Goal: Information Seeking & Learning: Learn about a topic

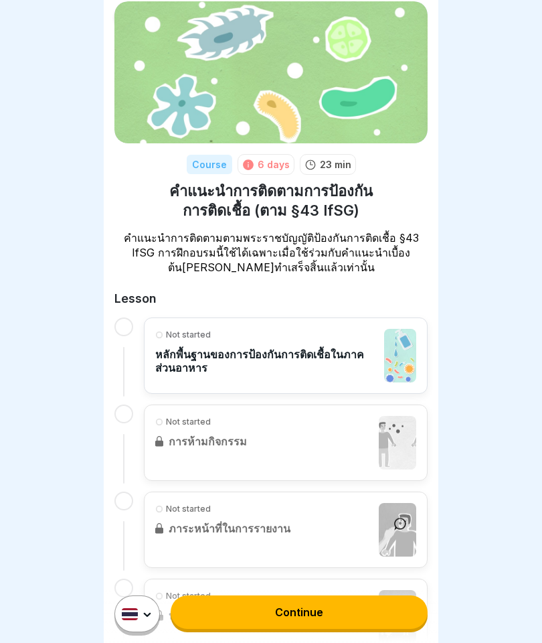
scroll to position [42, 0]
click at [119, 337] on div at bounding box center [123, 357] width 19 height 79
click at [132, 324] on div at bounding box center [123, 327] width 19 height 19
click at [158, 329] on div "Not started" at bounding box center [266, 335] width 222 height 12
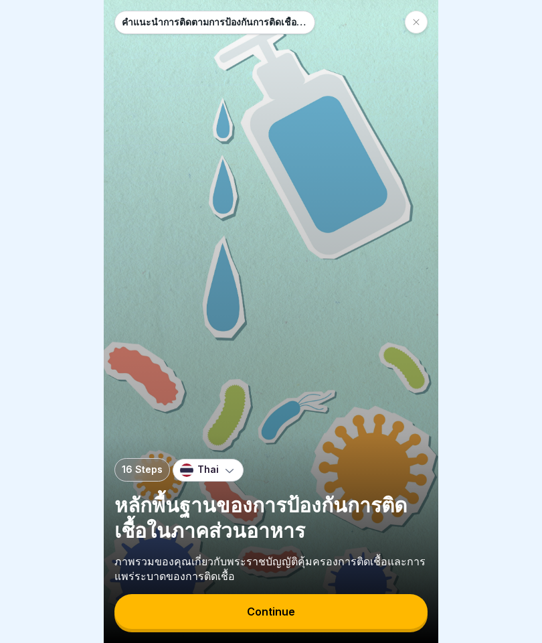
click at [369, 608] on button "Continue" at bounding box center [270, 611] width 313 height 35
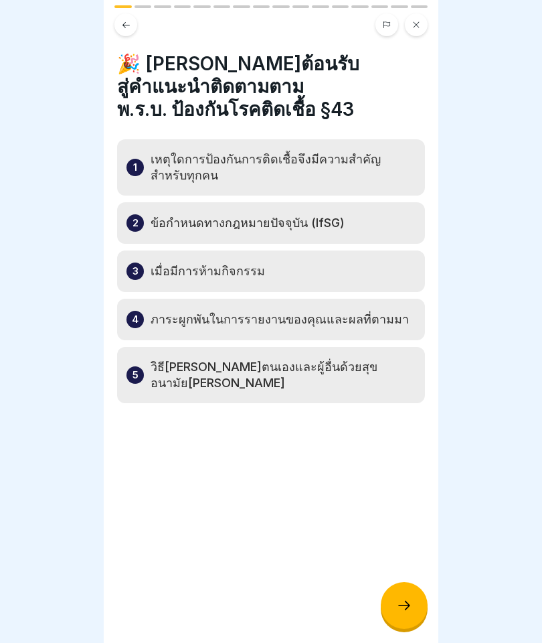
click at [402, 250] on div "3 เมื่อมีการห้ามกิจกรรม" at bounding box center [271, 270] width 308 height 41
click at [375, 311] on p "ภาระผูกพันในการรายงานของคุณและผลที่ตามมา" at bounding box center [280, 319] width 258 height 16
click at [407, 600] on icon at bounding box center [404, 605] width 16 height 16
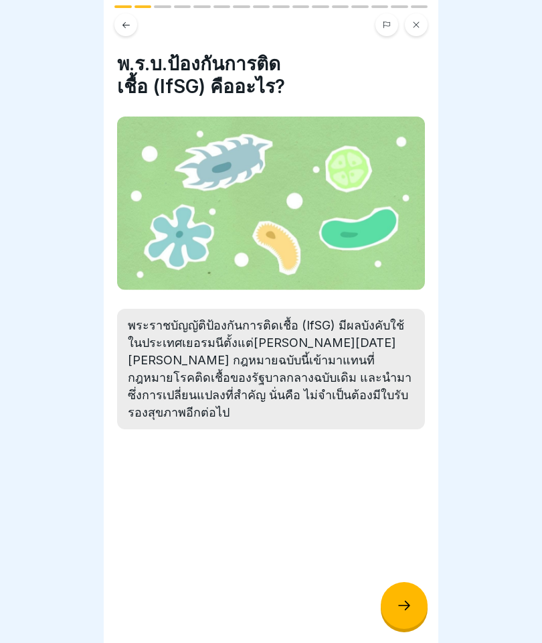
click at [412, 598] on div at bounding box center [404, 605] width 47 height 47
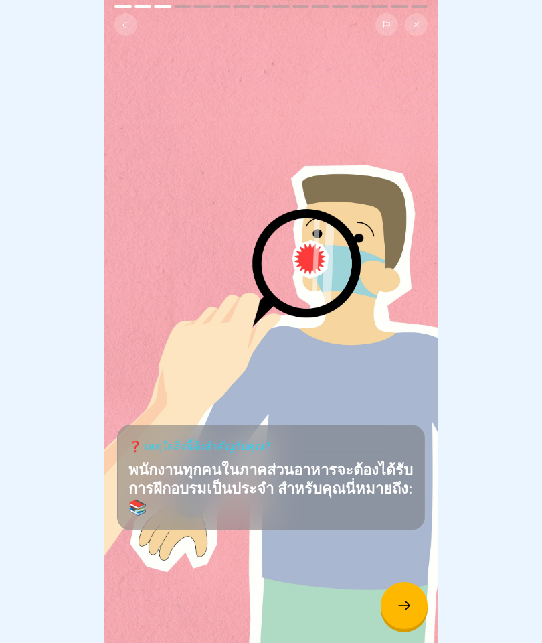
click at [402, 602] on icon at bounding box center [404, 605] width 16 height 16
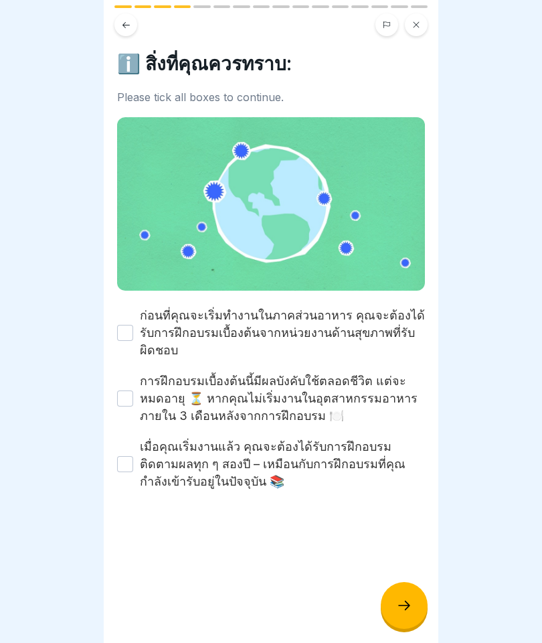
click at [129, 456] on button "เมื่อคุณเริ่มงานแล้ว คุณจะต้องได้รับการฝึกอบรมติดตามผลทุก ๆ สองปี – เหมือนกับกา…" at bounding box center [125, 464] width 16 height 16
click at [133, 390] on button "การฝึกอบรมเบื้องต้นนี้มีผลบังคับใช้ตลอดชีวิต แต่จะหมดอายุ ⏳ หากคุณไม่เริ่มงานใน…" at bounding box center [125, 398] width 16 height 16
click at [140, 311] on label "ก่อนที่คุณจะเริ่มทำงานในภาคส่วนอาหาร คุณจะต้องได้รับการฝึกอบรมเบื้องต้นจากหน่วย…" at bounding box center [282, 333] width 285 height 52
click at [133, 325] on button "ก่อนที่คุณจะเริ่มทำงานในภาคส่วนอาหาร คุณจะต้องได้รับการฝึกอบรมเบื้องต้นจากหน่วย…" at bounding box center [125, 333] width 16 height 16
click at [126, 325] on button "ก่อนที่คุณจะเริ่มทำงานในภาคส่วนอาหาร คุณจะต้องได้รับการฝึกอบรมเบื้องต้นจากหน่วย…" at bounding box center [125, 333] width 16 height 16
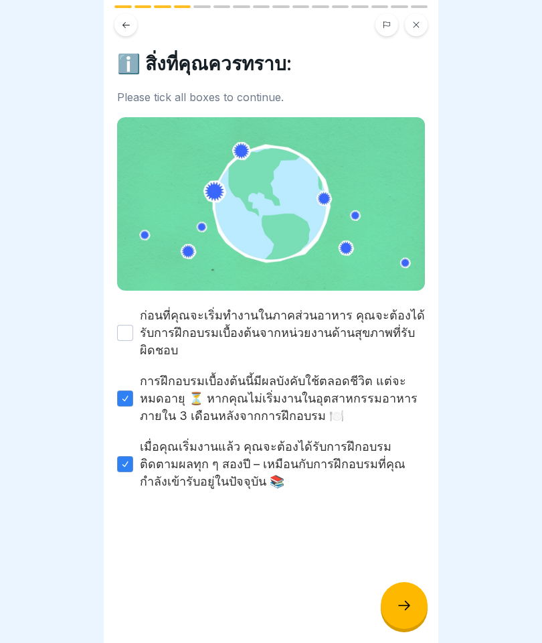
click at [125, 325] on button "ก่อนที่คุณจะเริ่มทำงานในภาคส่วนอาหาร คุณจะต้องได้รับการฝึกอบรมเบื้องต้นจากหน่วย…" at bounding box center [125, 333] width 16 height 16
click at [400, 606] on icon at bounding box center [404, 605] width 16 height 16
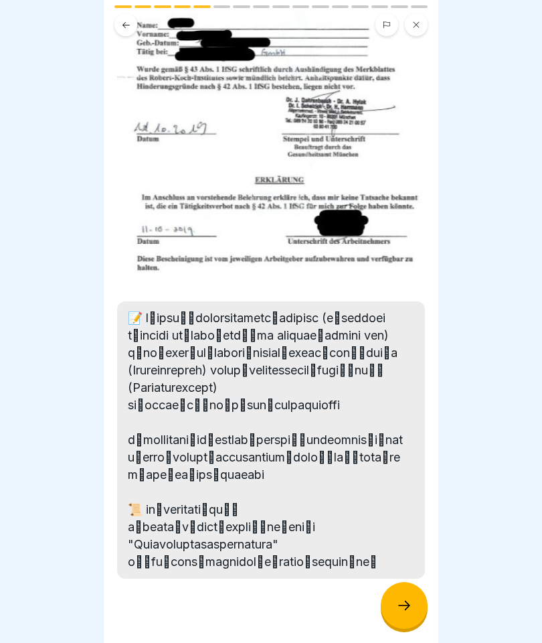
scroll to position [268, 0]
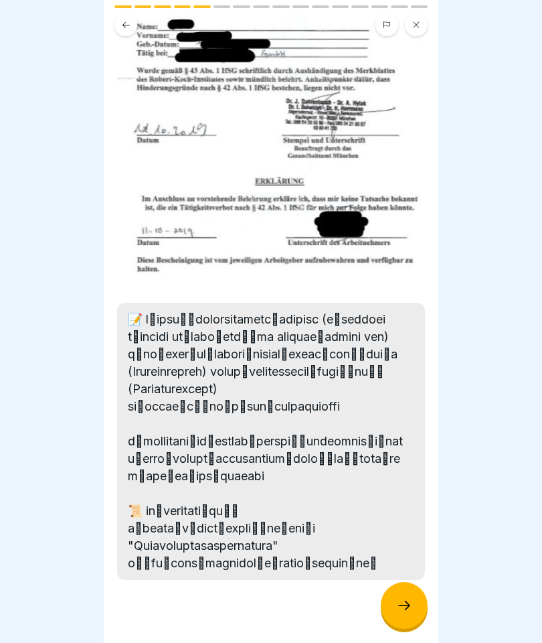
click at [412, 605] on icon at bounding box center [404, 605] width 16 height 16
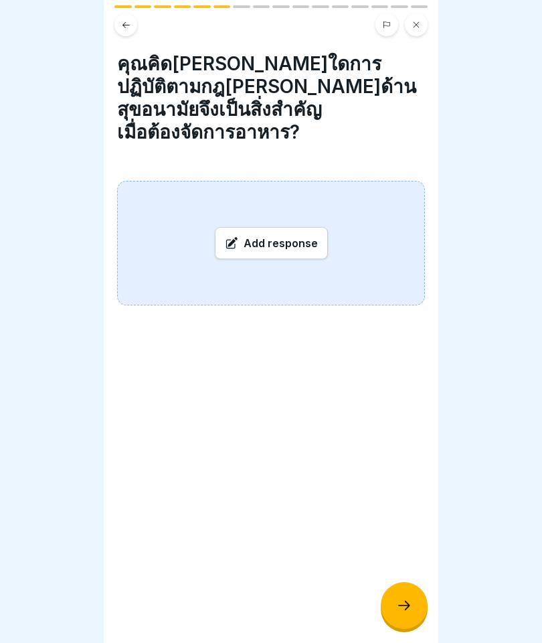
click at [297, 227] on div "Add response" at bounding box center [271, 243] width 113 height 32
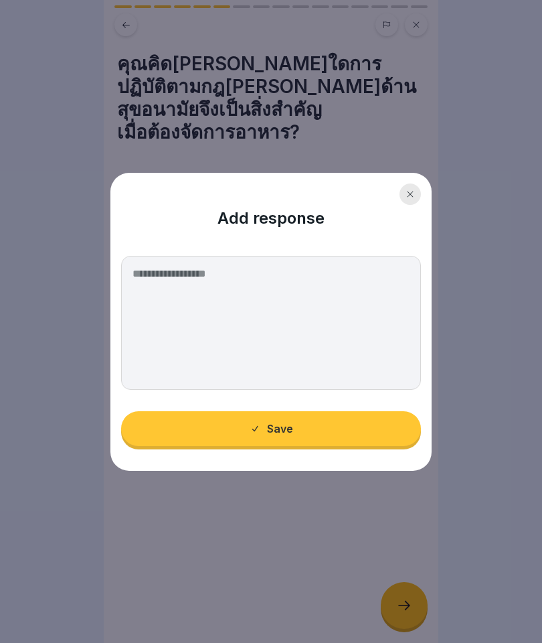
click at [404, 202] on div at bounding box center [410, 193] width 21 height 21
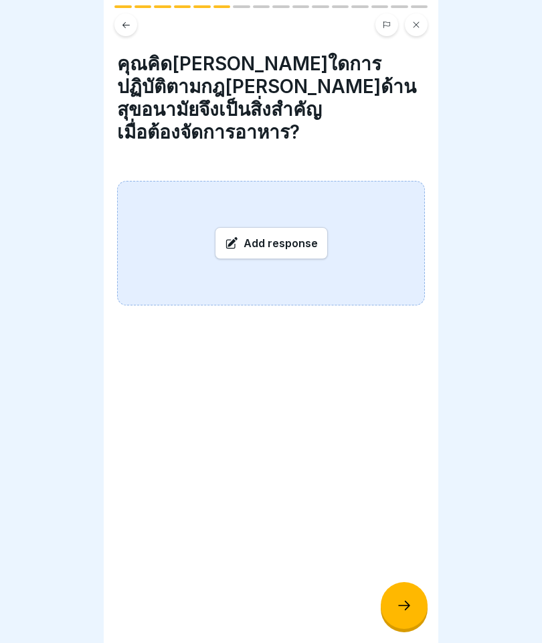
click at [282, 227] on div "Add response" at bounding box center [271, 243] width 113 height 32
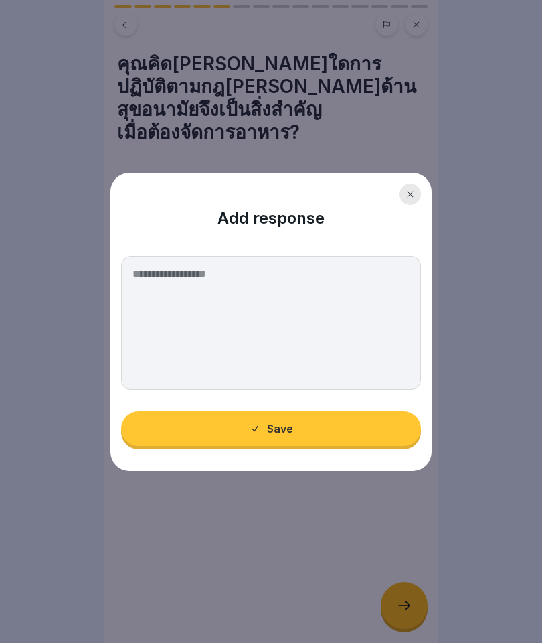
click at [270, 319] on textarea at bounding box center [271, 323] width 300 height 134
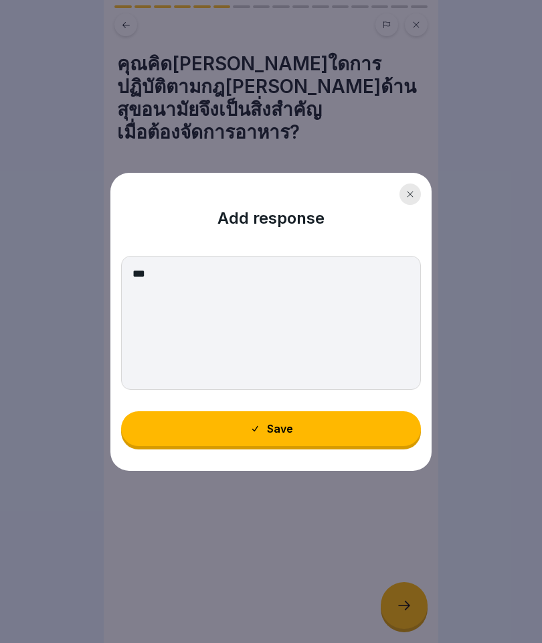
click at [175, 282] on textarea "***" at bounding box center [271, 323] width 300 height 134
click at [185, 275] on textarea "***" at bounding box center [271, 323] width 300 height 134
paste textarea "**********"
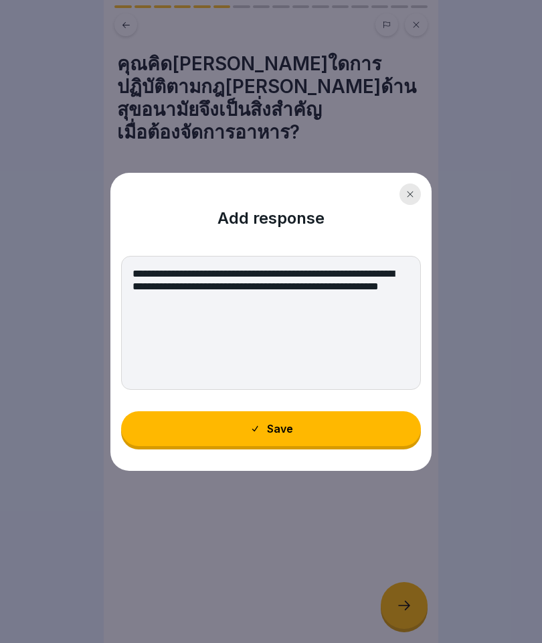
type textarea "**********"
click at [360, 428] on button "Save" at bounding box center [271, 428] width 300 height 35
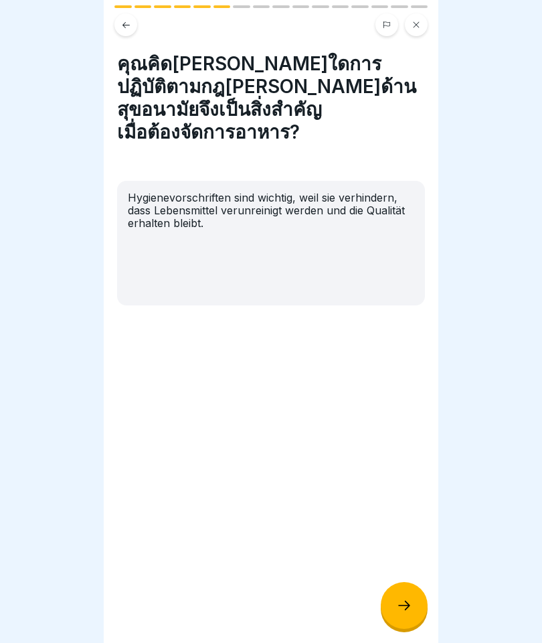
click at [406, 599] on icon at bounding box center [404, 605] width 16 height 16
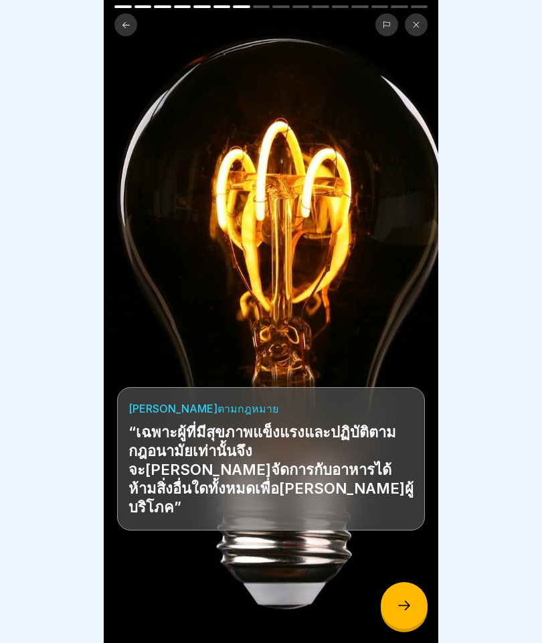
click at [402, 602] on icon at bounding box center [404, 605] width 16 height 16
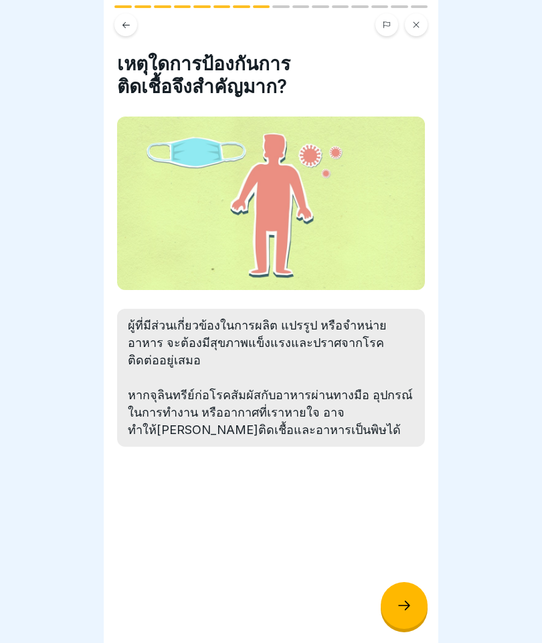
click at [416, 15] on button at bounding box center [416, 24] width 23 height 23
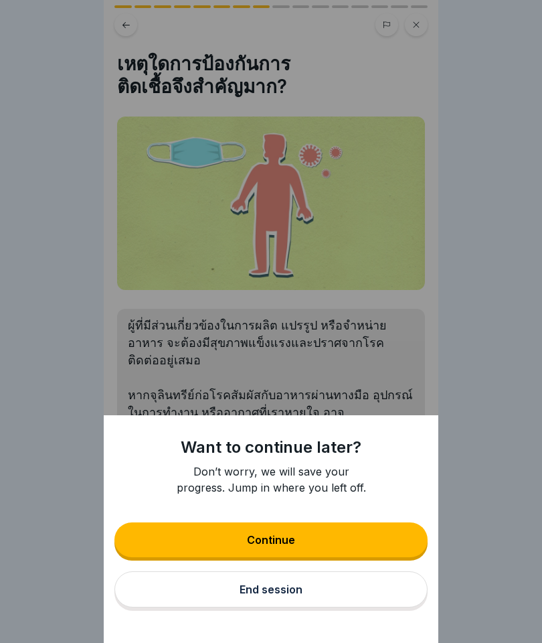
click at [371, 586] on button "End session" at bounding box center [270, 589] width 313 height 36
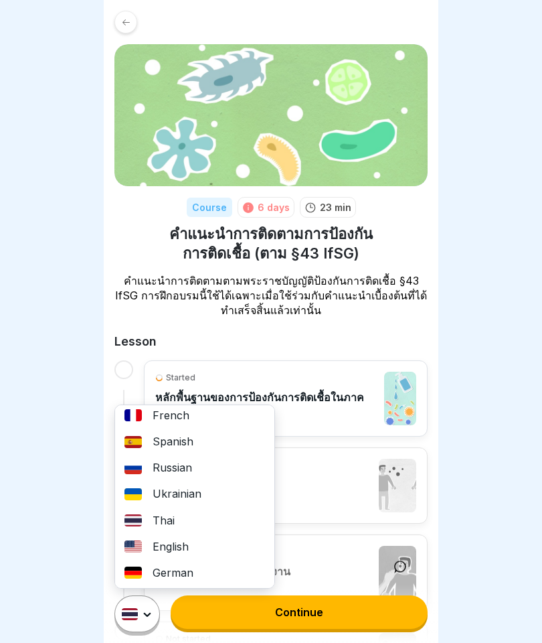
scroll to position [110, 0]
click at [193, 566] on div "German" at bounding box center [194, 573] width 159 height 26
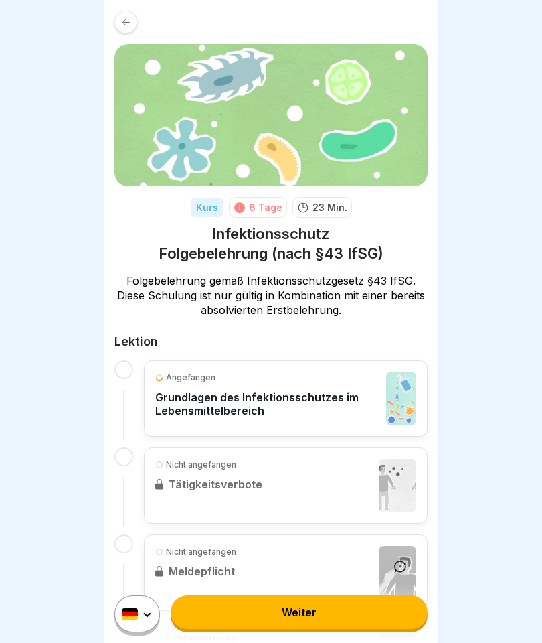
click at [187, 386] on div "Angefangen Grundlagen des Infektionsschutzes im Lebensmittelbereich" at bounding box center [267, 398] width 224 height 54
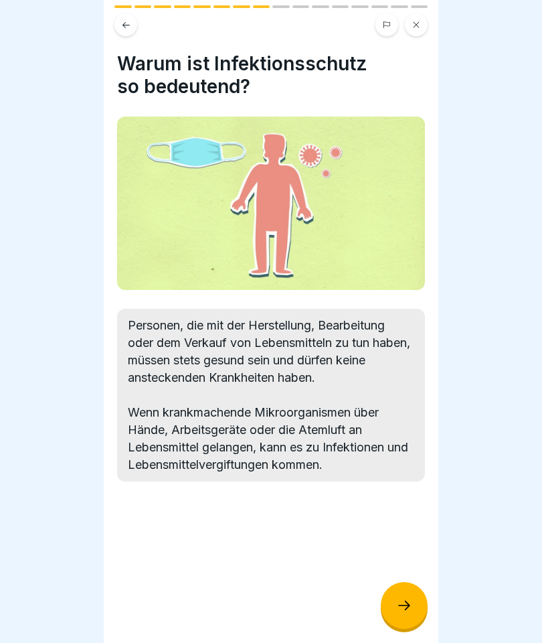
click at [417, 27] on icon at bounding box center [416, 25] width 8 height 8
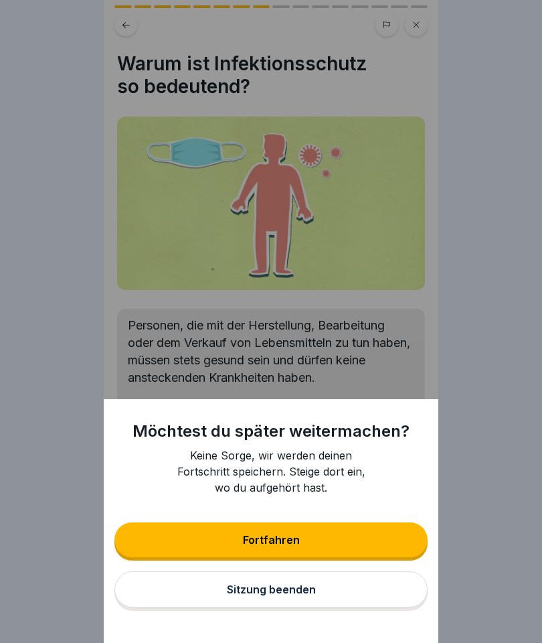
click at [282, 593] on div "Sitzung beenden" at bounding box center [271, 589] width 89 height 12
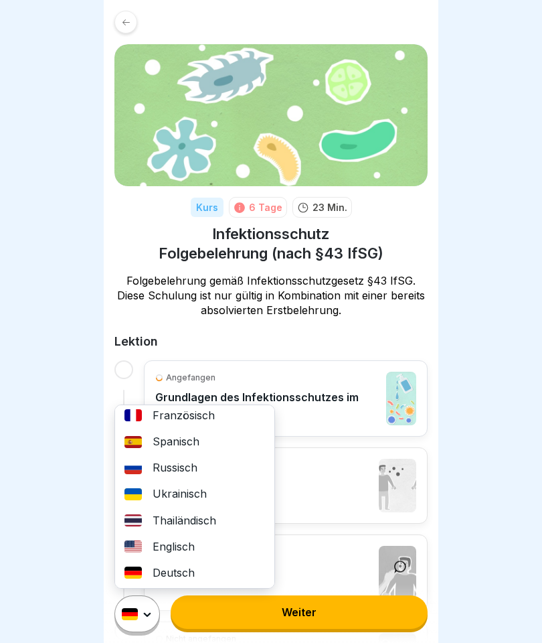
scroll to position [110, 0]
click at [199, 522] on div "Thailändisch" at bounding box center [194, 521] width 159 height 26
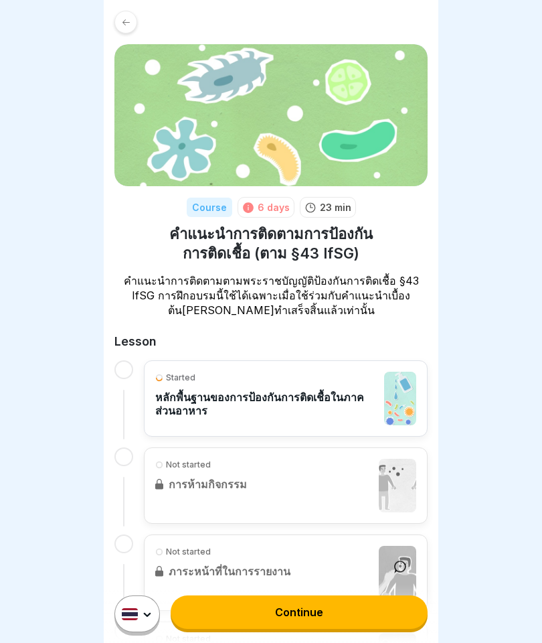
click at [236, 389] on div "Started หลักพื้นฐานของการป้องกันการติดเชื้อในภาคส่วนอาหาร" at bounding box center [266, 398] width 222 height 54
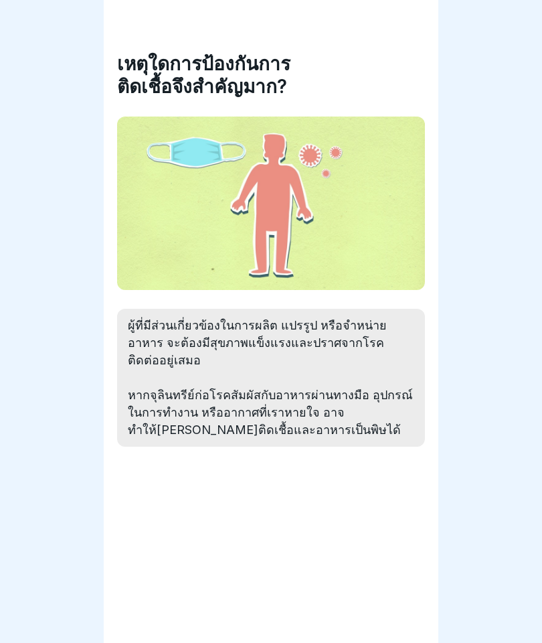
click at [303, 607] on div "เหตุใดการป้องกันการติดเชื้อจึงสำคัญมาก? ผู้ที่มีส่วนเกี่ยวข้องในการผลิต แปรรูป …" at bounding box center [271, 321] width 335 height 643
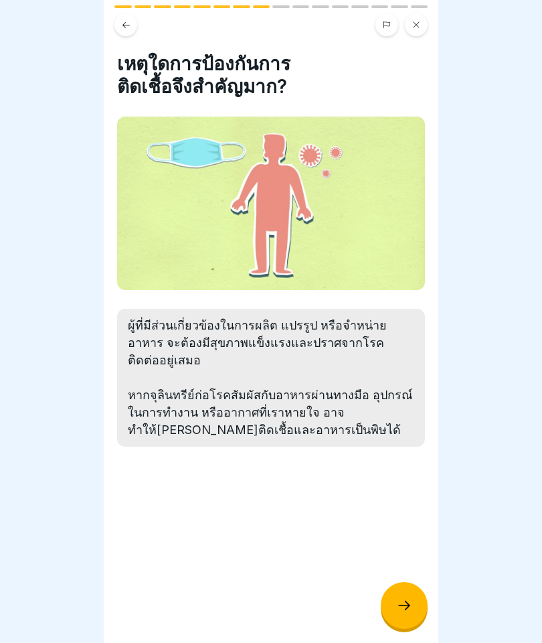
click at [400, 596] on div at bounding box center [404, 605] width 47 height 47
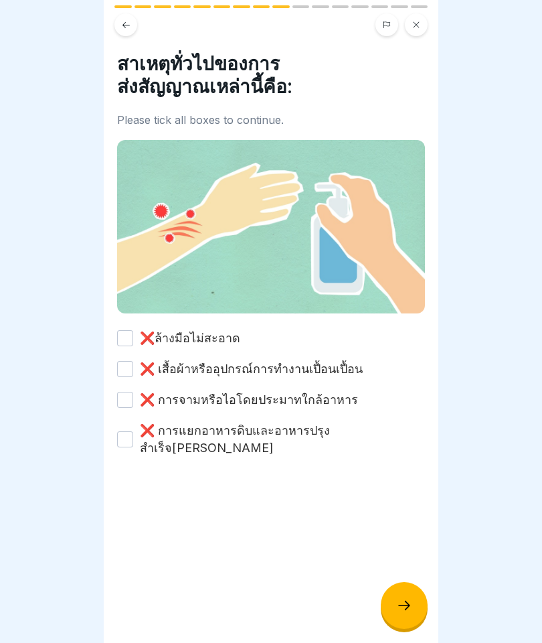
click at [124, 337] on button "❌ล้างมือไม่สะอาด" at bounding box center [125, 338] width 16 height 16
click at [145, 371] on label "❌ เสื้อผ้าหรืออุปกรณ์การทำงานเปื้อนเปื้อน" at bounding box center [251, 368] width 223 height 17
click at [133, 371] on button "❌ เสื้อผ้าหรืออุปกรณ์การทำงานเปื้อนเปื้อน" at bounding box center [125, 369] width 16 height 16
click at [141, 399] on label "❌ การจามหรือไอโดยประมาทใกล้อาหาร" at bounding box center [249, 399] width 218 height 17
click at [133, 399] on button "❌ การจามหรือไอโดยประมาทใกล้อาหาร" at bounding box center [125, 400] width 16 height 16
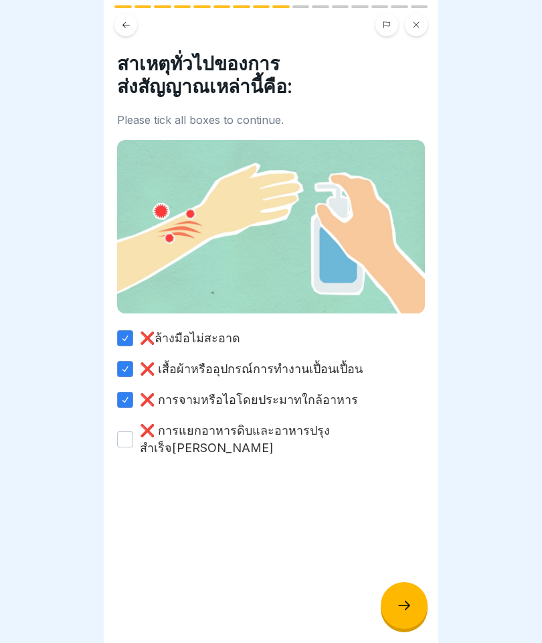
click at [146, 424] on label "❌ การแยกอาหารดิบและอาหารปรุงสำเร็จ[PERSON_NAME]" at bounding box center [282, 439] width 285 height 35
click at [133, 431] on button "❌ การแยกอาหารดิบและอาหารปรุงสำเร็จ[PERSON_NAME]" at bounding box center [125, 439] width 16 height 16
click at [406, 602] on icon at bounding box center [404, 605] width 16 height 16
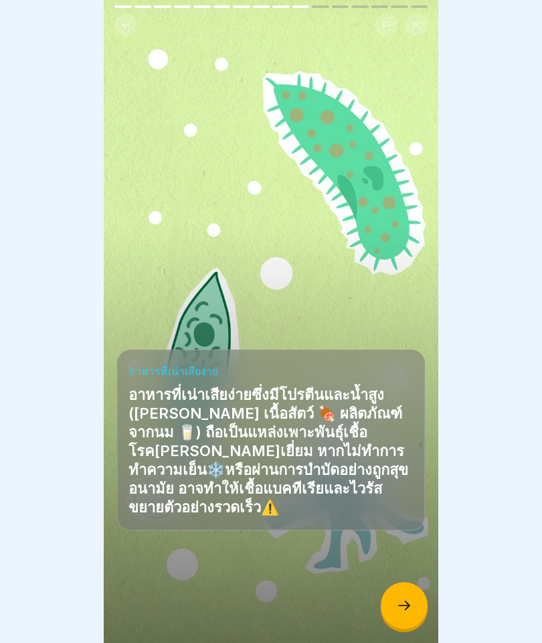
click at [428, 593] on div "อาหารที่เน่าเสียง่าย อาหารที่เน่าเสียง่ายซึ่งมีโปรตีนและน้ำสูง ([PERSON_NAME] เ…" at bounding box center [271, 321] width 335 height 643
click at [406, 612] on icon at bounding box center [404, 605] width 16 height 16
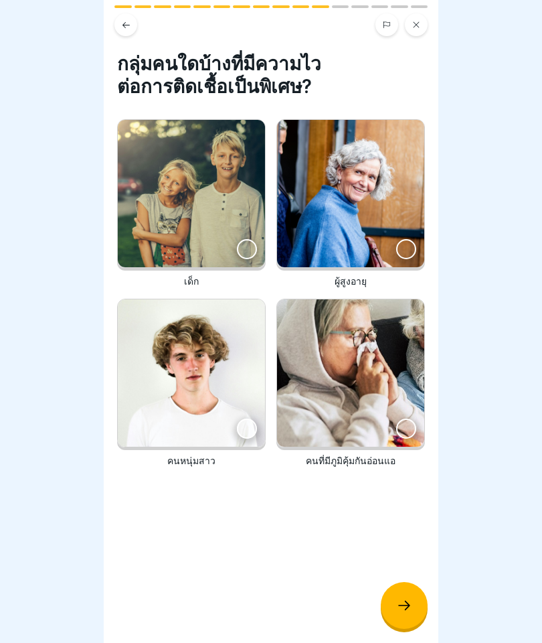
click at [248, 249] on div at bounding box center [247, 249] width 20 height 20
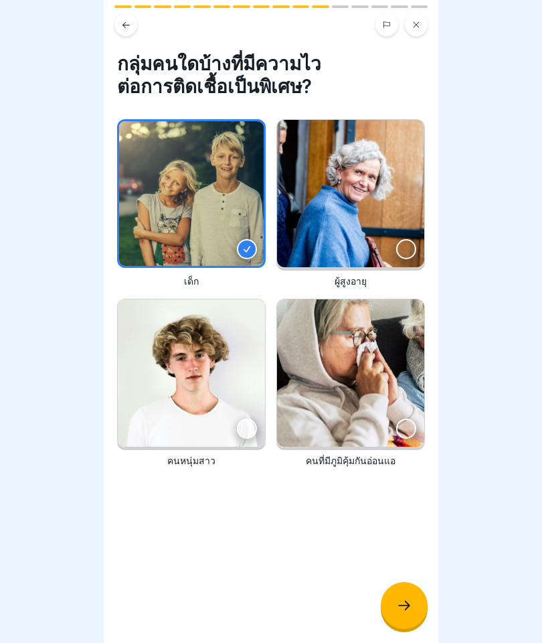
click at [400, 249] on div at bounding box center [406, 249] width 20 height 20
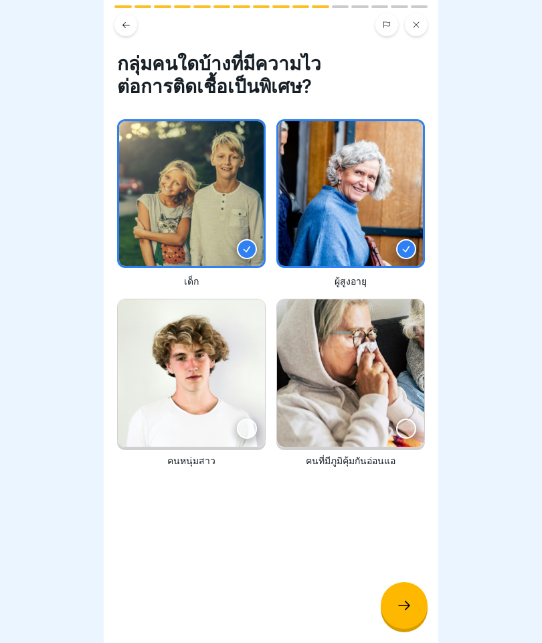
click at [402, 438] on img at bounding box center [350, 372] width 147 height 147
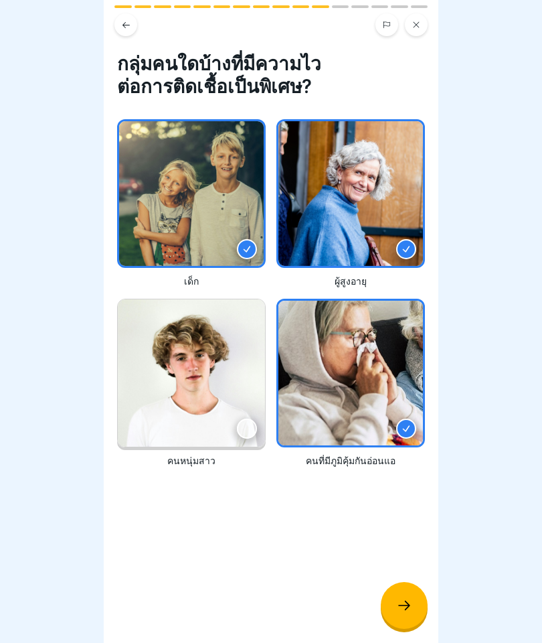
click at [408, 607] on icon at bounding box center [404, 604] width 12 height 9
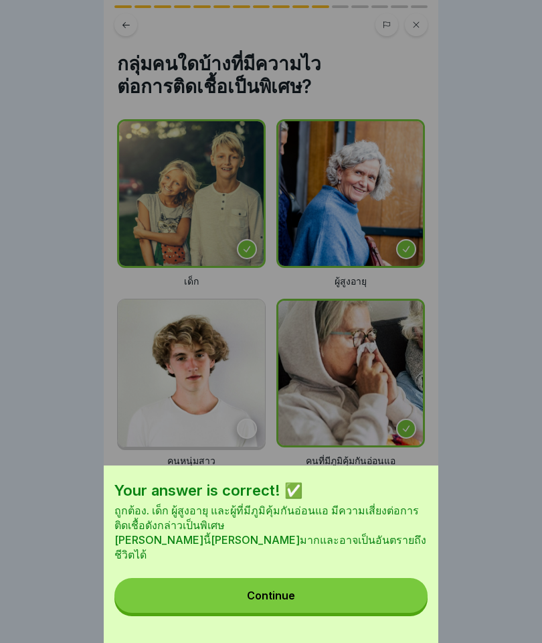
click at [340, 586] on button "Continue" at bounding box center [270, 595] width 313 height 35
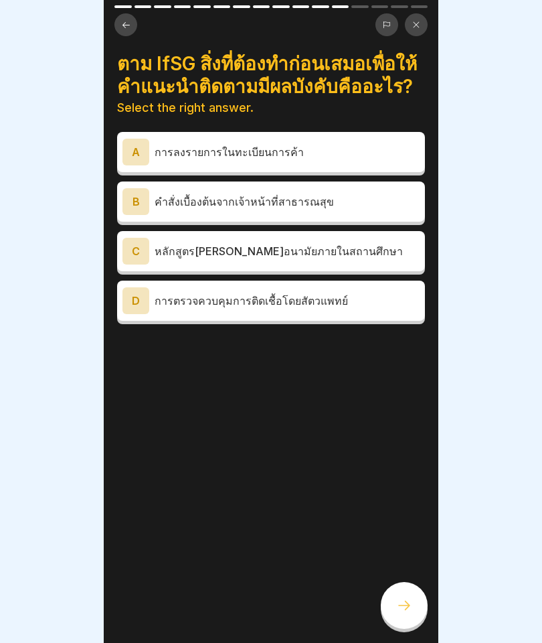
click at [315, 216] on div "B คำสั่งเบื้องต้นจากเจ้าหน้าที่สาธารณสุข" at bounding box center [271, 201] width 308 height 40
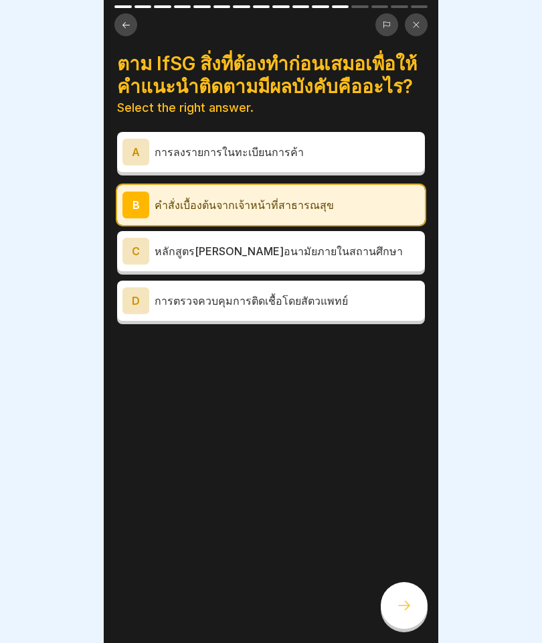
click at [412, 608] on div at bounding box center [404, 605] width 47 height 47
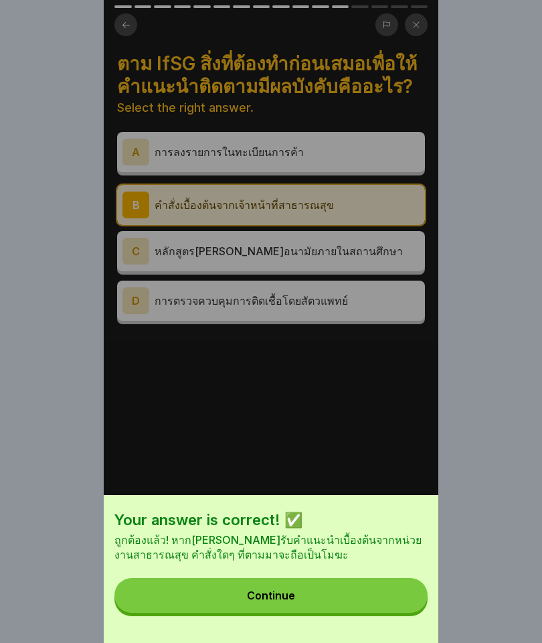
click at [274, 592] on div "Continue" at bounding box center [271, 595] width 48 height 12
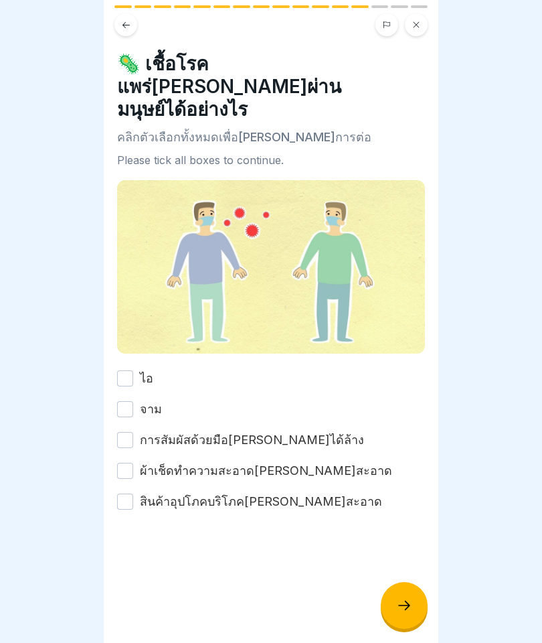
click at [129, 370] on button "ไอ" at bounding box center [125, 378] width 16 height 16
click at [136, 431] on div "การสัมผัสด้วยมือ[PERSON_NAME]ได้ล้าง" at bounding box center [240, 439] width 247 height 17
click at [123, 401] on button "จาม" at bounding box center [125, 409] width 16 height 16
click at [129, 370] on button "ไอ" at bounding box center [125, 378] width 16 height 16
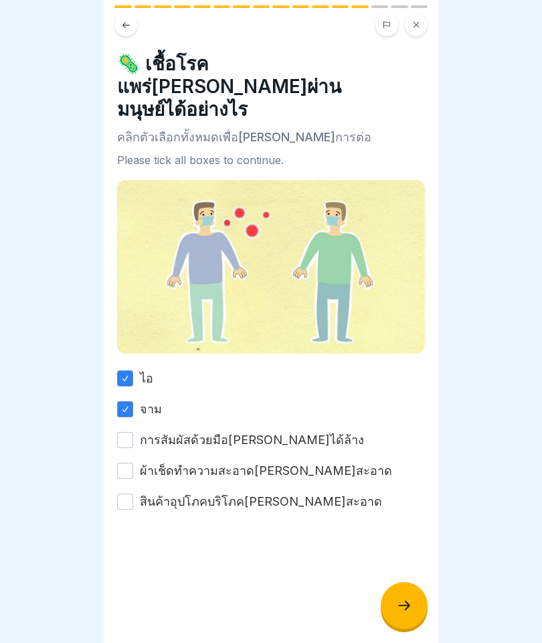
click at [133, 432] on button "การสัมผัสด้วยมือ[PERSON_NAME]ได้ล้าง" at bounding box center [125, 440] width 16 height 16
click at [131, 463] on button "ผ้าเช็ดทำความสะอาด[PERSON_NAME]สะอาด" at bounding box center [125, 471] width 16 height 16
click at [125, 493] on button "สินค้าอุปโภคบริโภค[PERSON_NAME]สะอาด" at bounding box center [125, 501] width 16 height 16
click at [406, 603] on icon at bounding box center [404, 605] width 16 height 16
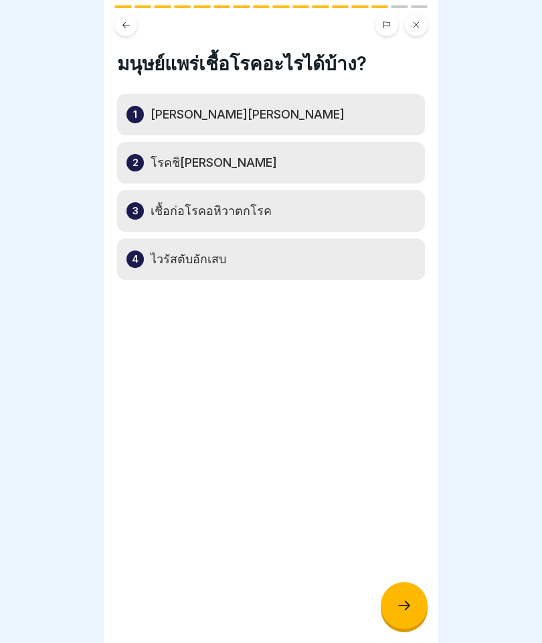
click at [405, 250] on div "4 ไวรัสตับอักเสบ" at bounding box center [271, 258] width 308 height 41
click at [322, 268] on div "4 ไวรัสตับอักเสบ" at bounding box center [271, 258] width 308 height 41
click at [291, 455] on div "มนุษย์แพร่เชื้อโรคอะไรได้บ้าง? 1 [PERSON_NAME][PERSON_NAME] 2 โรคชิ[PERSON_NAME…" at bounding box center [271, 321] width 335 height 643
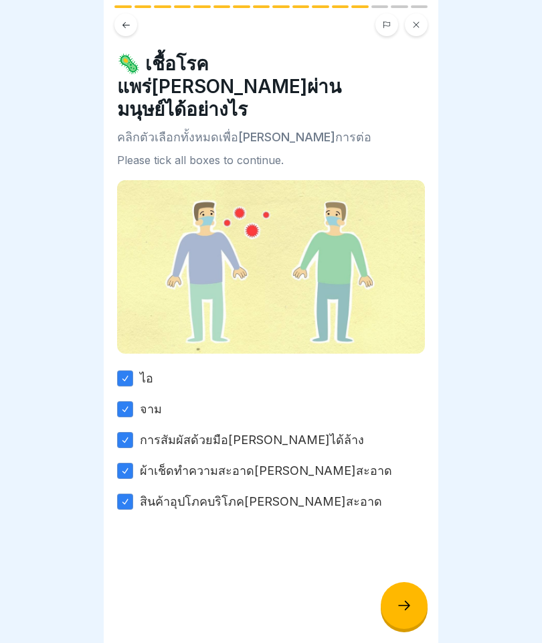
click at [395, 606] on div at bounding box center [404, 605] width 47 height 47
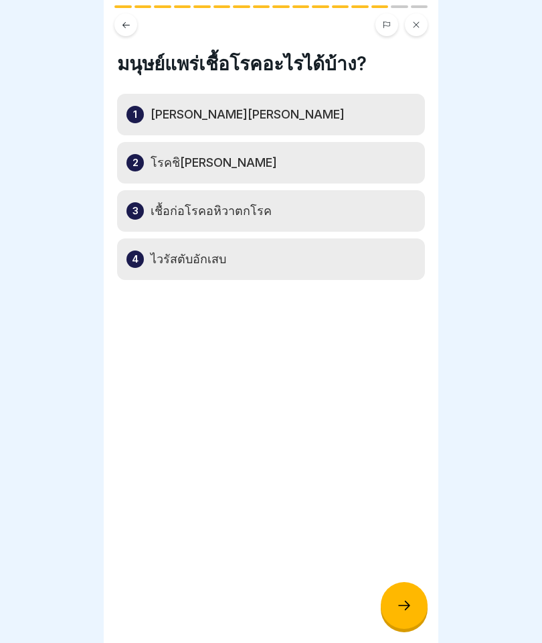
click at [224, 254] on div "4 ไวรัสตับอักเสบ" at bounding box center [271, 258] width 308 height 41
click at [317, 264] on div "4 ไวรัสตับอักเสบ" at bounding box center [271, 258] width 308 height 41
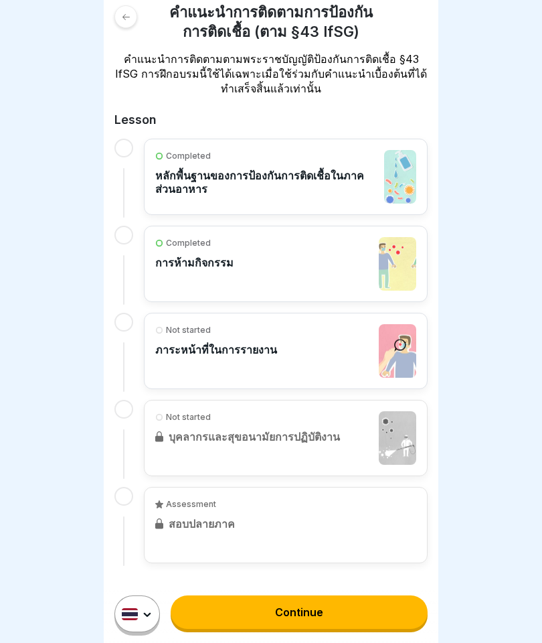
scroll to position [221, 0]
click at [303, 352] on div "Not started ภาระหน้าที่ในการรายงาน" at bounding box center [285, 352] width 261 height 54
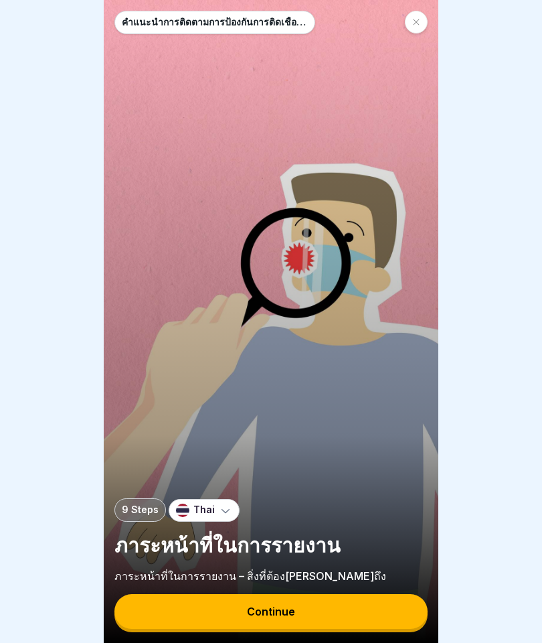
click at [305, 604] on button "Continue" at bounding box center [270, 611] width 313 height 35
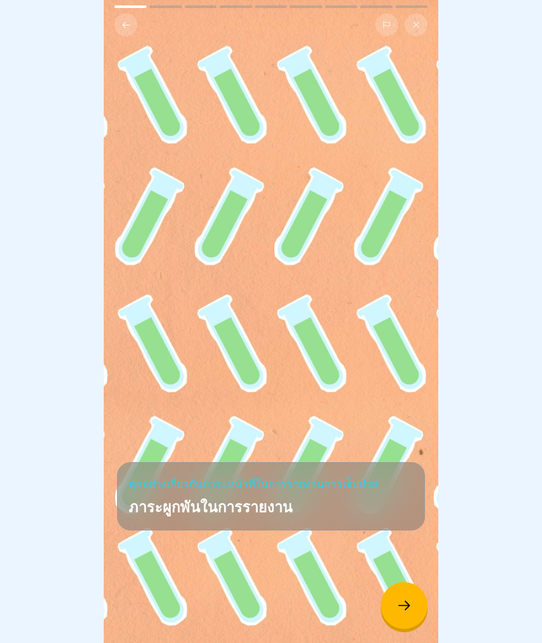
click at [416, 602] on div at bounding box center [404, 605] width 47 height 47
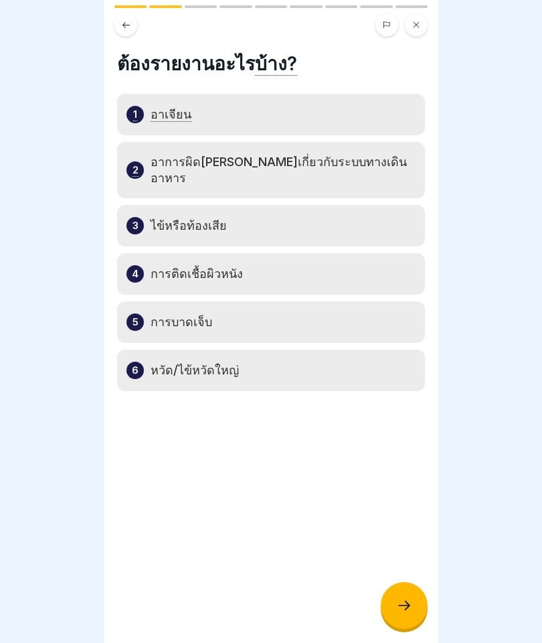
click at [407, 610] on icon at bounding box center [404, 605] width 16 height 16
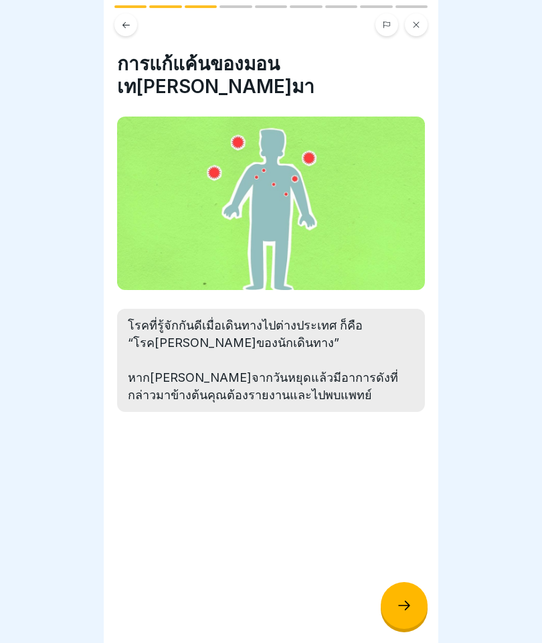
click at [388, 611] on div at bounding box center [404, 605] width 47 height 47
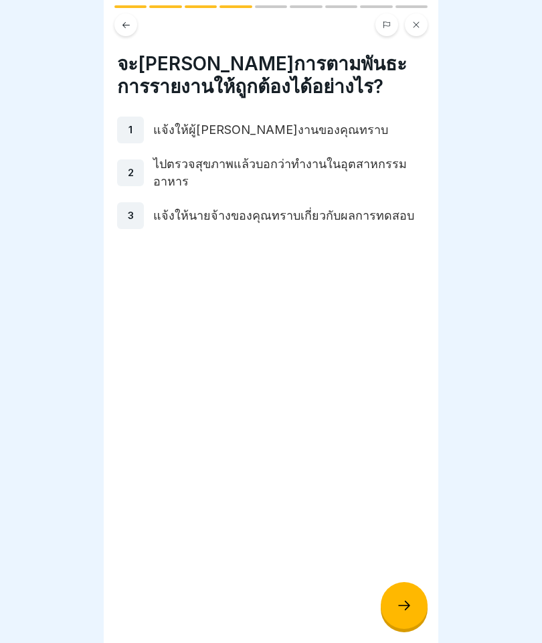
click at [410, 606] on icon at bounding box center [404, 604] width 12 height 9
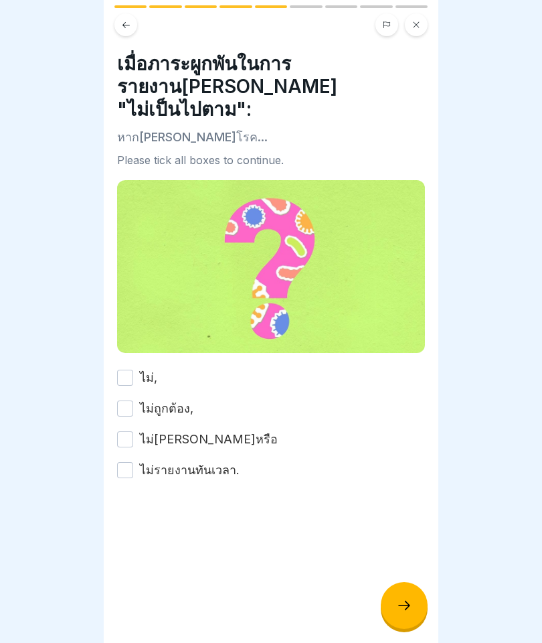
click at [124, 369] on button "ไม่," at bounding box center [125, 377] width 16 height 16
click at [129, 400] on button "ไม่ถูกต้อง," at bounding box center [125, 408] width 16 height 16
click at [131, 431] on button "ไม่สมบูรณ์หรือ" at bounding box center [125, 439] width 16 height 16
click at [133, 462] on button "ไม่รายงานทันเวลา." at bounding box center [125, 470] width 16 height 16
click at [408, 609] on icon at bounding box center [404, 605] width 16 height 16
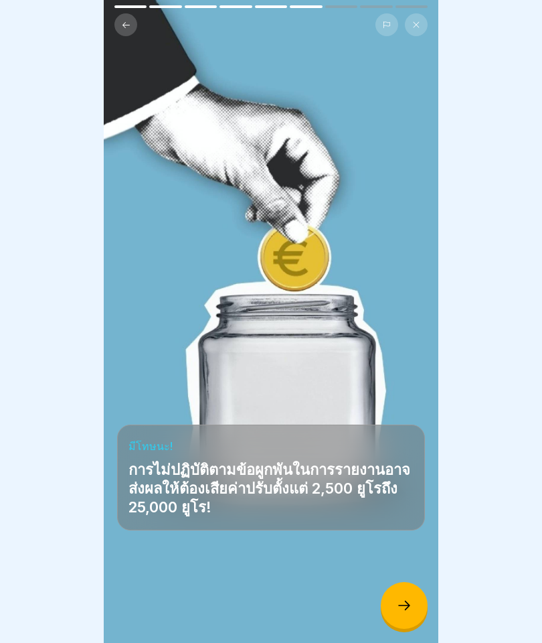
click at [410, 594] on div at bounding box center [404, 605] width 47 height 47
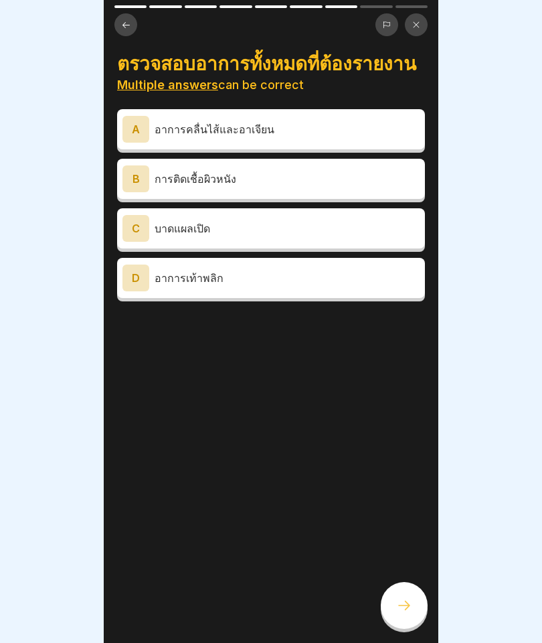
click at [315, 127] on p "อาการคลื่นไส้และอาเจียน" at bounding box center [287, 129] width 265 height 16
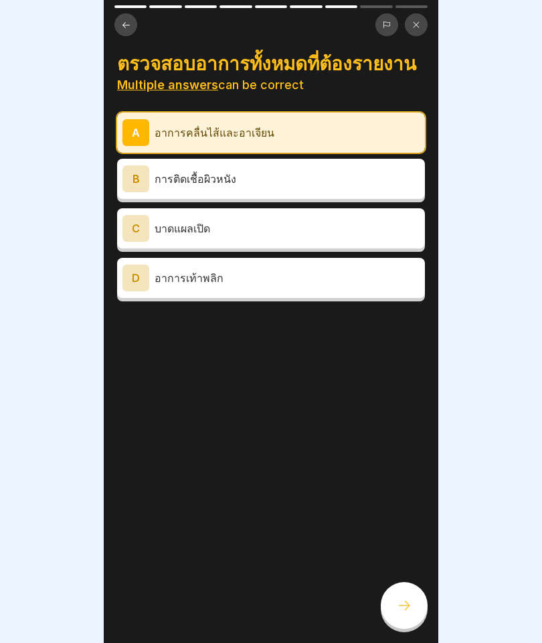
click at [314, 186] on div "B การติดเชื้อผิวหนัง" at bounding box center [270, 178] width 297 height 27
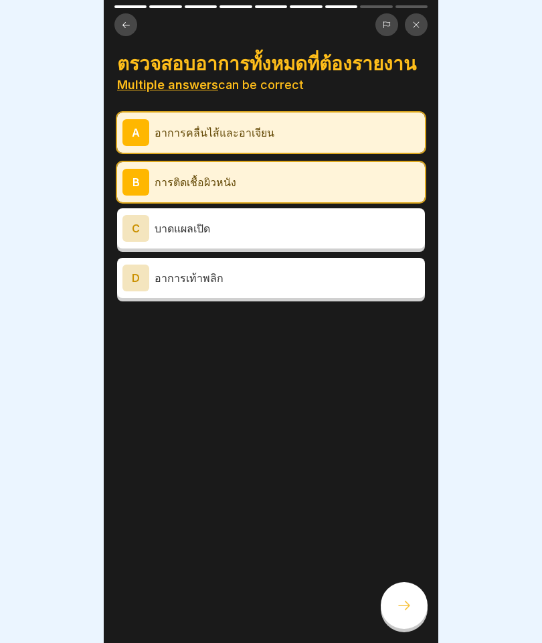
click at [292, 233] on p "บาดแผลเปิด" at bounding box center [287, 228] width 265 height 16
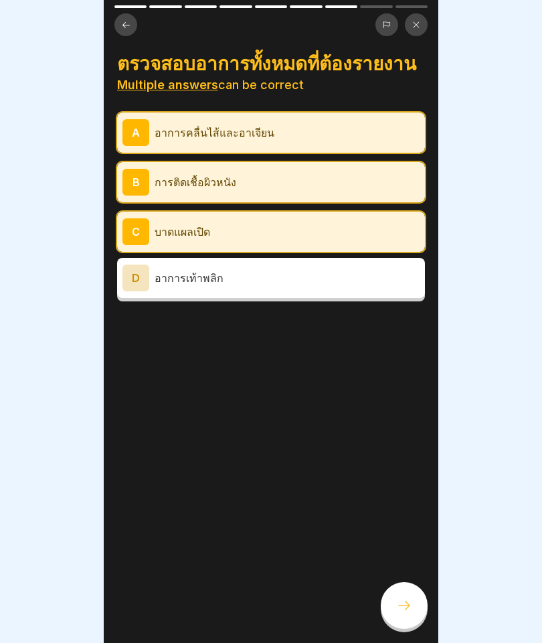
click at [396, 601] on div at bounding box center [404, 605] width 47 height 47
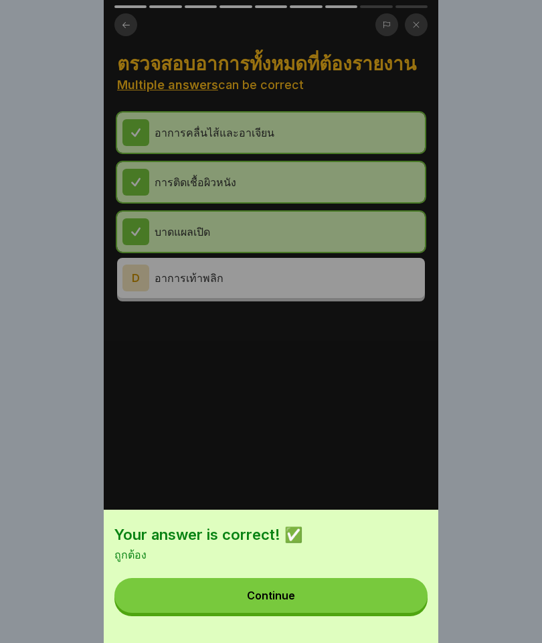
click at [319, 582] on button "Continue" at bounding box center [270, 595] width 313 height 35
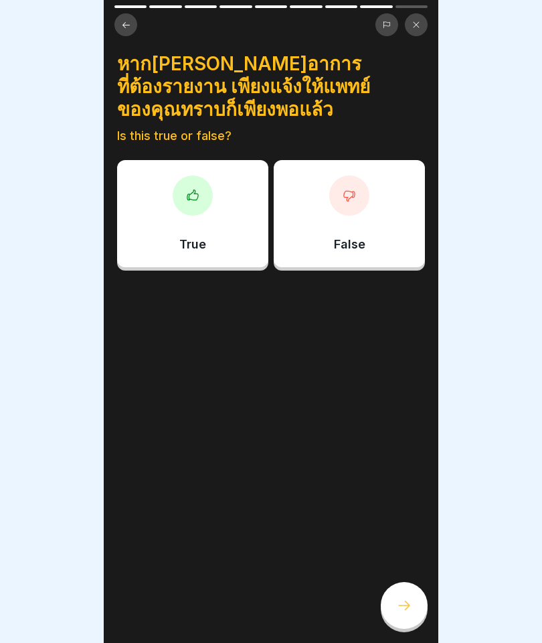
click at [358, 199] on div "False" at bounding box center [349, 213] width 151 height 107
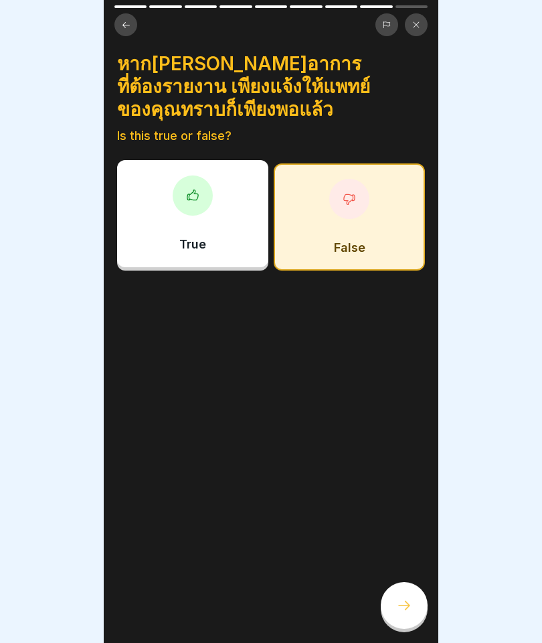
click at [398, 597] on icon at bounding box center [404, 605] width 16 height 16
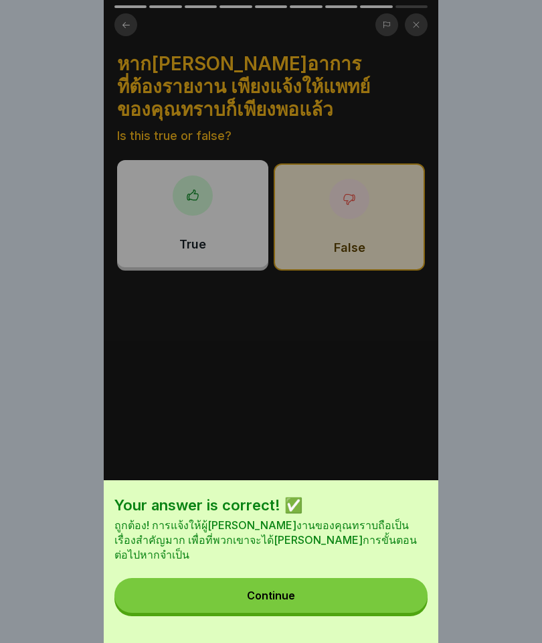
click at [382, 590] on button "Continue" at bounding box center [270, 595] width 313 height 35
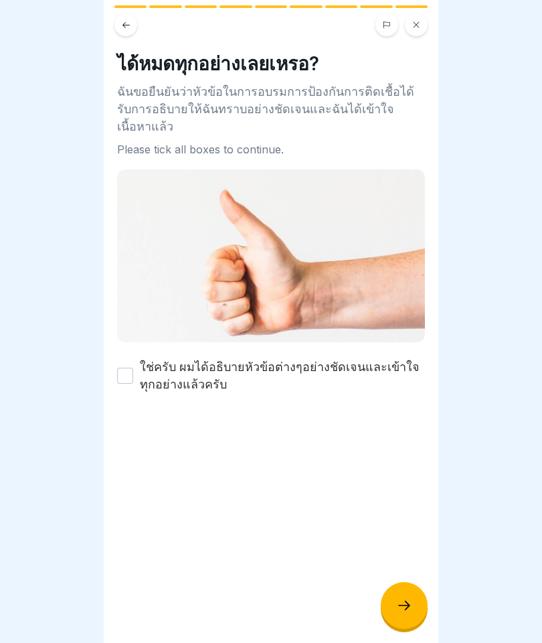
click at [132, 367] on button "ใช่ครับ ผมได้อธิบายหัวข้อต่างๆอย่างชัดเจนและเข้าใจทุกอย่างแล้วครับ" at bounding box center [125, 375] width 16 height 16
click at [402, 603] on icon at bounding box center [404, 605] width 16 height 16
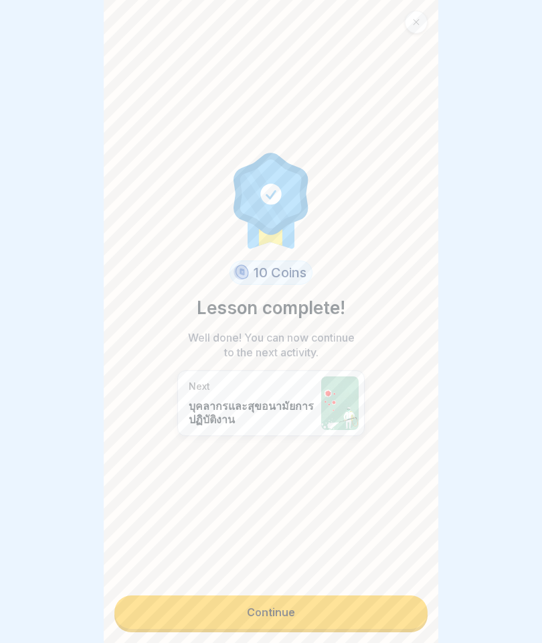
click at [284, 608] on link "Continue" at bounding box center [270, 611] width 313 height 33
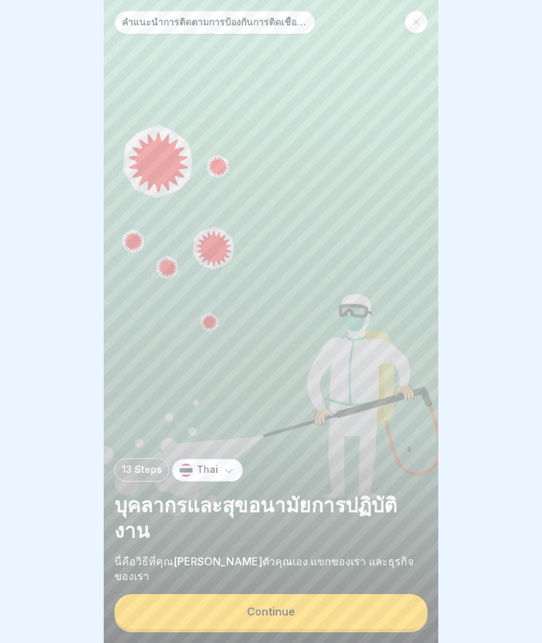
click at [298, 612] on button "Continue" at bounding box center [270, 611] width 313 height 35
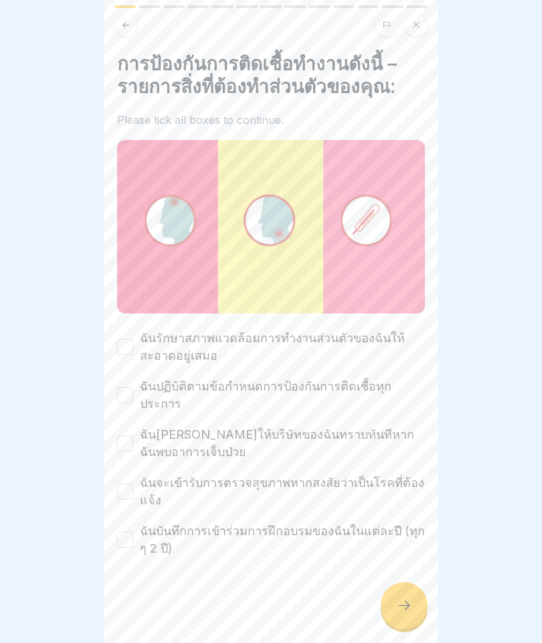
click at [349, 344] on label "ฉันรักษาสภาพแวดล้อมการทำงานส่วนตัวของฉันให้สะอาดอยู่เสมอ" at bounding box center [282, 346] width 285 height 35
click at [133, 344] on button "ฉันรักษาสภาพแวดล้อมการทำงานส่วนตัวของฉันให้สะอาดอยู่เสมอ" at bounding box center [125, 347] width 16 height 16
click at [301, 394] on label "ฉันปฏิบัติตามข้อกำหนดการป้องกันการติดเชื้อทุกประการ" at bounding box center [282, 395] width 285 height 35
click at [133, 394] on button "ฉันปฏิบัติตามข้อกำหนดการป้องกันการติดเชื้อทุกประการ" at bounding box center [125, 395] width 16 height 16
click at [309, 430] on label "ฉันจะแจ้งให้บริษัทของฉันทราบทันทีหากฉันพบอาการเจ็บป่วย" at bounding box center [282, 443] width 285 height 35
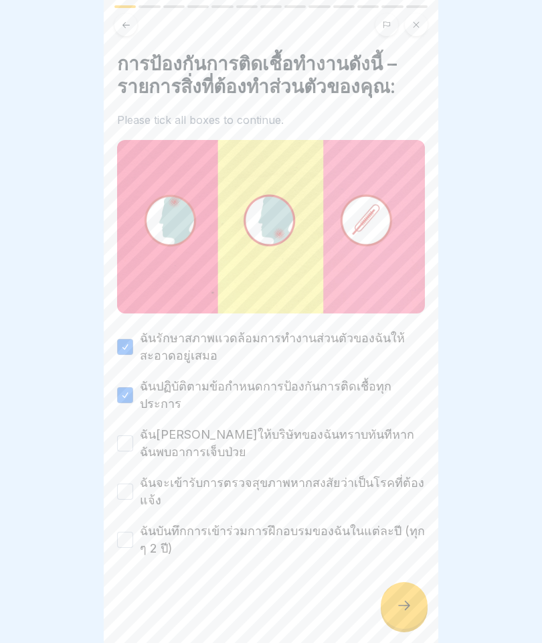
click at [133, 435] on button "ฉันจะแจ้งให้บริษัทของฉันทราบทันทีหากฉันพบอาการเจ็บป่วย" at bounding box center [125, 443] width 16 height 16
click at [280, 474] on label "ฉันจะเข้ารับการตรวจสุขภาพหากสงสัยว่าเป็นโรคที่ต้องแจ้ง" at bounding box center [282, 491] width 285 height 35
click at [133, 483] on button "ฉันจะเข้ารับการตรวจสุขภาพหากสงสัยว่าเป็นโรคที่ต้องแจ้ง" at bounding box center [125, 491] width 16 height 16
click at [319, 522] on label "ฉันบันทึกการเข้าร่วมการฝึกอบรมของฉันในแต่ละปี (ทุก ๆ 2 ปี)" at bounding box center [282, 539] width 285 height 35
click at [133, 531] on button "ฉันบันทึกการเข้าร่วมการฝึกอบรมของฉันในแต่ละปี (ทุก ๆ 2 ปี)" at bounding box center [125, 539] width 16 height 16
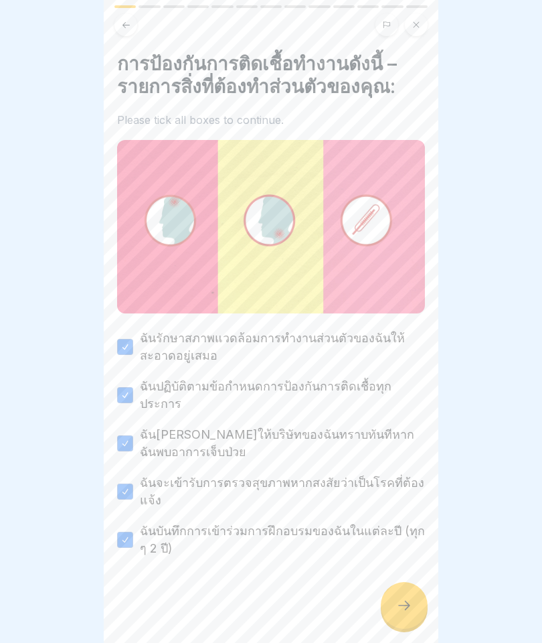
click at [420, 614] on div at bounding box center [404, 605] width 47 height 47
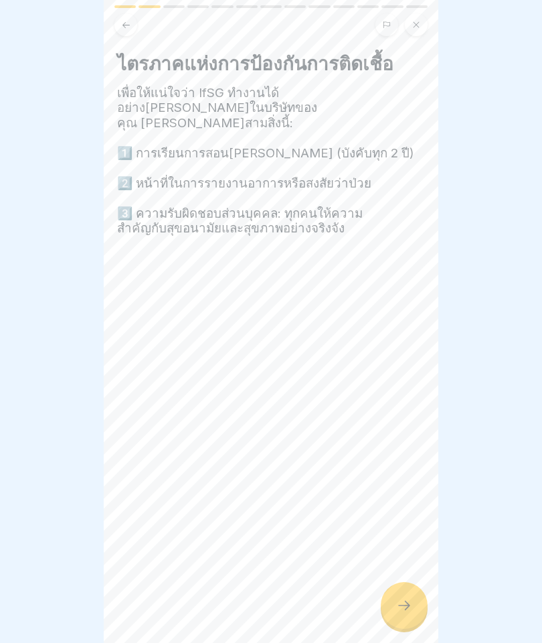
click at [412, 617] on div at bounding box center [404, 605] width 47 height 47
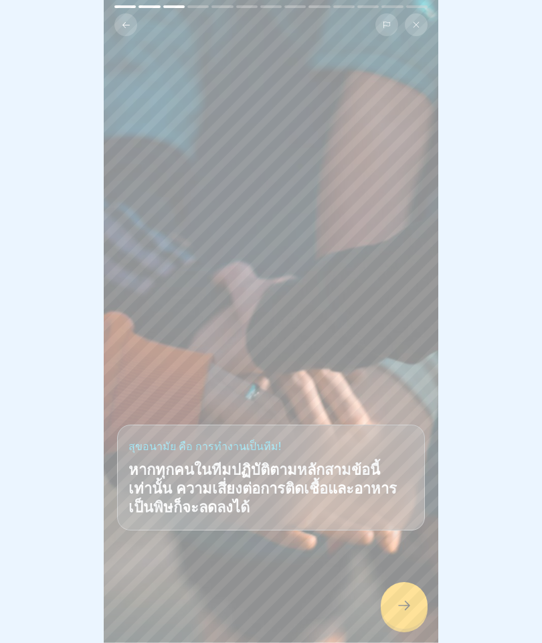
click at [402, 608] on icon at bounding box center [404, 605] width 16 height 16
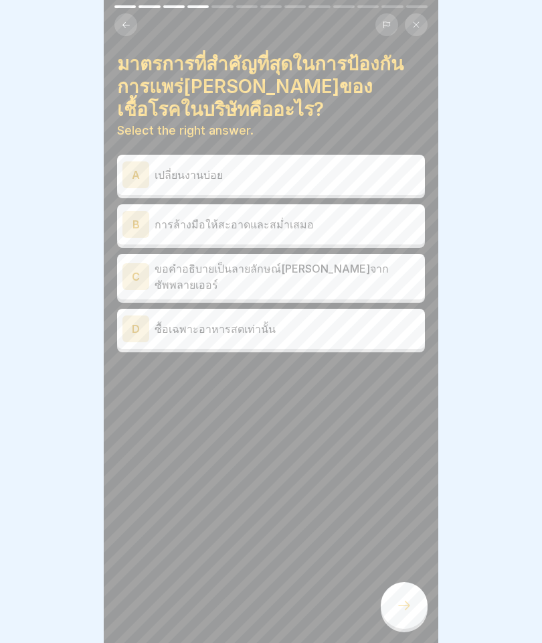
click at [319, 226] on p "การล้างมือให้สะอาดและสม่ำเสมอ" at bounding box center [287, 224] width 265 height 16
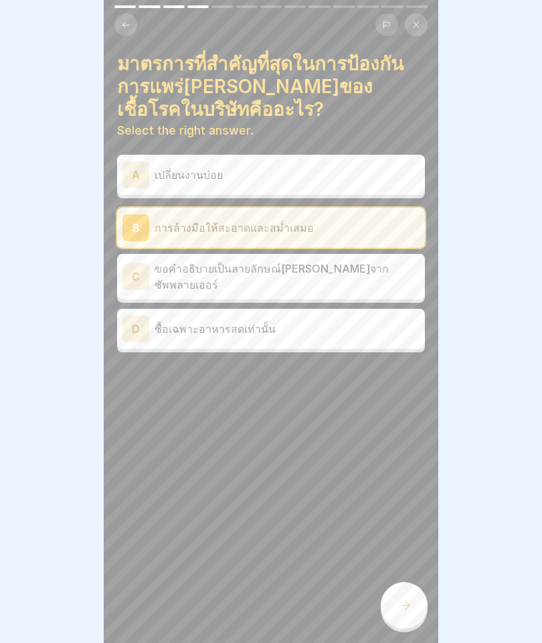
click at [392, 631] on div "มาตรการที่สำคัญที่สุดในการป้องกันการแพร่กระจายของเชื้อโรคในบริษัทคืออะไร? Selec…" at bounding box center [271, 321] width 335 height 643
click at [398, 604] on icon at bounding box center [404, 605] width 16 height 16
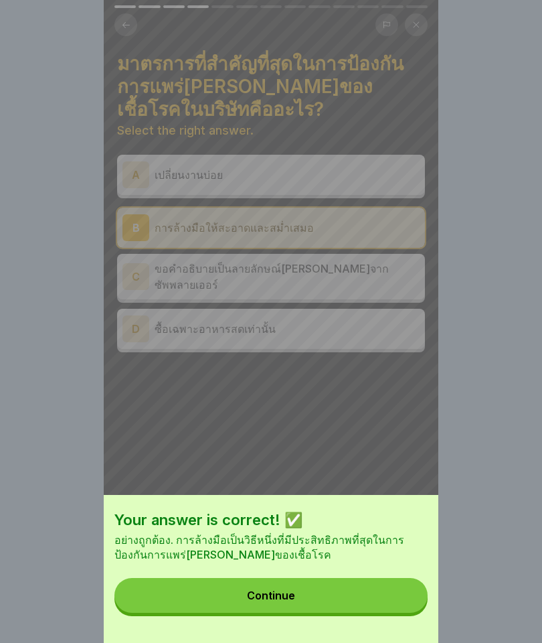
click at [391, 594] on button "Continue" at bounding box center [270, 595] width 313 height 35
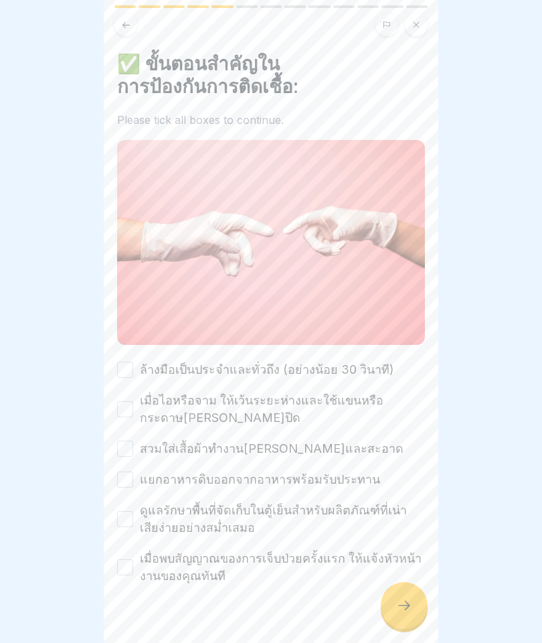
click at [131, 375] on button "ล้างมือเป็นประจำและทั่วถึง (อย่างน้อย 30 วินาที)" at bounding box center [125, 369] width 16 height 16
click at [141, 416] on label "เมื่อไอหรือจาม ให้เว้นระยะห่างและใช้แขนหรือกระดาษทิชชู่ปิด" at bounding box center [282, 409] width 285 height 35
click at [133, 416] on button "เมื่อไอหรือจาม ให้เว้นระยะห่างและใช้แขนหรือกระดาษทิชชู่ปิด" at bounding box center [125, 409] width 16 height 16
click at [131, 450] on button "สวมใส่เสื้อผ้าทำงานที่สดชื่นและสะอาด" at bounding box center [125, 448] width 16 height 16
click at [131, 481] on button "แยกอาหารดิบออกจากอาหารพร้อมรับประทาน" at bounding box center [125, 479] width 16 height 16
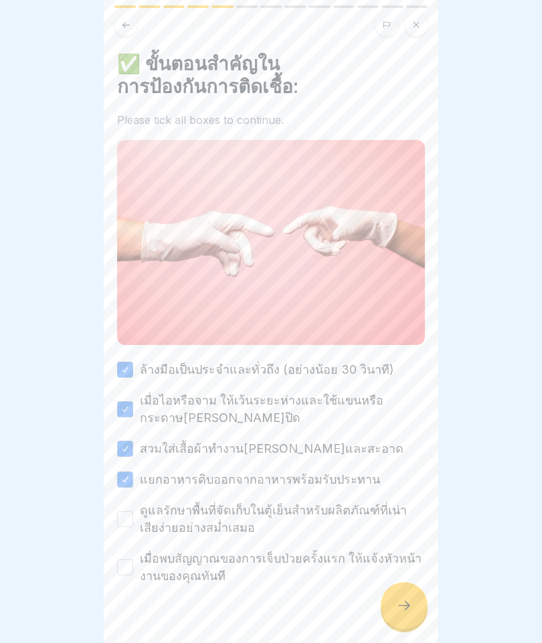
click at [141, 525] on label "ดูแลรักษาพื้นที่จัดเก็บในตู้เย็นสำหรับผลิตภัณฑ์ที่เน่าเสียง่ายอย่างสม่ำเสมอ" at bounding box center [282, 518] width 285 height 35
click at [133, 525] on button "ดูแลรักษาพื้นที่จัดเก็บในตู้เย็นสำหรับผลิตภัณฑ์ที่เน่าเสียง่ายอย่างสม่ำเสมอ" at bounding box center [125, 519] width 16 height 16
click at [124, 571] on button "เมื่อพบสัญญาณของการเจ็บป่วยครั้งแรก ให้แจ้งหัวหน้างานของคุณทันที" at bounding box center [125, 567] width 16 height 16
click at [400, 600] on icon at bounding box center [404, 605] width 16 height 16
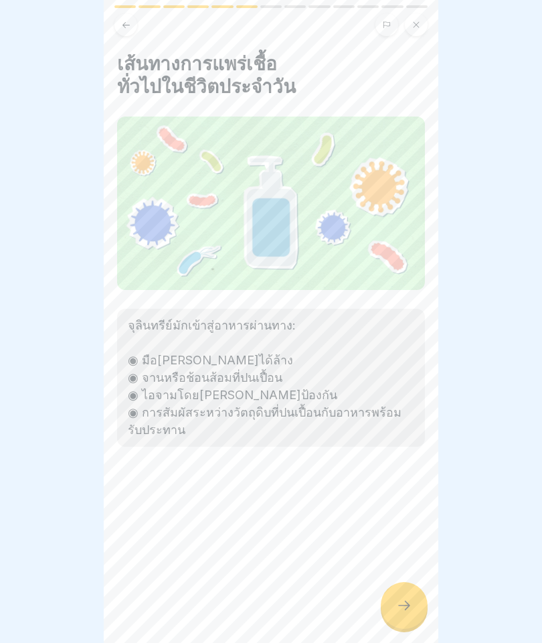
click at [408, 610] on icon at bounding box center [404, 605] width 16 height 16
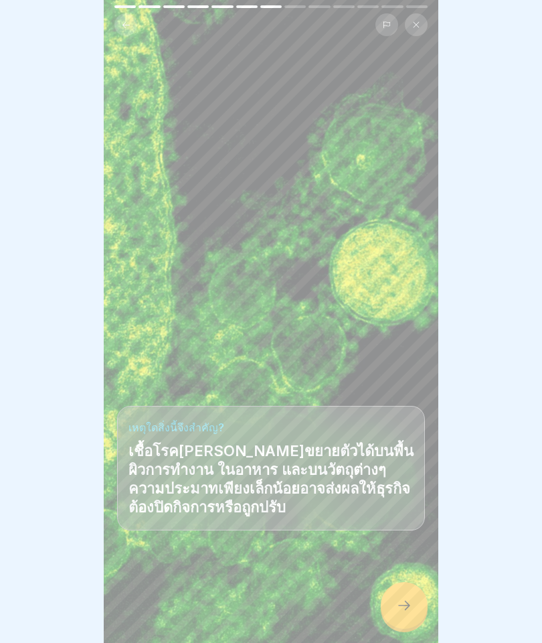
click at [415, 604] on div at bounding box center [404, 605] width 47 height 47
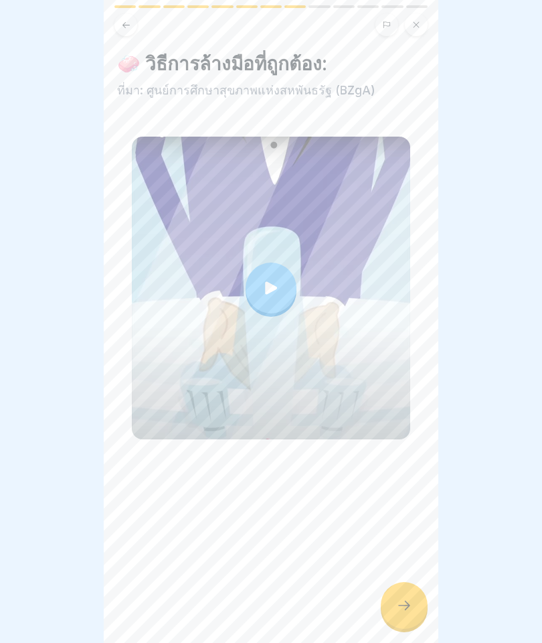
click at [272, 276] on div at bounding box center [271, 287] width 51 height 51
click at [388, 610] on div at bounding box center [404, 605] width 47 height 47
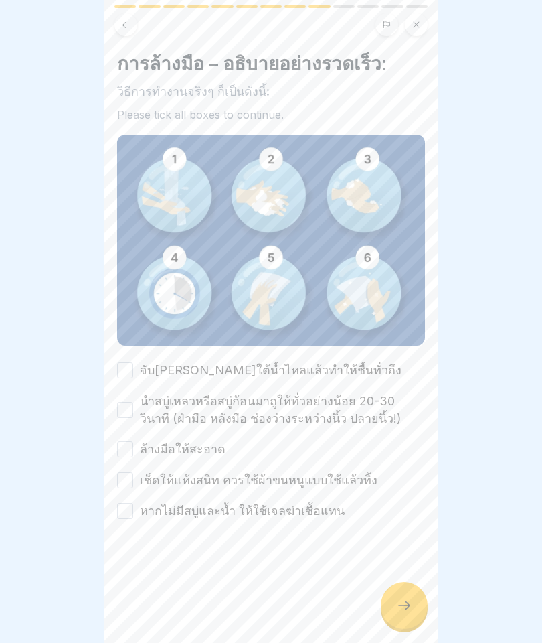
click at [212, 373] on label "จับมือไว้ใต้น้ำไหลแล้วทำให้ชื้นทั่วถึง" at bounding box center [271, 369] width 262 height 17
click at [133, 373] on button "จับมือไว้ใต้น้ำไหลแล้วทำให้ชื้นทั่วถึง" at bounding box center [125, 370] width 16 height 16
click at [212, 412] on label "นำสบู่เหลวหรือสบู่ก้อนมาถูให้ทั่วอย่างน้อย 20-30 วินาที (ฝ่ามือ หลังมือ ช่องว่า…" at bounding box center [282, 409] width 285 height 35
click at [133, 412] on button "นำสบู่เหลวหรือสบู่ก้อนมาถูให้ทั่วอย่างน้อย 20-30 วินาที (ฝ่ามือ หลังมือ ช่องว่า…" at bounding box center [125, 410] width 16 height 16
click at [218, 448] on label "ล้างมือให้สะอาด" at bounding box center [183, 448] width 86 height 17
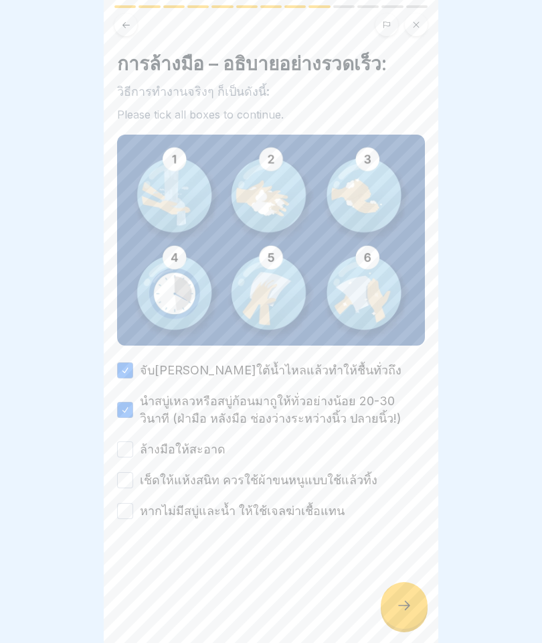
click at [133, 448] on button "ล้างมือให้สะอาด" at bounding box center [125, 449] width 16 height 16
click at [227, 475] on label "เช็ดให้แห้งสนิท ควรใช้ผ้าขนหนูแบบใช้แล้วทิ้ง" at bounding box center [259, 479] width 238 height 17
click at [133, 475] on button "เช็ดให้แห้งสนิท ควรใช้ผ้าขนหนูแบบใช้แล้วทิ้ง" at bounding box center [125, 480] width 16 height 16
click at [216, 512] on label "หากไม่มีสบู่และน้ำ ให้ใช้เจลฆ่าเชื้อแทน" at bounding box center [242, 510] width 205 height 17
click at [133, 512] on button "หากไม่มีสบู่และน้ำ ให้ใช้เจลฆ่าเชื้อแทน" at bounding box center [125, 511] width 16 height 16
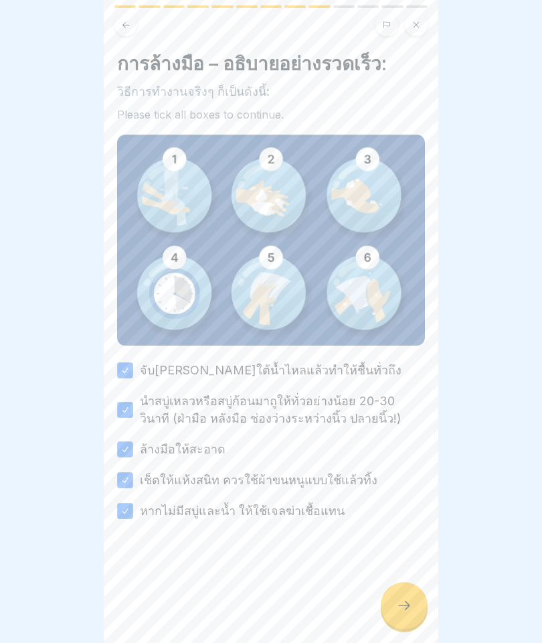
click at [398, 589] on div at bounding box center [404, 605] width 47 height 47
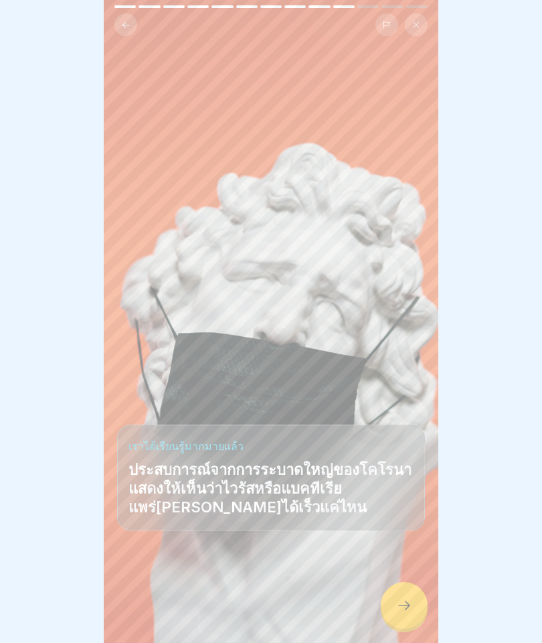
click at [410, 607] on icon at bounding box center [404, 605] width 16 height 16
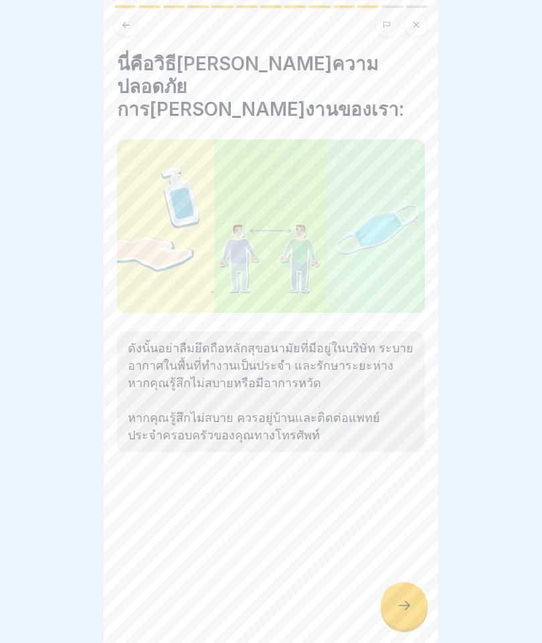
click at [412, 603] on div at bounding box center [404, 605] width 47 height 47
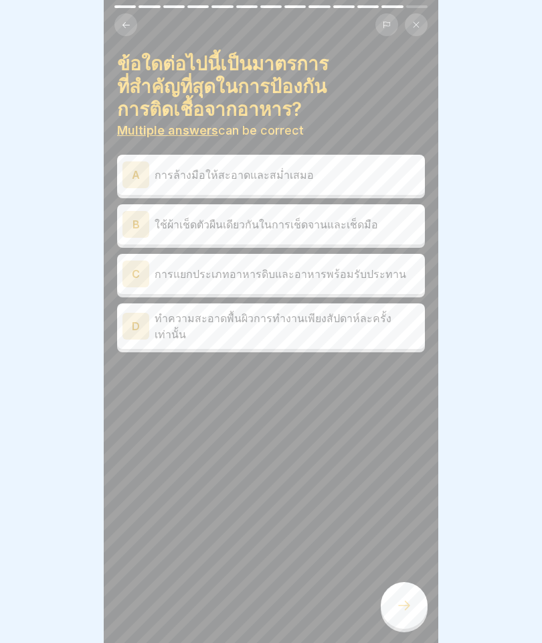
click at [359, 167] on p "การล้างมือให้สะอาดและสม่ำเสมอ" at bounding box center [287, 175] width 265 height 16
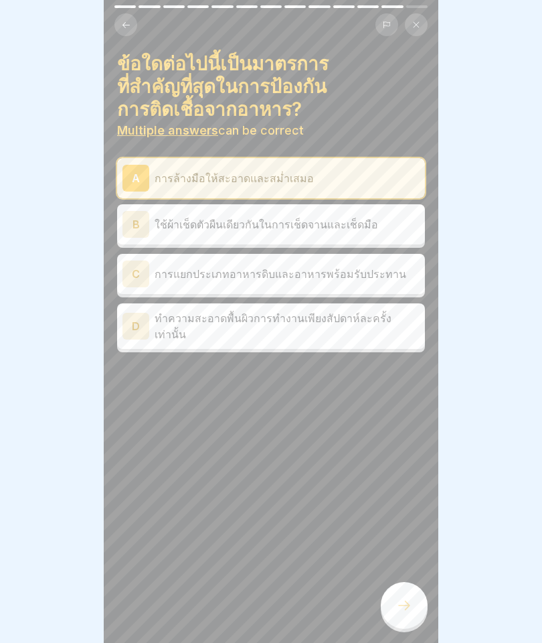
click at [346, 260] on div "C การแยกประเภทอาหารดิบและอาหารพร้อมรับประทาน" at bounding box center [270, 273] width 297 height 27
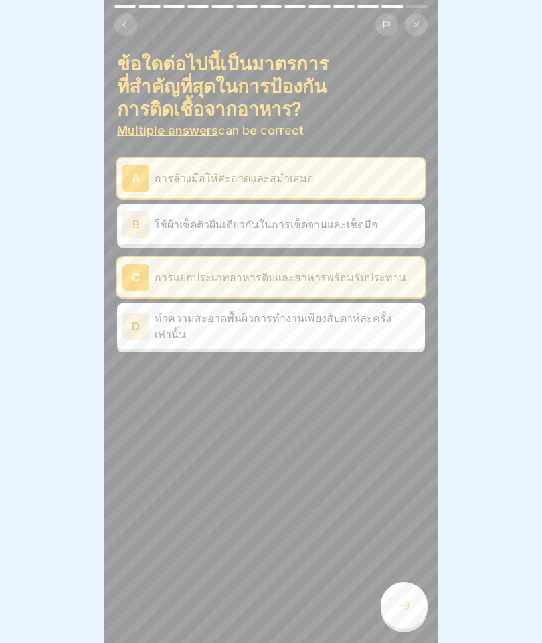
click at [418, 593] on div at bounding box center [404, 605] width 47 height 47
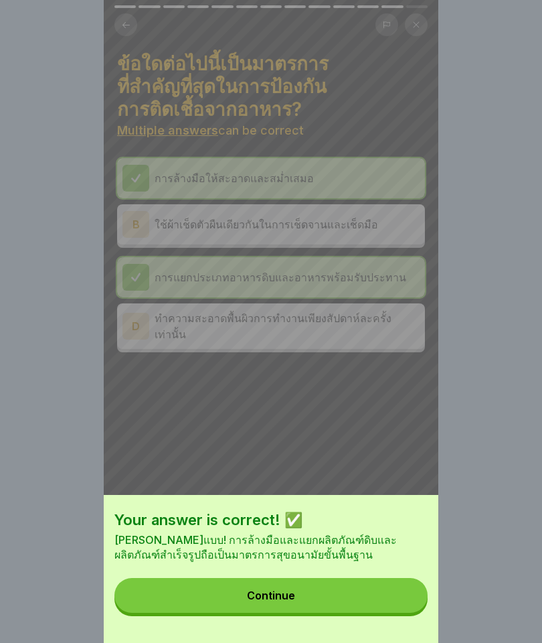
click at [384, 590] on button "Continue" at bounding box center [270, 595] width 313 height 35
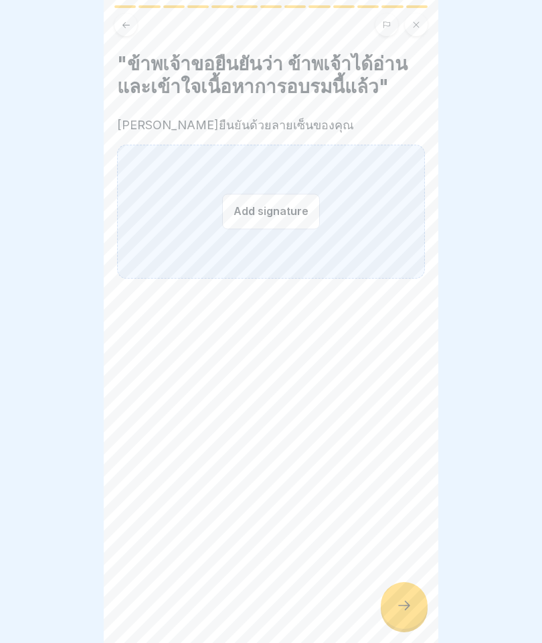
click at [282, 220] on button "Add signature" at bounding box center [271, 210] width 98 height 35
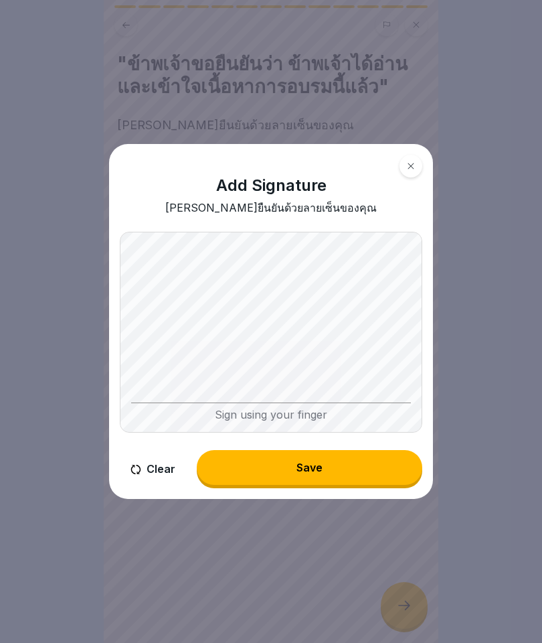
click at [321, 471] on div "Save" at bounding box center [310, 467] width 26 height 12
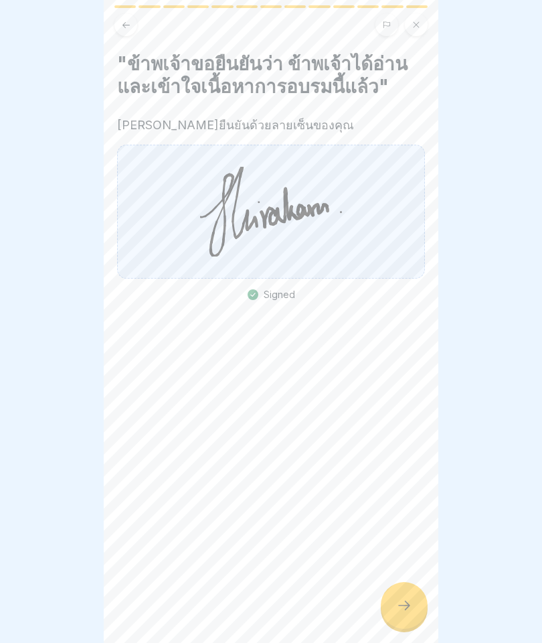
click at [408, 606] on icon at bounding box center [404, 604] width 12 height 9
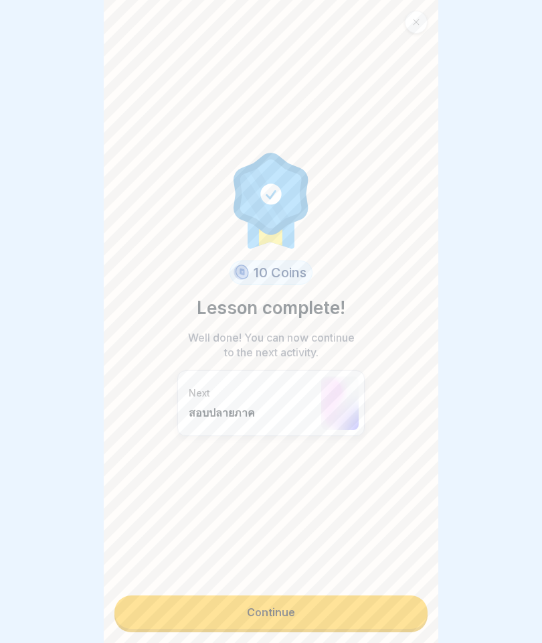
click at [400, 610] on link "Continue" at bounding box center [270, 611] width 313 height 33
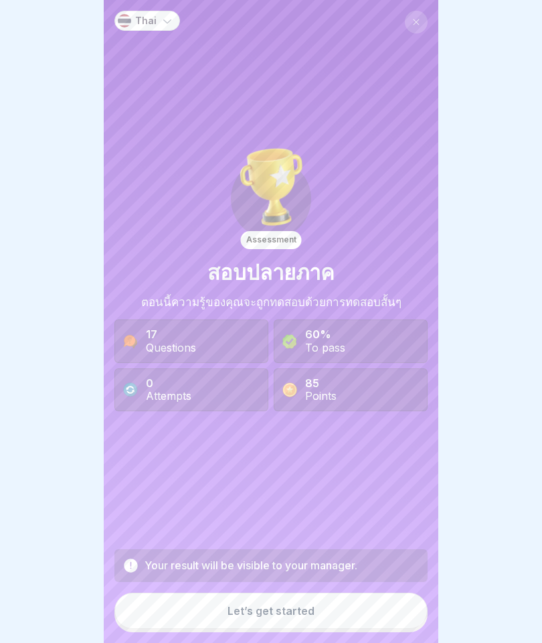
click at [390, 616] on button "Let’s get started" at bounding box center [270, 610] width 313 height 36
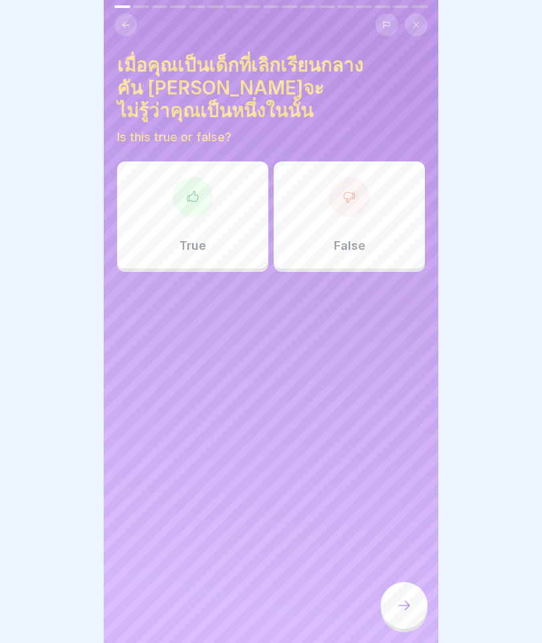
click at [197, 187] on div at bounding box center [193, 197] width 40 height 40
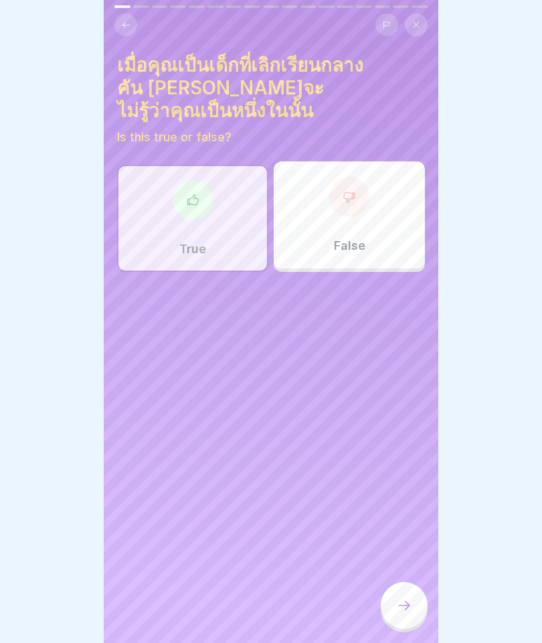
click at [409, 605] on icon at bounding box center [404, 604] width 12 height 9
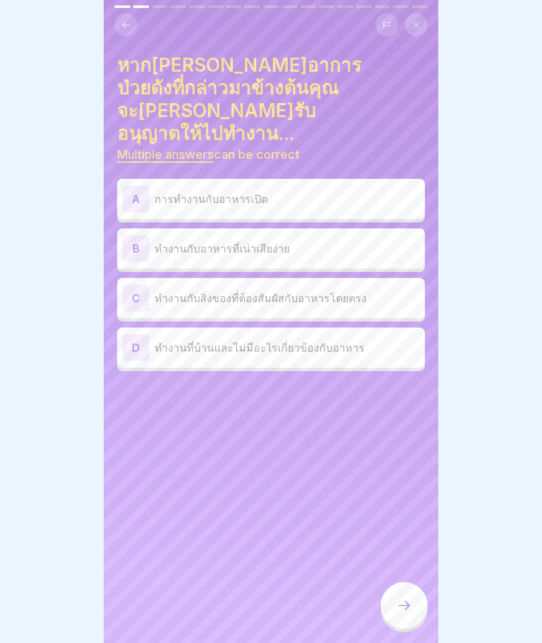
click at [202, 191] on p "การทำงานกับอาหารเปิด" at bounding box center [287, 199] width 265 height 16
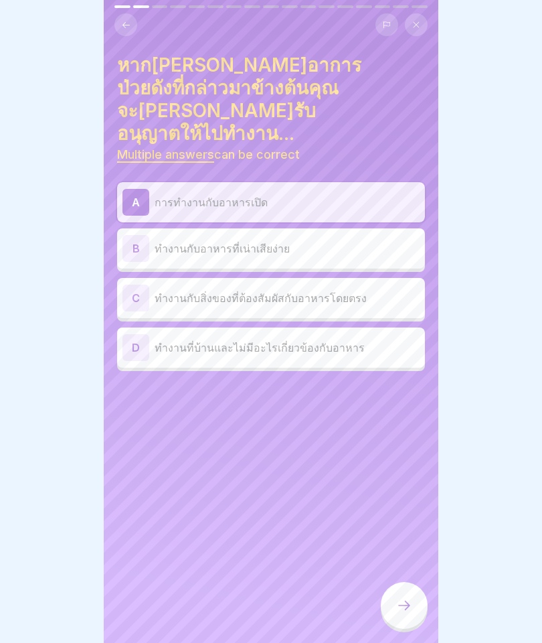
click at [404, 240] on p "ทำงานกับอาหารที่เน่าเสียง่าย" at bounding box center [287, 248] width 265 height 16
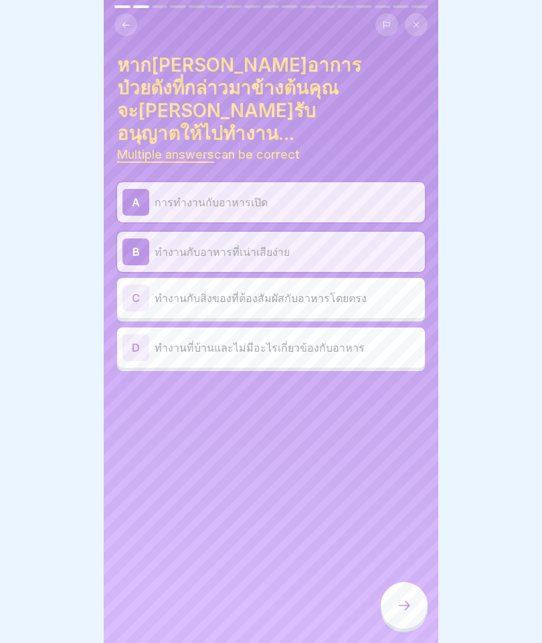
click at [141, 238] on div "B" at bounding box center [135, 251] width 27 height 27
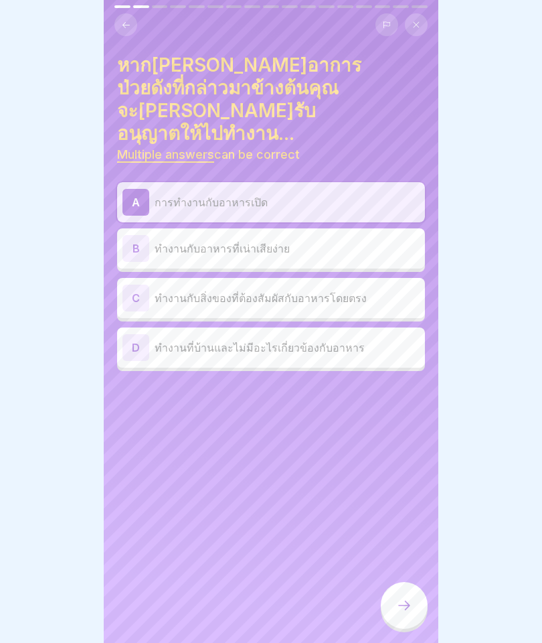
click at [139, 284] on div "C" at bounding box center [135, 297] width 27 height 27
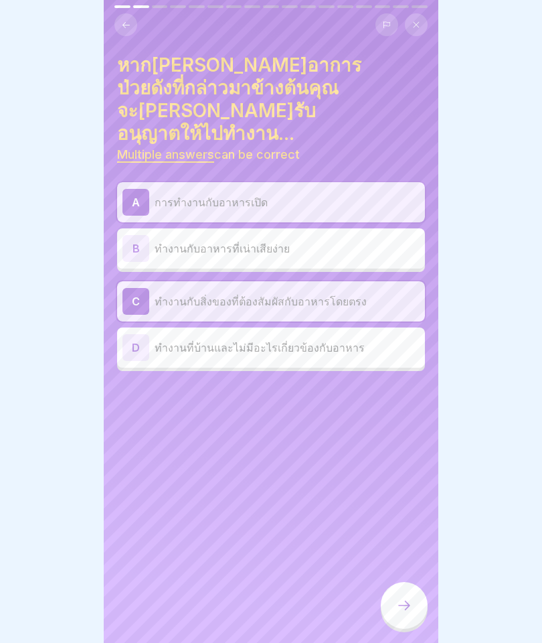
click at [382, 240] on p "ทำงานกับอาหารที่เน่าเสียง่าย" at bounding box center [287, 248] width 265 height 16
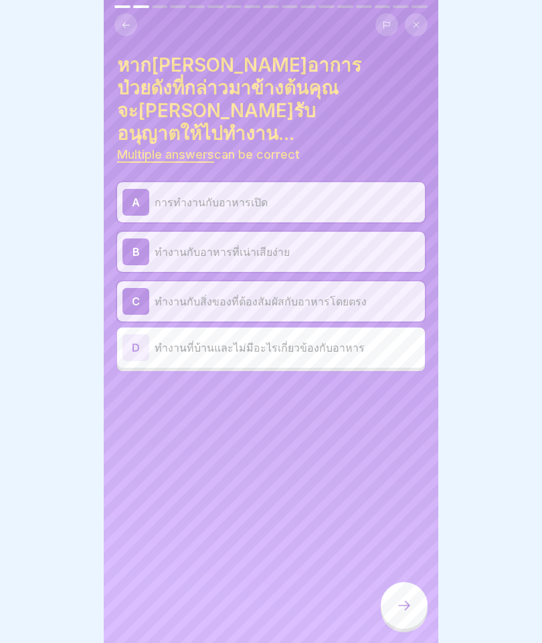
click at [410, 609] on icon at bounding box center [404, 605] width 16 height 16
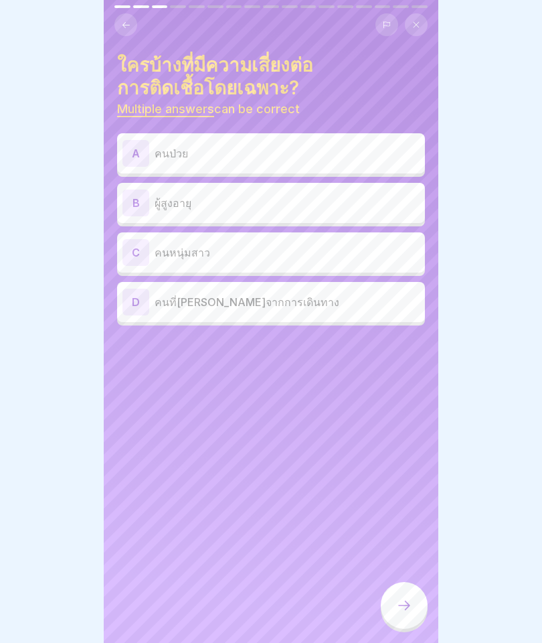
click at [185, 140] on div "A คนป่วย" at bounding box center [270, 153] width 297 height 27
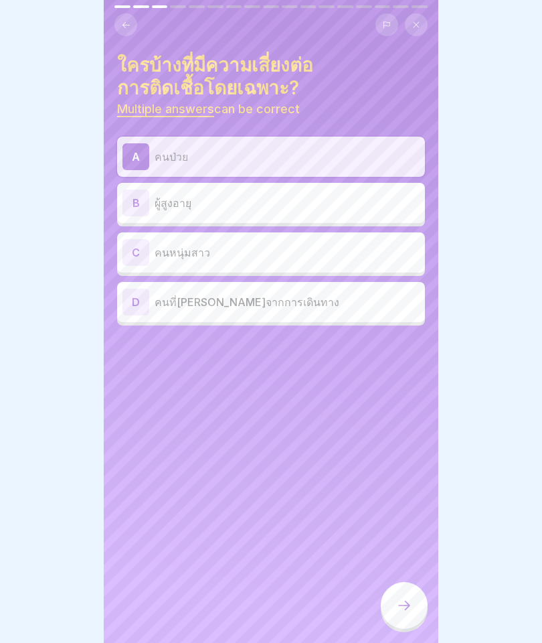
click at [176, 203] on p "ผู้สูงอายุ" at bounding box center [287, 203] width 265 height 16
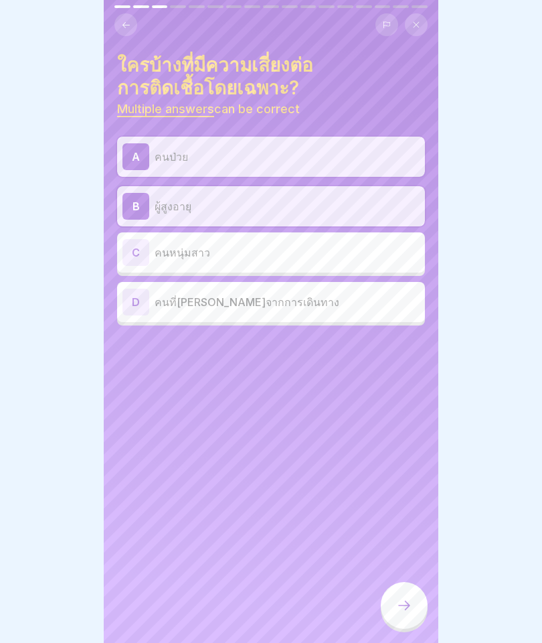
click at [179, 305] on p "คนที่เพิ่งกลับมาจากการเดินทาง" at bounding box center [287, 302] width 265 height 16
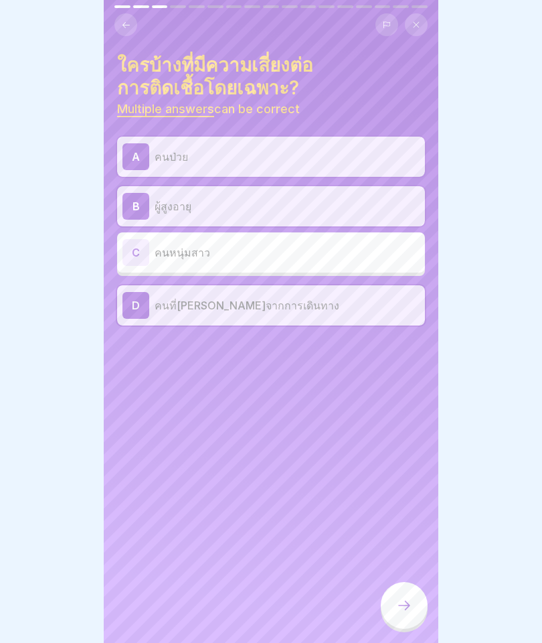
click at [408, 602] on icon at bounding box center [404, 605] width 16 height 16
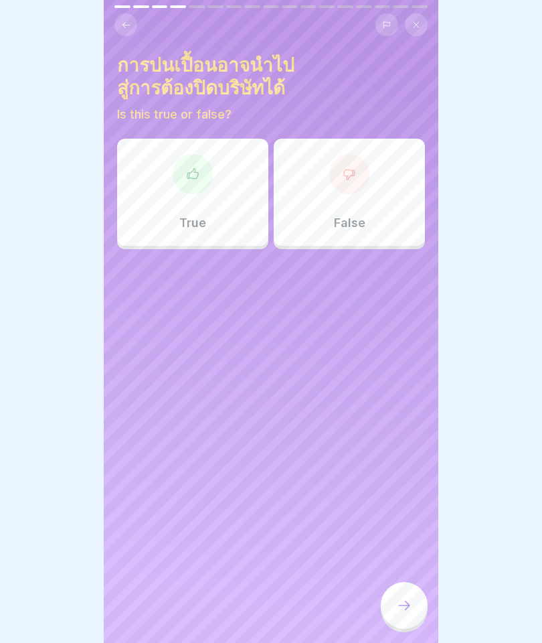
click at [199, 196] on div "True" at bounding box center [192, 192] width 151 height 107
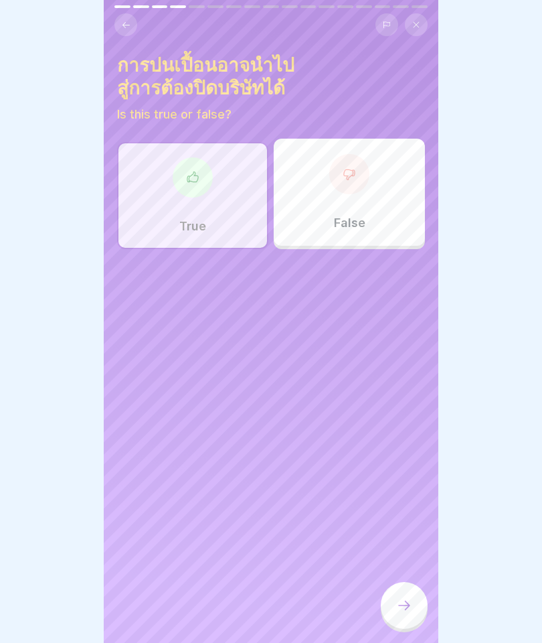
click at [406, 592] on div at bounding box center [404, 605] width 47 height 47
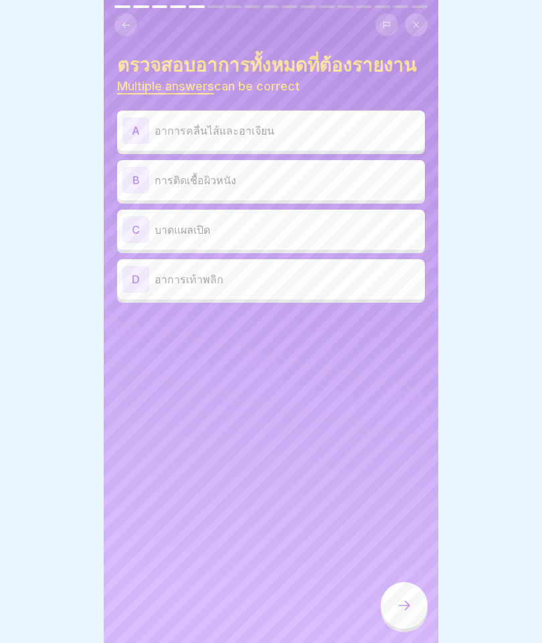
click at [182, 132] on p "อาการคลื่นไส้และอาเจียน" at bounding box center [287, 130] width 265 height 16
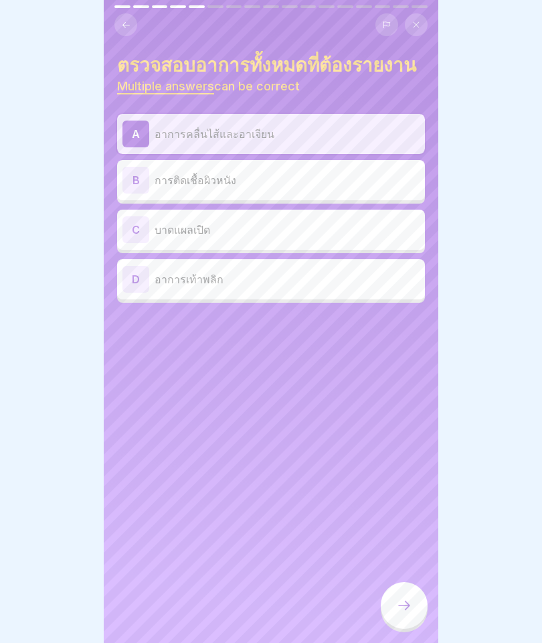
click at [168, 187] on p "การติดเชื้อผิวหนัง" at bounding box center [287, 180] width 265 height 16
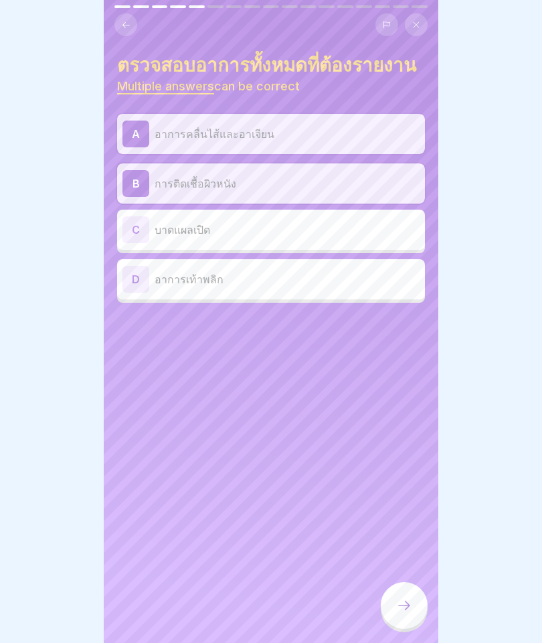
click at [173, 228] on p "บาดแผลเปิด" at bounding box center [287, 230] width 265 height 16
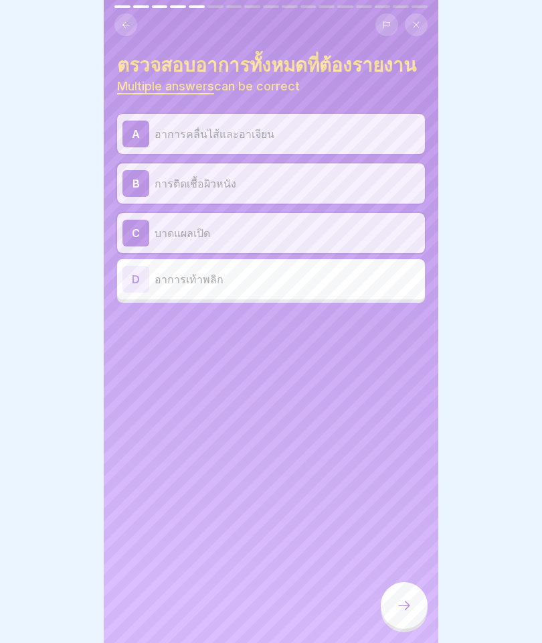
click at [414, 612] on div at bounding box center [404, 605] width 47 height 47
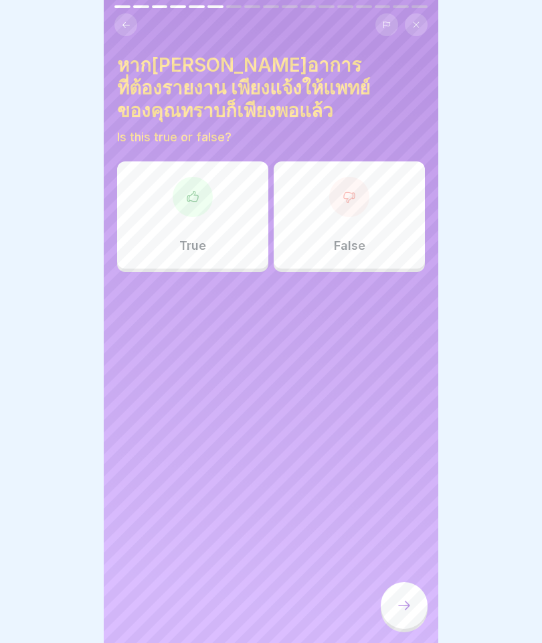
click at [361, 195] on div "False" at bounding box center [349, 214] width 151 height 107
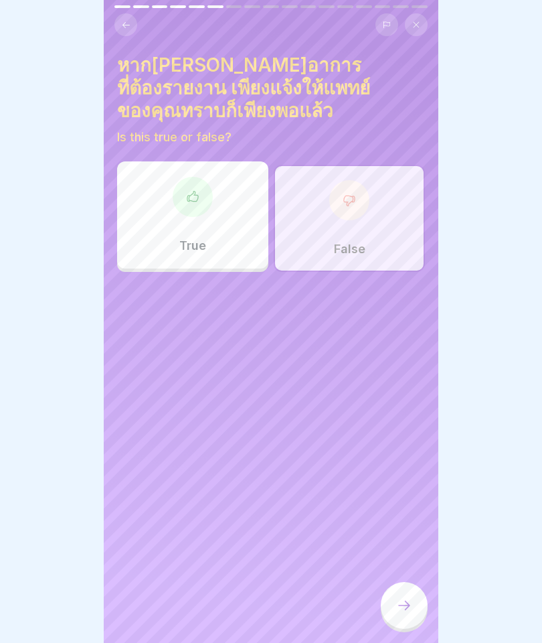
click at [413, 603] on div at bounding box center [404, 605] width 47 height 47
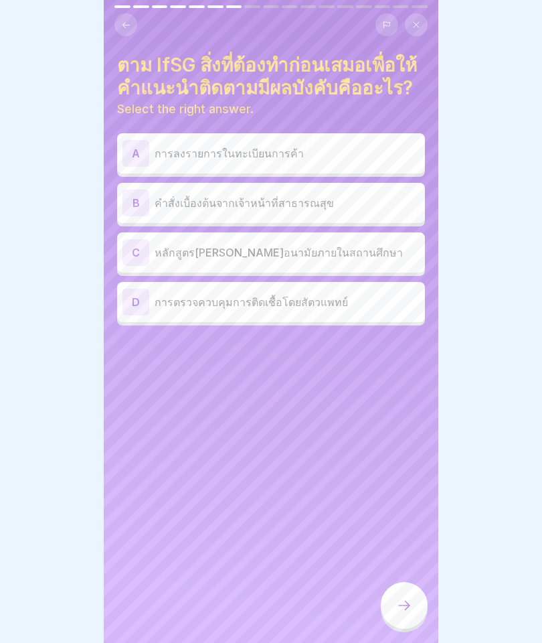
click at [195, 211] on div "B คำสั่งเบื้องต้นจากเจ้าหน้าที่สาธารณสุข" at bounding box center [270, 202] width 297 height 27
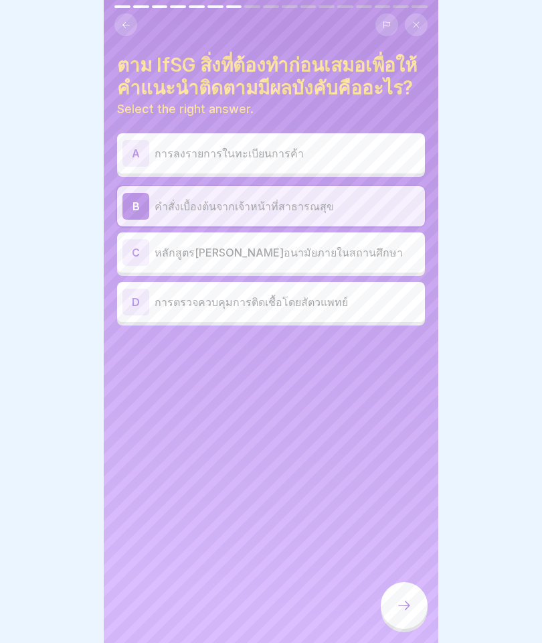
click at [386, 611] on div at bounding box center [404, 605] width 47 height 47
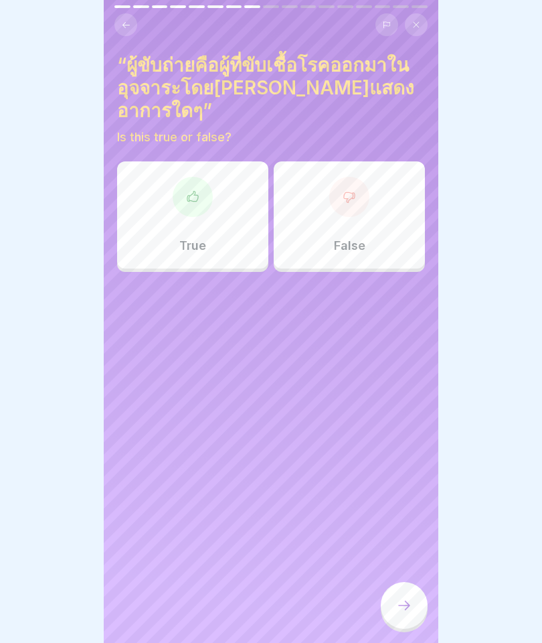
click at [201, 201] on div "True" at bounding box center [192, 214] width 151 height 107
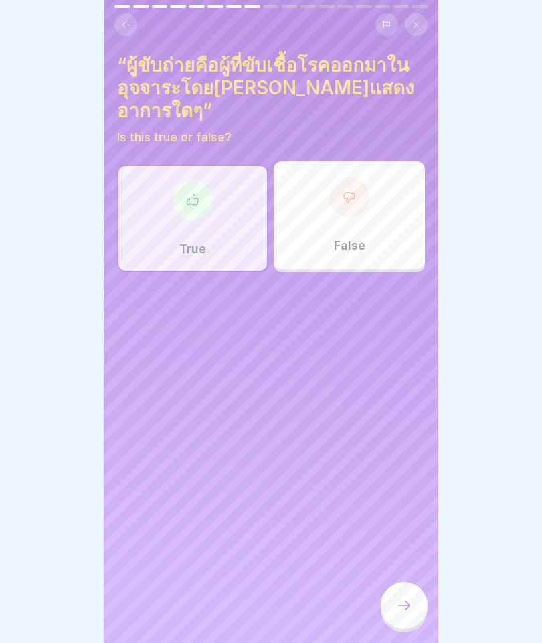
click at [401, 599] on icon at bounding box center [404, 605] width 16 height 16
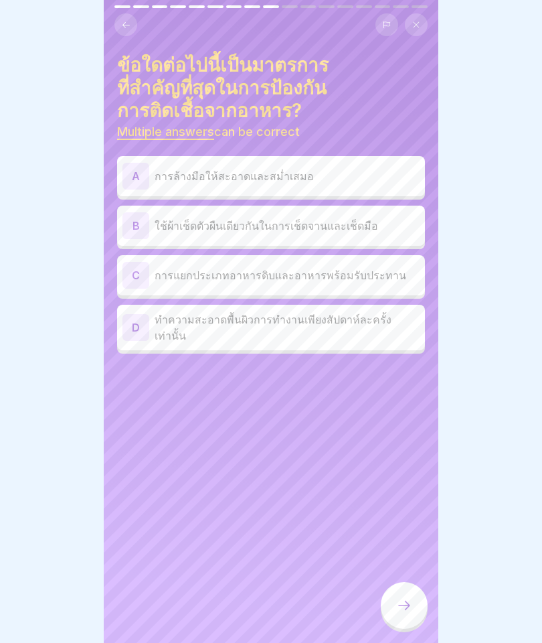
click at [218, 168] on p "การล้างมือให้สะอาดและสม่ำเสมอ" at bounding box center [287, 176] width 265 height 16
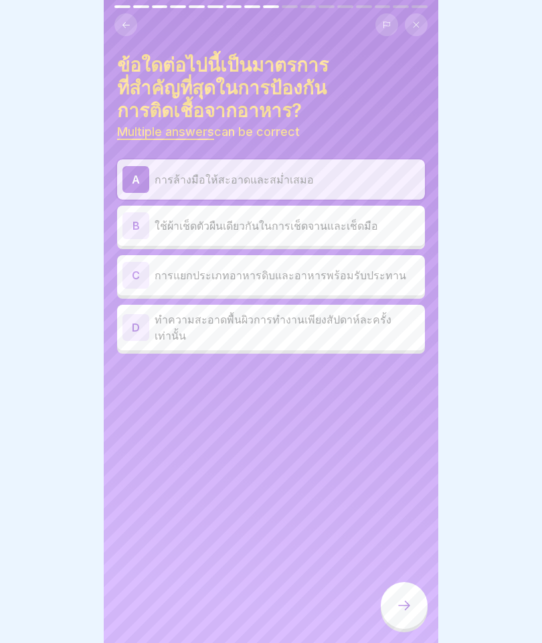
click at [190, 267] on p "การแยกประเภทอาหารดิบและอาหารพร้อมรับประทาน" at bounding box center [287, 275] width 265 height 16
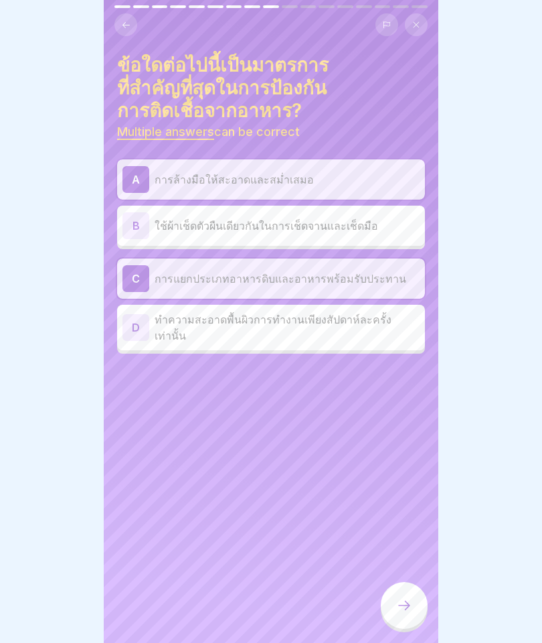
click at [400, 603] on icon at bounding box center [404, 605] width 16 height 16
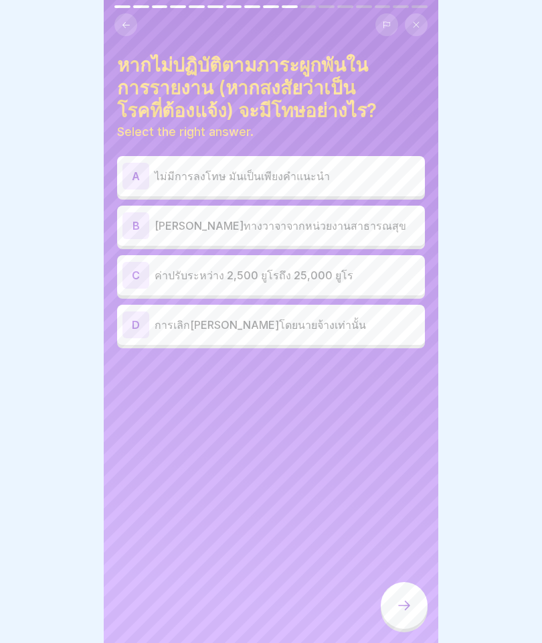
click at [202, 277] on p "ค่าปรับระหว่าง 2,500 ยูโรถึง 25,000 ยูโร" at bounding box center [287, 275] width 265 height 16
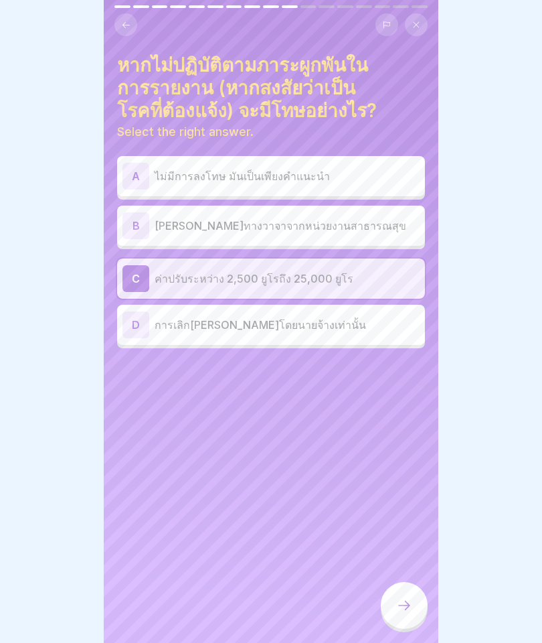
click at [408, 605] on icon at bounding box center [404, 604] width 12 height 9
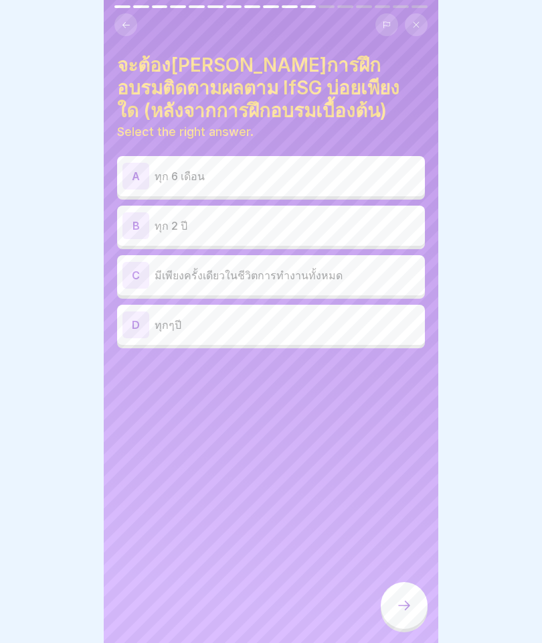
click at [129, 19] on button at bounding box center [125, 24] width 23 height 23
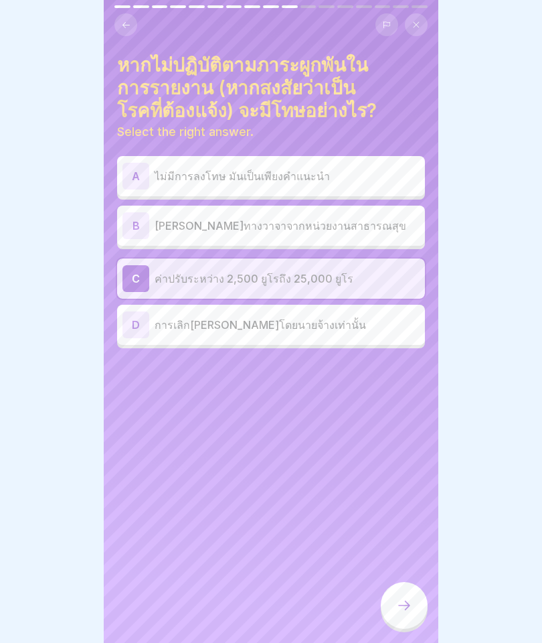
click at [392, 598] on div at bounding box center [404, 605] width 47 height 47
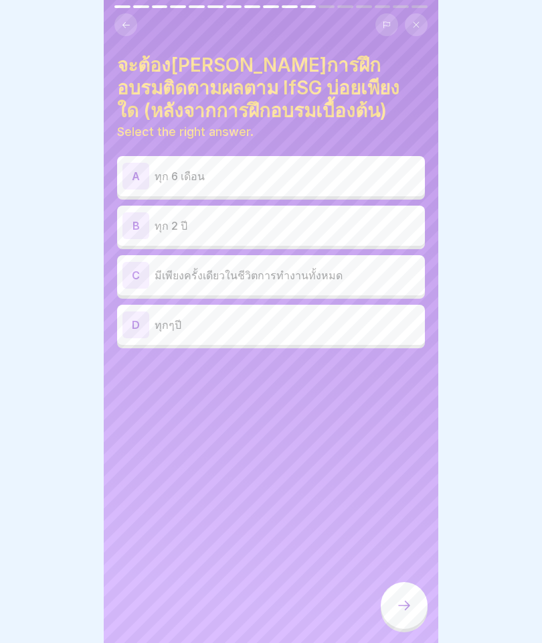
click at [236, 226] on p "ทุก 2 ปี" at bounding box center [287, 226] width 265 height 16
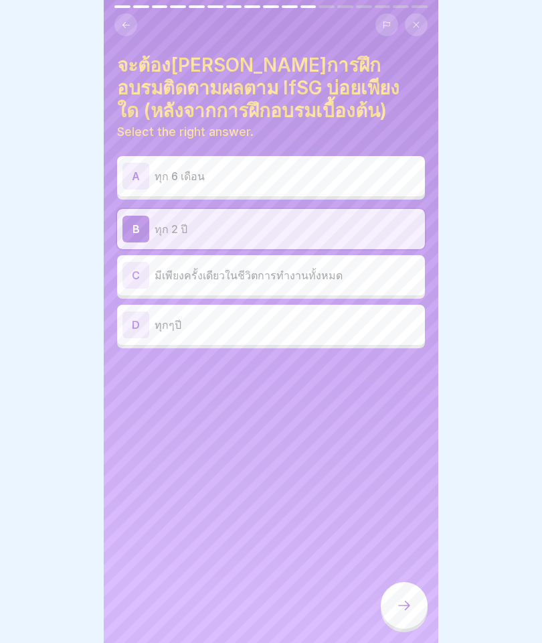
click at [404, 595] on div at bounding box center [404, 605] width 47 height 47
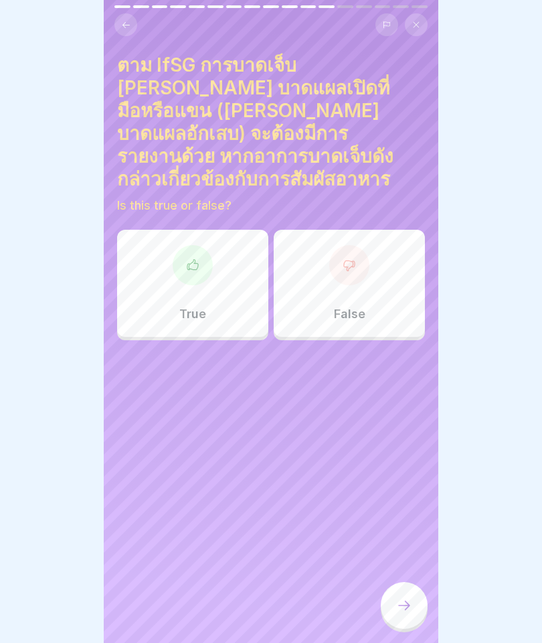
click at [211, 245] on div at bounding box center [193, 265] width 40 height 40
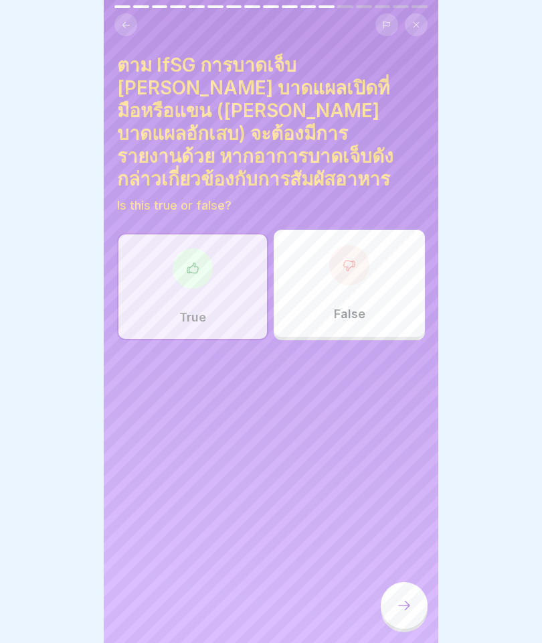
click at [403, 616] on div at bounding box center [404, 605] width 47 height 47
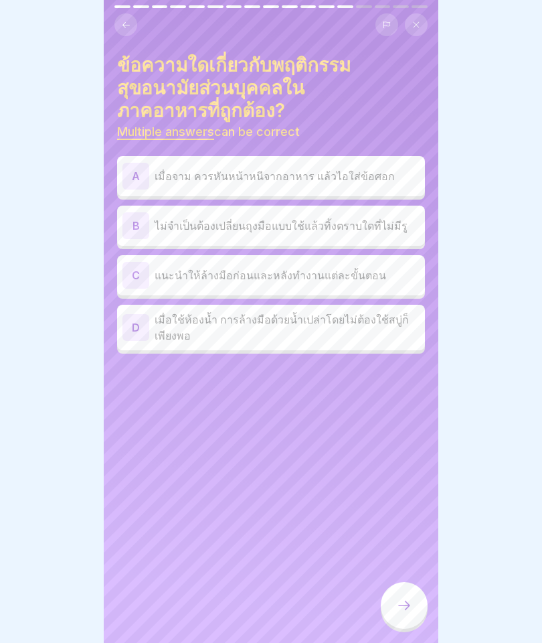
click at [179, 267] on p "แนะนำให้ล้างมือก่อนและหลังทำงานแต่ละขั้นตอน" at bounding box center [287, 275] width 265 height 16
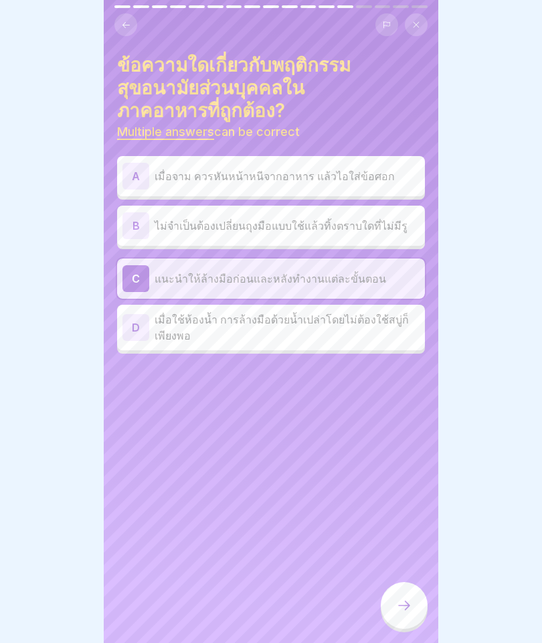
click at [185, 168] on p "เมื่อจาม ควรหันหน้าหนีจากอาหาร แล้วไอใส่ข้อศอก" at bounding box center [287, 176] width 265 height 16
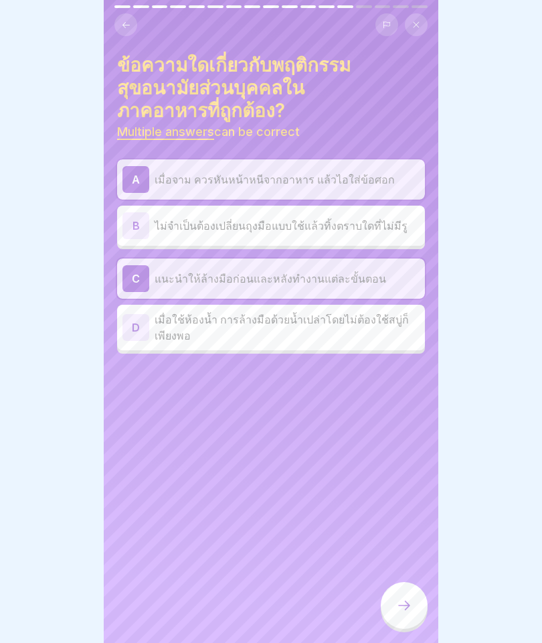
click at [411, 606] on icon at bounding box center [404, 605] width 16 height 16
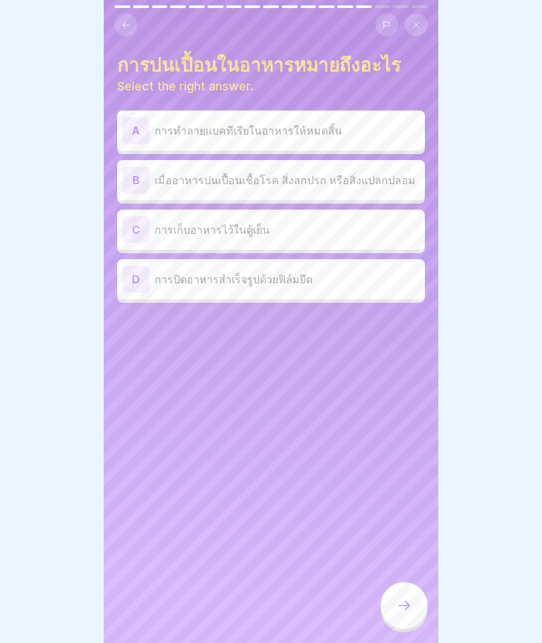
click at [187, 182] on p "เมื่ออาหารปนเปื้อนเชื้อโรค สิ่งสกปรก หรือสิ่งแปลกปลอม" at bounding box center [287, 180] width 265 height 16
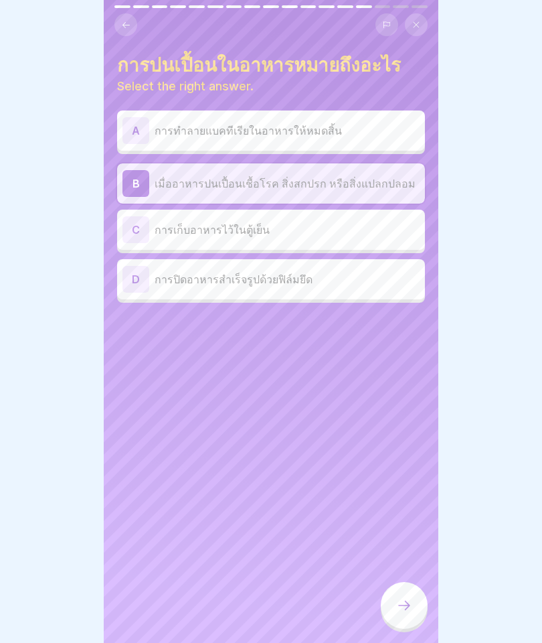
click at [392, 592] on div at bounding box center [404, 605] width 47 height 47
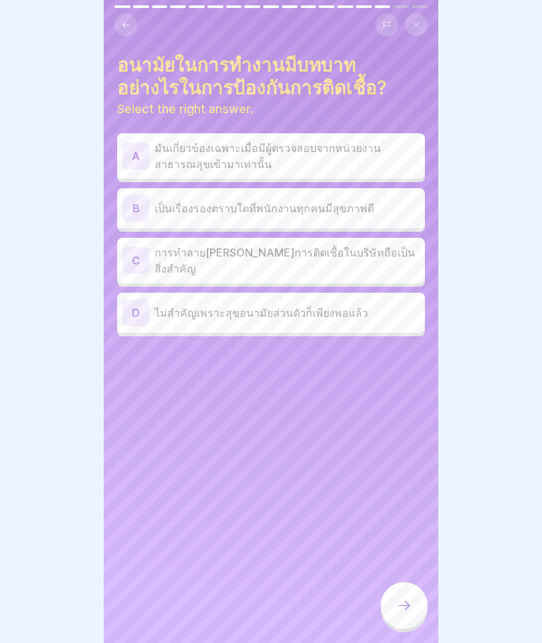
click at [367, 256] on p "การทำลายห่วงโซ่การติดเชื้อในบริษัทถือเป็นสิ่งสำคัญ" at bounding box center [287, 260] width 265 height 32
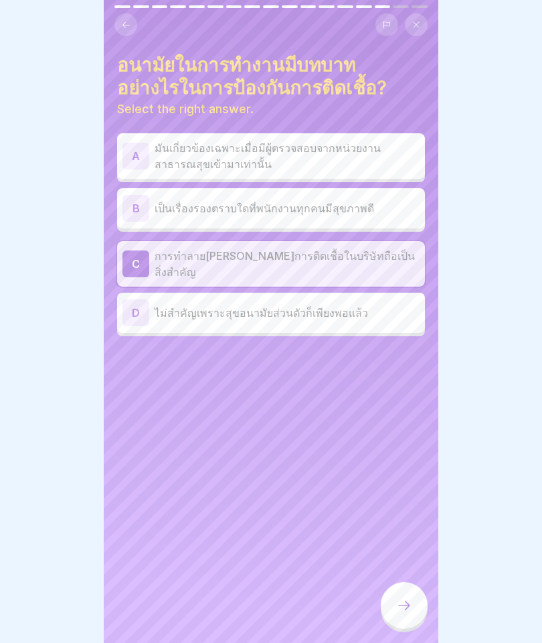
click at [406, 602] on icon at bounding box center [404, 604] width 12 height 9
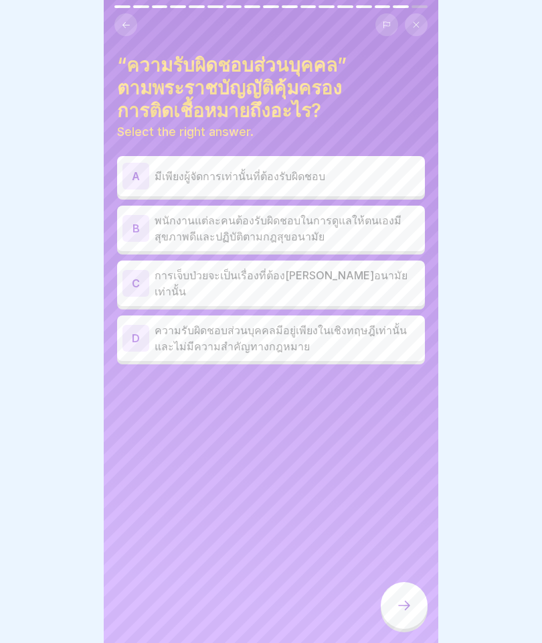
click at [171, 231] on p "พนักงานแต่ละคนต้องรับผิดชอบในการดูแลให้ตนเองมีสุขภาพดีและปฏิบัติตามกฎสุขอนามัย" at bounding box center [287, 228] width 265 height 32
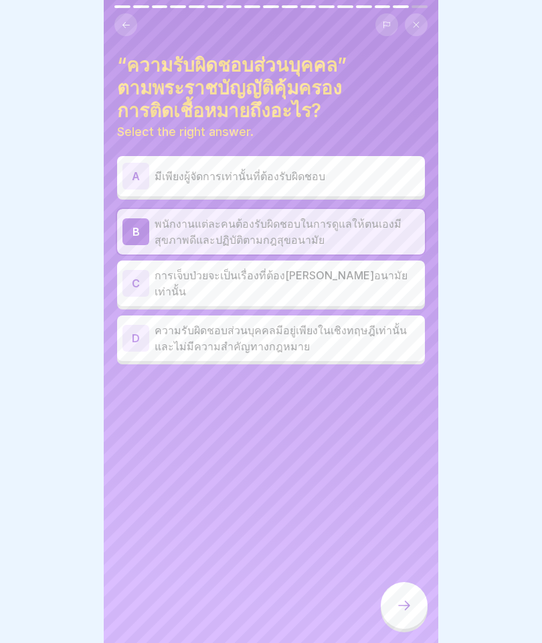
click at [396, 607] on div at bounding box center [404, 605] width 47 height 47
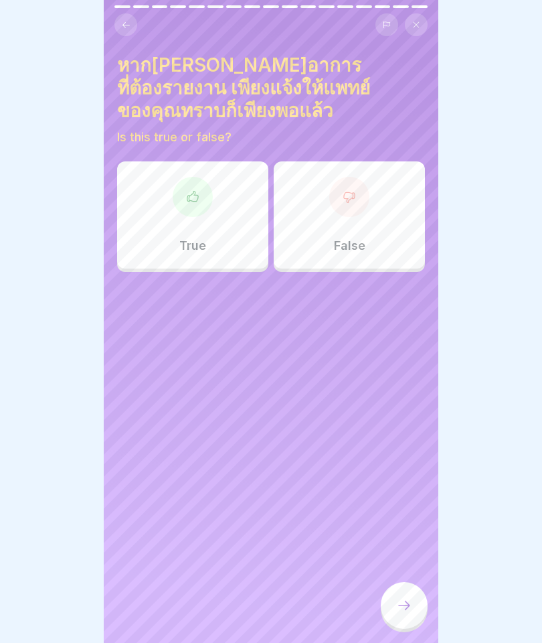
click at [373, 161] on div "False" at bounding box center [349, 214] width 151 height 107
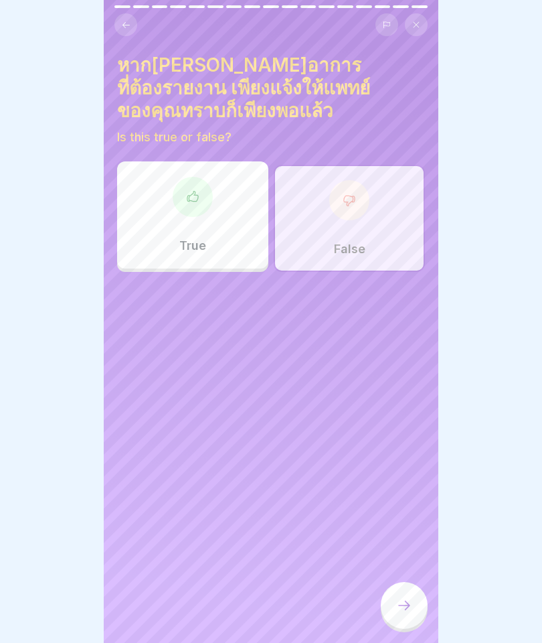
click at [404, 610] on icon at bounding box center [404, 605] width 16 height 16
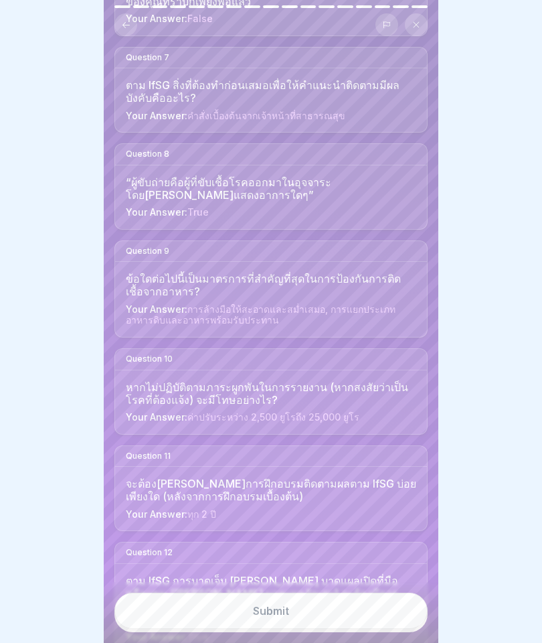
click at [196, 618] on button "Submit" at bounding box center [270, 610] width 313 height 36
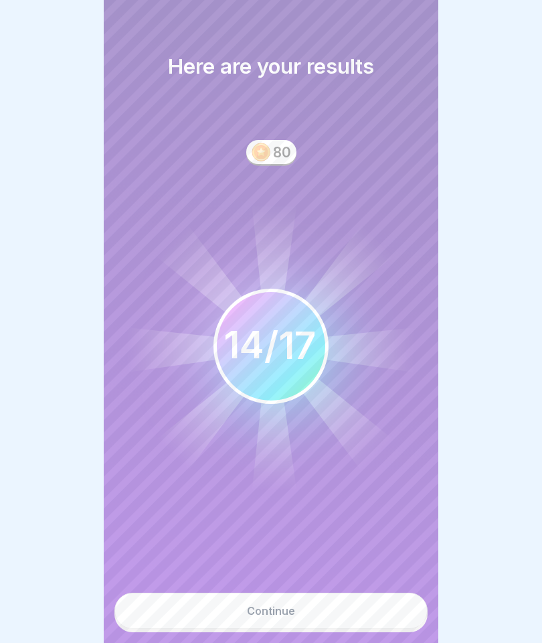
scroll to position [833, 0]
click at [178, 612] on button "Continue" at bounding box center [270, 610] width 313 height 36
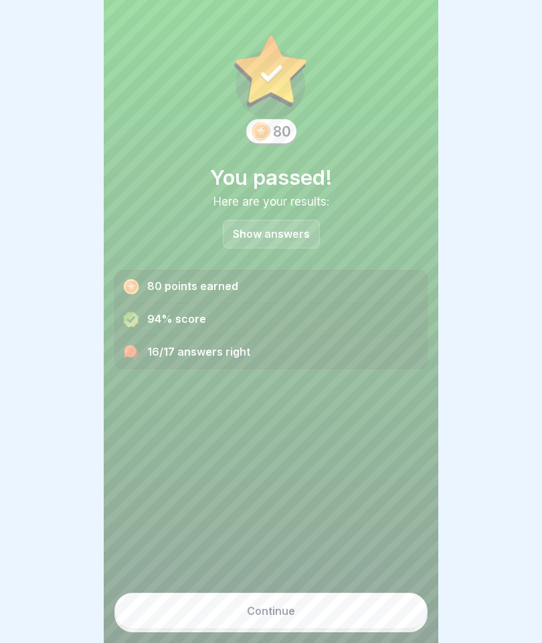
click at [275, 228] on p "Show answers" at bounding box center [271, 233] width 77 height 11
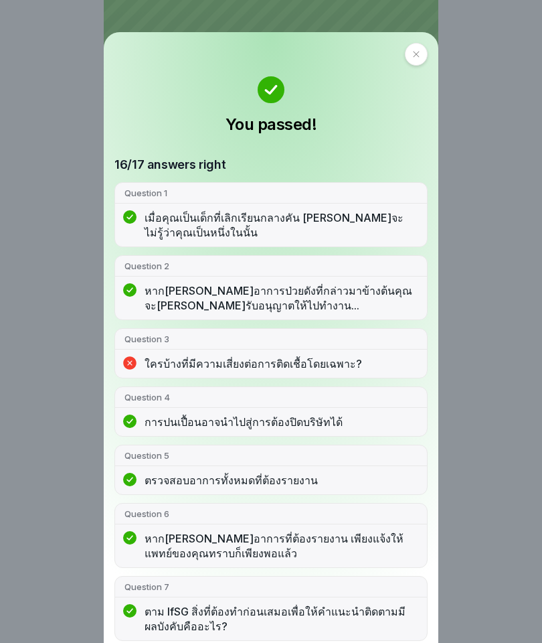
click at [371, 355] on div "Question 3 ใครบ้างที่มีความเสี่ยงต่อการติดเชื้อโดยเฉพาะ?" at bounding box center [270, 353] width 313 height 50
click at [161, 358] on p "ใครบ้างที่มีความเสี่ยงต่อการติดเชื้อโดยเฉพาะ?" at bounding box center [281, 363] width 273 height 15
click at [405, 54] on div at bounding box center [416, 54] width 23 height 23
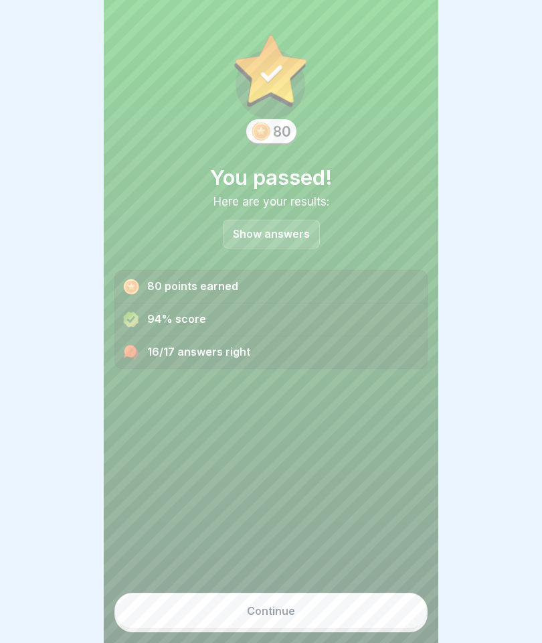
click at [199, 614] on button "Continue" at bounding box center [270, 610] width 313 height 36
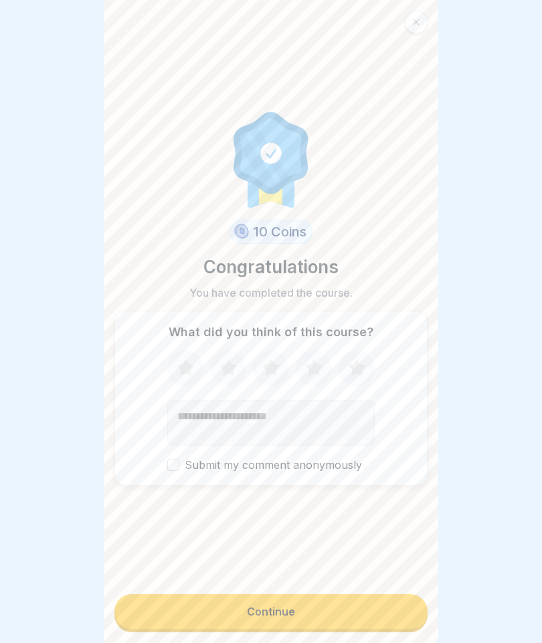
click at [354, 371] on icon at bounding box center [356, 367] width 17 height 17
click at [196, 612] on button "Continue" at bounding box center [270, 611] width 313 height 35
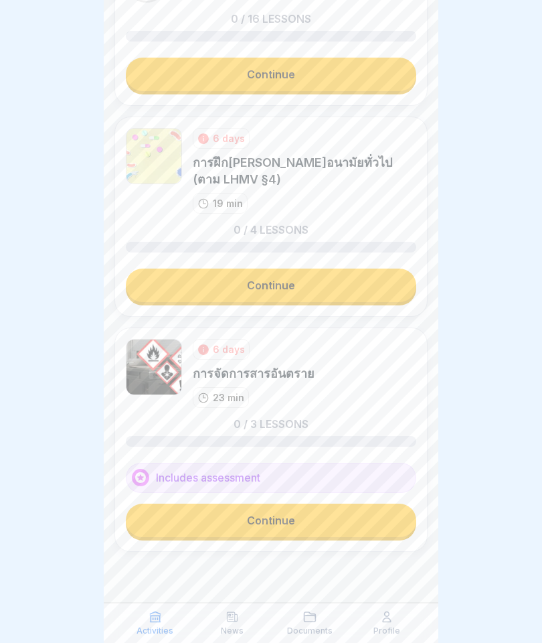
scroll to position [254, 0]
click at [191, 519] on link "Continue" at bounding box center [271, 519] width 290 height 33
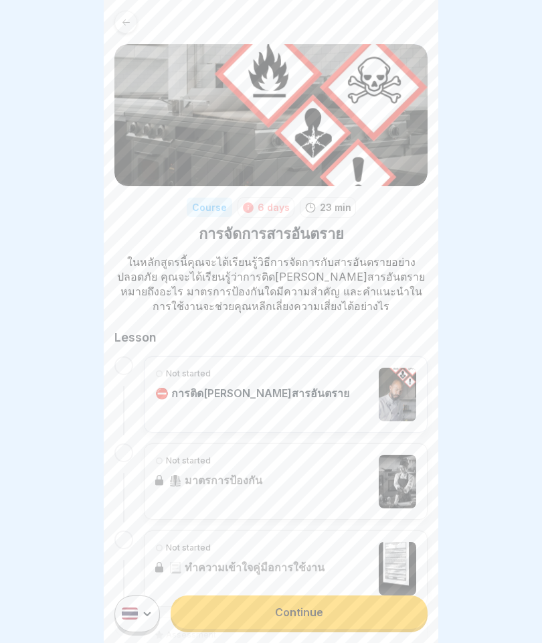
click at [238, 622] on link "Continue" at bounding box center [299, 611] width 257 height 33
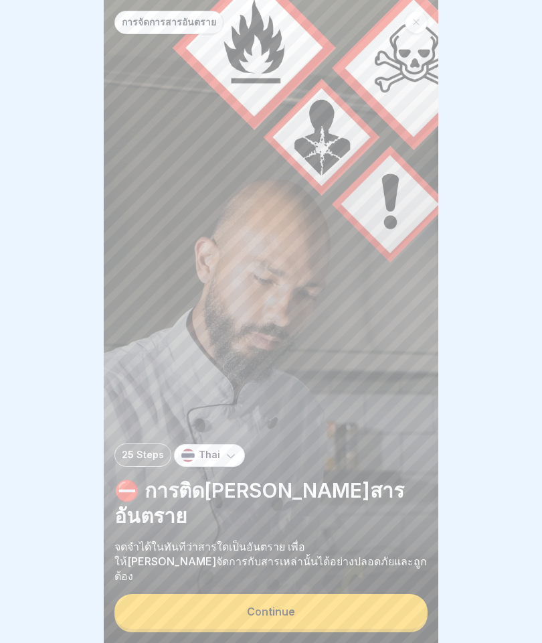
click at [214, 619] on button "Continue" at bounding box center [270, 611] width 313 height 35
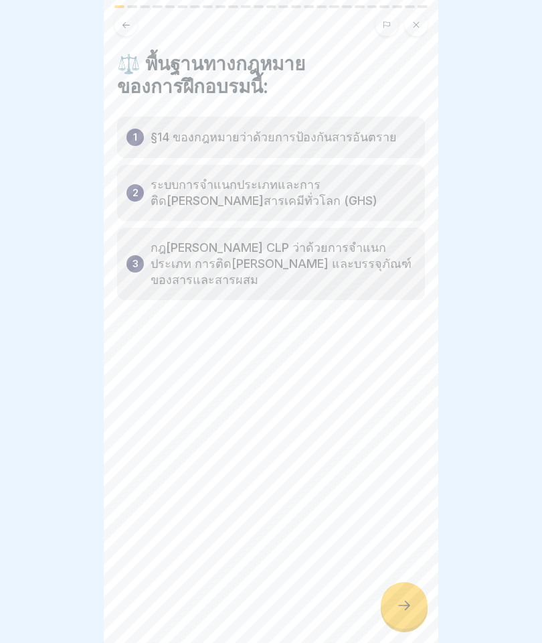
click at [395, 606] on div at bounding box center [404, 605] width 47 height 47
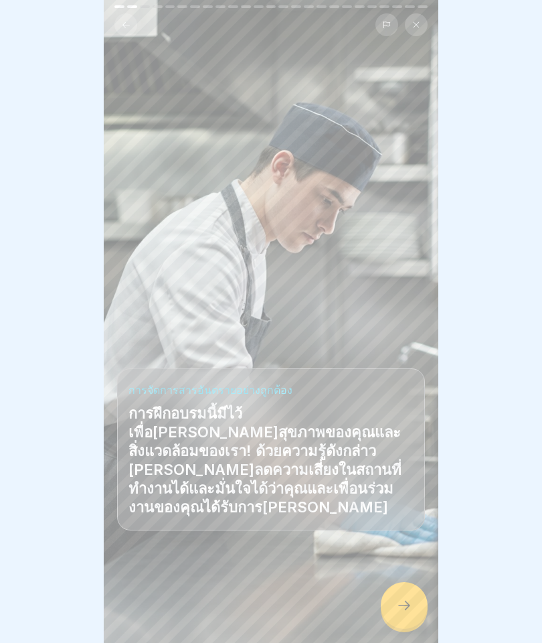
click at [404, 612] on icon at bounding box center [404, 605] width 16 height 16
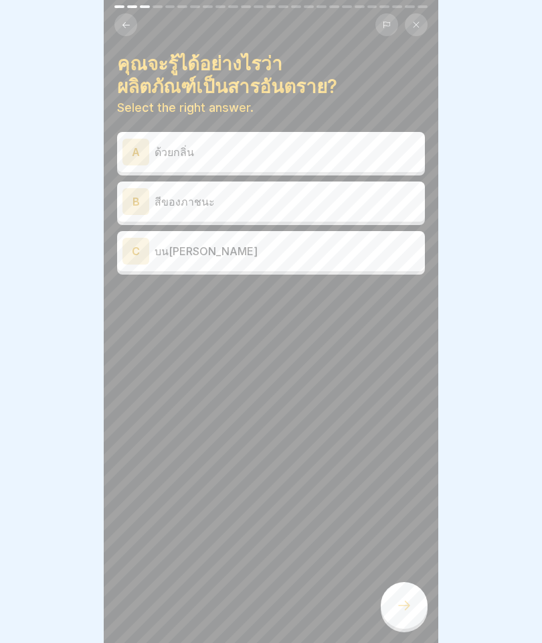
click at [286, 255] on p "บนภาพสัญลักษณ์วัตถุอันตราย" at bounding box center [287, 251] width 265 height 16
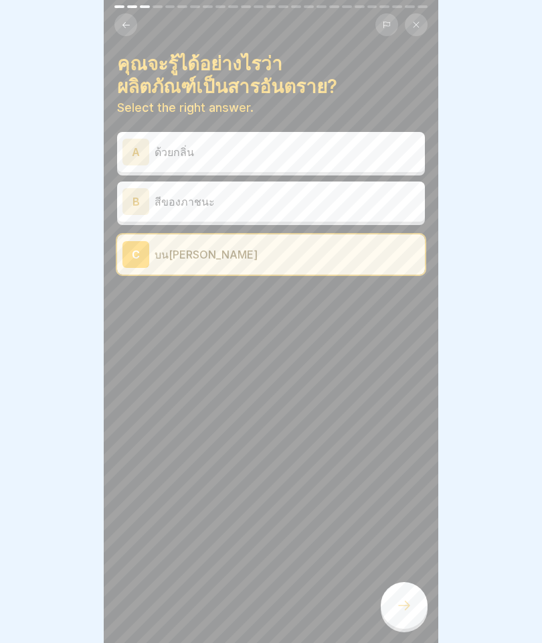
click at [400, 612] on icon at bounding box center [404, 605] width 16 height 16
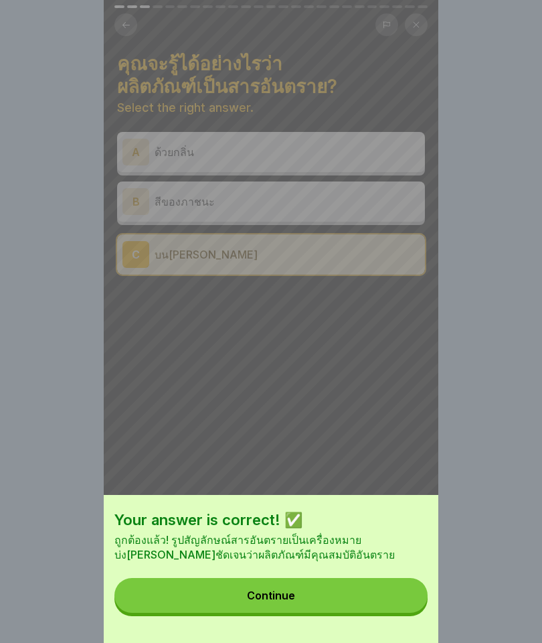
click at [341, 593] on button "Continue" at bounding box center [270, 595] width 313 height 35
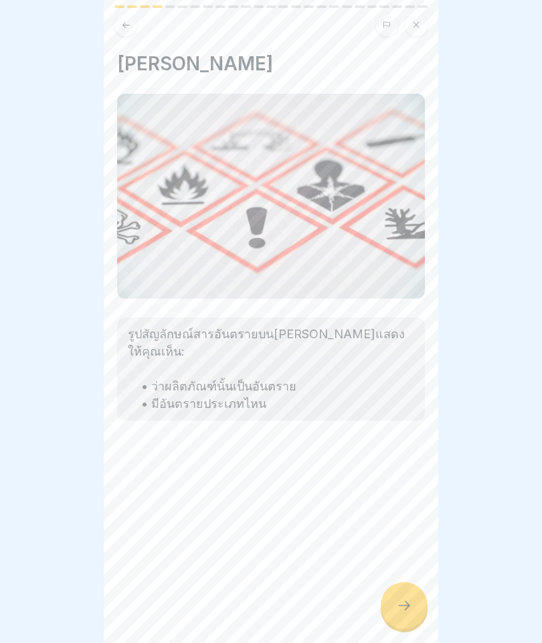
click at [405, 609] on icon at bounding box center [404, 604] width 12 height 9
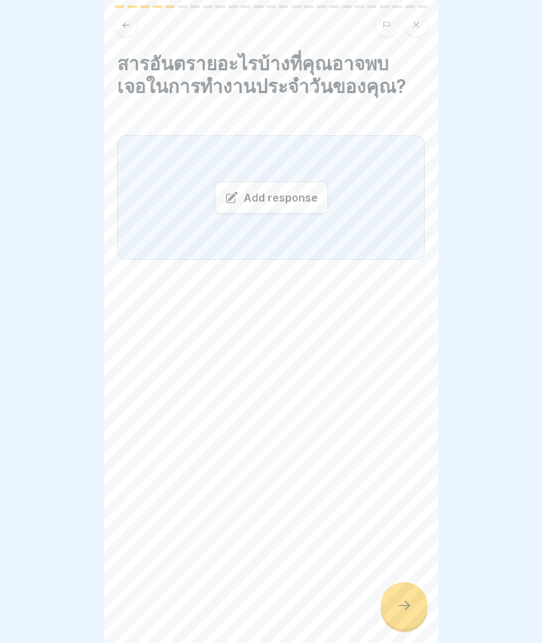
click at [290, 210] on div "Add response" at bounding box center [271, 197] width 113 height 32
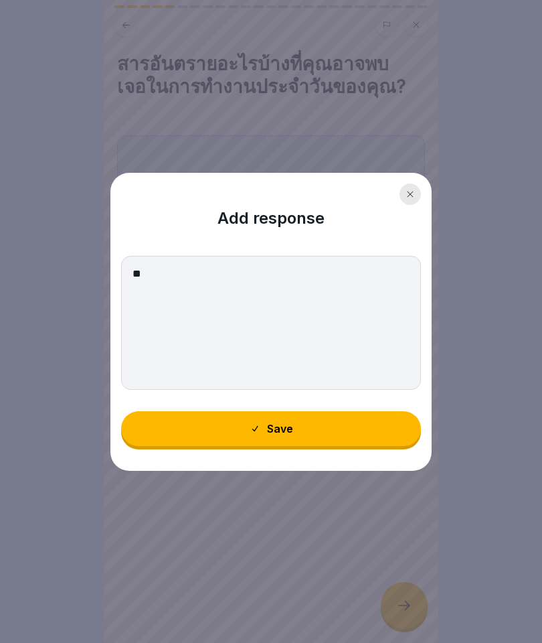
type textarea "*"
type textarea "**********"
click at [300, 423] on button "Save" at bounding box center [271, 428] width 300 height 35
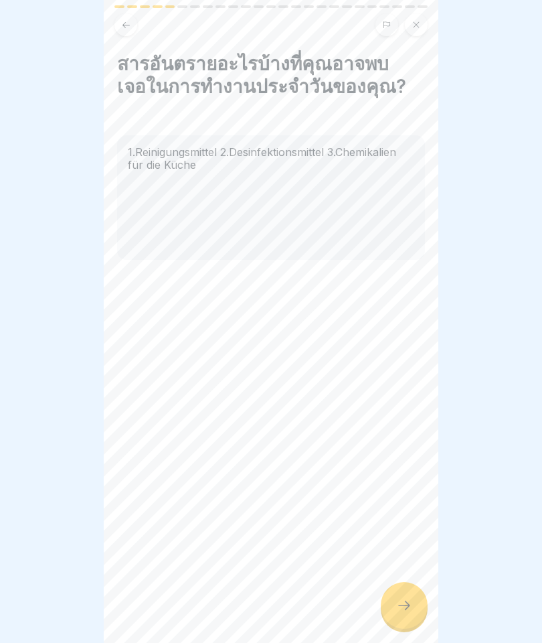
click at [409, 605] on icon at bounding box center [404, 604] width 12 height 9
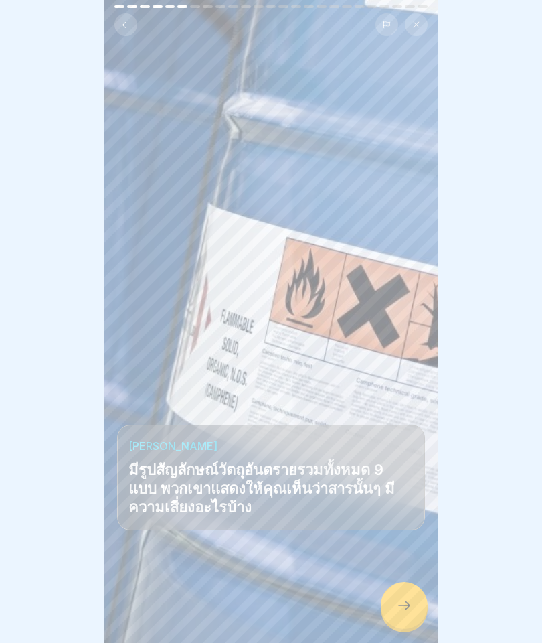
click at [412, 598] on icon at bounding box center [404, 605] width 16 height 16
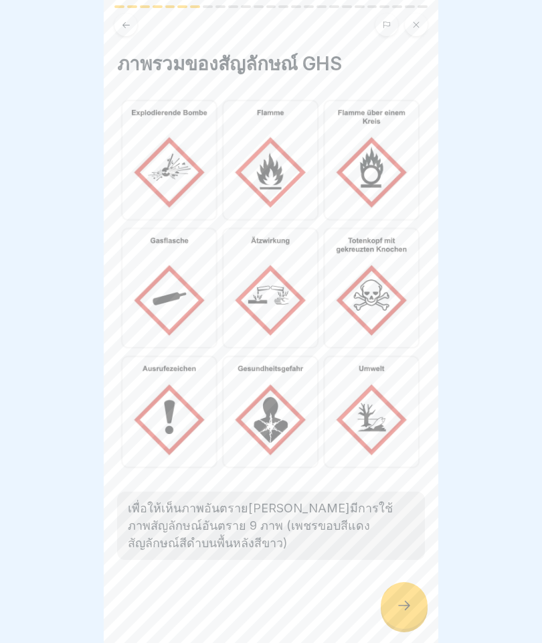
click at [401, 612] on icon at bounding box center [404, 605] width 16 height 16
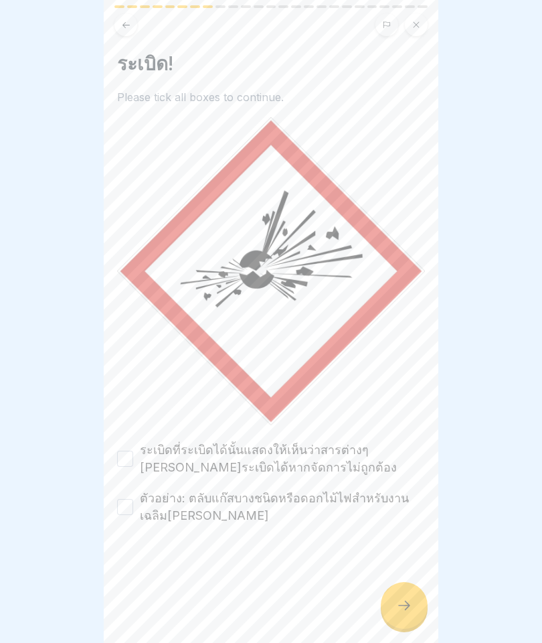
click at [142, 461] on label "ระเบิดที่ระเบิดได้นั้นแสดงให้เห็นว่าสารต่างๆ สามารถระเบิดได้หากจัดการไม่ถูกต้อง" at bounding box center [282, 458] width 285 height 35
click at [133, 461] on button "ระเบิดที่ระเบิดได้นั้นแสดงให้เห็นว่าสารต่างๆ สามารถระเบิดได้หากจัดการไม่ถูกต้อง" at bounding box center [125, 458] width 16 height 16
click at [162, 515] on label "ตัวอย่าง: ตลับแก๊สบางชนิดหรือดอกไม้ไฟสำหรับงานเฉลิมฉลอง" at bounding box center [282, 506] width 285 height 35
click at [133, 515] on button "ตัวอย่าง: ตลับแก๊สบางชนิดหรือดอกไม้ไฟสำหรับงานเฉลิมฉลอง" at bounding box center [125, 507] width 16 height 16
click at [403, 606] on icon at bounding box center [404, 605] width 16 height 16
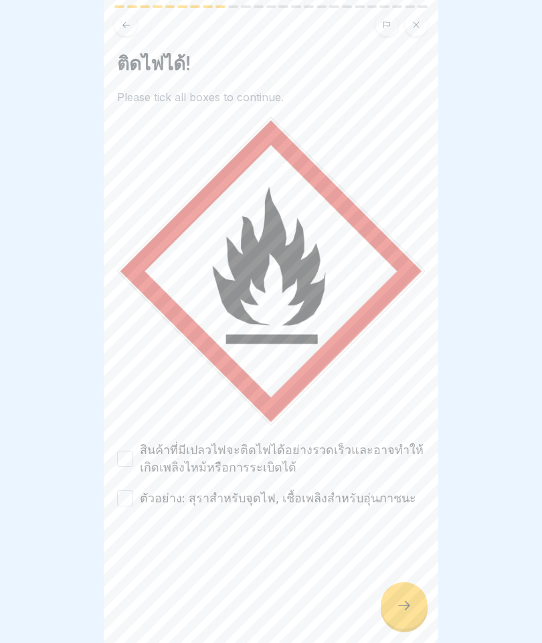
click at [183, 458] on label "สินค้าที่มีเปลวไฟจะติดไฟได้อย่างรวดเร็วและอาจทำให้เกิดเพลิงไหม้หรือการระเบิดได้" at bounding box center [282, 458] width 285 height 35
click at [133, 458] on button "สินค้าที่มีเปลวไฟจะติดไฟได้อย่างรวดเร็วและอาจทำให้เกิดเพลิงไหม้หรือการระเบิดได้" at bounding box center [125, 458] width 16 height 16
click at [224, 501] on label "ตัวอย่าง: สุราสำหรับจุดไฟ, เชื้อเพลิงสำหรับอุ่นภาชนะ" at bounding box center [278, 497] width 276 height 17
click at [133, 501] on button "ตัวอย่าง: สุราสำหรับจุดไฟ, เชื้อเพลิงสำหรับอุ่นภาชนะ" at bounding box center [125, 498] width 16 height 16
click at [397, 608] on icon at bounding box center [404, 605] width 16 height 16
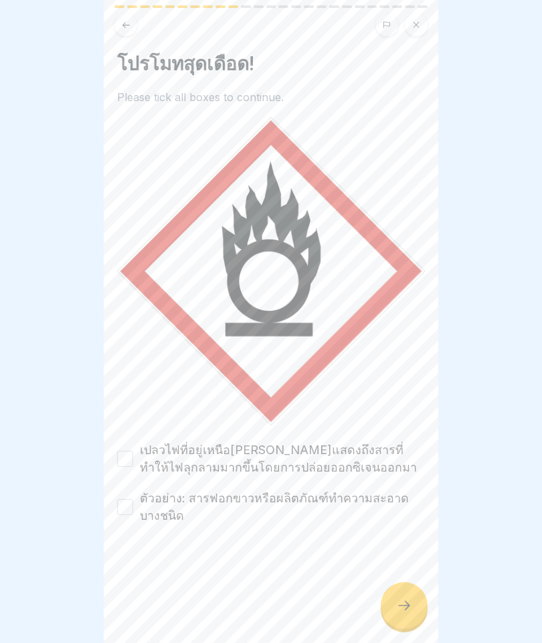
click at [242, 503] on label "ตัวอย่าง: สารฟอกขาวหรือผลิตภัณฑ์ทำความสะอาดบางชนิด" at bounding box center [282, 506] width 285 height 35
click at [133, 503] on button "ตัวอย่าง: สารฟอกขาวหรือผลิตภัณฑ์ทำความสะอาดบางชนิด" at bounding box center [125, 507] width 16 height 16
click at [292, 456] on label "เปลวไฟที่อยู่เหนือวงกลมแสดงถึงสารที่ทำให้ไฟลุกลามมากขึ้นโดยการปล่อยออกซิเจนออกมา" at bounding box center [282, 458] width 285 height 35
click at [133, 456] on button "เปลวไฟที่อยู่เหนือวงกลมแสดงถึงสารที่ทำให้ไฟลุกลามมากขึ้นโดยการปล่อยออกซิเจนออกมา" at bounding box center [125, 458] width 16 height 16
click at [410, 606] on icon at bounding box center [404, 605] width 16 height 16
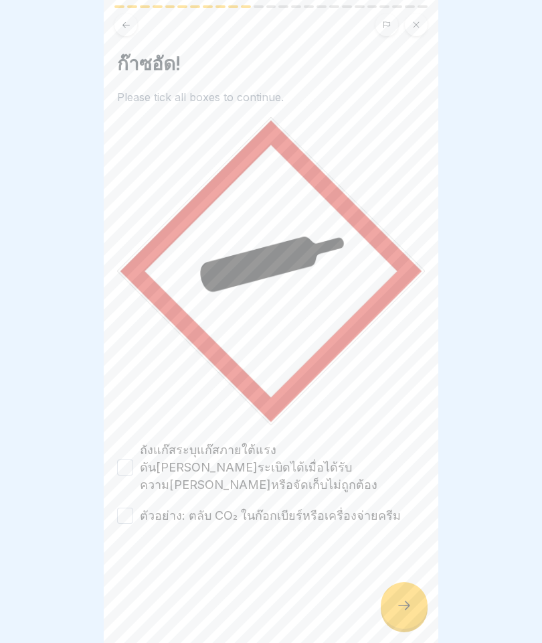
click at [133, 507] on button "ตัวอย่าง: ตลับ CO₂ ในก๊อกเบียร์หรือเครื่องจ่ายครีม" at bounding box center [125, 515] width 16 height 16
click at [177, 461] on label "ถังแก๊สระบุแก๊สภายใต้แรงดันที่อาจระเบิดได้เมื่อได้รับความร้อนหรือจัดเก็บไม่ถูกต…" at bounding box center [282, 467] width 285 height 52
click at [133, 461] on button "ถังแก๊สระบุแก๊สภายใต้แรงดันที่อาจระเบิดได้เมื่อได้รับความร้อนหรือจัดเก็บไม่ถูกต…" at bounding box center [125, 467] width 16 height 16
click at [413, 606] on div at bounding box center [404, 605] width 47 height 47
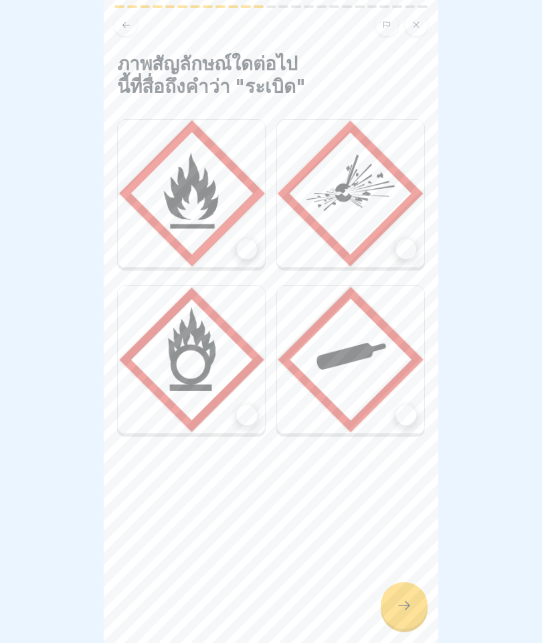
click at [363, 194] on img at bounding box center [350, 193] width 147 height 147
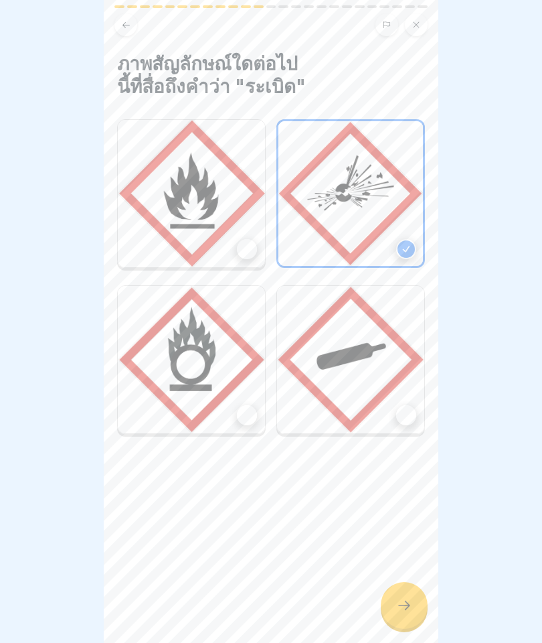
click at [400, 617] on div at bounding box center [404, 605] width 47 height 47
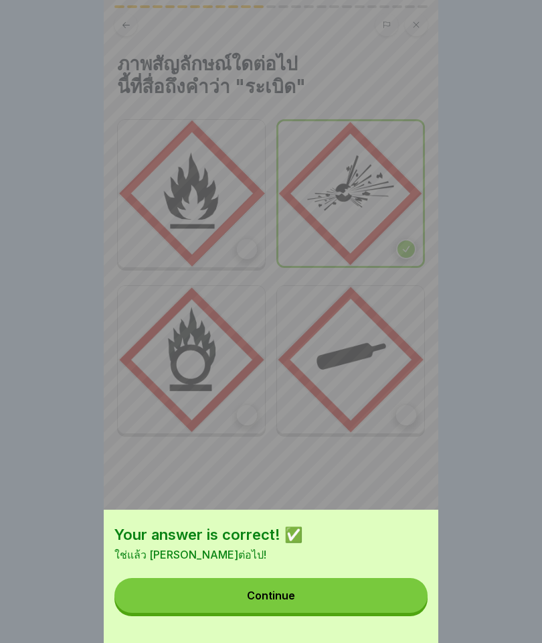
click at [366, 612] on button "Continue" at bounding box center [270, 595] width 313 height 35
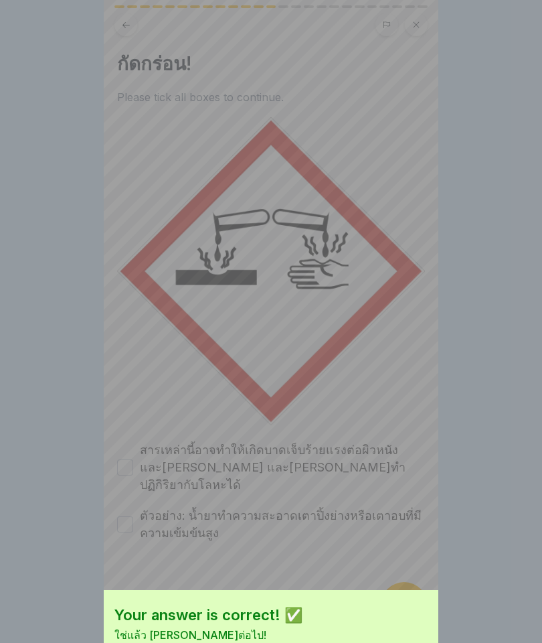
click at [373, 618] on div "Your answer is correct! ✅ ใช่แล้ว พยายามต่อไป! Continue" at bounding box center [271, 321] width 542 height 643
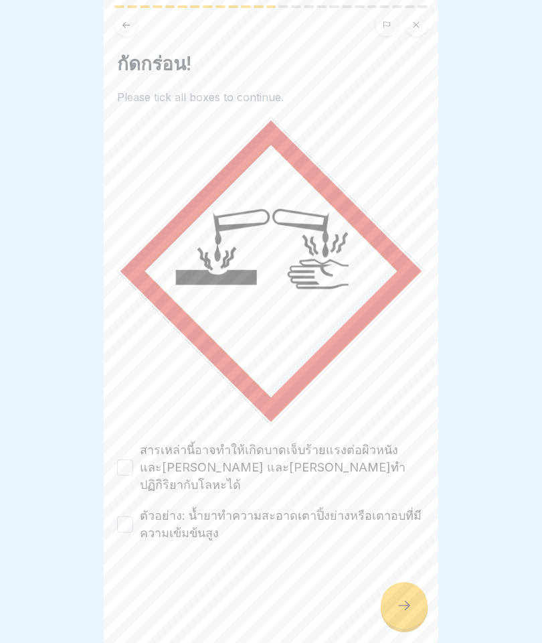
click at [254, 461] on label "สารเหล่านี้อาจทำให้เกิดบาดเจ็บร้ายแรงต่อผิวหนังและดวงตา และสามารถทำปฏิกิริยากับ…" at bounding box center [282, 467] width 285 height 52
click at [133, 461] on button "สารเหล่านี้อาจทำให้เกิดบาดเจ็บร้ายแรงต่อผิวหนังและดวงตา และสามารถทำปฏิกิริยากับ…" at bounding box center [125, 467] width 16 height 16
click at [244, 507] on label "ตัวอย่าง: น้ำยาทำความสะอาดเตาปิ้งย่างหรือเตาอบที่มีความเข้มข้นสูง" at bounding box center [282, 524] width 285 height 35
click at [133, 516] on button "ตัวอย่าง: น้ำยาทำความสะอาดเตาปิ้งย่างหรือเตาอบที่มีความเข้มข้นสูง" at bounding box center [125, 524] width 16 height 16
click at [412, 610] on icon at bounding box center [404, 605] width 16 height 16
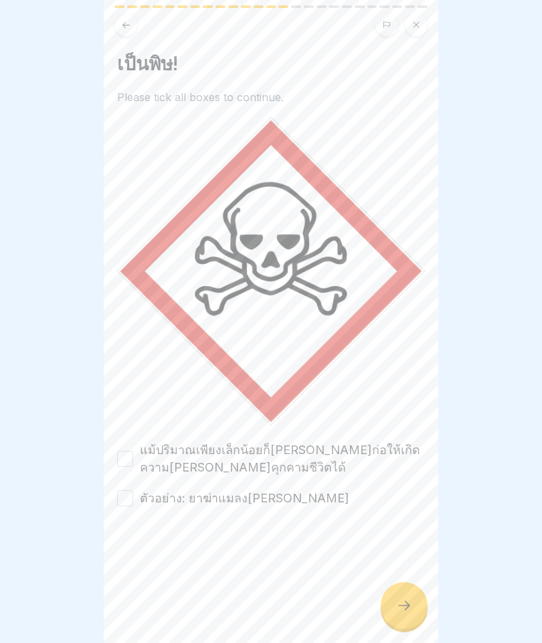
click at [276, 457] on label "แม้ปริมาณเพียงเล็กน้อยก็สามารถก่อให้เกิดความเสียหายที่คุกคามชีวิตได้" at bounding box center [282, 458] width 285 height 35
click at [133, 457] on button "แม้ปริมาณเพียงเล็กน้อยก็สามารถก่อให้เกิดความเสียหายที่คุกคามชีวิตได้" at bounding box center [125, 458] width 16 height 16
click at [260, 501] on label "ตัวอย่าง: ยาฆ่าแมลงที่รุนแรง" at bounding box center [245, 497] width 210 height 17
click at [133, 501] on button "ตัวอย่าง: ยาฆ่าแมลงที่รุนแรง" at bounding box center [125, 498] width 16 height 16
click at [400, 606] on icon at bounding box center [404, 605] width 16 height 16
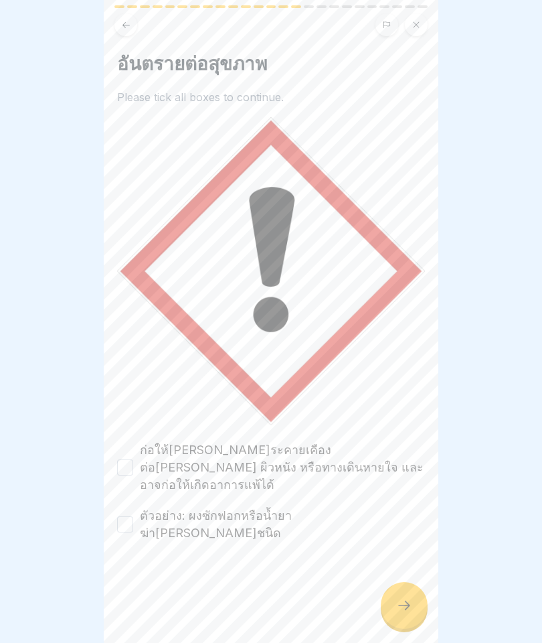
click at [263, 471] on label "ก่อให้เกิดการระคายเคืองต่อดวงตา ผิวหนัง หรือทางเดินหายใจ และอาจก่อให้เกิดอาการแ…" at bounding box center [282, 467] width 285 height 52
click at [133, 471] on button "ก่อให้เกิดการระคายเคืองต่อดวงตา ผิวหนัง หรือทางเดินหายใจ และอาจก่อให้เกิดอาการแ…" at bounding box center [125, 467] width 16 height 16
click at [286, 507] on label "ตัวอย่าง: ผงซักฟอกหรือน้ำยาฆ่าเชื้อบางชนิด" at bounding box center [282, 524] width 285 height 35
click at [133, 516] on button "ตัวอย่าง: ผงซักฟอกหรือน้ำยาฆ่าเชื้อบางชนิด" at bounding box center [125, 524] width 16 height 16
click at [398, 614] on div at bounding box center [404, 605] width 47 height 47
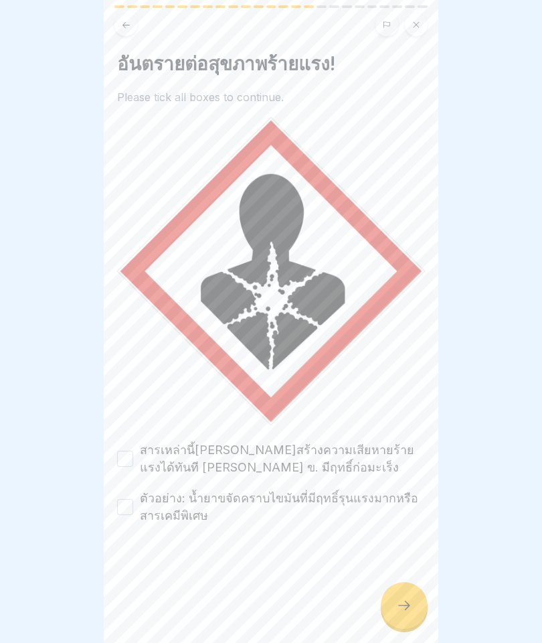
click at [234, 457] on label "สารเหล่านี้สามารถสร้างความเสียหายร้ายแรงได้ทันที เช่น ข. มีฤทธิ์ก่อมะเร็ง" at bounding box center [282, 458] width 285 height 35
click at [133, 457] on button "สารเหล่านี้สามารถสร้างความเสียหายร้ายแรงได้ทันที เช่น ข. มีฤทธิ์ก่อมะเร็ง" at bounding box center [125, 458] width 16 height 16
click at [336, 502] on label "ตัวอย่าง: น้ำยาขจัดคราบไขมันที่มีฤทธิ์รุนแรงมากหรือสารเคมีพิเศษ" at bounding box center [282, 506] width 285 height 35
click at [133, 502] on button "ตัวอย่าง: น้ำยาขจัดคราบไขมันที่มีฤทธิ์รุนแรงมากหรือสารเคมีพิเศษ" at bounding box center [125, 507] width 16 height 16
click at [408, 608] on icon at bounding box center [404, 605] width 16 height 16
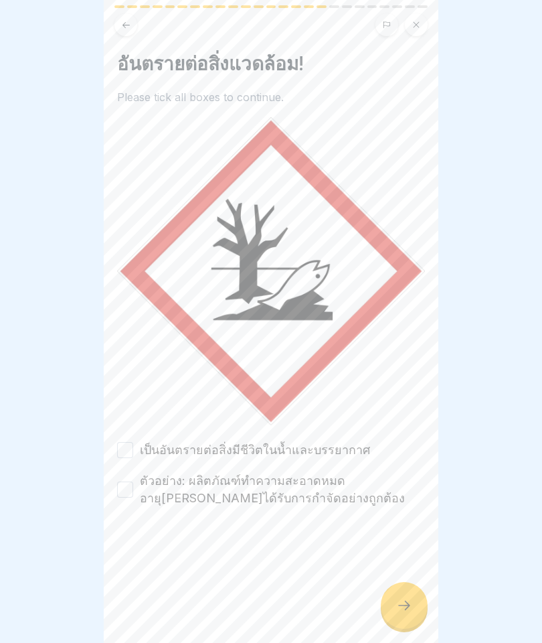
click at [201, 491] on label "ตัวอย่าง: ผลิตภัณฑ์ทำความสะอาดหมดอายุที่ไม่ได้รับการกำจัดอย่างถูกต้อง" at bounding box center [282, 489] width 285 height 35
click at [133, 491] on button "ตัวอย่าง: ผลิตภัณฑ์ทำความสะอาดหมดอายุที่ไม่ได้รับการกำจัดอย่างถูกต้อง" at bounding box center [125, 489] width 16 height 16
click at [242, 450] on label "เป็นอันตรายต่อสิ่งมีชีวิตในน้ำและบรรยากาศ" at bounding box center [255, 449] width 230 height 17
click at [133, 450] on button "เป็นอันตรายต่อสิ่งมีชีวิตในน้ำและบรรยากาศ" at bounding box center [125, 450] width 16 height 16
click at [398, 599] on icon at bounding box center [404, 605] width 16 height 16
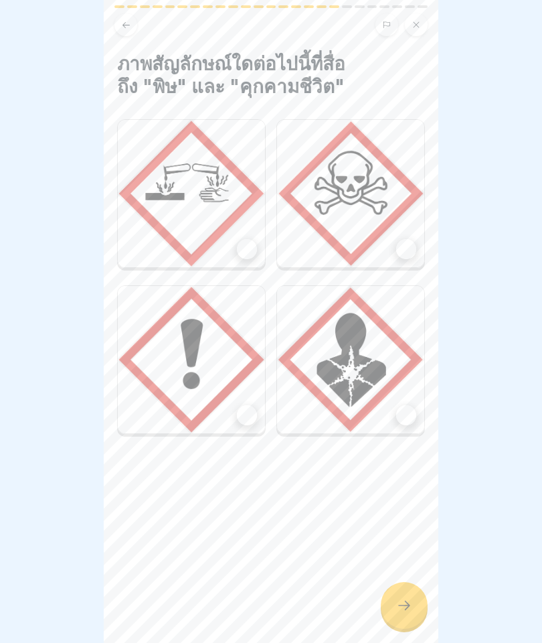
click at [392, 386] on img at bounding box center [350, 359] width 147 height 147
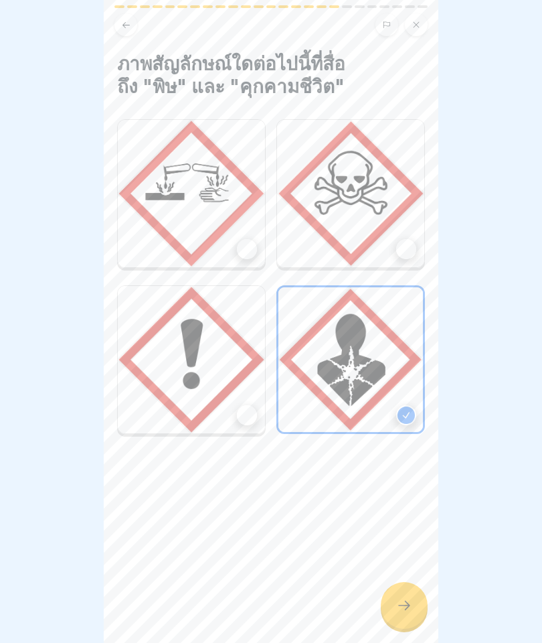
click at [412, 591] on div at bounding box center [404, 605] width 47 height 47
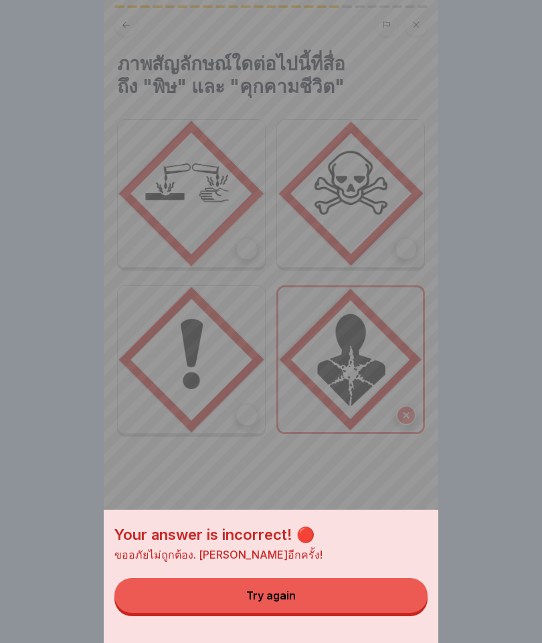
click at [404, 593] on button "Try again" at bounding box center [270, 595] width 313 height 35
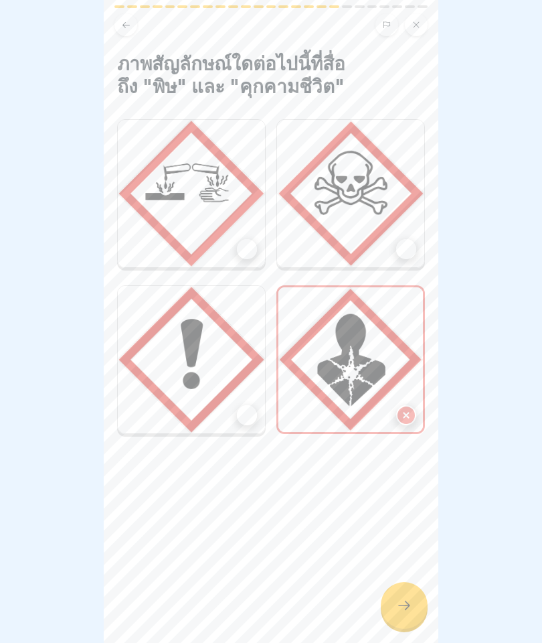
click at [365, 385] on img at bounding box center [350, 359] width 145 height 145
click at [408, 406] on div at bounding box center [406, 415] width 20 height 20
click at [402, 244] on div at bounding box center [406, 249] width 20 height 20
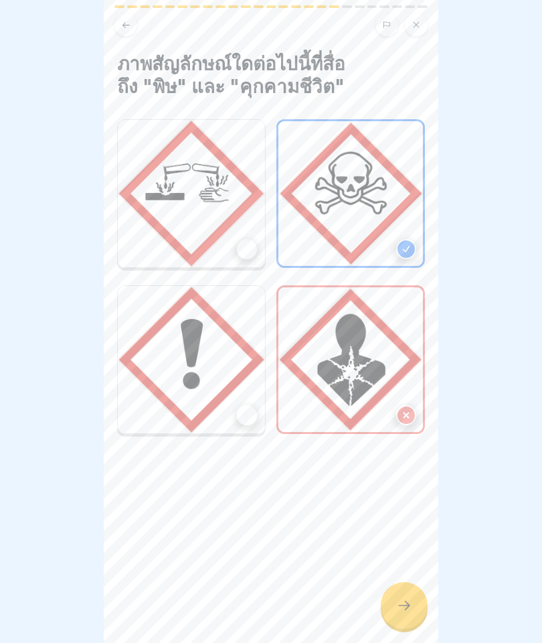
click at [403, 630] on div "ภาพสัญลักษณ์ใดต่อไปนี้ที่สื่อถึง "พิษ" และ "คุกคามชีวิต"" at bounding box center [271, 321] width 335 height 643
click at [419, 609] on div at bounding box center [404, 605] width 47 height 47
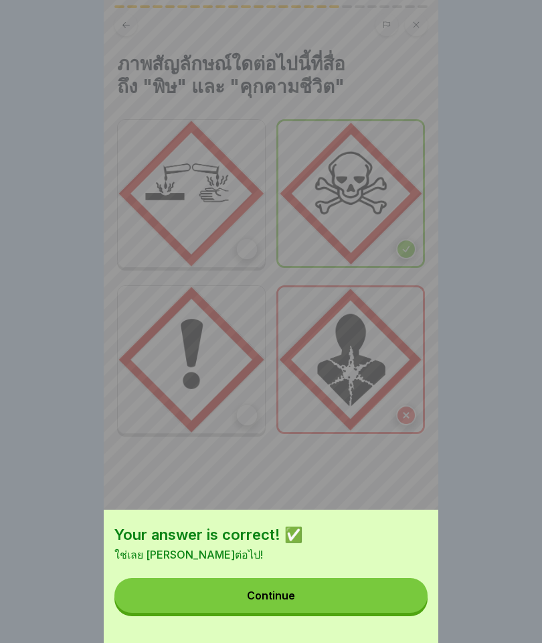
click at [380, 600] on button "Continue" at bounding box center [270, 595] width 313 height 35
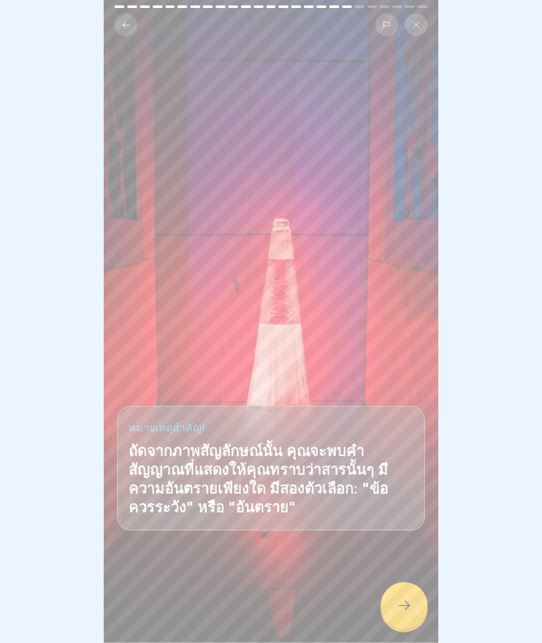
click at [407, 602] on icon at bounding box center [404, 604] width 12 height 9
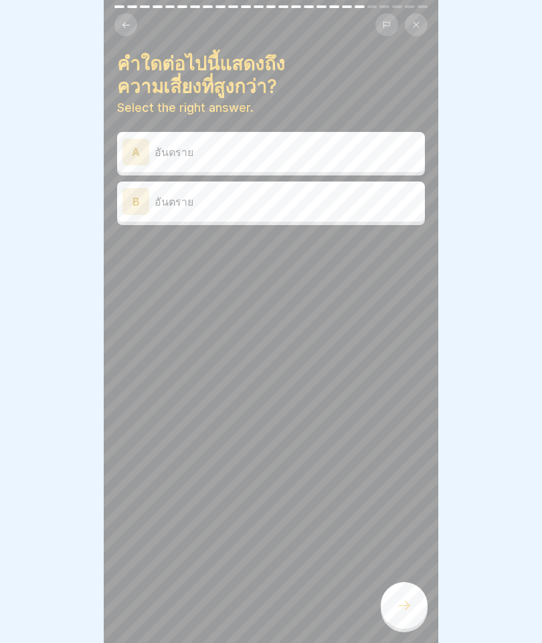
click at [328, 195] on p "อันตราย" at bounding box center [287, 201] width 265 height 16
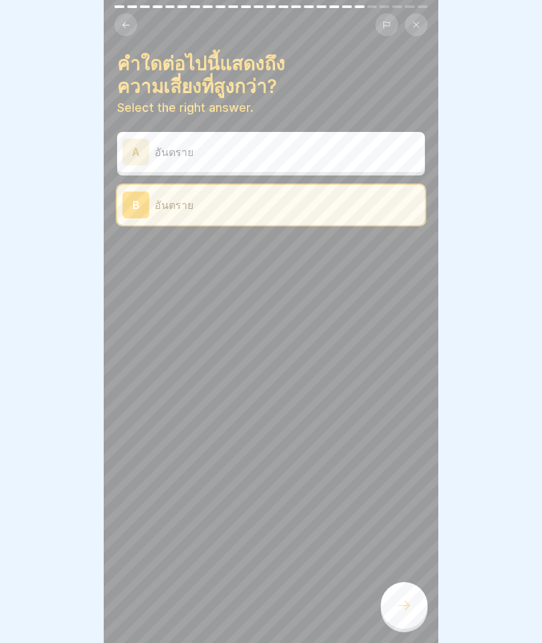
click at [408, 615] on div at bounding box center [404, 605] width 47 height 47
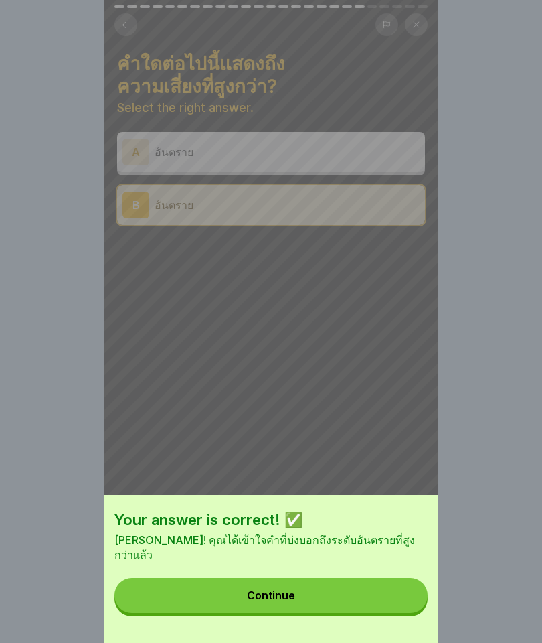
click at [266, 586] on button "Continue" at bounding box center [270, 595] width 313 height 35
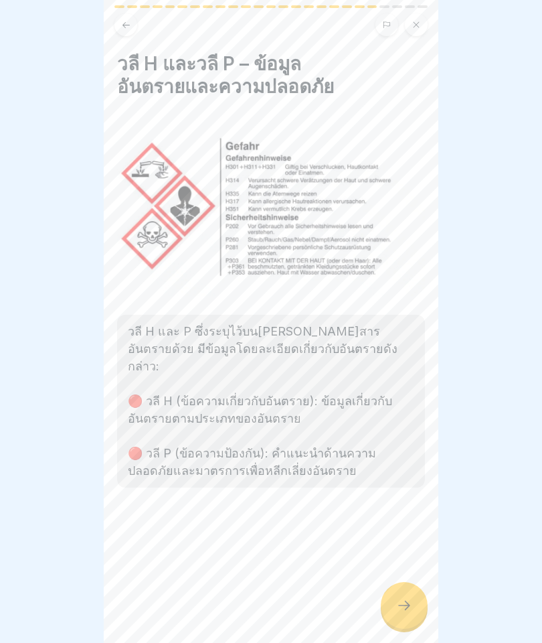
click at [403, 609] on icon at bounding box center [404, 605] width 16 height 16
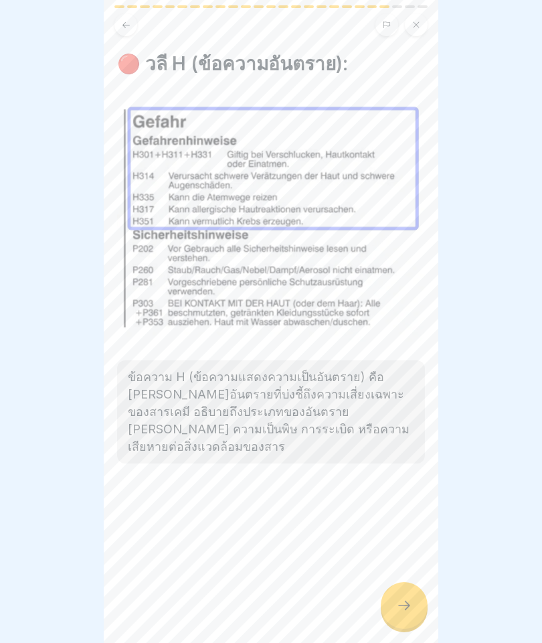
click at [400, 613] on div at bounding box center [404, 605] width 47 height 47
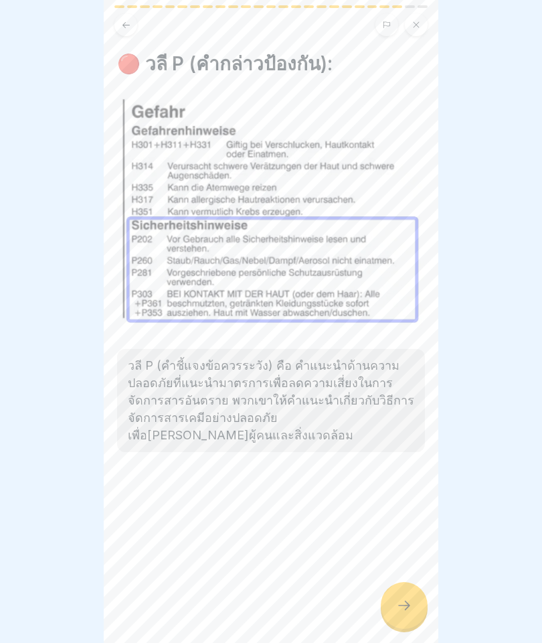
click at [420, 610] on div at bounding box center [404, 605] width 47 height 47
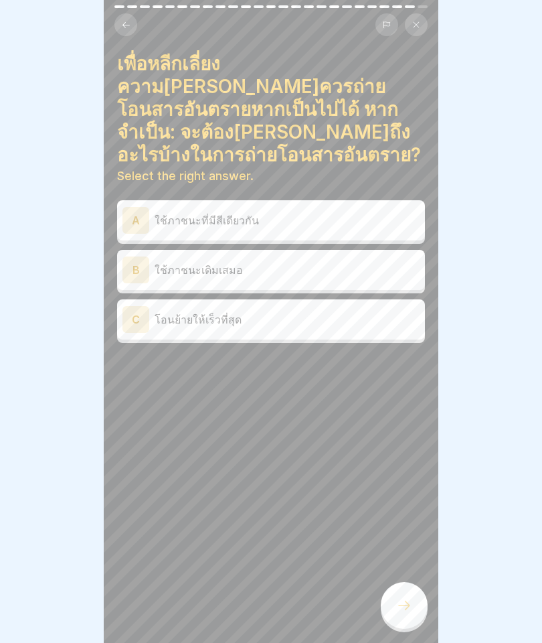
click at [369, 306] on div "C โอนย้ายให้เร็วที่สุด" at bounding box center [270, 319] width 297 height 27
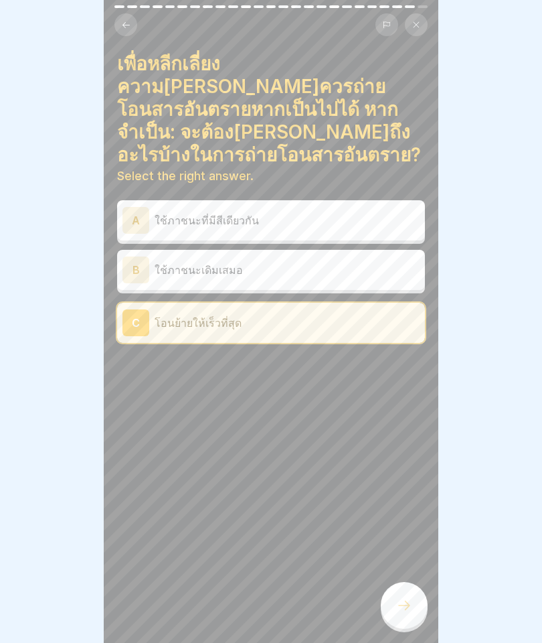
click at [410, 591] on div at bounding box center [404, 605] width 47 height 47
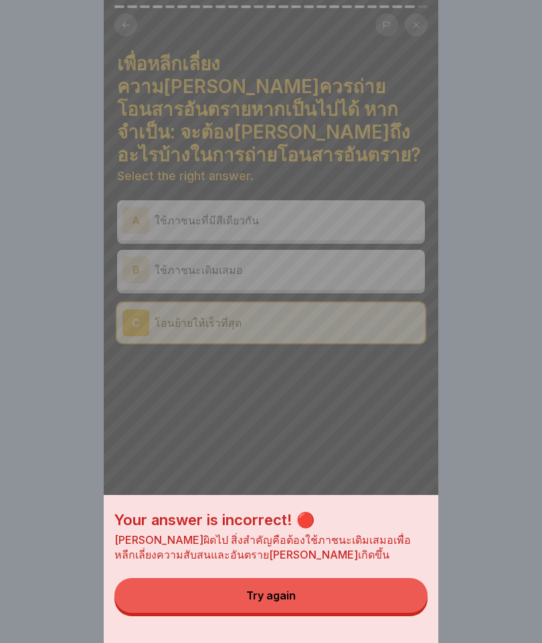
click at [284, 598] on div "Try again" at bounding box center [271, 595] width 50 height 12
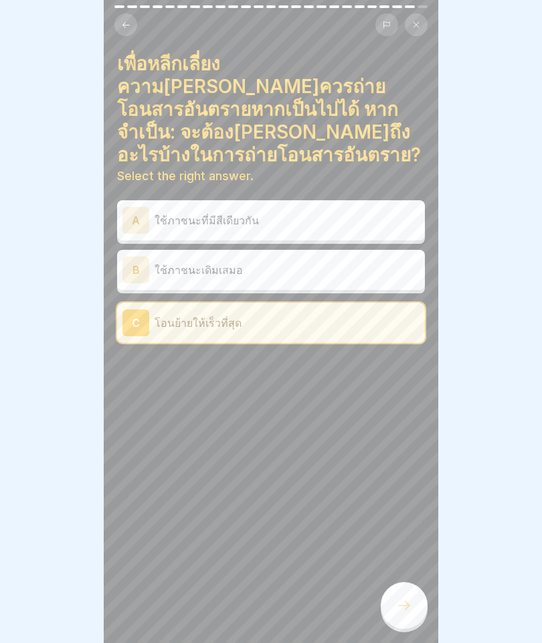
click at [246, 262] on p "ใช้ภาชนะเดิมเสมอ" at bounding box center [287, 270] width 265 height 16
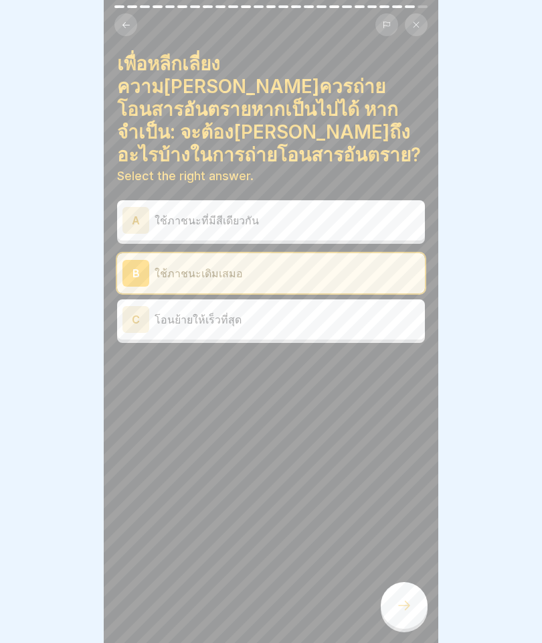
click at [412, 604] on div at bounding box center [404, 605] width 47 height 47
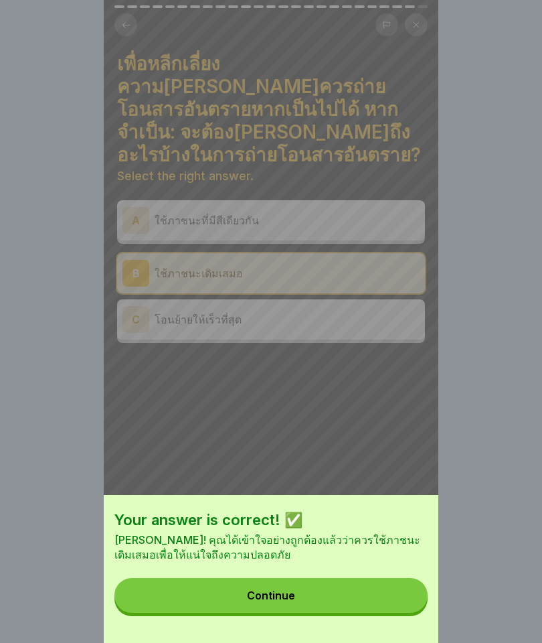
click at [371, 602] on button "Continue" at bounding box center [270, 595] width 313 height 35
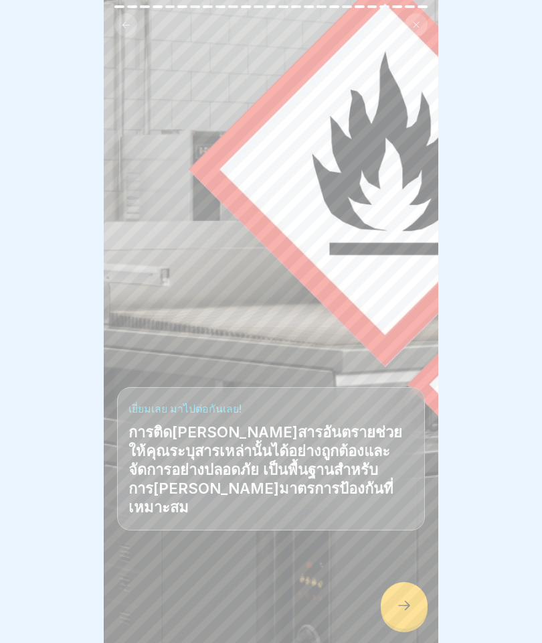
click at [430, 612] on div "เยี่ยมเลย มาไปต่อกันเลย! การติดฉลากสารอันตรายช่วยให้คุณระบุสารเหล่านั้นได้อย่าง…" at bounding box center [271, 321] width 335 height 643
click at [397, 617] on div at bounding box center [404, 605] width 47 height 47
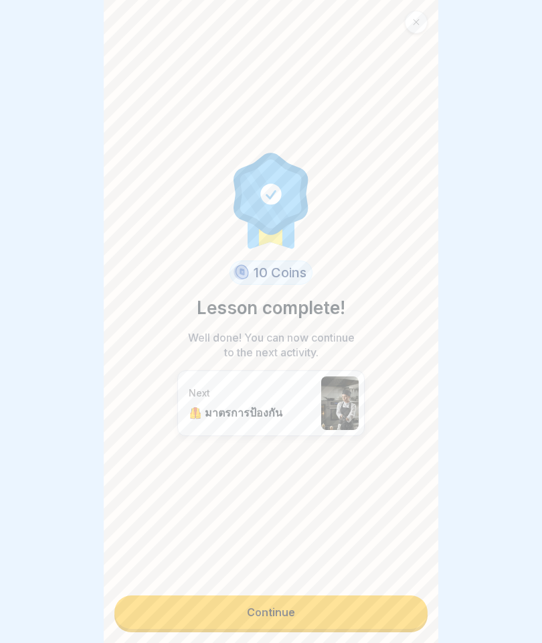
click at [334, 610] on link "Continue" at bounding box center [270, 611] width 313 height 33
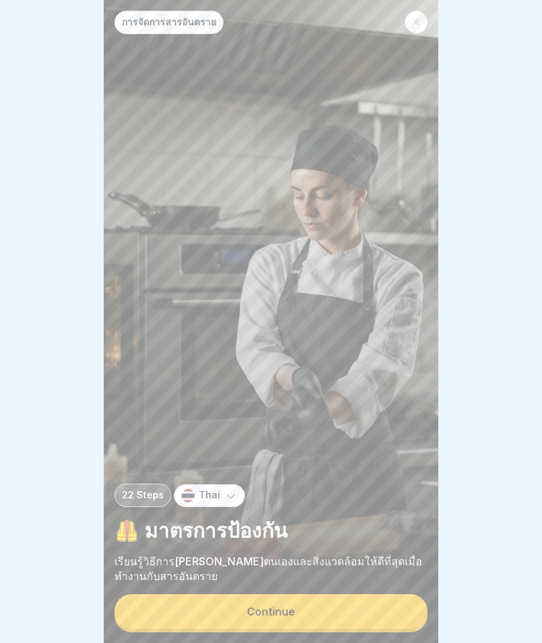
click at [243, 614] on button "Continue" at bounding box center [270, 611] width 313 height 35
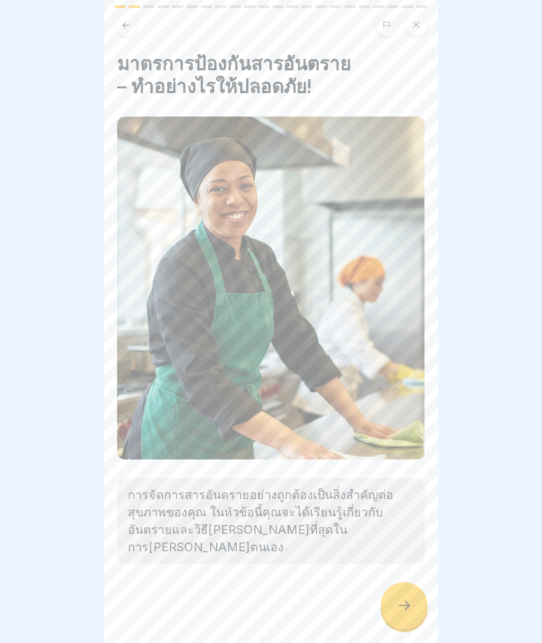
click at [400, 599] on icon at bounding box center [404, 605] width 16 height 16
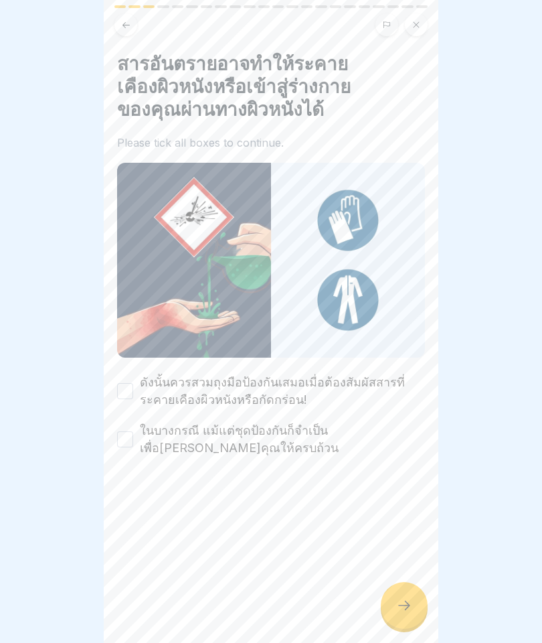
click at [230, 380] on label "ดังนั้นควรสวมถุงมือป้องกันเสมอเมื่อต้องสัมผัสสารที่ระคายเคืองผิวหนังหรือกัดกร่อ…" at bounding box center [282, 390] width 285 height 35
click at [133, 383] on button "ดังนั้นควรสวมถุงมือป้องกันเสมอเมื่อต้องสัมผัสสารที่ระคายเคืองผิวหนังหรือกัดกร่อ…" at bounding box center [125, 391] width 16 height 16
click at [176, 448] on label "ในบางกรณี แม้แต่ชุดป้องกันก็จำเป็นเพื่อปกป้องคุณให้ครบถ้วน" at bounding box center [282, 439] width 285 height 35
click at [133, 447] on button "ในบางกรณี แม้แต่ชุดป้องกันก็จำเป็นเพื่อปกป้องคุณให้ครบถ้วน" at bounding box center [125, 439] width 16 height 16
click at [402, 610] on icon at bounding box center [404, 605] width 16 height 16
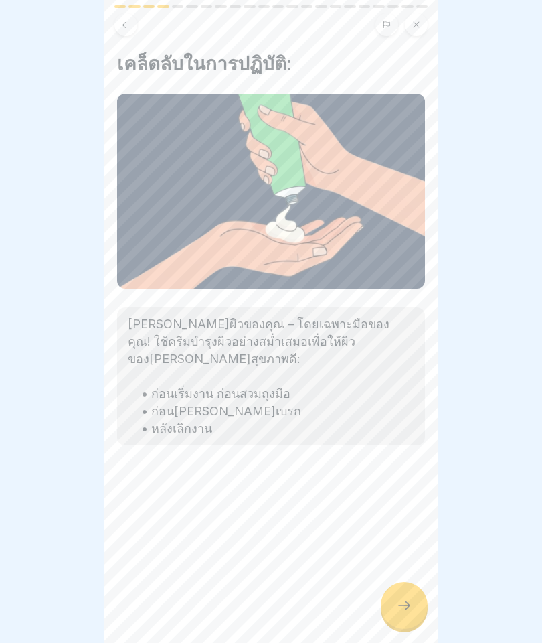
click at [395, 611] on div at bounding box center [404, 605] width 47 height 47
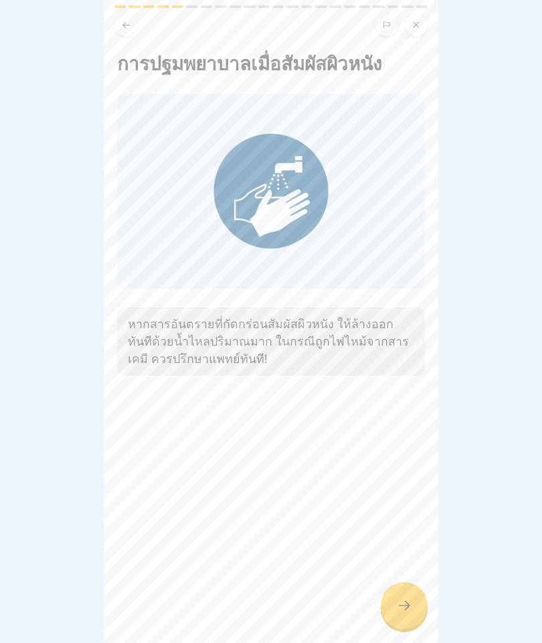
click at [418, 614] on div at bounding box center [404, 605] width 47 height 47
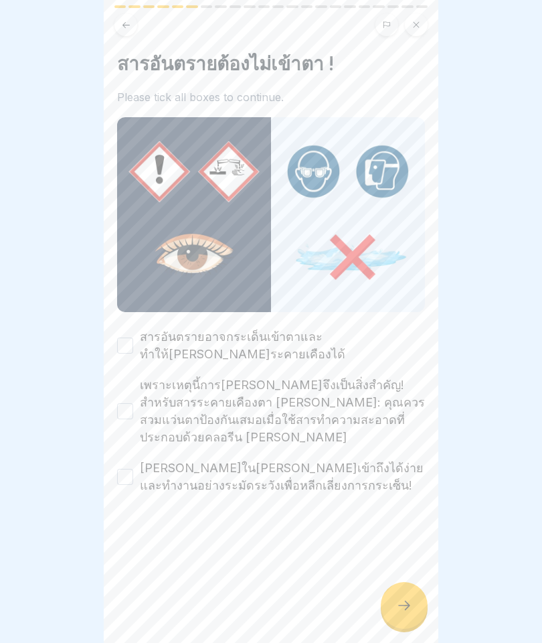
click at [301, 358] on label "สารอันตรายอาจกระเด็นเข้าตาและทำให้เกิดการระคายเคืองได้" at bounding box center [282, 345] width 285 height 35
click at [133, 353] on button "สารอันตรายอาจกระเด็นเข้าตาและทำให้เกิดการระคายเคืองได้" at bounding box center [125, 345] width 16 height 16
click at [278, 416] on label "เพราะเหตุนี้การปกป้องดวงตาจึงเป็นสิ่งสำคัญ! สำหรับสารระคายเคืองตา เช่น: คุณควรส…" at bounding box center [282, 411] width 285 height 70
click at [133, 416] on button "เพราะเหตุนี้การปกป้องดวงตาจึงเป็นสิ่งสำคัญ! สำหรับสารระคายเคืองตา เช่น: คุณควรส…" at bounding box center [125, 411] width 16 height 16
click at [252, 462] on label "เก็บไว้ในที่ที่เข้าถึงได้ง่ายและทำงานอย่างระมัดระวังเพื่อหลีกเลี่ยงการกระเซ็น!" at bounding box center [282, 476] width 285 height 35
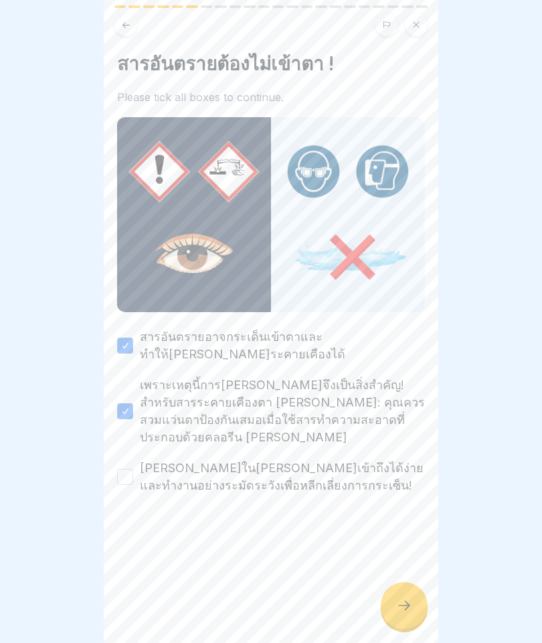
click at [133, 469] on button "เก็บไว้ในที่ที่เข้าถึงได้ง่ายและทำงานอย่างระมัดระวังเพื่อหลีกเลี่ยงการกระเซ็น!" at bounding box center [125, 477] width 16 height 16
click at [394, 596] on div at bounding box center [404, 605] width 47 height 47
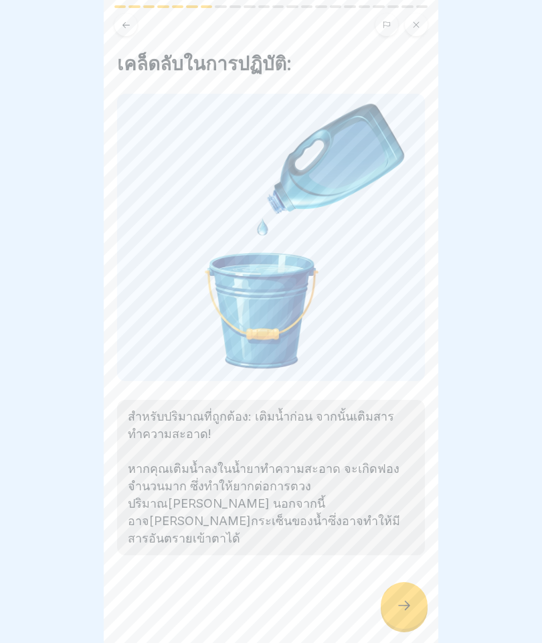
click at [405, 620] on div at bounding box center [404, 605] width 47 height 47
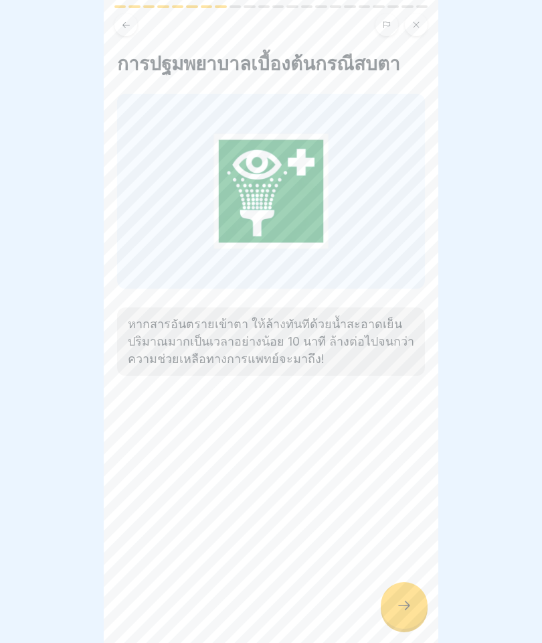
click at [382, 606] on div at bounding box center [404, 605] width 47 height 47
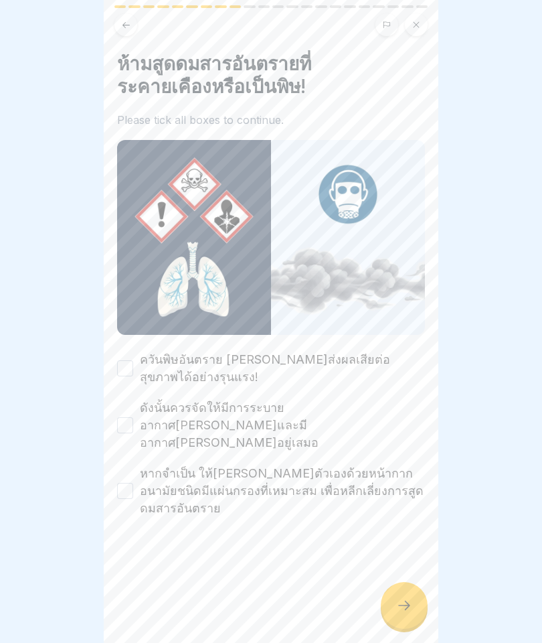
click at [217, 373] on label "ควันพิษอันตราย สามารถส่งผลเสียต่อสุขภาพได้อย่างรุนแรง!" at bounding box center [282, 368] width 285 height 35
click at [133, 373] on button "ควันพิษอันตราย สามารถส่งผลเสียต่อสุขภาพได้อย่างรุนแรง!" at bounding box center [125, 368] width 16 height 16
click at [221, 426] on label "ดังนั้นควรจัดให้มีการระบายอากาศที่ดีและมีอากาศบริสุทธิ์เพียงพออยู่เสมอ" at bounding box center [282, 425] width 285 height 52
click at [133, 426] on button "ดังนั้นควรจัดให้มีการระบายอากาศที่ดีและมีอากาศบริสุทธิ์เพียงพออยู่เสมอ" at bounding box center [125, 425] width 16 height 16
click at [212, 479] on label "หากจำเป็น ให้ปกป้องตัวเองด้วยหน้ากากอนามัยชนิดมีแผ่นกรองที่เหมาะสม เพื่อหลีกเลี…" at bounding box center [282, 491] width 285 height 52
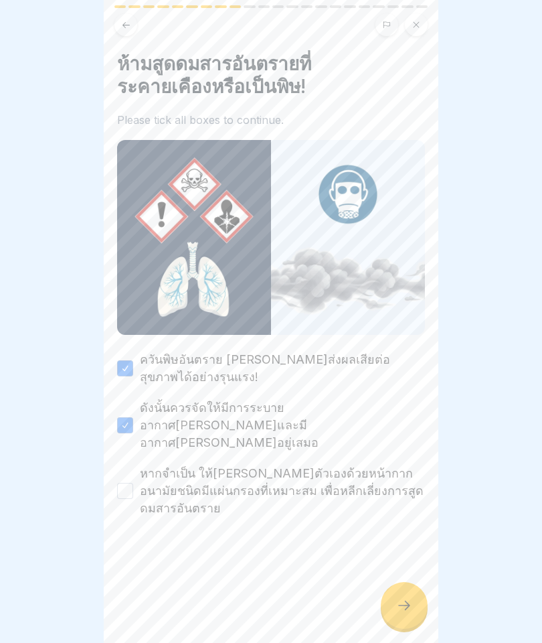
click at [133, 483] on button "หากจำเป็น ให้ปกป้องตัวเองด้วยหน้ากากอนามัยชนิดมีแผ่นกรองที่เหมาะสม เพื่อหลีกเลี…" at bounding box center [125, 491] width 16 height 16
click at [401, 578] on div "ห้ามสูดดมสารอันตรายที่ระคายเคืองหรือเป็นพิษ! Please tick all boxes to continue.…" at bounding box center [271, 321] width 335 height 643
click at [404, 601] on icon at bounding box center [404, 605] width 16 height 16
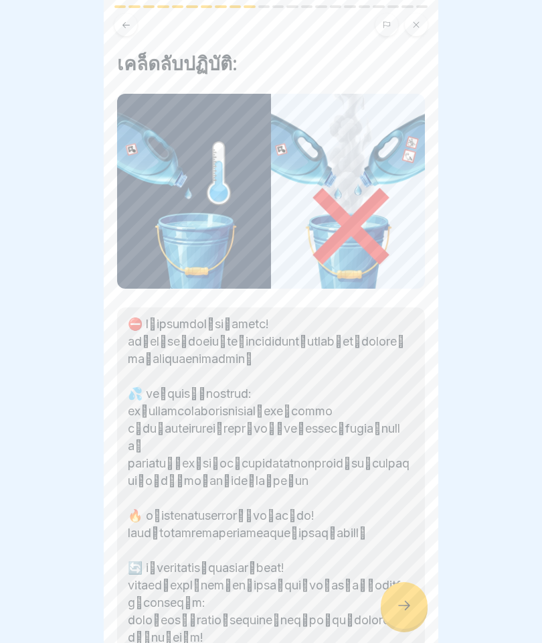
click at [405, 608] on icon at bounding box center [404, 605] width 16 height 16
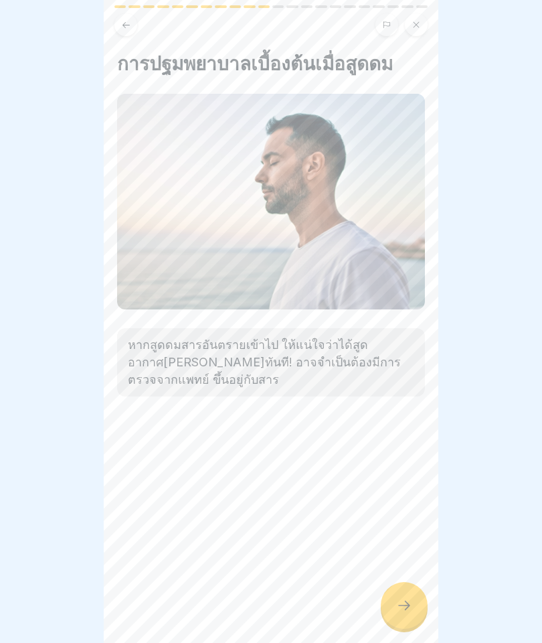
click at [396, 606] on icon at bounding box center [404, 605] width 16 height 16
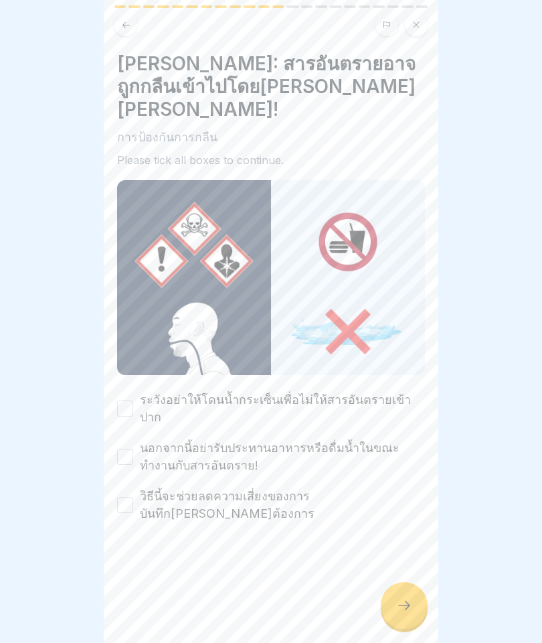
click at [330, 391] on label "ระวังอย่าให้โดนน้ำกระเซ็นเพื่อไม่ให้สารอันตรายเข้าปาก" at bounding box center [282, 408] width 285 height 35
click at [133, 400] on button "ระวังอย่าให้โดนน้ำกระเซ็นเพื่อไม่ให้สารอันตรายเข้าปาก" at bounding box center [125, 408] width 16 height 16
click at [248, 439] on label "นอกจากนี้อย่ารับประทานอาหารหรือดื่มน้ำในขณะทำงานกับสารอันตราย!" at bounding box center [282, 456] width 285 height 35
click at [133, 448] on button "นอกจากนี้อย่ารับประทานอาหารหรือดื่มน้ำในขณะทำงานกับสารอันตราย!" at bounding box center [125, 456] width 16 height 16
click at [240, 487] on label "วิธีนี้จะช่วยลดความเสี่ยงของการบันทึกที่ไม่ต้องการ" at bounding box center [282, 504] width 285 height 35
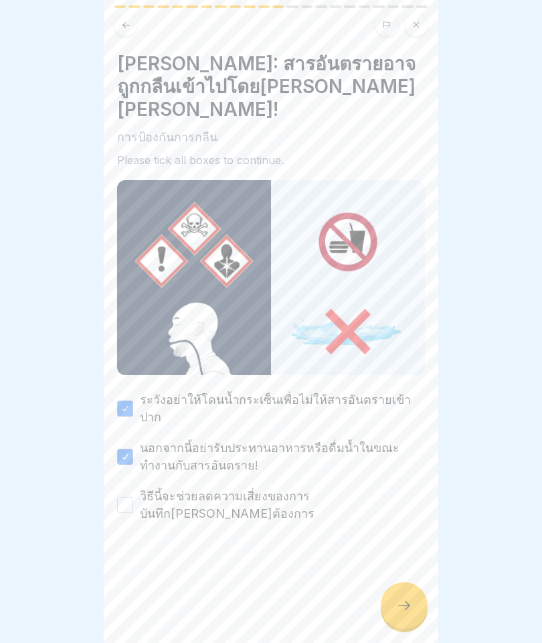
click at [133, 497] on button "วิธีนี้จะช่วยลดความเสี่ยงของการบันทึกที่ไม่ต้องการ" at bounding box center [125, 505] width 16 height 16
click at [438, 604] on div "คำเตือน: สารอันตรายอาจถูกกลืนเข้าไปโดยไม่ได้ตั้งใจได้! การป้องกันการกลืน Please…" at bounding box center [271, 321] width 335 height 643
click at [418, 615] on div at bounding box center [404, 605] width 47 height 47
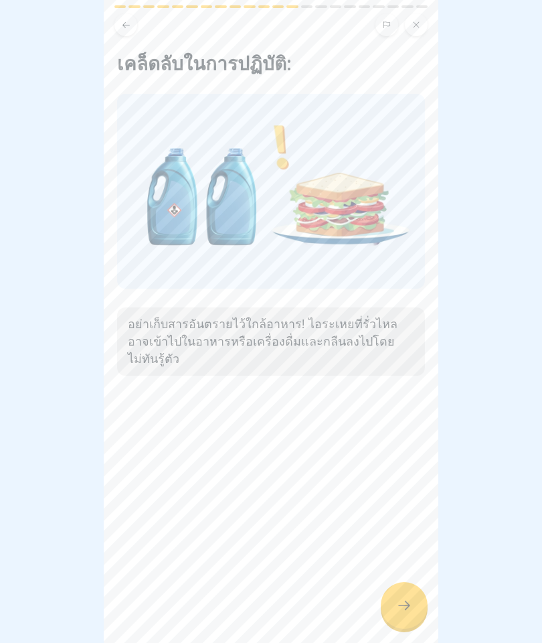
click at [412, 606] on icon at bounding box center [404, 605] width 16 height 16
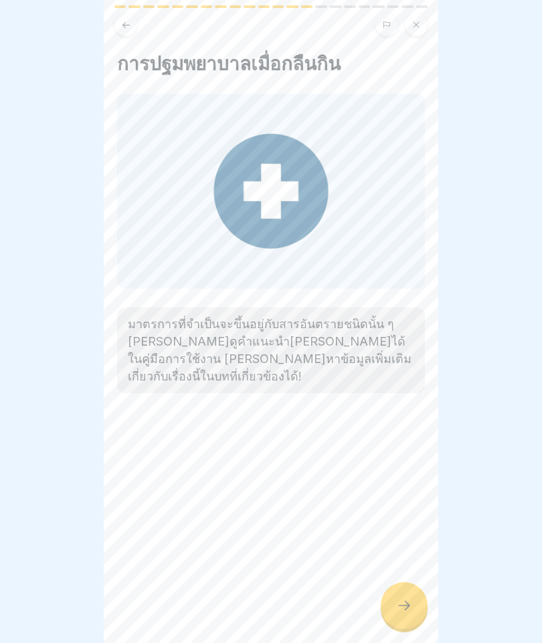
click at [414, 614] on div at bounding box center [404, 605] width 47 height 47
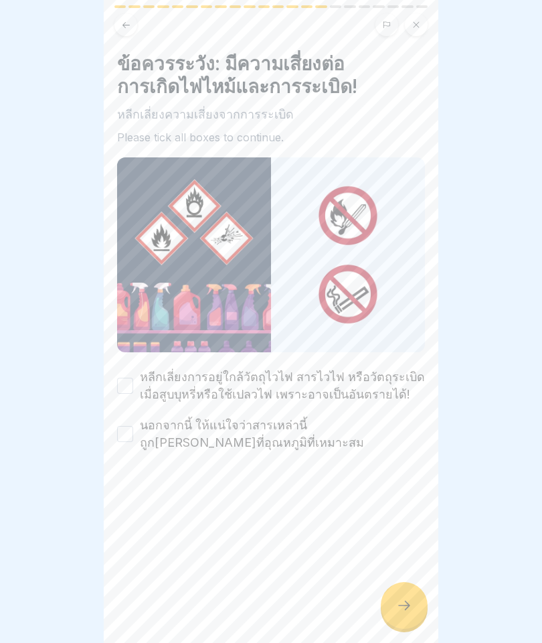
click at [260, 390] on label "หลีกเลี่ยงการอยู่ใกล้วัตถุไวไฟ สารไวไฟ หรือวัตถุระเบิด เมื่อสูบบุหรี่หรือใช้เปล…" at bounding box center [282, 385] width 285 height 35
click at [133, 390] on button "หลีกเลี่ยงการอยู่ใกล้วัตถุไวไฟ สารไวไฟ หรือวัตถุระเบิด เมื่อสูบบุหรี่หรือใช้เปล…" at bounding box center [125, 386] width 16 height 16
click at [274, 435] on label "นอกจากนี้ ให้แน่ใจว่าสารเหล่านี้ถูกเก็บไว้ที่อุณหภูมิที่เหมาะสม" at bounding box center [282, 433] width 285 height 35
click at [133, 435] on button "นอกจากนี้ ให้แน่ใจว่าสารเหล่านี้ถูกเก็บไว้ที่อุณหภูมิที่เหมาะสม" at bounding box center [125, 434] width 16 height 16
click at [406, 603] on icon at bounding box center [404, 605] width 16 height 16
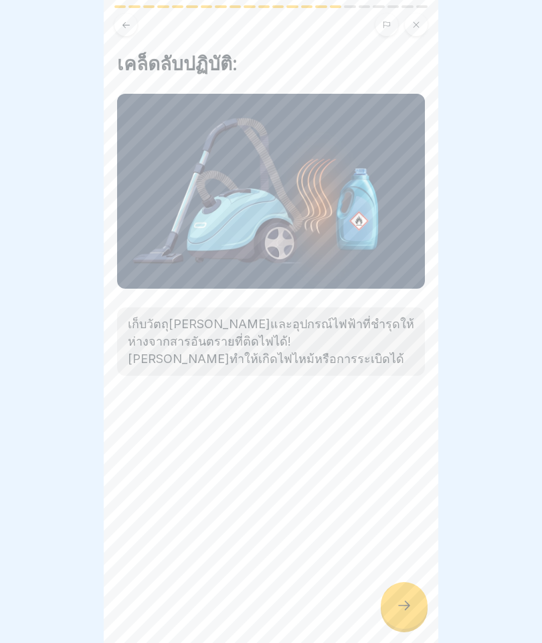
click at [415, 600] on div at bounding box center [404, 605] width 47 height 47
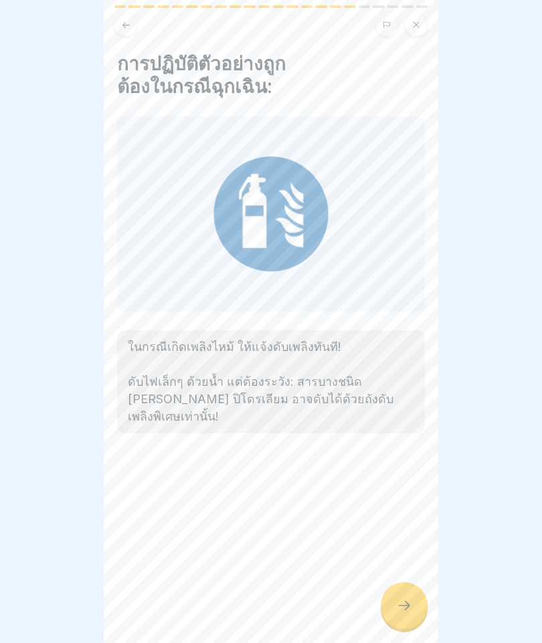
click at [396, 596] on div at bounding box center [404, 605] width 47 height 47
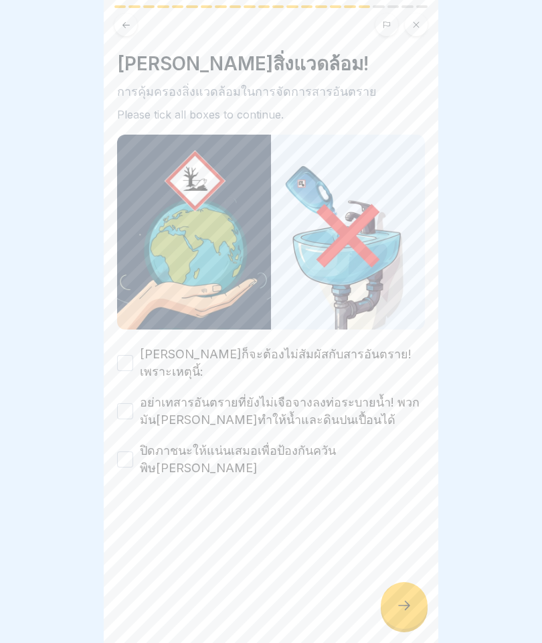
click at [313, 361] on label "ธรรมชาติก็จะต้องไม่สัมผัสกับสารอันตราย! เพราะเหตุนี้:" at bounding box center [282, 362] width 285 height 35
click at [133, 361] on button "ธรรมชาติก็จะต้องไม่สัมผัสกับสารอันตราย! เพราะเหตุนี้:" at bounding box center [125, 363] width 16 height 16
click at [255, 410] on label "อย่าเทสารอันตรายที่ยังไม่เจือจางลงท่อระบายน้ำ! พวกมันสามารถทำให้น้ำและดินปนเปื้…" at bounding box center [282, 411] width 285 height 35
click at [133, 410] on button "อย่าเทสารอันตรายที่ยังไม่เจือจางลงท่อระบายน้ำ! พวกมันสามารถทำให้น้ำและดินปนเปื้…" at bounding box center [125, 411] width 16 height 16
click at [258, 442] on label "ปิดภาชนะให้แน่นเสมอเพื่อป้องกันควันพิษฟุ้งกระจาย" at bounding box center [282, 459] width 285 height 35
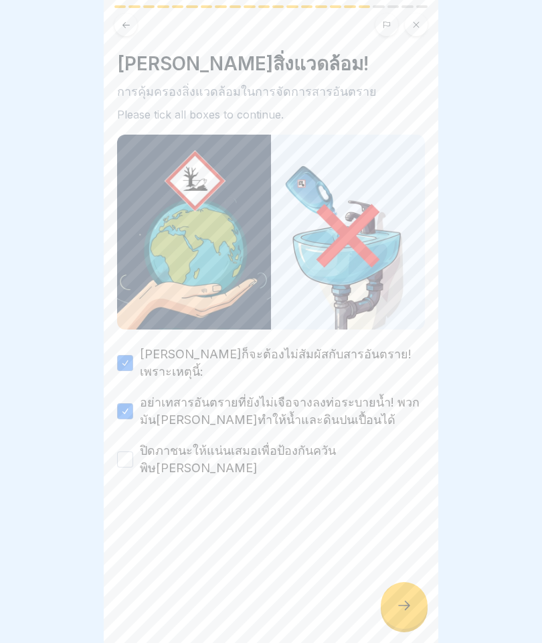
click at [133, 451] on button "ปิดภาชนะให้แน่นเสมอเพื่อป้องกันควันพิษฟุ้งกระจาย" at bounding box center [125, 459] width 16 height 16
click at [408, 602] on icon at bounding box center [404, 604] width 12 height 9
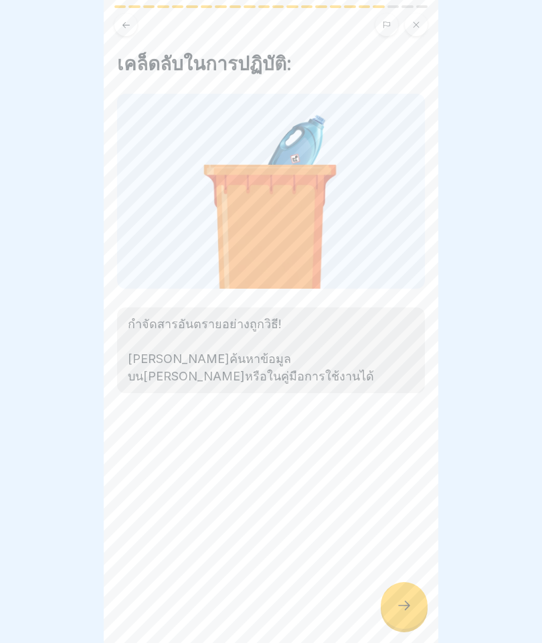
click at [426, 620] on div "เคล็ดลับในการปฏิบัติ: กำจัดสารอันตรายอย่างถูกวิธี! คุณสามารถค้นหาข้อมูลบนฉลากหร…" at bounding box center [271, 321] width 335 height 643
click at [420, 635] on div "เคล็ดลับในการปฏิบัติ: กำจัดสารอันตรายอย่างถูกวิธี! คุณสามารถค้นหาข้อมูลบนฉลากหร…" at bounding box center [271, 321] width 335 height 643
click at [410, 610] on icon at bounding box center [404, 605] width 16 height 16
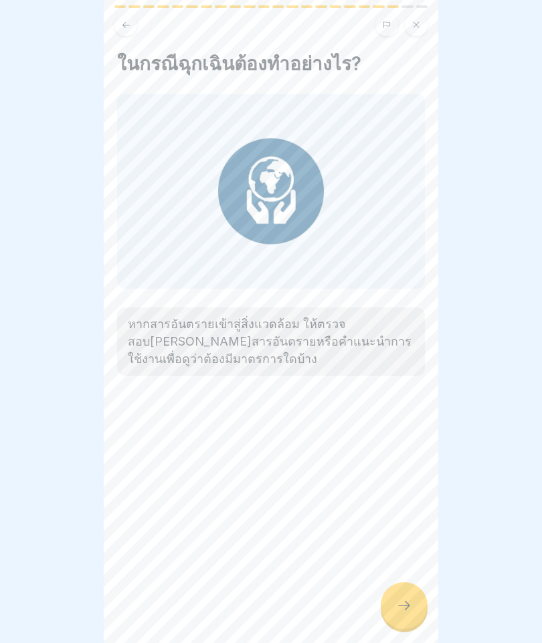
click at [403, 592] on div at bounding box center [404, 605] width 47 height 47
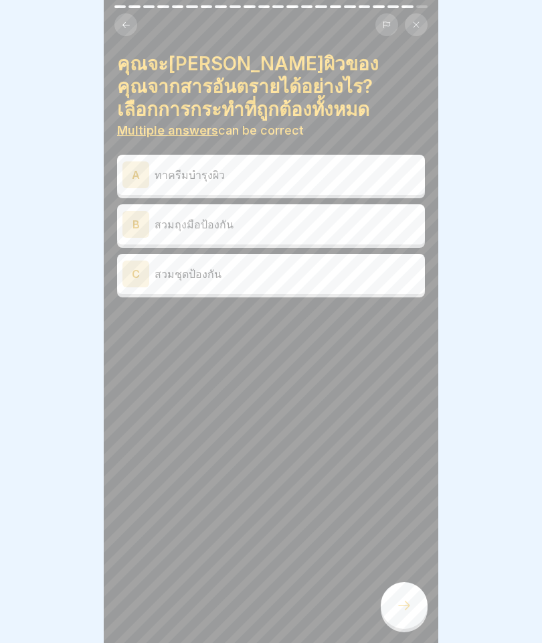
click at [268, 228] on p "สวมถุงมือป้องกัน" at bounding box center [287, 224] width 265 height 16
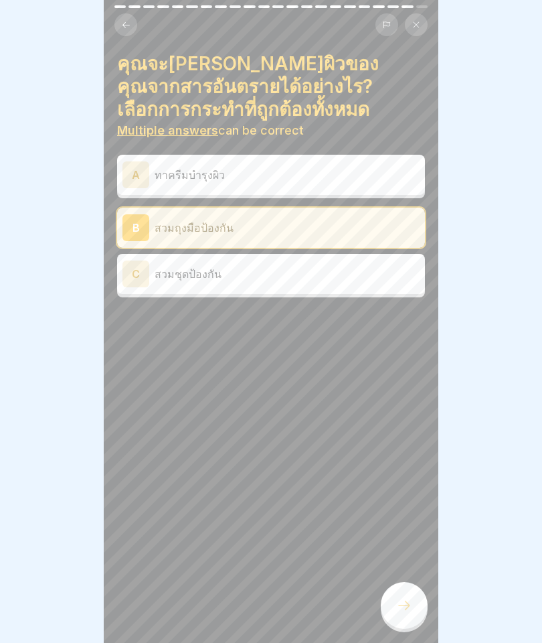
click at [255, 276] on p "สวมชุดป้องกัน" at bounding box center [287, 274] width 265 height 16
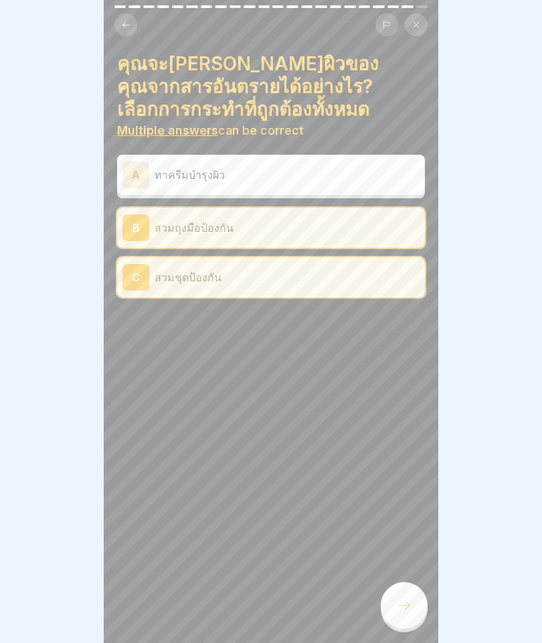
click at [405, 601] on icon at bounding box center [404, 604] width 12 height 9
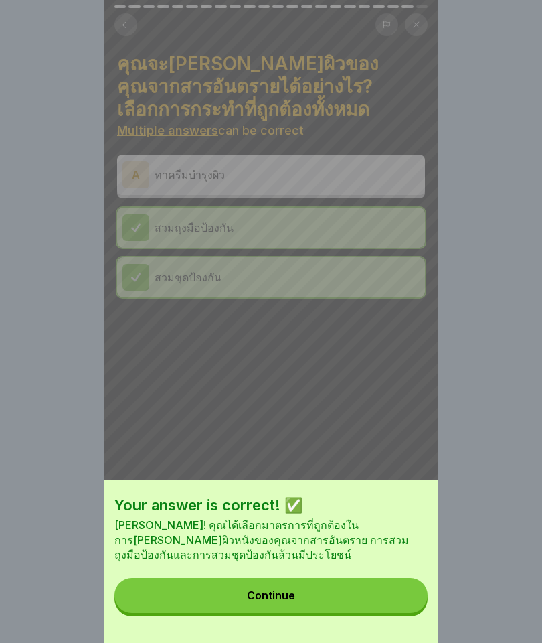
click at [298, 588] on button "Continue" at bounding box center [270, 595] width 313 height 35
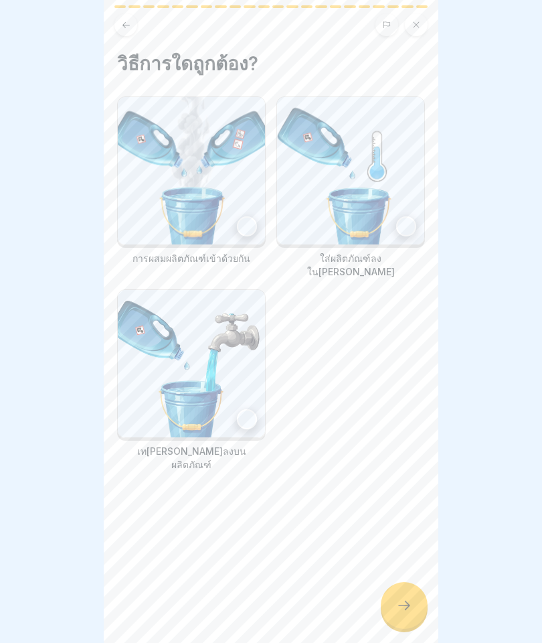
click at [377, 184] on img at bounding box center [350, 170] width 147 height 147
click at [400, 598] on icon at bounding box center [404, 605] width 16 height 16
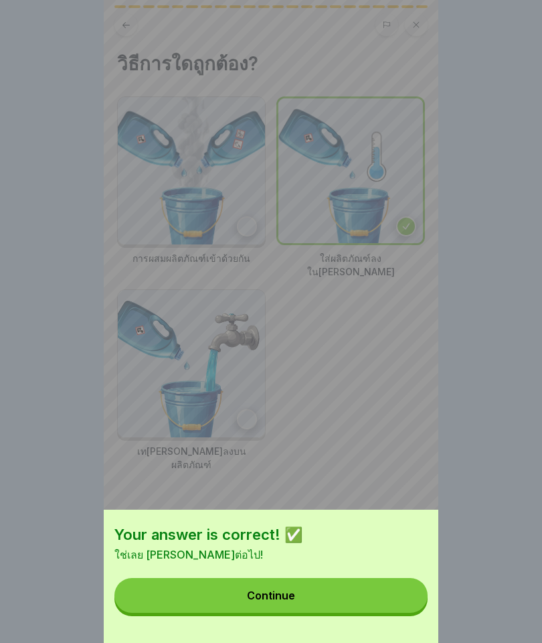
click at [388, 578] on button "Continue" at bounding box center [270, 595] width 313 height 35
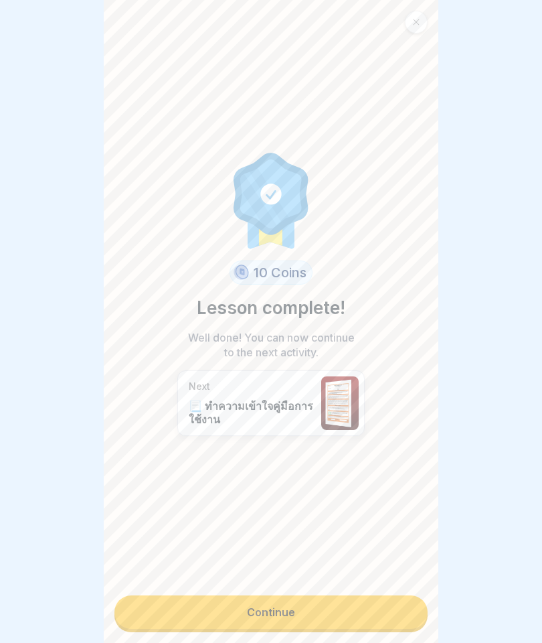
click at [373, 605] on link "Continue" at bounding box center [270, 611] width 313 height 33
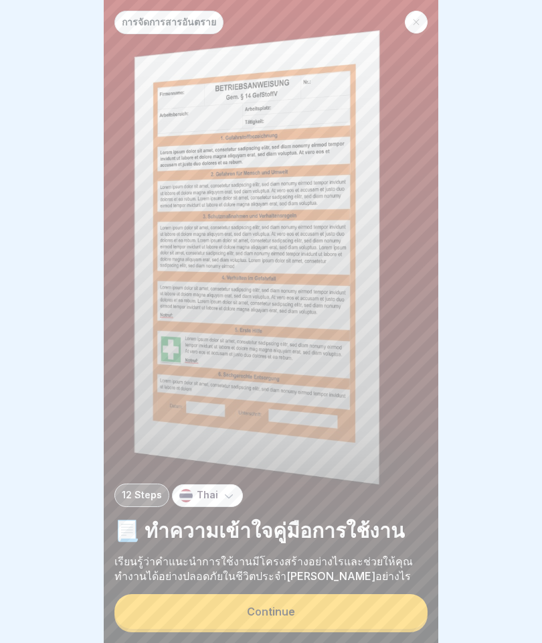
click at [386, 598] on button "Continue" at bounding box center [270, 611] width 313 height 35
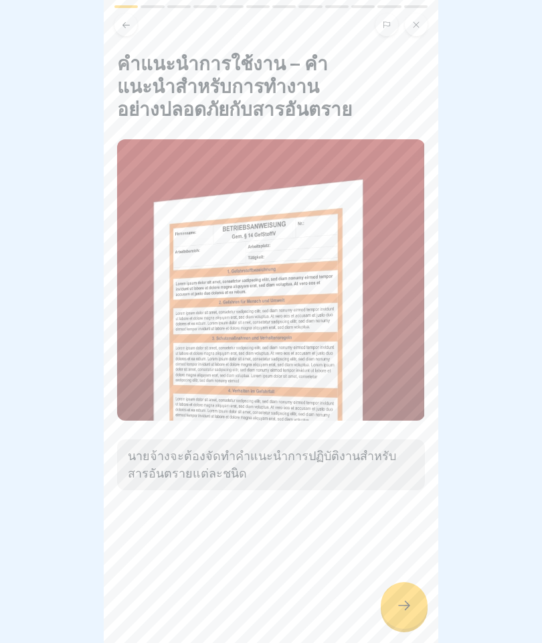
click at [121, 25] on icon at bounding box center [126, 25] width 10 height 10
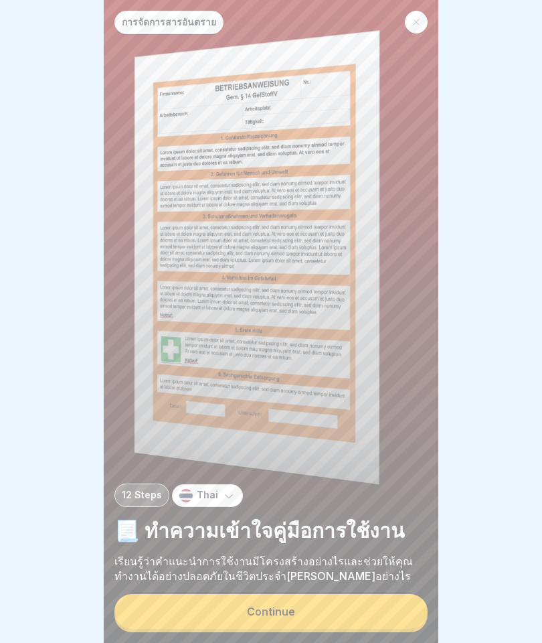
click at [373, 614] on button "Continue" at bounding box center [270, 611] width 313 height 35
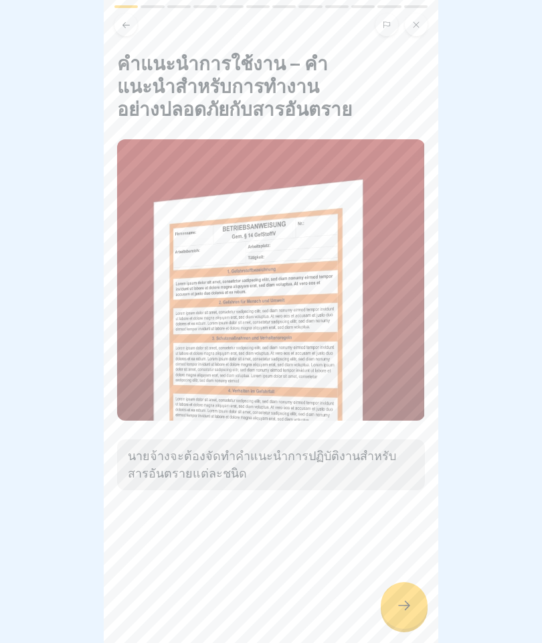
click at [397, 606] on icon at bounding box center [404, 605] width 16 height 16
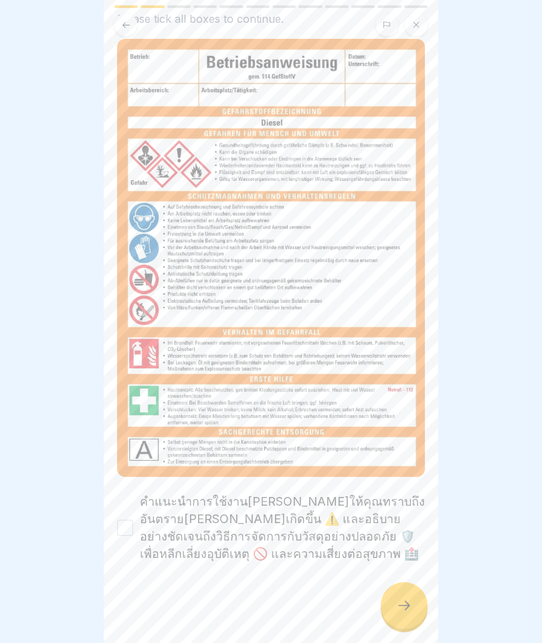
scroll to position [78, 0]
click at [388, 524] on label "คำแนะนำการใช้งานจะแจ้งให้คุณทราบถึงอันตรายที่อาจเกิดขึ้น ⚠️ และอธิบายอย่างชัดเจ…" at bounding box center [282, 528] width 285 height 70
click at [133, 524] on button "คำแนะนำการใช้งานจะแจ้งให้คุณทราบถึงอันตรายที่อาจเกิดขึ้น ⚠️ และอธิบายอย่างชัดเจ…" at bounding box center [125, 527] width 16 height 16
click at [412, 604] on icon at bounding box center [404, 605] width 16 height 16
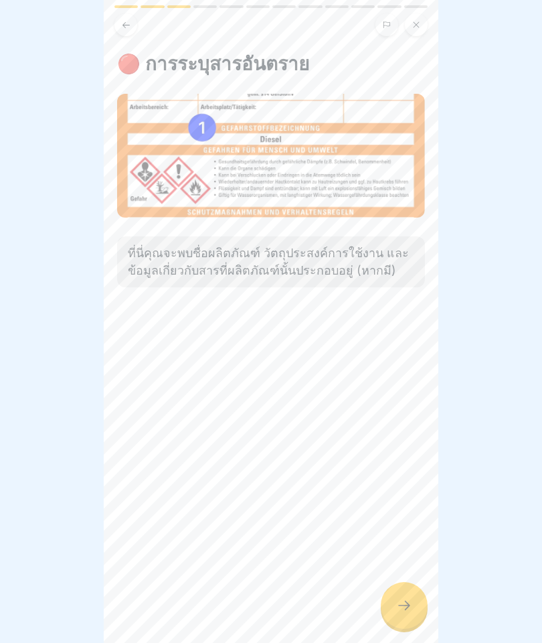
click at [408, 594] on div at bounding box center [404, 605] width 47 height 47
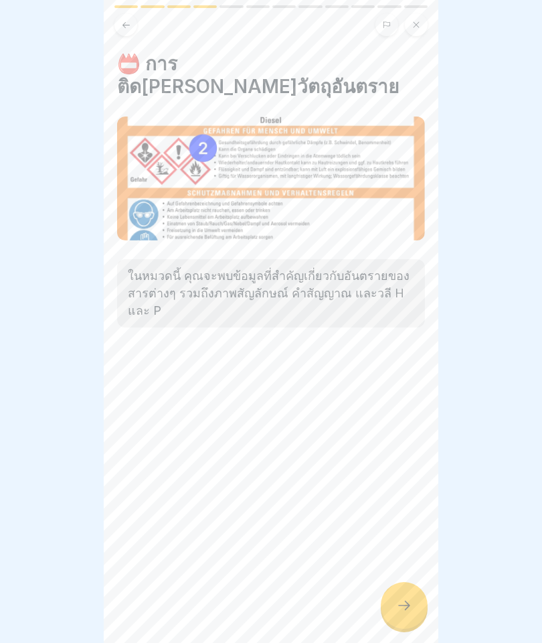
click at [410, 596] on div at bounding box center [404, 605] width 47 height 47
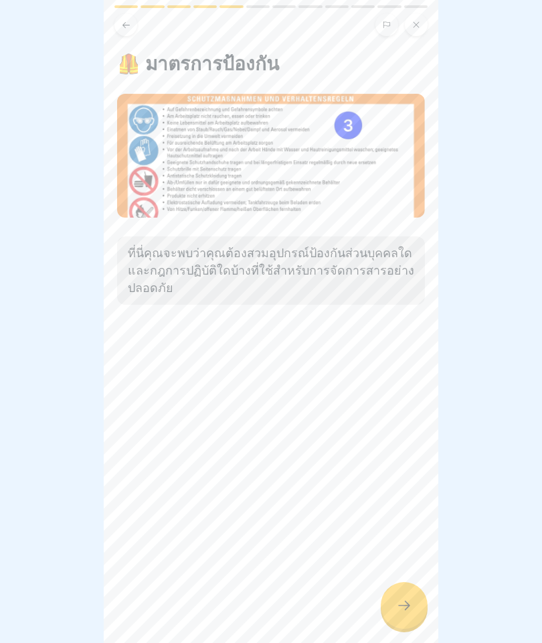
click at [404, 601] on icon at bounding box center [404, 605] width 16 height 16
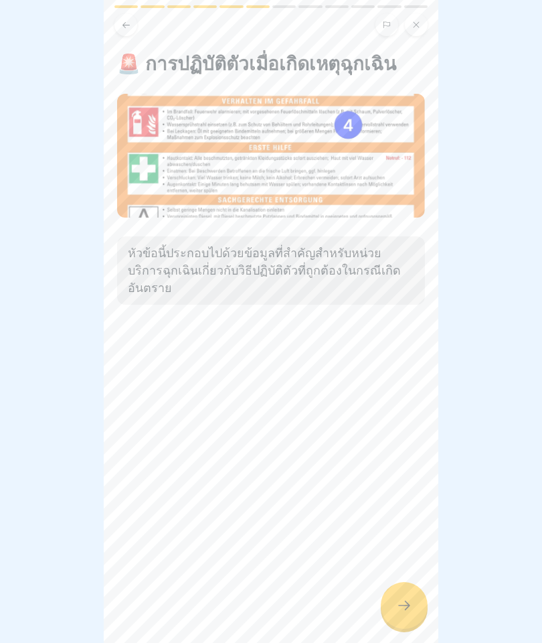
click at [422, 610] on div at bounding box center [404, 605] width 47 height 47
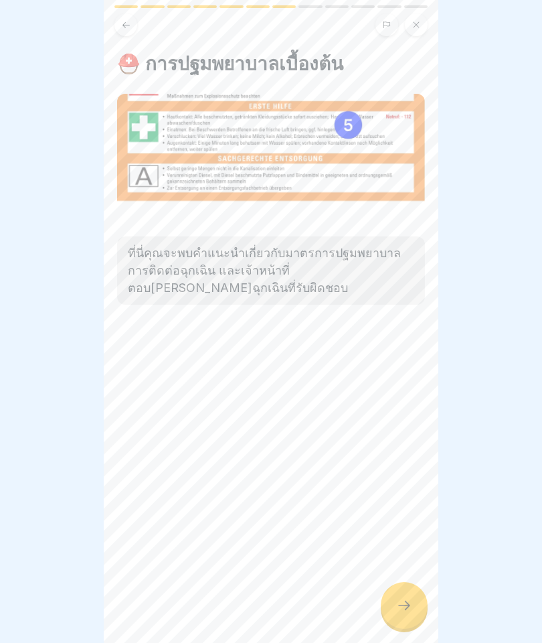
click at [413, 604] on div at bounding box center [404, 605] width 47 height 47
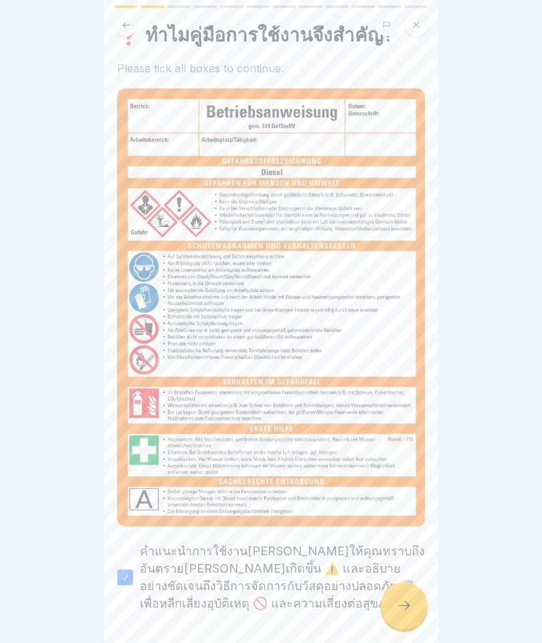
scroll to position [34, 0]
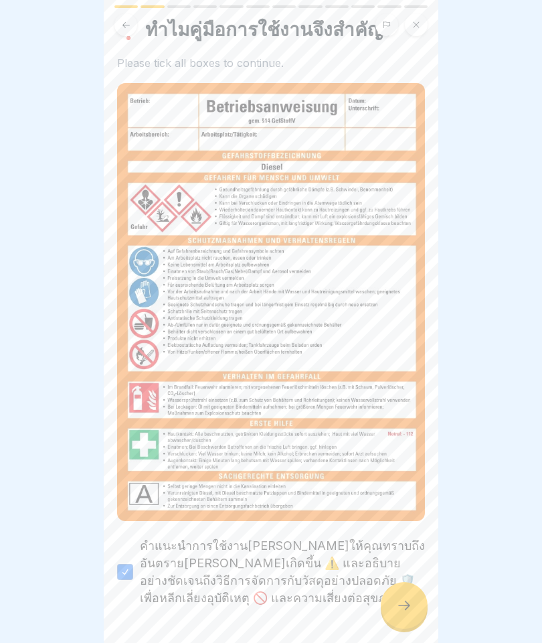
click at [392, 602] on div at bounding box center [404, 605] width 47 height 47
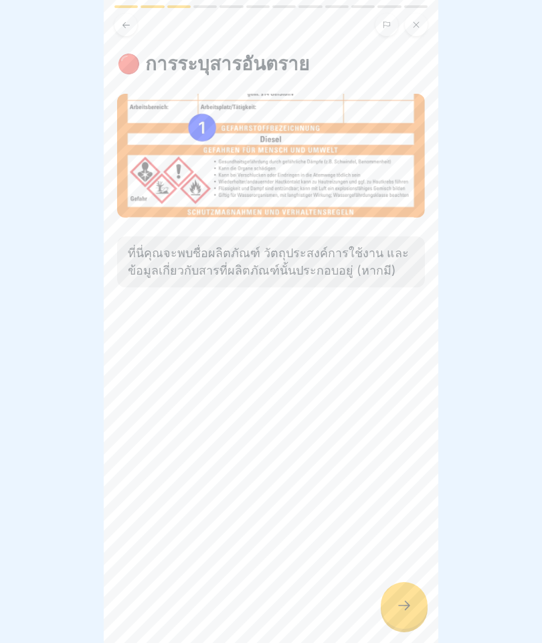
click at [402, 609] on icon at bounding box center [404, 605] width 16 height 16
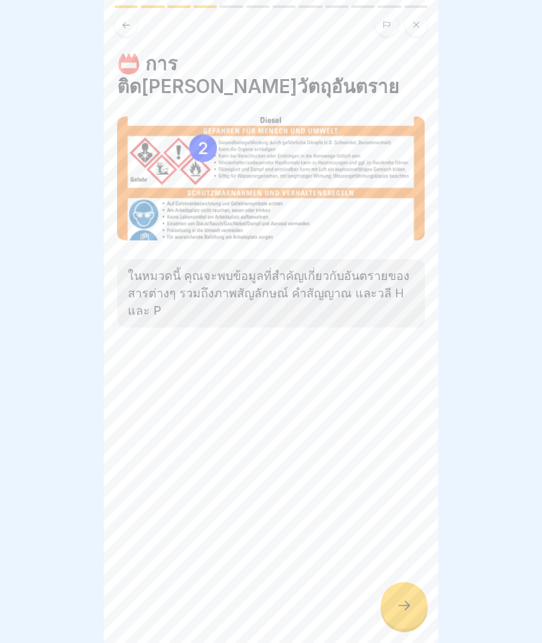
click at [415, 607] on div at bounding box center [404, 605] width 47 height 47
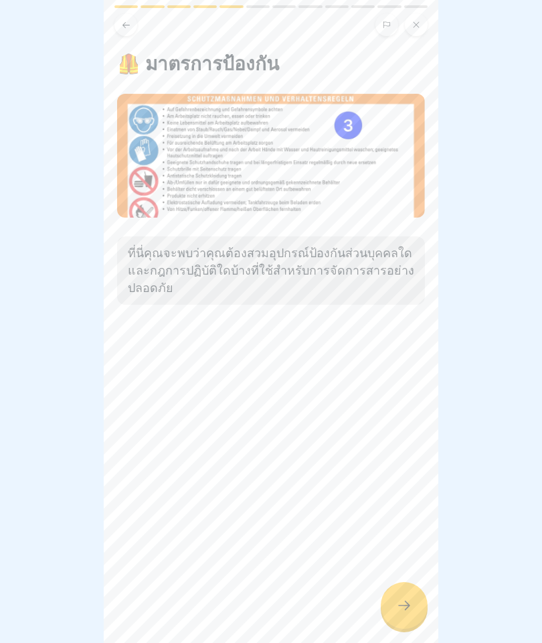
click at [415, 617] on div at bounding box center [404, 605] width 47 height 47
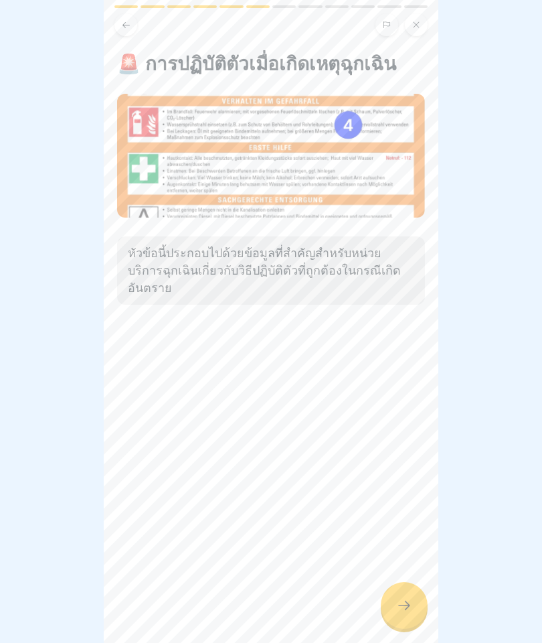
click at [408, 602] on icon at bounding box center [404, 605] width 16 height 16
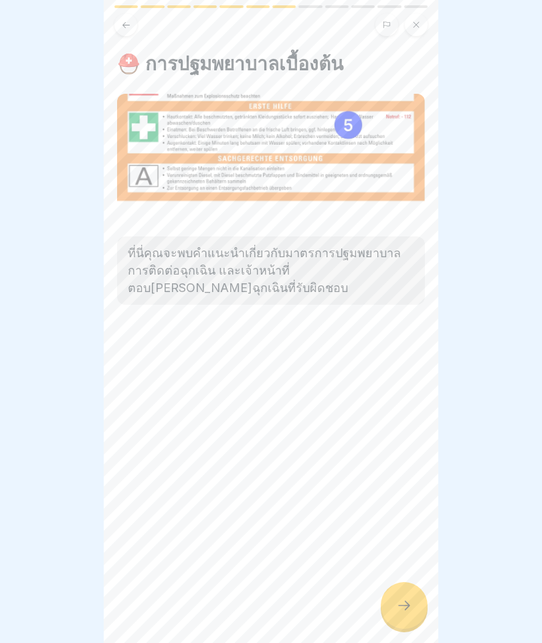
click at [412, 612] on icon at bounding box center [404, 605] width 16 height 16
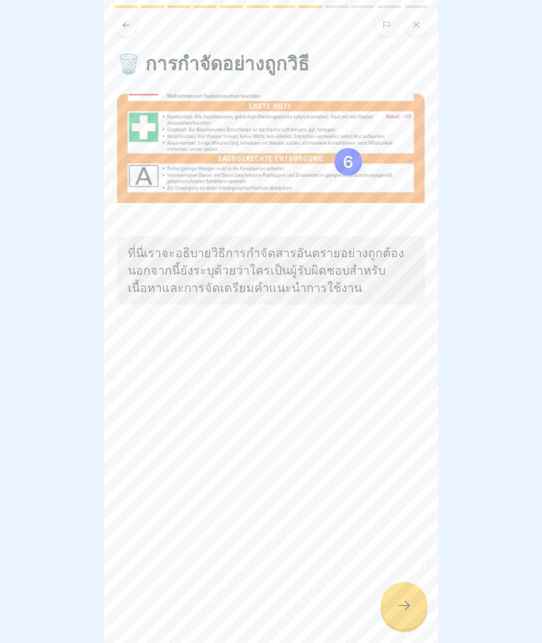
click at [408, 609] on icon at bounding box center [404, 605] width 16 height 16
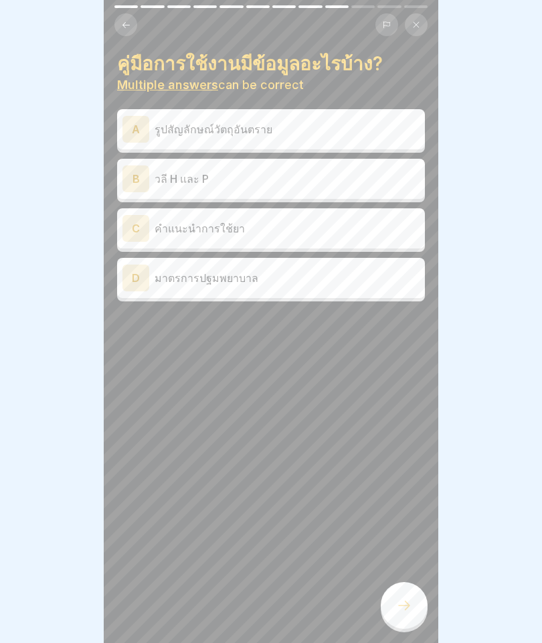
click at [307, 142] on div "A รูปสัญลักษณ์วัตถุอันตราย" at bounding box center [271, 129] width 308 height 40
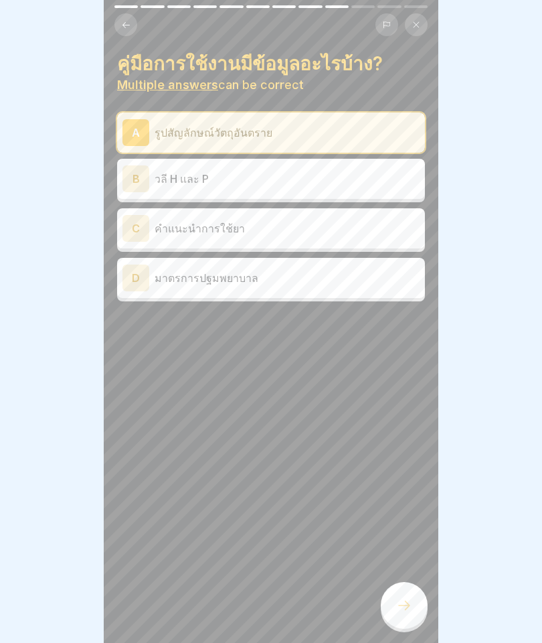
click at [294, 187] on div "B วลี H และ P" at bounding box center [270, 178] width 297 height 27
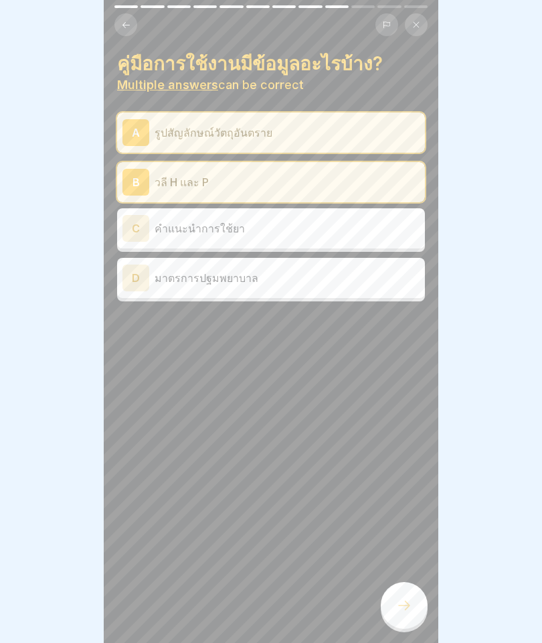
click at [312, 236] on div "C คำแนะนำการใช้ยา" at bounding box center [270, 228] width 297 height 27
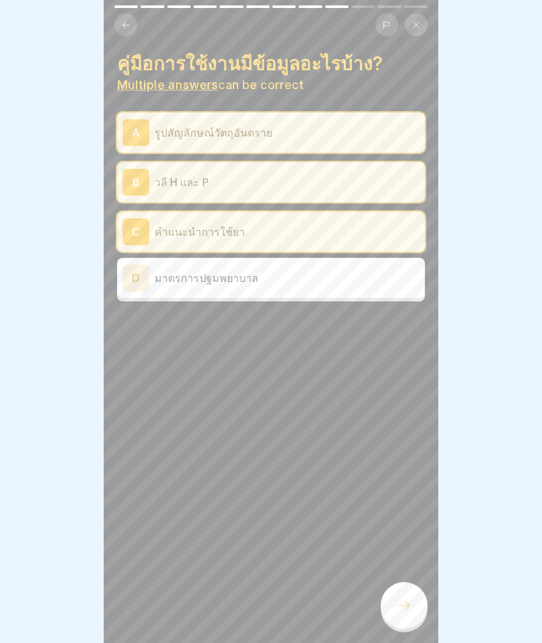
click at [315, 288] on div "D มาตรการปฐมพยาบาล" at bounding box center [270, 277] width 297 height 27
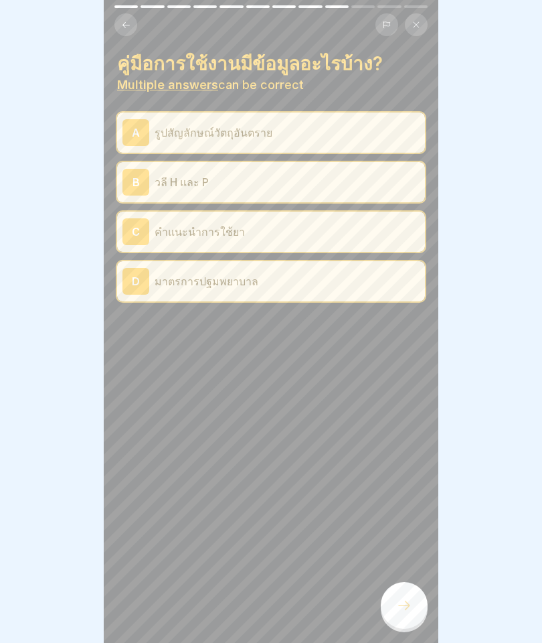
click at [417, 604] on div at bounding box center [404, 605] width 47 height 47
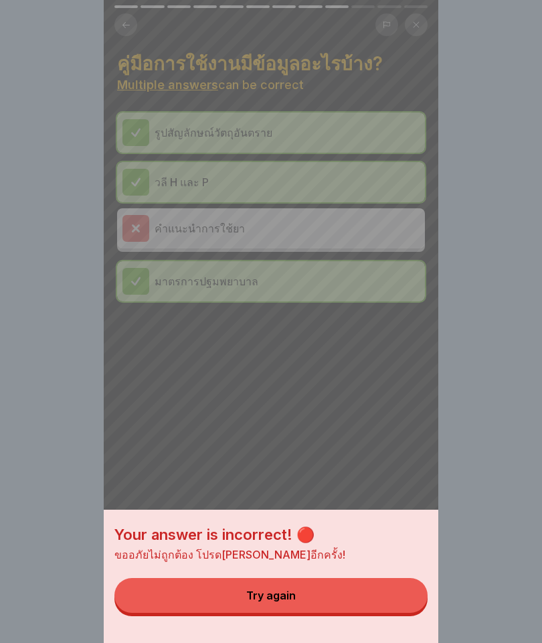
click at [410, 604] on button "Try again" at bounding box center [270, 595] width 313 height 35
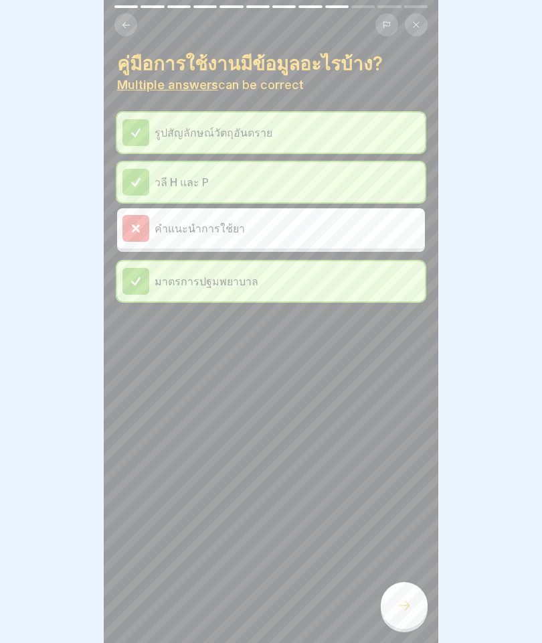
click at [236, 143] on div "รูปสัญลักษณ์วัตถุอันตราย" at bounding box center [270, 132] width 297 height 27
click at [250, 137] on p "รูปสัญลักษณ์วัตถุอันตราย" at bounding box center [287, 132] width 265 height 16
click at [406, 599] on icon at bounding box center [404, 605] width 16 height 16
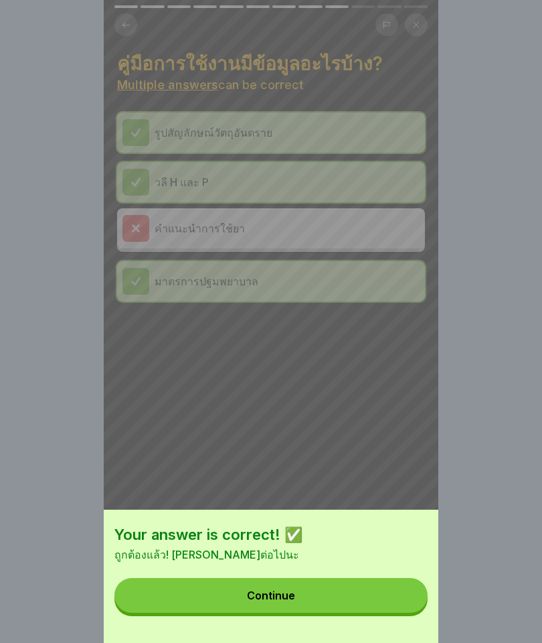
click at [279, 594] on div "Continue" at bounding box center [271, 595] width 48 height 12
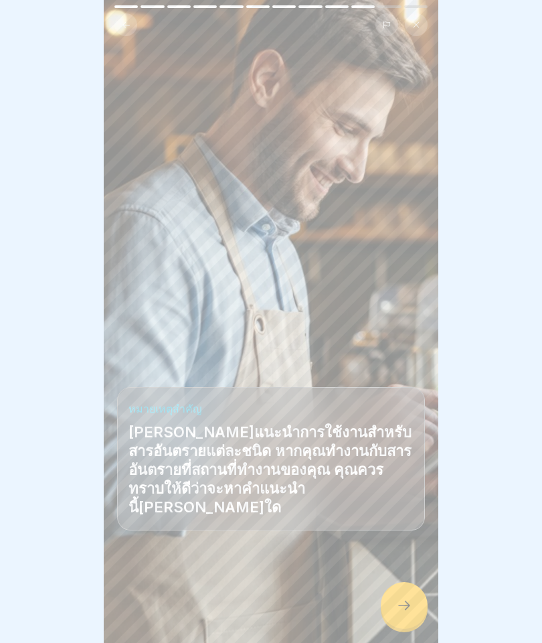
click at [408, 609] on icon at bounding box center [404, 605] width 16 height 16
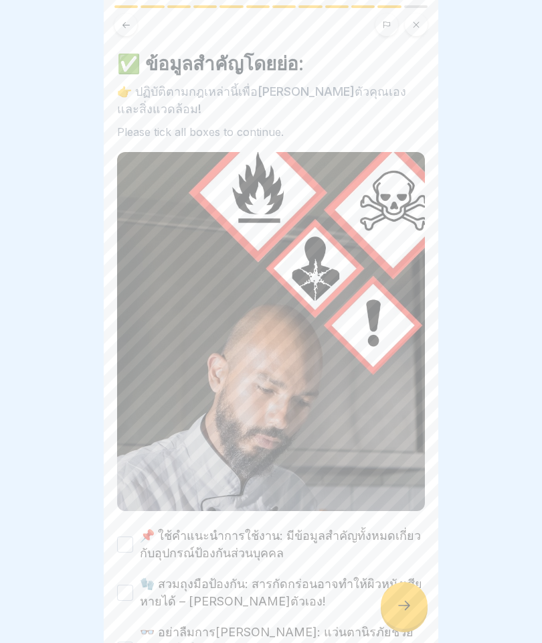
scroll to position [0, 0]
click at [243, 575] on label "🧤 สวมถุงมือป้องกัน: สารกัดกร่อนอาจทำให้ผิวหนังเสียหายได้ – ปกป้องตัวเอง!" at bounding box center [282, 592] width 285 height 35
click at [133, 584] on button "🧤 สวมถุงมือป้องกัน: สารกัดกร่อนอาจทำให้ผิวหนังเสียหายได้ – ปกป้องตัวเอง!" at bounding box center [125, 592] width 16 height 16
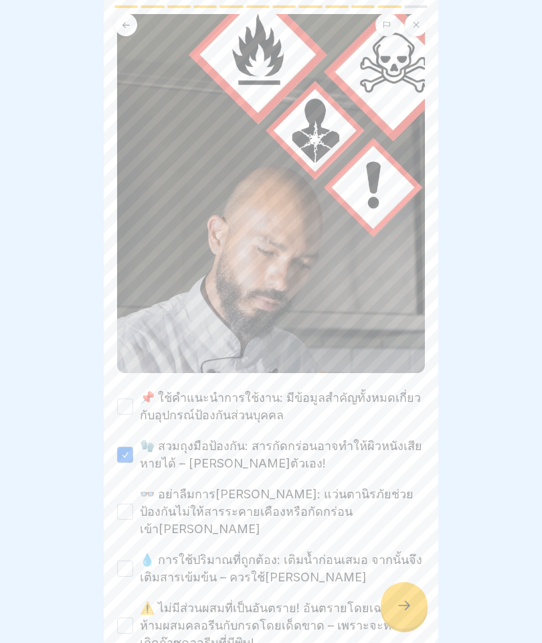
scroll to position [189, 0]
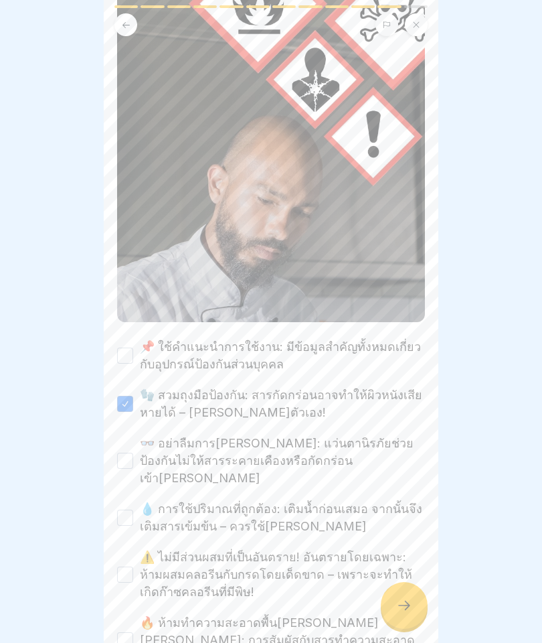
click at [296, 338] on label "📌 ใช้คำแนะนำการใช้งาน: มีข้อมูลสำคัญทั้งหมดเกี่ยวกับอุปกรณ์ป้องกันส่วนบุคคล" at bounding box center [282, 355] width 285 height 35
click at [133, 347] on button "📌 ใช้คำแนะนำการใช้งาน: มีข้อมูลสำคัญทั้งหมดเกี่ยวกับอุปกรณ์ป้องกันส่วนบุคคล" at bounding box center [125, 355] width 16 height 16
click at [183, 434] on label "👓 อย่าลืมการปกป้องดวงตา: แว่นตานิรภัยช่วยป้องกันไม่ให้สารระคายเคืองหรือกัดกร่อน…" at bounding box center [282, 460] width 285 height 52
click at [133, 452] on button "👓 อย่าลืมการปกป้องดวงตา: แว่นตานิรภัยช่วยป้องกันไม่ให้สารระคายเคืองหรือกัดกร่อน…" at bounding box center [125, 460] width 16 height 16
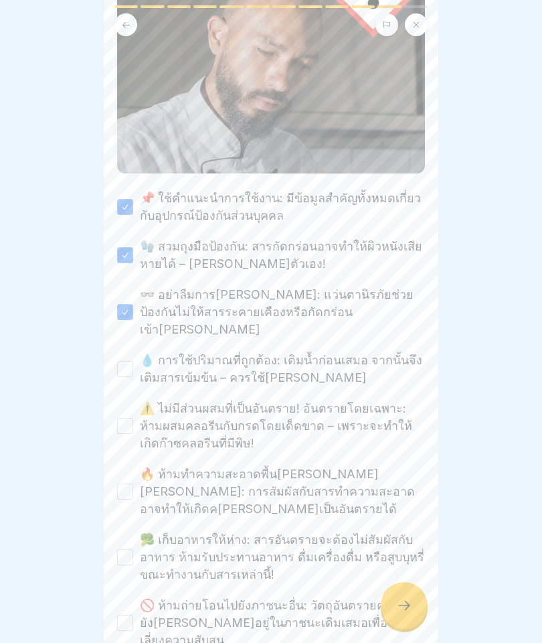
scroll to position [340, 0]
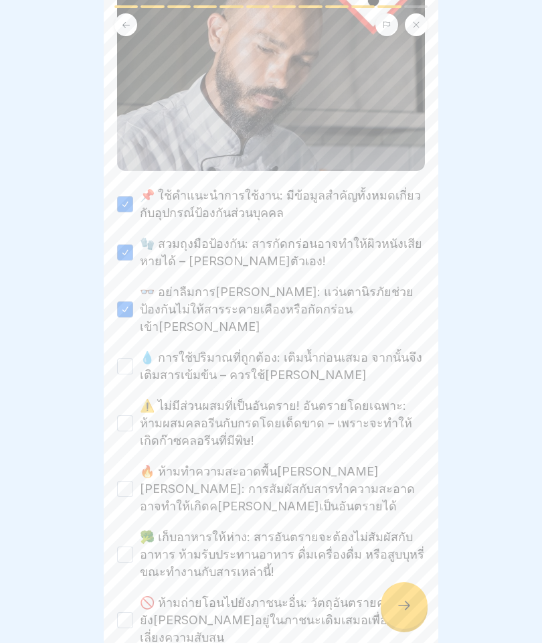
click at [133, 358] on button "💧 การใช้ปริมาณที่ถูกต้อง: เติมน้ำก่อนเสมอ จากนั้นจึงเติมสารเข้มข้น – ควรใช้น้ำเ…" at bounding box center [125, 366] width 16 height 16
click at [120, 415] on button "⚠️ ไม่มีส่วนผสมที่เป็นอันตราย! อันตรายโดยเฉพาะ: ห้ามผสมคลอรีนกับกรดโดยเด็ดขาด –…" at bounding box center [125, 423] width 16 height 16
click at [131, 481] on button "🔥 ห้ามทำความสะอาดพื้นผิวที่ร้อน: การสัมผัสกับสารทำความสะอาดอาจทำให้เกิดควันที่เ…" at bounding box center [125, 489] width 16 height 16
click at [159, 528] on label "🥦 เก็บอาหารให้ห่าง: สารอันตรายจะต้องไม่สัมผัสกับอาหาร ห้ามรับประทานอาหาร ดื่มเค…" at bounding box center [282, 554] width 285 height 52
click at [133, 546] on button "🥦 เก็บอาหารให้ห่าง: สารอันตรายจะต้องไม่สัมผัสกับอาหาร ห้ามรับประทานอาหาร ดื่มเค…" at bounding box center [125, 554] width 16 height 16
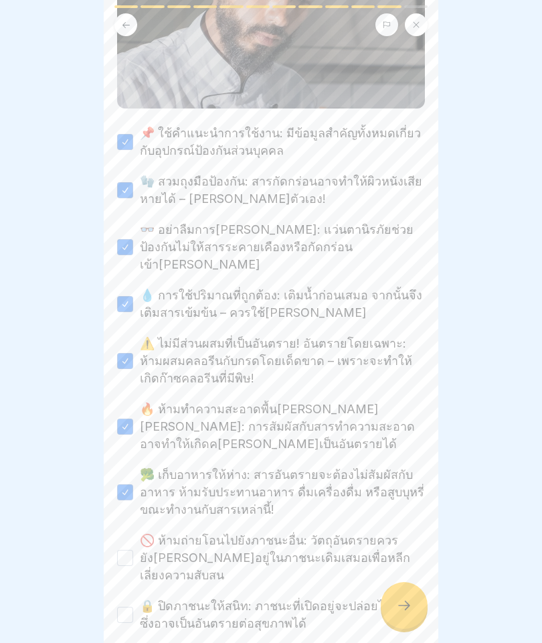
scroll to position [402, 0]
click at [222, 532] on label "🚫 ห้ามถ่ายโอนไปยังภาชนะอื่น: วัตถุอันตรายควรยังคงอยู่ในภาชนะเดิมเสมอเพื่อหลีกเล…" at bounding box center [282, 558] width 285 height 52
click at [133, 550] on button "🚫 ห้ามถ่ายโอนไปยังภาชนะอื่น: วัตถุอันตรายควรยังคงอยู่ในภาชนะเดิมเสมอเพื่อหลีกเล…" at bounding box center [125, 558] width 16 height 16
click at [220, 598] on label "🔒 ปิดภาชนะให้สนิท: ภาชนะที่เปิดอยู่จะปล่อยไอระเหยซึ่งอาจเป็นอันตรายต่อสุขภาพได้" at bounding box center [282, 615] width 285 height 35
click at [133, 607] on button "🔒 ปิดภาชนะให้สนิท: ภาชนะที่เปิดอยู่จะปล่อยไอระเหยซึ่งอาจเป็นอันตรายต่อสุขภาพได้" at bounding box center [125, 615] width 16 height 16
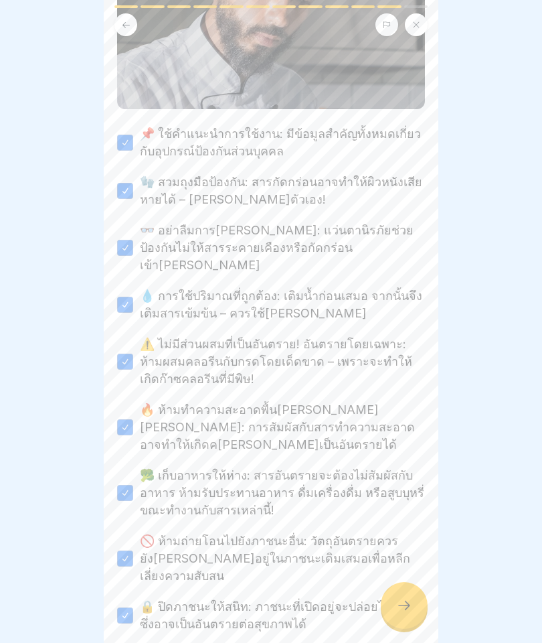
click at [395, 626] on div at bounding box center [404, 605] width 47 height 47
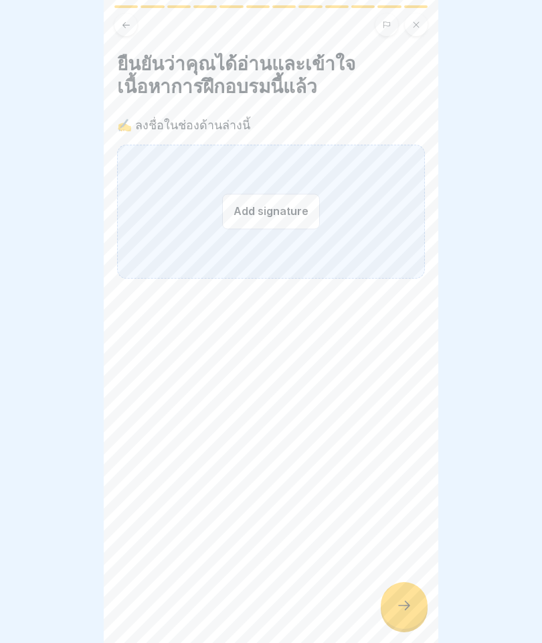
click at [282, 195] on button "Add signature" at bounding box center [271, 210] width 98 height 35
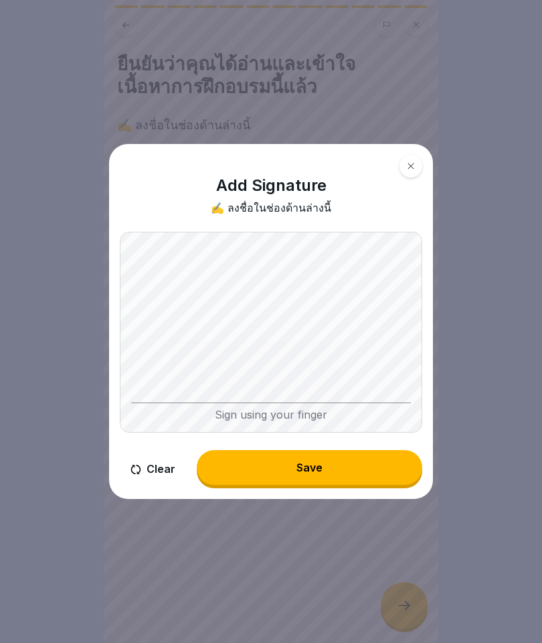
click at [149, 470] on button "Clear" at bounding box center [153, 469] width 66 height 38
click at [146, 480] on button "Clear" at bounding box center [153, 469] width 66 height 38
click at [157, 462] on button "Clear" at bounding box center [153, 469] width 66 height 38
click at [314, 468] on div "Save" at bounding box center [310, 467] width 26 height 12
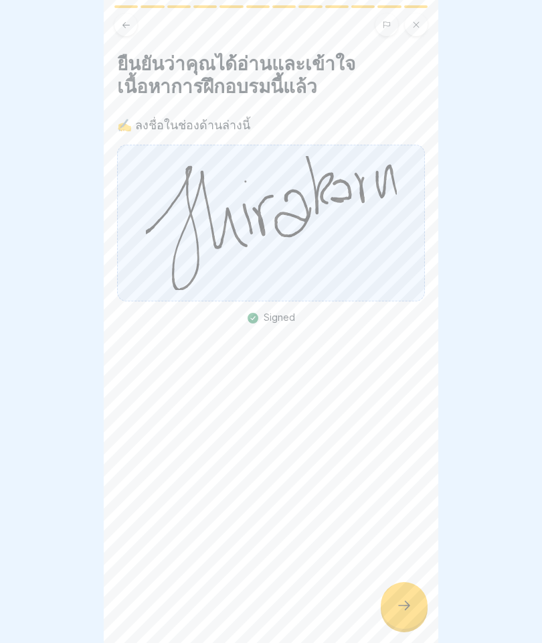
click at [407, 597] on icon at bounding box center [404, 605] width 16 height 16
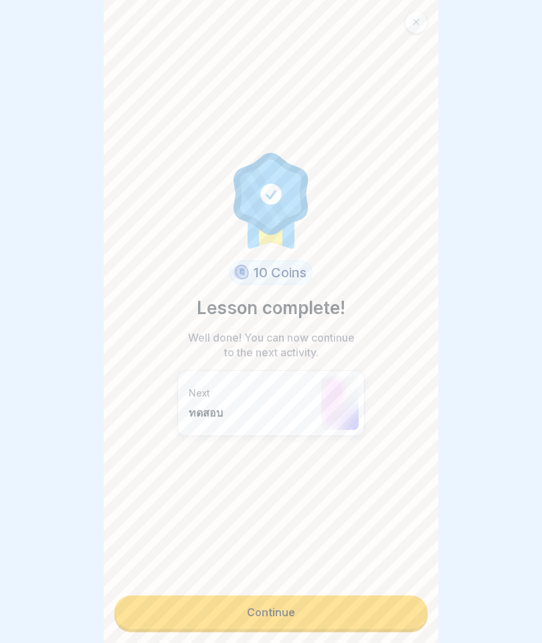
click at [289, 629] on link "Continue" at bounding box center [270, 611] width 313 height 33
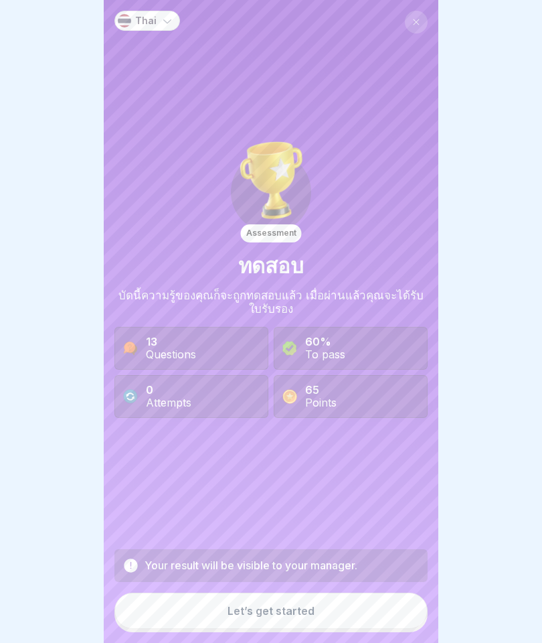
click at [230, 608] on div "Let’s get started" at bounding box center [271, 610] width 87 height 12
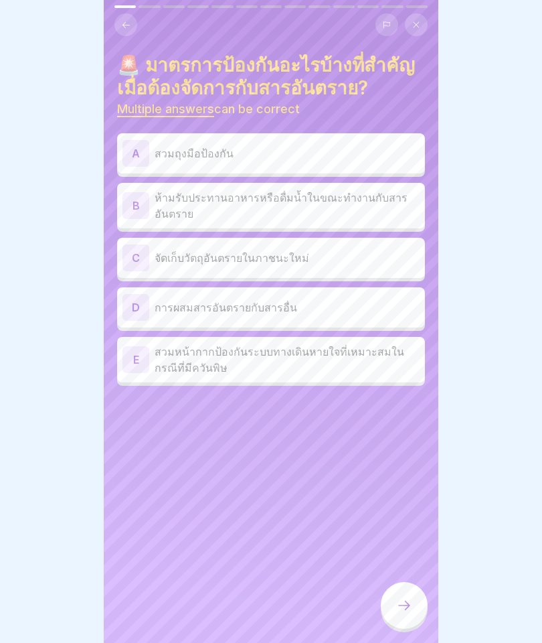
click at [124, 17] on button at bounding box center [125, 24] width 23 height 23
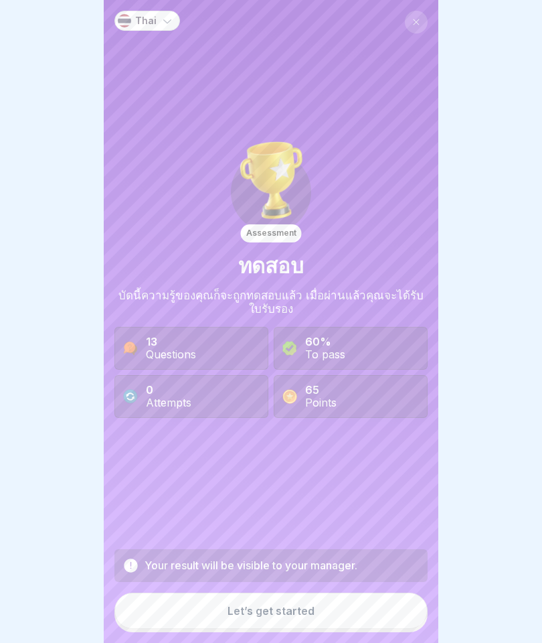
click at [266, 614] on div "Let’s get started" at bounding box center [271, 610] width 87 height 12
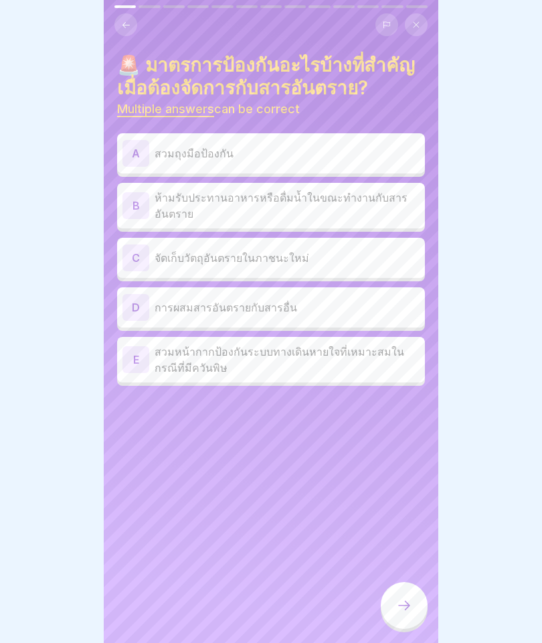
click at [383, 153] on p "สวมถุงมือป้องกัน" at bounding box center [287, 153] width 265 height 16
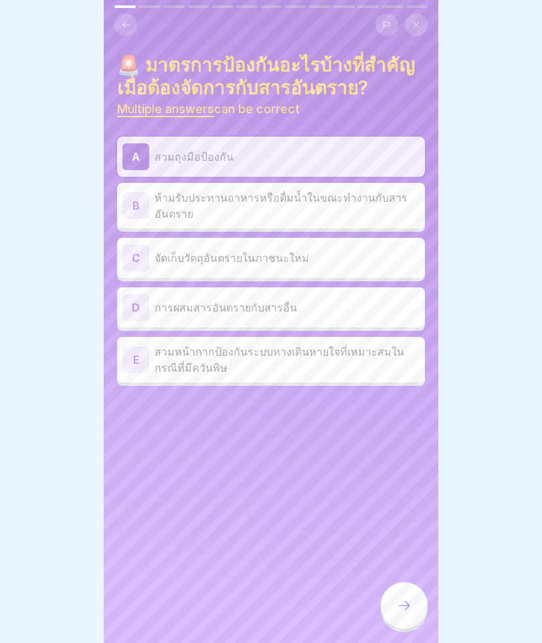
click at [397, 216] on p "ห้ามรับประทานอาหารหรือดื่มน้ำในขณะทำงานกับสารอันตราย" at bounding box center [287, 205] width 265 height 32
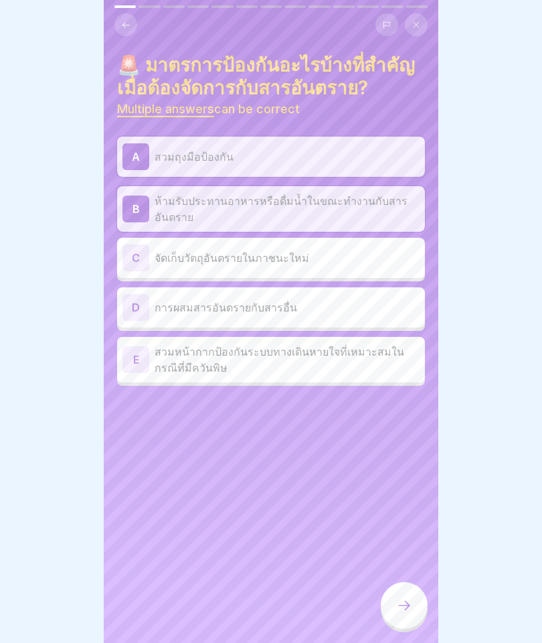
click at [408, 207] on p "ห้ามรับประทานอาหารหรือดื่มน้ำในขณะทำงานกับสารอันตราย" at bounding box center [287, 209] width 265 height 32
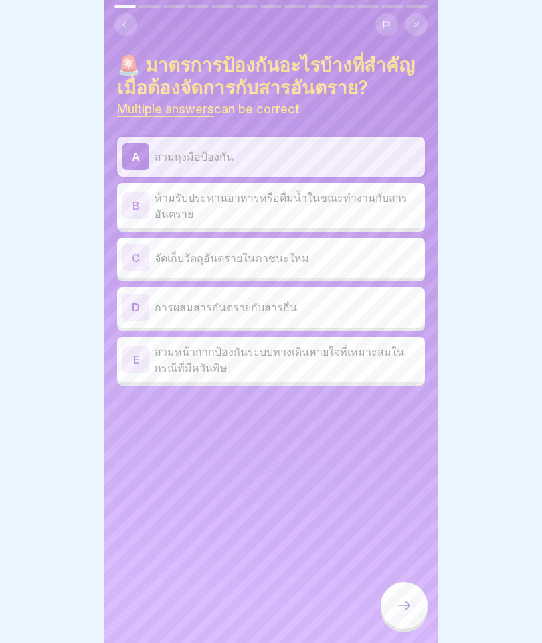
click at [327, 217] on p "ห้ามรับประทานอาหารหรือดื่มน้ำในขณะทำงานกับสารอันตราย" at bounding box center [287, 205] width 265 height 32
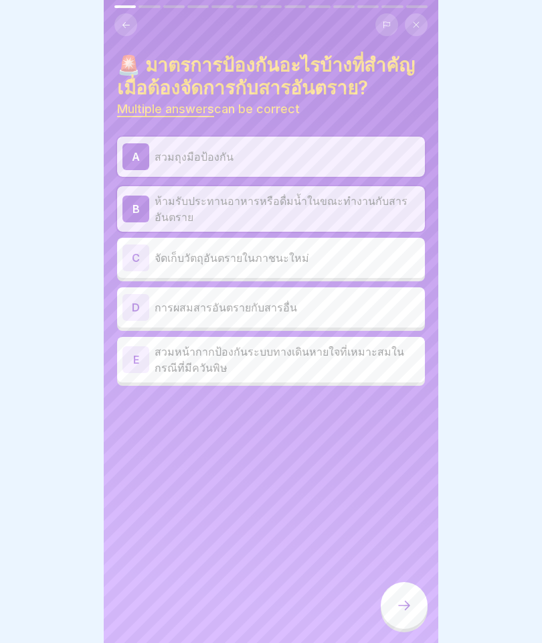
click at [400, 313] on p "การผสมสารอันตรายกับสารอื่น" at bounding box center [287, 307] width 265 height 16
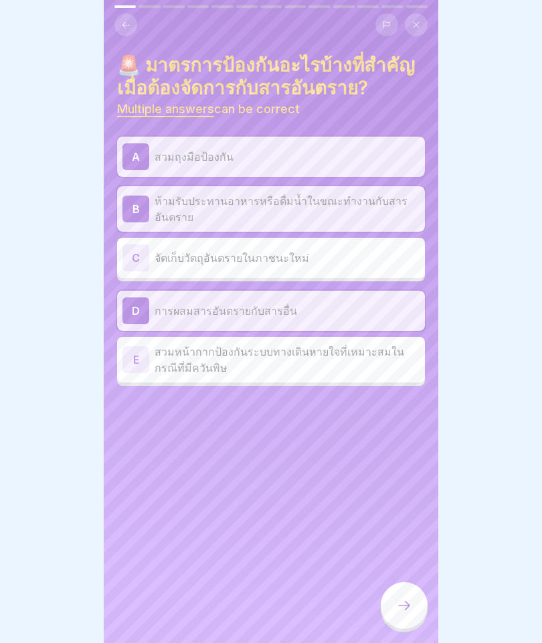
click at [327, 365] on p "สวมหน้ากากป้องกันระบบทางเดินหายใจที่เหมาะสมในกรณีที่มีควันพิษ" at bounding box center [287, 359] width 265 height 32
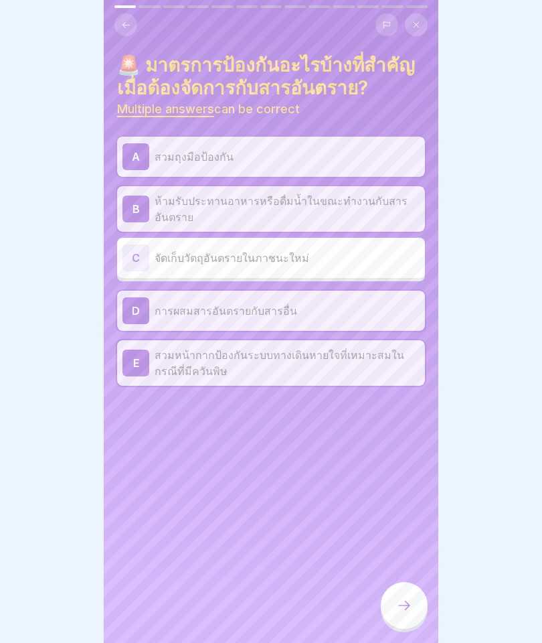
click at [411, 316] on p "การผสมสารอันตรายกับสารอื่น" at bounding box center [287, 311] width 265 height 16
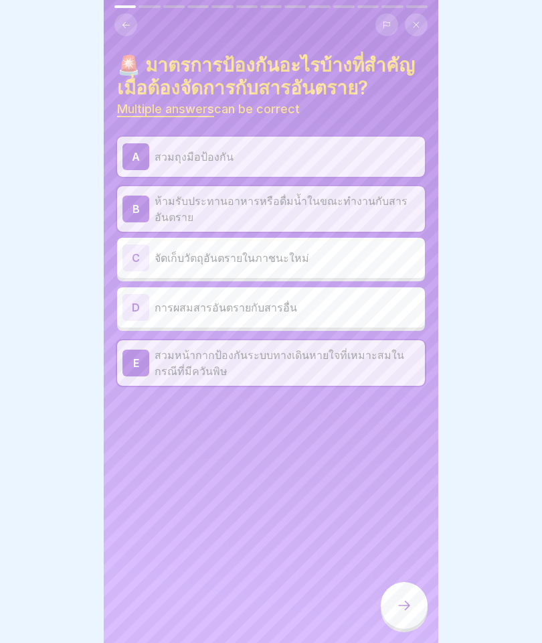
click at [418, 590] on div at bounding box center [404, 605] width 47 height 47
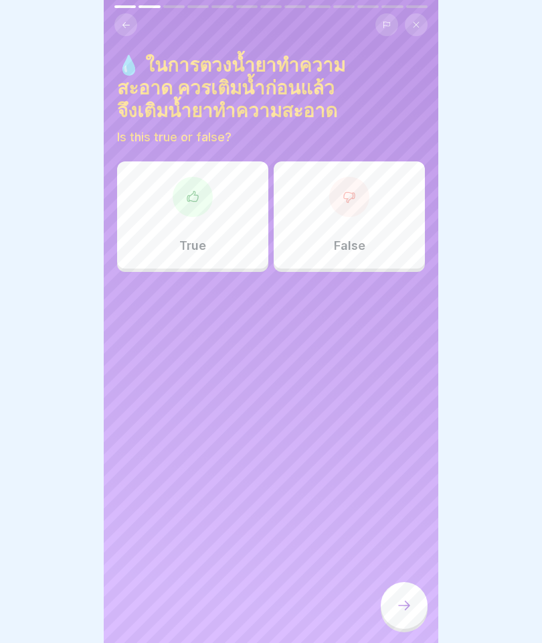
click at [215, 228] on div "True" at bounding box center [192, 214] width 151 height 107
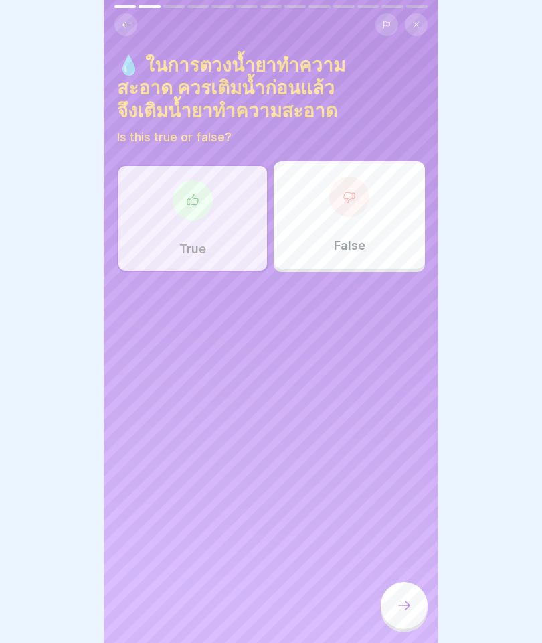
click at [402, 599] on icon at bounding box center [404, 605] width 16 height 16
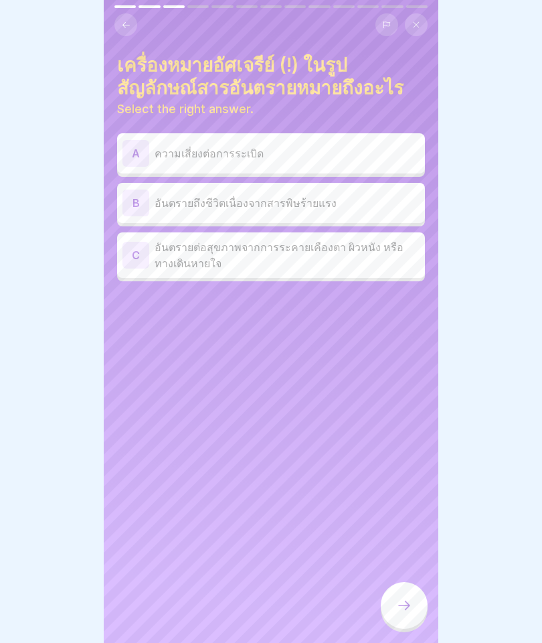
click at [402, 268] on p "อันตรายต่อสุขภาพจากการระคายเคืองตา ผิวหนัง หรือทางเดินหายใจ" at bounding box center [287, 255] width 265 height 32
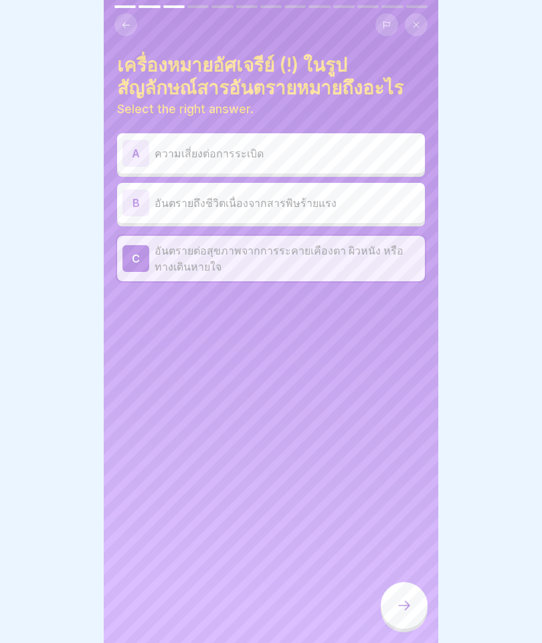
click at [410, 592] on div at bounding box center [404, 605] width 47 height 47
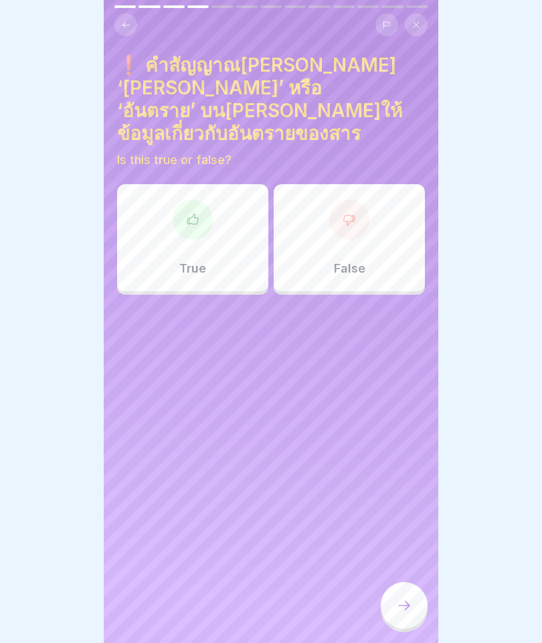
click at [167, 243] on div "True" at bounding box center [192, 237] width 151 height 107
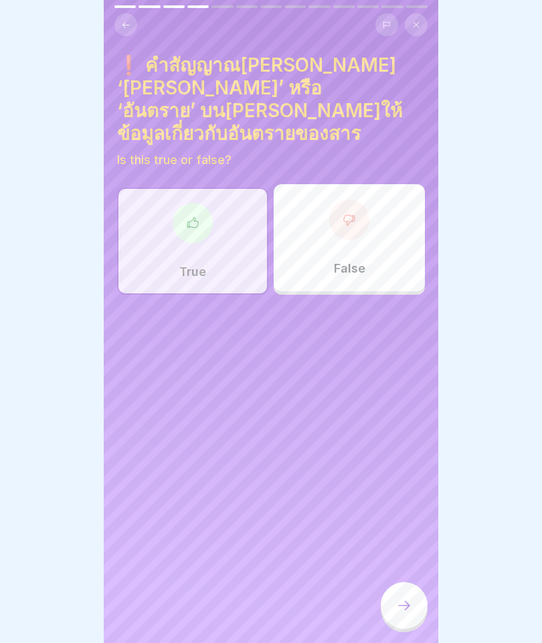
click at [406, 598] on icon at bounding box center [404, 605] width 16 height 16
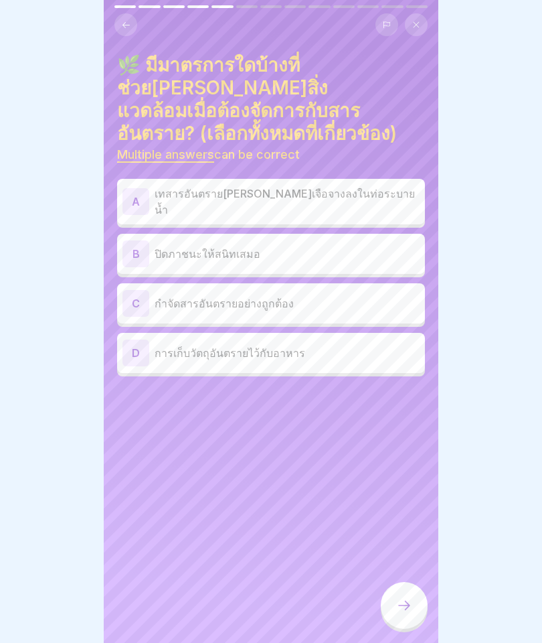
click at [307, 240] on div "B ปิดภาชนะให้สนิทเสมอ" at bounding box center [270, 253] width 297 height 27
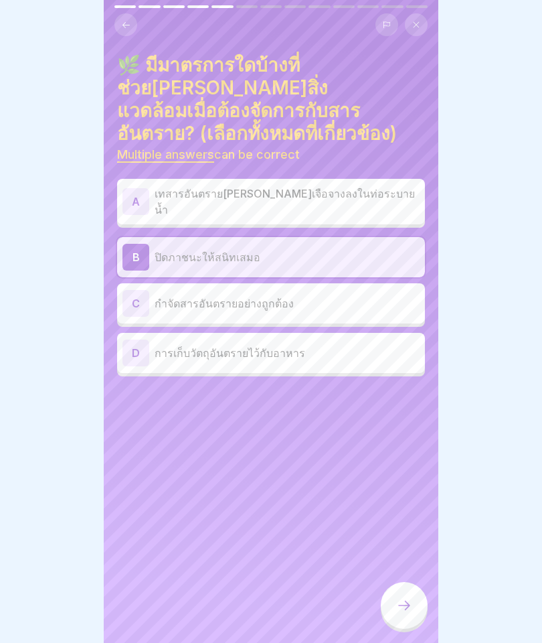
click at [324, 295] on p "กำจัดสารอันตรายอย่างถูกต้อง" at bounding box center [287, 303] width 265 height 16
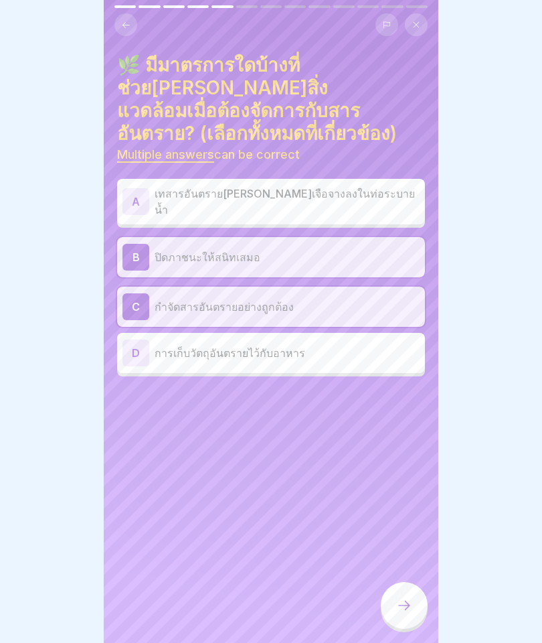
click at [401, 619] on div at bounding box center [404, 605] width 47 height 47
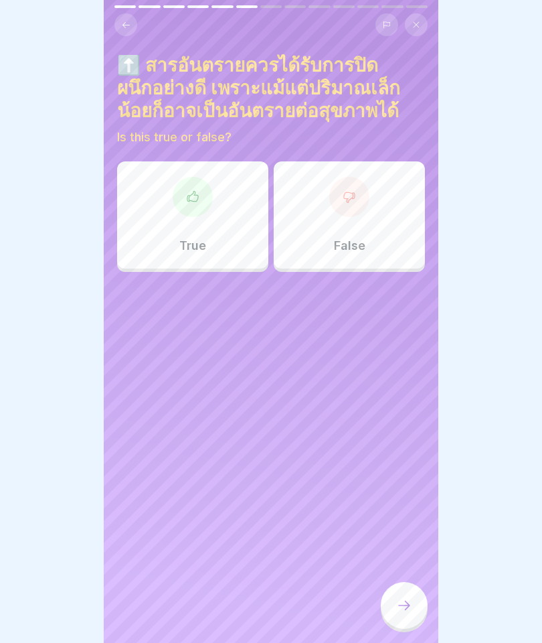
click at [190, 214] on div at bounding box center [193, 197] width 40 height 40
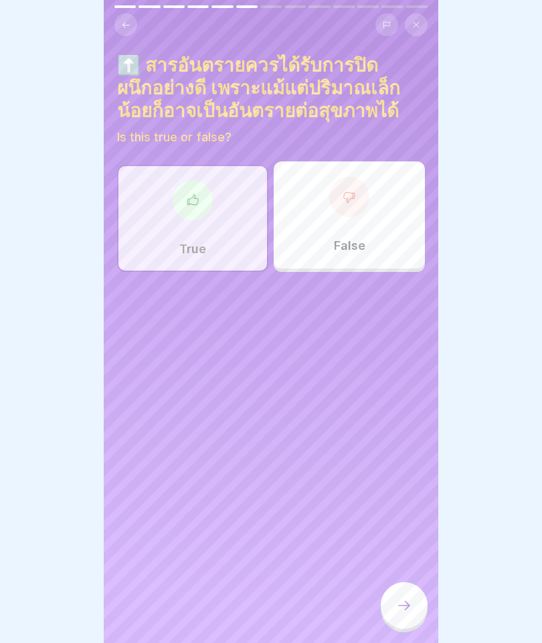
click at [394, 606] on div at bounding box center [404, 605] width 47 height 47
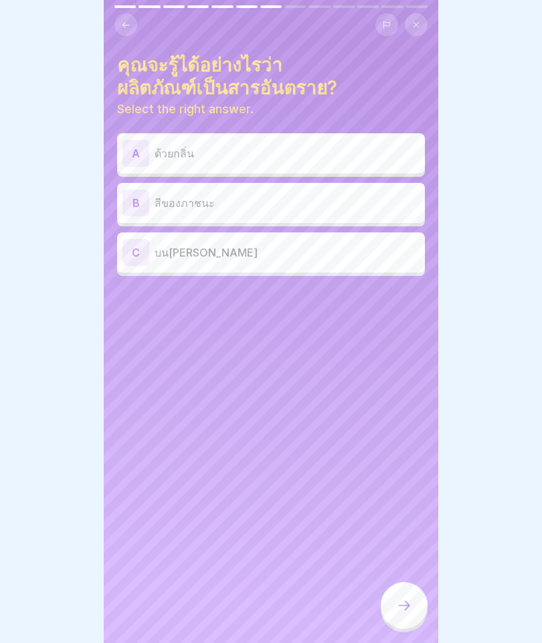
click at [394, 259] on p "บนภาพสัญลักษณ์วัตถุอันตราย" at bounding box center [287, 252] width 265 height 16
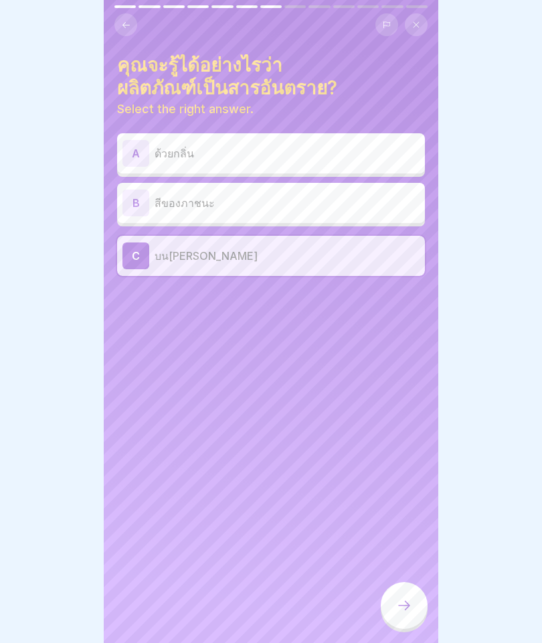
click at [412, 610] on div at bounding box center [404, 605] width 47 height 47
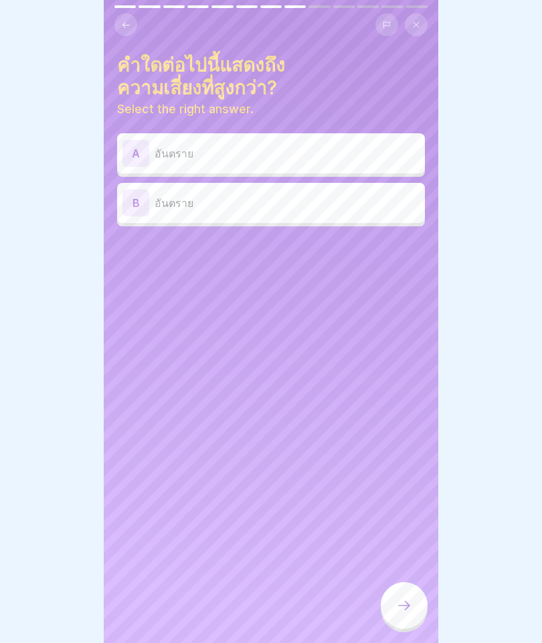
click at [288, 205] on p "อันตราย" at bounding box center [287, 203] width 265 height 16
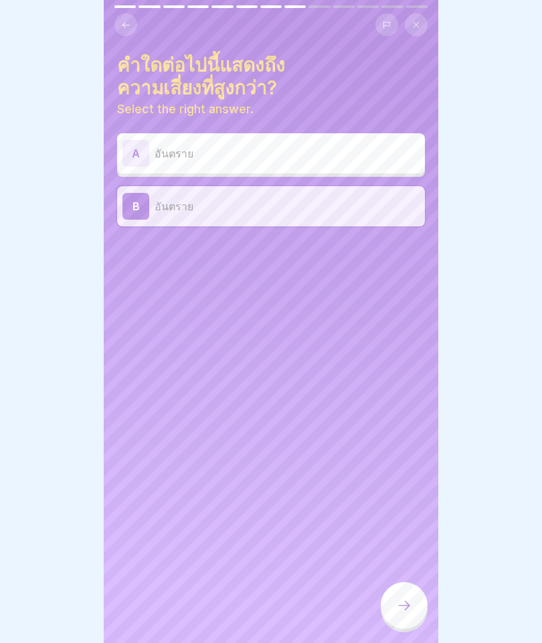
click at [411, 608] on icon at bounding box center [404, 605] width 16 height 16
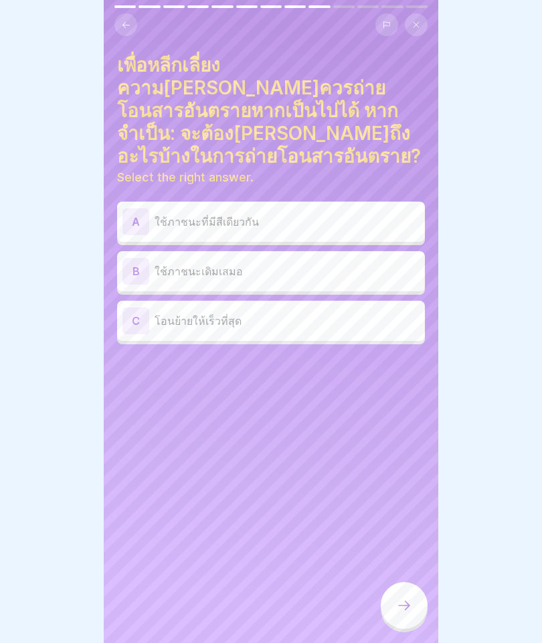
click at [259, 263] on p "ใช้ภาชนะเดิมเสมอ" at bounding box center [287, 271] width 265 height 16
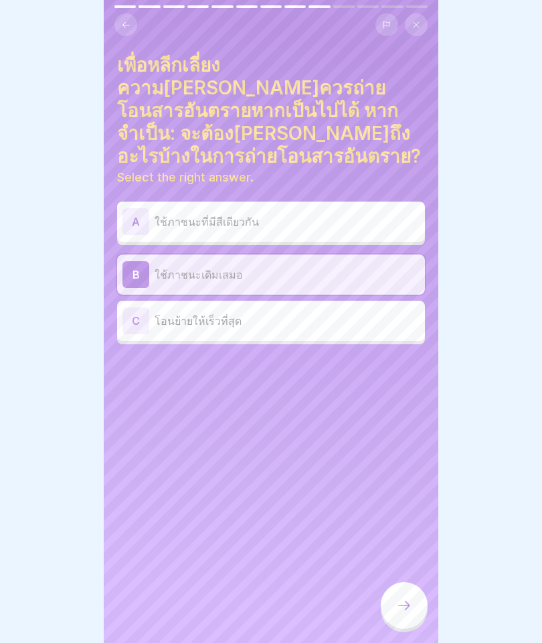
click at [408, 614] on div at bounding box center [404, 605] width 47 height 47
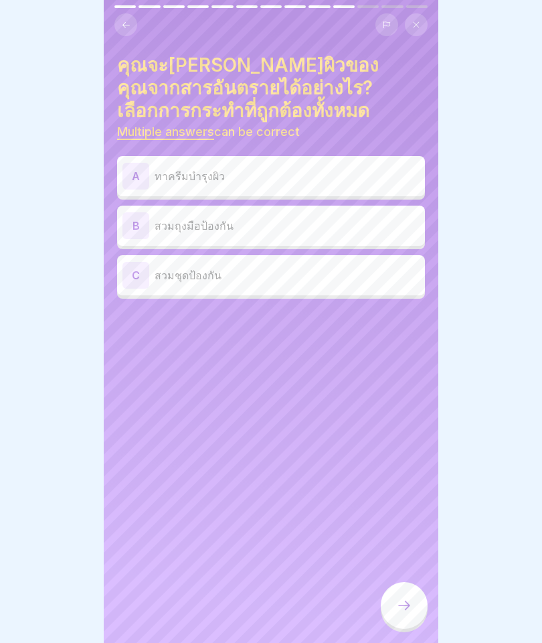
click at [234, 230] on p "สวมถุงมือป้องกัน" at bounding box center [287, 226] width 265 height 16
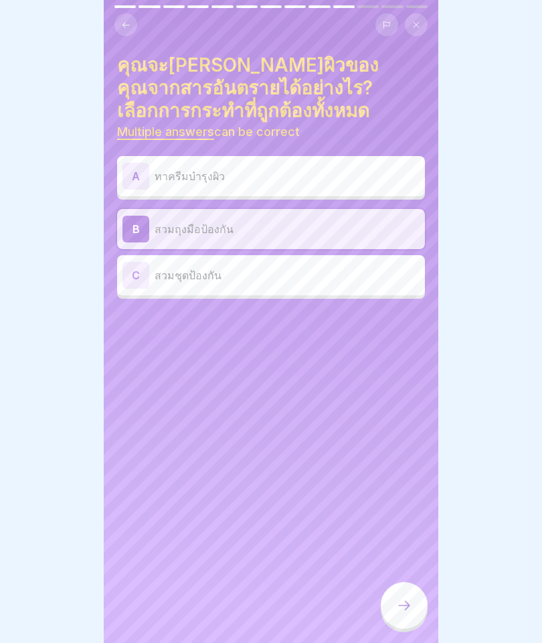
click at [237, 281] on p "สวมชุดป้องกัน" at bounding box center [287, 275] width 265 height 16
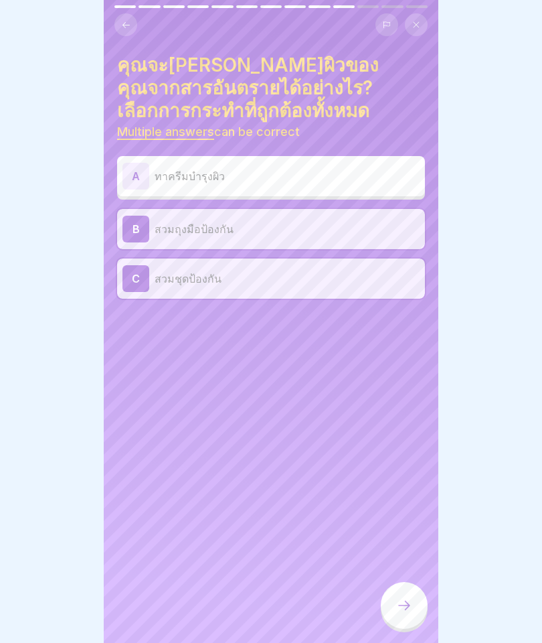
click at [420, 599] on div at bounding box center [404, 605] width 47 height 47
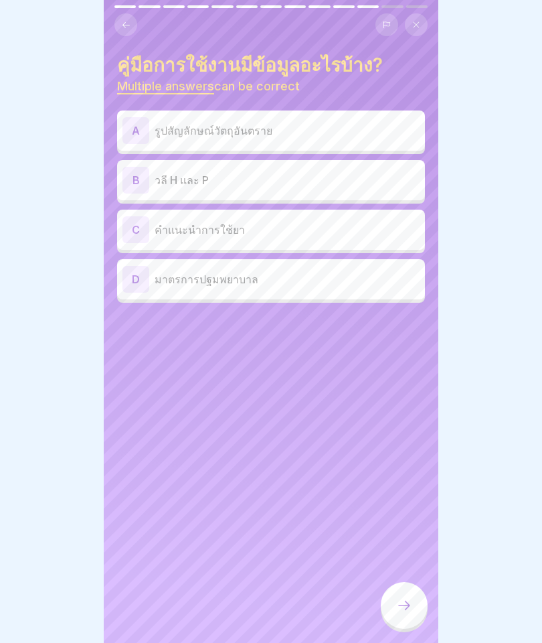
click at [276, 139] on div "A รูปสัญลักษณ์วัตถุอันตราย" at bounding box center [270, 130] width 297 height 27
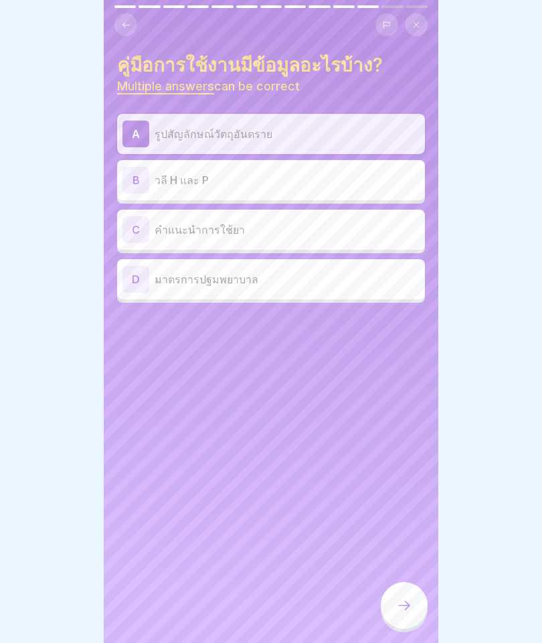
click at [238, 183] on p "วลี H และ P" at bounding box center [287, 180] width 265 height 16
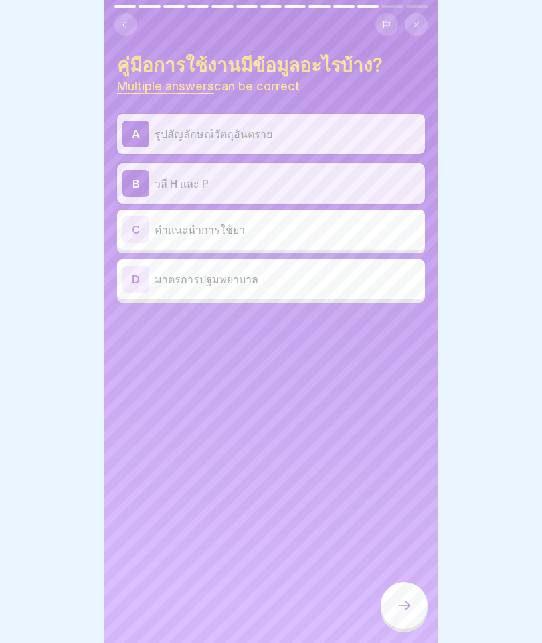
click at [240, 274] on p "มาตรการปฐมพยาบาล" at bounding box center [287, 279] width 265 height 16
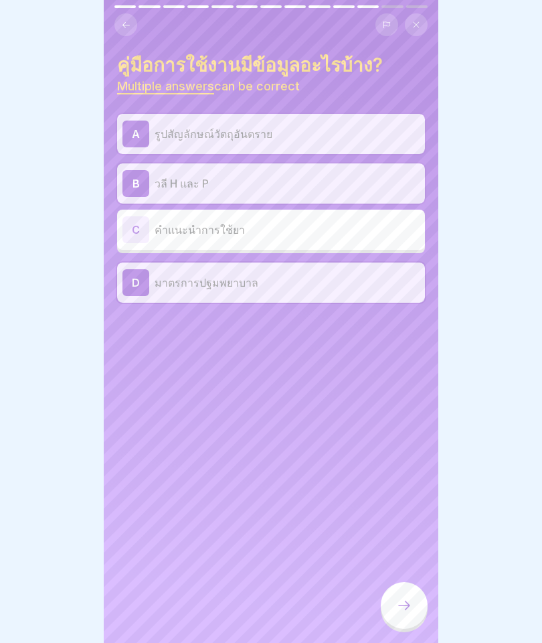
click at [397, 604] on icon at bounding box center [404, 605] width 16 height 16
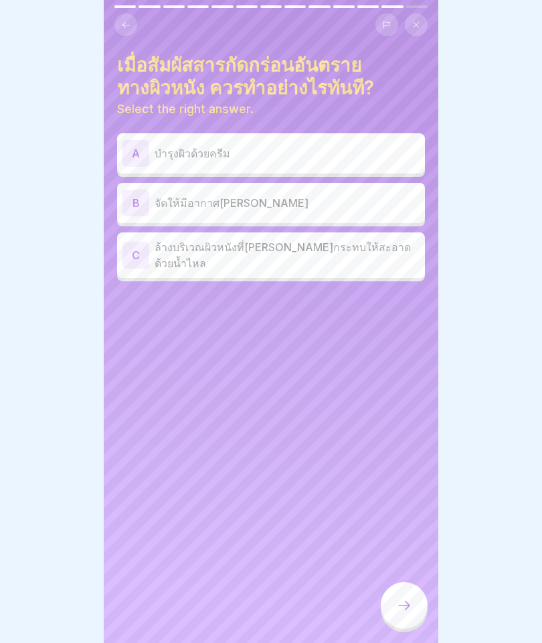
click at [395, 263] on div "C ล้างบริเวณผิวหนังที่ได้รับผลกระทบให้สะอาดด้วยน้ำไหล" at bounding box center [270, 255] width 297 height 32
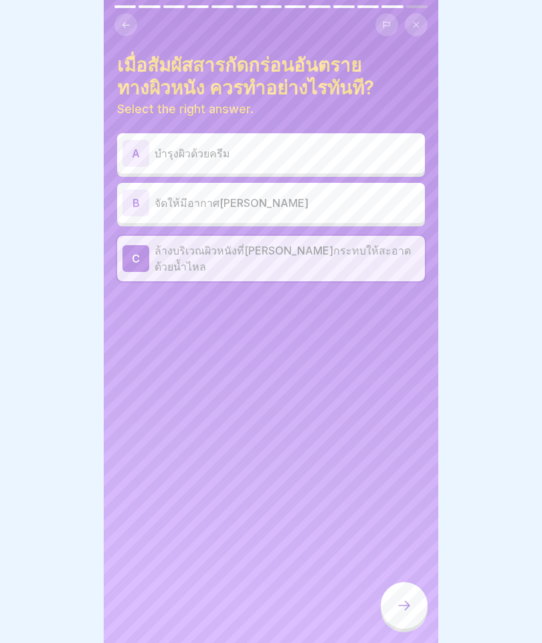
click at [397, 599] on icon at bounding box center [404, 605] width 16 height 16
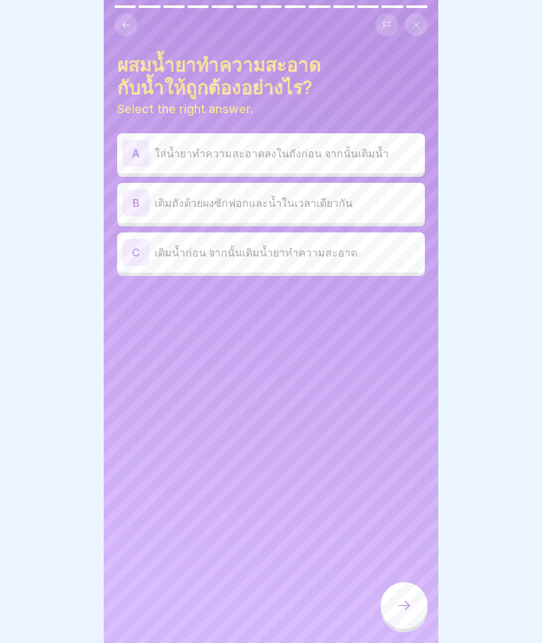
click at [407, 263] on div "C เติมน้ำก่อน จากนั้นเติมน้ำยาทำความสะอาด" at bounding box center [270, 252] width 297 height 27
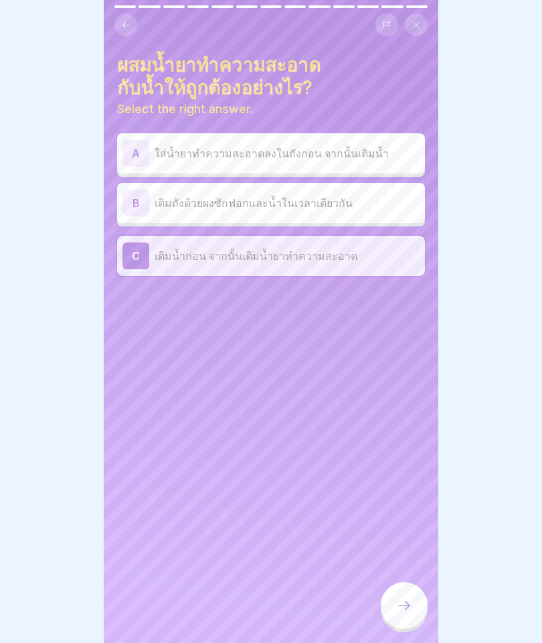
click at [404, 607] on icon at bounding box center [404, 605] width 16 height 16
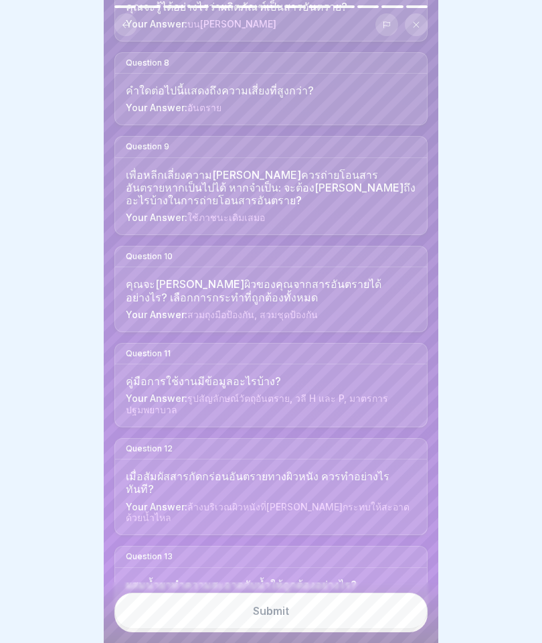
click at [278, 609] on div "Submit" at bounding box center [271, 610] width 36 height 12
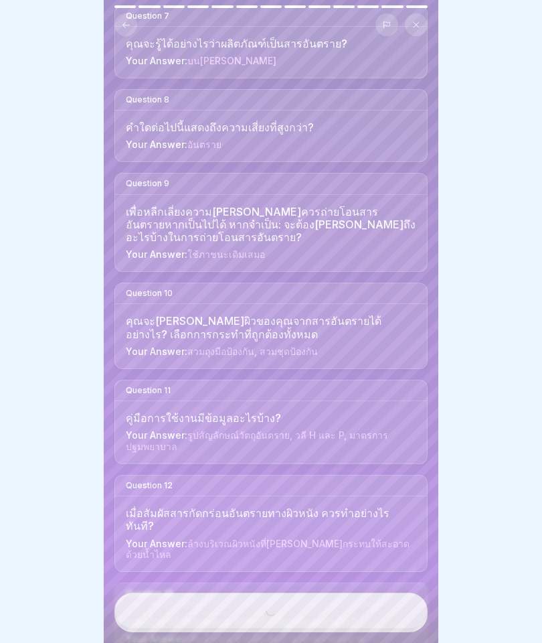
scroll to position [764, 0]
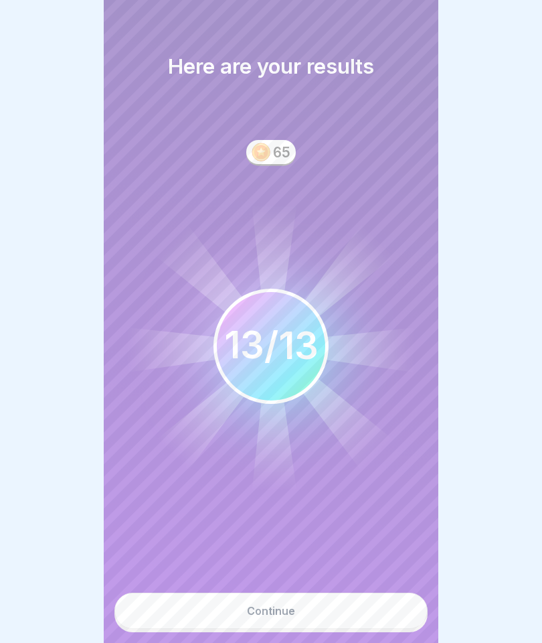
click at [281, 600] on button "Continue" at bounding box center [270, 610] width 313 height 36
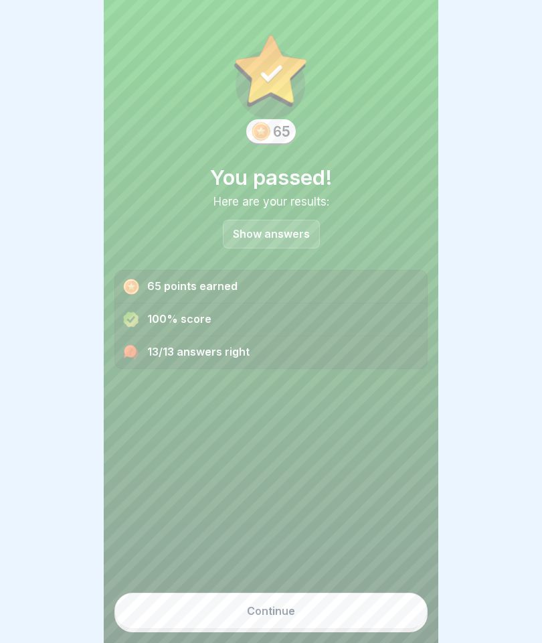
click at [301, 605] on button "Continue" at bounding box center [270, 610] width 313 height 36
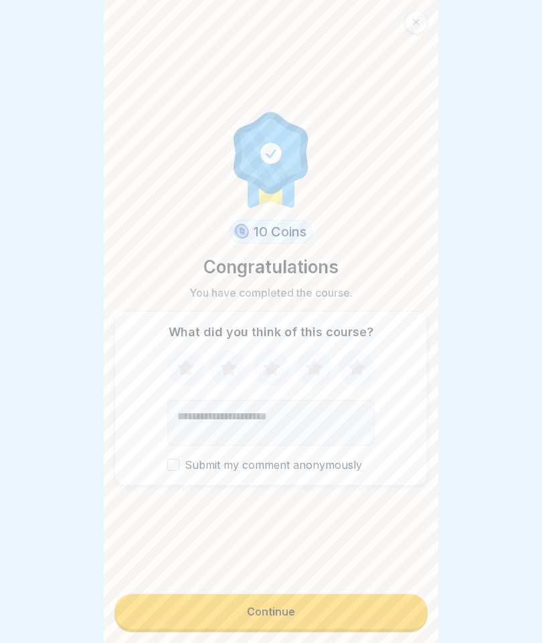
click at [369, 371] on icon at bounding box center [356, 368] width 35 height 35
click at [297, 613] on button "Continue" at bounding box center [270, 611] width 313 height 35
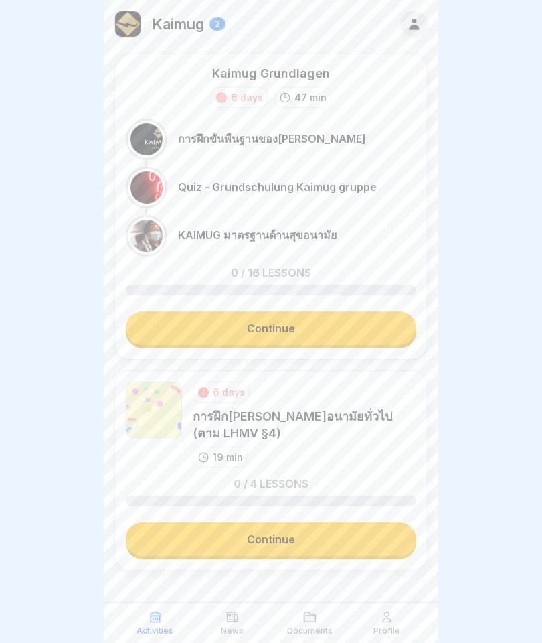
click at [416, 23] on icon at bounding box center [414, 24] width 15 height 15
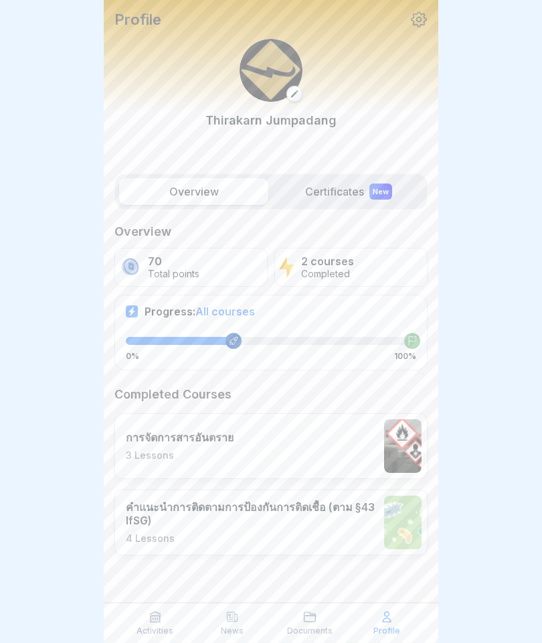
click at [224, 317] on span "All courses" at bounding box center [225, 311] width 60 height 13
click at [345, 189] on label "Certificates New" at bounding box center [348, 191] width 149 height 27
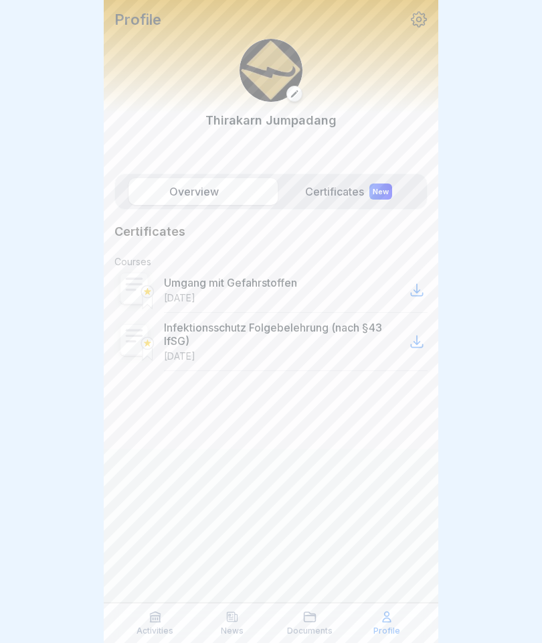
click at [352, 193] on label "Certificates New" at bounding box center [348, 191] width 149 height 27
click at [276, 347] on p "Infektionsschutz Folgebelehrung (nach §43 IfSG)" at bounding box center [285, 334] width 242 height 27
click at [366, 343] on p "Infektionsschutz Folgebelehrung (nach §43 IfSG)" at bounding box center [285, 334] width 242 height 27
click at [416, 333] on div at bounding box center [416, 341] width 21 height 21
click at [221, 195] on label "Overview" at bounding box center [193, 191] width 149 height 27
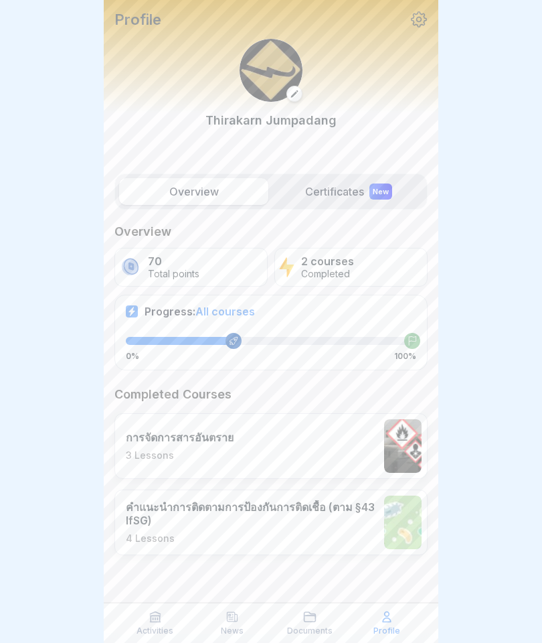
click at [230, 309] on span "All courses" at bounding box center [225, 311] width 60 height 13
click at [376, 264] on div "2 courses Completed" at bounding box center [350, 267] width 153 height 39
click at [154, 631] on p "Activities" at bounding box center [155, 630] width 37 height 9
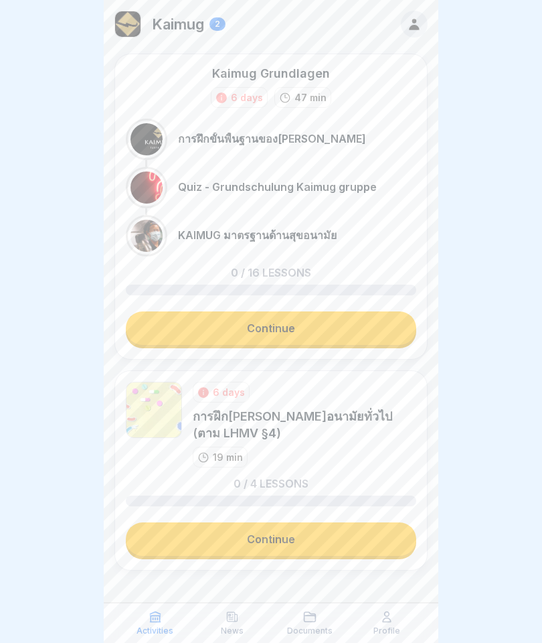
click at [242, 627] on p "News" at bounding box center [232, 630] width 23 height 9
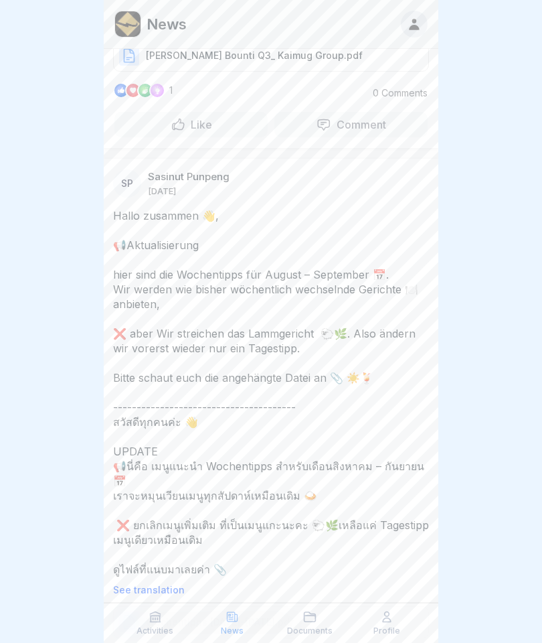
scroll to position [1170, 0]
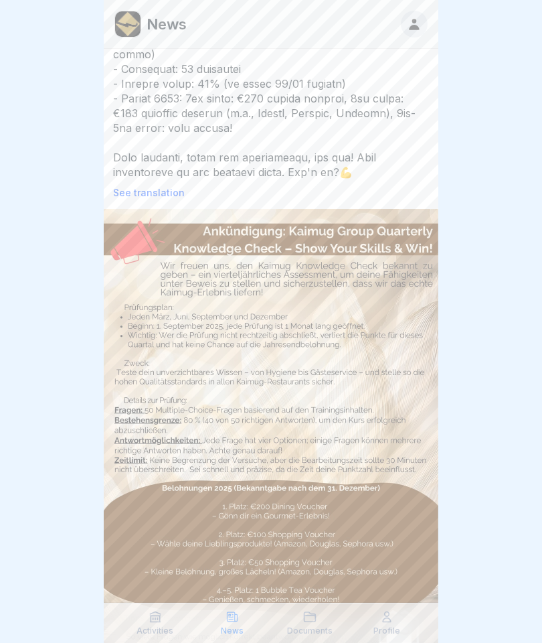
click at [311, 612] on icon at bounding box center [309, 616] width 13 height 13
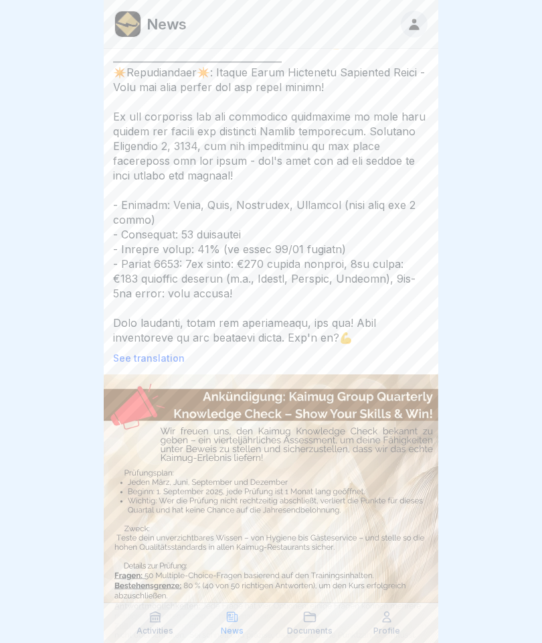
scroll to position [262, 0]
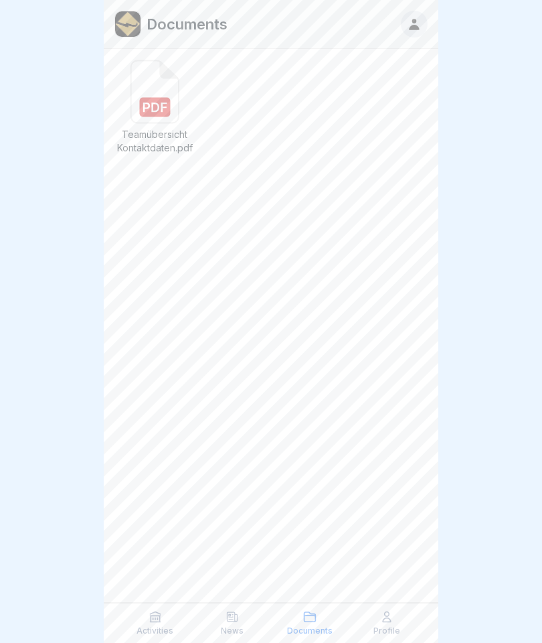
click at [159, 101] on rect at bounding box center [154, 107] width 31 height 19
click at [232, 614] on icon at bounding box center [232, 616] width 13 height 13
click at [222, 632] on p "News" at bounding box center [232, 630] width 23 height 9
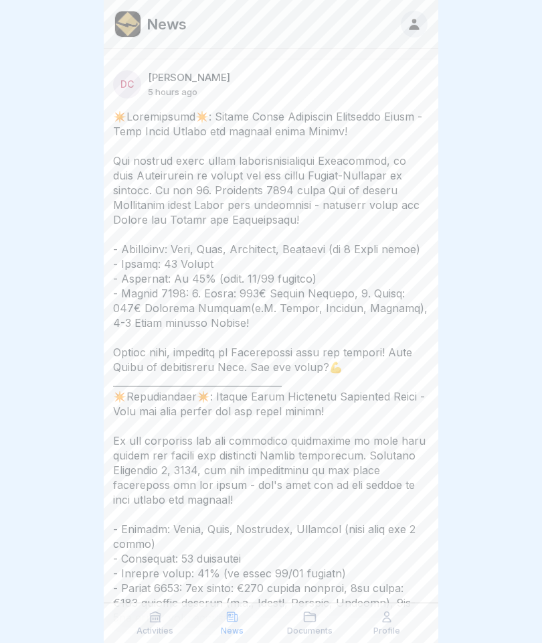
click at [222, 628] on p "News" at bounding box center [232, 630] width 23 height 9
click at [143, 618] on div "Activities" at bounding box center [155, 622] width 71 height 25
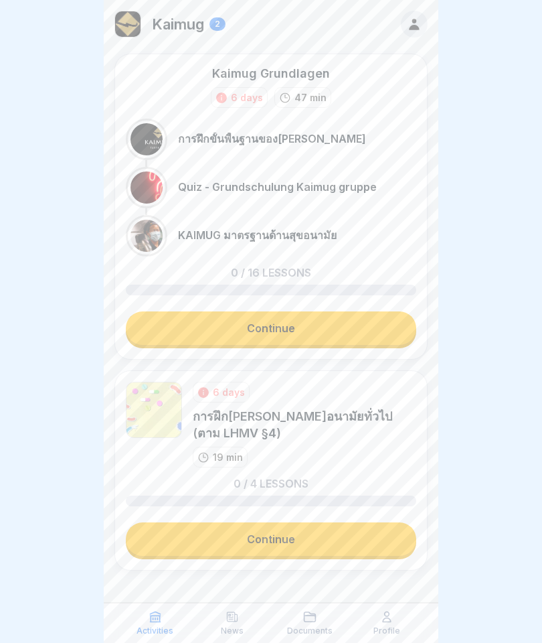
click at [163, 628] on p "Activities" at bounding box center [155, 630] width 37 height 9
click at [200, 547] on link "Continue" at bounding box center [271, 538] width 290 height 33
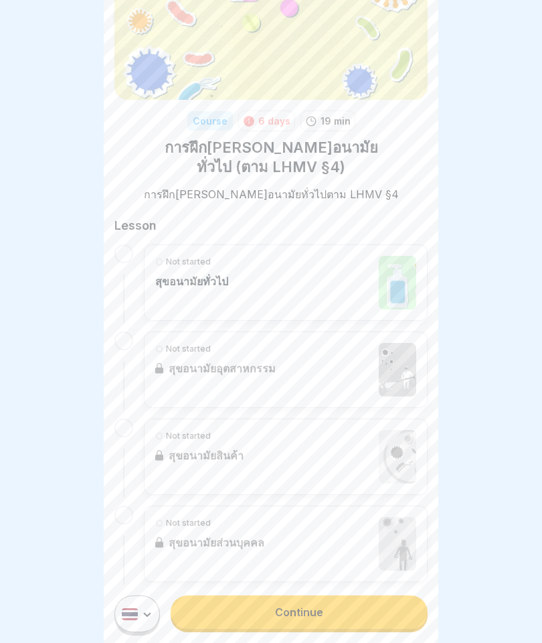
scroll to position [86, 0]
click at [282, 617] on link "Continue" at bounding box center [299, 611] width 257 height 33
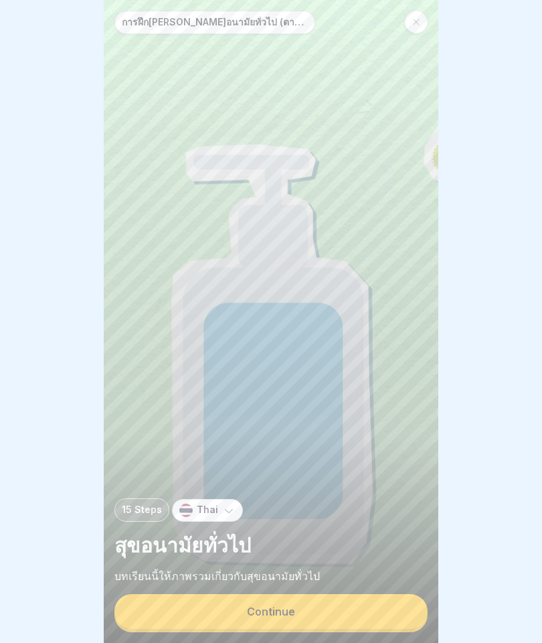
click at [348, 614] on button "Continue" at bounding box center [270, 611] width 313 height 35
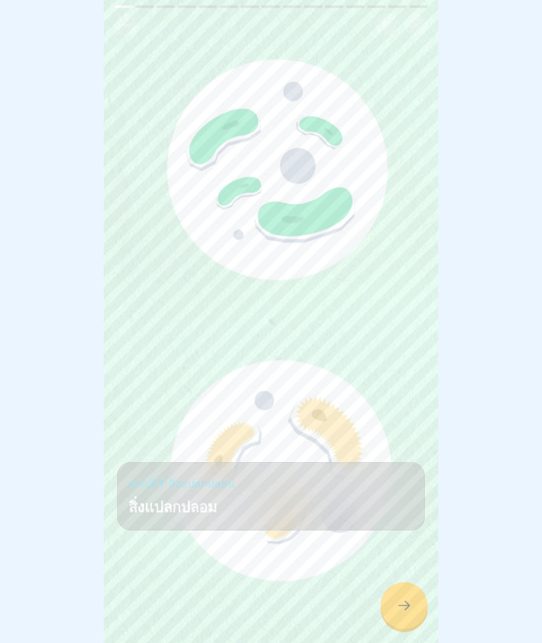
click at [407, 612] on icon at bounding box center [404, 605] width 16 height 16
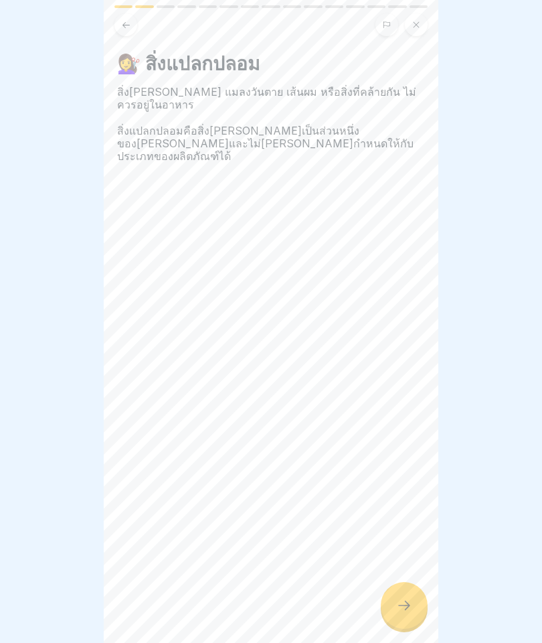
click at [402, 590] on div at bounding box center [404, 605] width 47 height 47
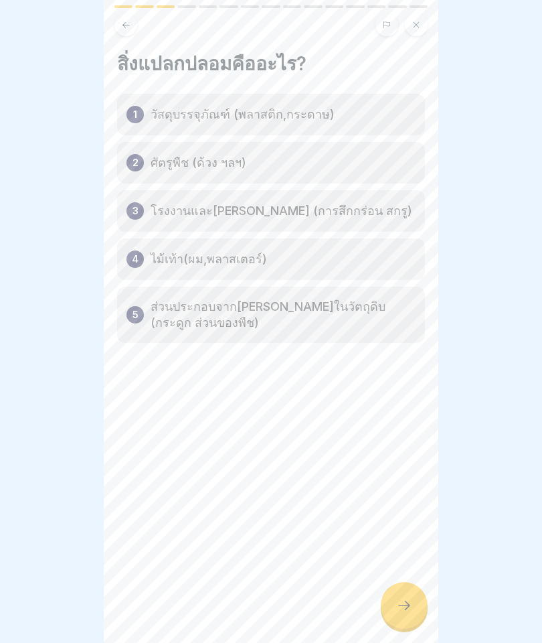
click at [411, 615] on div at bounding box center [404, 605] width 47 height 47
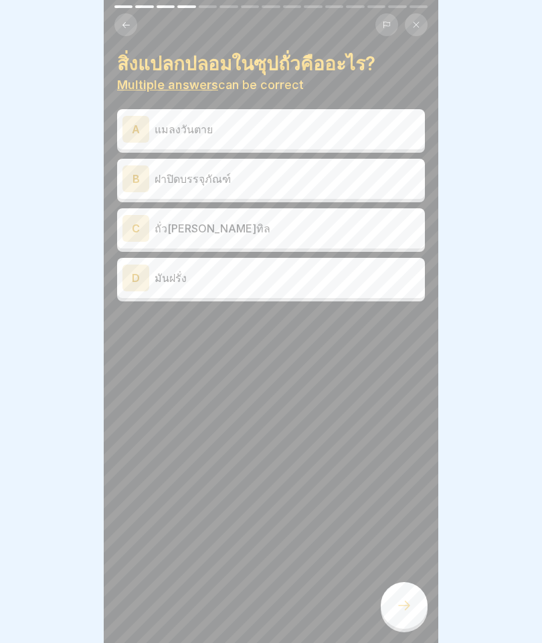
click at [281, 127] on p "แมลงวันตาย" at bounding box center [287, 129] width 265 height 16
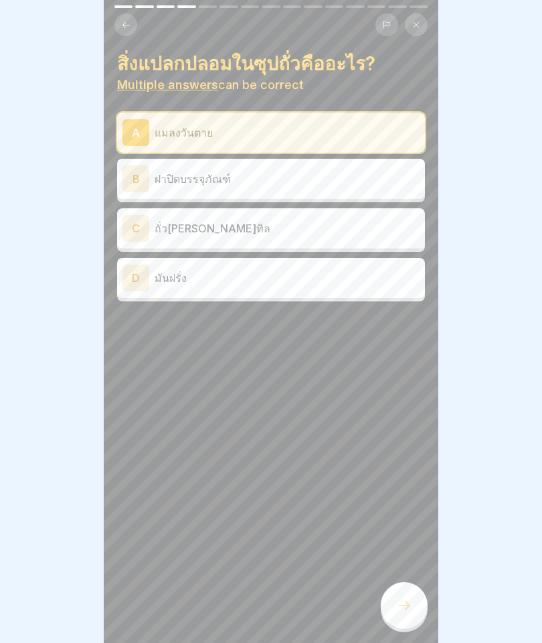
click at [381, 178] on p "ฝาปิดบรรจุภัณฑ์" at bounding box center [287, 179] width 265 height 16
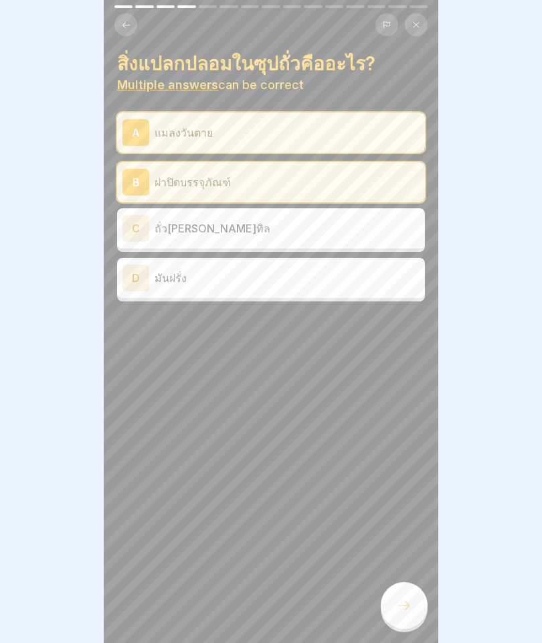
click at [399, 614] on div at bounding box center [404, 605] width 47 height 47
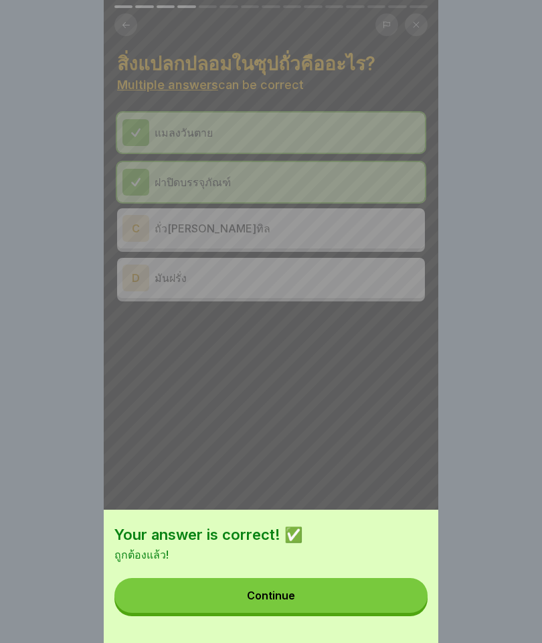
click at [367, 594] on button "Continue" at bounding box center [270, 595] width 313 height 35
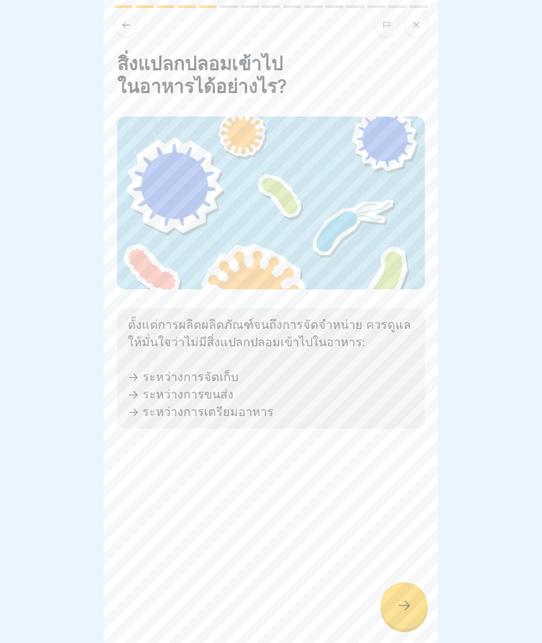
click at [420, 607] on div at bounding box center [404, 605] width 47 height 47
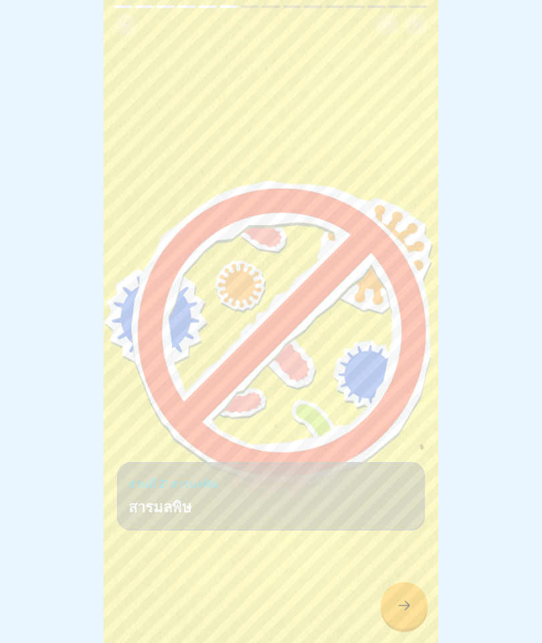
click at [406, 614] on div at bounding box center [404, 605] width 47 height 47
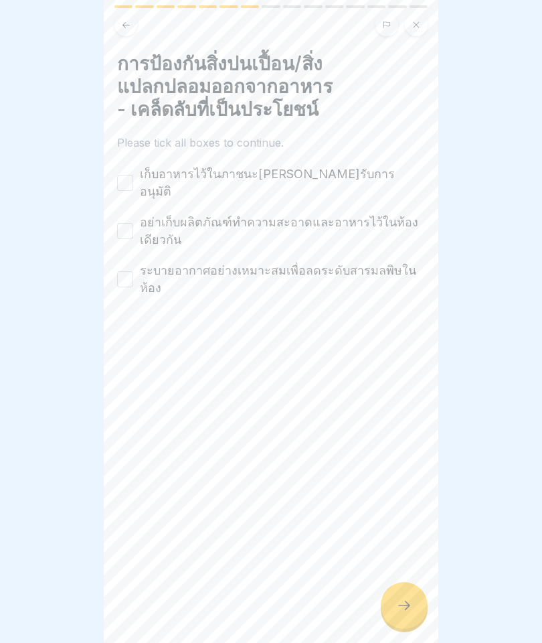
click at [221, 170] on label "เก็บอาหารไว้ในภาชนะที่ได้รับการอนุมัติ" at bounding box center [282, 182] width 285 height 35
click at [133, 175] on button "เก็บอาหารไว้ในภาชนะที่ได้รับการอนุมัติ" at bounding box center [125, 183] width 16 height 16
click at [171, 224] on label "อย่าเก็บผลิตภัณฑ์ทำความสะอาดและอาหารไว้ในห้องเดียวกัน" at bounding box center [282, 231] width 285 height 35
click at [133, 224] on button "อย่าเก็บผลิตภัณฑ์ทำความสะอาดและอาหารไว้ในห้องเดียวกัน" at bounding box center [125, 231] width 16 height 16
click at [190, 262] on label "ระบายอากาศอย่างเหมาะสมเพื่อลดระดับสารมลพิษในห้อง" at bounding box center [282, 279] width 285 height 35
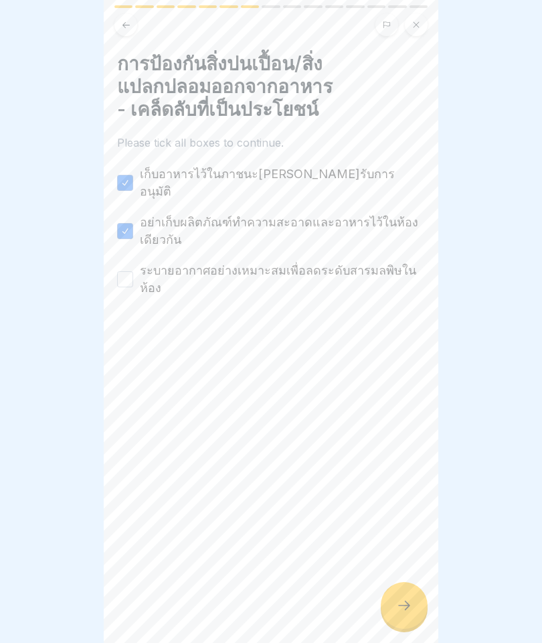
click at [133, 271] on button "ระบายอากาศอย่างเหมาะสมเพื่อลดระดับสารมลพิษในห้อง" at bounding box center [125, 279] width 16 height 16
click at [410, 602] on icon at bounding box center [404, 605] width 16 height 16
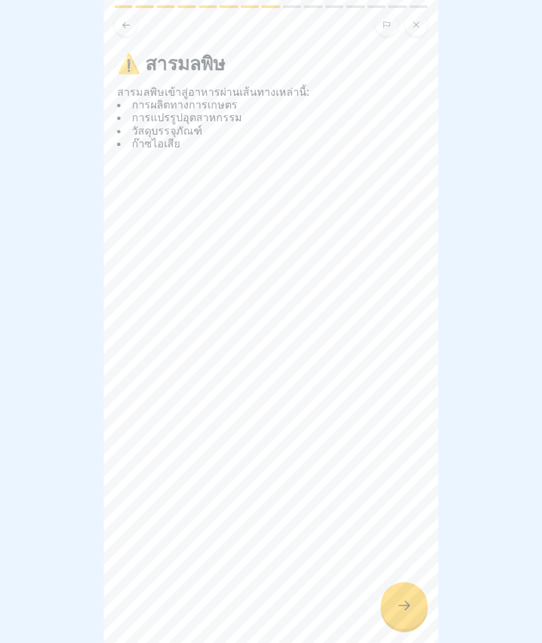
click at [404, 610] on icon at bounding box center [404, 605] width 16 height 16
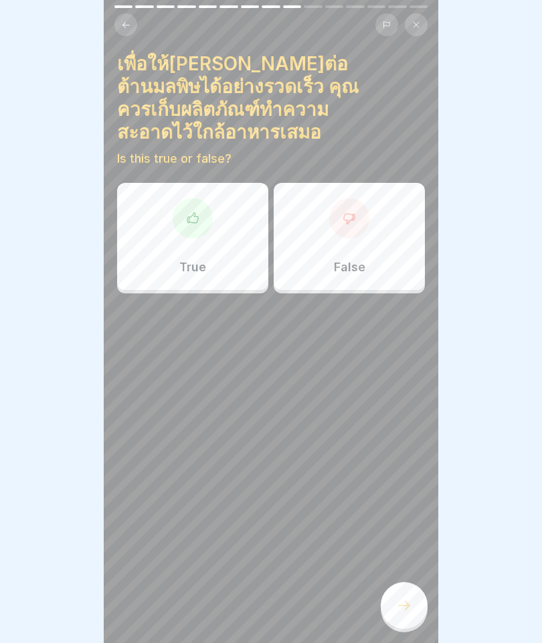
click at [365, 210] on div "False" at bounding box center [349, 236] width 151 height 107
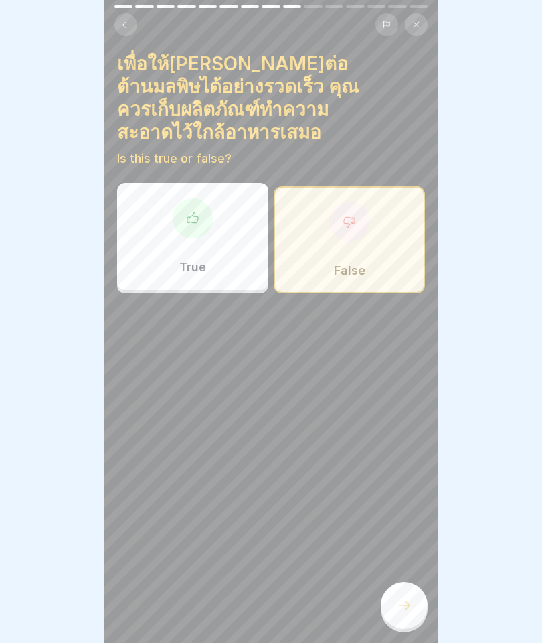
click at [400, 608] on icon at bounding box center [404, 605] width 16 height 16
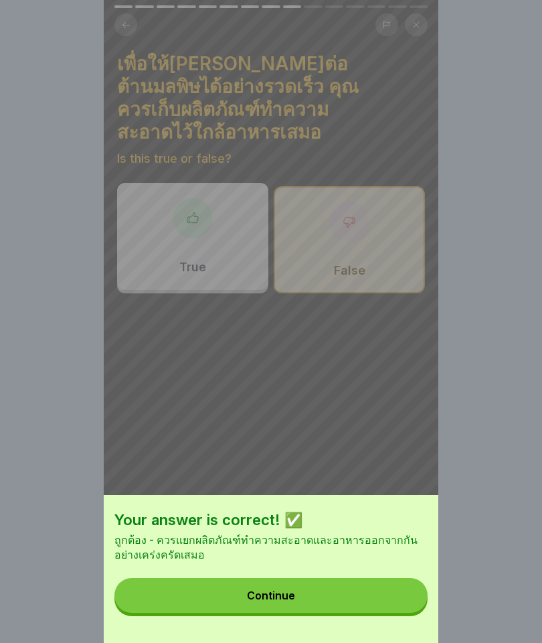
click at [313, 604] on button "Continue" at bounding box center [270, 595] width 313 height 35
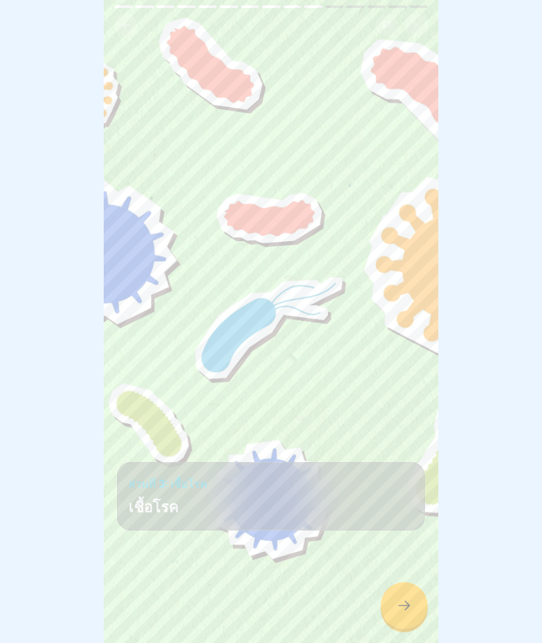
click at [408, 608] on icon at bounding box center [404, 605] width 16 height 16
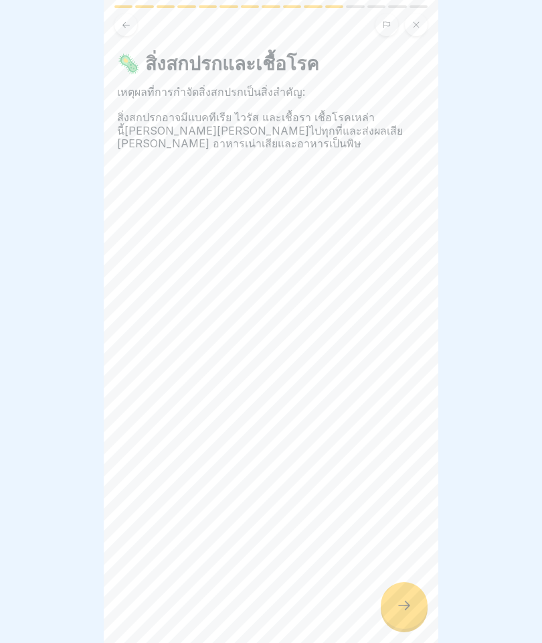
click at [405, 594] on div at bounding box center [404, 605] width 47 height 47
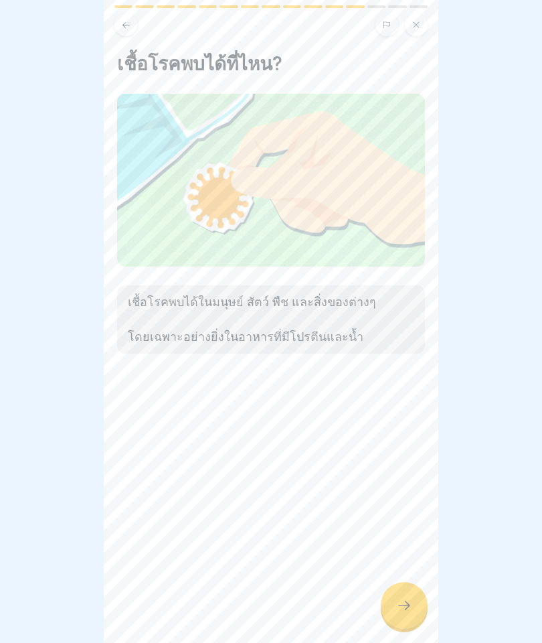
click at [423, 605] on div at bounding box center [404, 605] width 47 height 47
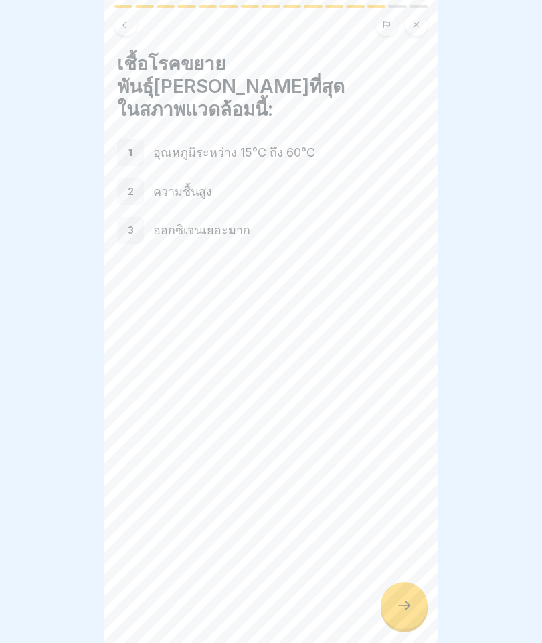
click at [399, 617] on div at bounding box center [404, 605] width 47 height 47
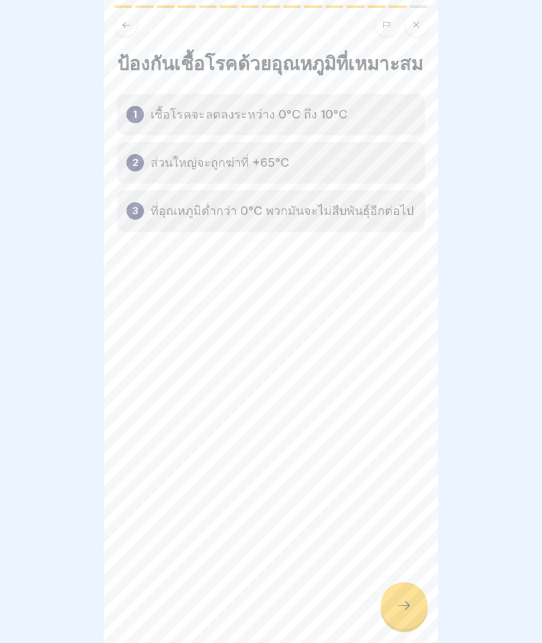
click at [410, 600] on icon at bounding box center [404, 605] width 16 height 16
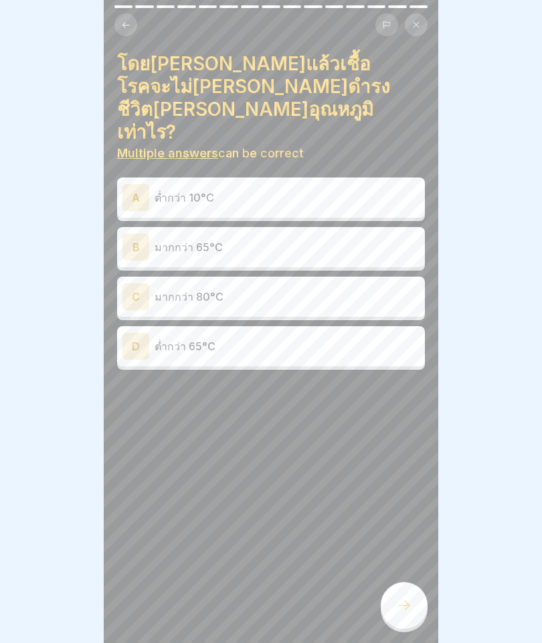
click at [238, 189] on p "ต่ำกว่า 10°C" at bounding box center [287, 197] width 265 height 16
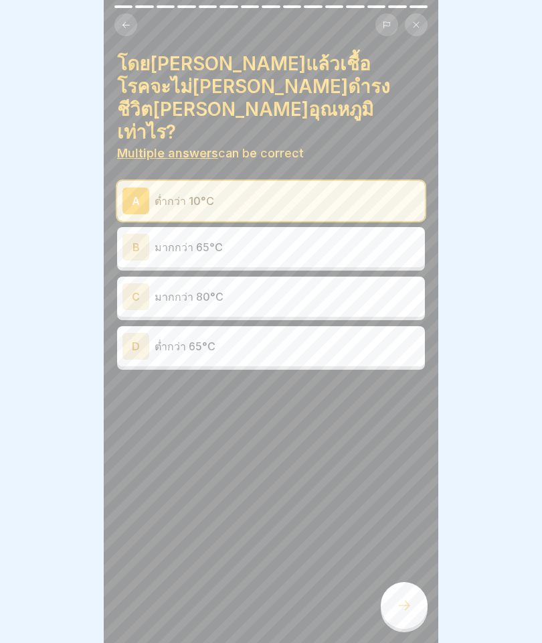
click at [271, 239] on p "มากกว่า 65°C" at bounding box center [287, 247] width 265 height 16
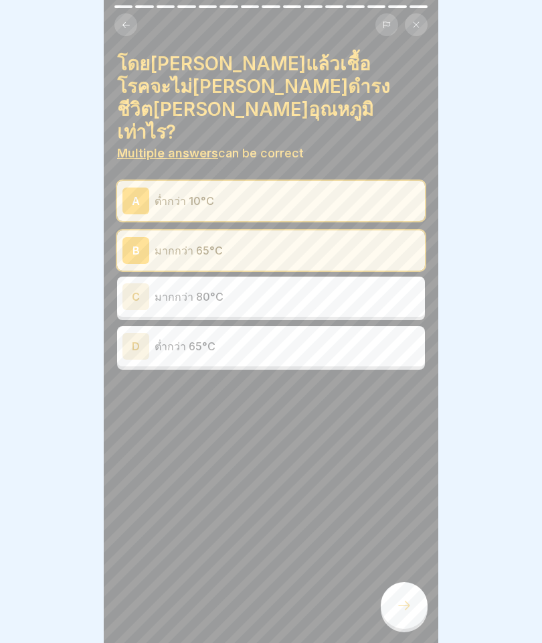
click at [404, 608] on icon at bounding box center [404, 605] width 16 height 16
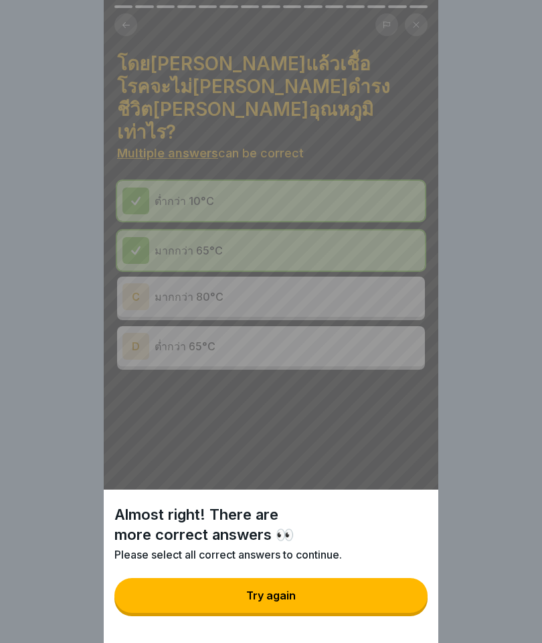
click at [401, 595] on button "Try again" at bounding box center [270, 595] width 313 height 35
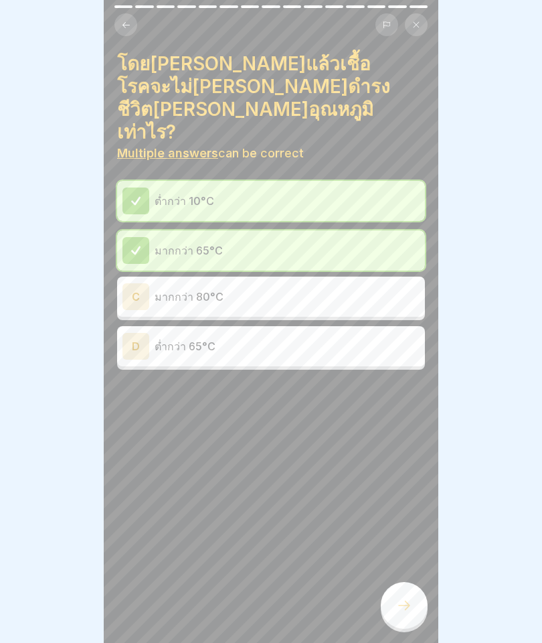
click at [260, 288] on p "มากกว่า 80°C" at bounding box center [287, 296] width 265 height 16
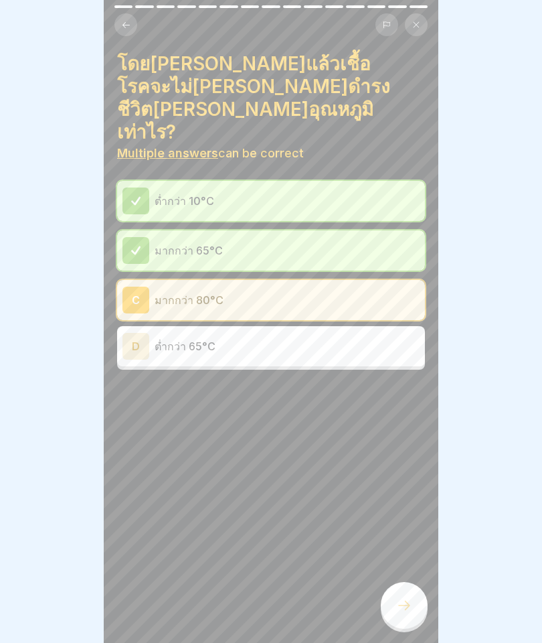
click at [407, 606] on icon at bounding box center [404, 605] width 16 height 16
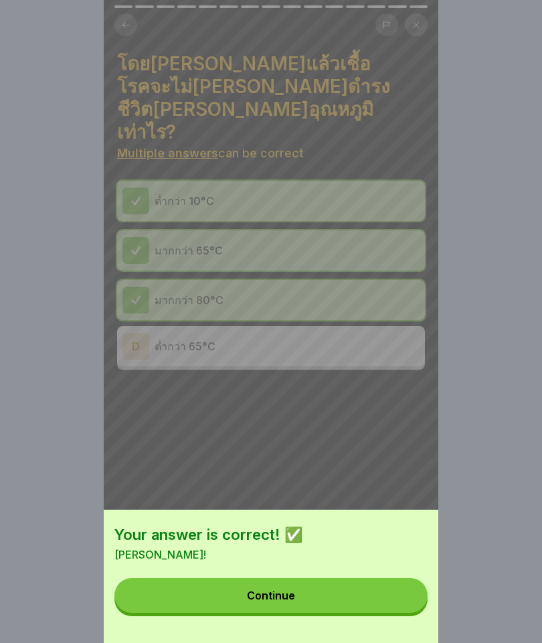
click at [395, 598] on button "Continue" at bounding box center [270, 595] width 313 height 35
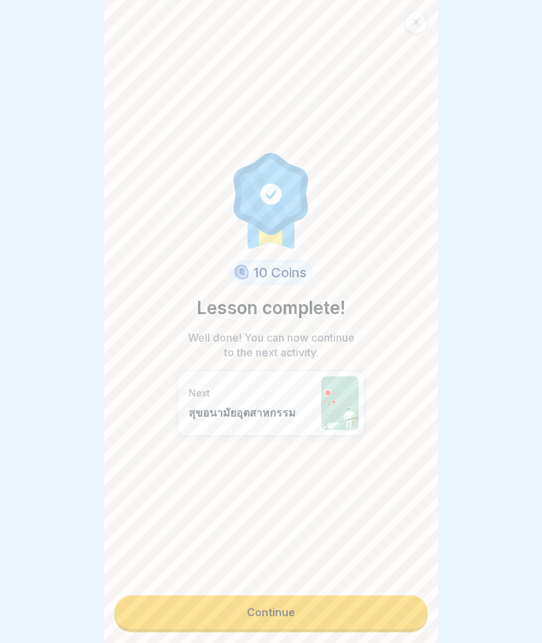
click at [284, 612] on link "Continue" at bounding box center [270, 611] width 313 height 33
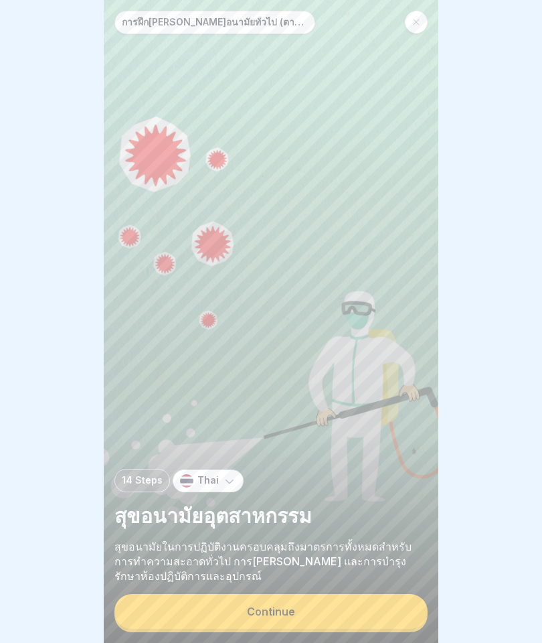
click at [299, 607] on button "Continue" at bounding box center [270, 611] width 313 height 35
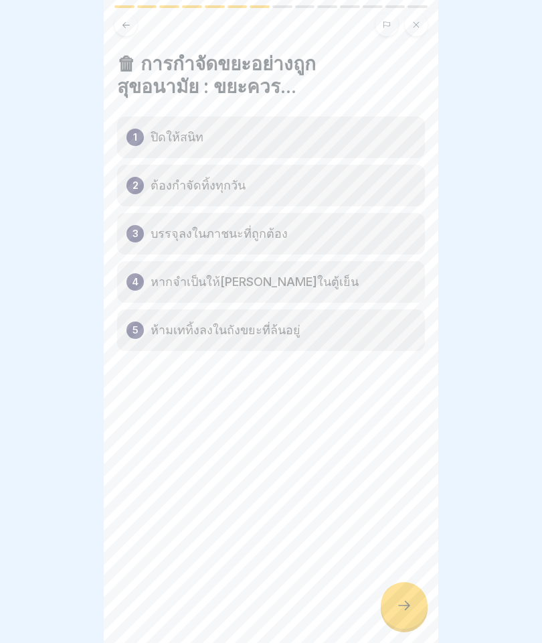
click at [411, 607] on icon at bounding box center [404, 605] width 16 height 16
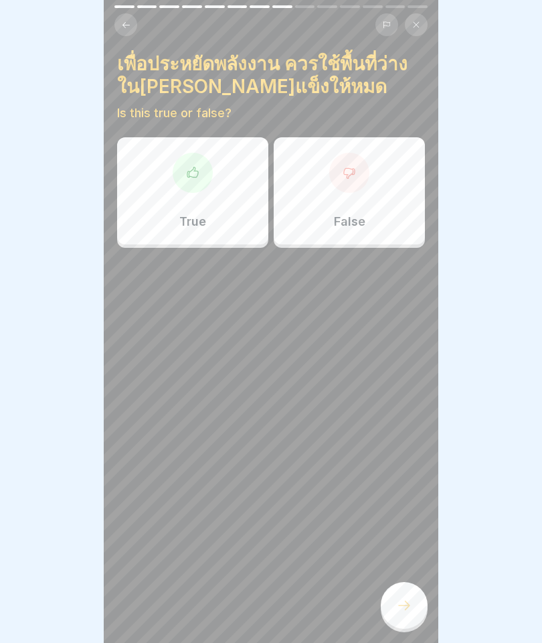
click at [361, 189] on div "False" at bounding box center [349, 190] width 151 height 107
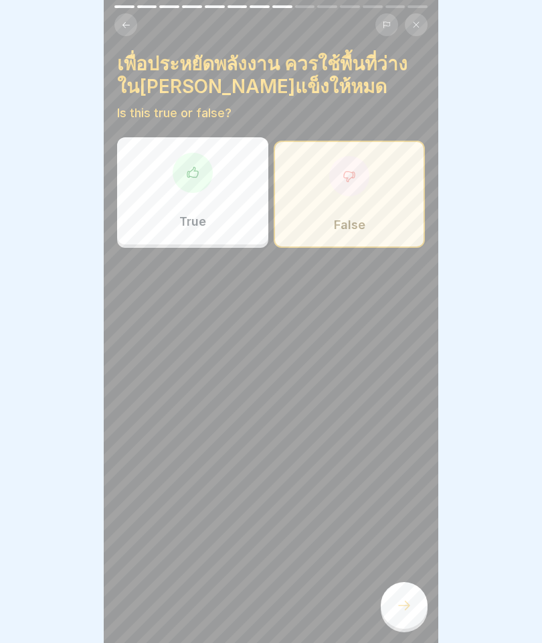
click at [401, 607] on icon at bounding box center [404, 605] width 16 height 16
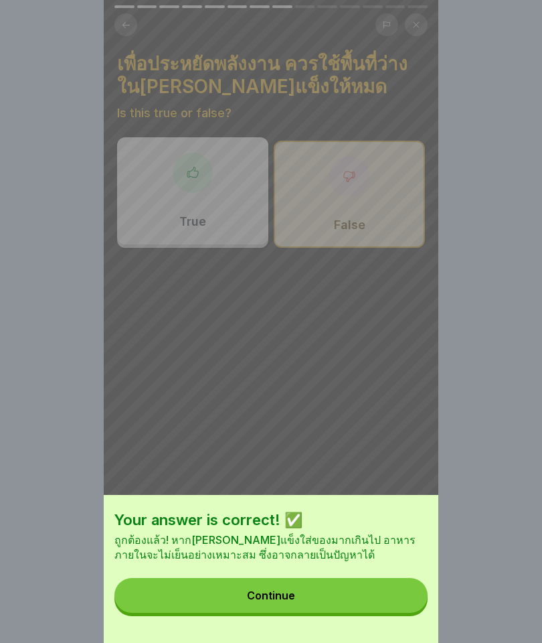
click at [258, 607] on button "Continue" at bounding box center [270, 595] width 313 height 35
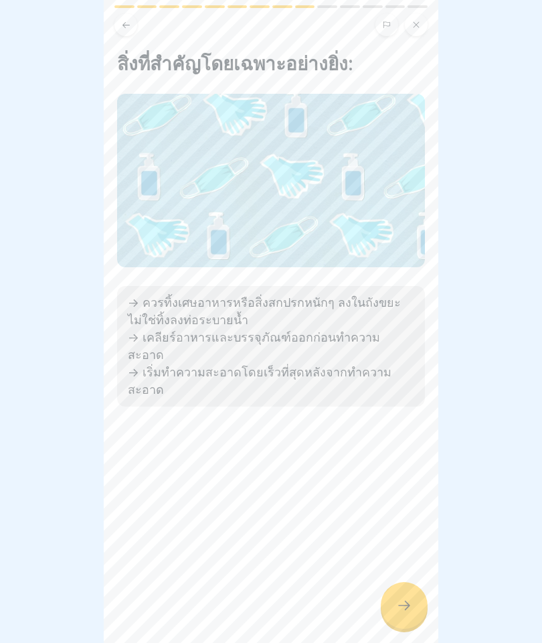
click at [397, 604] on icon at bounding box center [404, 605] width 16 height 16
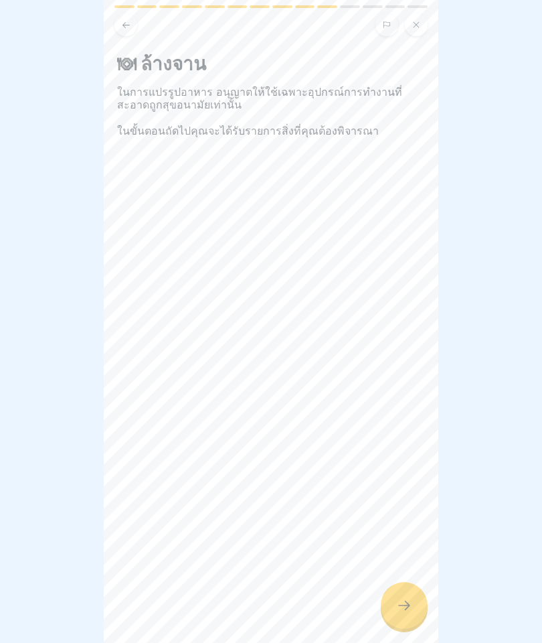
click at [408, 612] on icon at bounding box center [404, 605] width 16 height 16
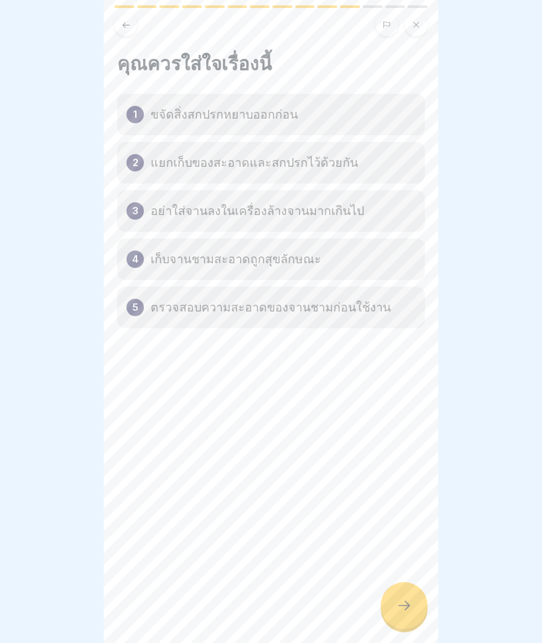
click at [417, 604] on div at bounding box center [404, 605] width 47 height 47
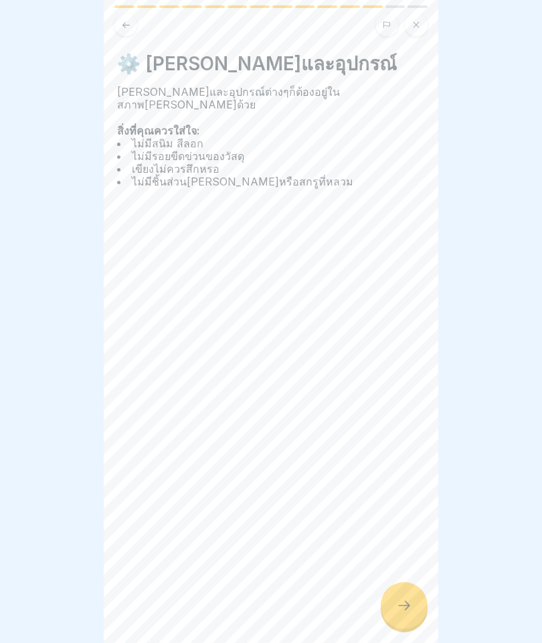
click at [406, 610] on icon at bounding box center [404, 605] width 16 height 16
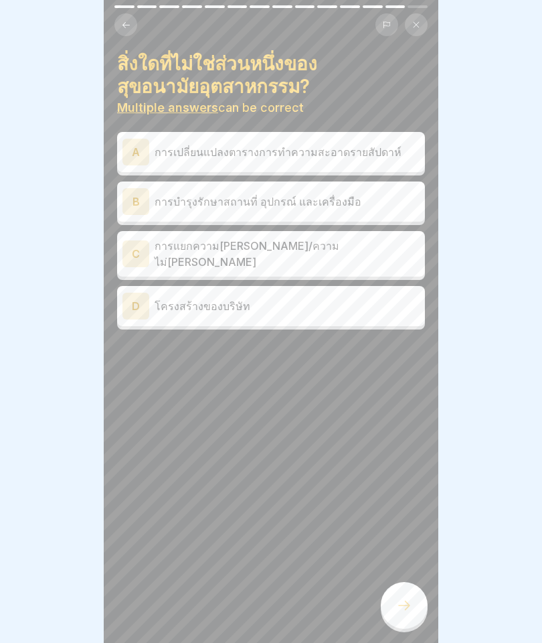
click at [335, 308] on div "D โครงสร้างของบริษัท" at bounding box center [270, 305] width 297 height 27
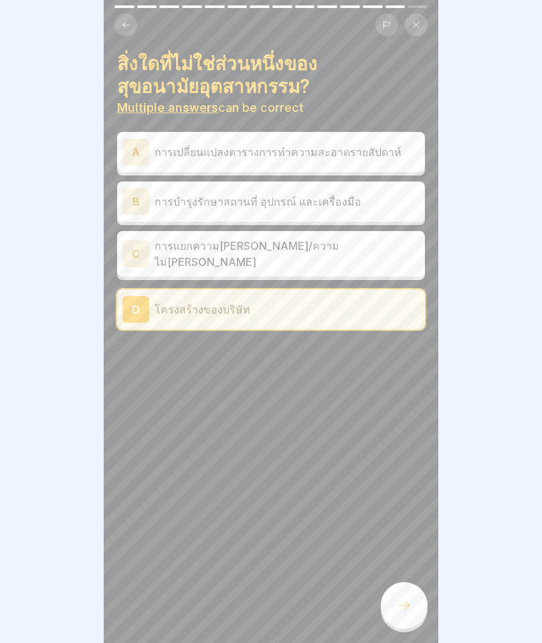
click at [396, 600] on div at bounding box center [404, 605] width 47 height 47
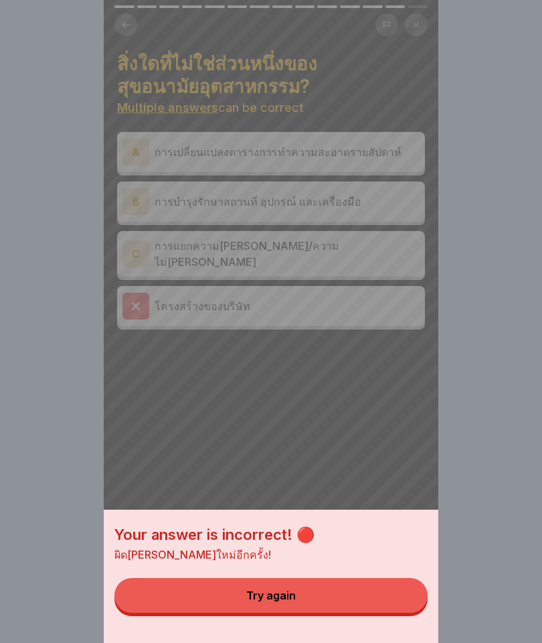
click at [315, 602] on button "Try again" at bounding box center [270, 595] width 313 height 35
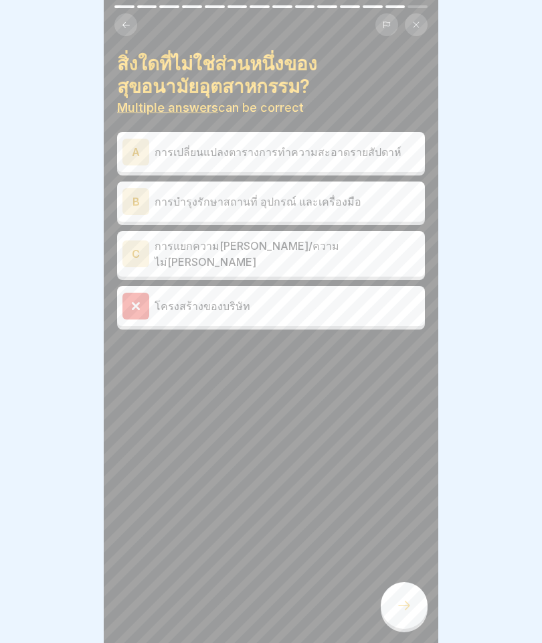
click at [306, 152] on p "การเปลี่ยนแปลงตารางการทำความสะอาดรายสัปดาห์" at bounding box center [287, 152] width 265 height 16
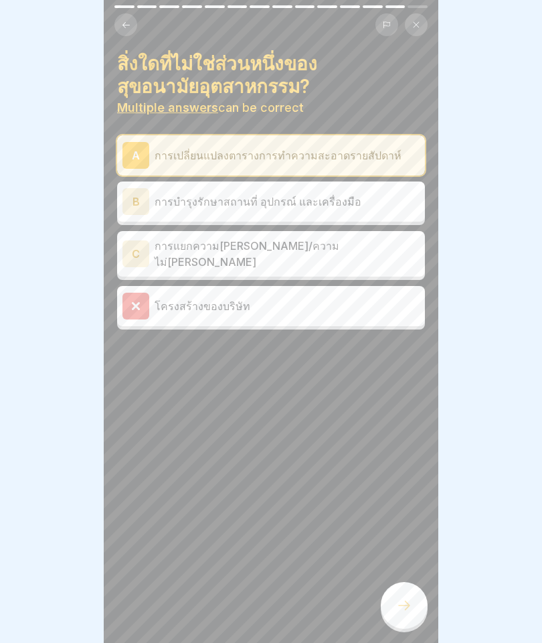
click at [406, 592] on div at bounding box center [404, 605] width 47 height 47
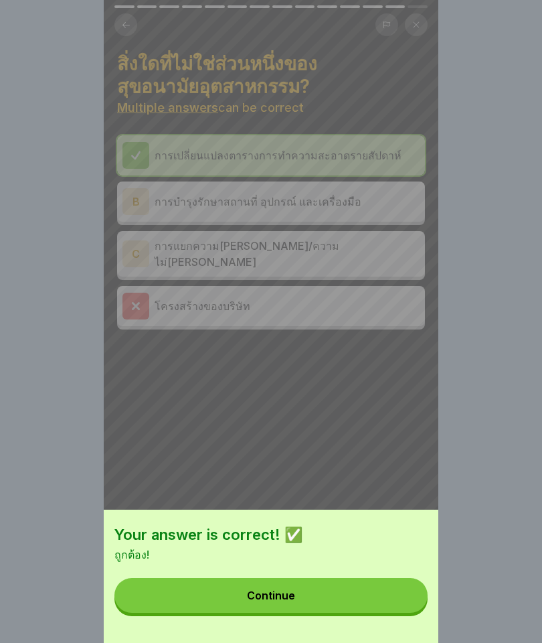
click at [304, 611] on button "Continue" at bounding box center [270, 595] width 313 height 35
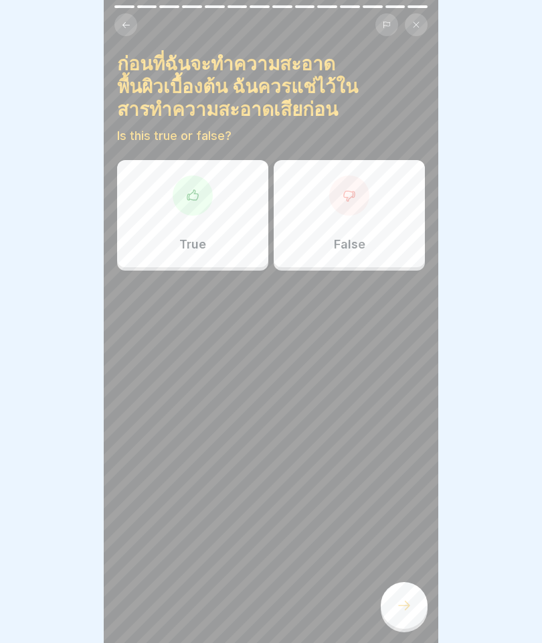
click at [198, 220] on div "True" at bounding box center [192, 213] width 151 height 107
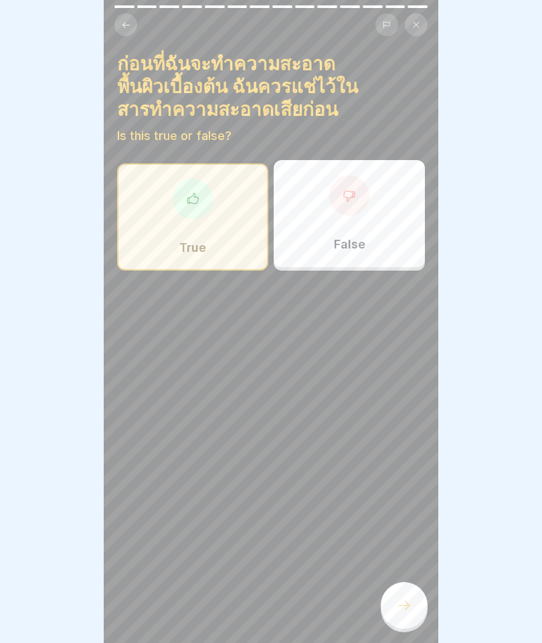
click at [403, 610] on icon at bounding box center [404, 605] width 16 height 16
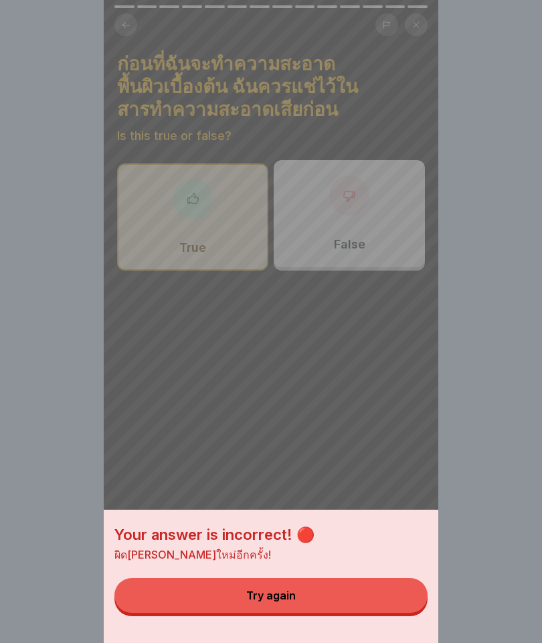
click at [380, 591] on button "Try again" at bounding box center [270, 595] width 313 height 35
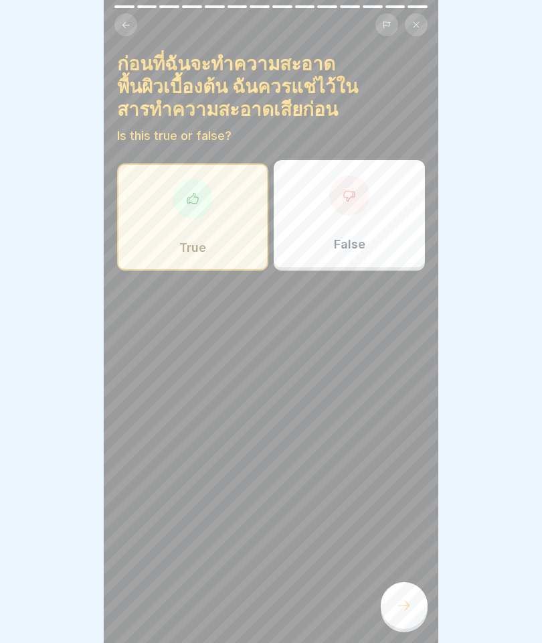
click at [369, 239] on div "False" at bounding box center [349, 213] width 151 height 107
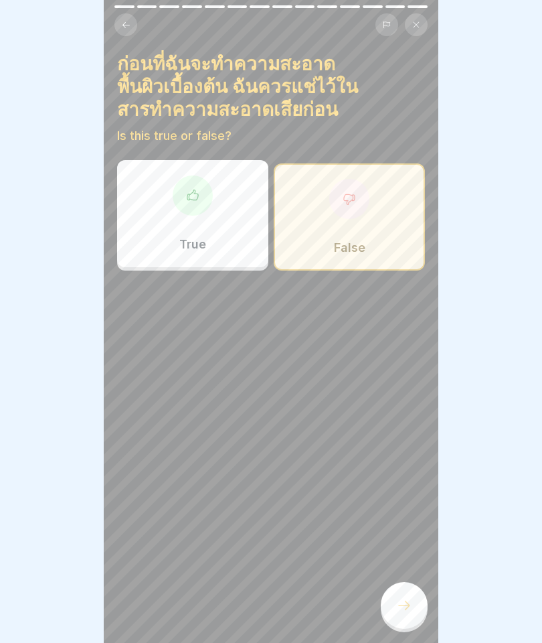
click at [423, 616] on div at bounding box center [404, 605] width 47 height 47
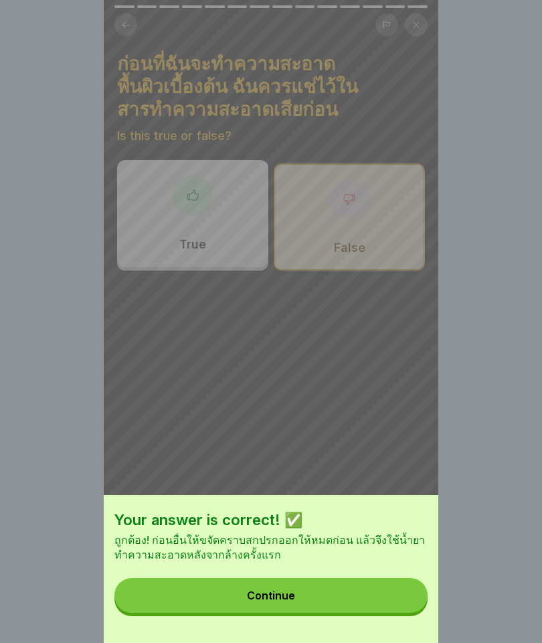
click at [404, 606] on button "Continue" at bounding box center [270, 595] width 313 height 35
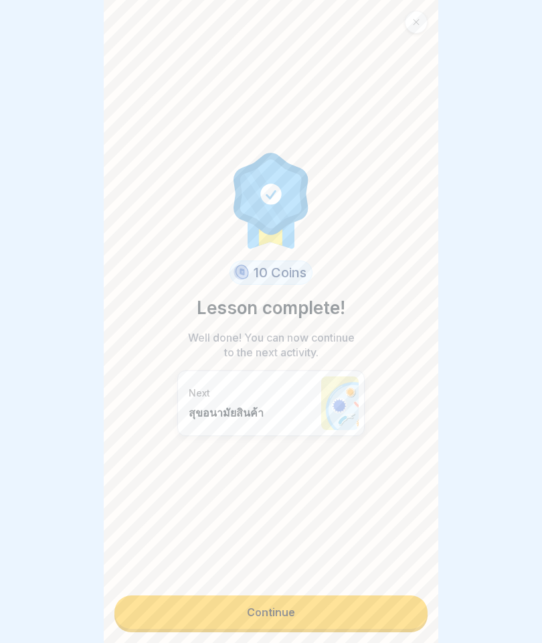
click at [389, 610] on link "Continue" at bounding box center [270, 611] width 313 height 33
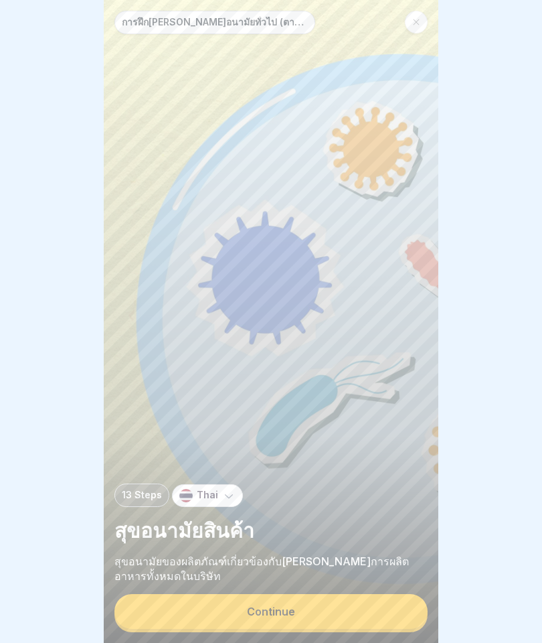
click at [369, 616] on button "Continue" at bounding box center [270, 611] width 313 height 35
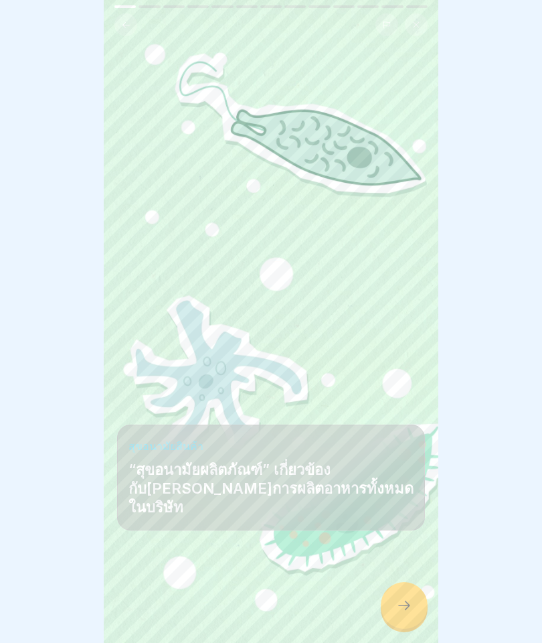
click at [411, 604] on icon at bounding box center [404, 605] width 16 height 16
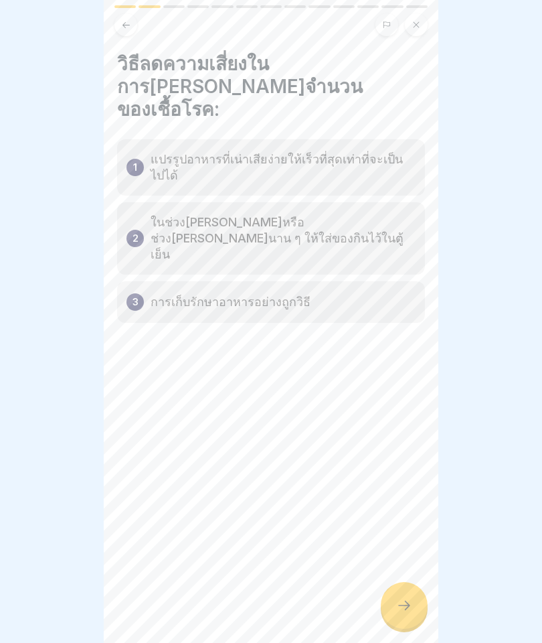
click at [405, 614] on div at bounding box center [404, 605] width 47 height 47
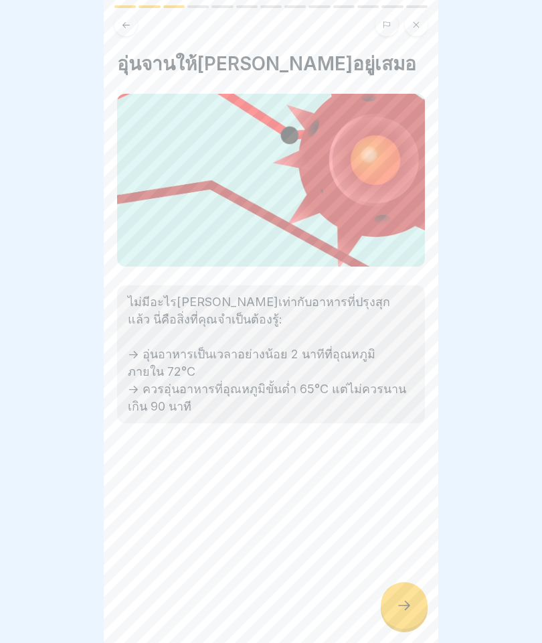
click at [420, 600] on div at bounding box center [404, 605] width 47 height 47
click at [412, 618] on div at bounding box center [404, 605] width 47 height 47
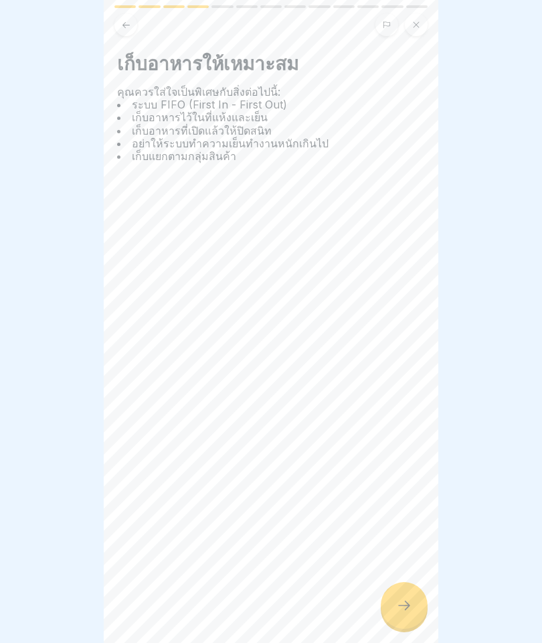
click at [410, 601] on icon at bounding box center [404, 605] width 16 height 16
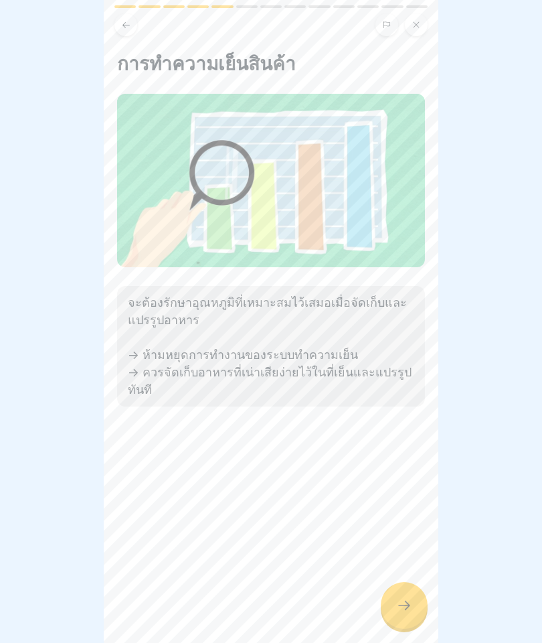
click at [407, 608] on icon at bounding box center [404, 604] width 12 height 9
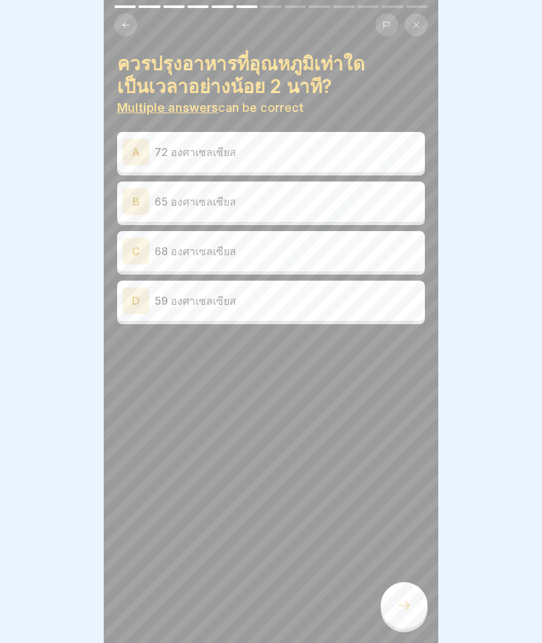
click at [291, 157] on p "72 องศาเซลเซียส" at bounding box center [287, 152] width 265 height 16
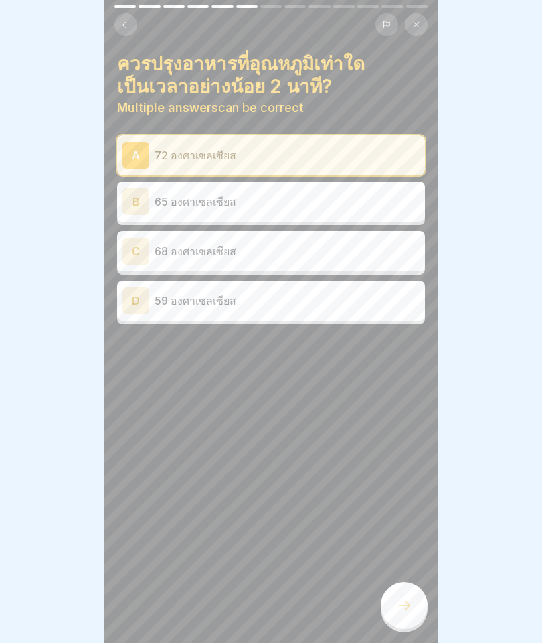
click at [396, 615] on div at bounding box center [404, 605] width 47 height 47
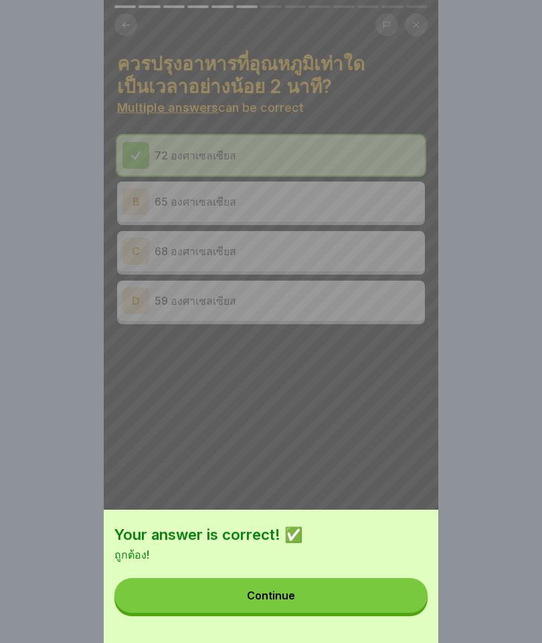
click at [351, 595] on button "Continue" at bounding box center [270, 595] width 313 height 35
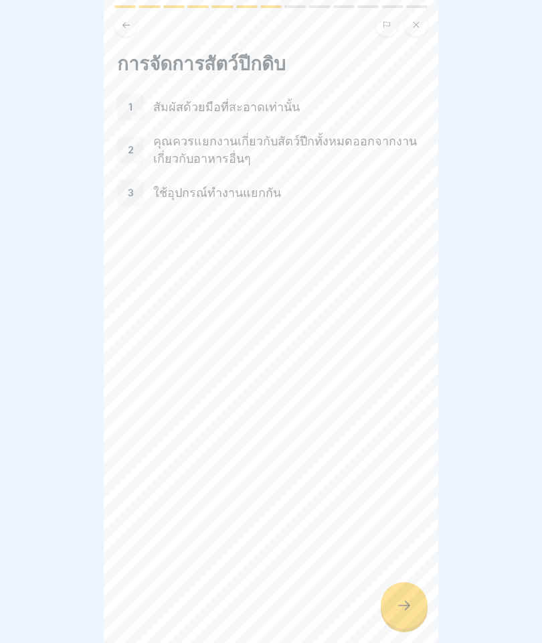
click at [408, 598] on icon at bounding box center [404, 605] width 16 height 16
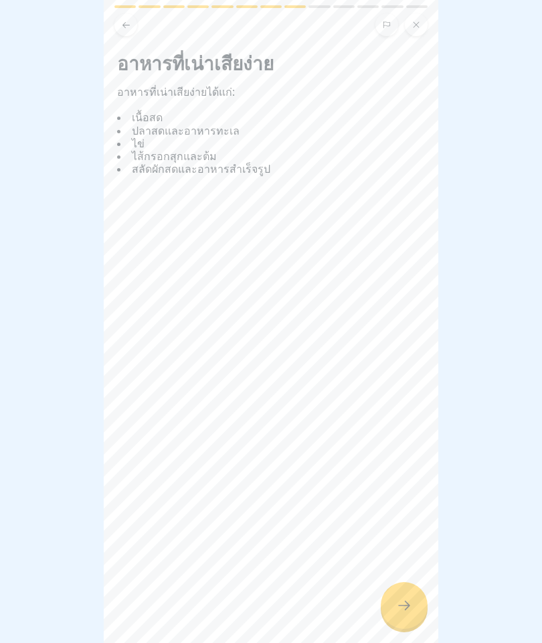
click at [416, 607] on div at bounding box center [404, 605] width 47 height 47
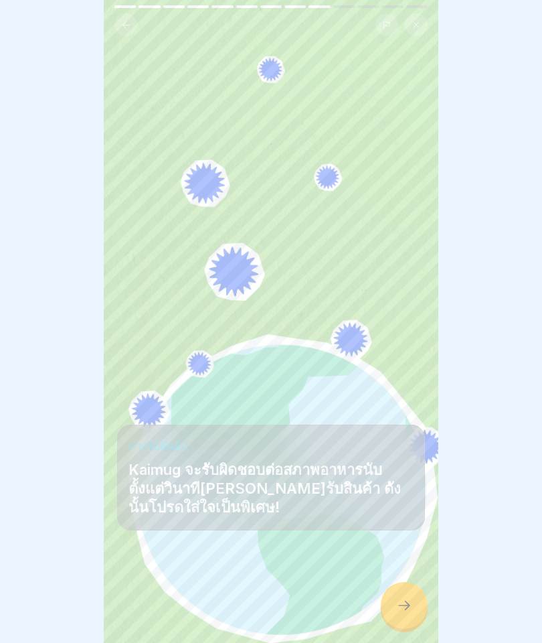
click at [412, 601] on div at bounding box center [404, 605] width 47 height 47
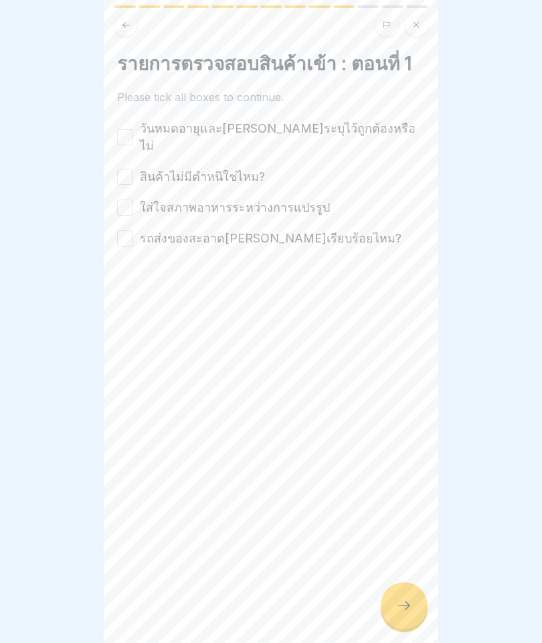
click at [254, 145] on div "วันหมดอายุและฉลากระบุไว้ถูกต้องหรือไม่ สินค้าไม่มีตำหนิใช่ไหม? ใส่ใจสภาพอาหารระ…" at bounding box center [271, 183] width 308 height 127
click at [234, 127] on label "วันหมดอายุและฉลากระบุไว้ถูกต้องหรือไม่" at bounding box center [282, 137] width 285 height 35
click at [133, 129] on button "วันหมดอายุและฉลากระบุไว้ถูกต้องหรือไม่" at bounding box center [125, 137] width 16 height 16
click at [135, 168] on div "สินค้าไม่มีตำหนิใช่ไหม?" at bounding box center [191, 176] width 148 height 17
click at [122, 169] on button "สินค้าไม่มีตำหนิใช่ไหม?" at bounding box center [125, 177] width 16 height 16
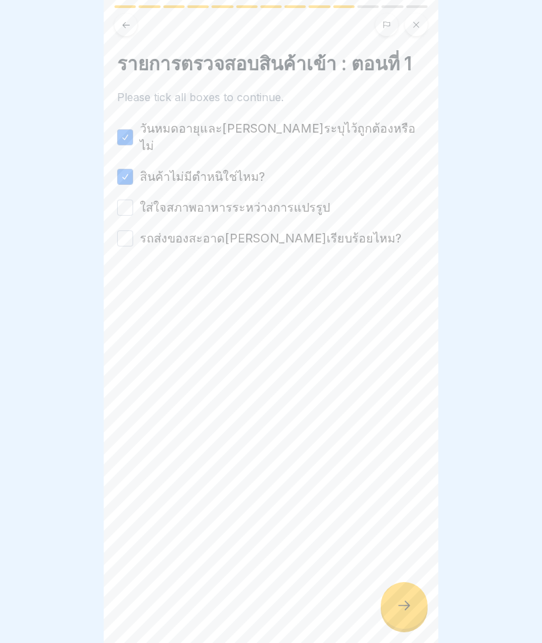
click at [122, 199] on button "ใส่ใจสภาพอาหารระหว่างการแปรรูป" at bounding box center [125, 207] width 16 height 16
click at [141, 230] on label "รถส่งของสะอาดมีระเบียบเรียบร้อยไหม?" at bounding box center [271, 238] width 262 height 17
click at [133, 230] on button "รถส่งของสะอาดมีระเบียบเรียบร้อยไหม?" at bounding box center [125, 238] width 16 height 16
click at [420, 584] on div "รายการตรวจสอบสินค้าเข้า : ตอนที่ 1 Please tick all boxes to continue. วันหมดอาย…" at bounding box center [271, 321] width 335 height 643
click at [402, 606] on icon at bounding box center [404, 605] width 16 height 16
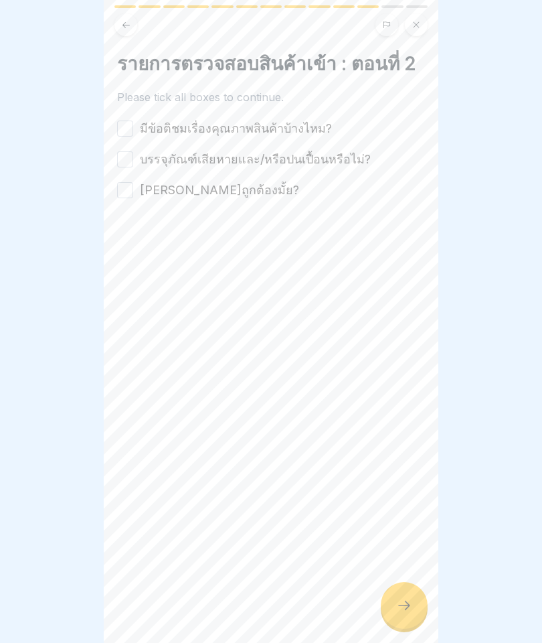
click at [135, 117] on div "รายการตรวจสอบสินค้าเข้า : ตอนที่ 2 Please tick all boxes to continue. มีข้อติชม…" at bounding box center [271, 125] width 308 height 147
click at [133, 132] on button "มีข้อติชมเรื่องคุณภาพสินค้าบ้างไหม?" at bounding box center [125, 128] width 16 height 16
click at [149, 161] on label "บรรจุภัณฑ์เสียหายและ/หรือปนเปื้อนหรือไม่?" at bounding box center [255, 159] width 231 height 17
click at [133, 161] on button "บรรจุภัณฑ์เสียหายและ/หรือปนเปื้อนหรือไม่?" at bounding box center [125, 159] width 16 height 16
click at [122, 195] on button "อุณหภูมิสินค้าถูกต้องมั้ย?" at bounding box center [125, 190] width 16 height 16
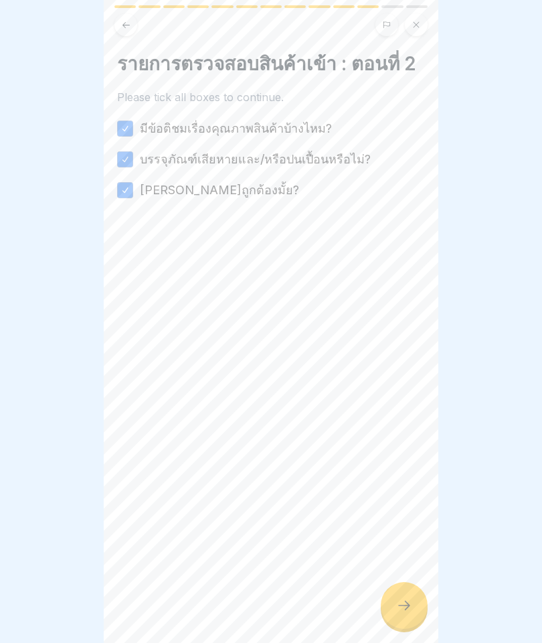
click at [424, 612] on div at bounding box center [404, 605] width 47 height 47
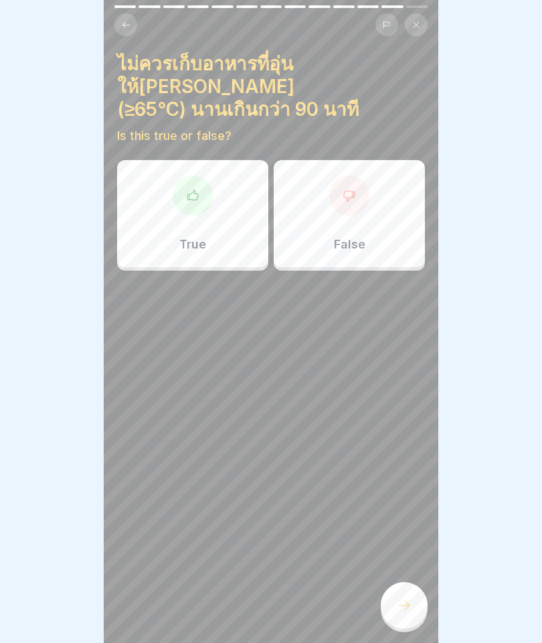
click at [214, 203] on div "True" at bounding box center [192, 213] width 151 height 107
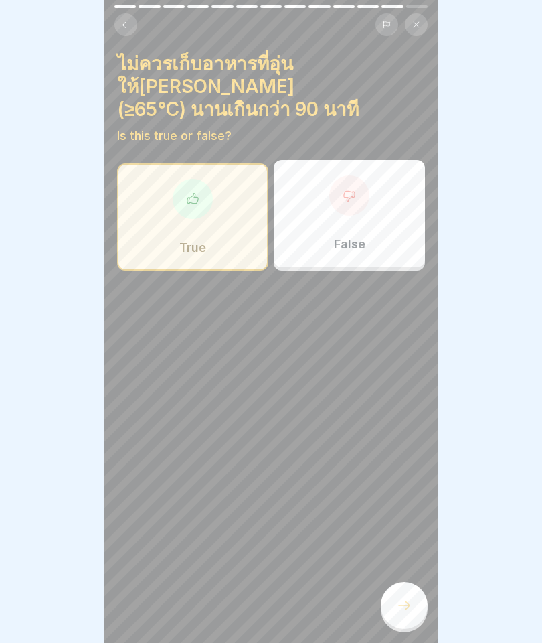
click at [413, 613] on div at bounding box center [404, 605] width 47 height 47
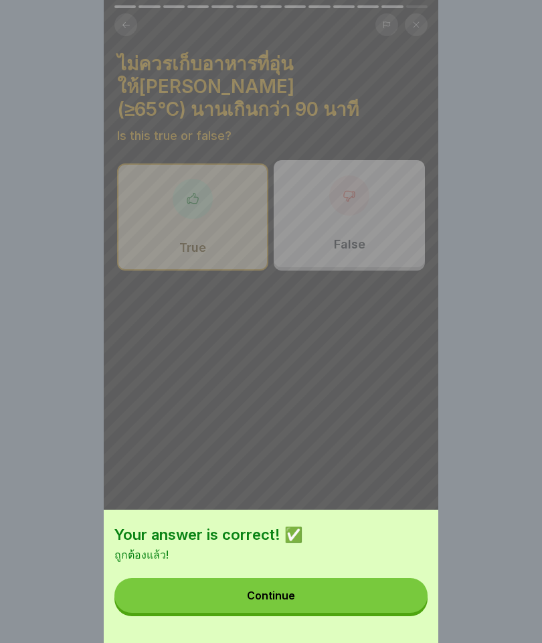
click at [398, 588] on button "Continue" at bounding box center [270, 595] width 313 height 35
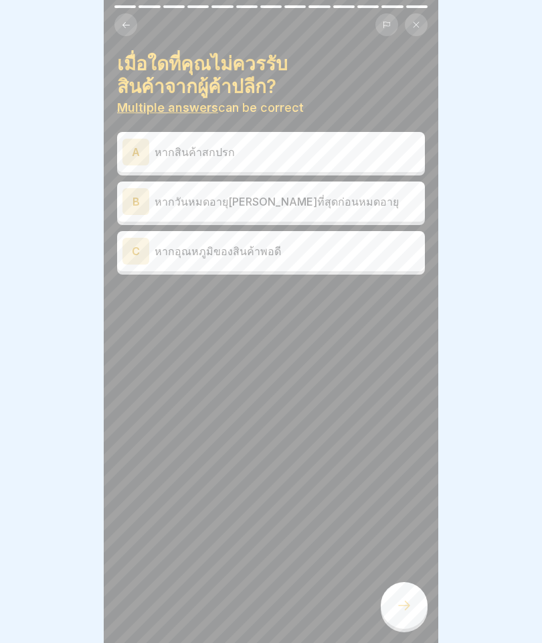
click at [251, 154] on p "หากสินค้าสกปรก" at bounding box center [287, 152] width 265 height 16
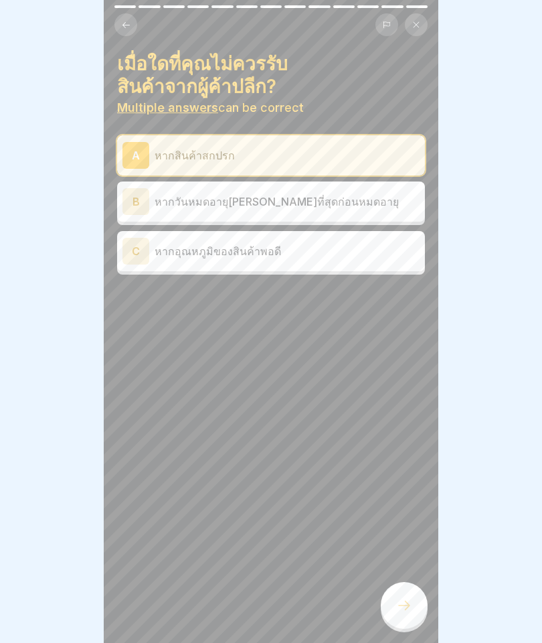
click at [267, 208] on p "หากวันหมดอายุที่ดีที่สุดก่อนหมดอายุ" at bounding box center [287, 201] width 265 height 16
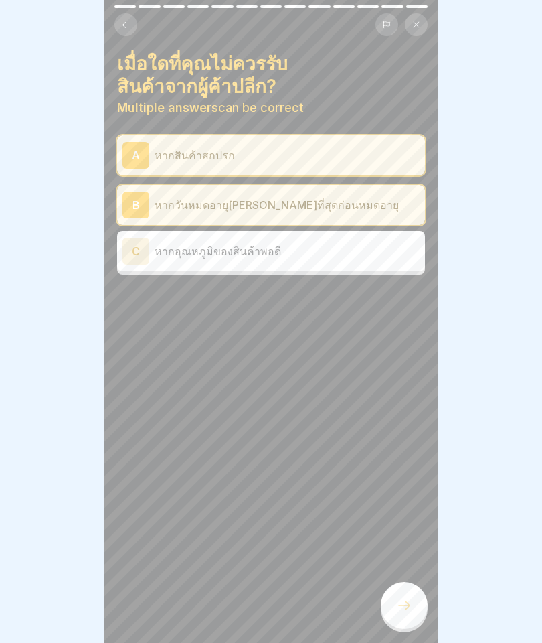
click at [404, 609] on icon at bounding box center [404, 605] width 16 height 16
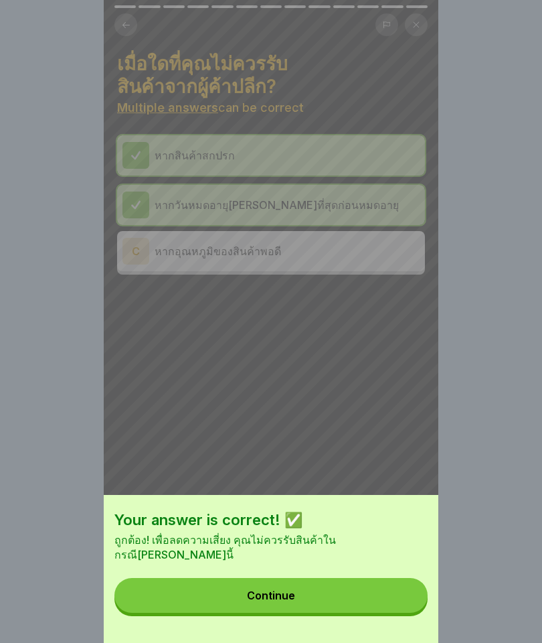
click at [390, 588] on button "Continue" at bounding box center [270, 595] width 313 height 35
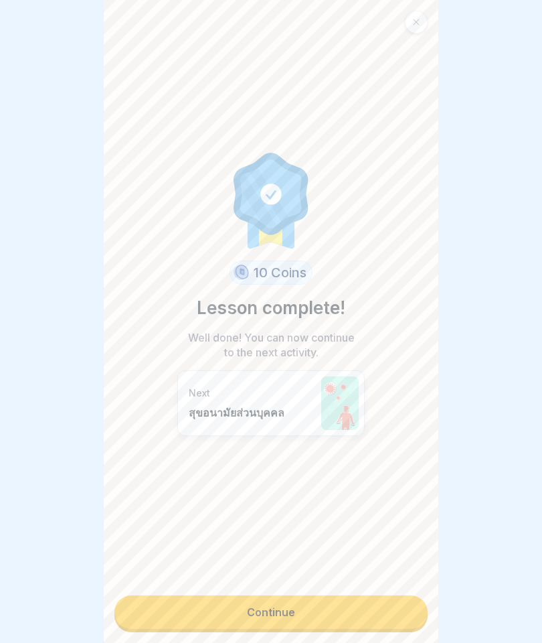
click at [383, 619] on link "Continue" at bounding box center [270, 611] width 313 height 33
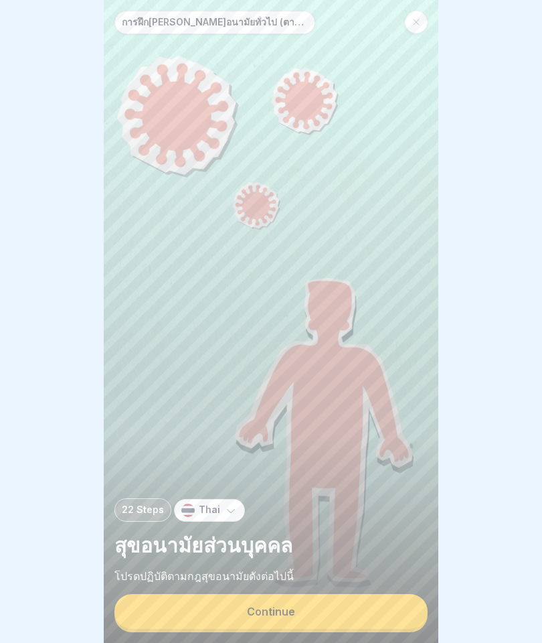
click at [385, 608] on button "Continue" at bounding box center [270, 611] width 313 height 35
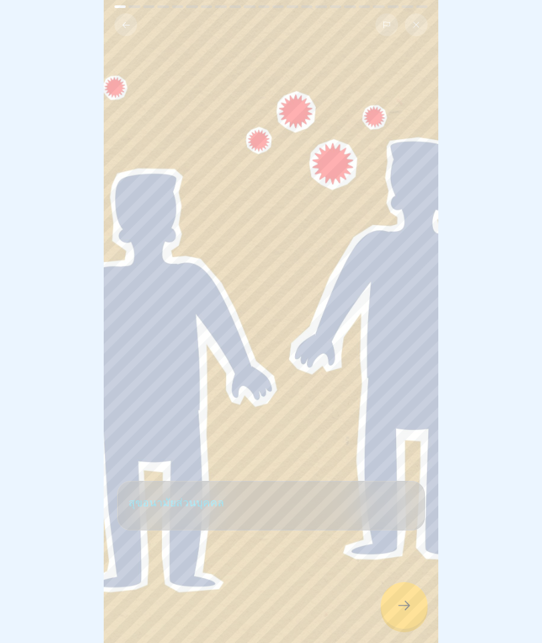
click at [403, 609] on icon at bounding box center [404, 605] width 16 height 16
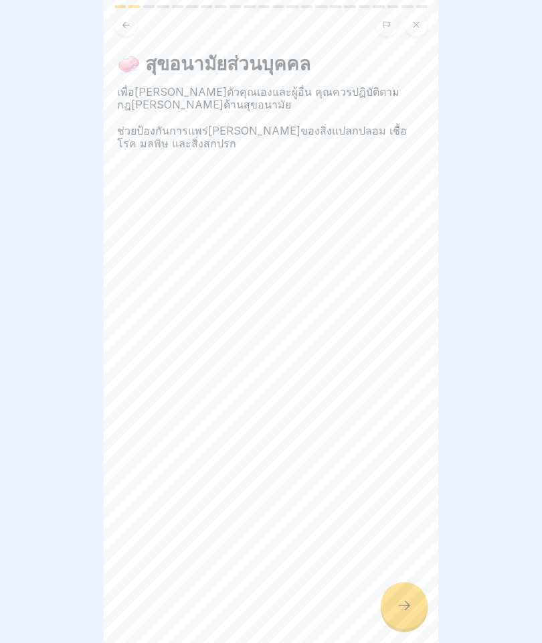
click at [410, 591] on div at bounding box center [404, 605] width 47 height 47
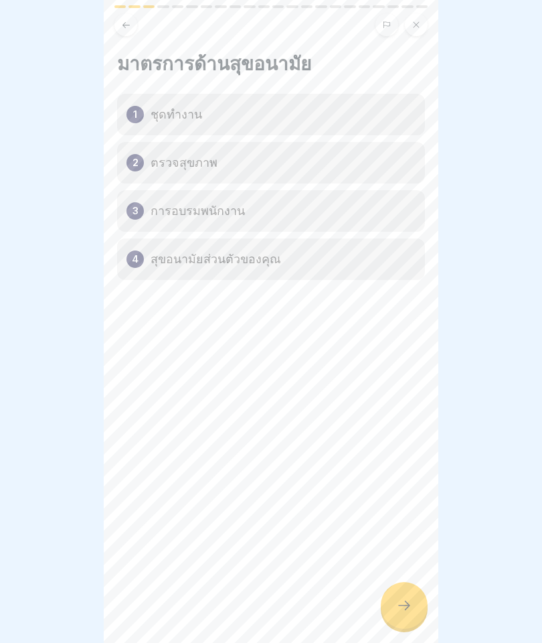
click at [413, 600] on div at bounding box center [404, 605] width 47 height 47
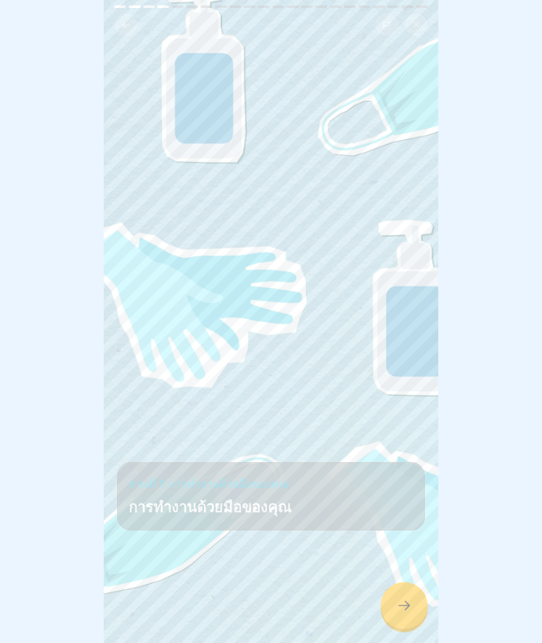
click at [402, 599] on icon at bounding box center [404, 605] width 16 height 16
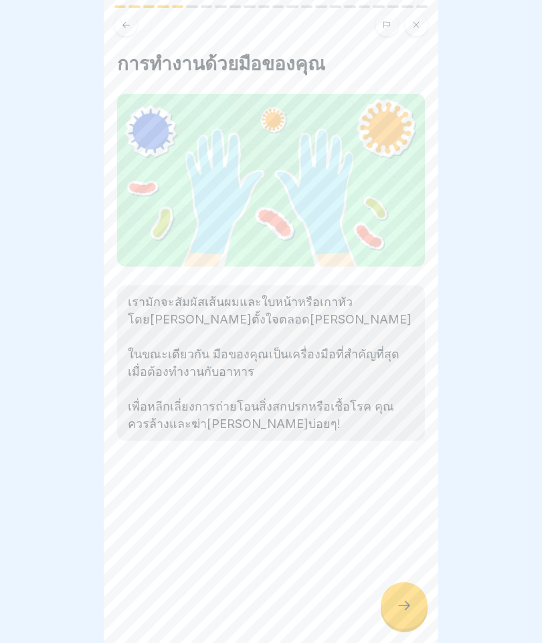
click at [404, 595] on div at bounding box center [404, 605] width 47 height 47
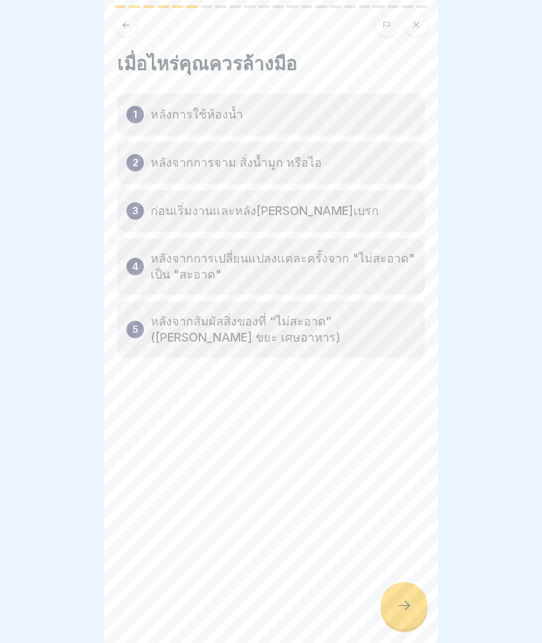
click at [403, 596] on div at bounding box center [404, 605] width 47 height 47
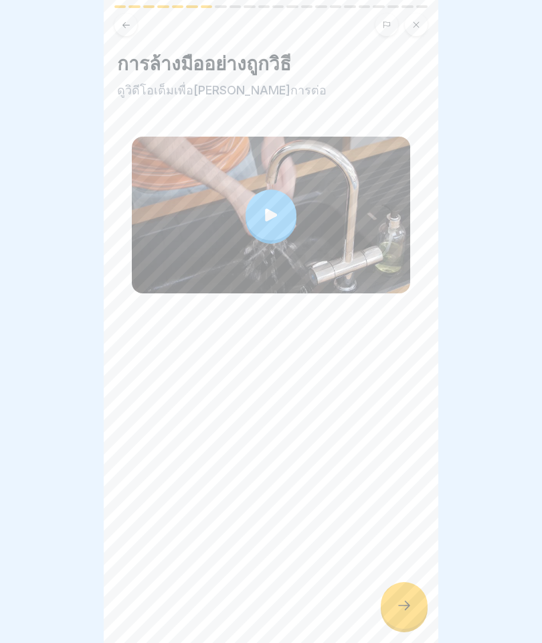
click at [270, 218] on icon at bounding box center [271, 214] width 12 height 13
click at [388, 600] on div at bounding box center [404, 605] width 47 height 47
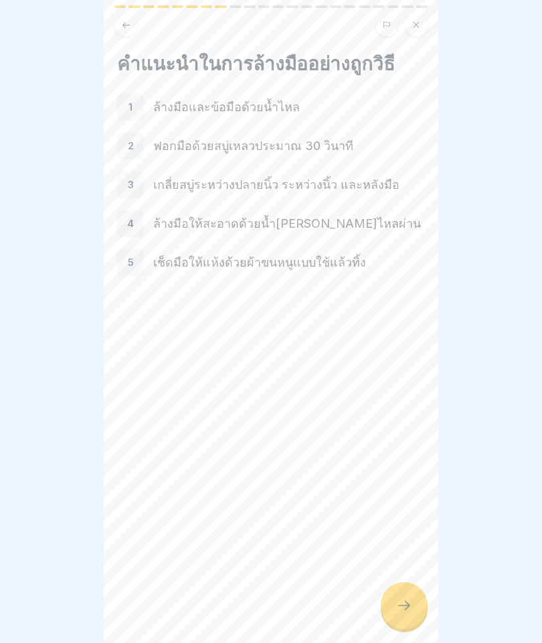
click at [405, 626] on div at bounding box center [404, 605] width 47 height 47
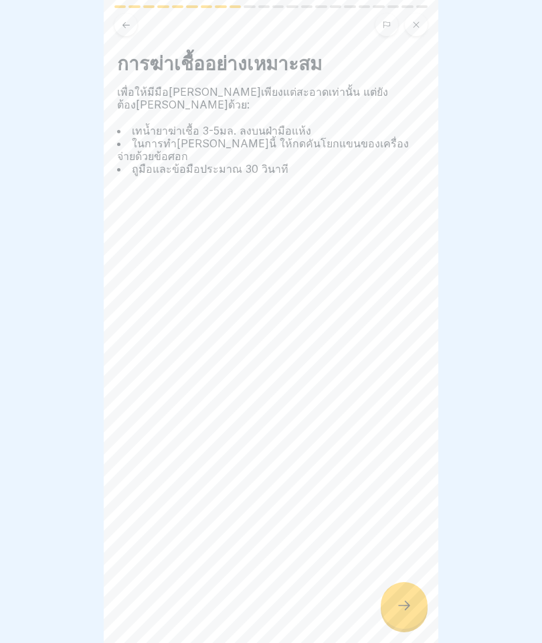
click at [406, 610] on icon at bounding box center [404, 605] width 16 height 16
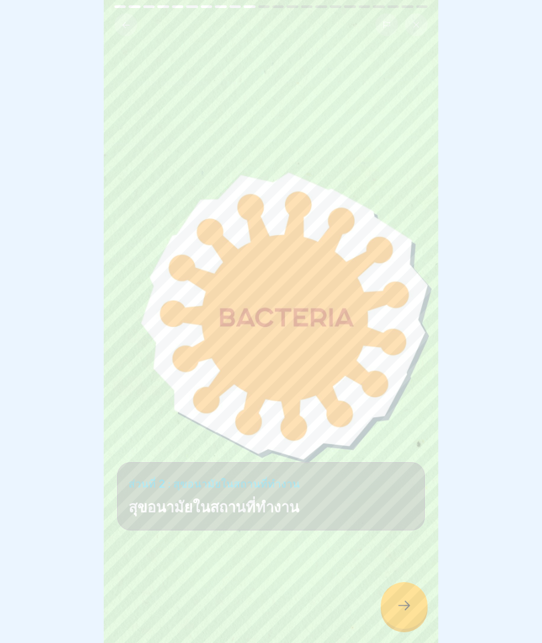
click at [380, 612] on div at bounding box center [271, 602] width 308 height 80
click at [415, 599] on div at bounding box center [404, 605] width 47 height 47
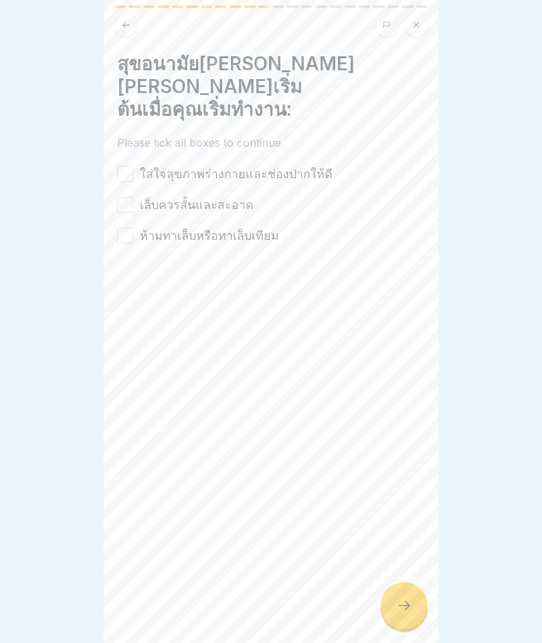
click at [242, 165] on label "ใส่ใจสุขภาพร่างกายและช่องปากให้ดี" at bounding box center [236, 173] width 193 height 17
click at [133, 166] on button "ใส่ใจสุขภาพร่างกายและช่องปากให้ดี" at bounding box center [125, 174] width 16 height 16
click at [211, 196] on label "เล็บควรสั้นและสะอาด" at bounding box center [197, 204] width 114 height 17
click at [133, 197] on button "เล็บควรสั้นและสะอาด" at bounding box center [125, 205] width 16 height 16
click at [220, 227] on label "ห้ามทาเล็บหรือทาเล็บเทียม" at bounding box center [209, 235] width 139 height 17
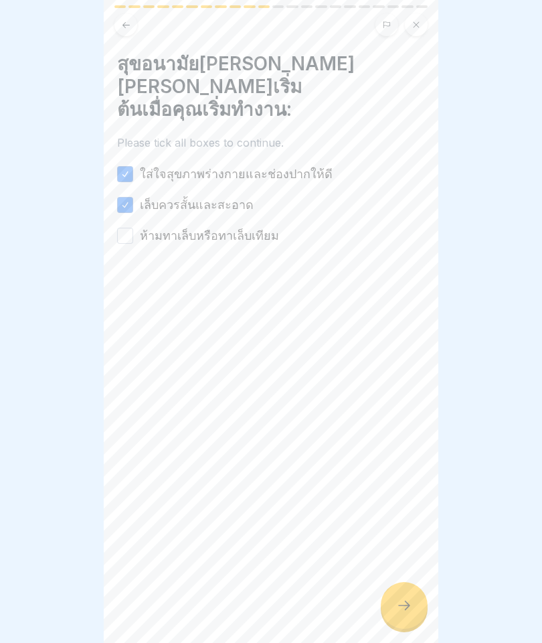
click at [133, 228] on button "ห้ามทาเล็บหรือทาเล็บเทียม" at bounding box center [125, 236] width 16 height 16
click at [422, 606] on div at bounding box center [404, 605] width 47 height 47
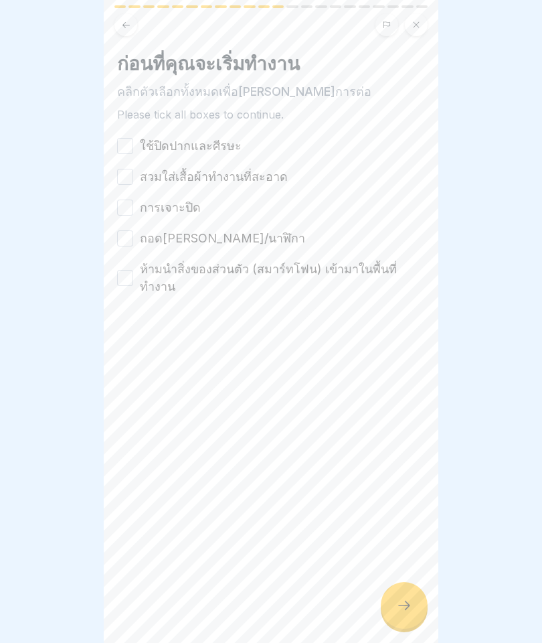
click at [140, 141] on label "ใช้ปิดปากและศีรษะ" at bounding box center [191, 145] width 102 height 17
click at [133, 141] on button "ใช้ปิดปากและศีรษะ" at bounding box center [125, 146] width 16 height 16
click at [148, 180] on label "สวมใส่เสื้อผ้าทำงานที่สะอาด" at bounding box center [214, 176] width 148 height 17
click at [133, 180] on button "สวมใส่เสื้อผ้าทำงานที่สะอาด" at bounding box center [125, 177] width 16 height 16
click at [124, 215] on button "การเจาะปิด" at bounding box center [125, 207] width 16 height 16
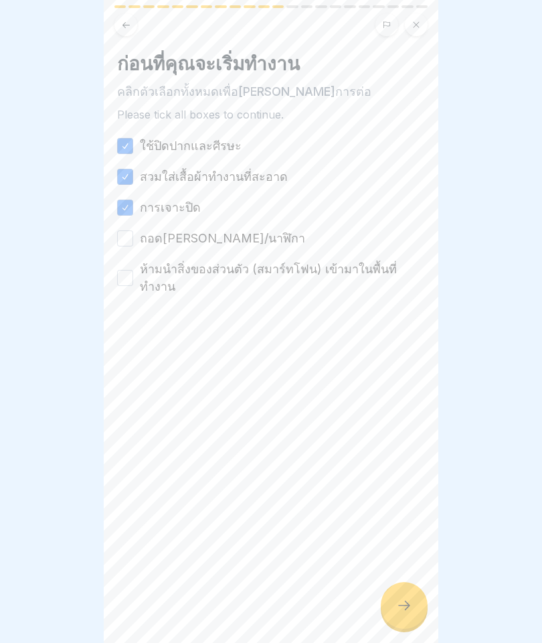
click at [141, 237] on label "ถอดเครื่องประดับ/นาฬิกา" at bounding box center [222, 238] width 165 height 17
click at [133, 237] on button "ถอดเครื่องประดับ/นาฬิกา" at bounding box center [125, 238] width 16 height 16
click at [145, 295] on div at bounding box center [271, 335] width 308 height 80
click at [149, 270] on label "ห้ามนำสิ่งของส่วนตัว (สมาร์ทโฟน) เข้ามาในพื้นที่ทำงาน" at bounding box center [282, 277] width 285 height 35
click at [133, 270] on button "ห้ามนำสิ่งของส่วนตัว (สมาร์ทโฟน) เข้ามาในพื้นที่ทำงาน" at bounding box center [125, 278] width 16 height 16
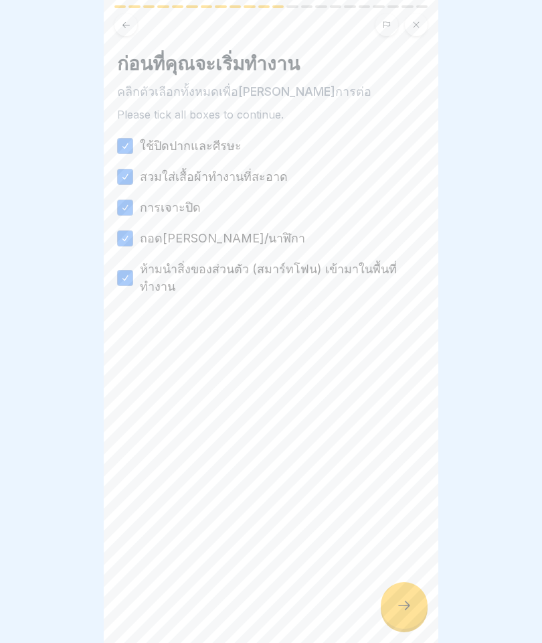
click at [418, 583] on div "ก่อนที่คุณจะเริ่มทำงาน คลิกตัวเลือกทั้งหมดเพื่อดำเนินการต่อ Please tick all box…" at bounding box center [271, 321] width 335 height 643
click at [403, 607] on icon at bounding box center [404, 605] width 16 height 16
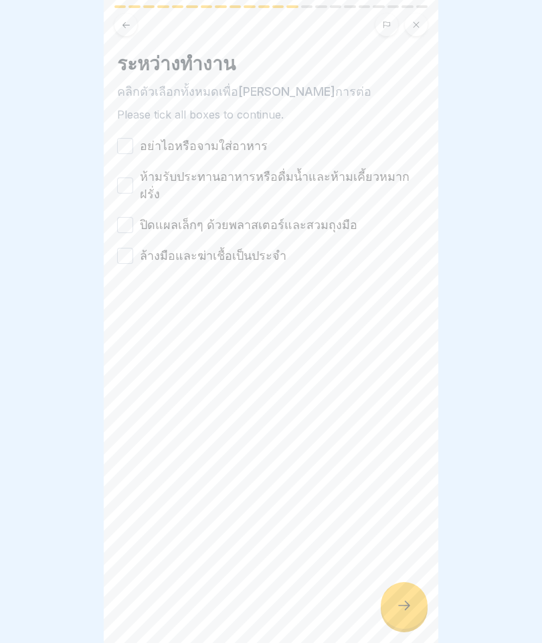
click at [127, 140] on button "อย่าไอหรือจามใส่อาหาร" at bounding box center [125, 146] width 16 height 16
click at [124, 184] on button "ห้ามรับประทานอาหารหรือดื่มน้ำและห้ามเคี้ยวหมากฝรั่ง" at bounding box center [125, 185] width 16 height 16
click at [135, 198] on div "อย่าไอหรือจามใส่อาหาร ห้ามรับประทานอาหารหรือดื่มน้ำและห้ามเคี้ยวหมากฝรั่ง ปิดแผ…" at bounding box center [271, 200] width 308 height 127
click at [130, 217] on button "ปิดแผลเล็กๆ ด้วยพลาสเตอร์และสวมถุงมือ" at bounding box center [125, 225] width 16 height 16
click at [129, 217] on button "ปิดแผลเล็กๆ ด้วยพลาสเตอร์และสวมถุงมือ" at bounding box center [125, 225] width 16 height 16
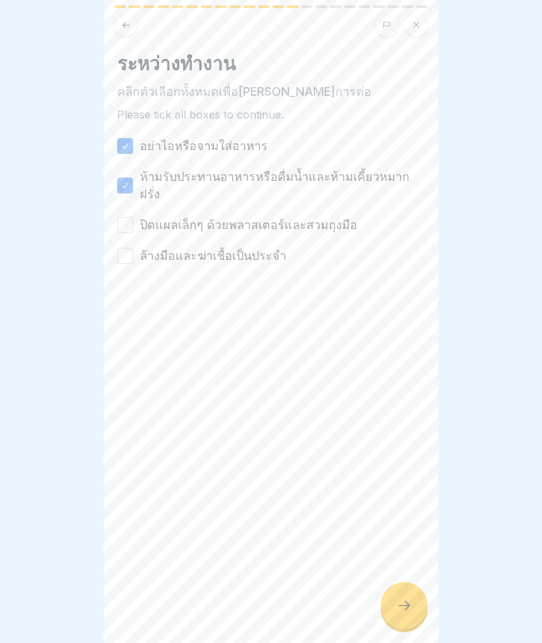
click at [122, 217] on button "ปิดแผลเล็กๆ ด้วยพลาสเตอร์และสวมถุงมือ" at bounding box center [125, 225] width 16 height 16
click at [119, 248] on button "ล้างมือและฆ่าเชื้อเป็นประจำ" at bounding box center [125, 256] width 16 height 16
click at [407, 611] on icon at bounding box center [404, 605] width 16 height 16
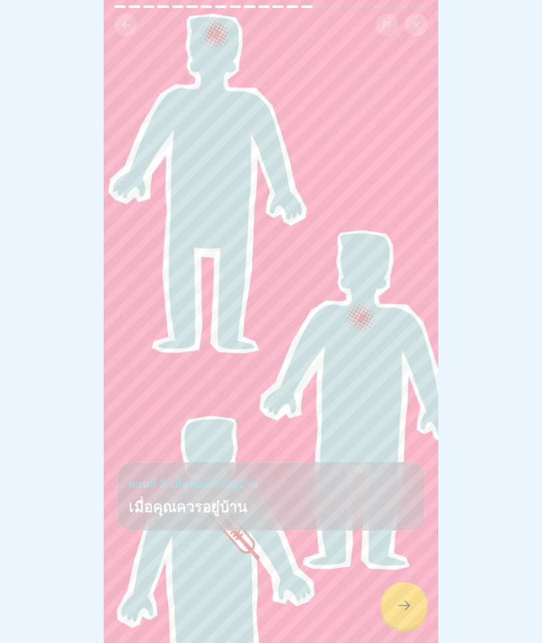
click at [403, 617] on div at bounding box center [404, 605] width 47 height 47
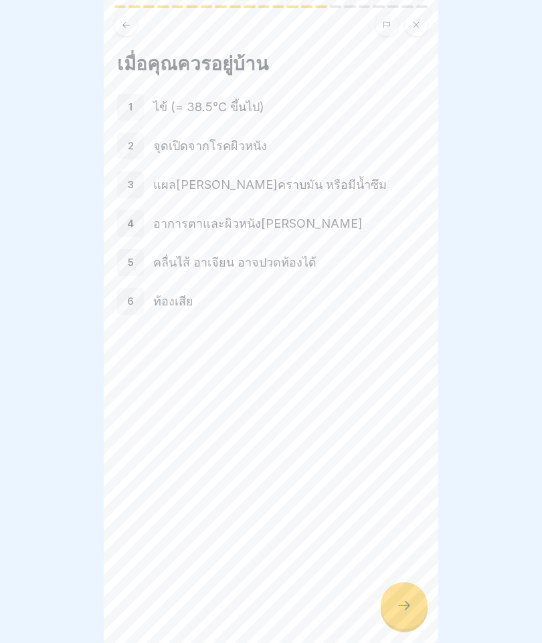
click at [388, 596] on div at bounding box center [404, 605] width 47 height 47
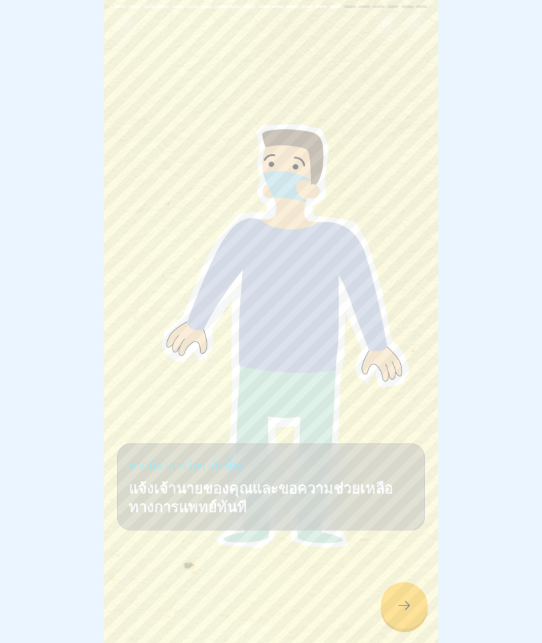
click at [390, 610] on div at bounding box center [404, 605] width 47 height 47
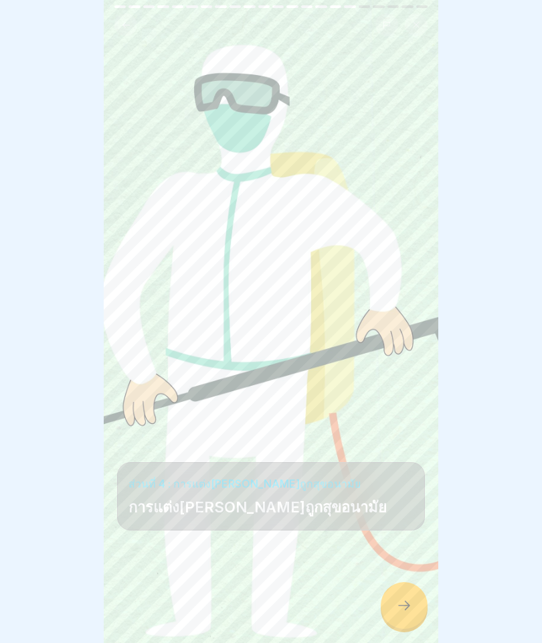
click at [386, 595] on div at bounding box center [404, 605] width 47 height 47
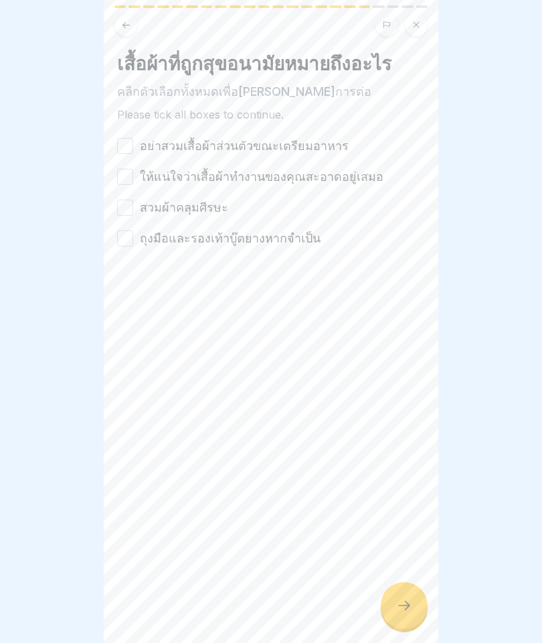
click at [131, 139] on button "อย่าสวมเสื้อผ้าส่วนตัวขณะเตรียมอาหาร" at bounding box center [125, 146] width 16 height 16
click at [127, 173] on button "ให้แน่ใจว่าเสื้อผ้าทำงานของคุณสะอาดอยู่เสมอ" at bounding box center [125, 177] width 16 height 16
click at [128, 203] on button "สวมผ้าคลุมศีรษะ" at bounding box center [125, 207] width 16 height 16
click at [124, 236] on button "ถุงมือและรองเท้าบู๊ตยางหากจำเป็น" at bounding box center [125, 238] width 16 height 16
click at [388, 602] on div at bounding box center [404, 605] width 47 height 47
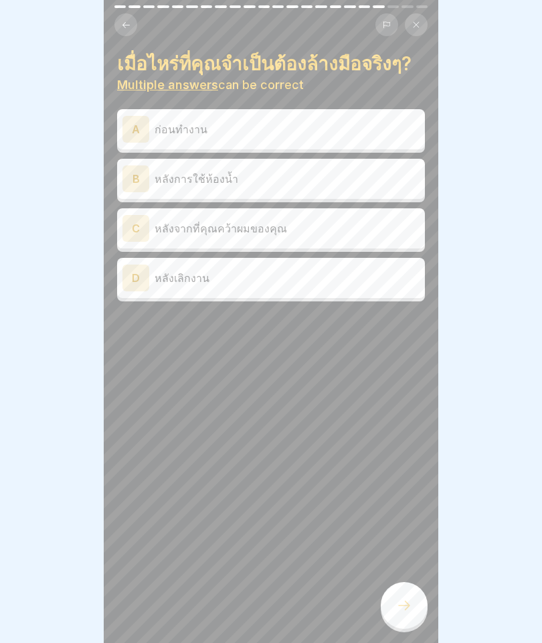
click at [292, 144] on div "A ก่อนทำงาน" at bounding box center [271, 129] width 308 height 40
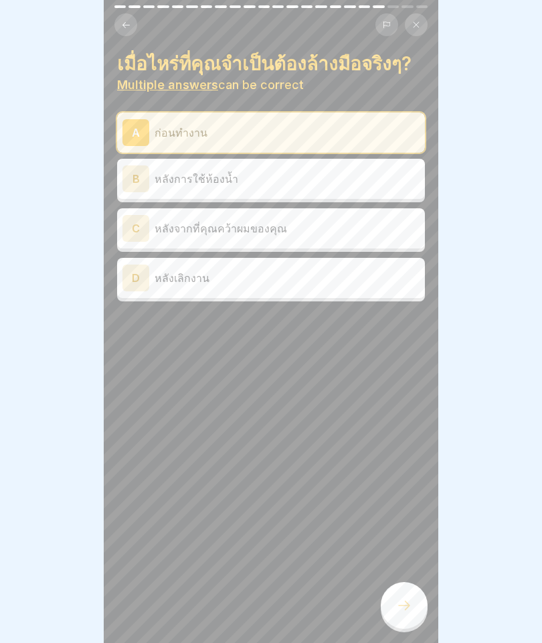
click at [359, 171] on p "หลังการใช้ห้องน้ำ" at bounding box center [287, 179] width 265 height 16
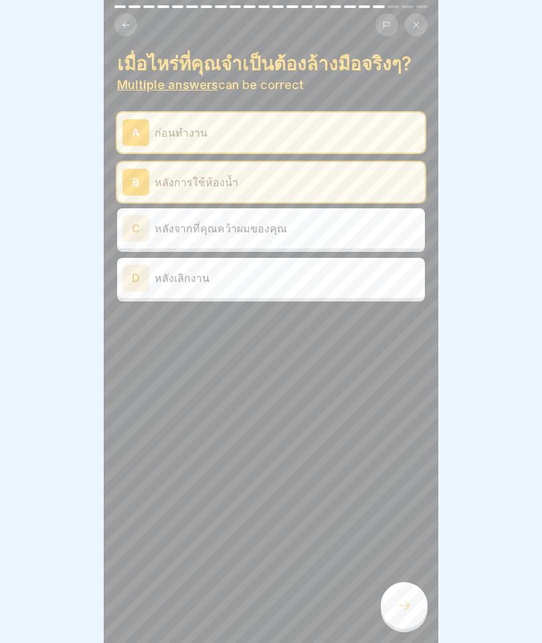
click at [334, 226] on p "หลังจากที่คุณคว้าผมของคุณ" at bounding box center [287, 228] width 265 height 16
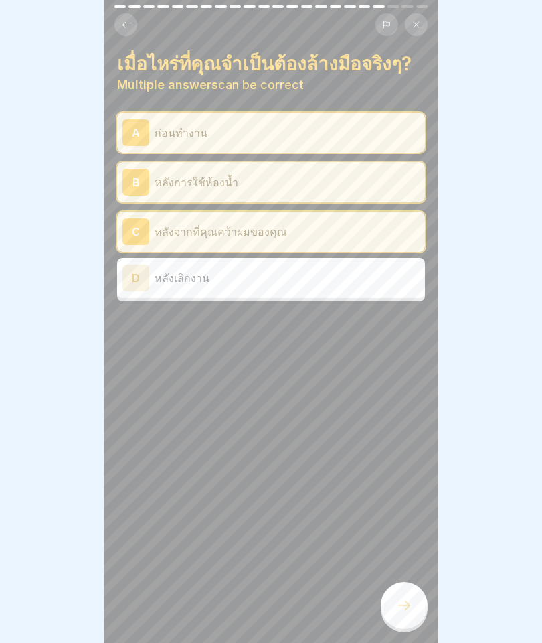
click at [355, 276] on p "หลังเลิกงาน" at bounding box center [287, 278] width 265 height 16
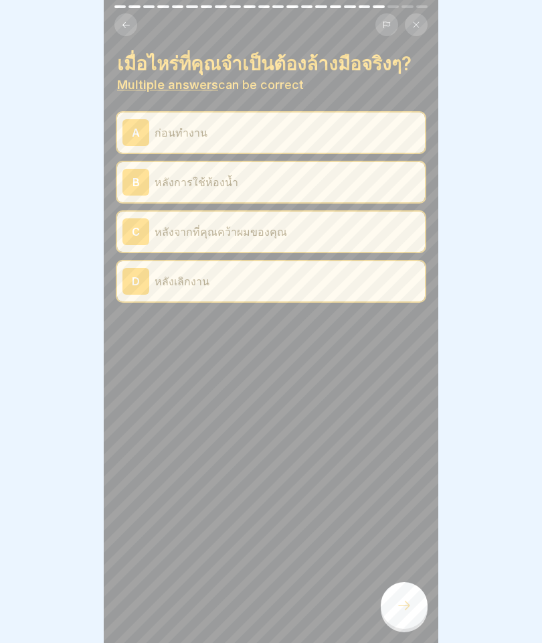
click at [414, 600] on div at bounding box center [404, 605] width 47 height 47
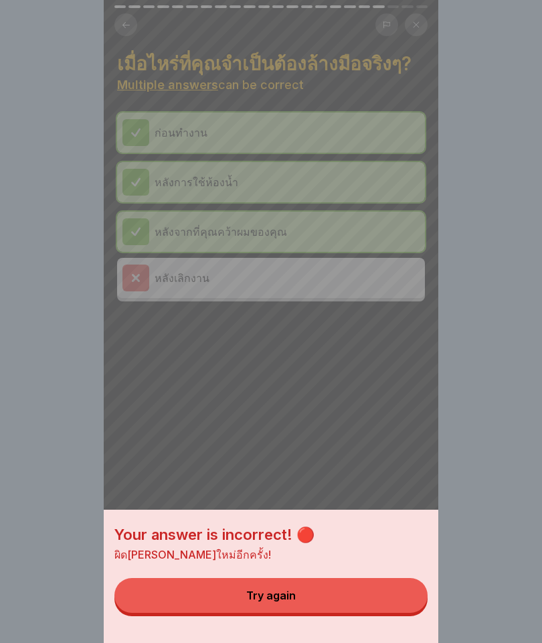
click at [384, 598] on button "Try again" at bounding box center [270, 595] width 313 height 35
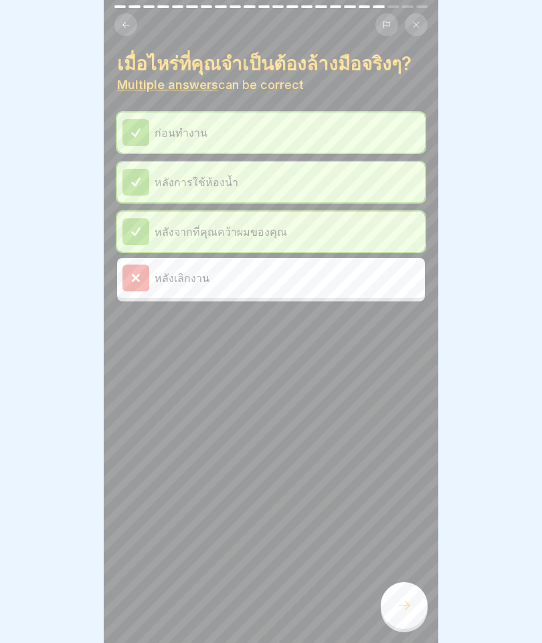
click at [412, 596] on div at bounding box center [404, 605] width 47 height 47
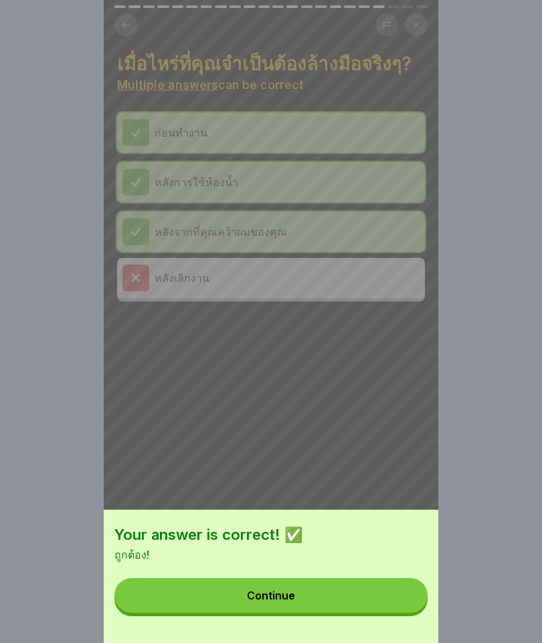
click at [404, 584] on button "Continue" at bounding box center [270, 595] width 313 height 35
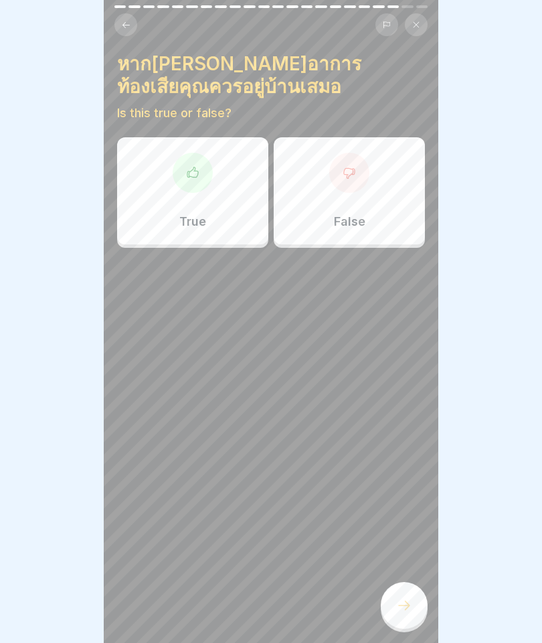
click at [213, 214] on div "True" at bounding box center [192, 190] width 151 height 107
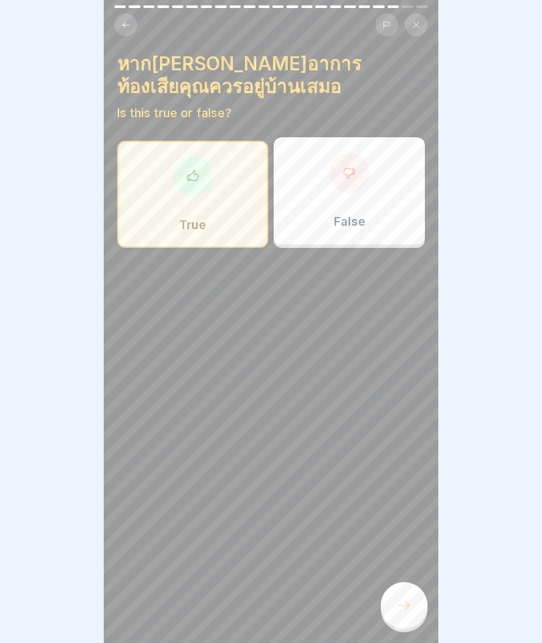
click at [402, 604] on icon at bounding box center [404, 605] width 16 height 16
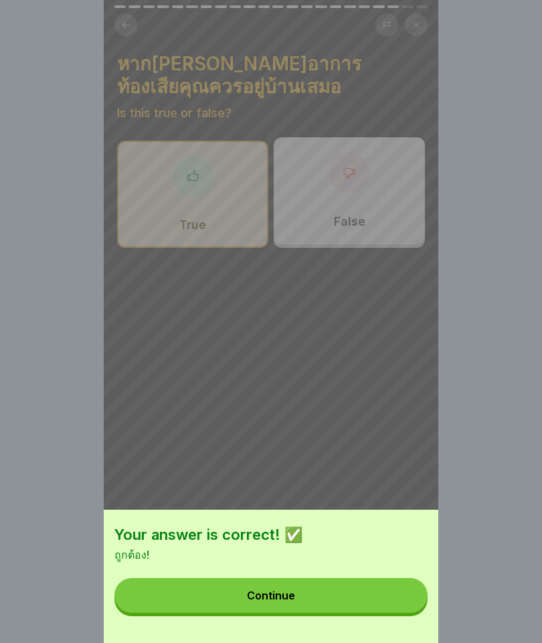
click at [313, 590] on button "Continue" at bounding box center [270, 595] width 313 height 35
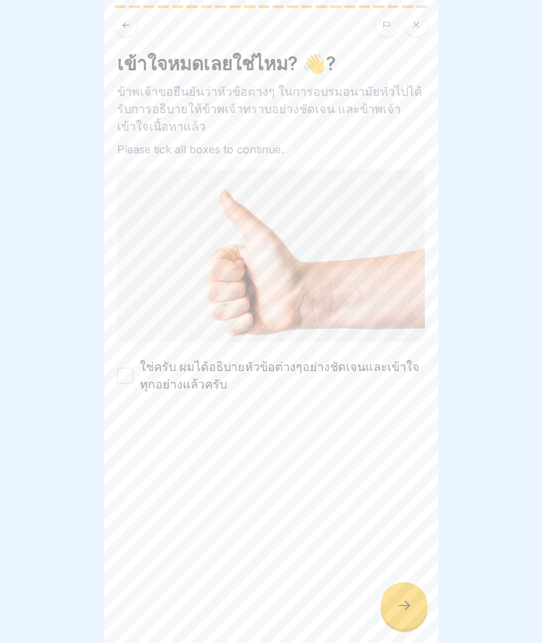
click at [149, 371] on label "ใช่ครับ ผมได้อธิบายหัวข้อต่างๆอย่างชัดเจนและเข้าใจทุกอย่างแล้วครับ" at bounding box center [282, 375] width 285 height 35
click at [133, 371] on button "ใช่ครับ ผมได้อธิบายหัวข้อต่างๆอย่างชัดเจนและเข้าใจทุกอย่างแล้วครับ" at bounding box center [125, 375] width 16 height 16
click at [423, 614] on div at bounding box center [404, 605] width 47 height 47
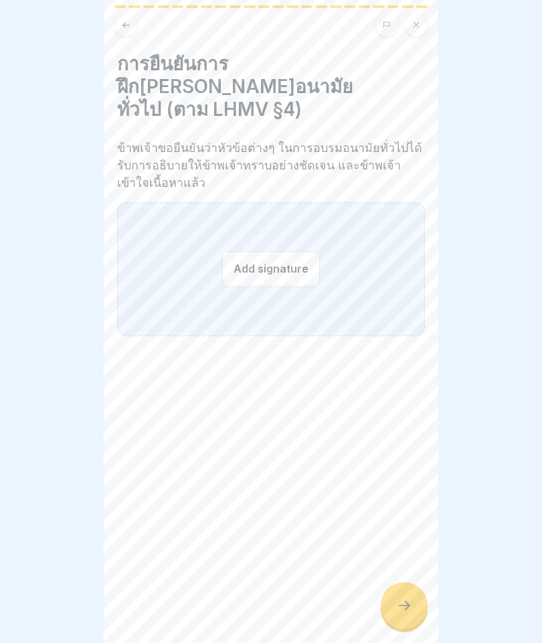
click at [282, 251] on button "Add signature" at bounding box center [271, 268] width 98 height 35
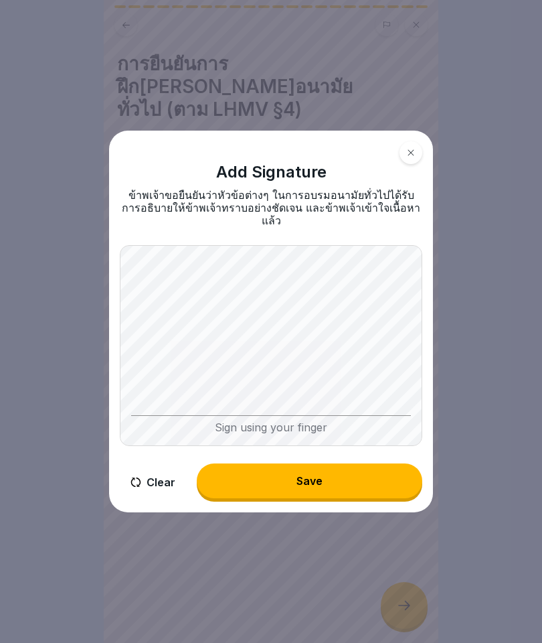
click at [143, 469] on button "Clear" at bounding box center [153, 482] width 66 height 38
click at [344, 471] on button "Save" at bounding box center [310, 480] width 226 height 35
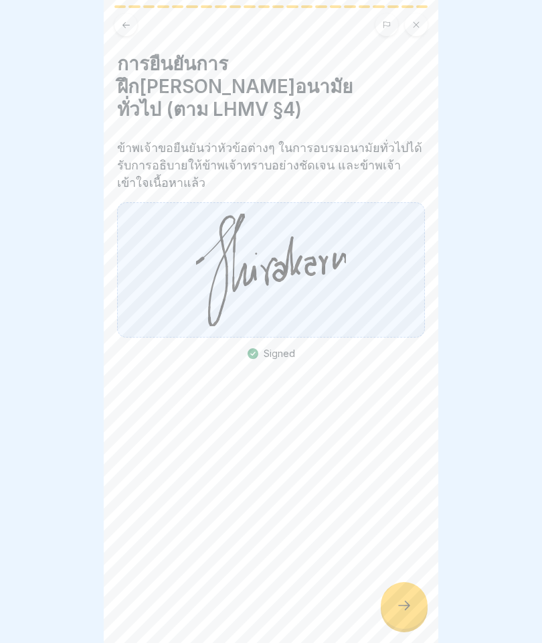
click at [409, 595] on div at bounding box center [404, 605] width 47 height 47
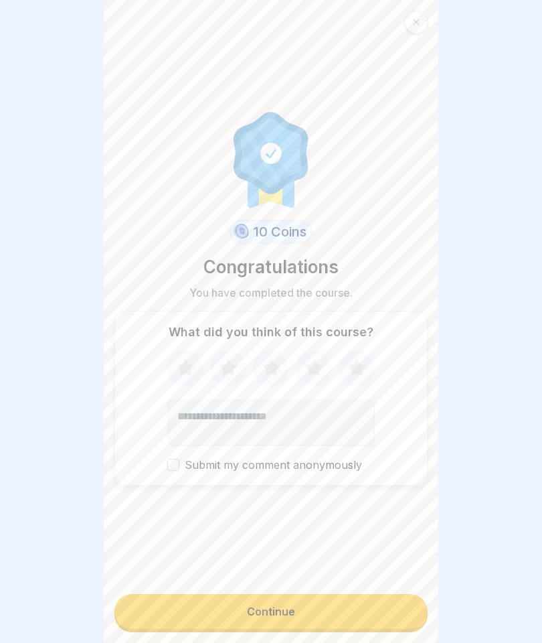
click at [199, 370] on icon at bounding box center [185, 368] width 35 height 35
click at [311, 371] on icon at bounding box center [313, 367] width 17 height 17
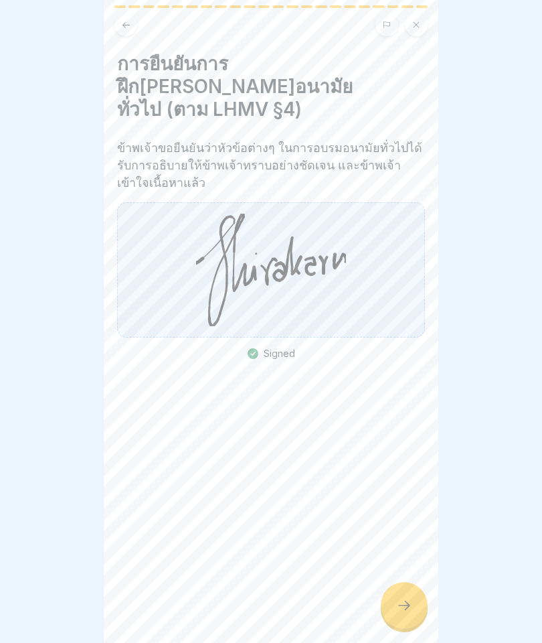
click at [394, 603] on div at bounding box center [404, 605] width 47 height 47
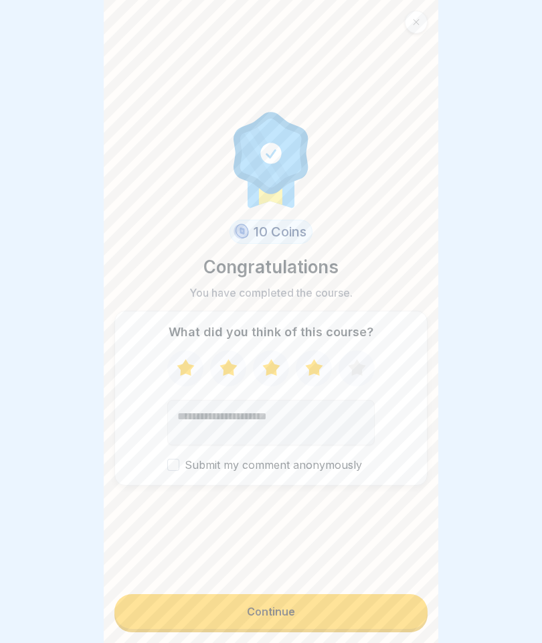
click at [359, 371] on icon at bounding box center [356, 367] width 17 height 17
click at [381, 610] on button "Continue" at bounding box center [270, 611] width 313 height 35
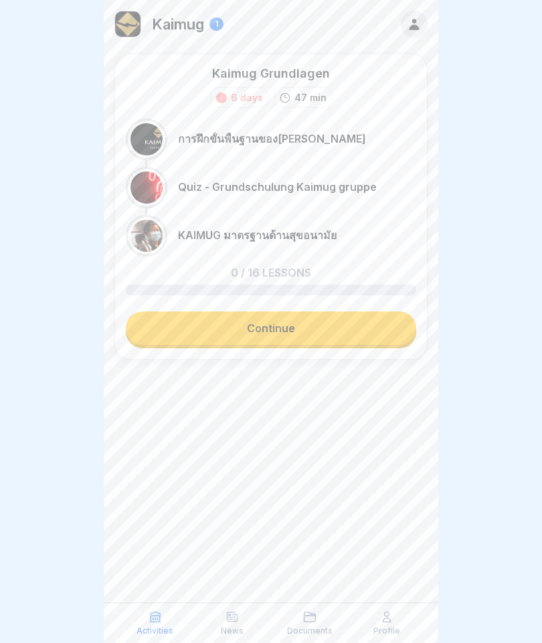
click at [343, 322] on link "Continue" at bounding box center [271, 327] width 290 height 33
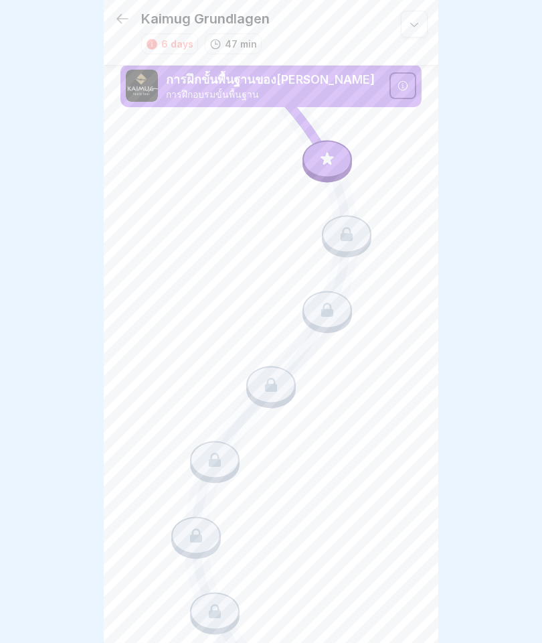
click at [337, 170] on div at bounding box center [328, 158] width 50 height 37
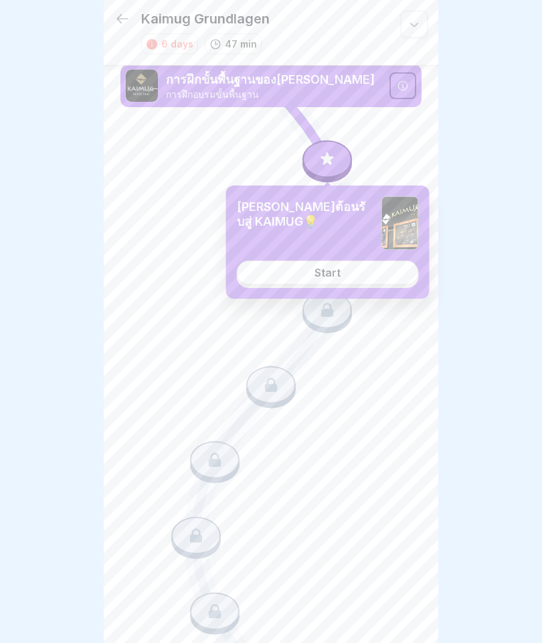
click at [317, 278] on div "Start" at bounding box center [328, 272] width 26 height 12
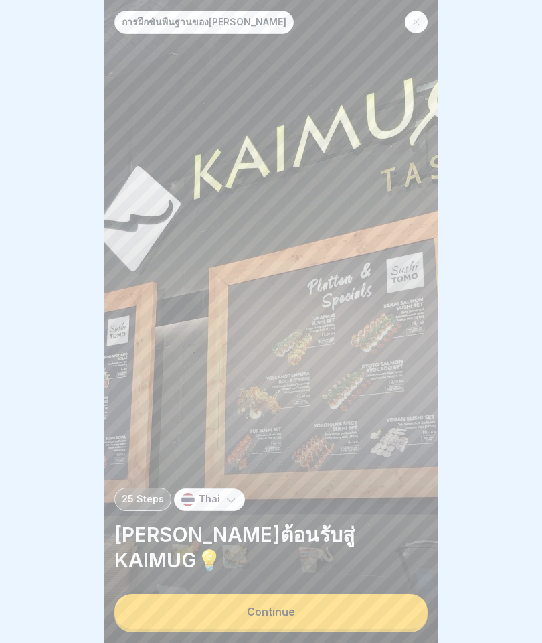
click at [247, 613] on div "Continue" at bounding box center [271, 611] width 48 height 12
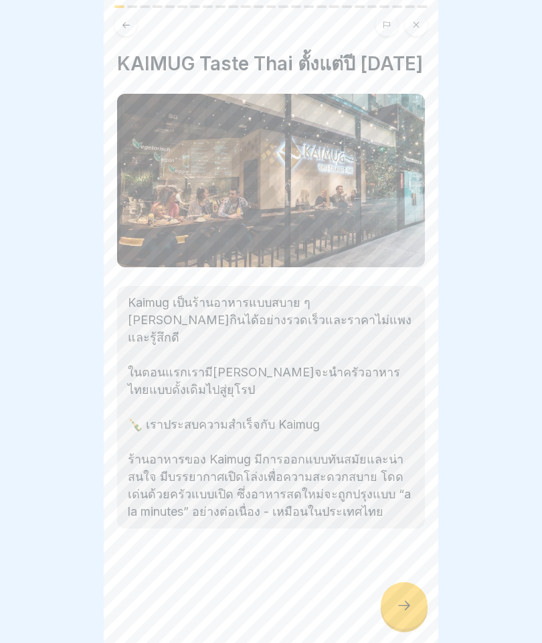
click at [412, 606] on div at bounding box center [404, 605] width 47 height 47
click at [392, 602] on div at bounding box center [404, 605] width 47 height 47
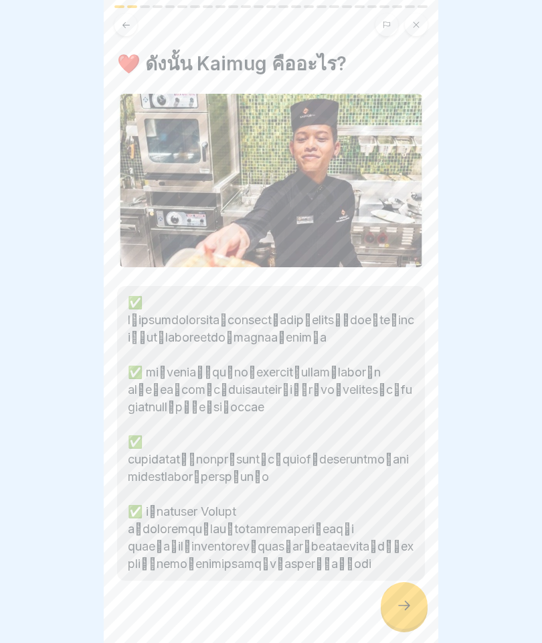
click at [397, 593] on div at bounding box center [404, 605] width 47 height 47
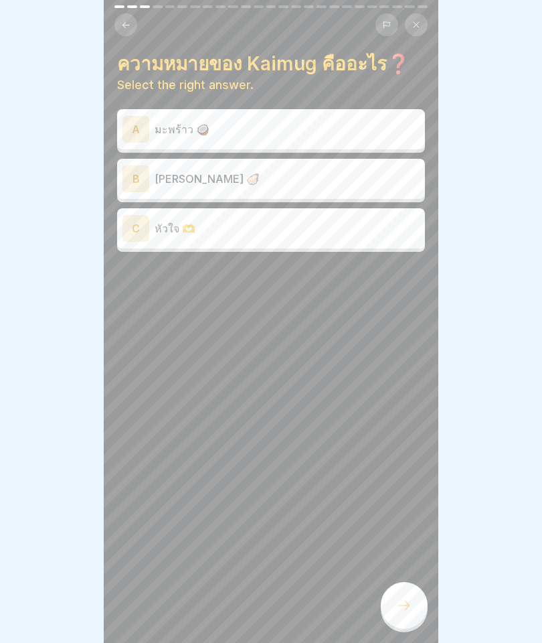
click at [355, 173] on p "ไข่มุก 🦪" at bounding box center [287, 179] width 265 height 16
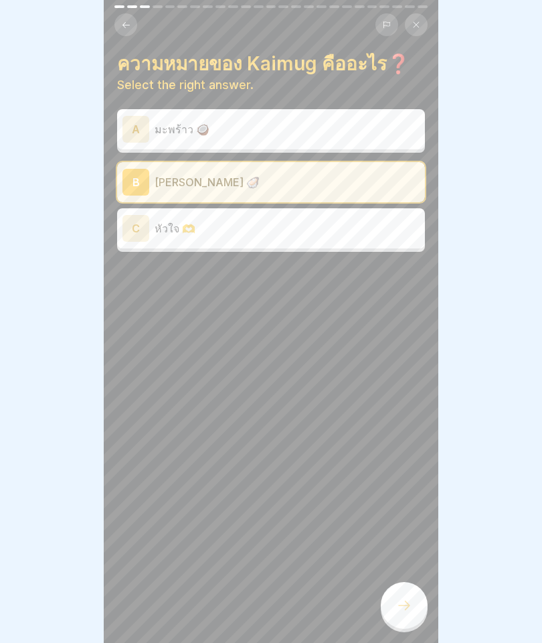
click at [400, 604] on icon at bounding box center [404, 605] width 16 height 16
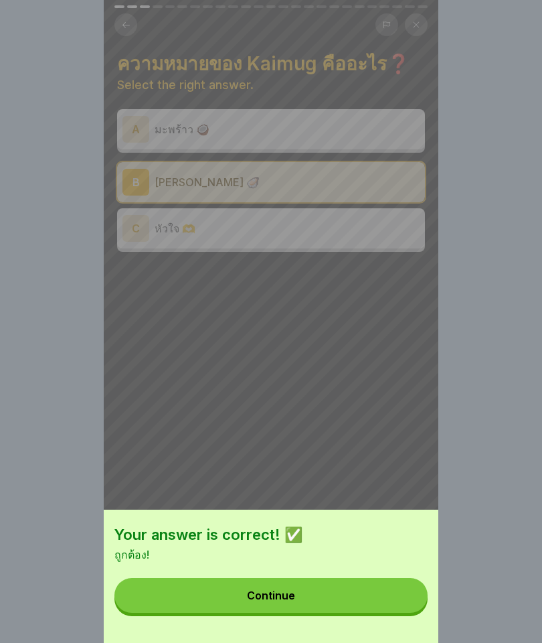
click at [382, 597] on button "Continue" at bounding box center [270, 595] width 313 height 35
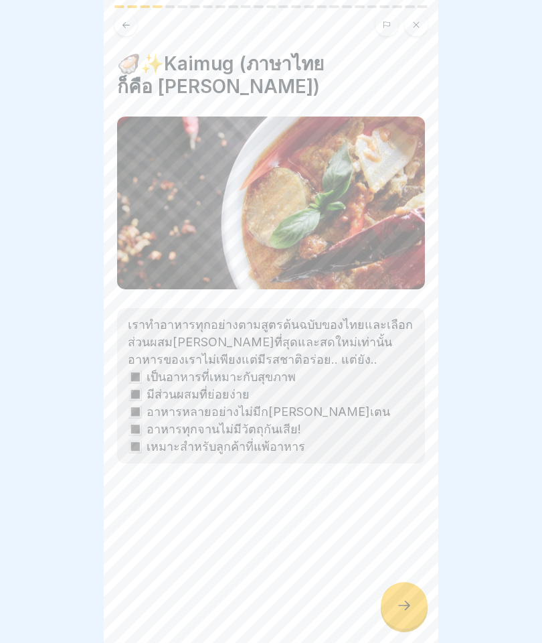
click at [380, 596] on div "🦪✨Kaimug (ภาษาไทยก็คือ ไข่มุก) เราทำอาหารทุกอย่างตามสูตรต้นฉบับของไทยและเลือกส่…" at bounding box center [271, 321] width 335 height 643
click at [413, 610] on div at bounding box center [404, 605] width 47 height 47
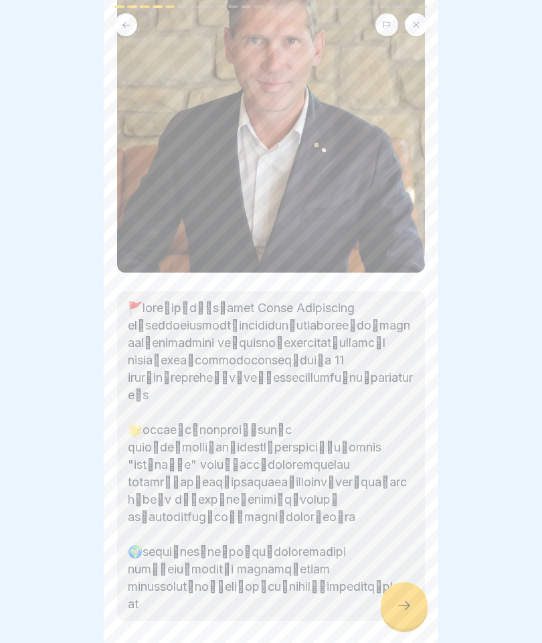
scroll to position [129, 0]
click at [418, 604] on div at bounding box center [404, 605] width 47 height 47
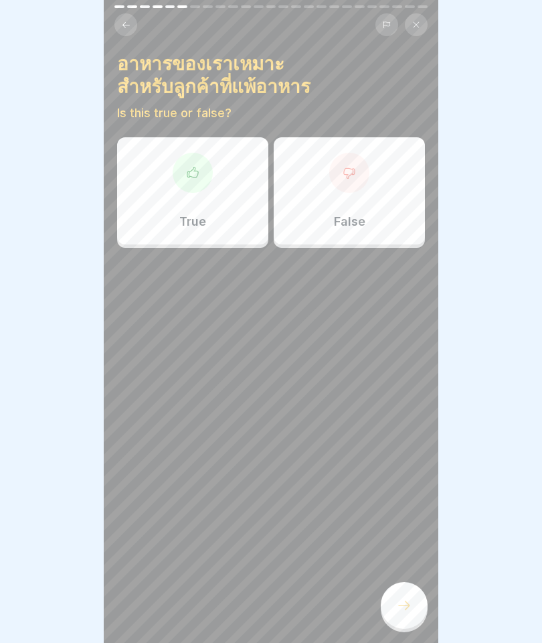
click at [189, 208] on div "True" at bounding box center [192, 190] width 151 height 107
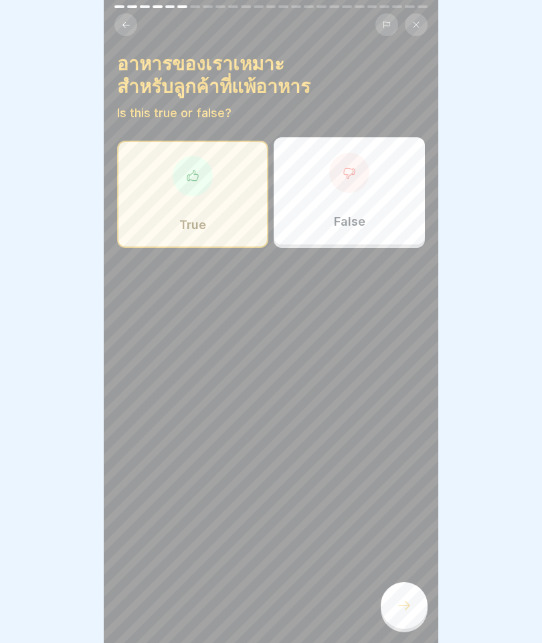
click at [390, 600] on div at bounding box center [404, 605] width 47 height 47
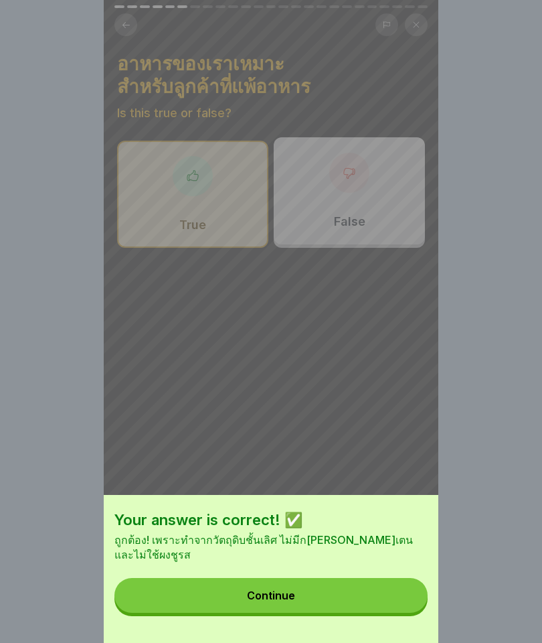
click at [382, 607] on button "Continue" at bounding box center [270, 595] width 313 height 35
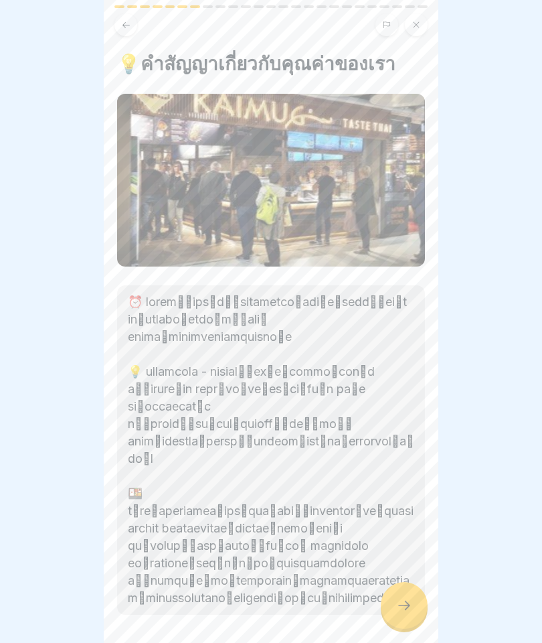
click at [408, 600] on icon at bounding box center [404, 605] width 16 height 16
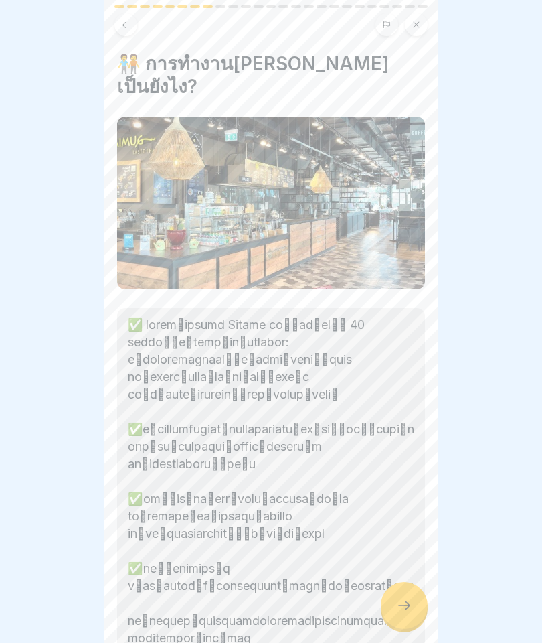
click at [396, 614] on div at bounding box center [404, 605] width 47 height 47
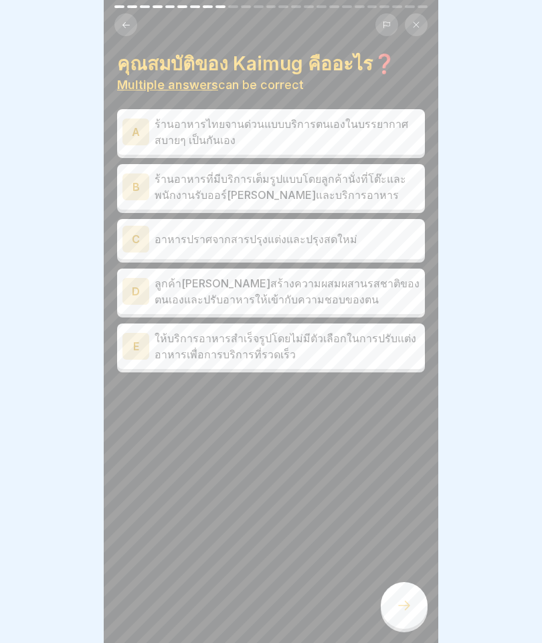
click at [394, 189] on p "ร้านอาหารที่มีบริการเต็มรูปแบบโดยลูกค้านั่งที่โต๊ะและพนักงานรับออร์เดอร์และบริก…" at bounding box center [287, 187] width 265 height 32
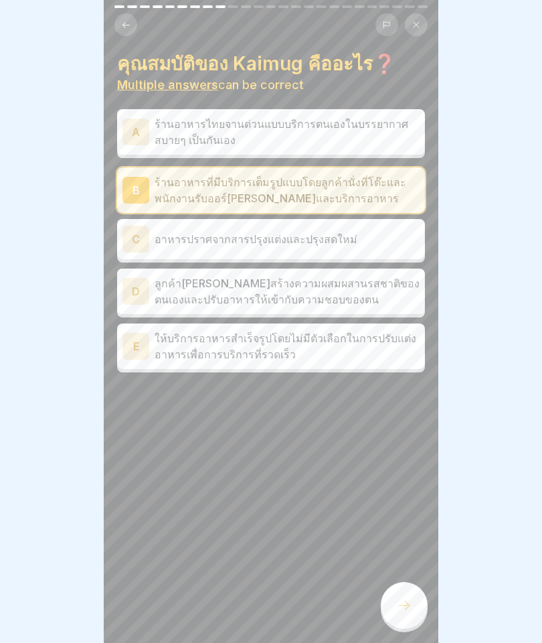
click at [378, 135] on p "ร้านอาหารไทยจานด่วนแบบบริการตนเองในบรรยากาศสบายๆ เป็นกันเอง" at bounding box center [287, 132] width 265 height 32
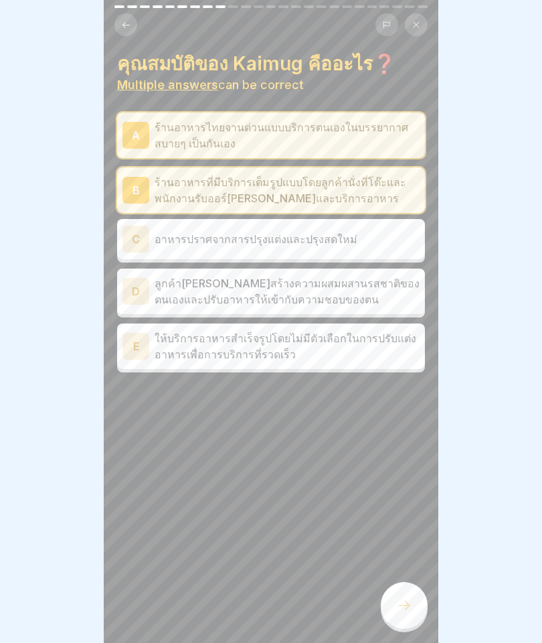
click at [354, 246] on p "อาหารปราศจากสารปรุงแต่งและปรุงสดใหม่" at bounding box center [287, 239] width 265 height 16
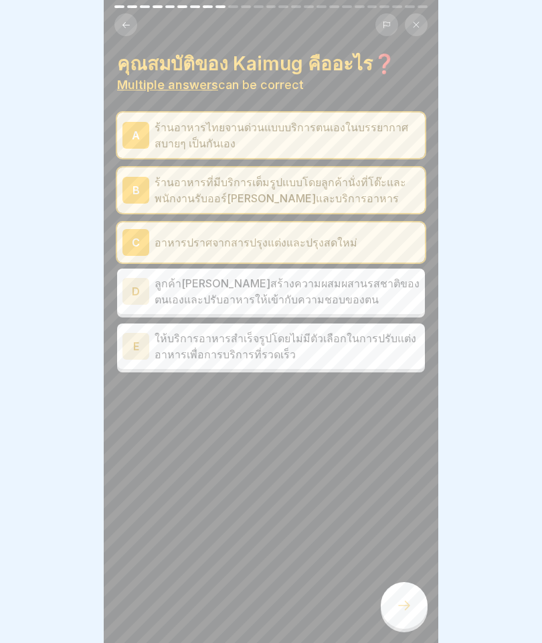
click at [350, 245] on p "อาหารปราศจากสารปรุงแต่งและปรุงสดใหม่" at bounding box center [287, 242] width 265 height 16
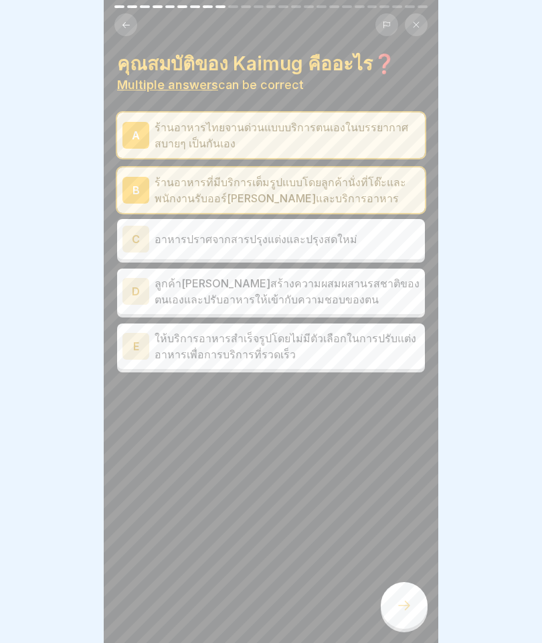
click at [349, 229] on div "C อาหารปราศจากสารปรุงแต่งและปรุงสดใหม่" at bounding box center [270, 239] width 297 height 27
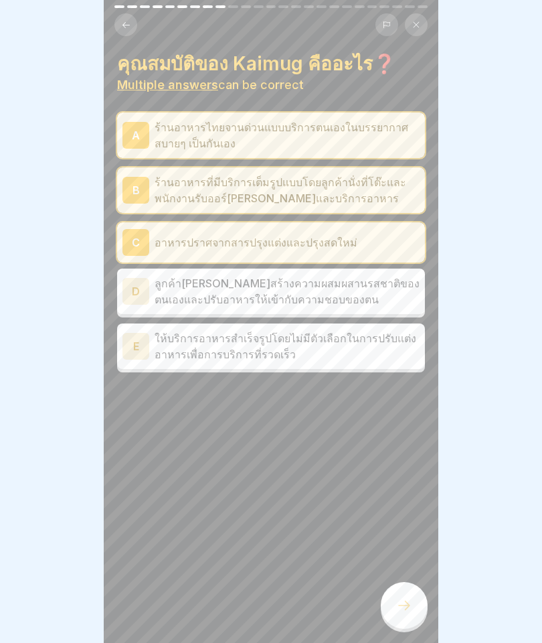
click at [323, 297] on p "ลูกค้าสามารถสร้างความผสมผสานรสชาติของตนเองและปรับอาหารให้เข้ากับความชอบของตน" at bounding box center [287, 291] width 265 height 32
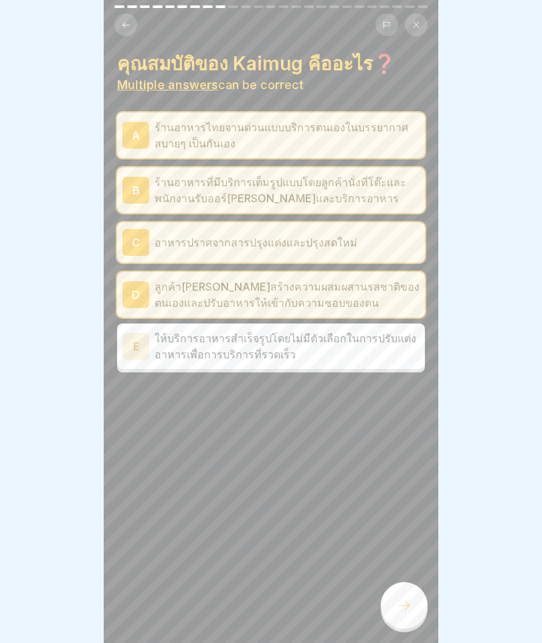
click at [412, 607] on icon at bounding box center [404, 605] width 16 height 16
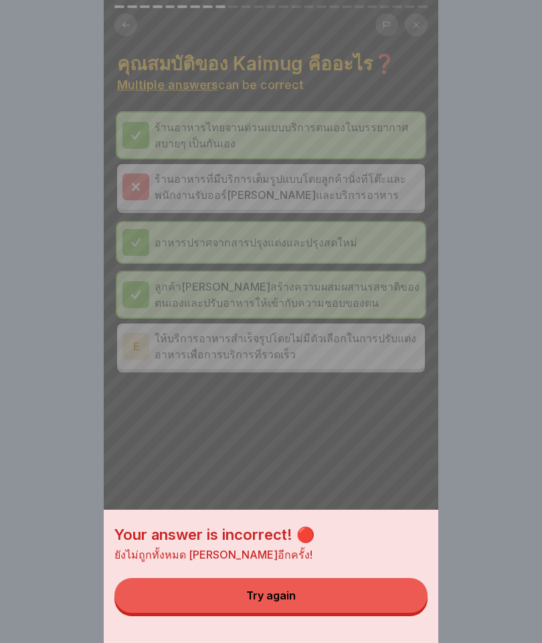
click at [366, 596] on button "Try again" at bounding box center [270, 595] width 313 height 35
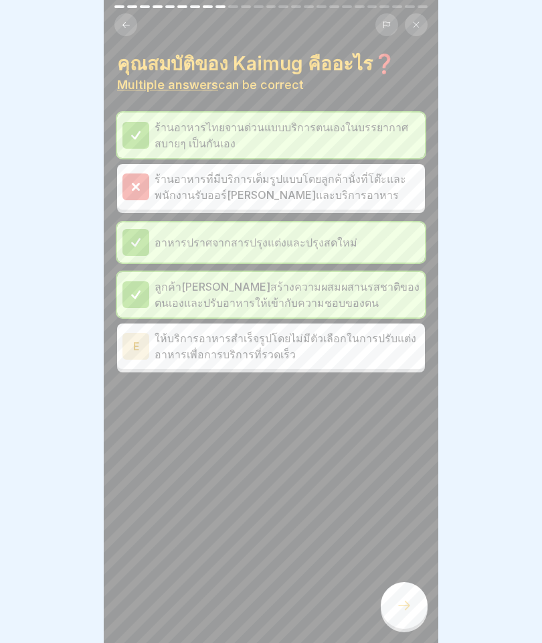
click at [332, 349] on p "ให้บริการอาหารสำเร็จรูปโดยไม่มีตัวเลือกในการปรับแต่งอาหารเพื่อการบริการที่รวดเร…" at bounding box center [287, 346] width 265 height 32
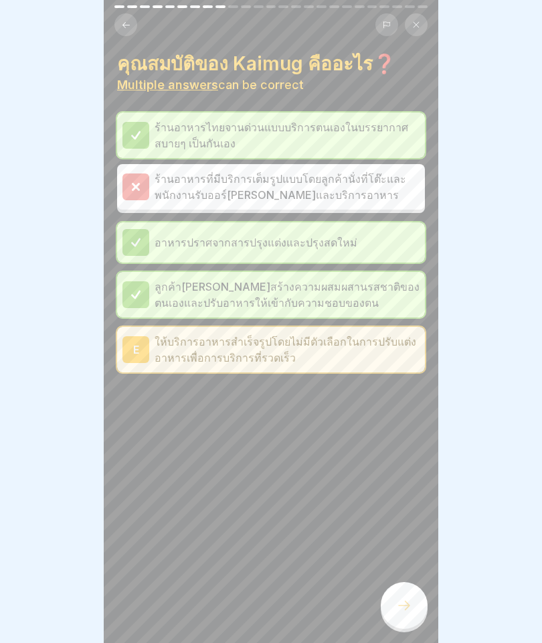
click at [400, 604] on icon at bounding box center [404, 605] width 16 height 16
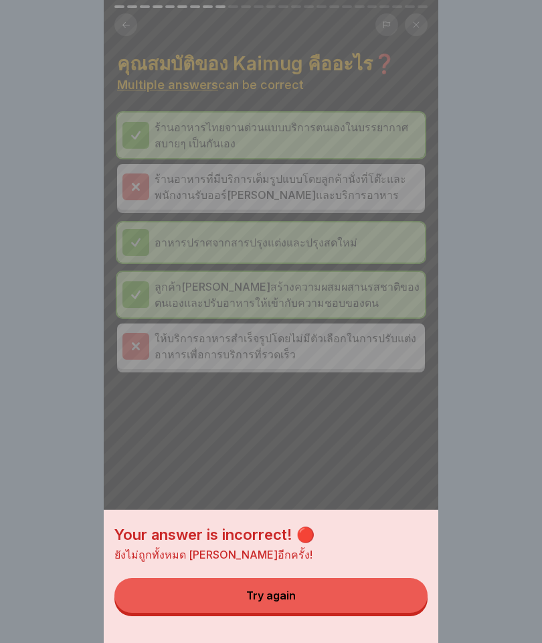
click at [363, 597] on button "Try again" at bounding box center [270, 595] width 313 height 35
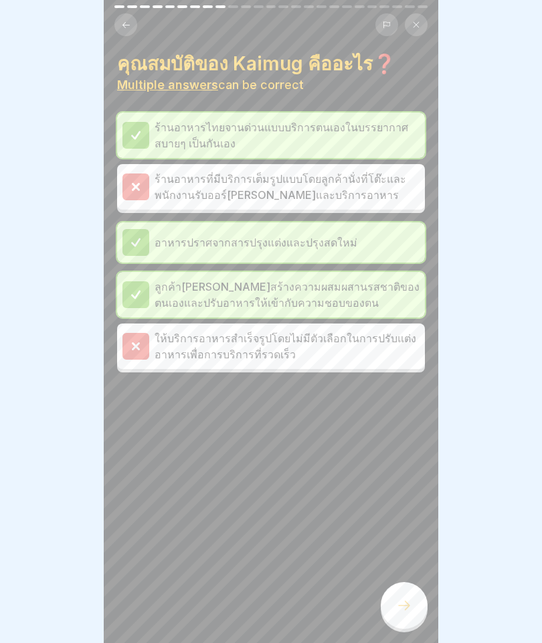
click at [337, 139] on p "ร้านอาหารไทยจานด่วนแบบบริการตนเองในบรรยากาศสบายๆ เป็นกันเอง" at bounding box center [287, 135] width 265 height 32
click at [404, 594] on div at bounding box center [404, 605] width 47 height 47
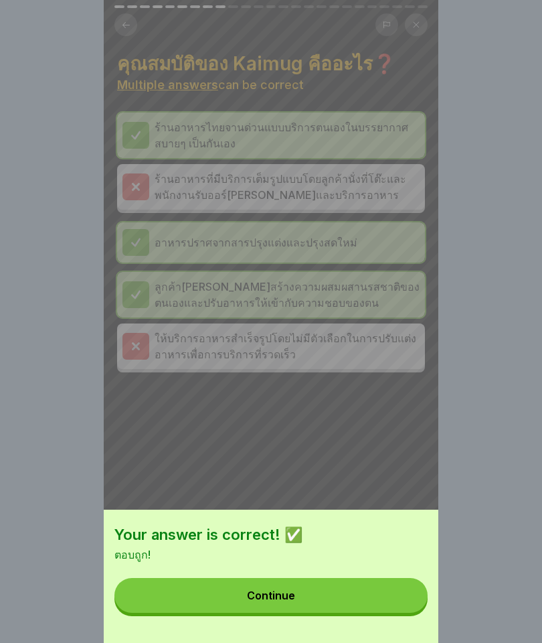
click at [327, 594] on button "Continue" at bounding box center [270, 595] width 313 height 35
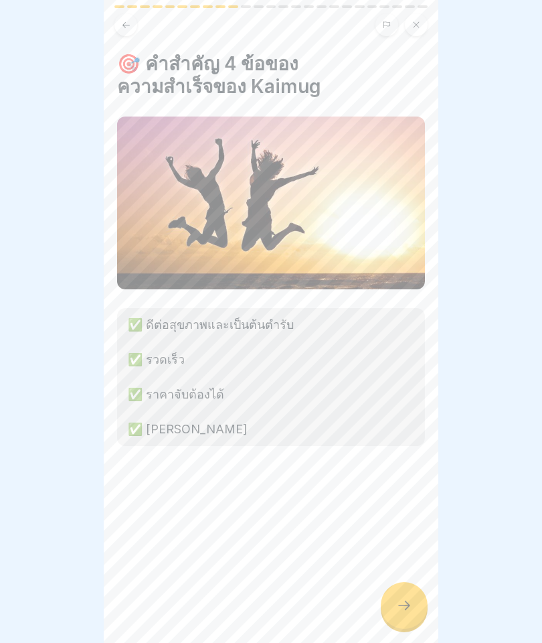
click at [412, 606] on icon at bounding box center [404, 605] width 16 height 16
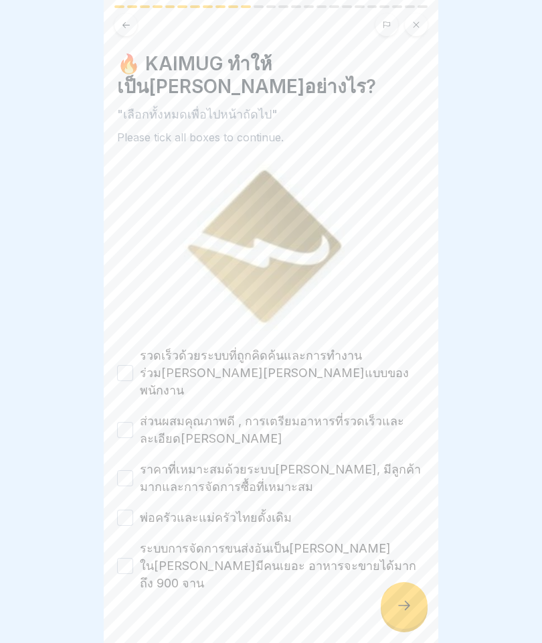
click at [384, 355] on label "รวดเร็วด้วยระบบที่ถูกคิดค้นและการทำงานร่วมกันที่สมบูรณ์แบบของพนักงาน" at bounding box center [282, 373] width 285 height 52
click at [133, 365] on button "รวดเร็วด้วยระบบที่ถูกคิดค้นและการทำงานร่วมกันที่สมบูรณ์แบบของพนักงาน" at bounding box center [125, 373] width 16 height 16
click at [367, 416] on label "ส่วนผสมคุณภาพดี , การเตรียมอาหารที่รวดเร็วและละเอียดประณีต" at bounding box center [282, 429] width 285 height 35
click at [133, 422] on button "ส่วนผสมคุณภาพดี , การเตรียมอาหารที่รวดเร็วและละเอียดประณีต" at bounding box center [125, 430] width 16 height 16
click at [364, 473] on label "ราคาที่เหมาะสมด้วยระบบที่ดี, มีลูกค้ามากและการจัดการซื้อที่เหมาะสม" at bounding box center [282, 478] width 285 height 35
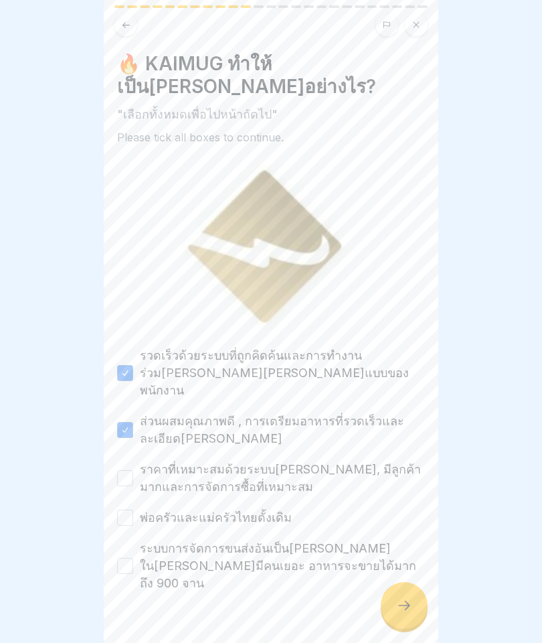
click at [133, 473] on button "ราคาที่เหมาะสมด้วยระบบที่ดี, มีลูกค้ามากและการจัดการซื้อที่เหมาะสม" at bounding box center [125, 478] width 16 height 16
click at [348, 514] on div "รวดเร็วด้วยระบบที่ถูกคิดค้นและการทำงานร่วมกันที่สมบูรณ์แบบของพนักงาน ส่วนผสมคุณ…" at bounding box center [271, 469] width 308 height 245
click at [333, 541] on label "ระบบการจัดการขนส่งอันเป็นเอกลักษณ์ ในวันที่มีคนเยอะ อาหารจะขายได้มากถึง 900 จาน" at bounding box center [282, 565] width 285 height 52
click at [133, 558] on button "ระบบการจัดการขนส่งอันเป็นเอกลักษณ์ ในวันที่มีคนเยอะ อาหารจะขายได้มากถึง 900 จาน" at bounding box center [125, 566] width 16 height 16
click at [351, 477] on label "ราคาที่เหมาะสมด้วยระบบที่ดี, มีลูกค้ามากและการจัดการซื้อที่เหมาะสม" at bounding box center [282, 478] width 285 height 35
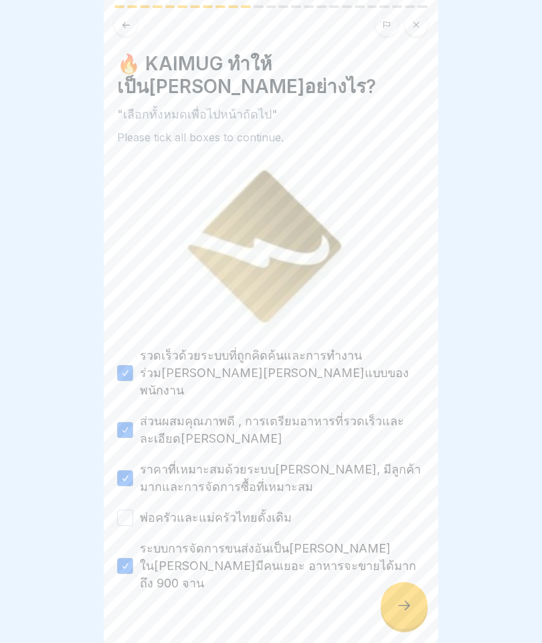
click at [133, 477] on button "ราคาที่เหมาะสมด้วยระบบที่ดี, มีลูกค้ามากและการจัดการซื้อที่เหมาะสม" at bounding box center [125, 478] width 16 height 16
click at [340, 490] on div "รวดเร็วด้วยระบบที่ถูกคิดค้นและการทำงานร่วมกันที่สมบูรณ์แบบของพนักงาน ส่วนผสมคุณ…" at bounding box center [271, 469] width 308 height 245
click at [330, 461] on label "ราคาที่เหมาะสมด้วยระบบที่ดี, มีลูกค้ามากและการจัดการซื้อที่เหมาะสม" at bounding box center [282, 478] width 285 height 35
click at [133, 470] on button "ราคาที่เหมาะสมด้วยระบบที่ดี, มีลูกค้ามากและการจัดการซื้อที่เหมาะสม" at bounding box center [125, 478] width 16 height 16
click at [282, 491] on div "รวดเร็วด้วยระบบที่ถูกคิดค้นและการทำงานร่วมกันที่สมบูรณ์แบบของพนักงาน ส่วนผสมคุณ…" at bounding box center [271, 469] width 308 height 245
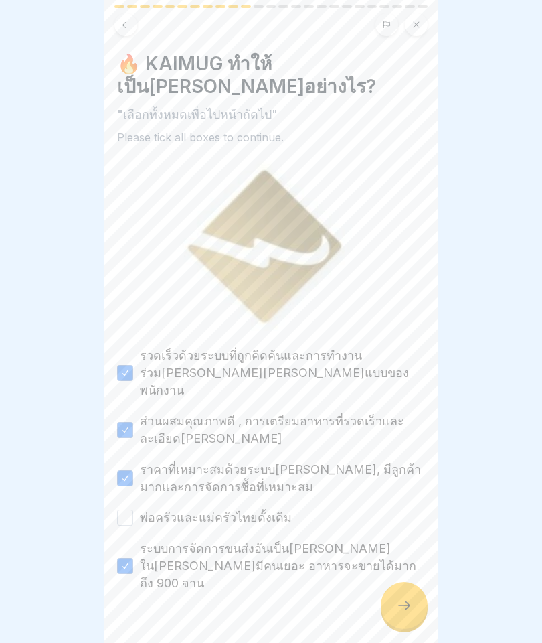
click at [257, 509] on label "พ่อครัวและแม่ครัวไทยดั้งเดิม" at bounding box center [216, 517] width 152 height 17
click at [133, 509] on button "พ่อครัวและแม่ครัวไทยดั้งเดิม" at bounding box center [125, 517] width 16 height 16
click at [397, 602] on icon at bounding box center [404, 605] width 16 height 16
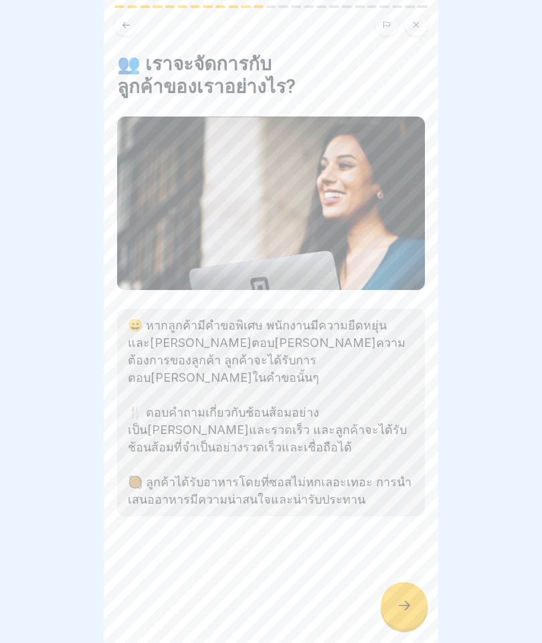
click at [412, 598] on icon at bounding box center [404, 605] width 16 height 16
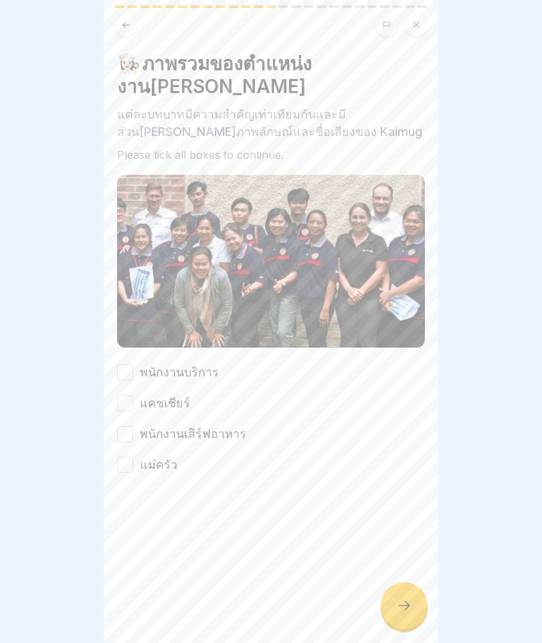
click at [274, 336] on div "👩🏻‍🍳 ภาพรวมของตำแหน่งงานที่ Kaimug แต่ละบทบาทมีความสำคัญเท่าเทียมกันและมีส่วนส่…" at bounding box center [271, 262] width 308 height 421
click at [171, 363] on label "พนักงานบริการ" at bounding box center [179, 371] width 79 height 17
click at [133, 364] on button "พนักงานบริการ" at bounding box center [125, 372] width 16 height 16
click at [171, 363] on label "พนักงานบริการ" at bounding box center [179, 371] width 79 height 17
click at [133, 364] on button "พนักงานบริการ" at bounding box center [125, 372] width 16 height 16
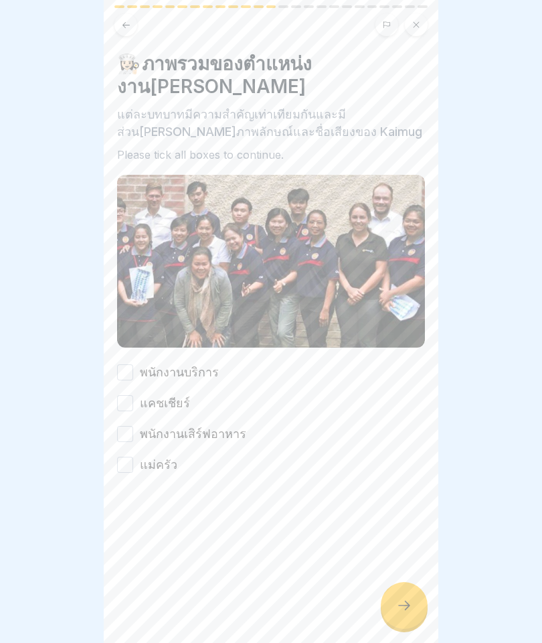
click at [183, 425] on label "พนักงานเสิร์ฟอาหาร" at bounding box center [193, 433] width 106 height 17
click at [133, 426] on button "พนักงานเสิร์ฟอาหาร" at bounding box center [125, 434] width 16 height 16
click at [161, 456] on label "แม่ครัว" at bounding box center [158, 464] width 37 height 17
click at [133, 456] on button "แม่ครัว" at bounding box center [125, 464] width 16 height 16
click at [141, 394] on label "แคชเชียร์" at bounding box center [165, 402] width 50 height 17
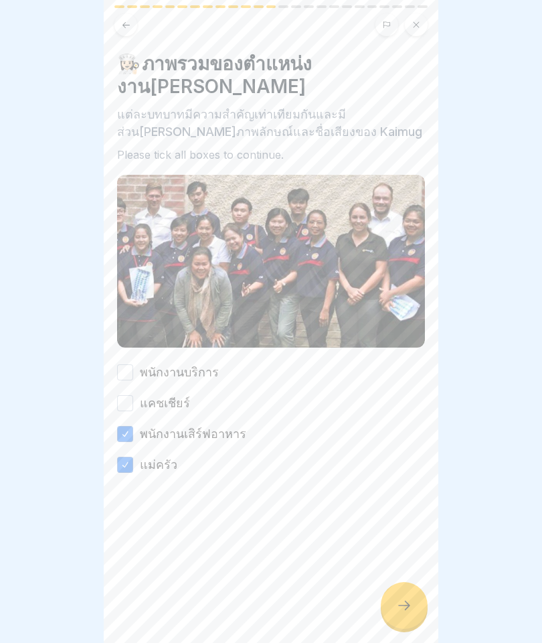
click at [133, 395] on button "แคชเชียร์" at bounding box center [125, 403] width 16 height 16
click at [131, 364] on button "พนักงานบริการ" at bounding box center [125, 372] width 16 height 16
click at [410, 601] on icon at bounding box center [404, 605] width 16 height 16
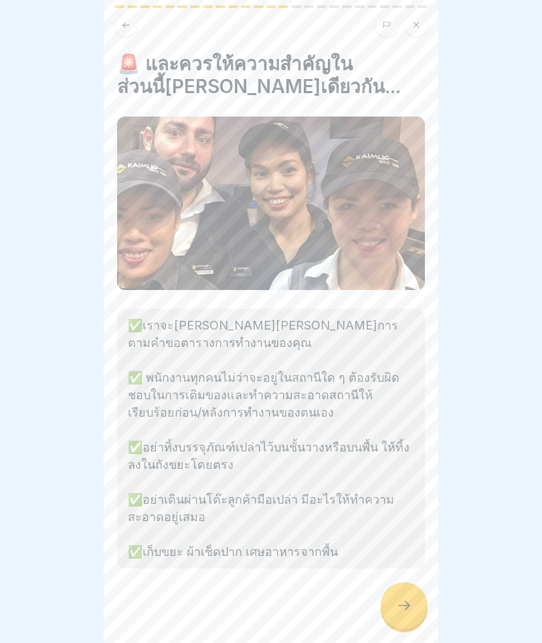
click at [400, 592] on div at bounding box center [404, 605] width 47 height 47
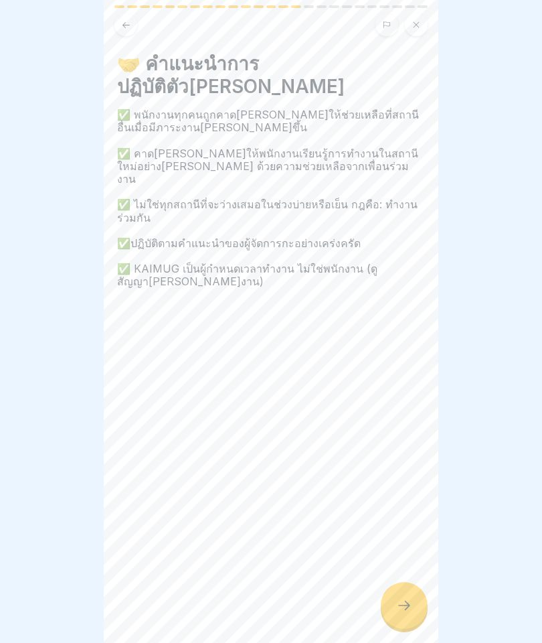
click at [417, 596] on div at bounding box center [404, 605] width 47 height 47
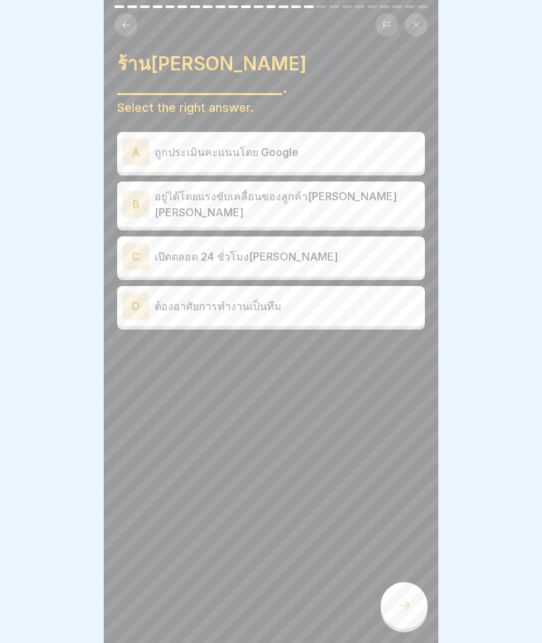
click at [385, 298] on p "ต้องอาศัยการทำงานเป็นทีม" at bounding box center [287, 306] width 265 height 16
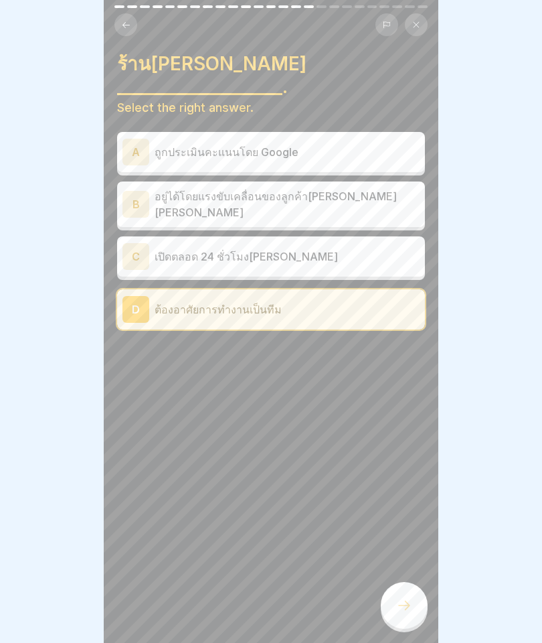
click at [421, 595] on div at bounding box center [404, 605] width 47 height 47
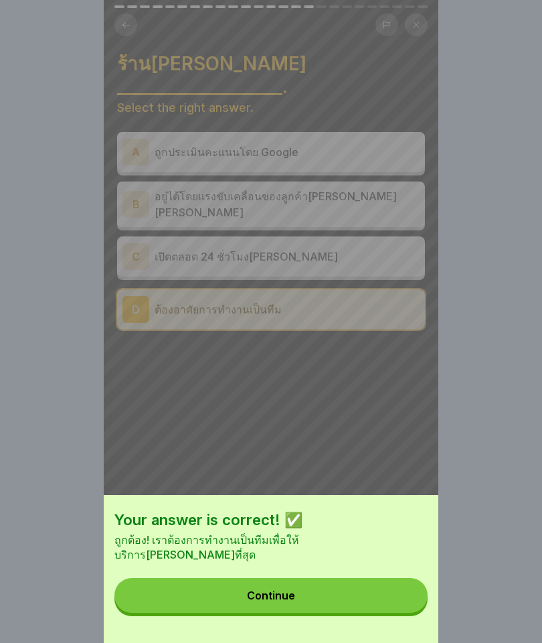
click at [389, 592] on button "Continue" at bounding box center [270, 595] width 313 height 35
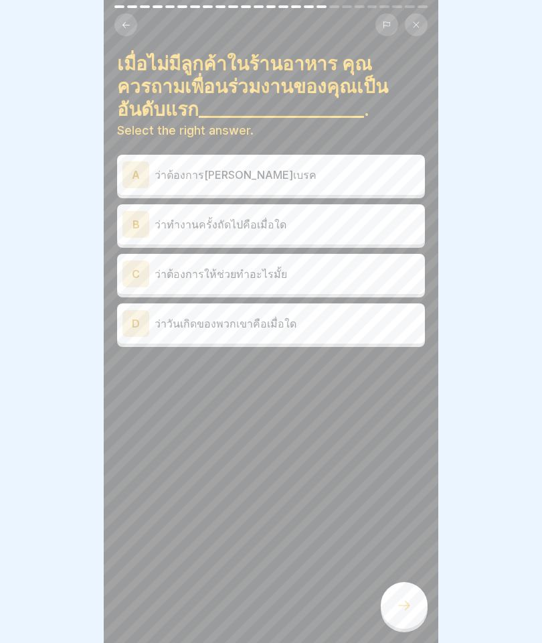
click at [380, 281] on div "C ว่าต้องการให้ช่วยทำอะไรมั้ย" at bounding box center [270, 273] width 297 height 27
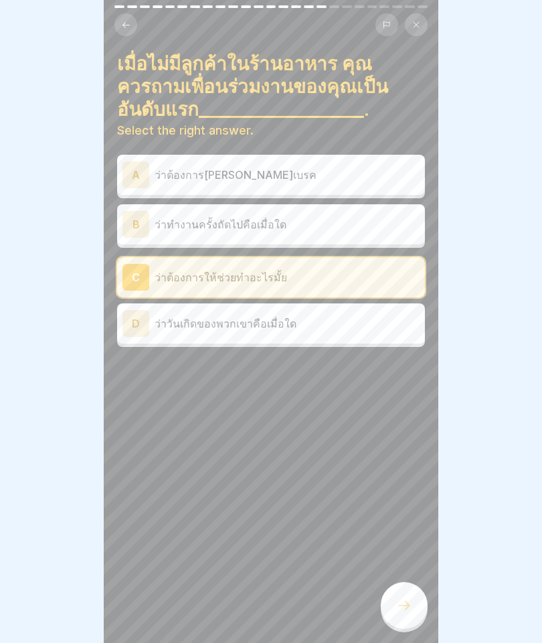
click at [411, 604] on icon at bounding box center [404, 605] width 16 height 16
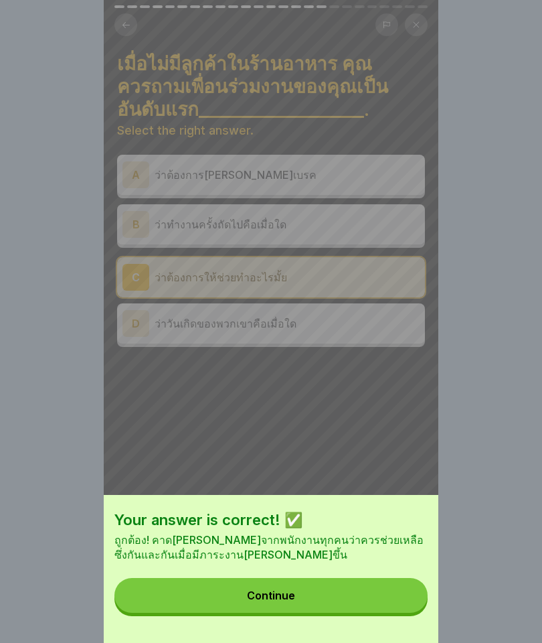
click at [379, 607] on button "Continue" at bounding box center [270, 595] width 313 height 35
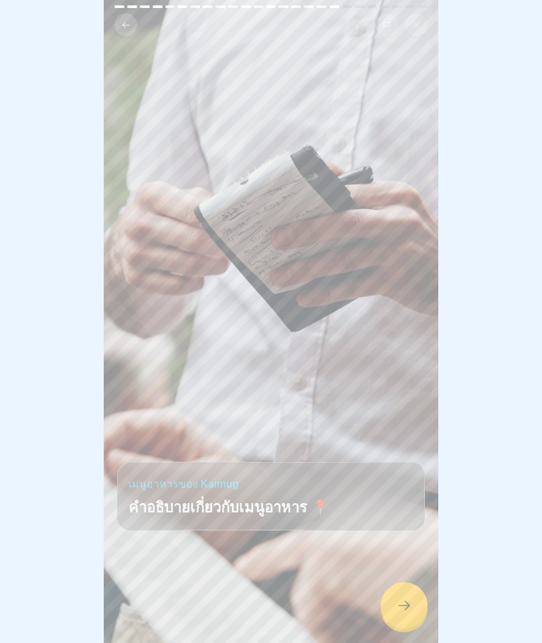
click at [408, 608] on icon at bounding box center [404, 605] width 16 height 16
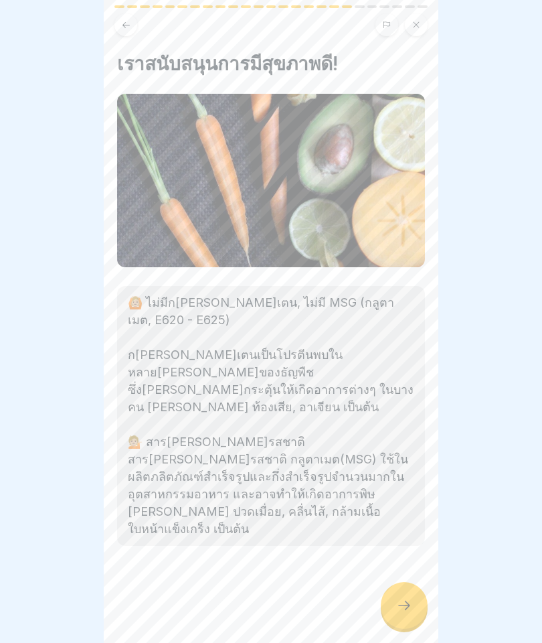
click at [410, 597] on icon at bounding box center [404, 605] width 16 height 16
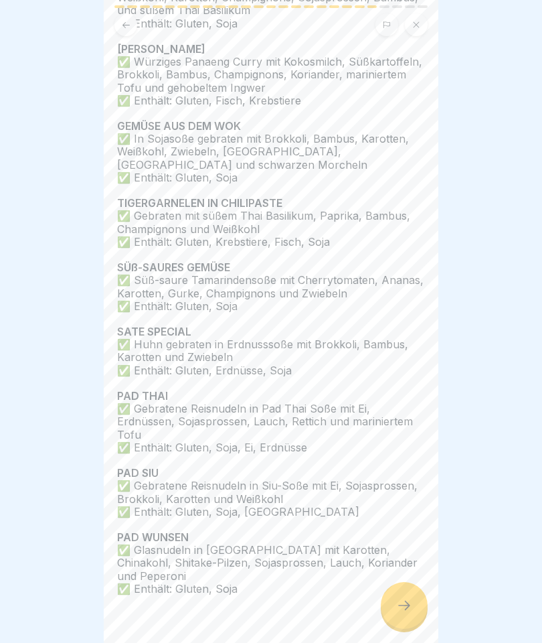
scroll to position [312, 0]
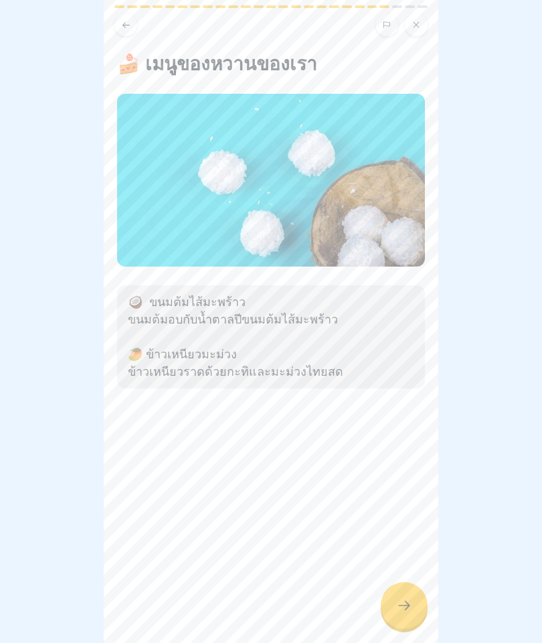
click at [401, 610] on icon at bounding box center [404, 605] width 16 height 16
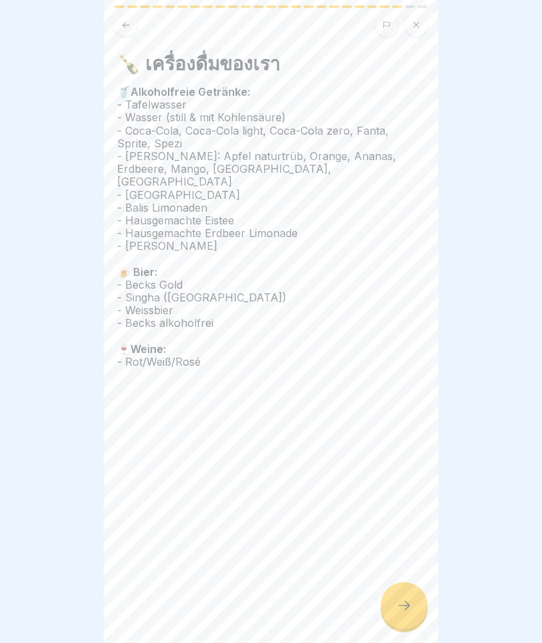
click at [398, 602] on icon at bounding box center [404, 605] width 16 height 16
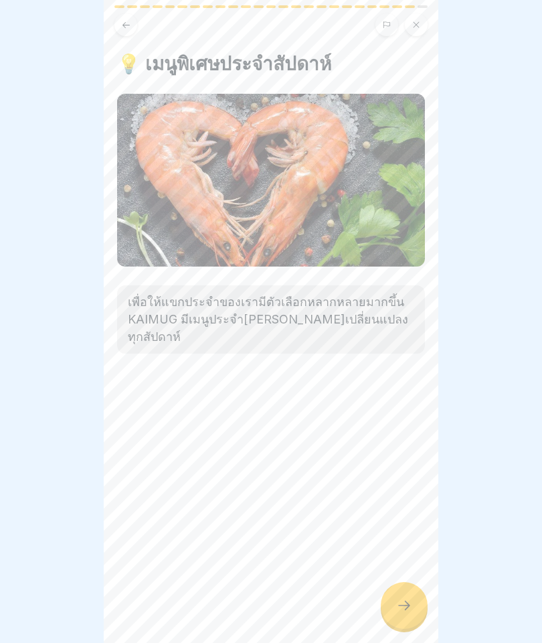
click at [402, 606] on icon at bounding box center [404, 605] width 16 height 16
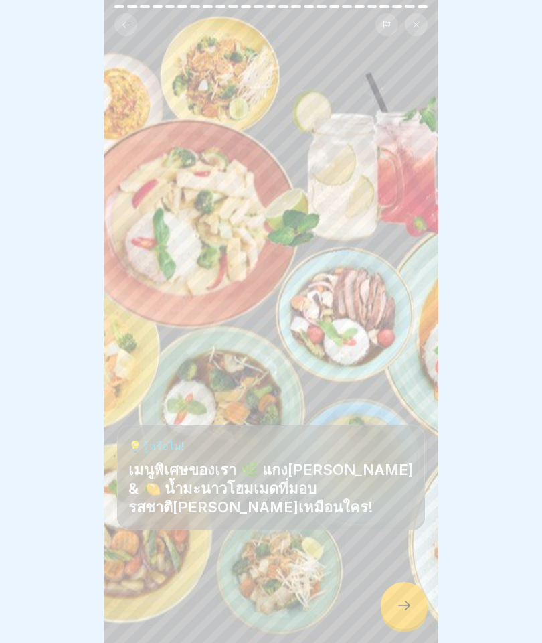
click at [402, 604] on icon at bounding box center [404, 605] width 16 height 16
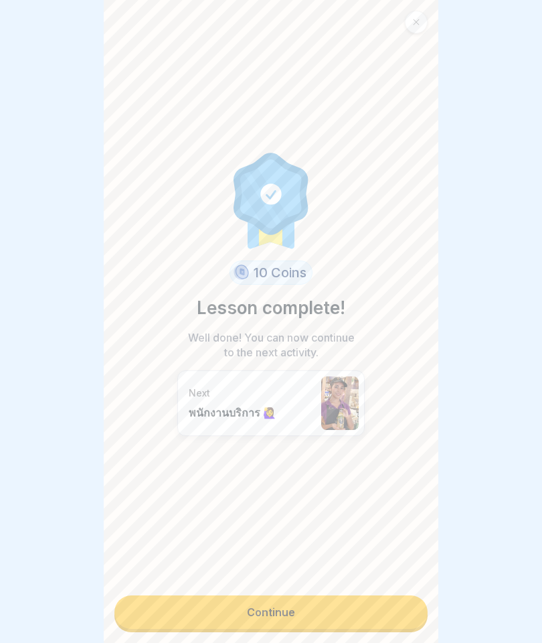
click at [260, 404] on div "Next พนักงานบริการ 🙋‍♀️" at bounding box center [252, 403] width 126 height 32
click at [238, 627] on link "Continue" at bounding box center [270, 611] width 313 height 33
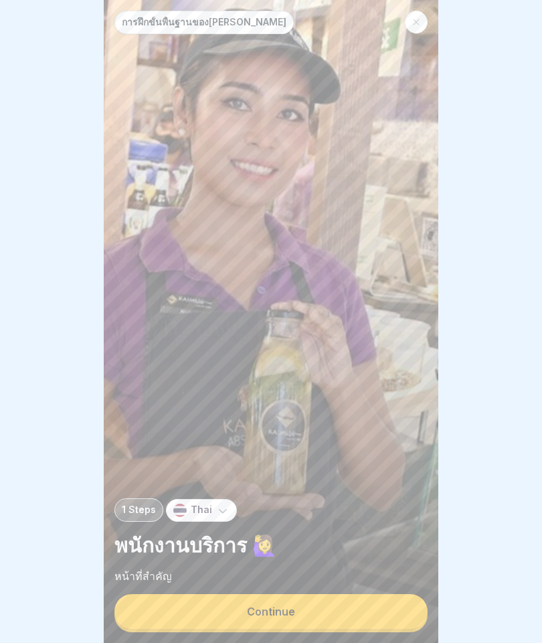
click at [201, 606] on button "Continue" at bounding box center [270, 611] width 313 height 35
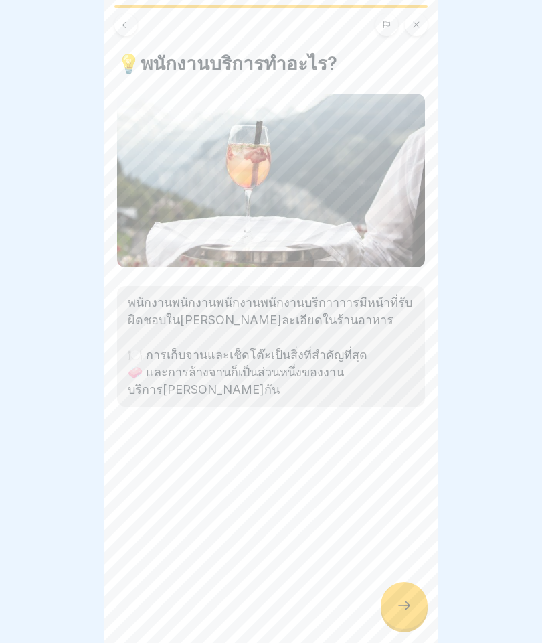
click at [402, 612] on icon at bounding box center [404, 605] width 16 height 16
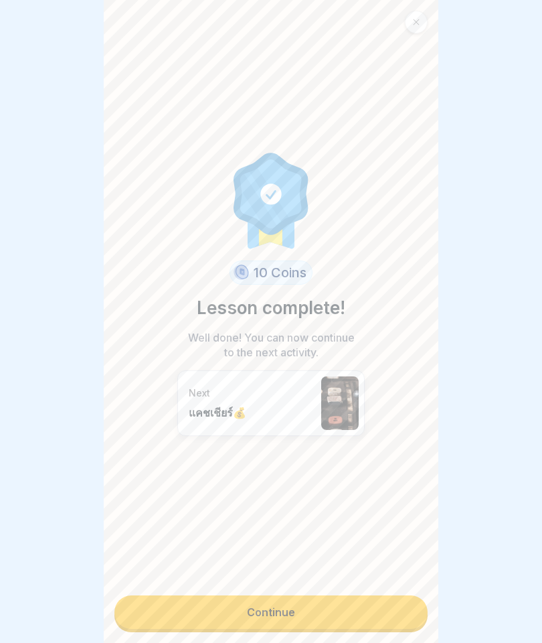
click at [209, 616] on link "Continue" at bounding box center [270, 611] width 313 height 33
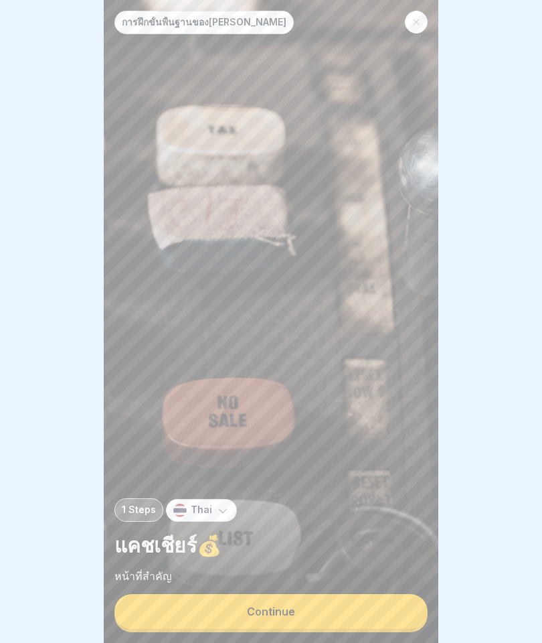
click at [219, 607] on button "Continue" at bounding box center [270, 611] width 313 height 35
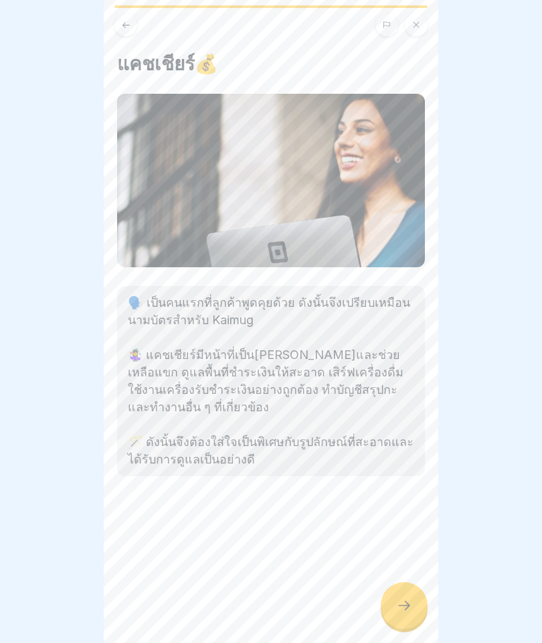
click at [403, 601] on icon at bounding box center [404, 605] width 16 height 16
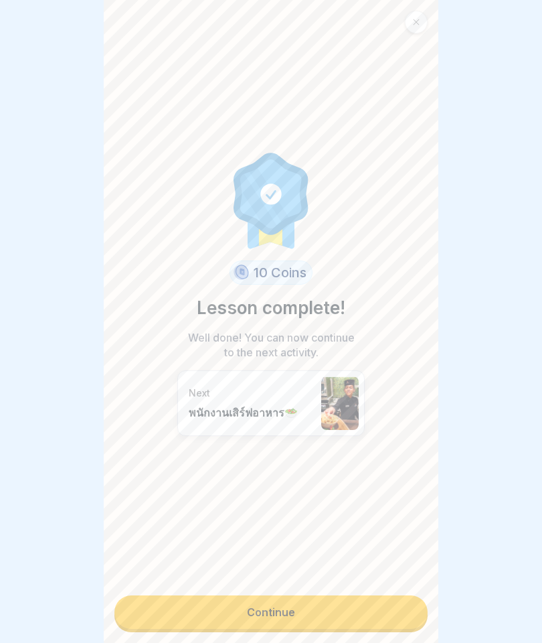
click at [247, 604] on link "Continue" at bounding box center [270, 611] width 313 height 33
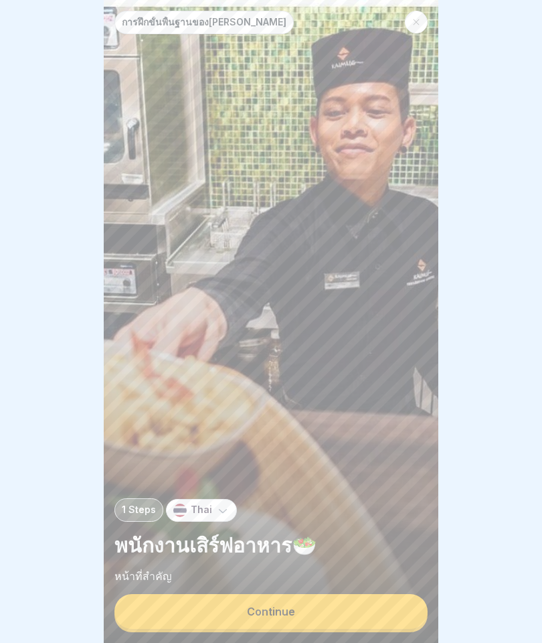
click at [224, 607] on button "Continue" at bounding box center [270, 611] width 313 height 35
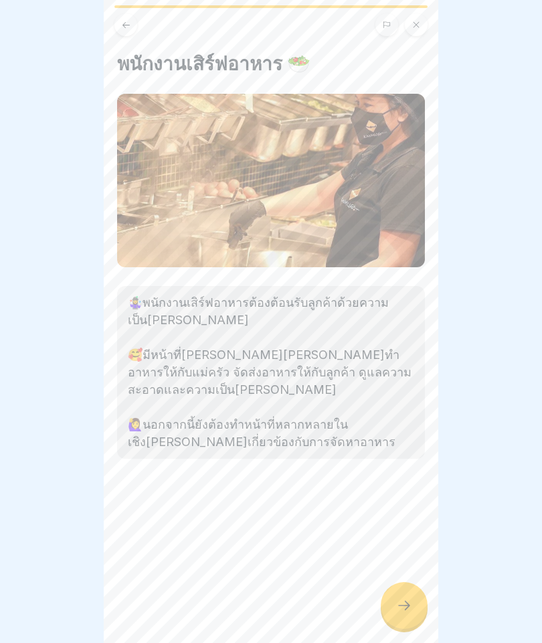
click at [407, 614] on div at bounding box center [404, 605] width 47 height 47
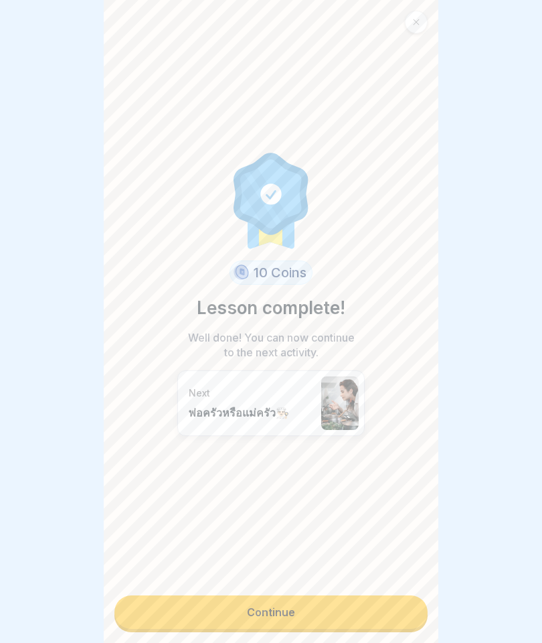
click at [224, 610] on link "Continue" at bounding box center [270, 611] width 313 height 33
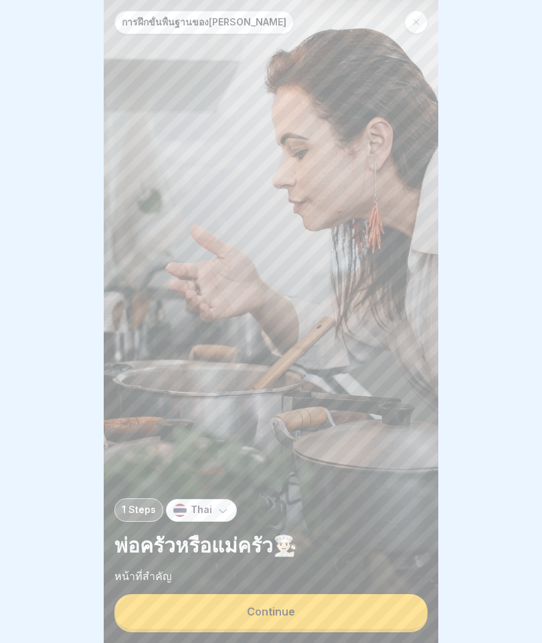
click at [209, 602] on button "Continue" at bounding box center [270, 611] width 313 height 35
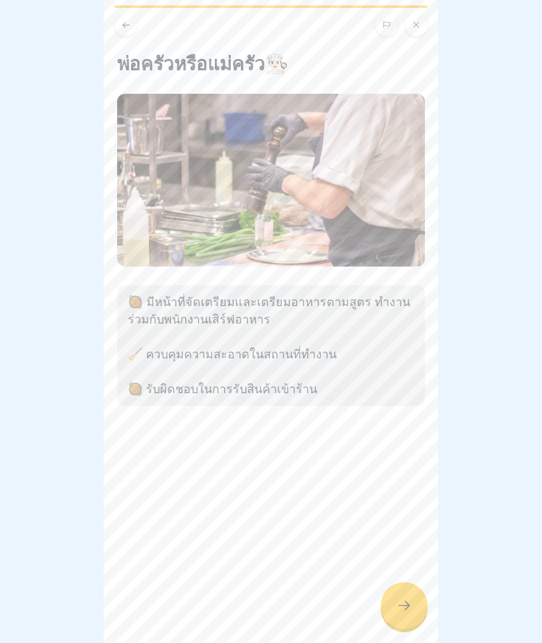
click at [419, 599] on div at bounding box center [404, 605] width 47 height 47
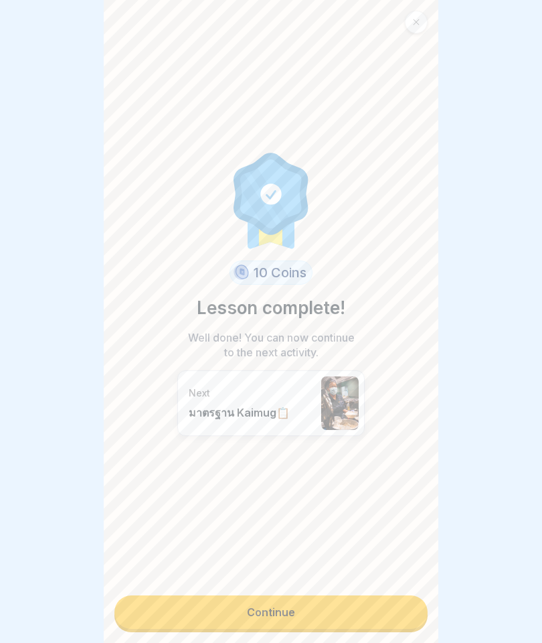
click at [180, 618] on link "Continue" at bounding box center [270, 611] width 313 height 33
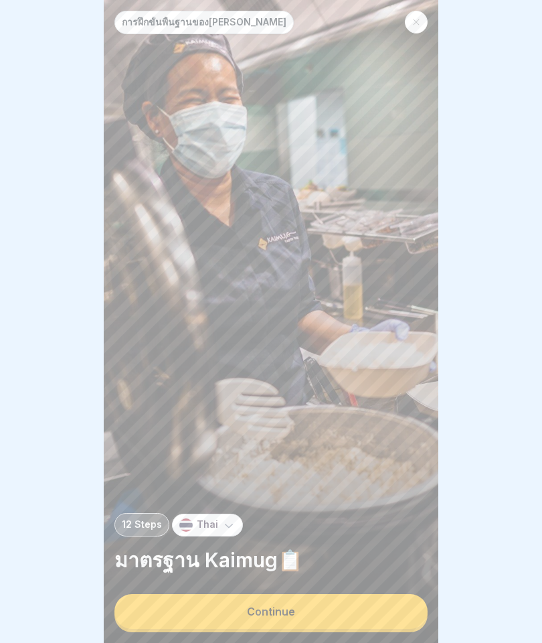
click at [171, 609] on button "Continue" at bounding box center [270, 611] width 313 height 35
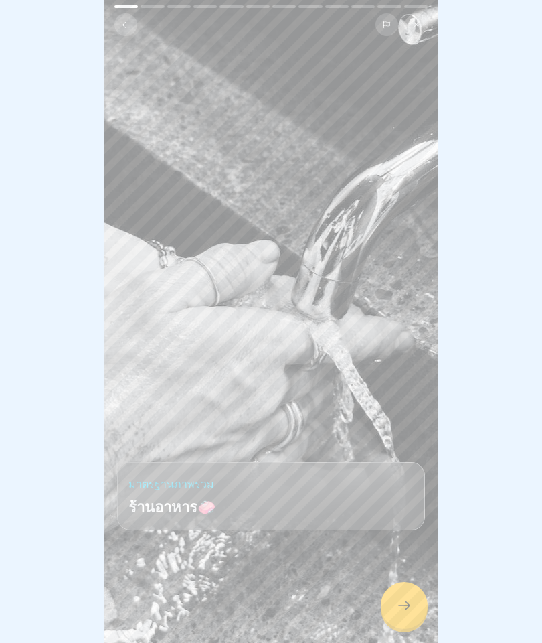
click at [396, 612] on div at bounding box center [404, 605] width 47 height 47
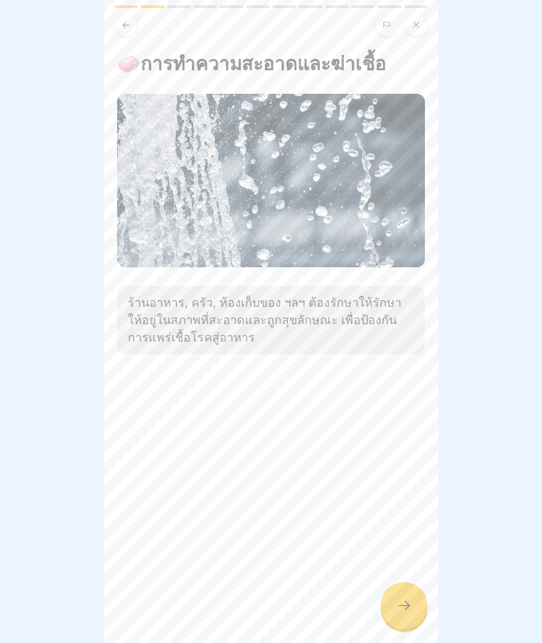
click at [398, 611] on icon at bounding box center [404, 605] width 16 height 16
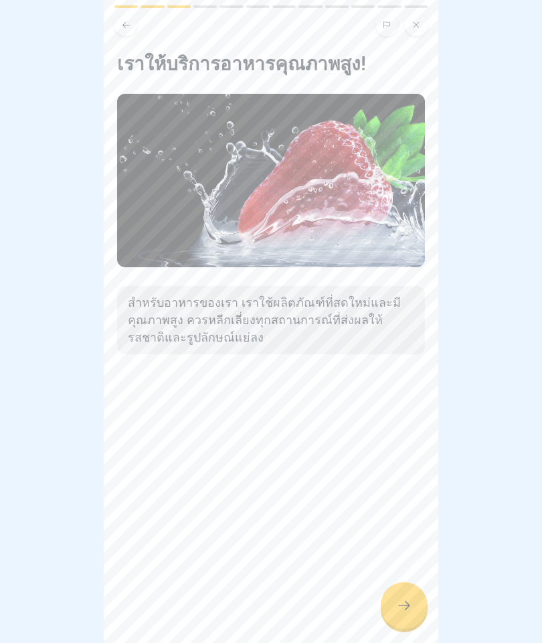
click at [400, 614] on div at bounding box center [404, 605] width 47 height 47
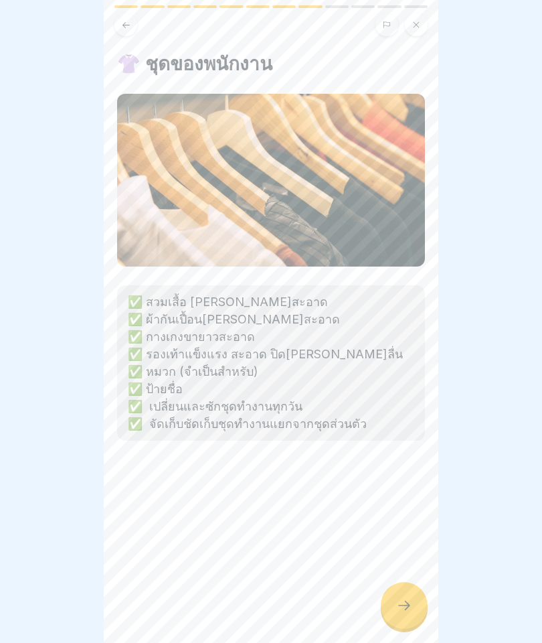
click at [401, 604] on icon at bounding box center [404, 605] width 16 height 16
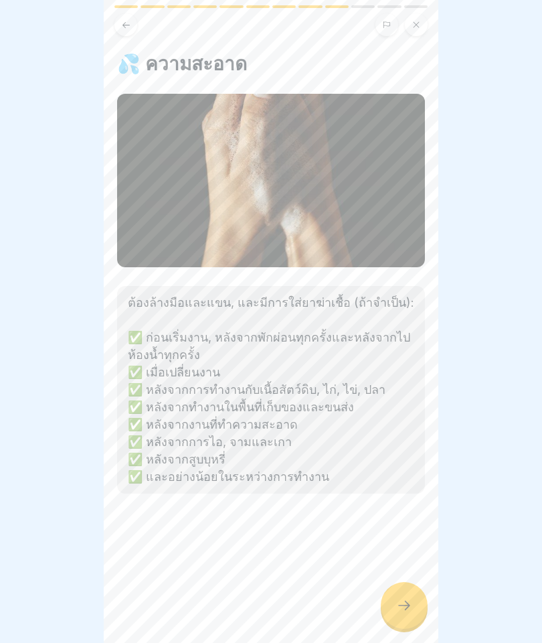
click at [397, 613] on div at bounding box center [404, 605] width 47 height 47
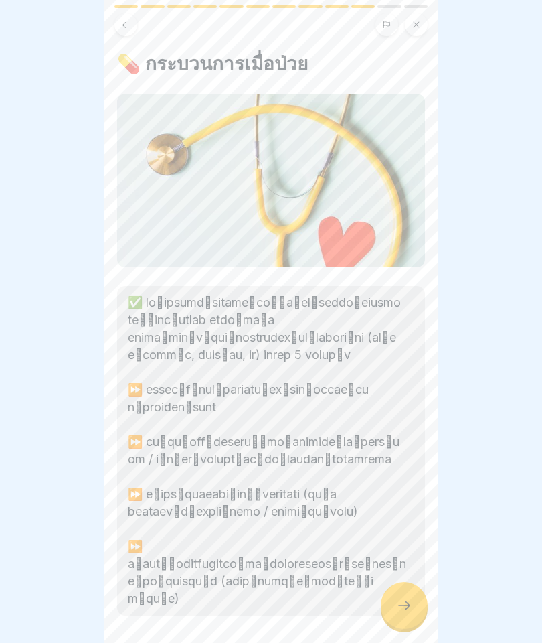
click at [404, 606] on icon at bounding box center [404, 605] width 16 height 16
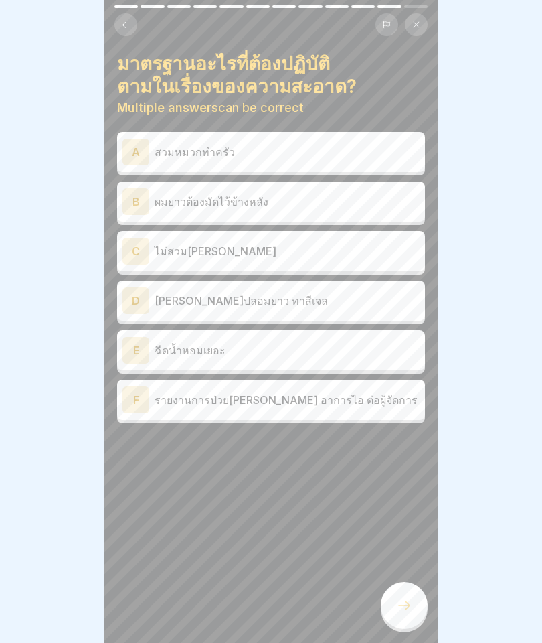
click at [285, 147] on p "สวมหมวกทำครัว" at bounding box center [287, 152] width 265 height 16
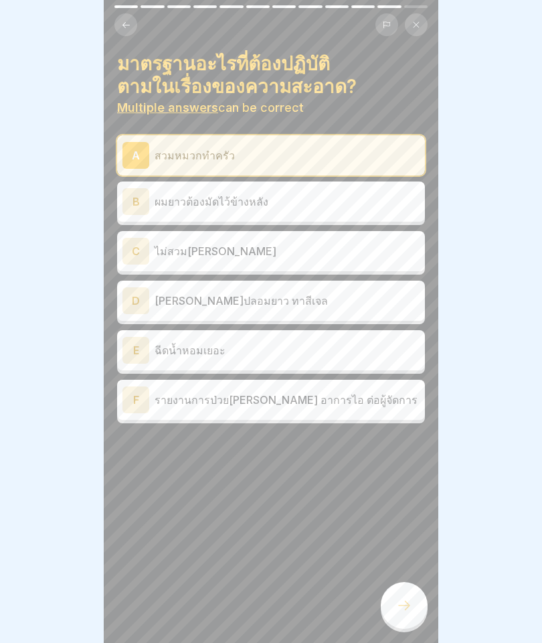
click at [287, 202] on p "ผมยาวต้องมัดไว้ข้างหลัง" at bounding box center [287, 201] width 265 height 16
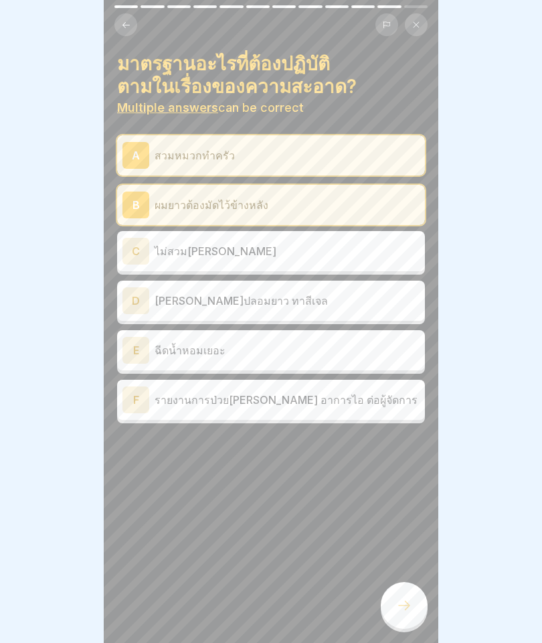
click at [268, 259] on div "C ไม่สวมเครื่องประดับ" at bounding box center [270, 251] width 297 height 27
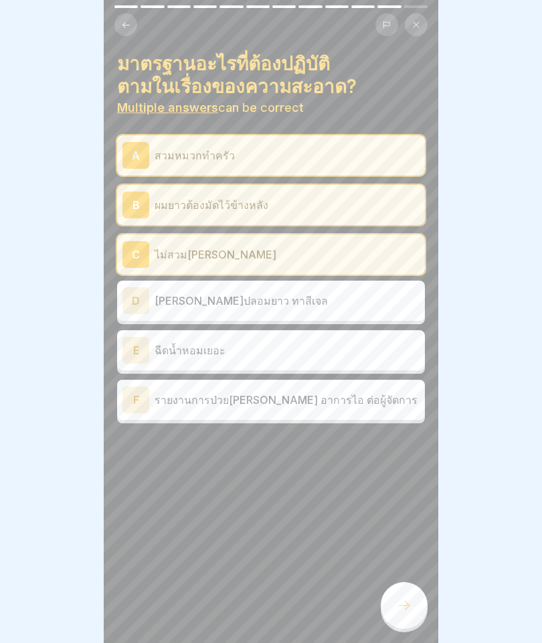
click at [246, 414] on div "F รายงานการป่วยเล็กน้อย เช่น อาการไอ ต่อผู้จัดการ" at bounding box center [271, 400] width 308 height 40
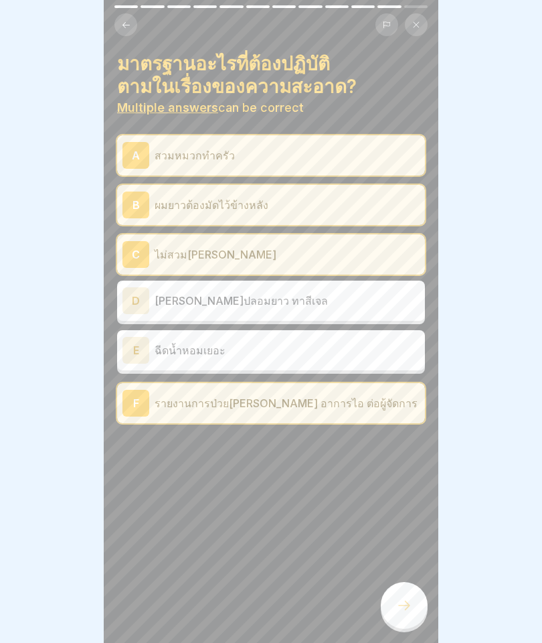
click at [399, 612] on icon at bounding box center [404, 605] width 16 height 16
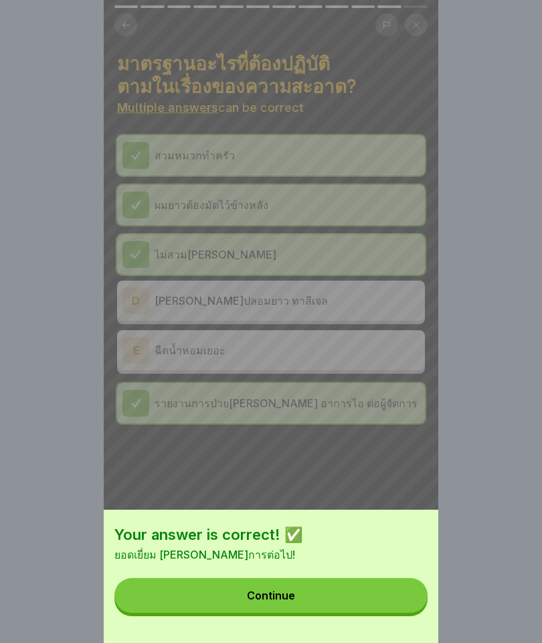
click at [335, 598] on button "Continue" at bounding box center [270, 595] width 313 height 35
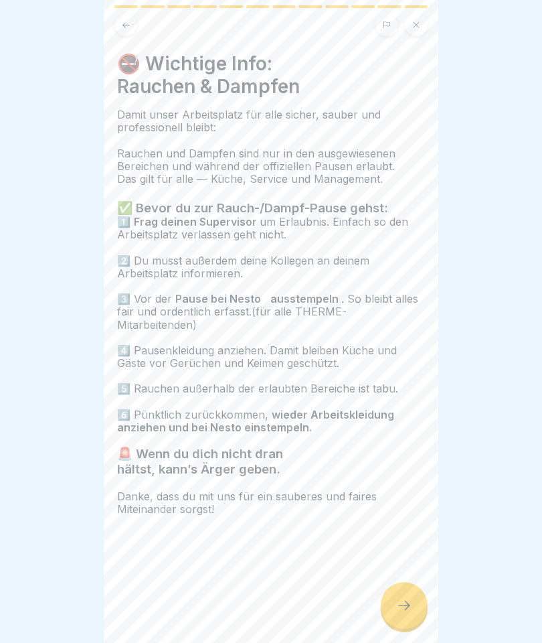
click at [394, 606] on div at bounding box center [404, 605] width 47 height 47
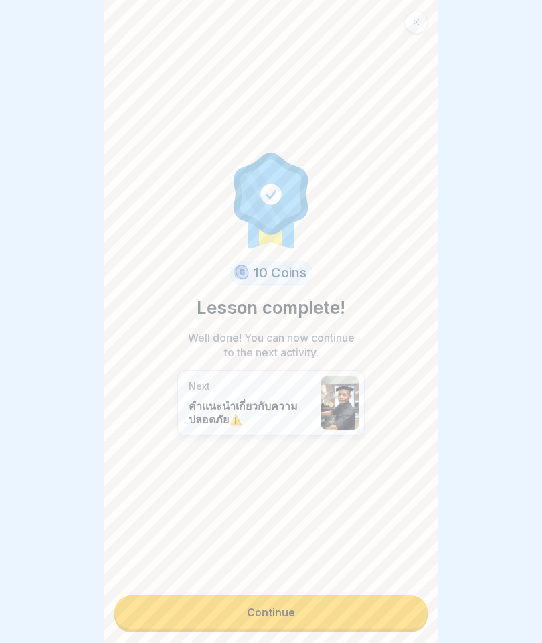
click at [321, 603] on link "Continue" at bounding box center [270, 611] width 313 height 33
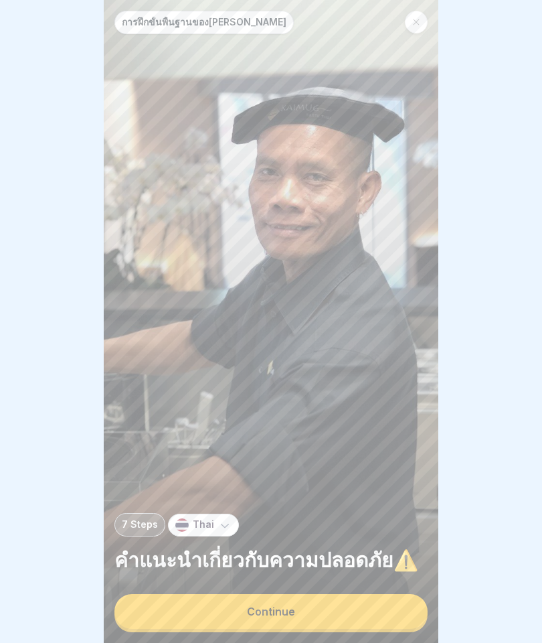
click at [332, 612] on button "Continue" at bounding box center [270, 611] width 313 height 35
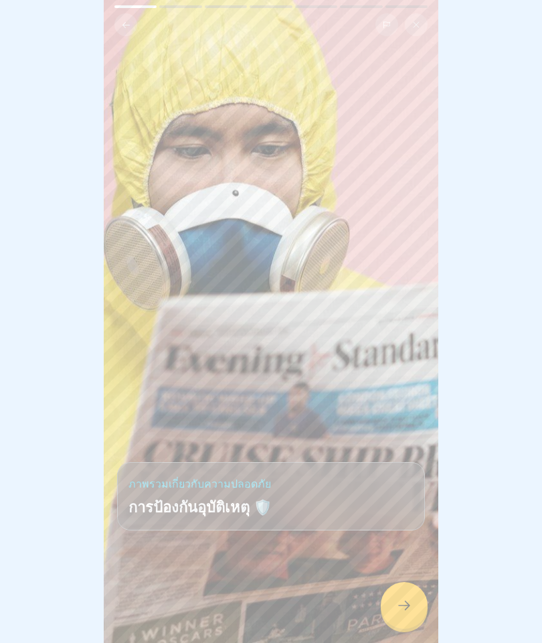
click at [408, 617] on div at bounding box center [404, 605] width 47 height 47
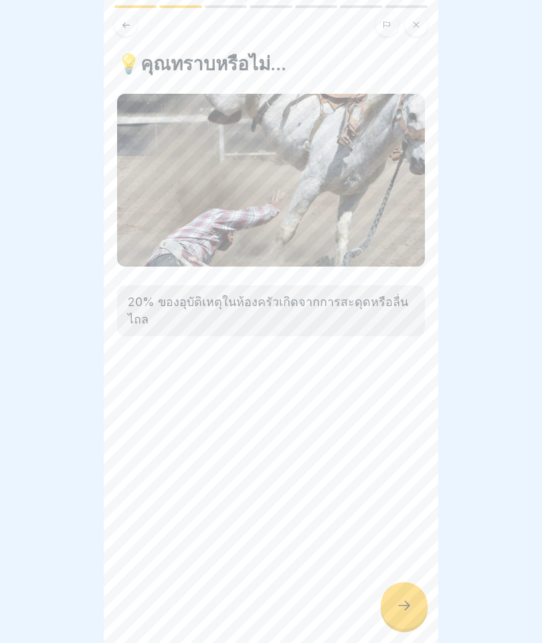
click at [396, 592] on div at bounding box center [404, 605] width 47 height 47
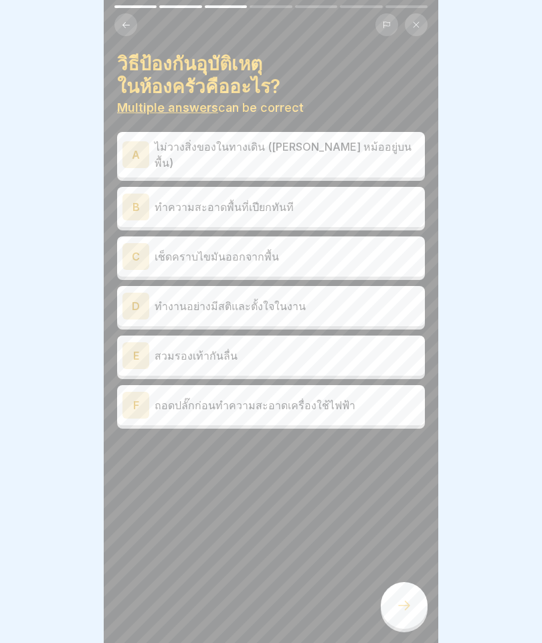
click at [193, 139] on div "A ไม่วางสิ่งของในทางเดิน (เช่น หม้ออยู่บนพื้น)" at bounding box center [270, 155] width 297 height 32
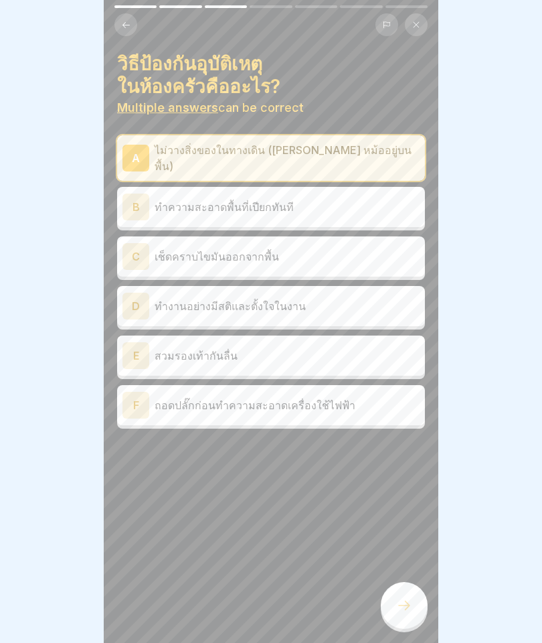
click at [216, 199] on p "ทำความสะอาดพื้นที่เปียกทันที" at bounding box center [287, 207] width 265 height 16
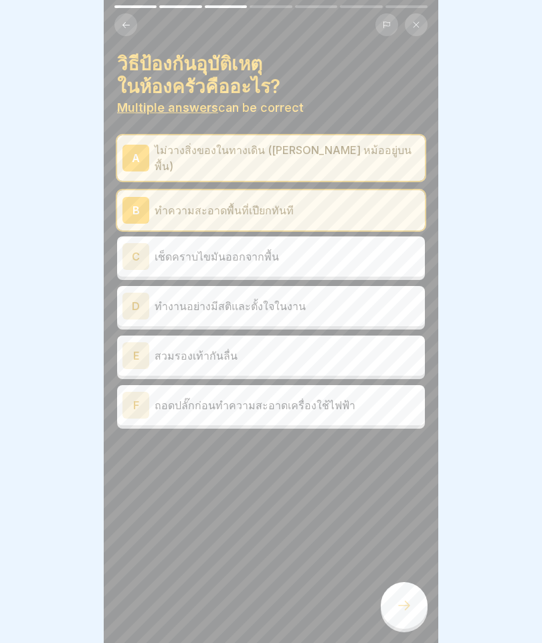
click at [181, 243] on div "C เช็ดคราบไขมันออกจากพื้น" at bounding box center [270, 256] width 297 height 27
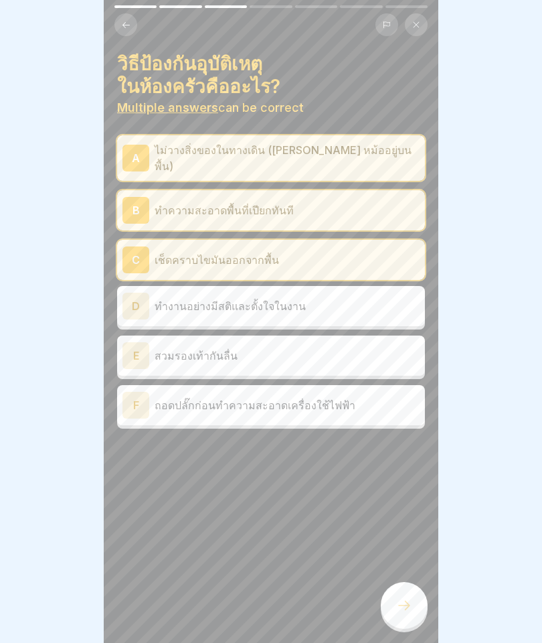
click at [183, 298] on p "ทำงานอย่างมีสติและตั้งใจในงาน" at bounding box center [287, 306] width 265 height 16
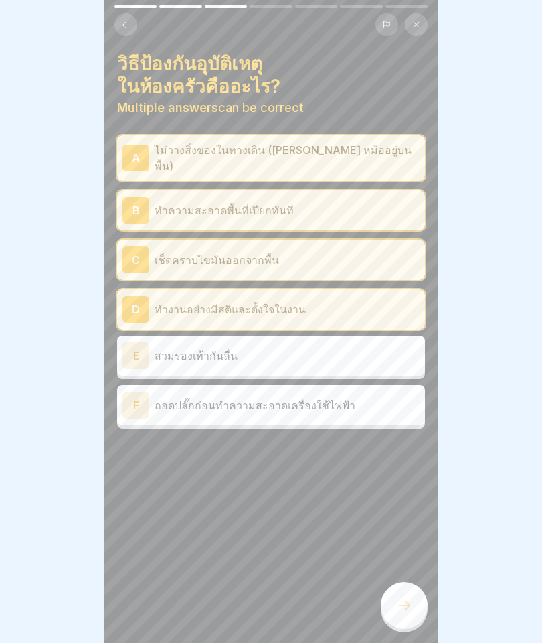
click at [171, 347] on p "สวมรองเท้ากันลื่น" at bounding box center [287, 355] width 265 height 16
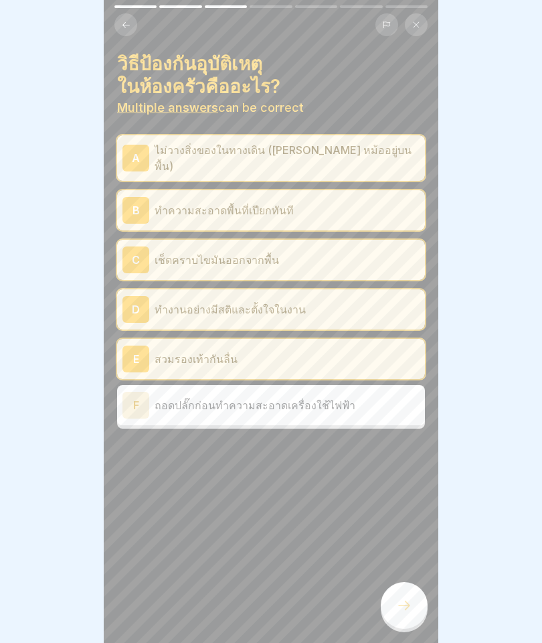
click at [311, 397] on p "ถอดปลั๊กก่อนทำความสะอาดเครื่องใช้ไฟฟ้า" at bounding box center [287, 405] width 265 height 16
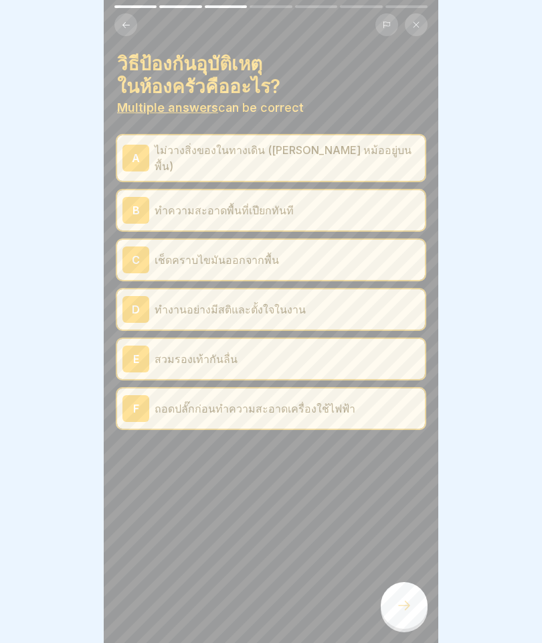
click at [400, 602] on icon at bounding box center [404, 605] width 16 height 16
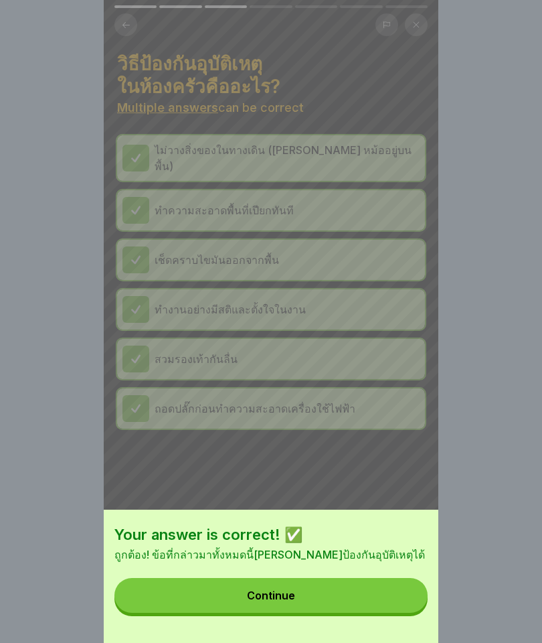
click at [214, 590] on button "Continue" at bounding box center [270, 595] width 313 height 35
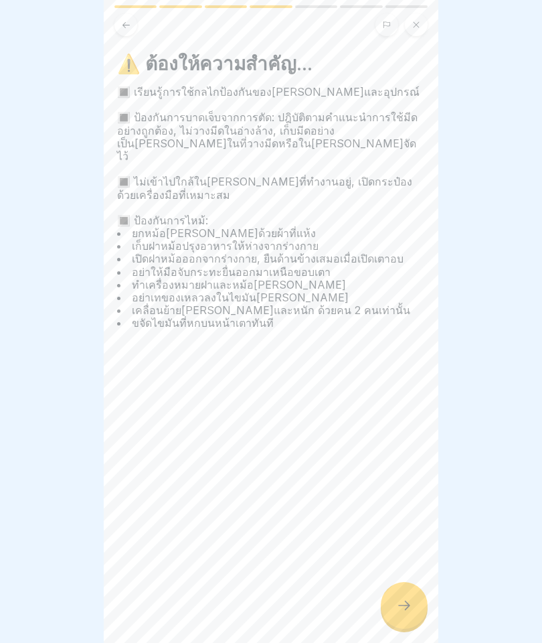
click at [401, 597] on icon at bounding box center [404, 605] width 16 height 16
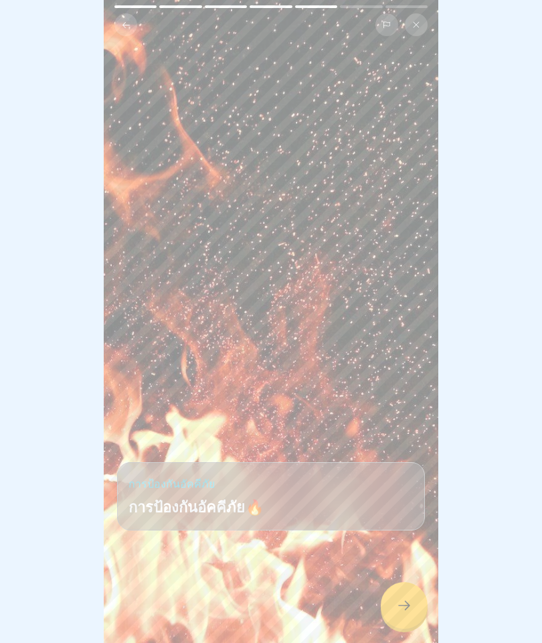
click at [401, 617] on div at bounding box center [404, 605] width 47 height 47
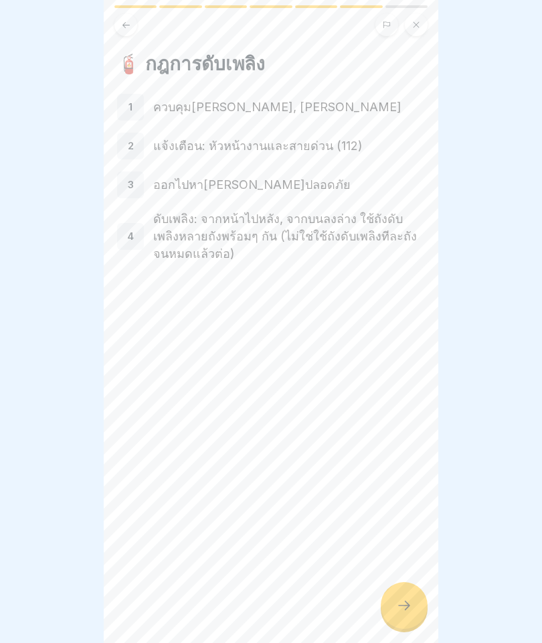
click at [394, 604] on div at bounding box center [404, 605] width 47 height 47
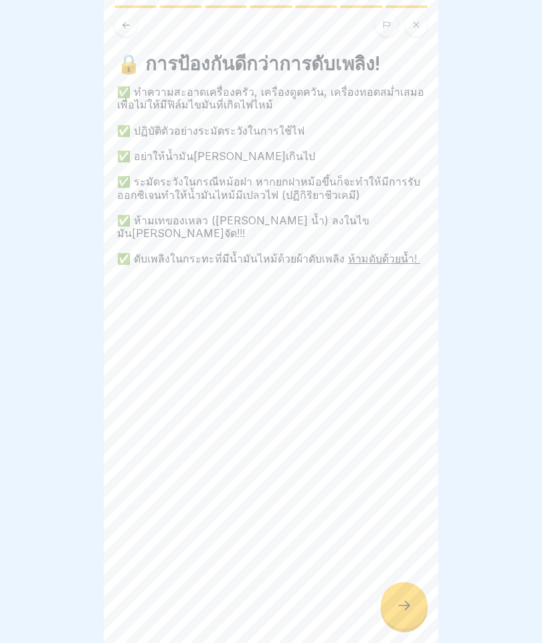
click at [401, 596] on div at bounding box center [404, 605] width 47 height 47
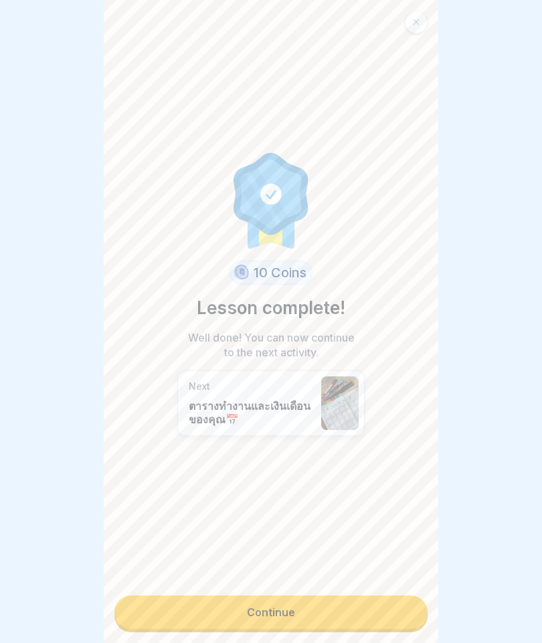
click at [294, 618] on link "Continue" at bounding box center [270, 611] width 313 height 33
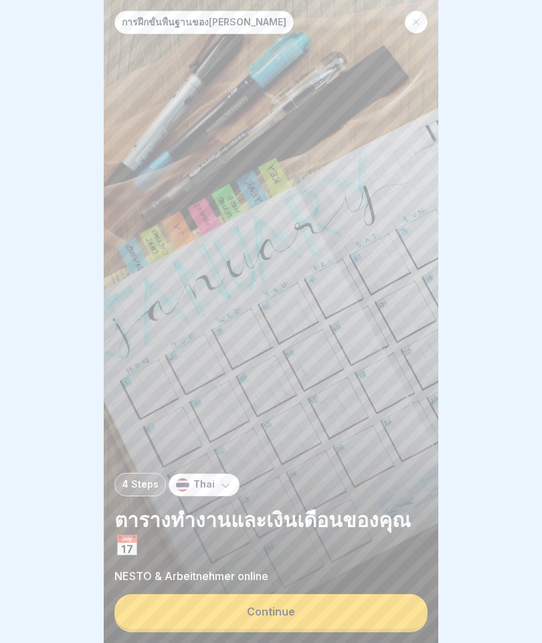
click at [335, 621] on button "Continue" at bounding box center [270, 611] width 313 height 35
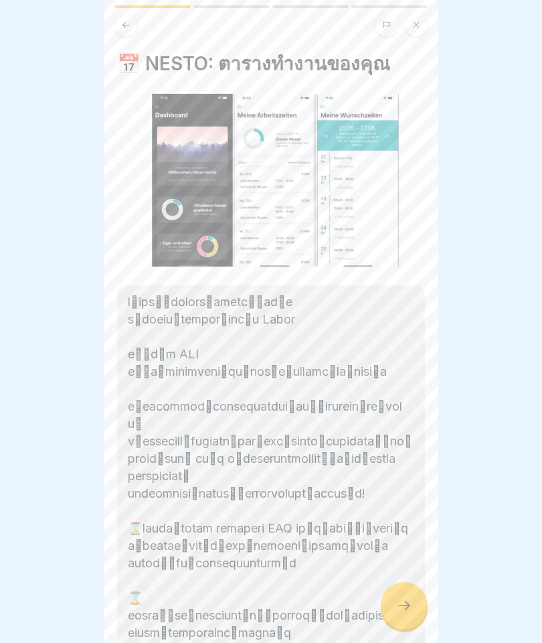
click at [396, 608] on div at bounding box center [404, 605] width 47 height 47
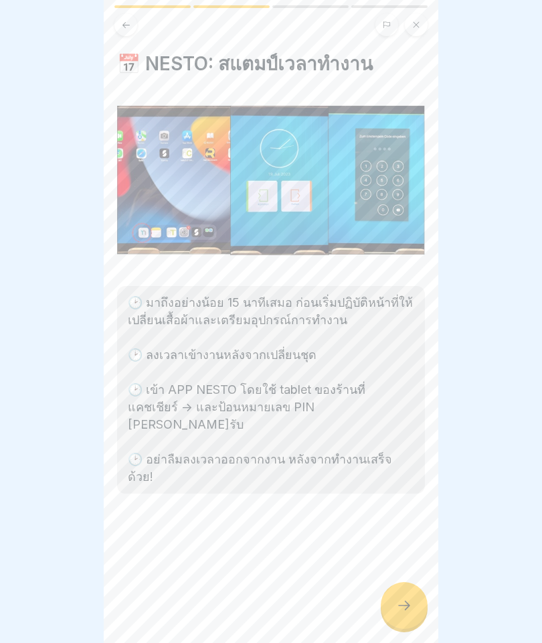
click at [400, 614] on div at bounding box center [404, 605] width 47 height 47
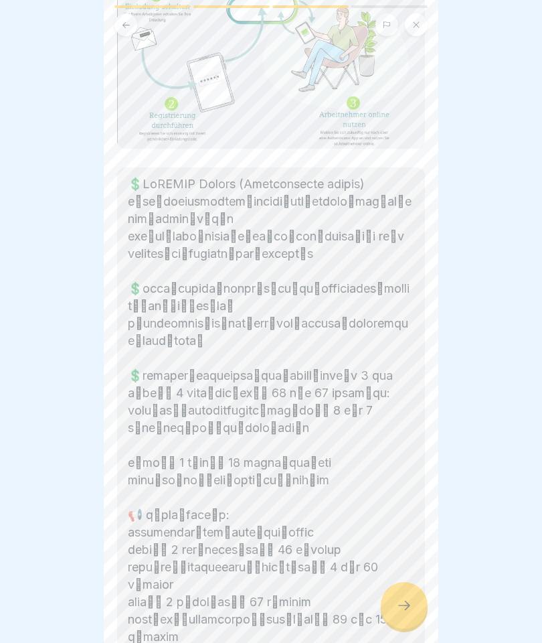
scroll to position [139, 0]
click at [398, 605] on icon at bounding box center [404, 605] width 16 height 16
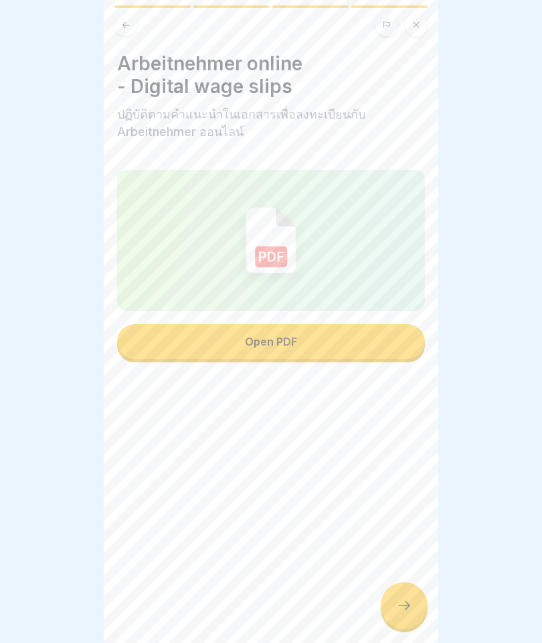
click at [258, 345] on div "Open PDF" at bounding box center [271, 341] width 52 height 12
click at [400, 604] on icon at bounding box center [404, 605] width 16 height 16
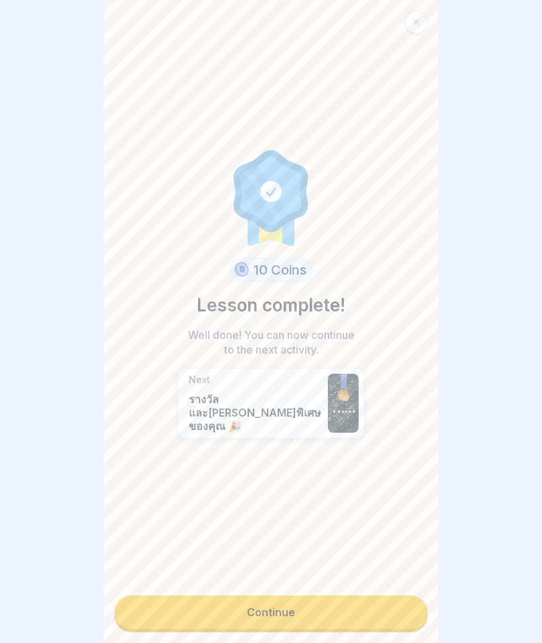
click at [276, 613] on link "Continue" at bounding box center [270, 611] width 313 height 33
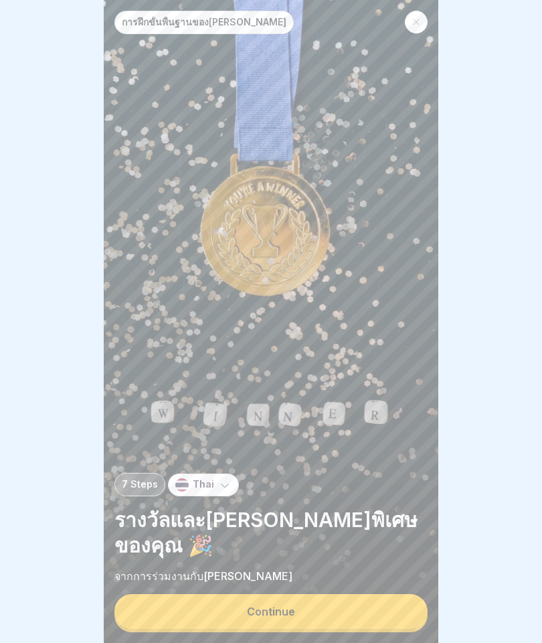
click at [282, 613] on div "Continue" at bounding box center [271, 611] width 48 height 12
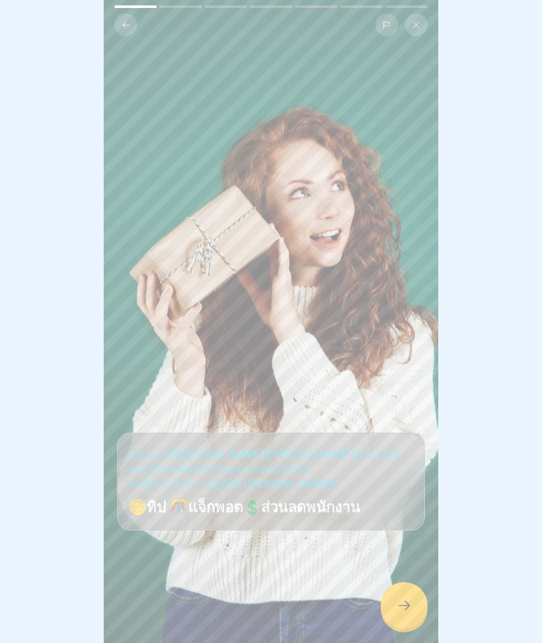
click at [395, 606] on div at bounding box center [404, 605] width 47 height 47
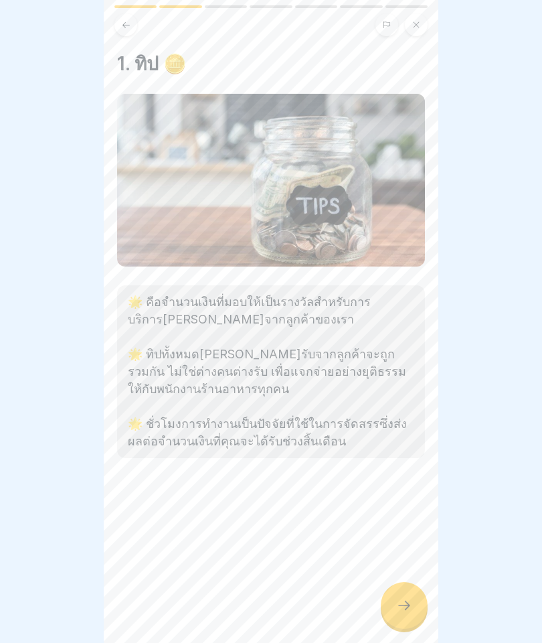
click at [399, 602] on icon at bounding box center [404, 605] width 16 height 16
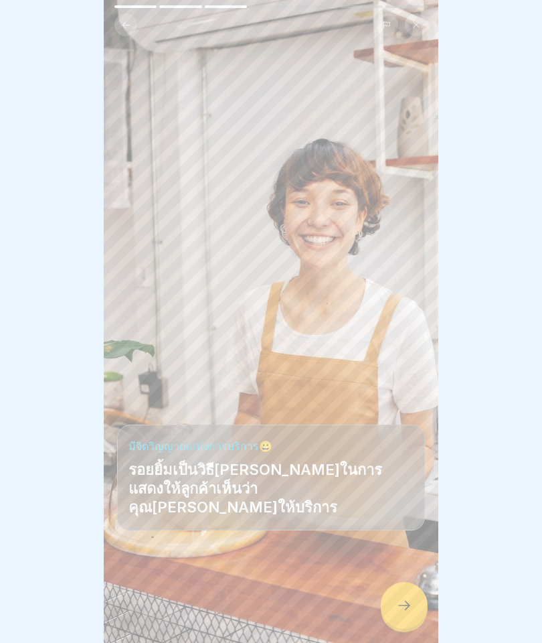
click at [400, 612] on icon at bounding box center [404, 605] width 16 height 16
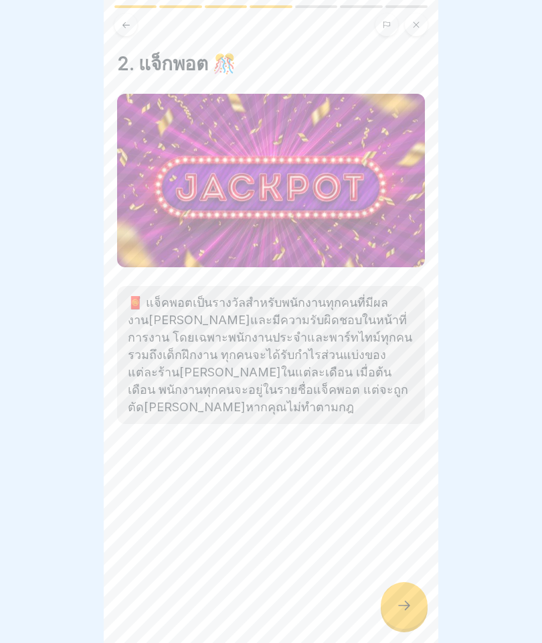
click at [395, 596] on div at bounding box center [404, 605] width 47 height 47
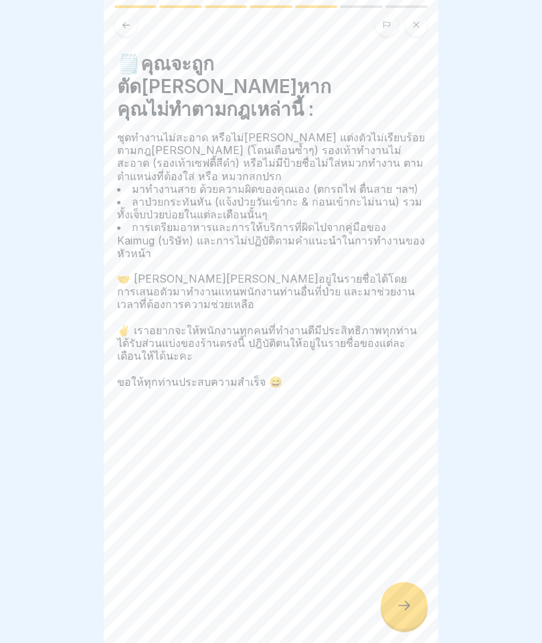
click at [397, 583] on div "🗒️​คุณจะถูกตัดสิทธิหากคุณไม่ทำตามกฎเหล่านี้ : ชุดทำงานไม่สะอาด หรือไม่ได้รีด แต…" at bounding box center [271, 321] width 335 height 643
click at [389, 617] on div at bounding box center [404, 605] width 47 height 47
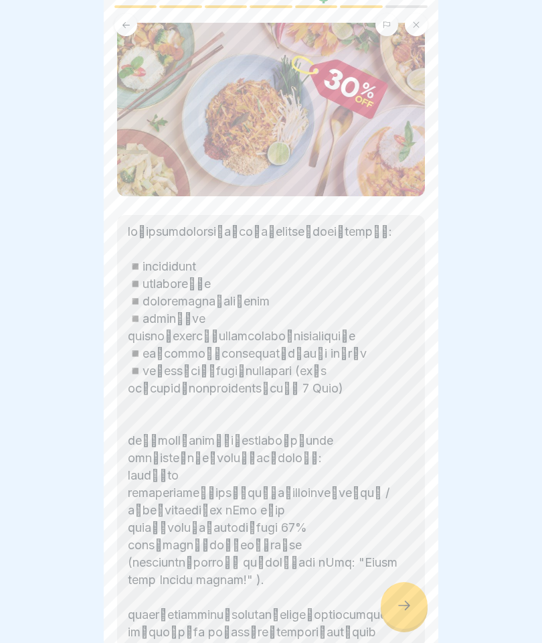
scroll to position [70, 0]
click at [389, 610] on div at bounding box center [404, 605] width 47 height 47
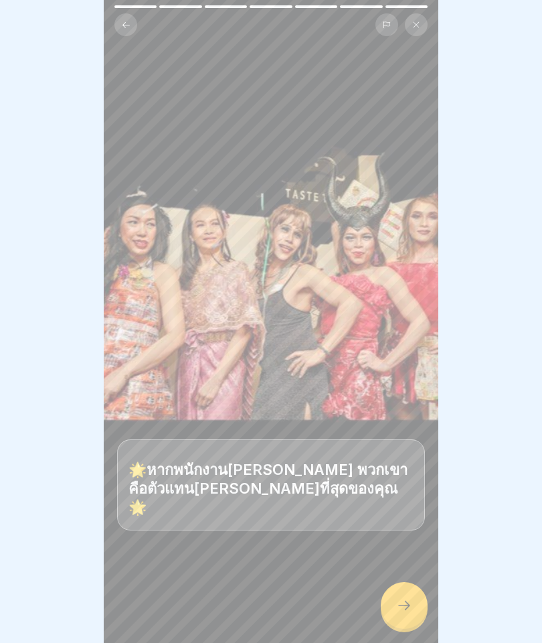
click at [404, 604] on icon at bounding box center [404, 605] width 16 height 16
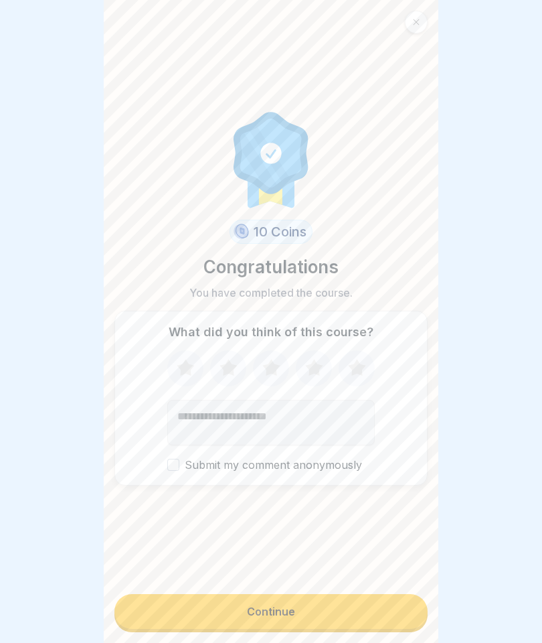
click at [346, 367] on icon at bounding box center [356, 368] width 35 height 35
click at [266, 594] on button "Continue" at bounding box center [270, 611] width 313 height 35
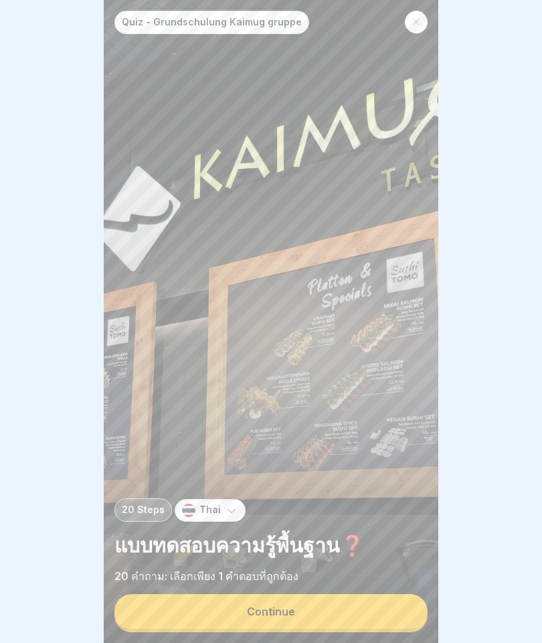
click at [273, 623] on button "Continue" at bounding box center [270, 611] width 313 height 35
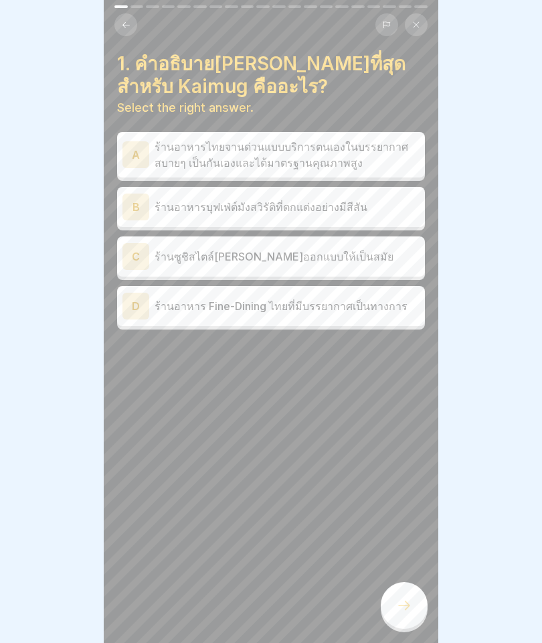
click at [158, 157] on p "ร้านอาหารไทยจานด่วนแบบบริการตนเองในบรรยากาศสบายๆ เป็นกันเองและได้มาตรฐานคุณภาพส…" at bounding box center [287, 155] width 265 height 32
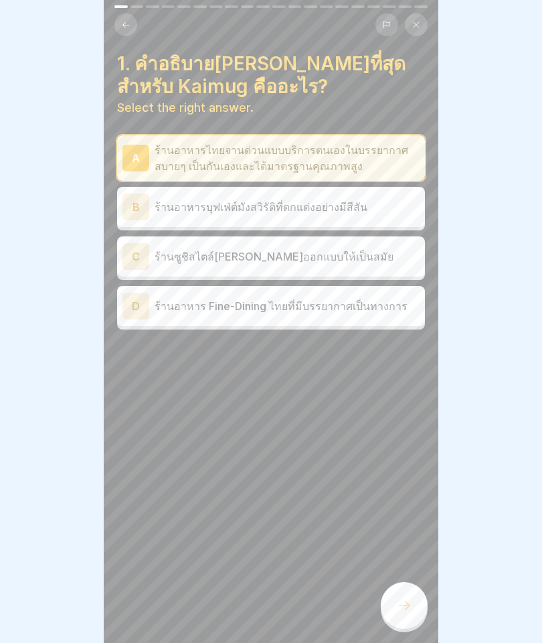
click at [396, 607] on div at bounding box center [404, 605] width 47 height 47
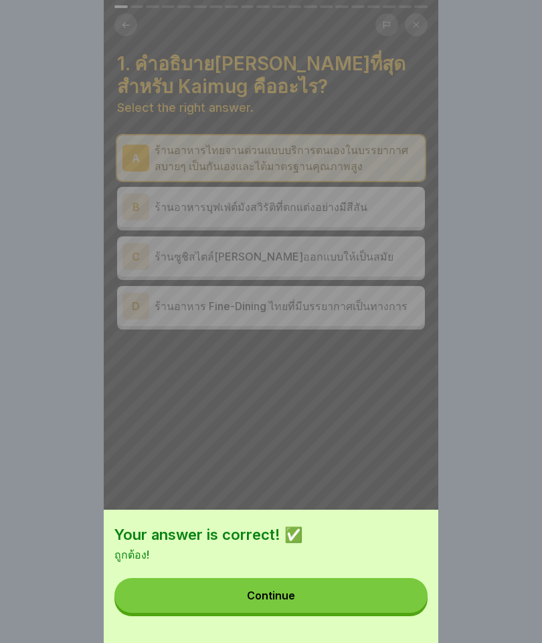
click at [319, 597] on button "Continue" at bounding box center [270, 595] width 313 height 35
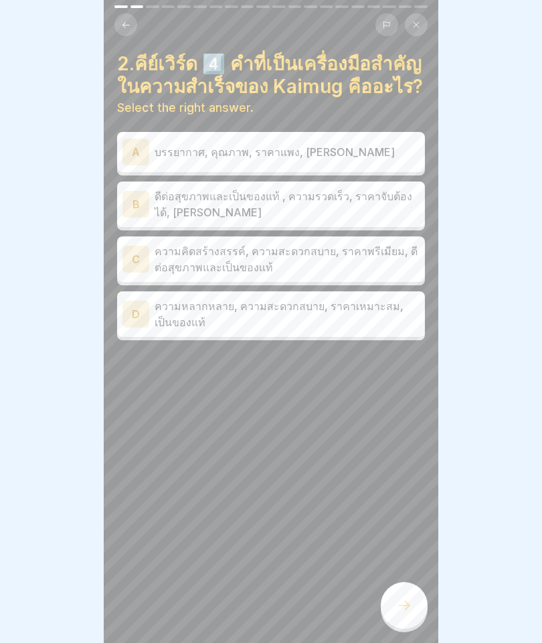
click at [155, 199] on p "ดีต่อสุขภาพและเป็นของแท้ , ความรวดเร็ว, ราคาจับต้องได้, ทำเลดี" at bounding box center [287, 204] width 265 height 32
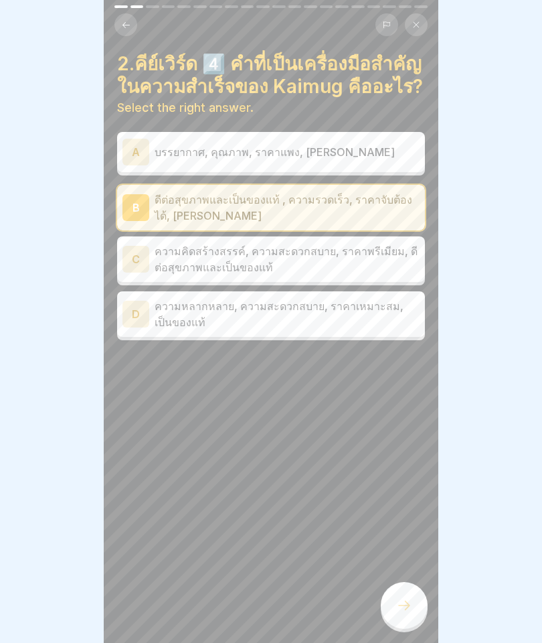
click at [198, 326] on p "ความหลากหลาย, ความสะดวกสบาย, ราคาเหมาะสม, เป็นของแท้" at bounding box center [287, 314] width 265 height 32
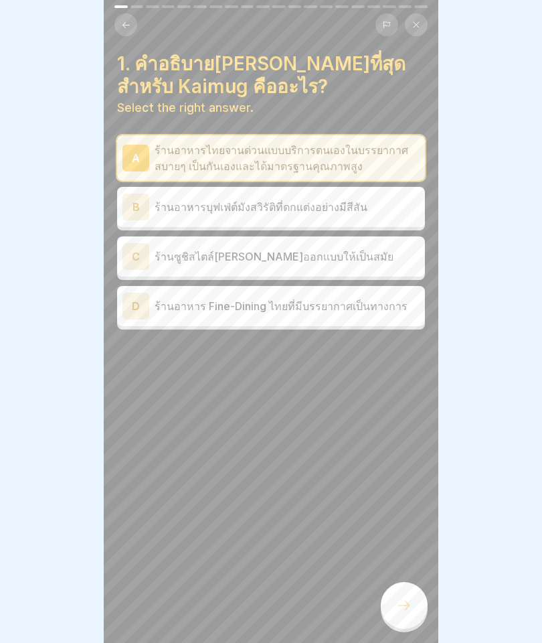
click at [404, 614] on div at bounding box center [404, 605] width 47 height 47
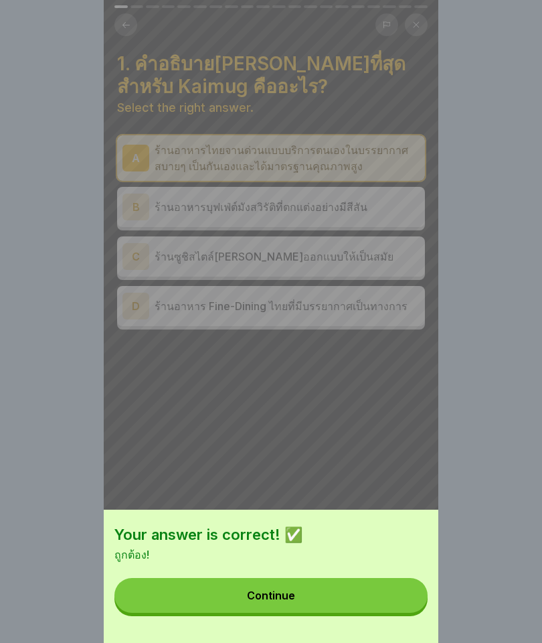
click at [345, 580] on button "Continue" at bounding box center [270, 595] width 313 height 35
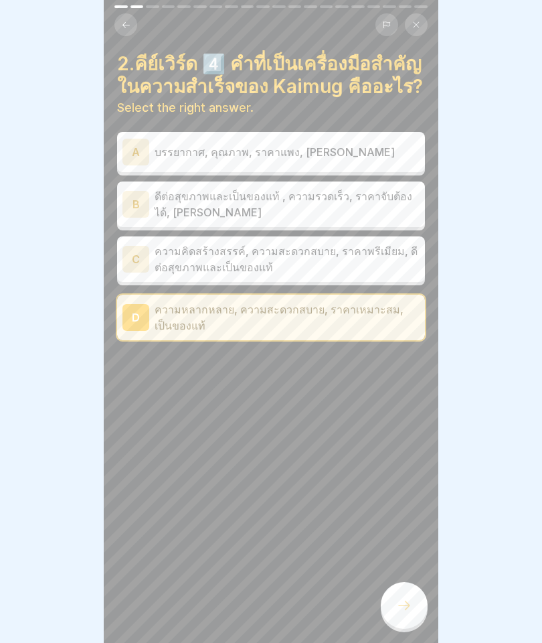
click at [403, 611] on icon at bounding box center [404, 605] width 16 height 16
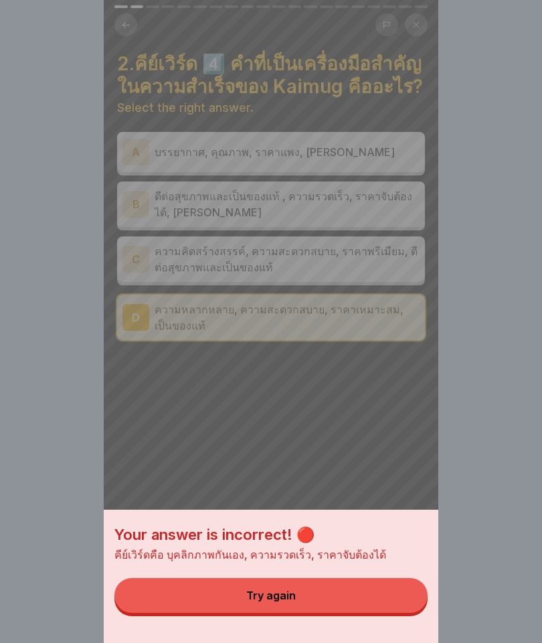
click at [272, 583] on button "Try again" at bounding box center [270, 595] width 313 height 35
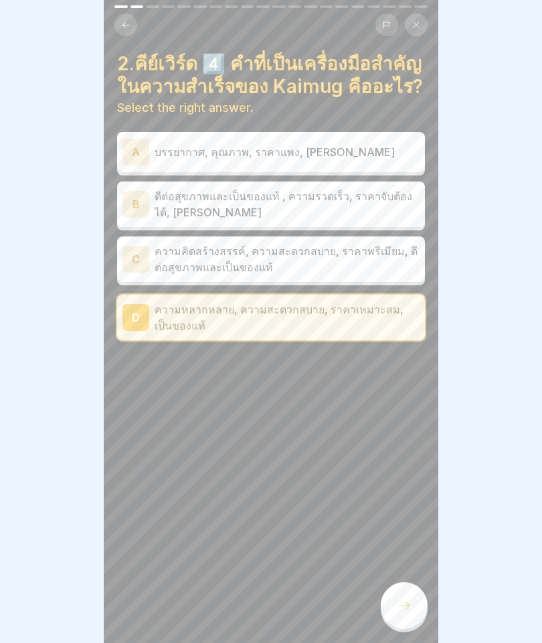
click at [210, 188] on p "ดีต่อสุขภาพและเป็นของแท้ , ความรวดเร็ว, ราคาจับต้องได้, ทำเลดี" at bounding box center [287, 204] width 265 height 32
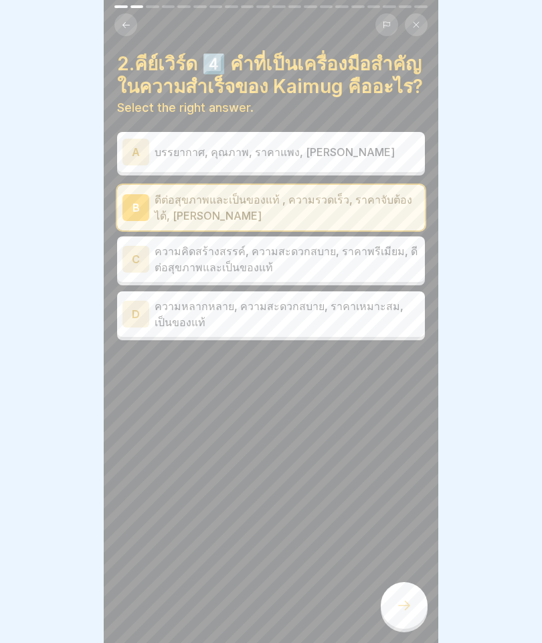
click at [401, 599] on icon at bounding box center [404, 605] width 16 height 16
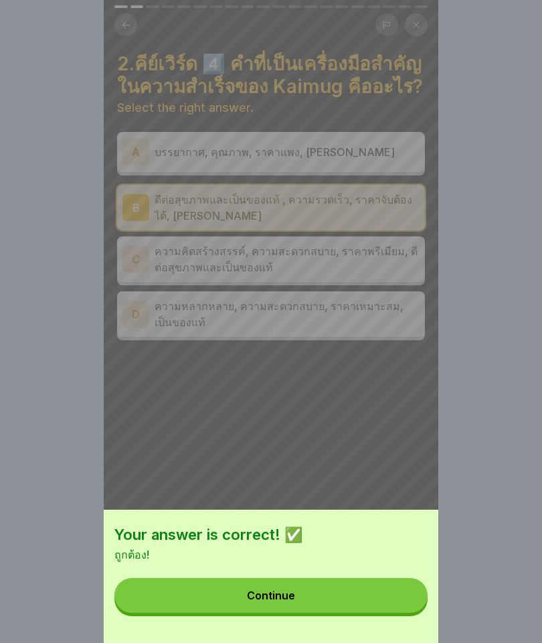
click at [268, 595] on div "Continue" at bounding box center [271, 595] width 48 height 12
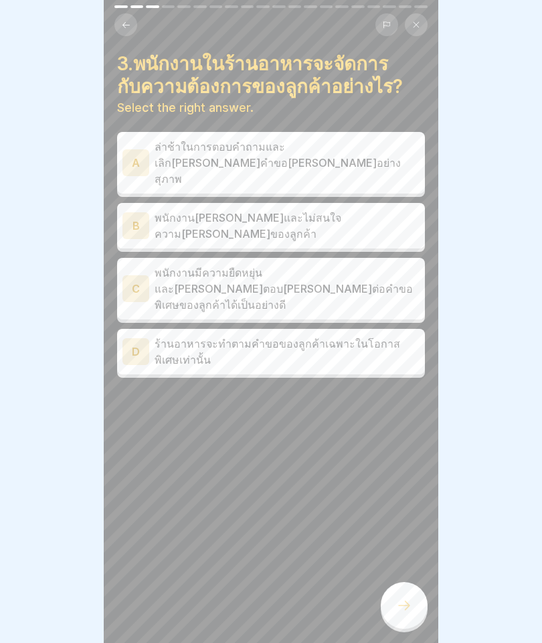
click at [229, 258] on div "C พนักงานมีความยืดหยุ่นและพยายามตอบสนองต่อคำขอพิเศษของลูกค้าได้เป็นอย่างดี" at bounding box center [271, 289] width 308 height 62
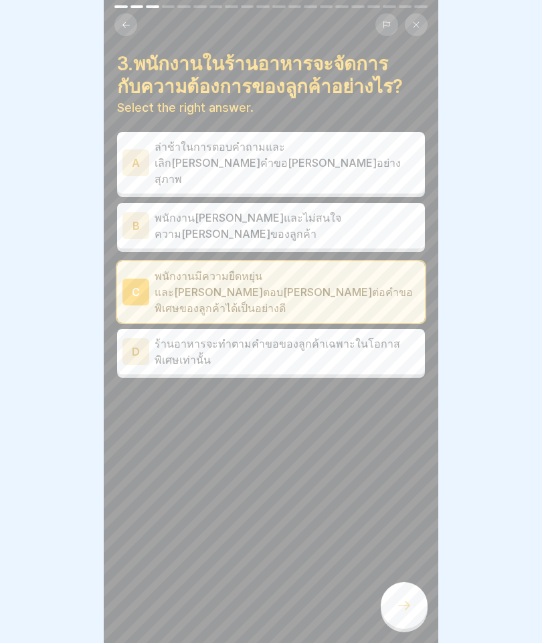
click at [392, 612] on div at bounding box center [404, 605] width 47 height 47
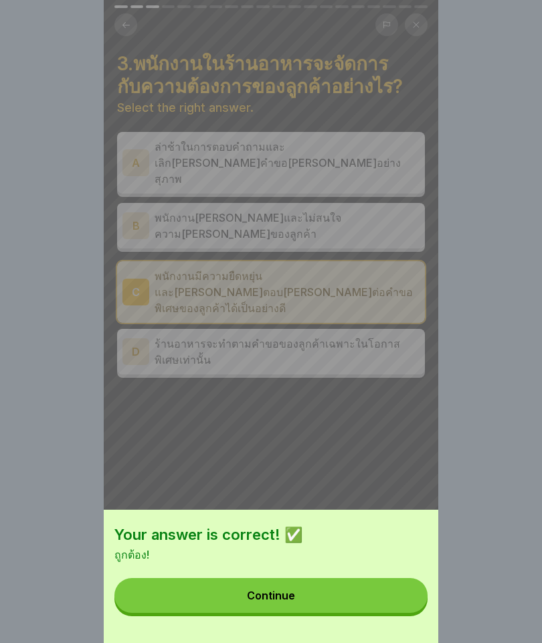
click at [238, 606] on button "Continue" at bounding box center [270, 595] width 313 height 35
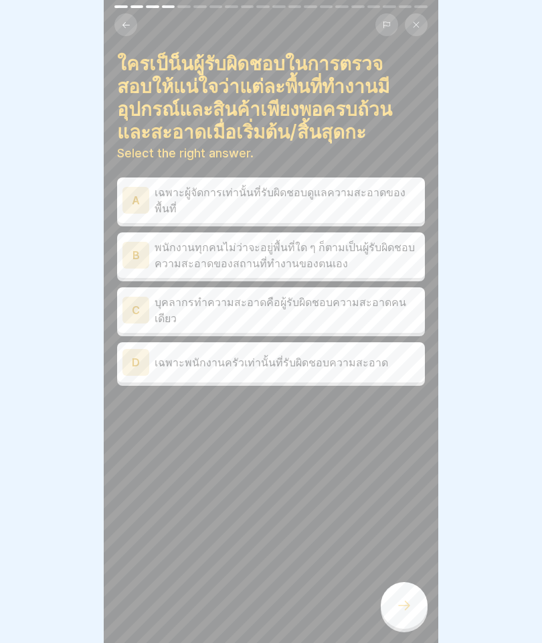
click at [224, 252] on p "พนักงานทุกคนไม่ว่าจะอยู่พื้นที่ใด ๆ ก็ตามเป็นผู้รับผิดชอบความสะอาดของสถานที่ทำง…" at bounding box center [287, 255] width 265 height 32
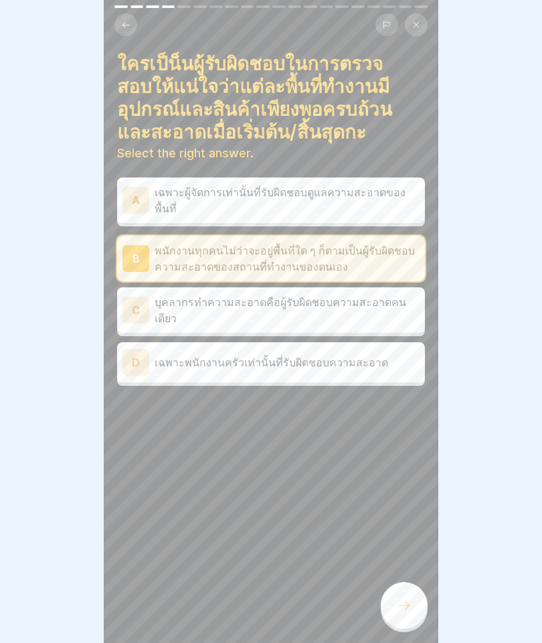
click at [405, 596] on div at bounding box center [404, 605] width 47 height 47
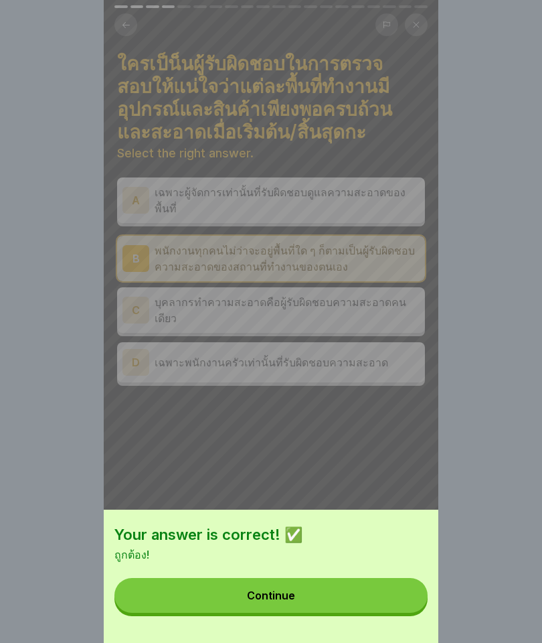
click at [250, 588] on button "Continue" at bounding box center [270, 595] width 313 height 35
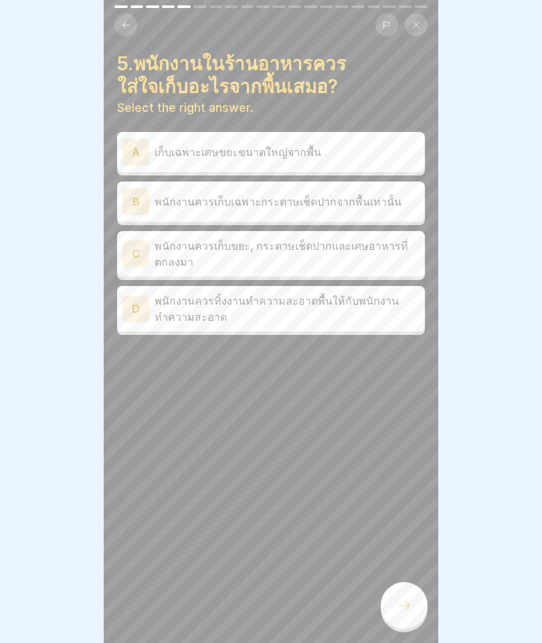
click at [157, 256] on p "พนักงานควรเก็บขยะ, กระดาษเช็ดปากและเศษอาหารที่ตกลงมา" at bounding box center [287, 254] width 265 height 32
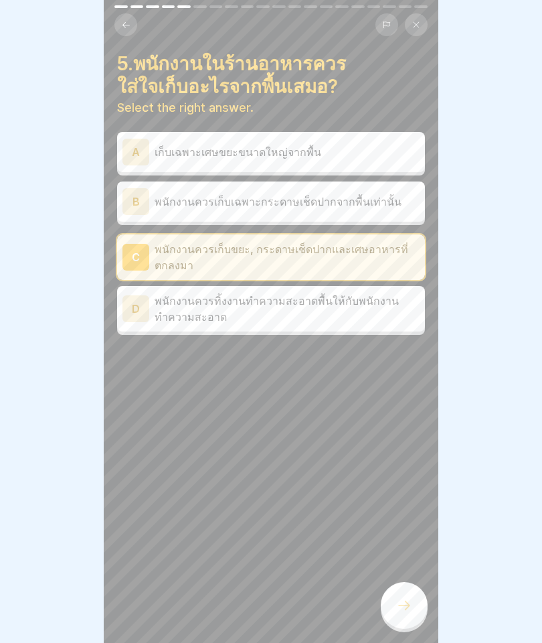
click at [395, 592] on div at bounding box center [404, 605] width 47 height 47
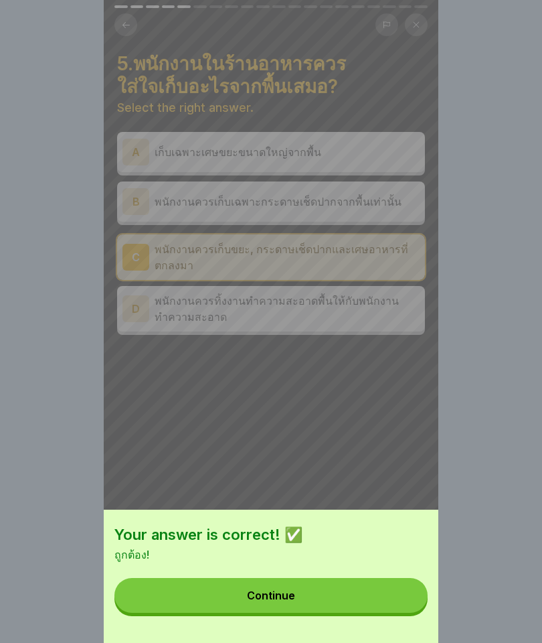
click at [240, 600] on button "Continue" at bounding box center [270, 595] width 313 height 35
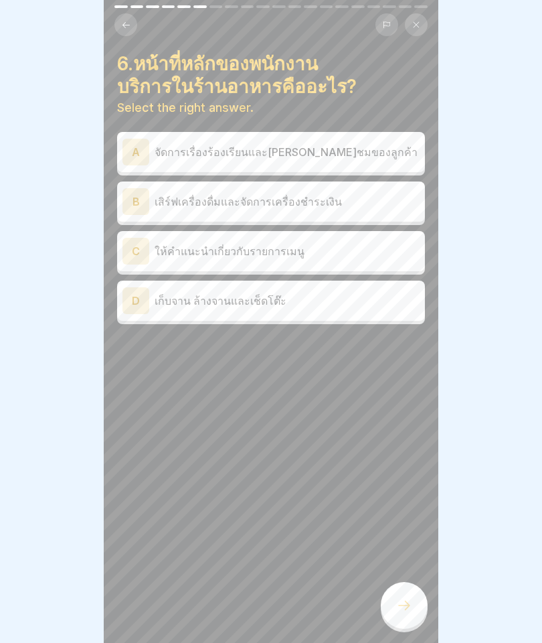
click at [175, 194] on p "เสิร์ฟเครื่องดื่มและจัดการเครื่องชำระเงิน" at bounding box center [287, 201] width 265 height 16
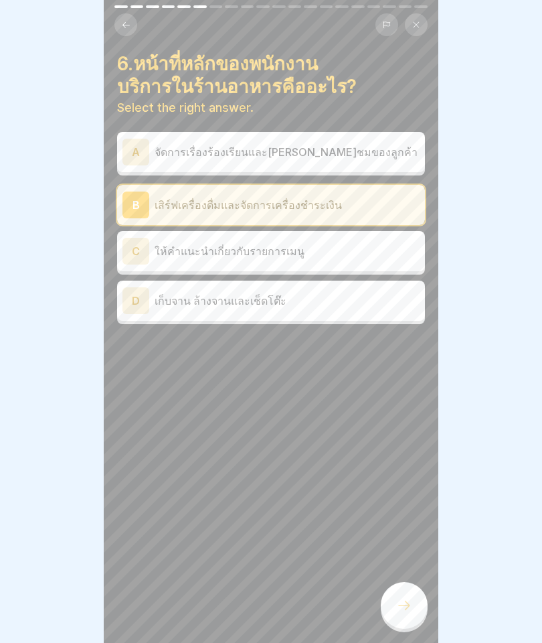
click at [405, 633] on div "6.หน้าที่หลักของพนักงานบริการในร้านอาหารคืออะไร? Select the right answer. A จัด…" at bounding box center [271, 321] width 335 height 643
click at [404, 610] on icon at bounding box center [404, 605] width 16 height 16
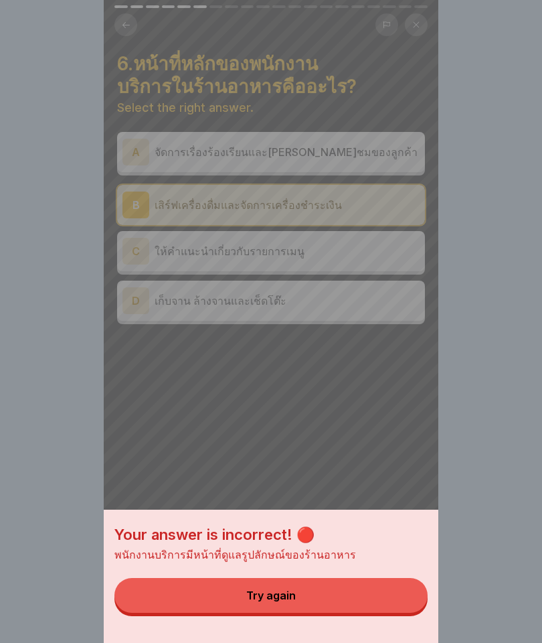
click at [299, 585] on button "Try again" at bounding box center [270, 595] width 313 height 35
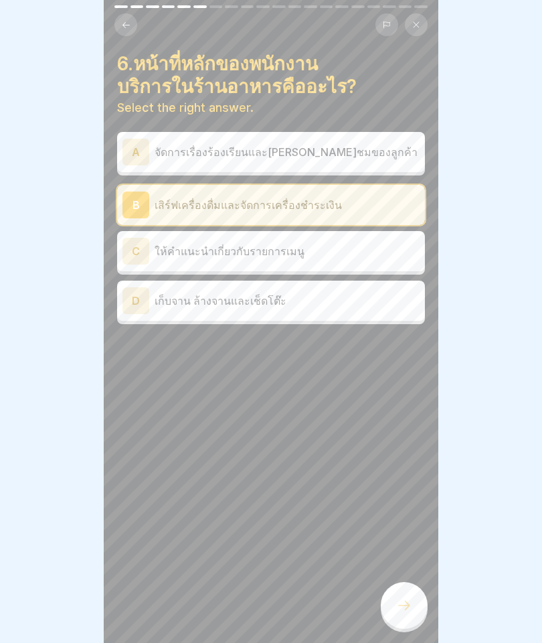
click at [224, 254] on p "ให้คำแนะนำเกี่ยวกับรายการเมนู" at bounding box center [287, 251] width 265 height 16
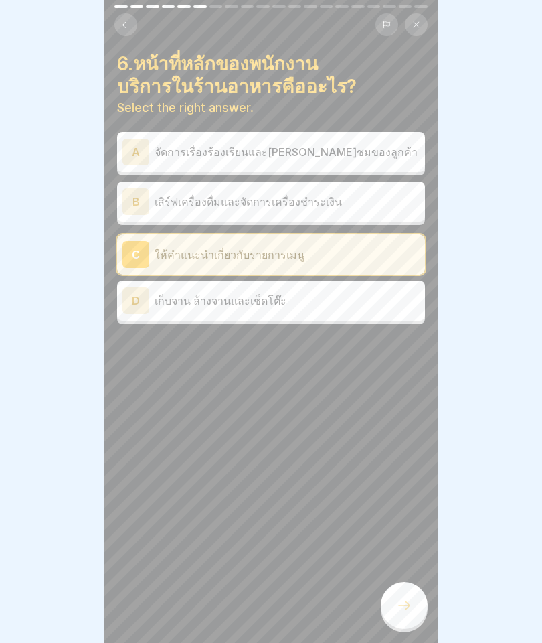
click at [413, 602] on div at bounding box center [404, 605] width 47 height 47
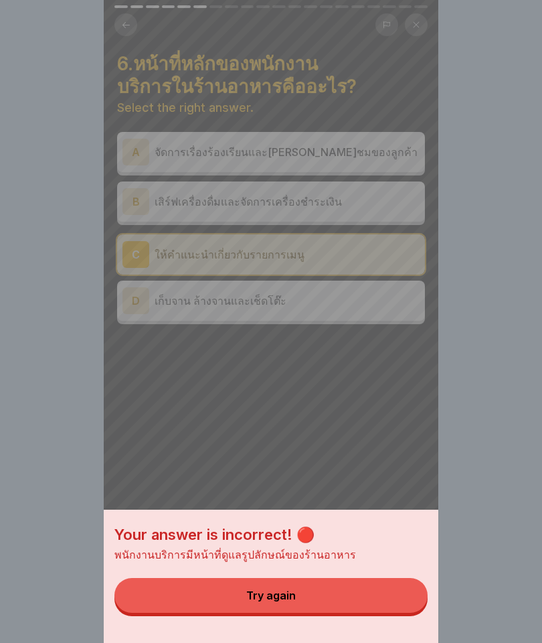
click at [315, 595] on button "Try again" at bounding box center [270, 595] width 313 height 35
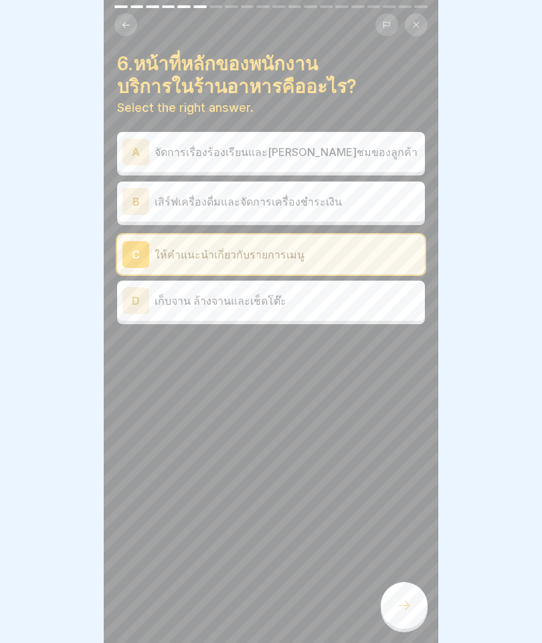
click at [242, 151] on p "จัดการเรื่องร้องเรียนและคำติชมของลูกค้า" at bounding box center [287, 152] width 265 height 16
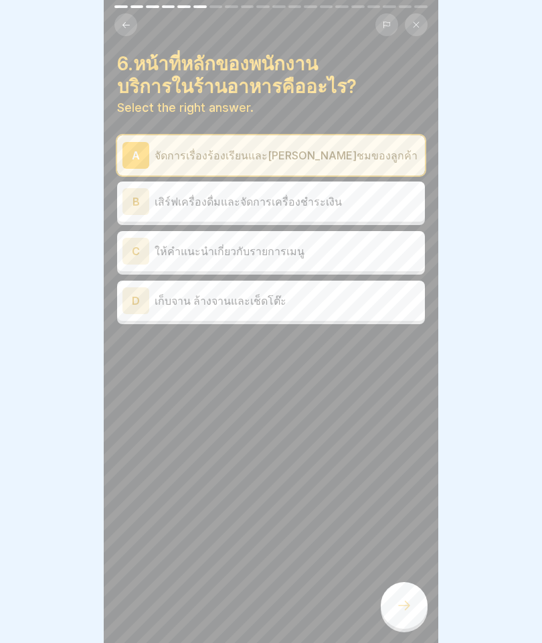
click at [402, 590] on div at bounding box center [404, 605] width 47 height 47
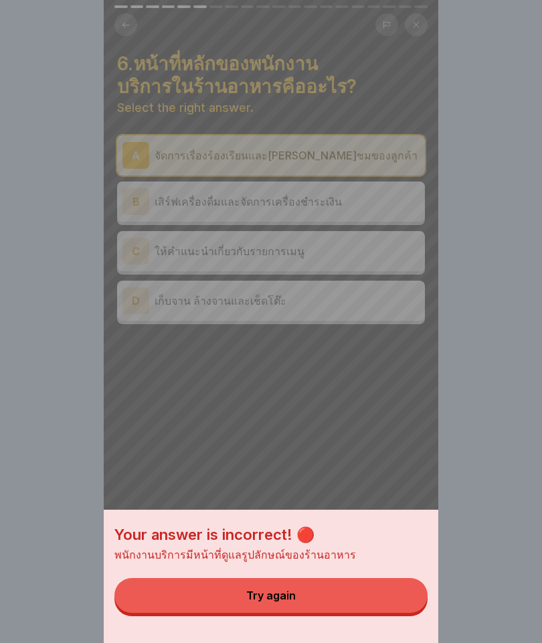
click at [207, 612] on button "Try again" at bounding box center [270, 595] width 313 height 35
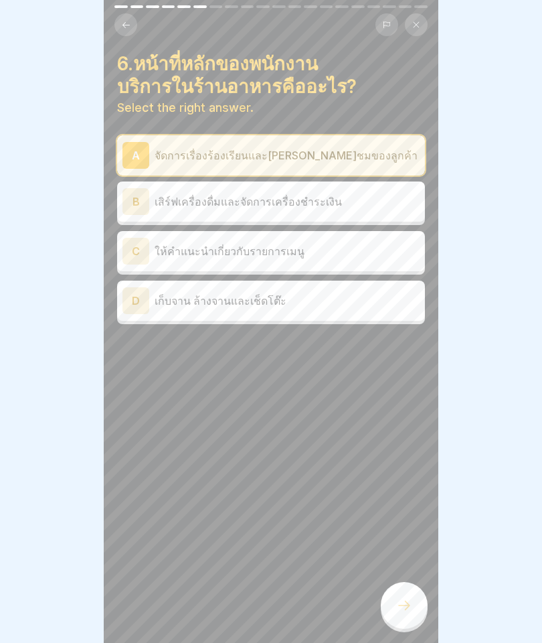
click at [224, 312] on div "D เก็บจาน ล้างจานและเช็ดโต๊ะ" at bounding box center [270, 300] width 297 height 27
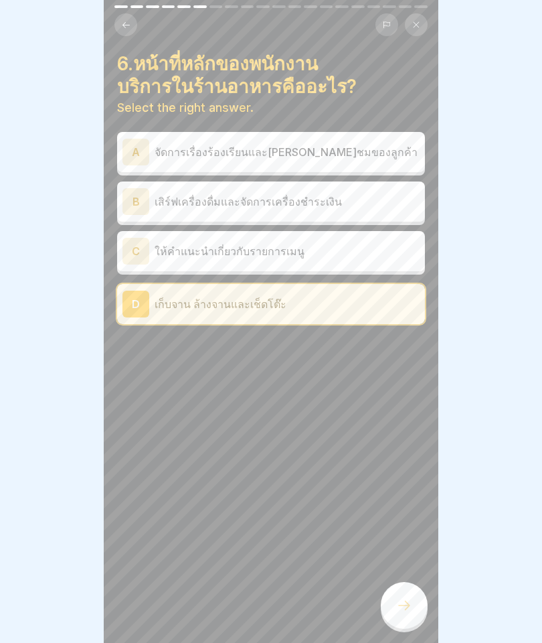
click at [406, 581] on div "6.หน้าที่หลักของพนักงานบริการในร้านอาหารคืออะไร? Select the right answer. A จัด…" at bounding box center [271, 321] width 335 height 643
click at [413, 624] on div at bounding box center [404, 605] width 47 height 47
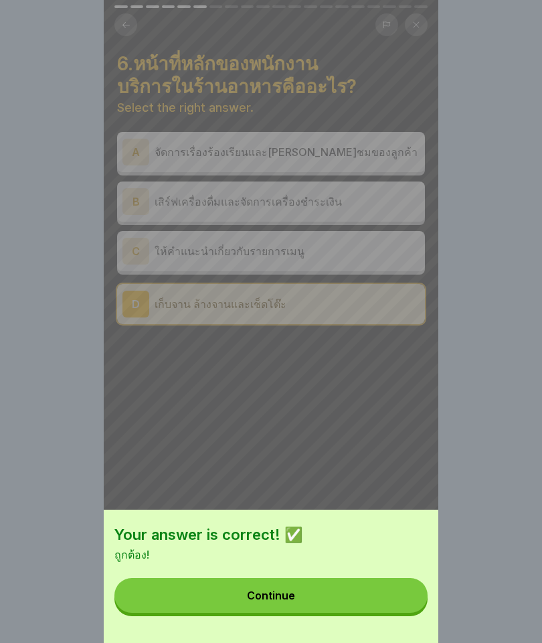
click at [291, 598] on div "Continue" at bounding box center [271, 595] width 48 height 12
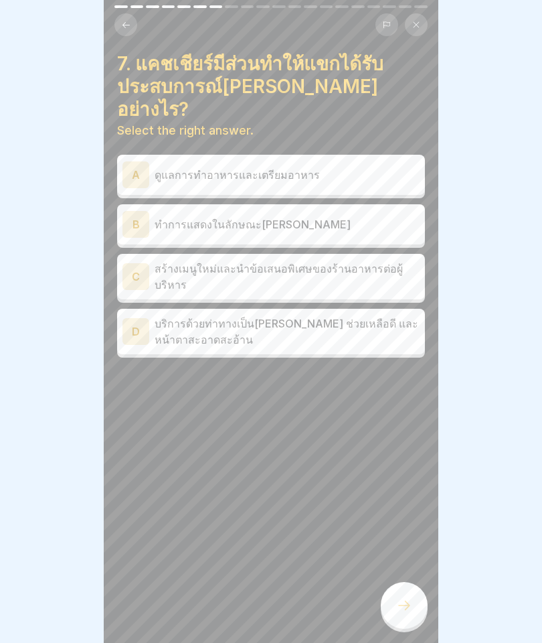
click at [138, 318] on div "D" at bounding box center [135, 331] width 27 height 27
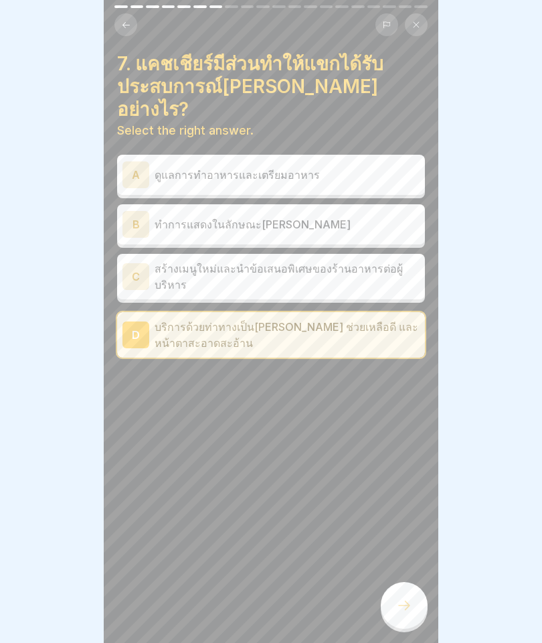
click at [398, 602] on icon at bounding box center [404, 605] width 16 height 16
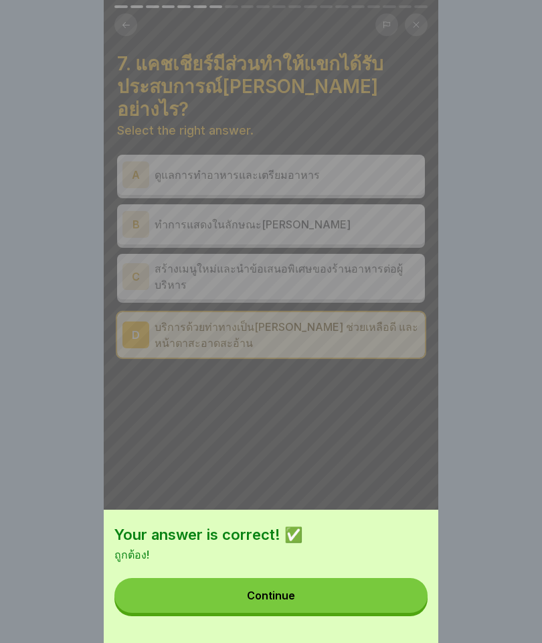
click at [270, 583] on button "Continue" at bounding box center [270, 595] width 313 height 35
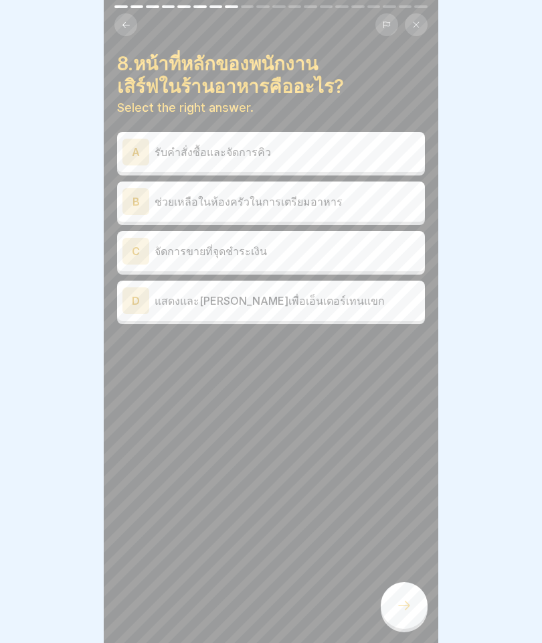
click at [130, 152] on div "A" at bounding box center [135, 152] width 27 height 27
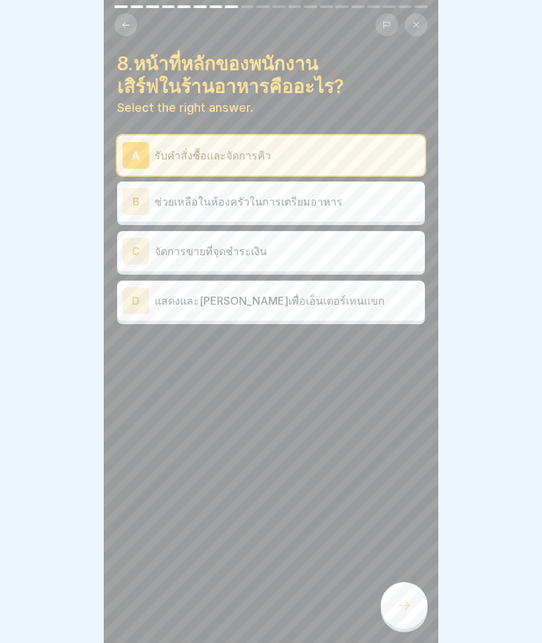
click at [399, 606] on icon at bounding box center [404, 605] width 16 height 16
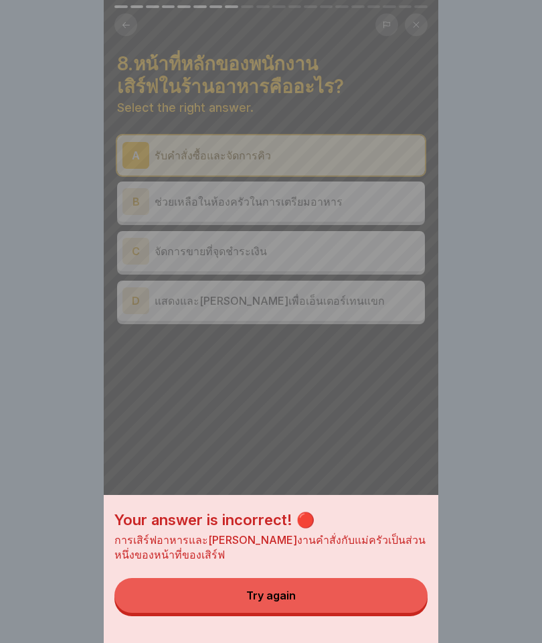
click at [303, 602] on button "Try again" at bounding box center [270, 595] width 313 height 35
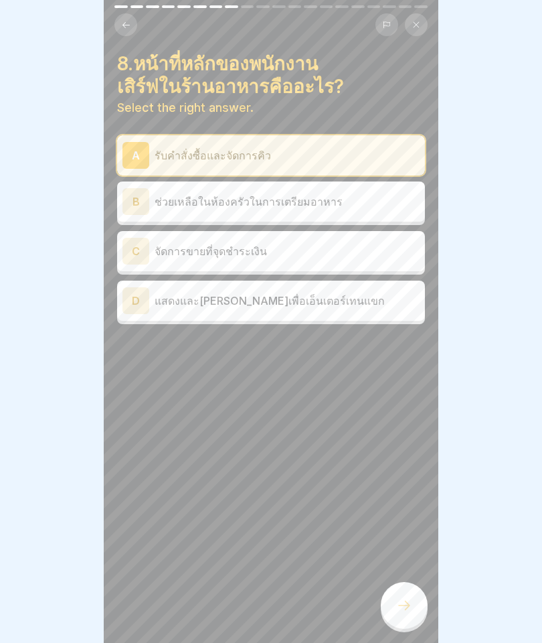
click at [414, 600] on div at bounding box center [404, 605] width 47 height 47
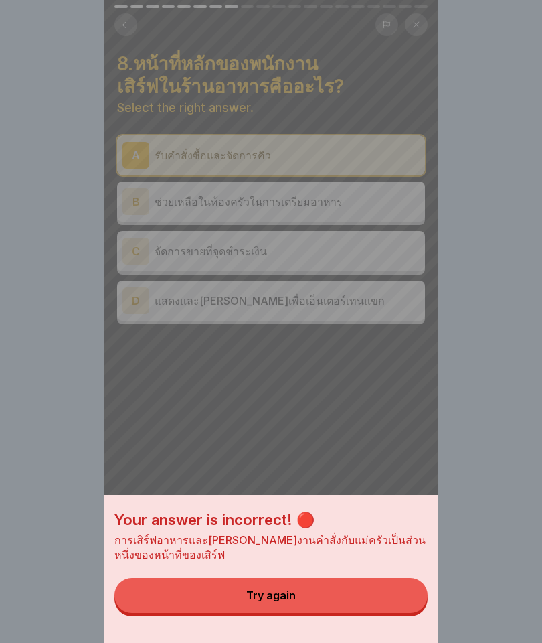
click at [240, 574] on div "Your answer is incorrect! 🔴 การเสิร์ฟอาหารและประสานงานคำสั่งกับแม่ครัวเป็นส่วนห…" at bounding box center [271, 569] width 335 height 148
click at [283, 612] on button "Try again" at bounding box center [270, 595] width 313 height 35
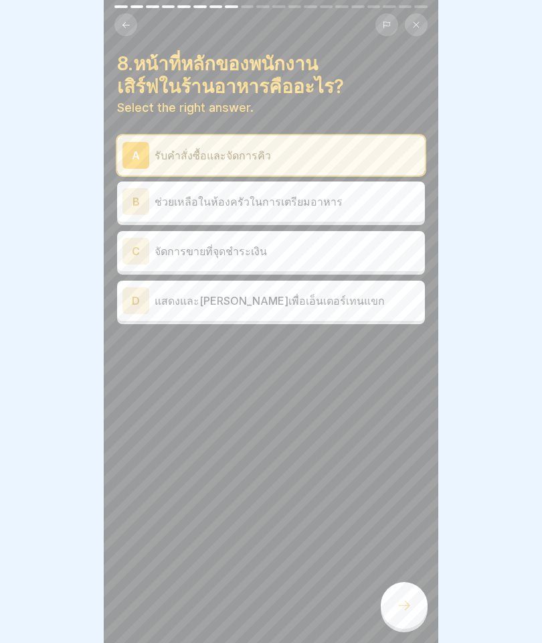
click at [157, 198] on p "ช่วยเหลือในห้องครัวในการเตรียมอาหาร" at bounding box center [287, 201] width 265 height 16
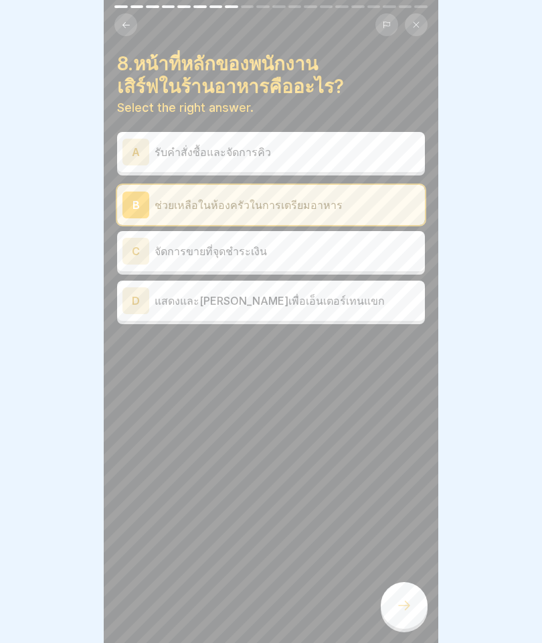
click at [416, 583] on div "8.หน้าที่หลักของพนักงานเสิร์ฟในร้านอาหารคืออะไร? Select the right answer. A รับ…" at bounding box center [271, 321] width 335 height 643
click at [384, 611] on div at bounding box center [404, 605] width 47 height 47
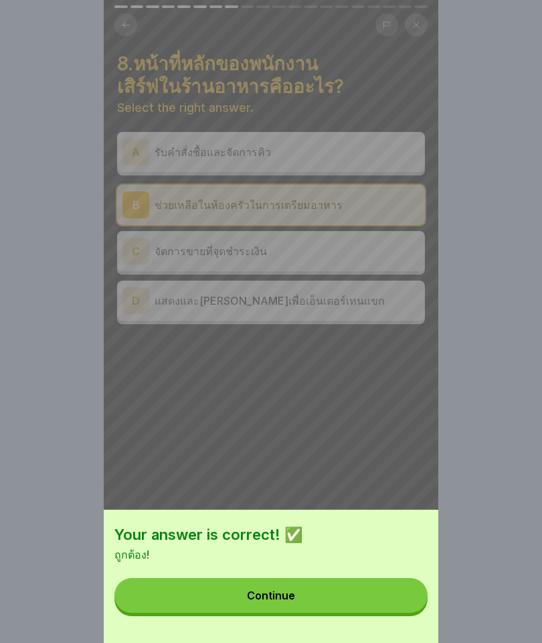
click at [266, 611] on button "Continue" at bounding box center [270, 595] width 313 height 35
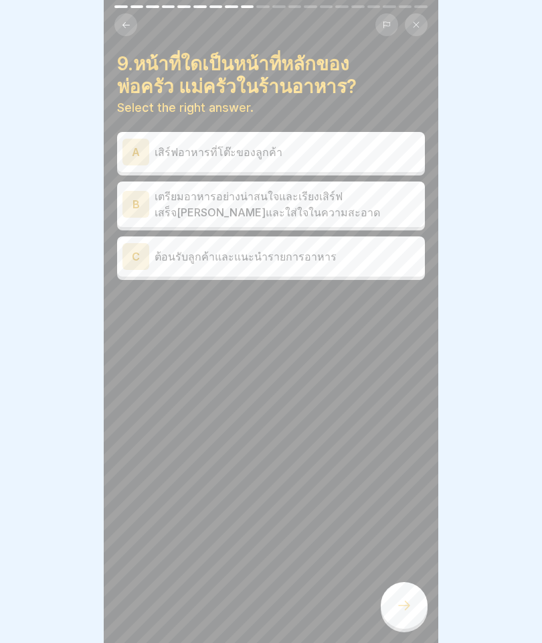
click at [163, 207] on p "เตรียมอาหารอย่างน่าสนใจและเรียงเสิร์ฟเสร็จสมบูรณ์และใส่ใจในความสะอาด" at bounding box center [287, 204] width 265 height 32
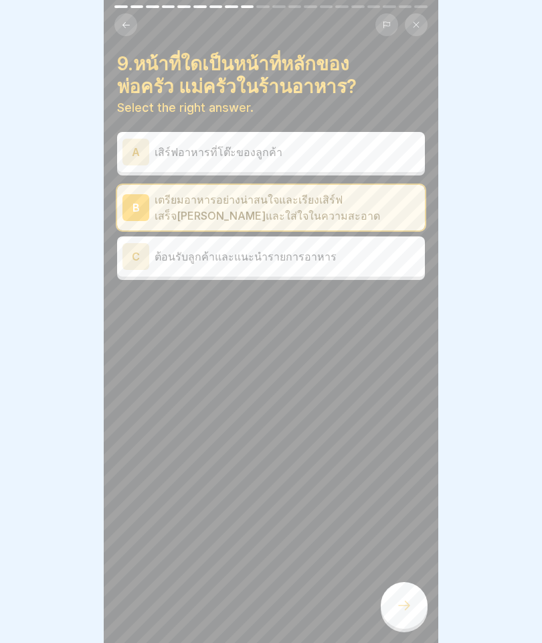
click at [397, 612] on icon at bounding box center [404, 605] width 16 height 16
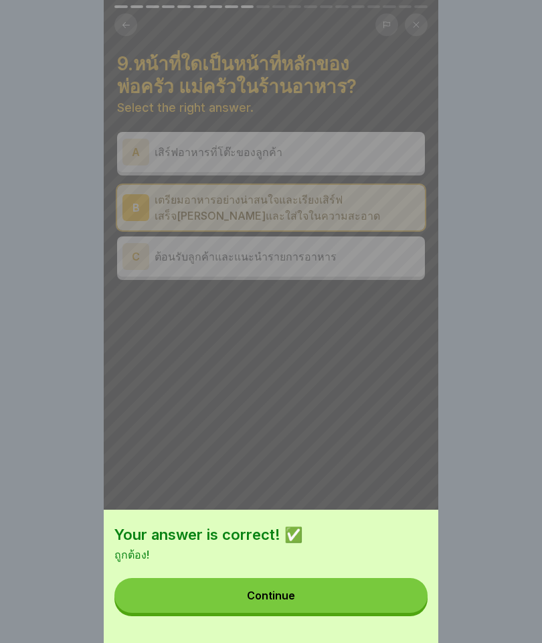
click at [266, 599] on div "Continue" at bounding box center [271, 595] width 48 height 12
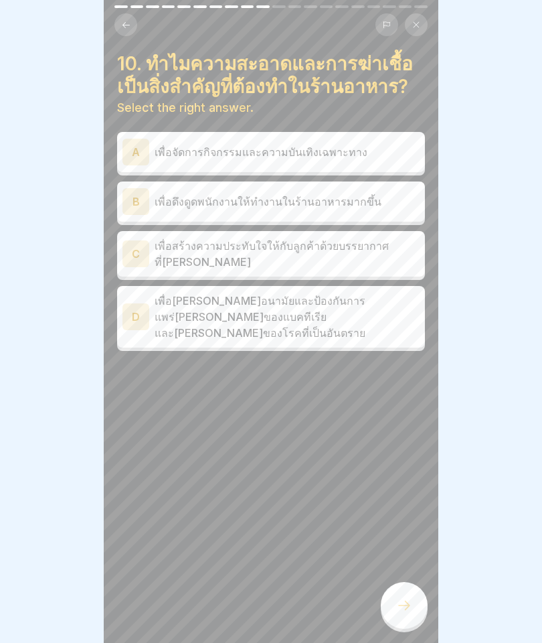
click at [151, 309] on div "D เพื่อรักษาสุขอนามัยและป้องกันการแพร่กระจายของแบคทีเรียและกระจายของโรคที่เป็นอ…" at bounding box center [270, 316] width 297 height 48
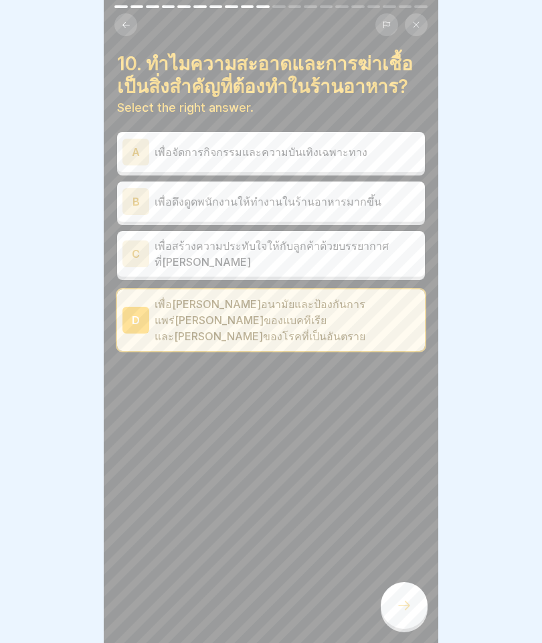
click at [410, 604] on icon at bounding box center [404, 604] width 12 height 9
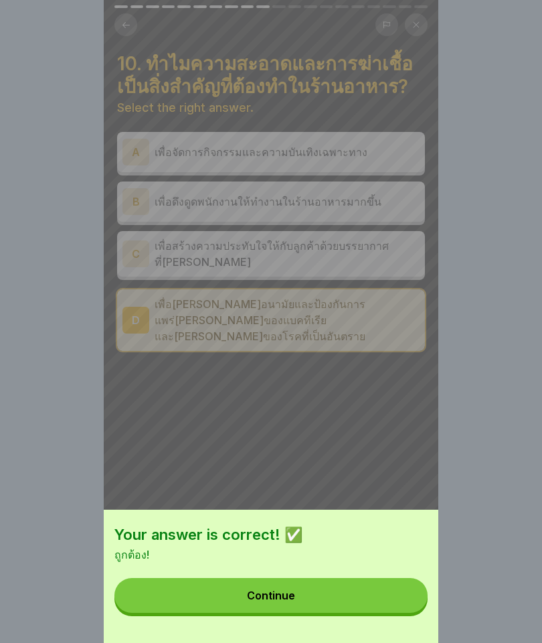
click at [260, 596] on div "Continue" at bounding box center [271, 595] width 48 height 12
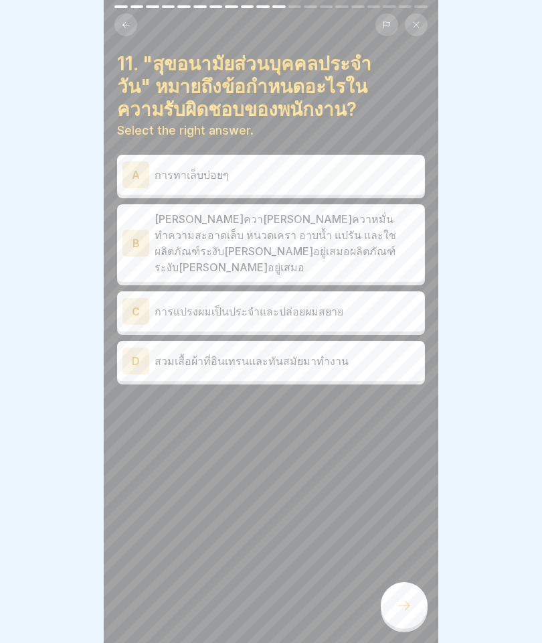
click at [169, 216] on p "หมั่นทำควาหมั่นทำควาหมั่นทำความสะอาดเล็บ หนวดเครา อาบน้ำ แปรัน และใชผลิตภัณฑ์ระ…" at bounding box center [287, 243] width 265 height 64
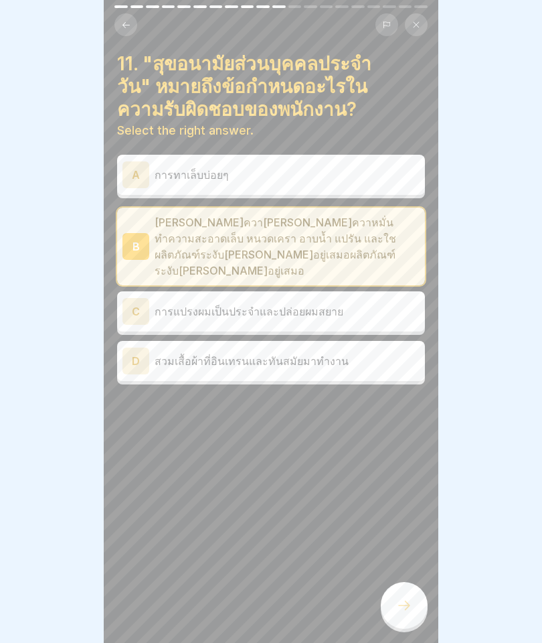
click at [415, 598] on div at bounding box center [404, 605] width 47 height 47
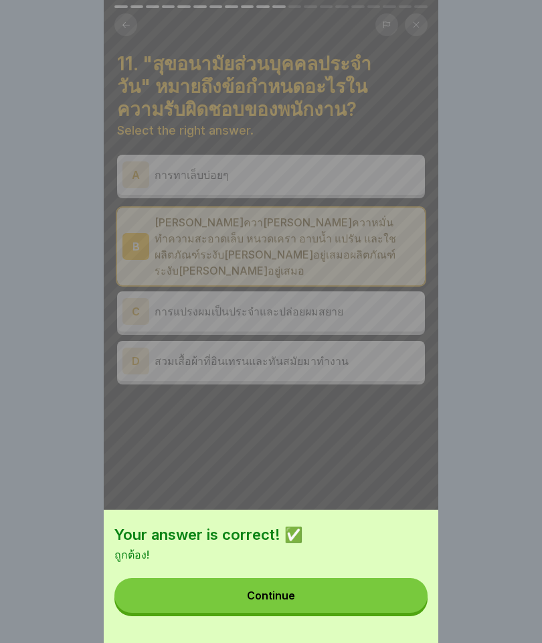
click at [290, 589] on button "Continue" at bounding box center [270, 595] width 313 height 35
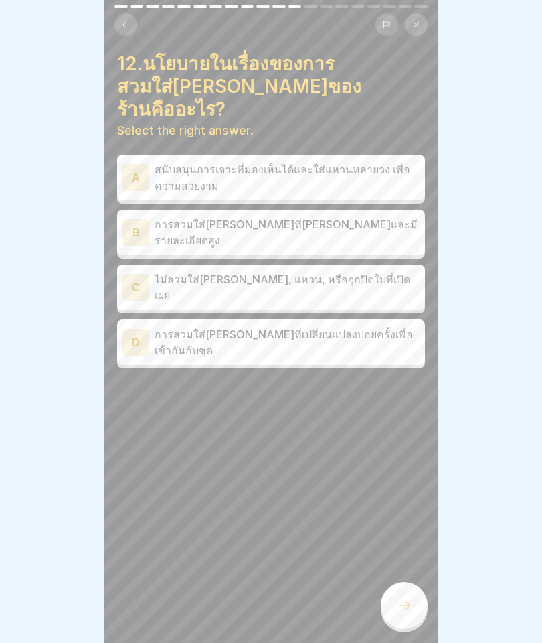
click at [155, 225] on div "B การสวมใส่เครื่องประดับที่หรูหราและมีรายละเอียดสูง" at bounding box center [271, 233] width 308 height 46
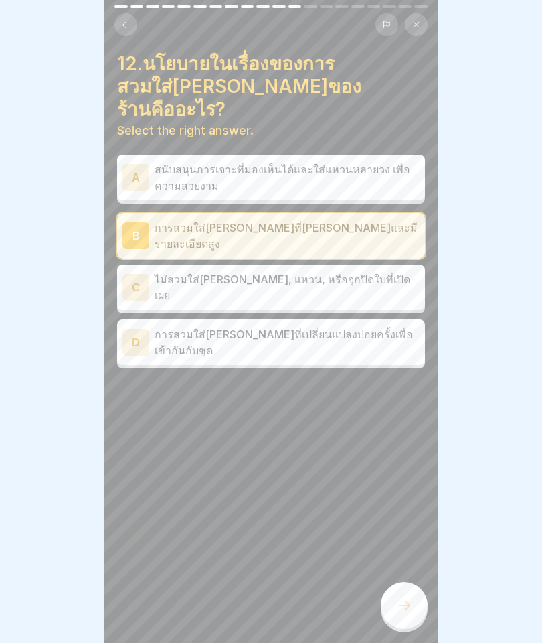
click at [171, 271] on p "ไม่สวมใส่เครื่องประดับ, แหวน, หรือจุกปิดใบที่เปิดเผย" at bounding box center [287, 287] width 265 height 32
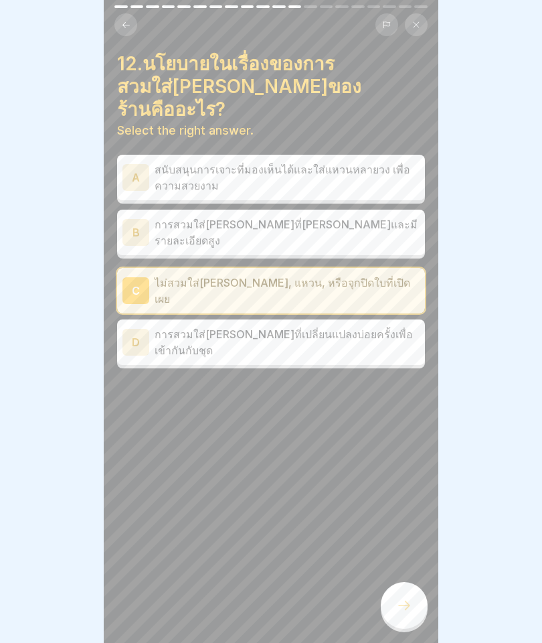
click at [402, 614] on div at bounding box center [404, 605] width 47 height 47
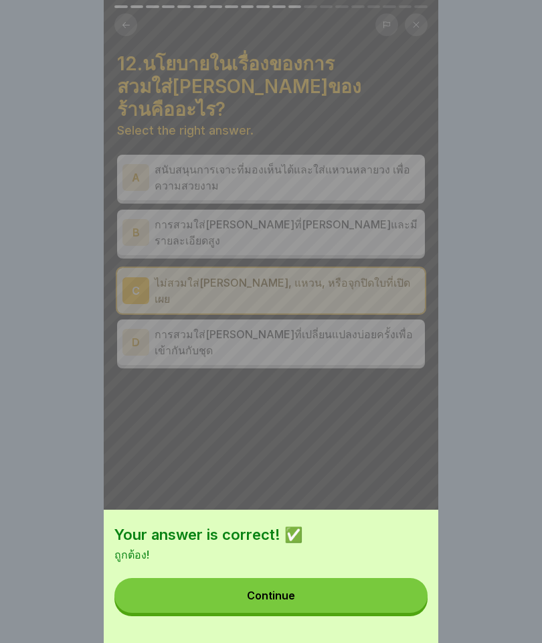
click at [303, 610] on button "Continue" at bounding box center [270, 595] width 313 height 35
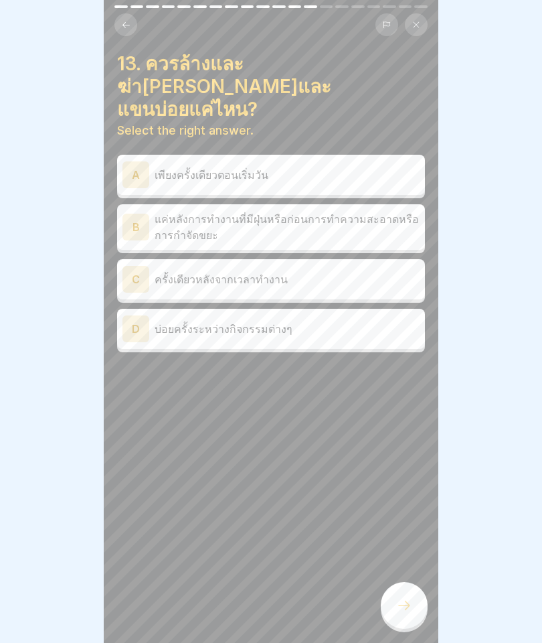
click at [238, 315] on div "D บ่อยครั้งระหว่างกิจกรรมต่างๆ" at bounding box center [270, 328] width 297 height 27
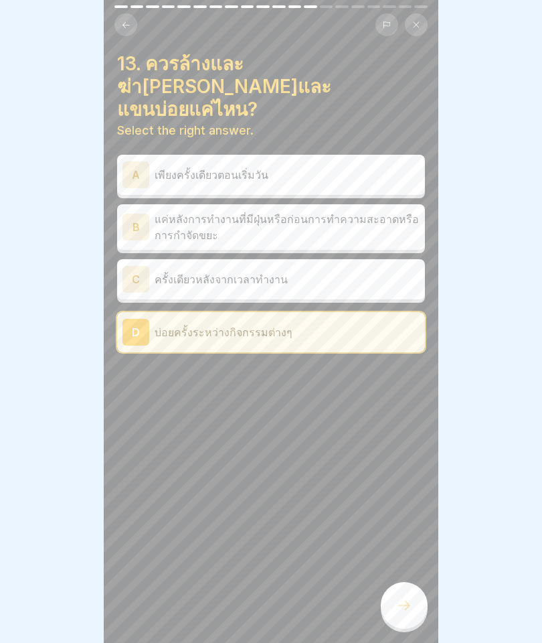
click at [389, 610] on div at bounding box center [404, 605] width 47 height 47
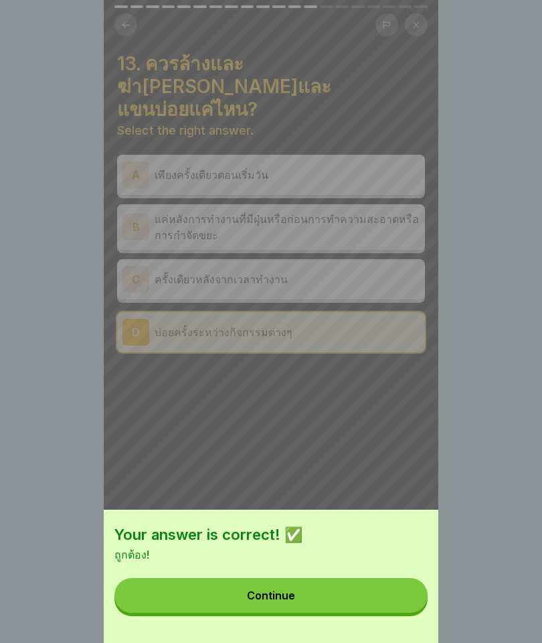
click at [249, 572] on div "Your answer is correct! ✅ ถูกต้อง! Continue" at bounding box center [271, 575] width 335 height 133
click at [210, 606] on button "Continue" at bounding box center [270, 595] width 313 height 35
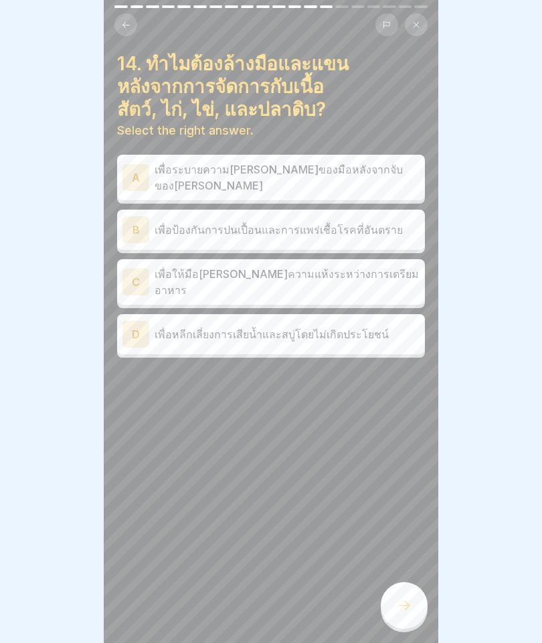
click at [163, 216] on div "B เพื่อป้องกันการปนเปื้อนและการแพร่เชื้อโรคที่อันตราย" at bounding box center [270, 229] width 297 height 27
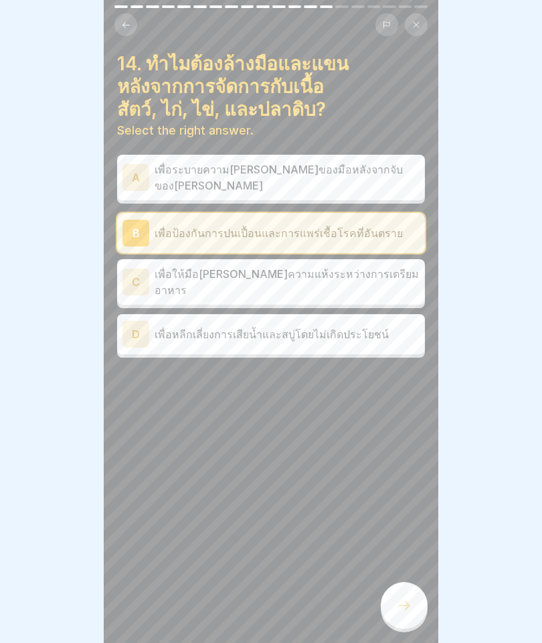
click at [401, 586] on div at bounding box center [404, 605] width 47 height 47
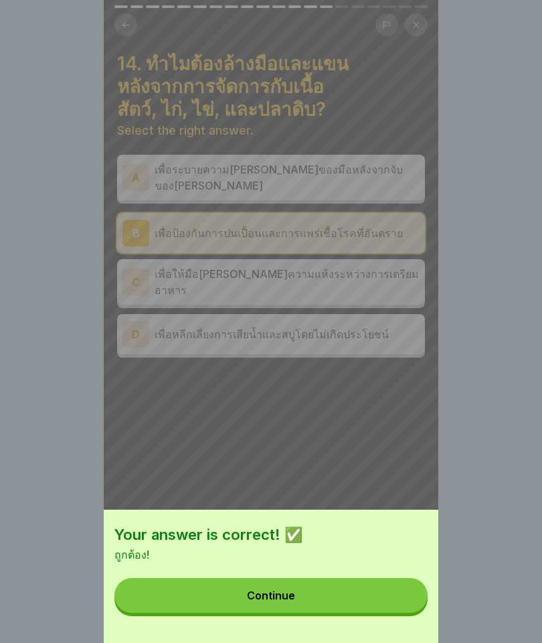
click at [283, 610] on button "Continue" at bounding box center [270, 595] width 313 height 35
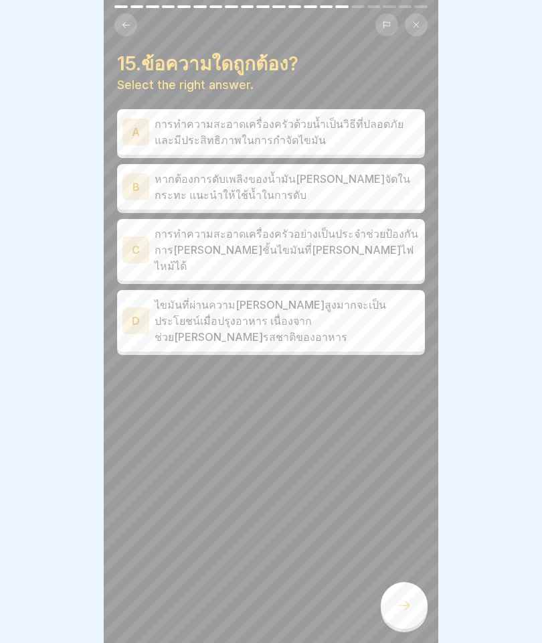
click at [156, 232] on p "การทำความสะอาดเครื่องครัวอย่างเป็นประจำช่วยป้องกันการก่อเกิดชั้นไขมันที่สามารถไ…" at bounding box center [287, 250] width 265 height 48
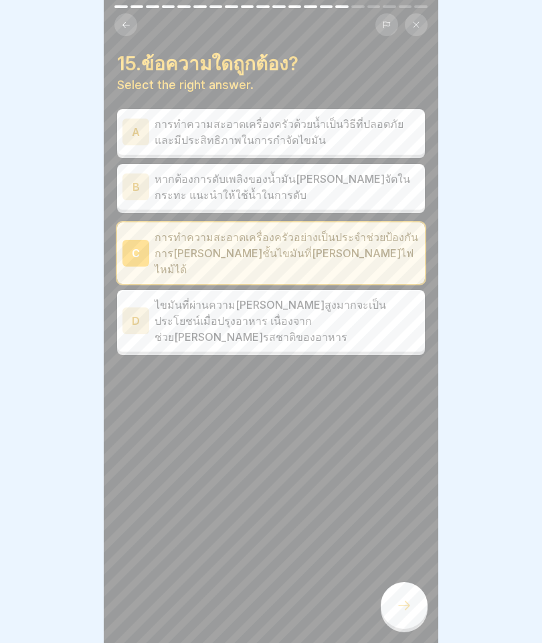
click at [408, 611] on icon at bounding box center [404, 605] width 16 height 16
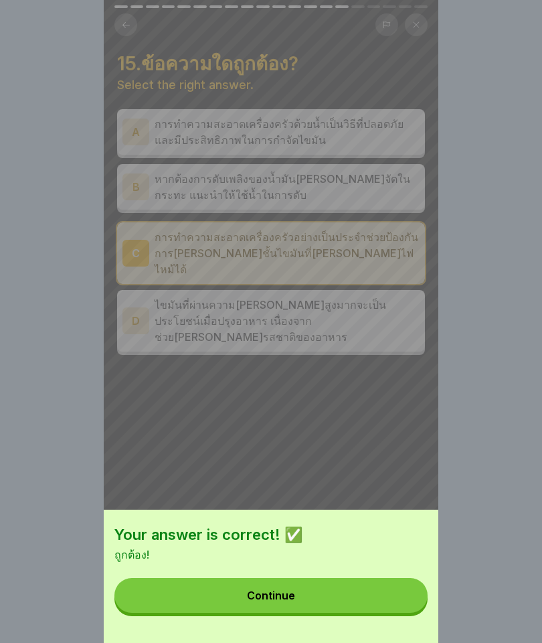
click at [201, 588] on button "Continue" at bounding box center [270, 595] width 313 height 35
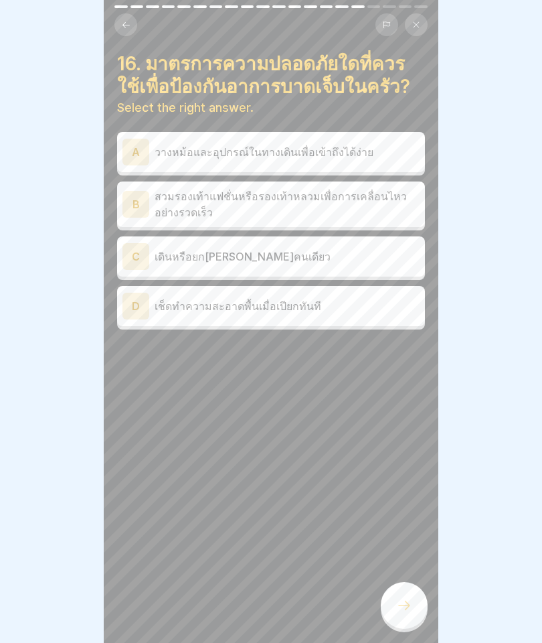
click at [192, 321] on div "D เช็ดทำความสะอาดพื้นเมื่อเปียกทันที" at bounding box center [271, 306] width 308 height 40
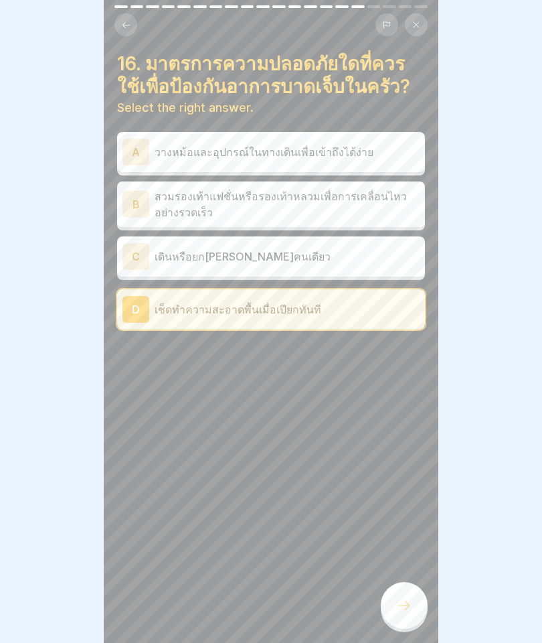
click at [402, 596] on div at bounding box center [404, 605] width 47 height 47
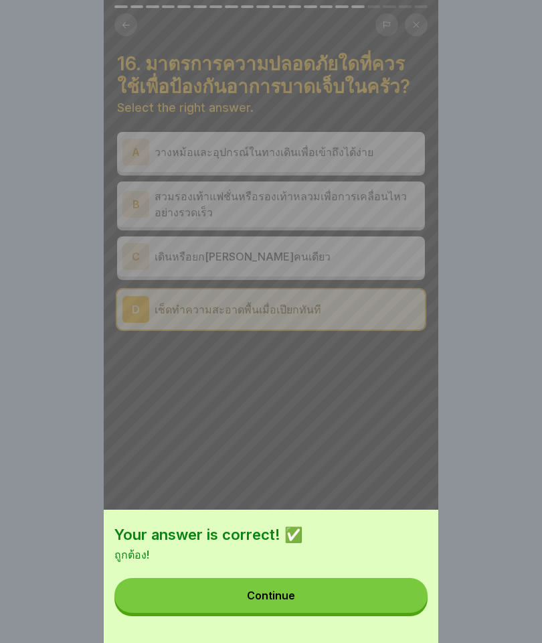
click at [216, 588] on button "Continue" at bounding box center [270, 595] width 313 height 35
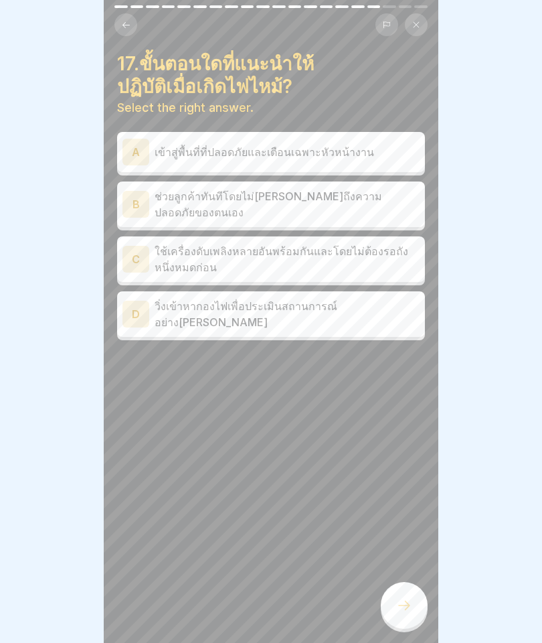
click at [158, 248] on p "ใช้เครื่องดับเพลิงหลายอันพร้อมกันและโดยไม่ต้องรอถังหนึ่งหมดก่อน" at bounding box center [287, 259] width 265 height 32
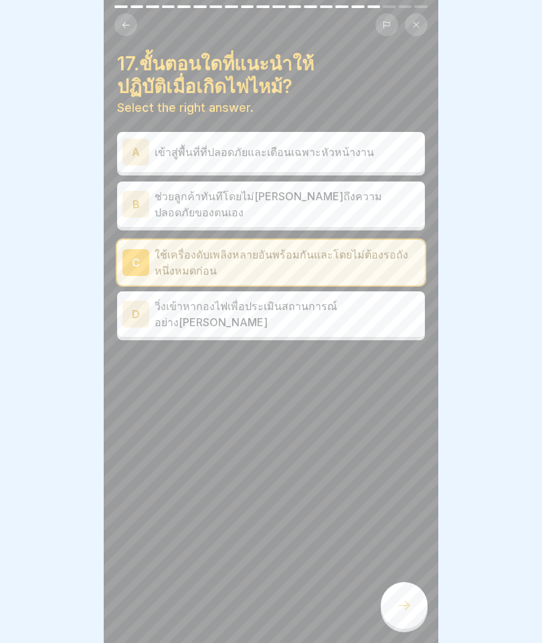
click at [402, 594] on div at bounding box center [404, 605] width 47 height 47
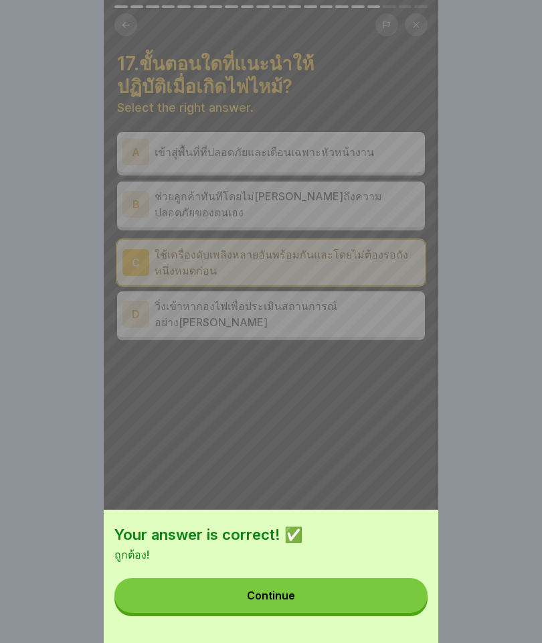
click at [280, 598] on div "Continue" at bounding box center [271, 595] width 48 height 12
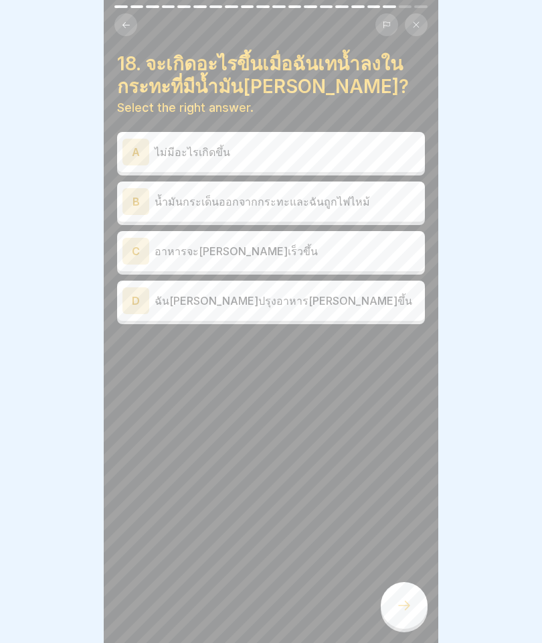
click at [182, 210] on div "B น้ำมันกระเด็นออกจากกระทะและฉันถูกไฟไหม้" at bounding box center [270, 201] width 297 height 27
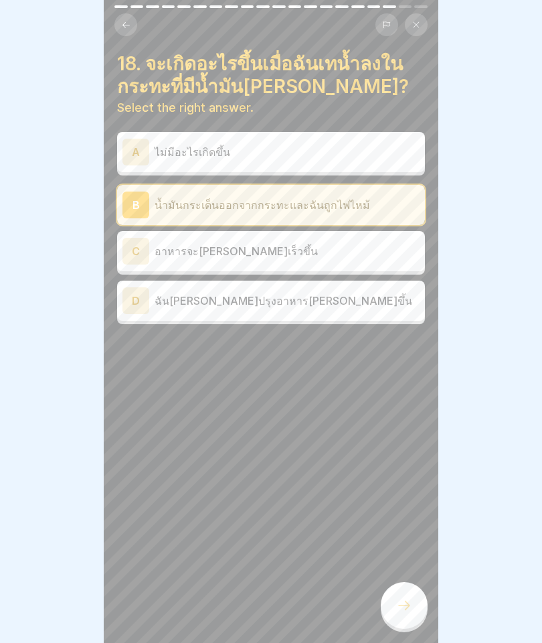
click at [418, 598] on div at bounding box center [404, 605] width 47 height 47
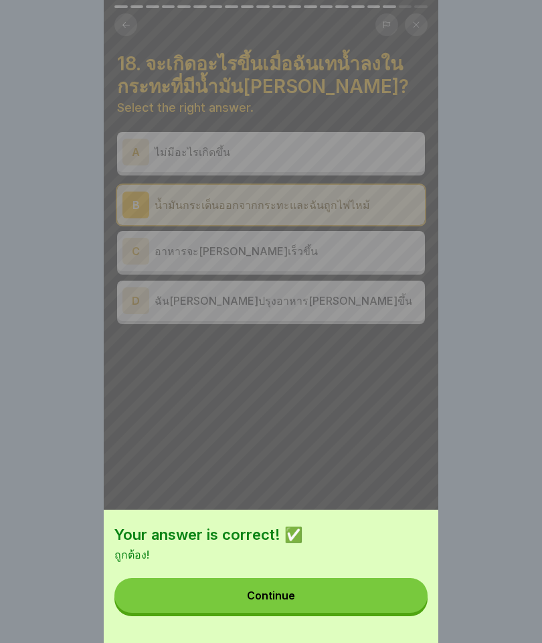
click at [197, 594] on button "Continue" at bounding box center [270, 595] width 313 height 35
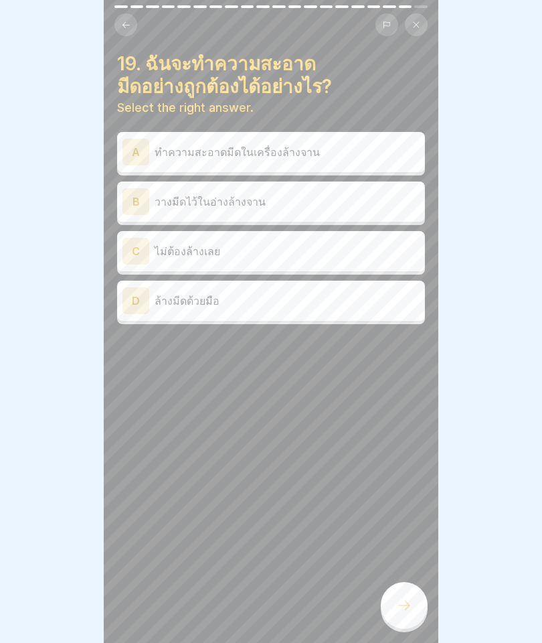
click at [171, 292] on p "ล้างมีดด้วยมือ" at bounding box center [287, 300] width 265 height 16
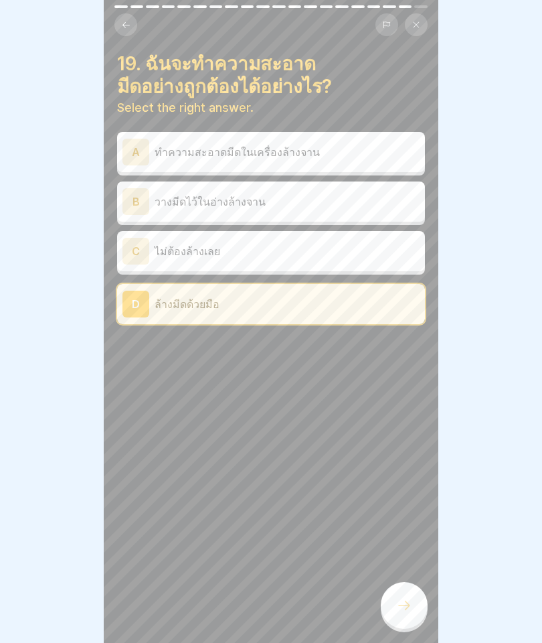
click at [397, 597] on icon at bounding box center [404, 605] width 16 height 16
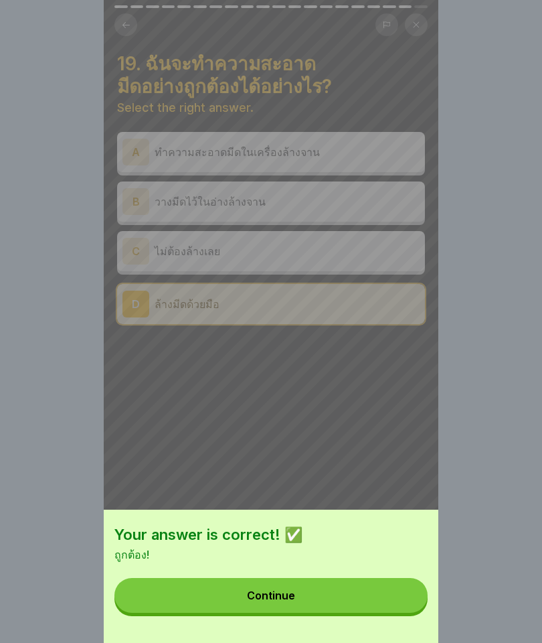
click at [311, 596] on button "Continue" at bounding box center [270, 595] width 313 height 35
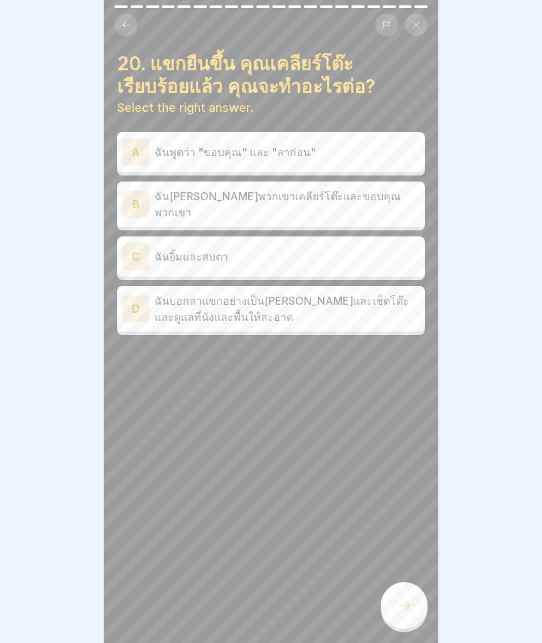
click at [197, 147] on p "ฉันพูดว่า "ขอบคุณ" และ "ลาก่อน"" at bounding box center [287, 152] width 265 height 16
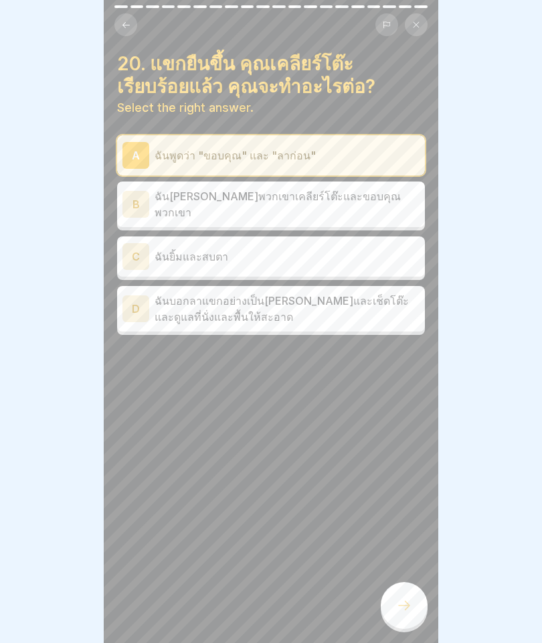
click at [403, 606] on icon at bounding box center [404, 605] width 16 height 16
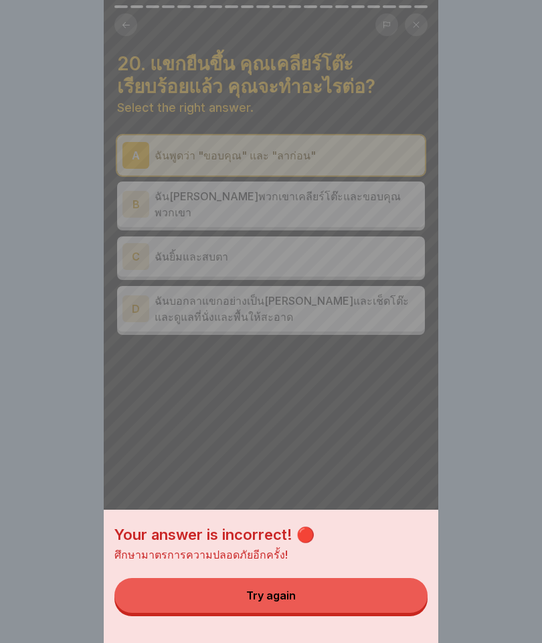
click at [161, 610] on button "Try again" at bounding box center [270, 595] width 313 height 35
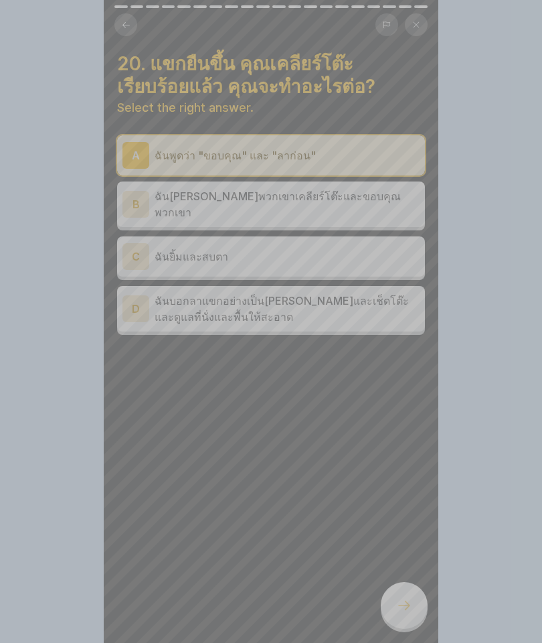
click at [162, 602] on div "Your answer is incorrect! 🔴 ศึกษามาตรการความปลอดภัยอีกครั้ง! Try again" at bounding box center [271, 321] width 542 height 643
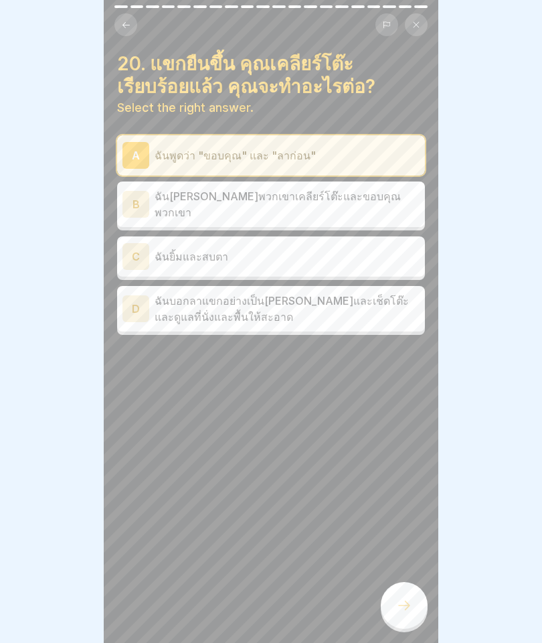
click at [147, 243] on div "C" at bounding box center [135, 256] width 27 height 27
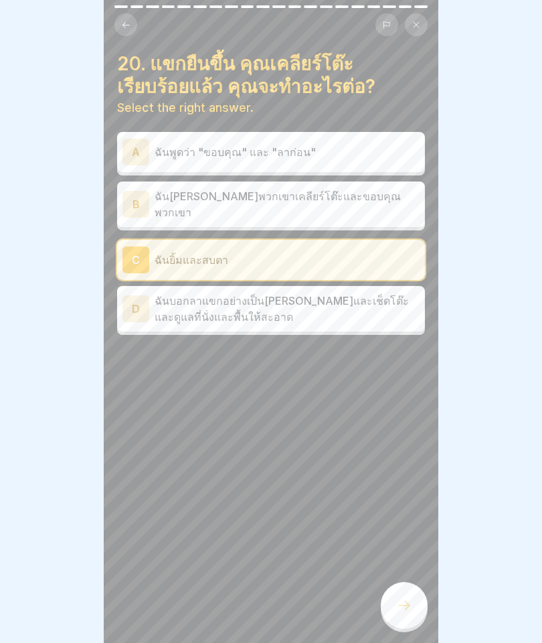
click at [178, 300] on p "ฉันบอกลาแขกอย่างเป็นมิตรและเช็ดโต๊ะและดูแลที่นั่งและพื้นให้สะอาด" at bounding box center [287, 308] width 265 height 32
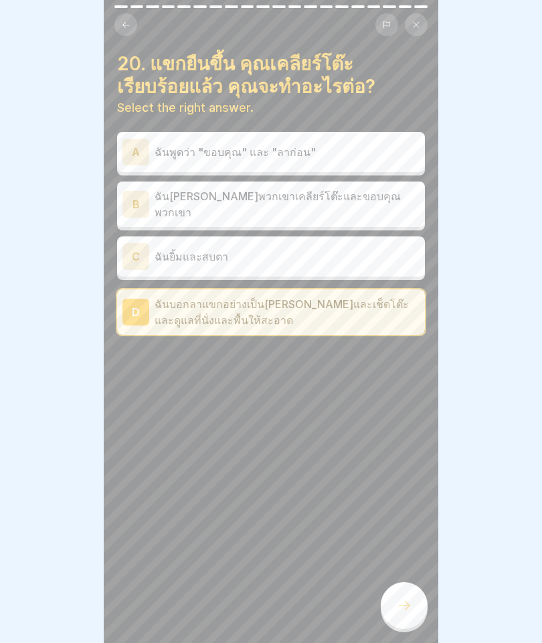
click at [407, 606] on icon at bounding box center [404, 605] width 16 height 16
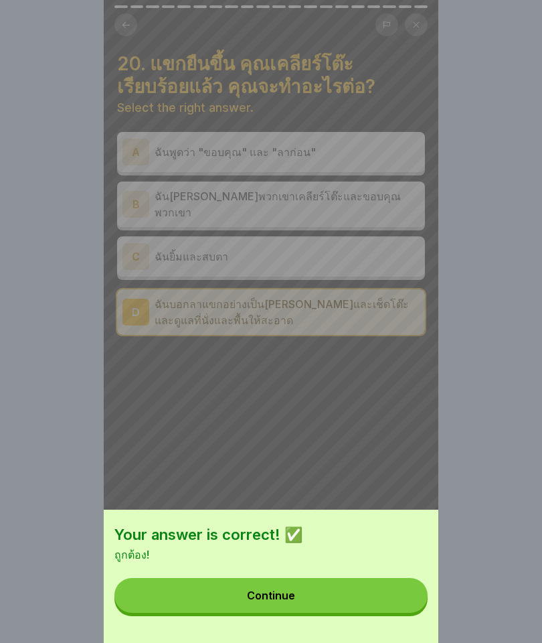
click at [247, 583] on button "Continue" at bounding box center [270, 595] width 313 height 35
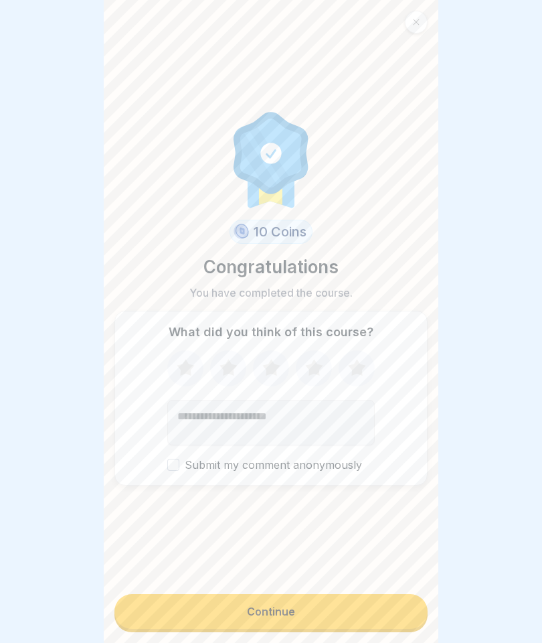
click at [353, 368] on icon at bounding box center [356, 367] width 17 height 17
click at [313, 608] on button "Continue" at bounding box center [270, 611] width 313 height 35
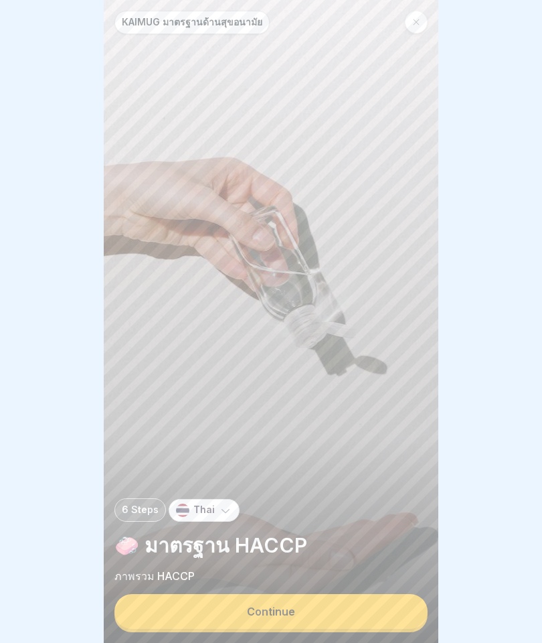
click at [247, 629] on button "Continue" at bounding box center [270, 611] width 313 height 35
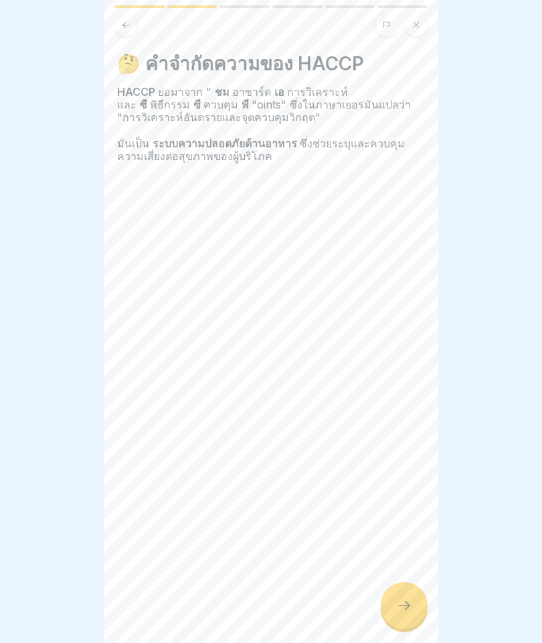
click at [447, 609] on div at bounding box center [271, 321] width 542 height 643
click at [417, 612] on div at bounding box center [404, 605] width 47 height 47
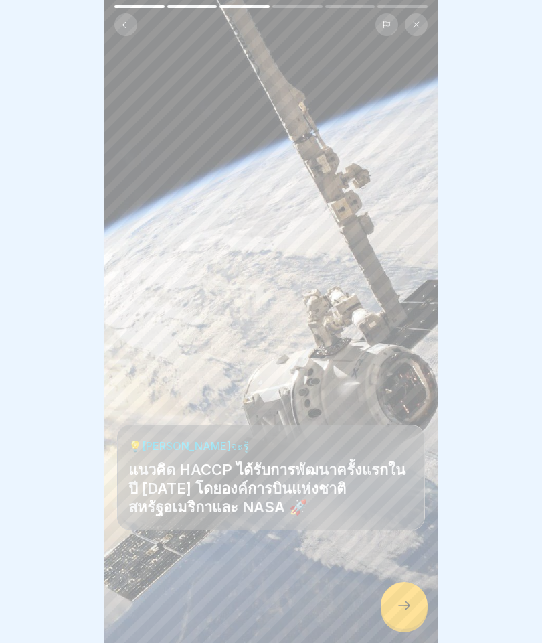
click at [401, 604] on icon at bounding box center [404, 605] width 16 height 16
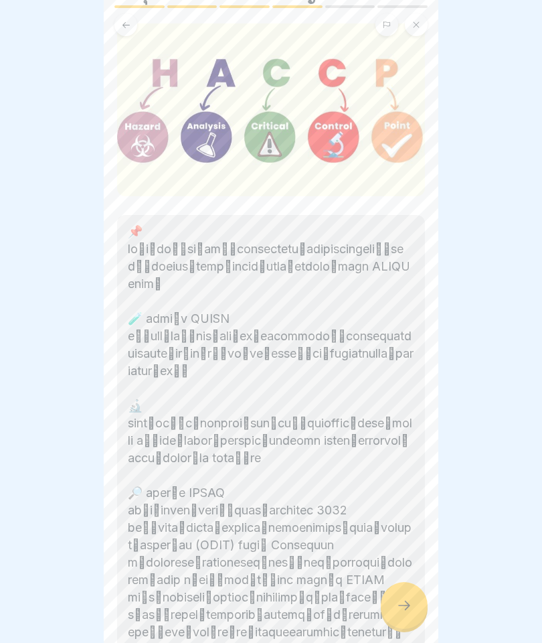
scroll to position [70, 0]
click at [425, 601] on div at bounding box center [404, 605] width 47 height 47
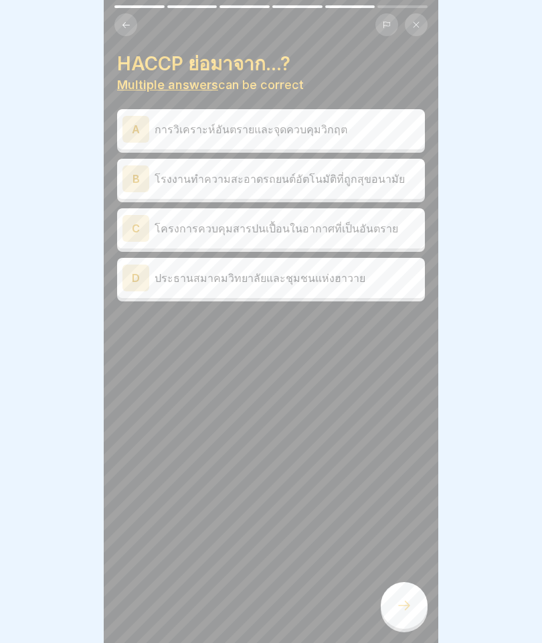
click at [170, 128] on p "การวิเคราะห์อันตรายและจุดควบคุมวิกฤต" at bounding box center [287, 129] width 265 height 16
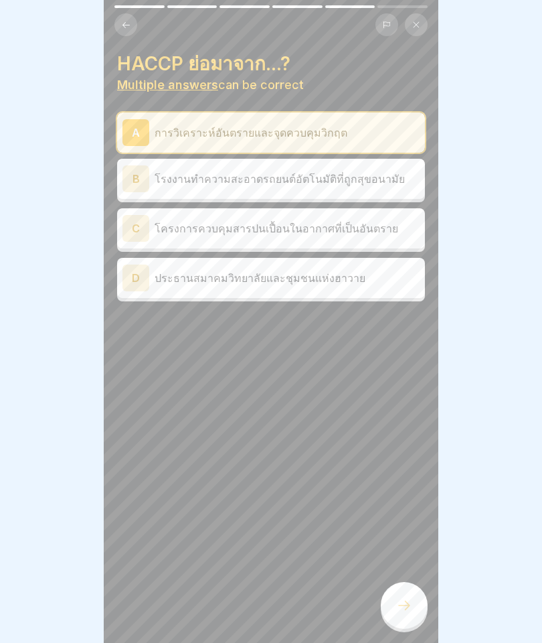
click at [172, 224] on p "โครงการควบคุมสารปนเปื้อนในอากาศที่เป็นอันตราย" at bounding box center [287, 228] width 265 height 16
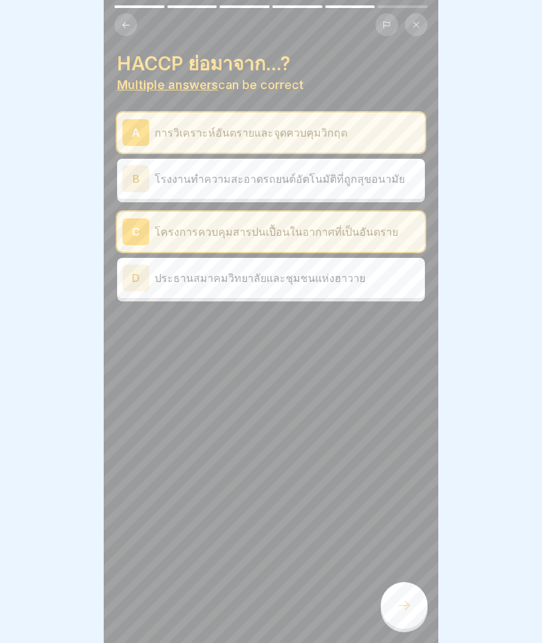
click at [408, 609] on icon at bounding box center [404, 605] width 16 height 16
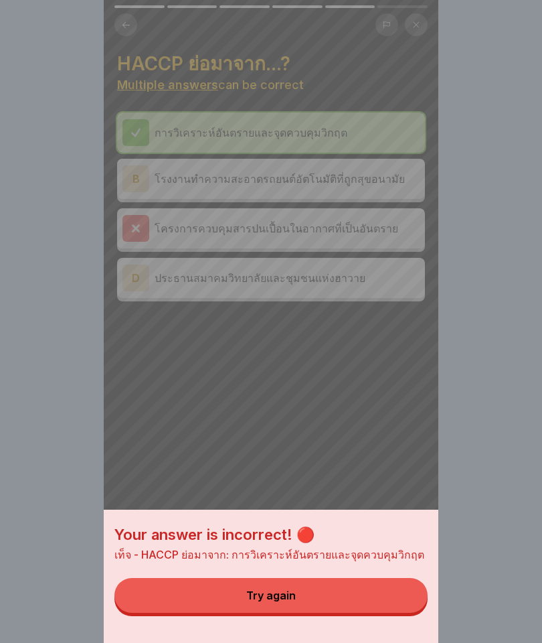
click at [315, 597] on button "Try again" at bounding box center [270, 595] width 313 height 35
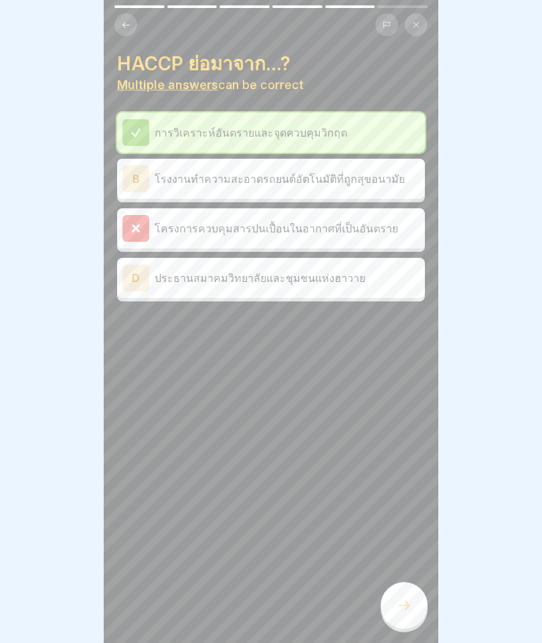
click at [131, 196] on div "B โรงงานทำความสะอาดรถยนต์อัตโนมัติที่ถูกสุขอนามัย" at bounding box center [271, 179] width 308 height 40
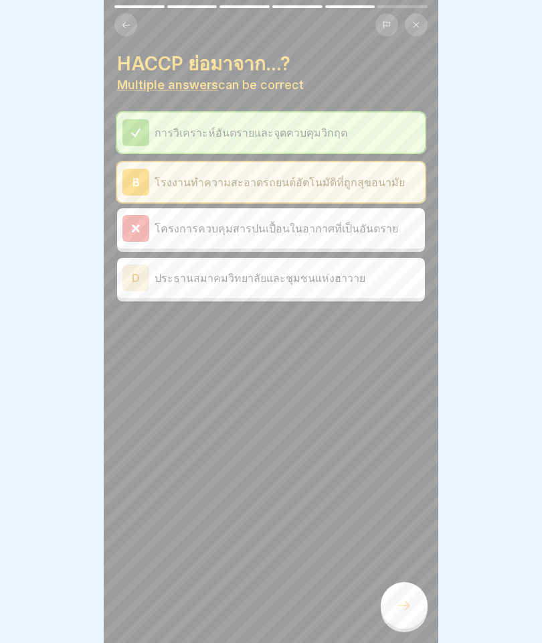
click at [147, 188] on div "B" at bounding box center [135, 182] width 27 height 27
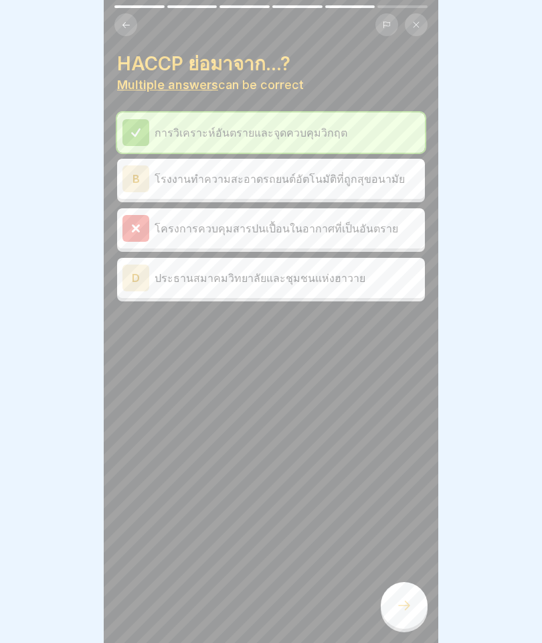
click at [151, 231] on div "โครงการควบคุมสารปนเปื้อนในอากาศที่เป็นอันตราย" at bounding box center [270, 228] width 297 height 27
click at [385, 614] on div at bounding box center [404, 605] width 47 height 47
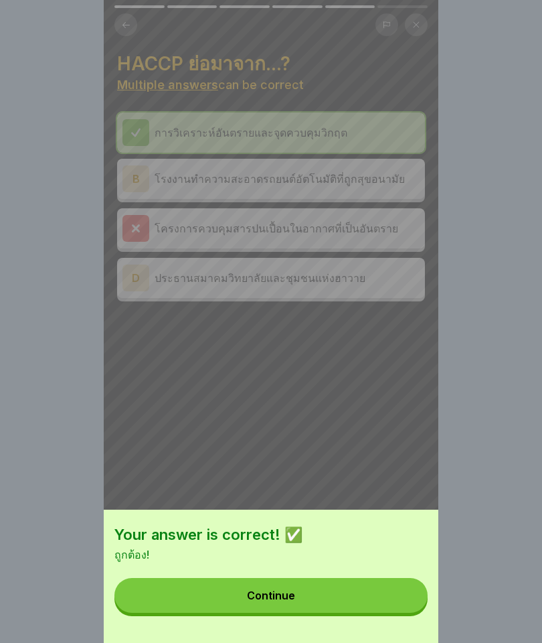
click at [274, 604] on button "Continue" at bounding box center [270, 595] width 313 height 35
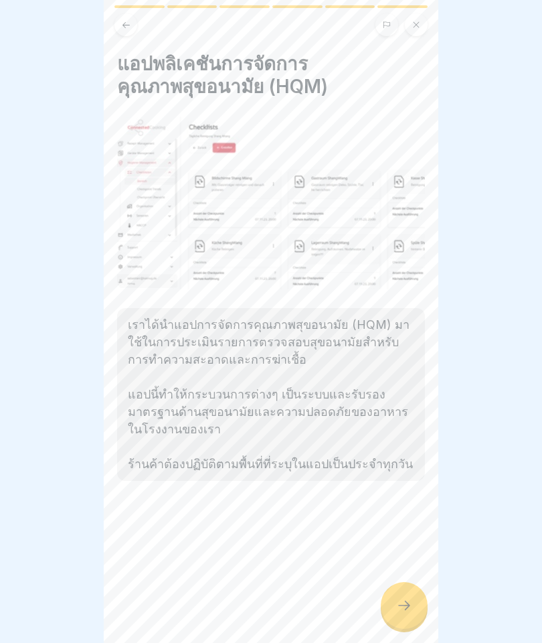
click at [402, 586] on div at bounding box center [404, 605] width 47 height 47
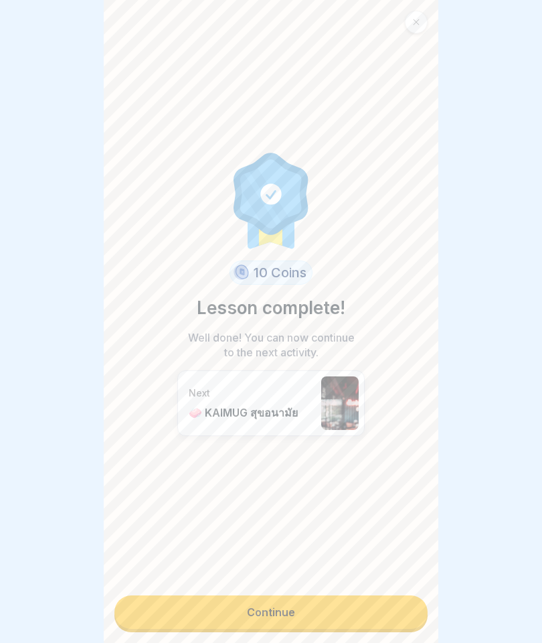
click at [330, 602] on link "Continue" at bounding box center [270, 611] width 313 height 33
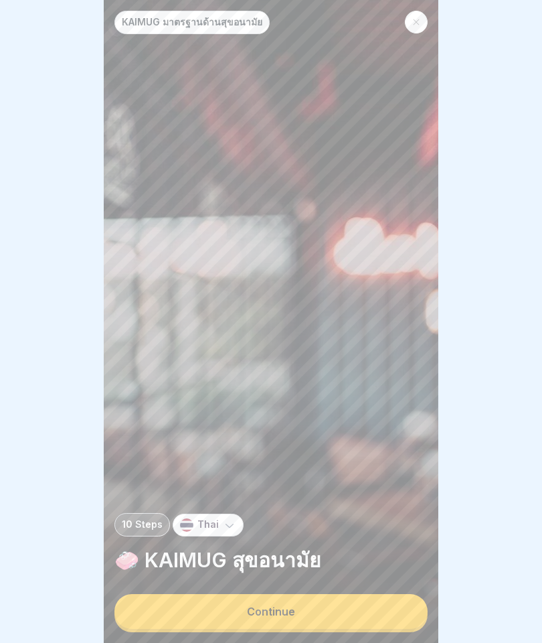
click at [317, 635] on div "KAIMUG มาตรฐานด้านสุขอนามัย 10 Steps Thai 🧼 KAIMUG สุขอนามัย Continue" at bounding box center [271, 321] width 335 height 643
click at [339, 612] on button "Continue" at bounding box center [270, 611] width 313 height 35
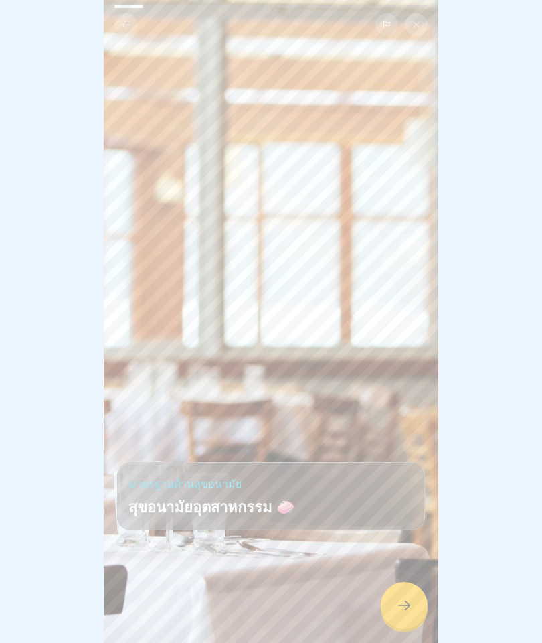
click at [408, 619] on div at bounding box center [404, 605] width 47 height 47
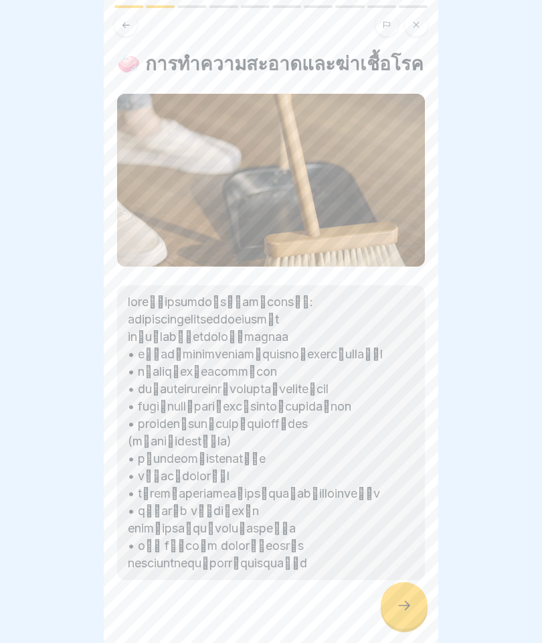
click at [399, 599] on icon at bounding box center [404, 605] width 16 height 16
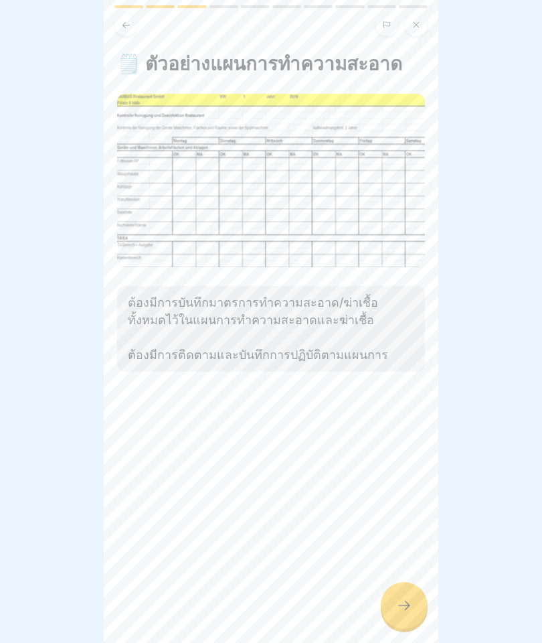
click at [400, 598] on icon at bounding box center [404, 605] width 16 height 16
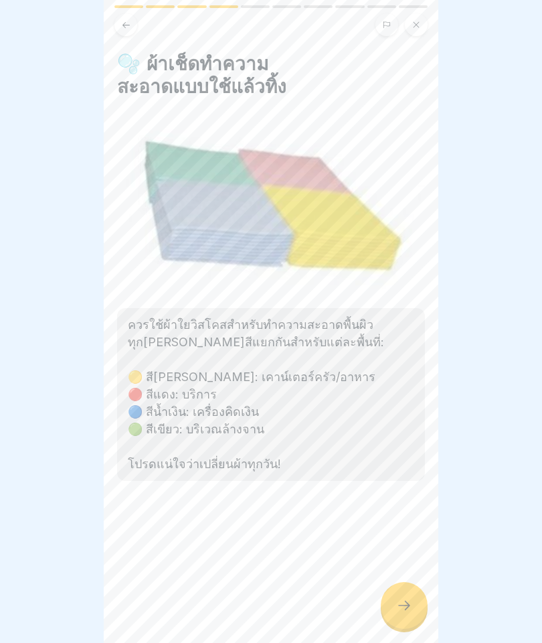
click at [399, 598] on icon at bounding box center [404, 605] width 16 height 16
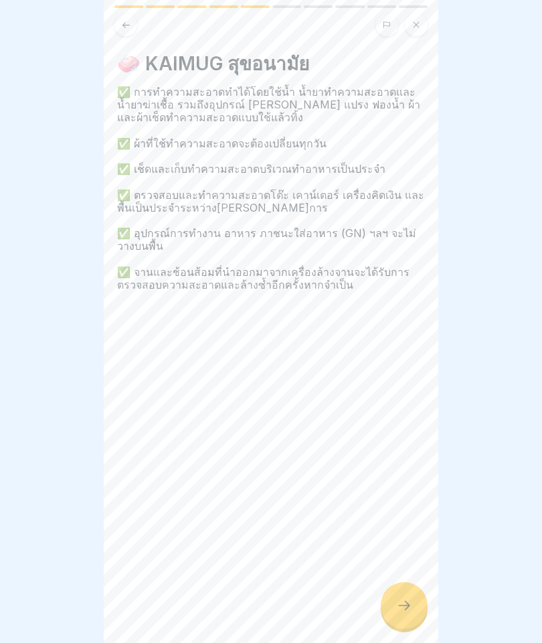
click at [393, 594] on div at bounding box center [404, 605] width 47 height 47
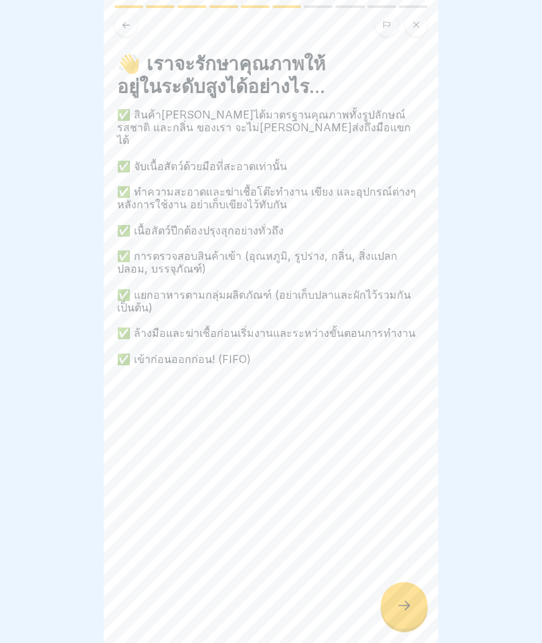
click at [412, 594] on div at bounding box center [404, 605] width 47 height 47
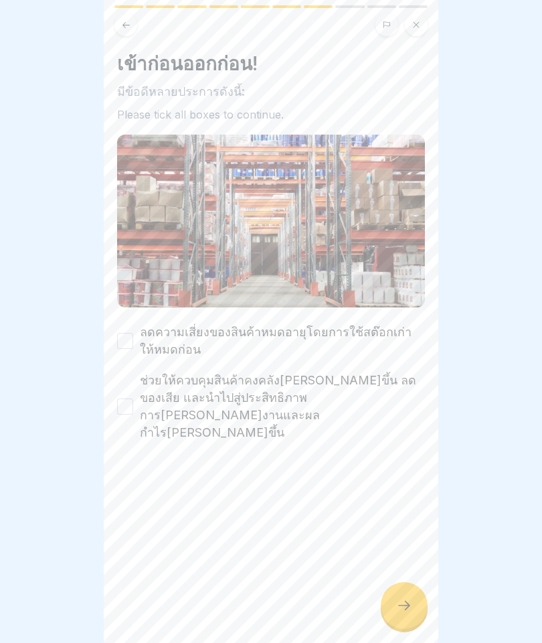
click at [175, 349] on label "ลดความเสี่ยงของสินค้าหมดอายุโดยการใช้สต๊อกเก่าให้หมดก่อน" at bounding box center [282, 340] width 285 height 35
click at [133, 349] on button "ลดความเสี่ยงของสินค้าหมดอายุโดยการใช้สต๊อกเก่าให้หมดก่อน" at bounding box center [125, 341] width 16 height 16
click at [187, 386] on label "ช่วยให้ควบคุมสินค้าคงคลังได้ดีขึ้น ลดของเสีย และนำไปสู่ประสิทธิภาพการดำเนินงานแ…" at bounding box center [282, 406] width 285 height 70
click at [133, 398] on button "ช่วยให้ควบคุมสินค้าคงคลังได้ดีขึ้น ลดของเสีย และนำไปสู่ประสิทธิภาพการดำเนินงานแ…" at bounding box center [125, 406] width 16 height 16
click at [390, 609] on div at bounding box center [404, 605] width 47 height 47
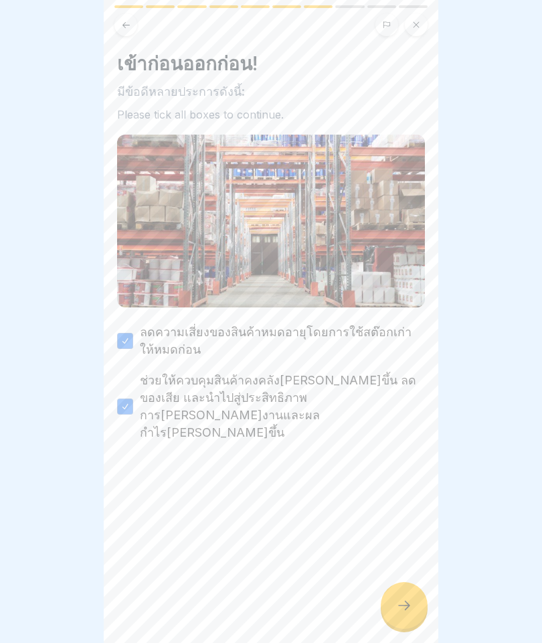
click at [391, 582] on div "เข้าก่อนออกก่อน! มีข้อดีหลายประการดังนี้: Please tick all boxes to continue. ลด…" at bounding box center [271, 321] width 335 height 643
click at [388, 618] on div at bounding box center [404, 605] width 47 height 47
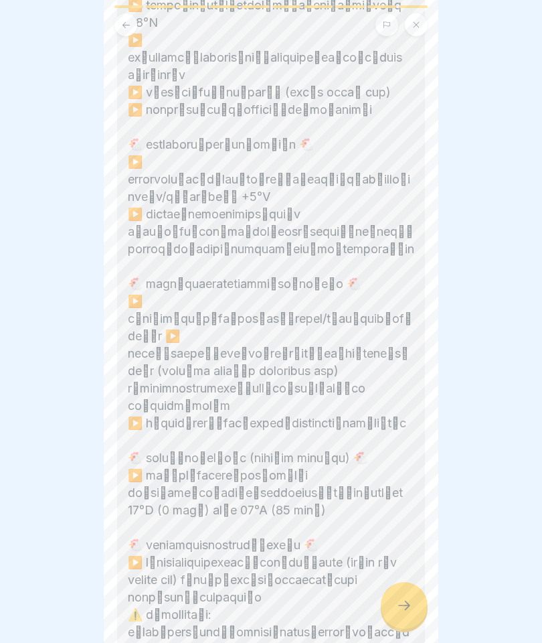
scroll to position [375, 0]
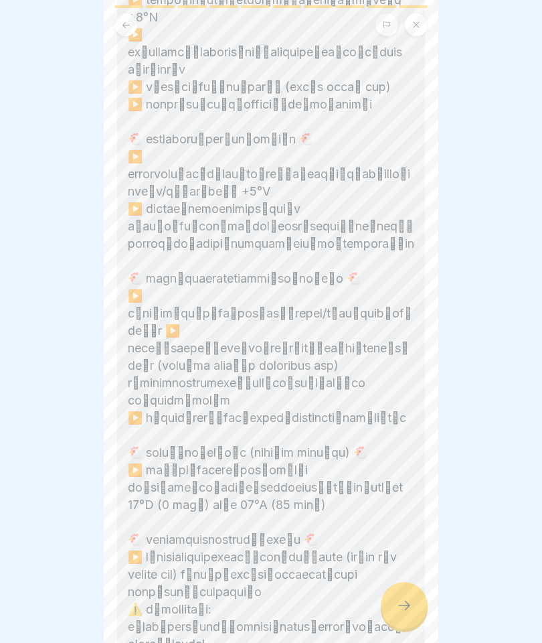
click at [398, 602] on icon at bounding box center [404, 605] width 16 height 16
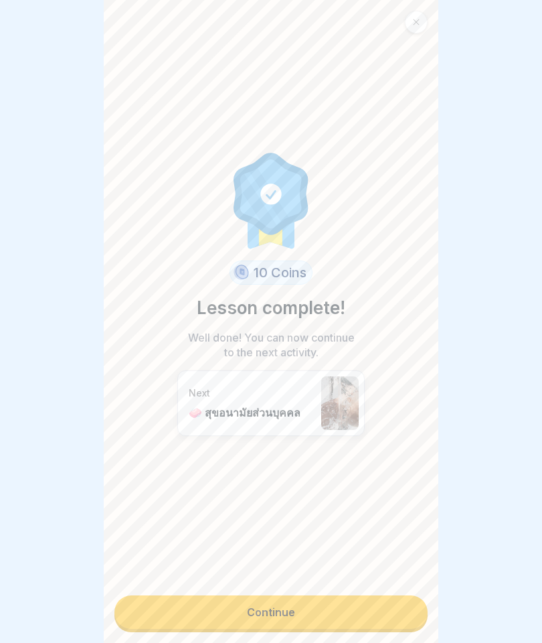
click at [264, 614] on link "Continue" at bounding box center [270, 611] width 313 height 33
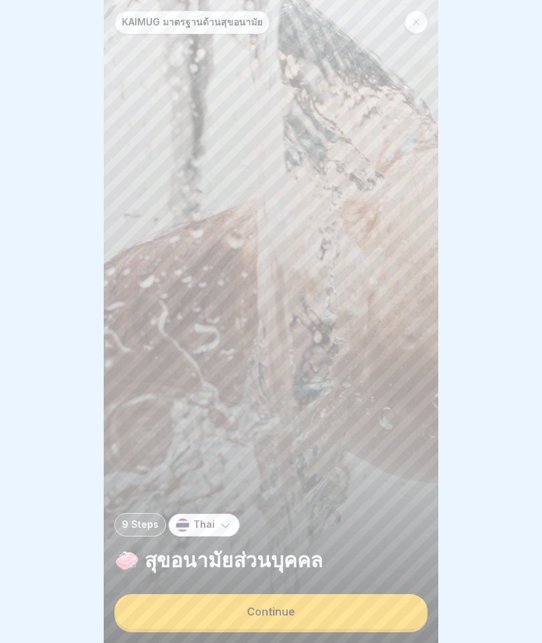
click at [243, 610] on button "Continue" at bounding box center [270, 611] width 313 height 35
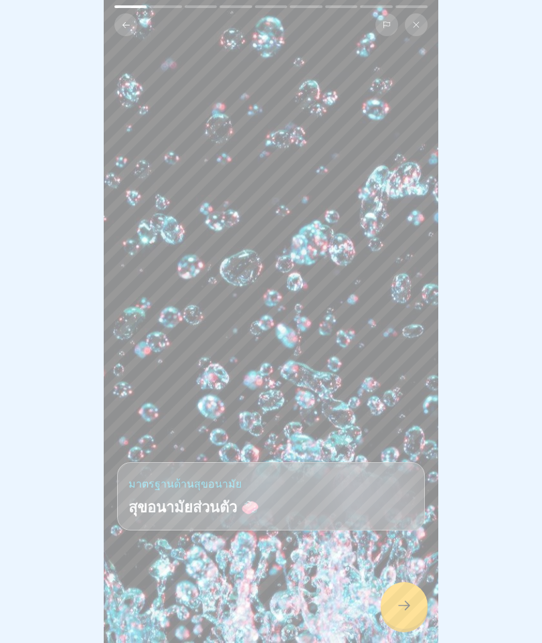
click at [394, 617] on div at bounding box center [404, 605] width 47 height 47
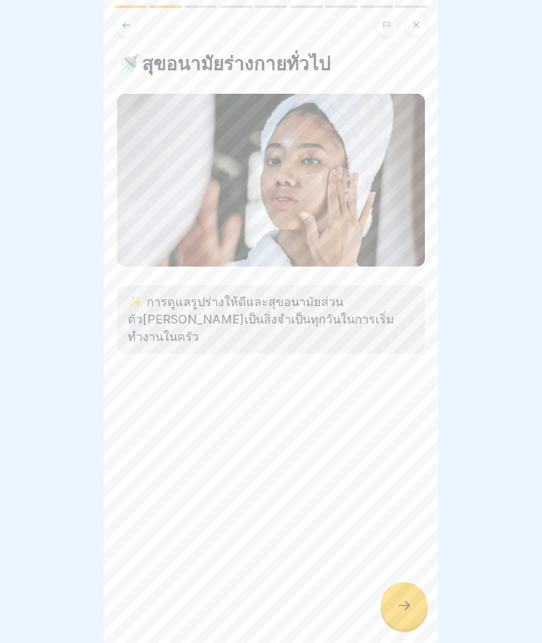
click at [400, 607] on icon at bounding box center [404, 605] width 16 height 16
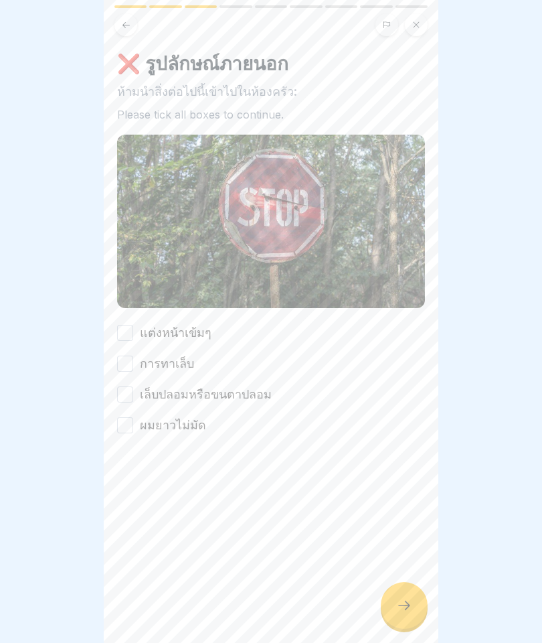
click at [117, 339] on button "แต่งหน้าเข้มๆ" at bounding box center [125, 333] width 16 height 16
click at [121, 343] on div "แต่งหน้าเข้มๆ การทาเล็บ เล็บปลอมหรือขนตาปลอม ผมยาวไม่มัด" at bounding box center [271, 379] width 308 height 110
click at [120, 392] on button "เล็บปลอมหรือขนตาปลอม" at bounding box center [125, 394] width 16 height 16
click at [128, 422] on button "ผมยาวไม่มัด" at bounding box center [125, 425] width 16 height 16
click at [129, 367] on button "การทาเล็บ" at bounding box center [125, 363] width 16 height 16
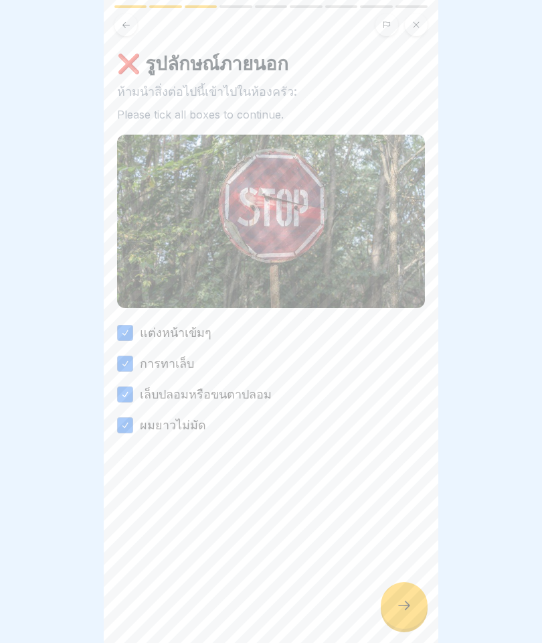
click at [396, 592] on div at bounding box center [404, 605] width 47 height 47
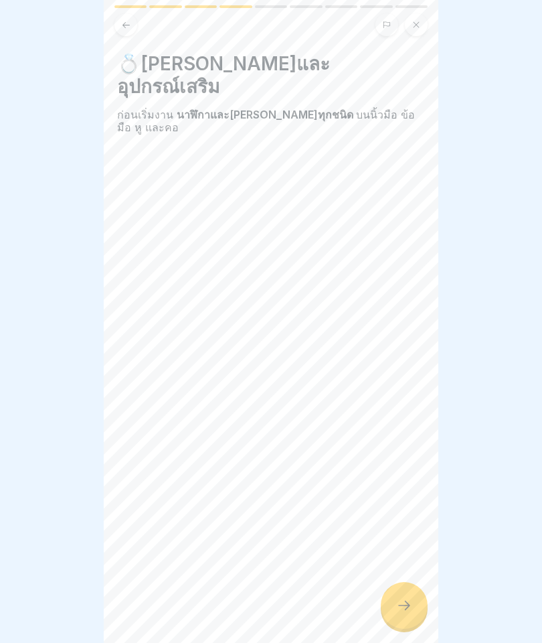
click at [402, 596] on div at bounding box center [404, 605] width 47 height 47
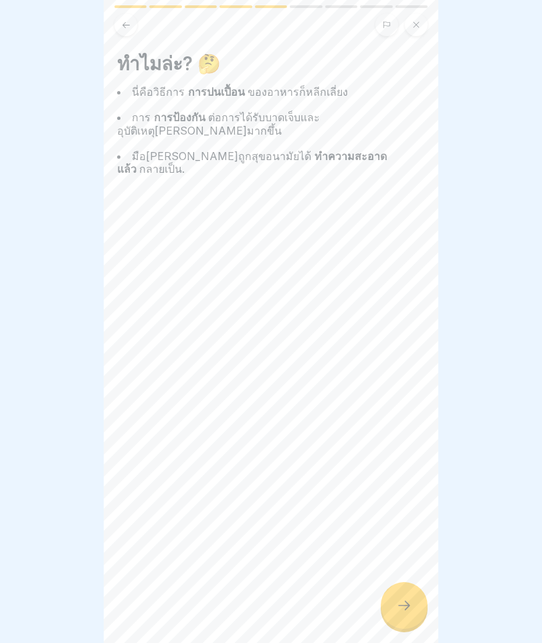
click at [404, 588] on div at bounding box center [404, 605] width 47 height 47
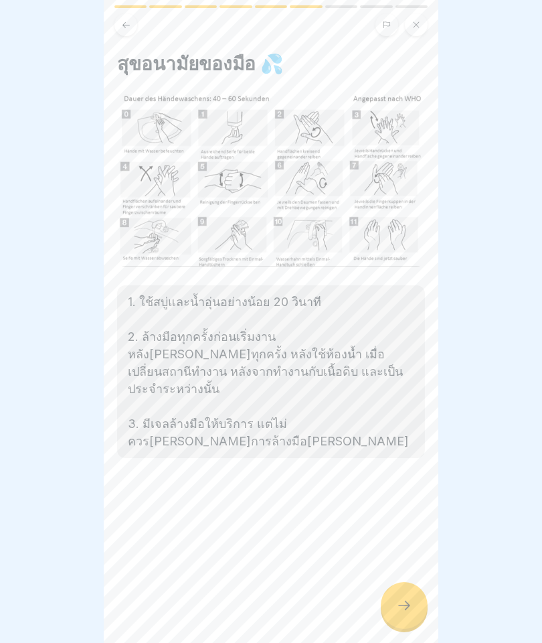
click at [408, 583] on div "สุขอนามัยของมือ 💦 1. ใช้สบู่และน้ำอุ่นอย่างน้อย 20 วินาที 2. ล้างมือทุกครั้งก่อ…" at bounding box center [271, 321] width 335 height 643
click at [418, 592] on div at bounding box center [404, 605] width 47 height 47
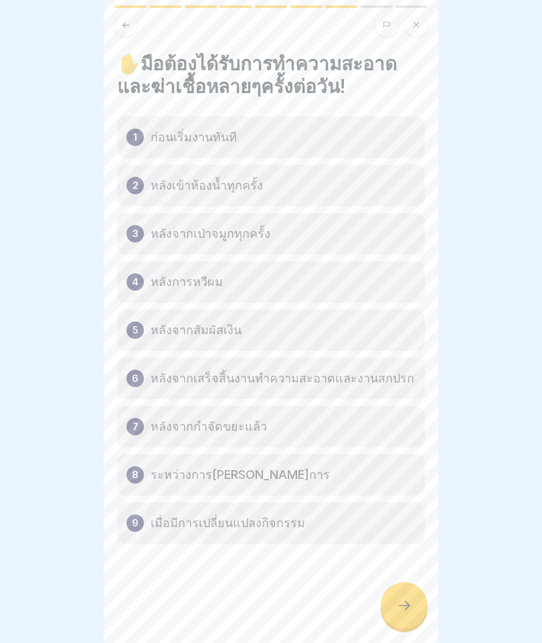
click at [409, 601] on icon at bounding box center [404, 605] width 16 height 16
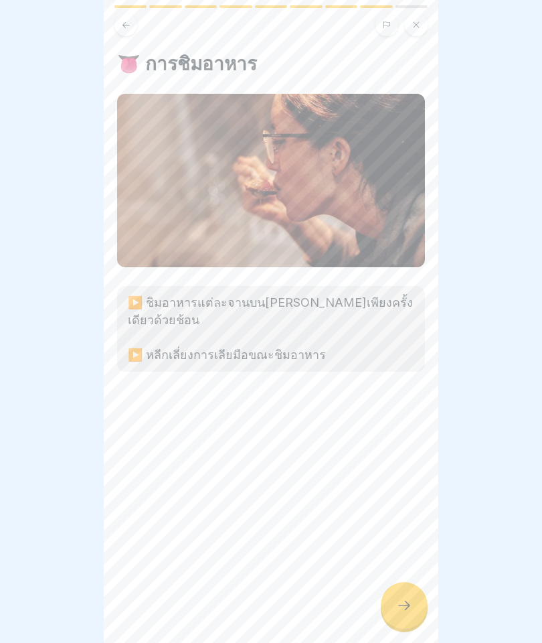
click at [399, 598] on icon at bounding box center [404, 605] width 16 height 16
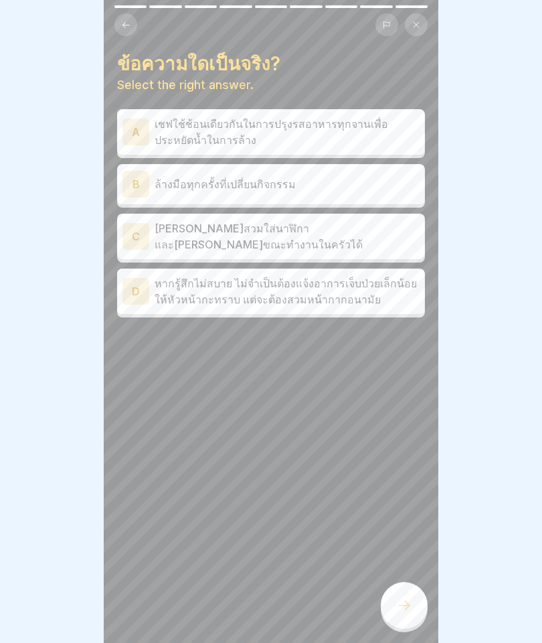
click at [165, 180] on p "ล้างมือทุกครั้งที่เปลี่ยนกิจกรรม" at bounding box center [287, 184] width 265 height 16
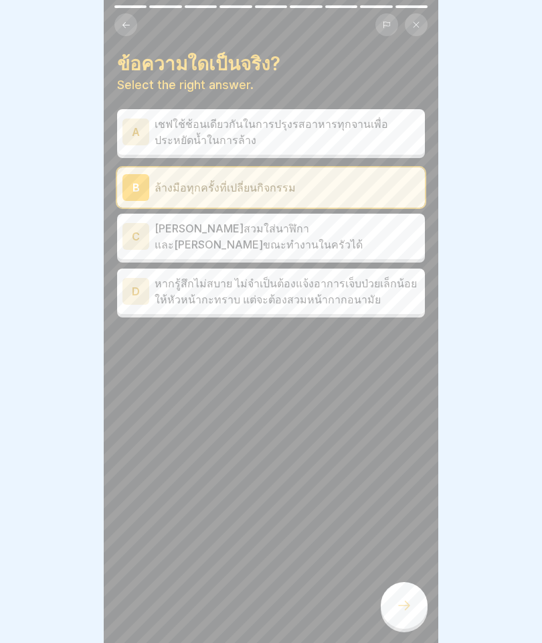
click at [396, 583] on div at bounding box center [404, 605] width 47 height 47
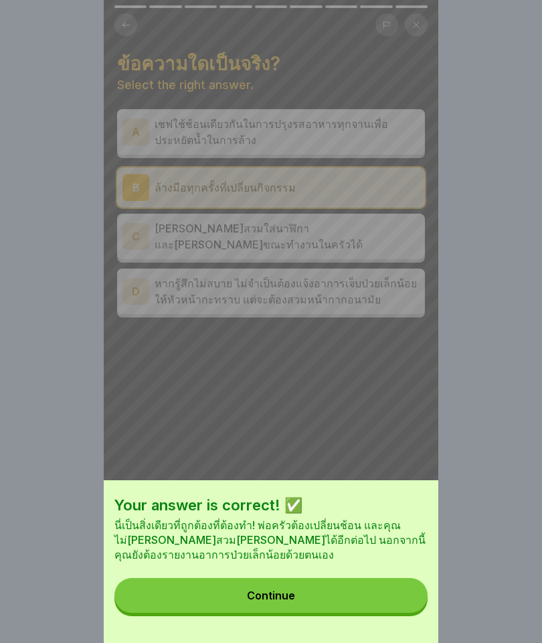
click at [299, 590] on button "Continue" at bounding box center [270, 595] width 313 height 35
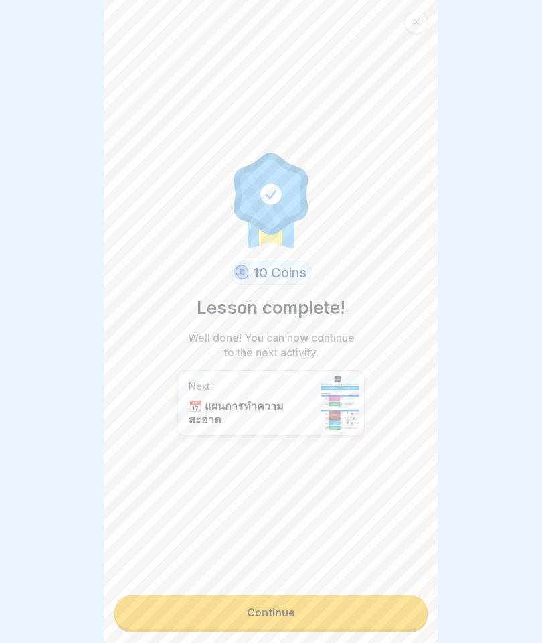
click at [311, 600] on link "Continue" at bounding box center [270, 611] width 313 height 33
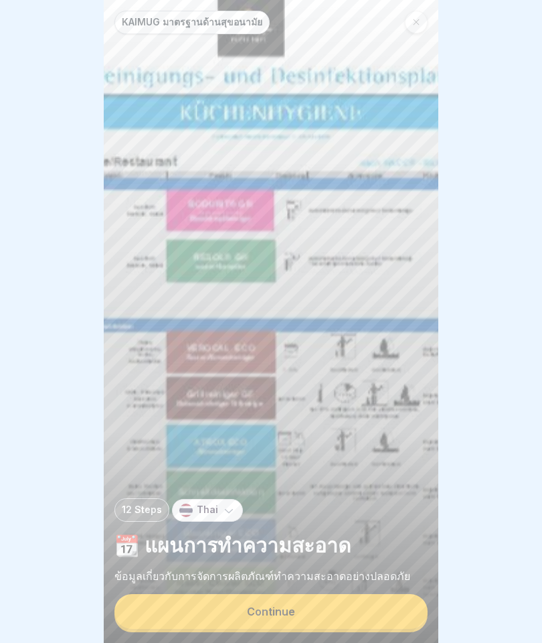
click at [321, 606] on button "Continue" at bounding box center [270, 611] width 313 height 35
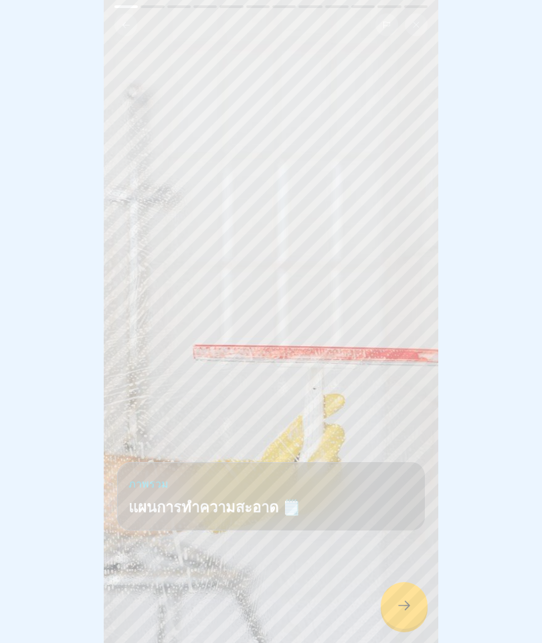
click at [397, 606] on icon at bounding box center [404, 605] width 16 height 16
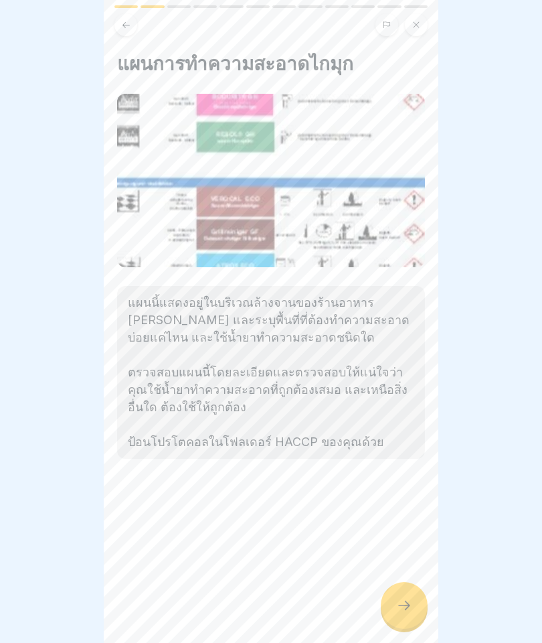
click at [404, 600] on icon at bounding box center [404, 605] width 16 height 16
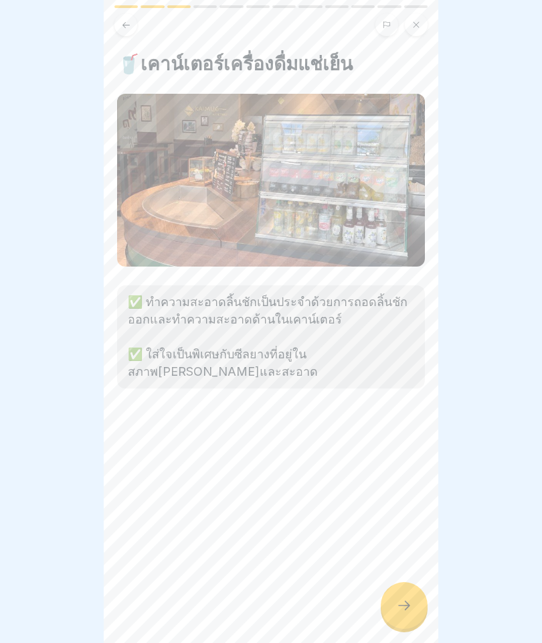
click at [402, 601] on icon at bounding box center [404, 605] width 16 height 16
click at [402, 630] on div "🥤เคาน์เตอร์เครื่องดื่มแช่เย็น ✅ ทำความสะอาดลิ้นชักเป็นประจำด้วยการถอดลิ้นชักออก…" at bounding box center [271, 321] width 335 height 643
click at [395, 598] on div at bounding box center [404, 605] width 47 height 47
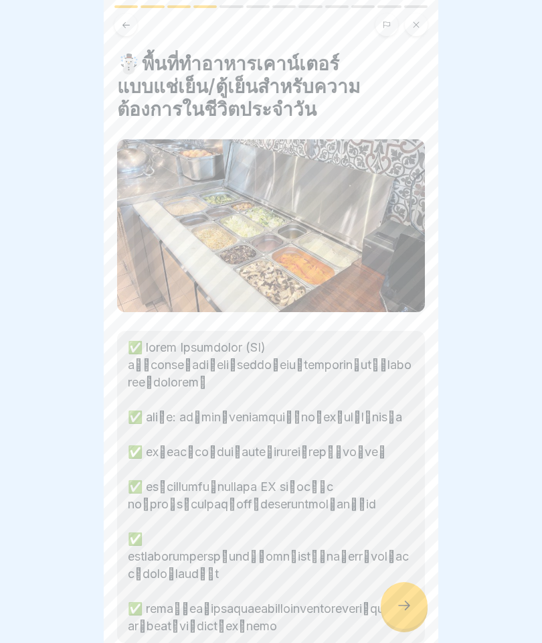
click at [390, 590] on div at bounding box center [404, 605] width 47 height 47
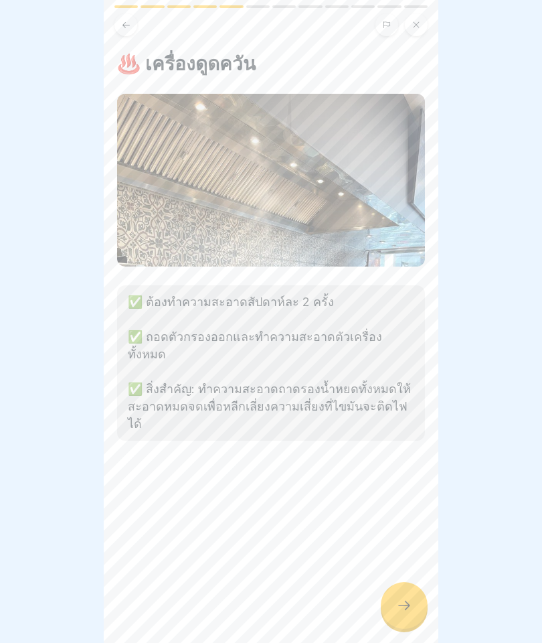
click at [389, 585] on div "♨️ เครื่องดูดควัน ✅ ต้องทำความสะอาดสัปดาห์ละ 2 ครั้ง ✅ ถอดตัวกรองออกและทำความสะ…" at bounding box center [271, 321] width 335 height 643
click at [408, 596] on div at bounding box center [404, 605] width 47 height 47
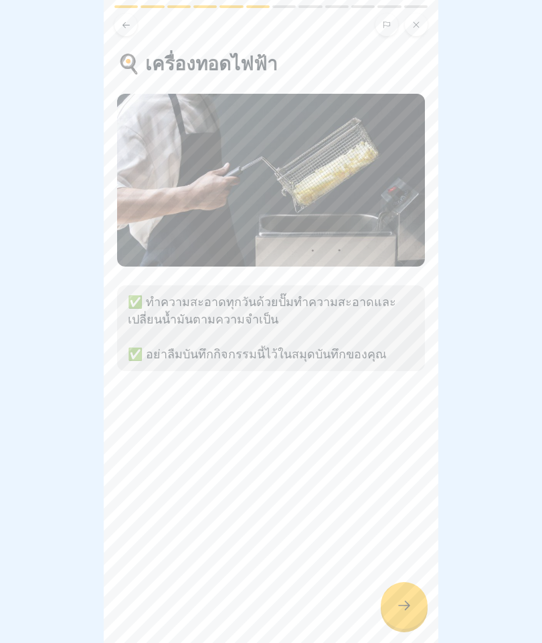
click at [394, 602] on div at bounding box center [404, 605] width 47 height 47
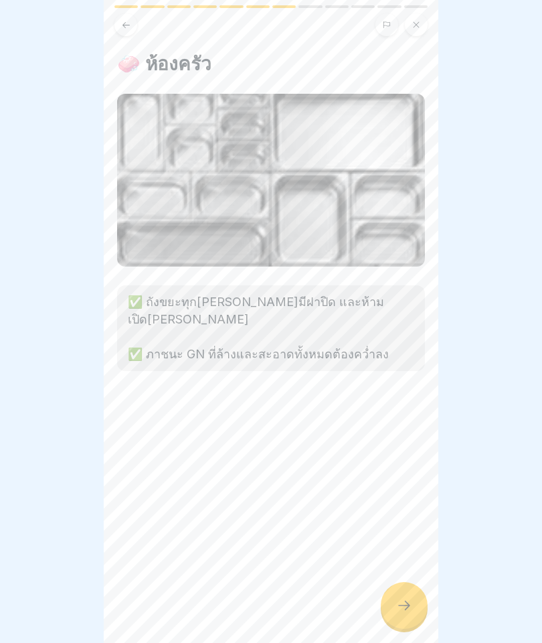
click at [412, 600] on icon at bounding box center [404, 605] width 16 height 16
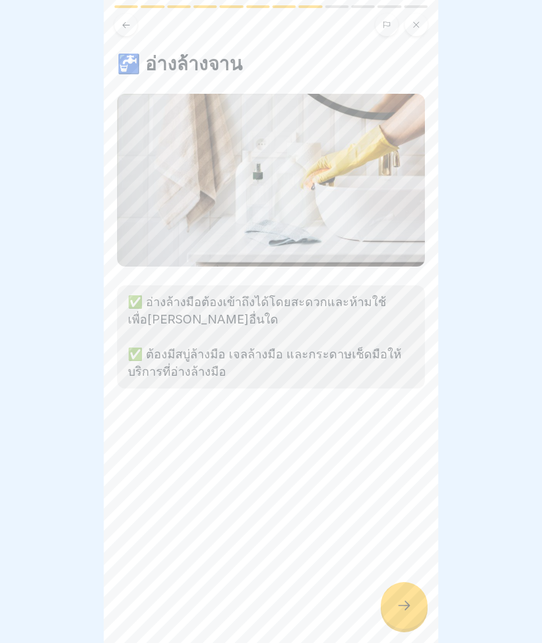
click at [396, 607] on icon at bounding box center [404, 605] width 16 height 16
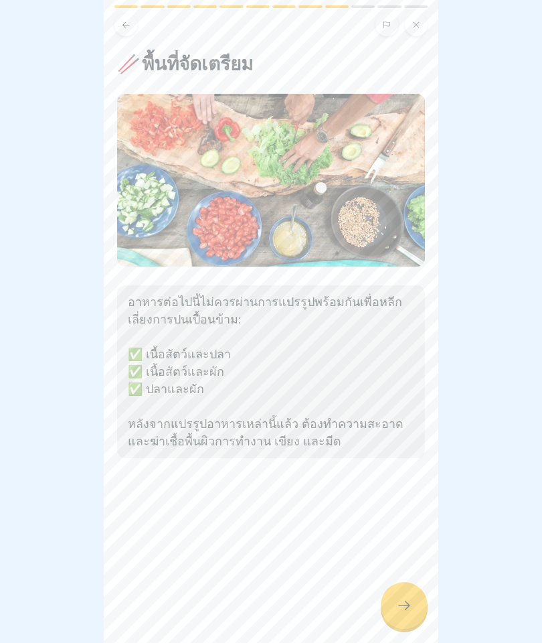
click at [395, 616] on div at bounding box center [404, 605] width 47 height 47
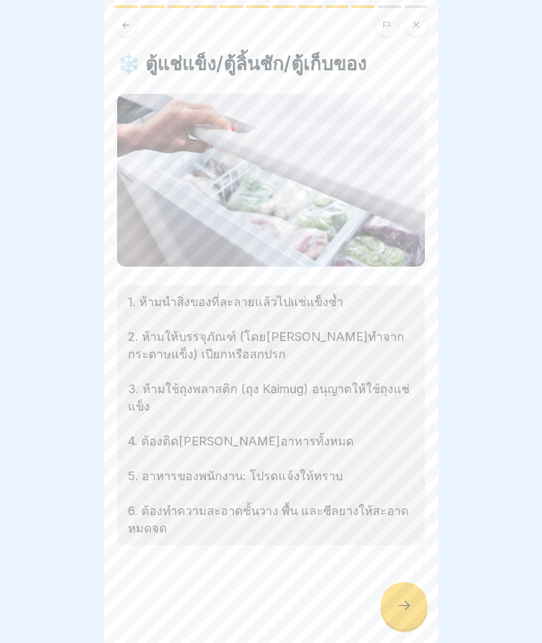
click at [410, 598] on icon at bounding box center [404, 605] width 16 height 16
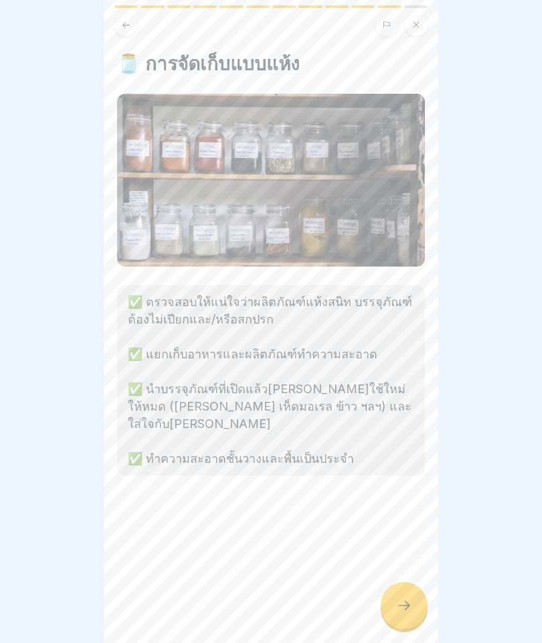
click at [395, 588] on div at bounding box center [404, 605] width 47 height 47
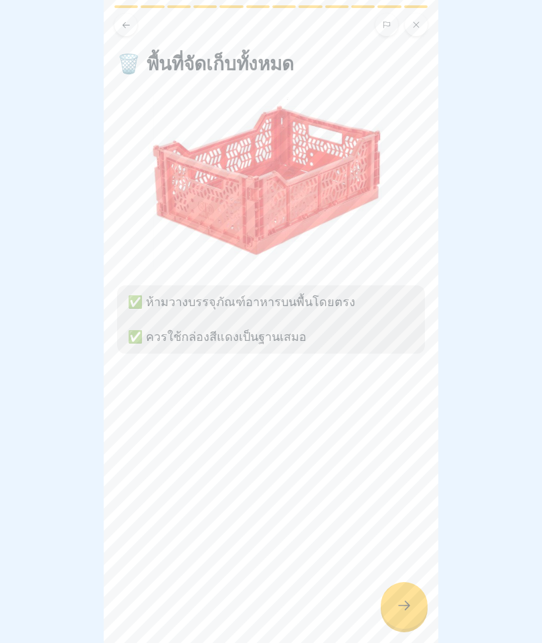
click at [396, 588] on div at bounding box center [404, 605] width 47 height 47
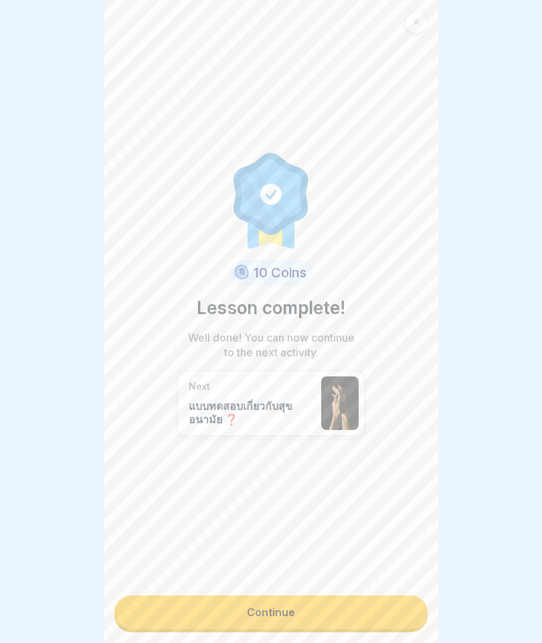
click at [378, 598] on link "Continue" at bounding box center [270, 611] width 313 height 33
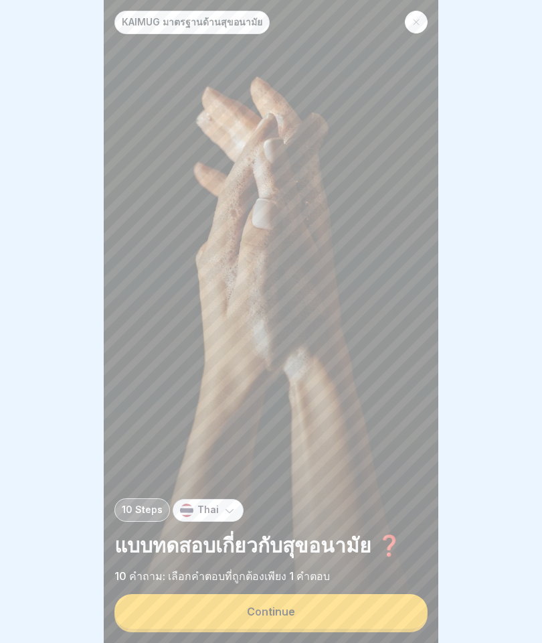
click at [375, 608] on button "Continue" at bounding box center [270, 611] width 313 height 35
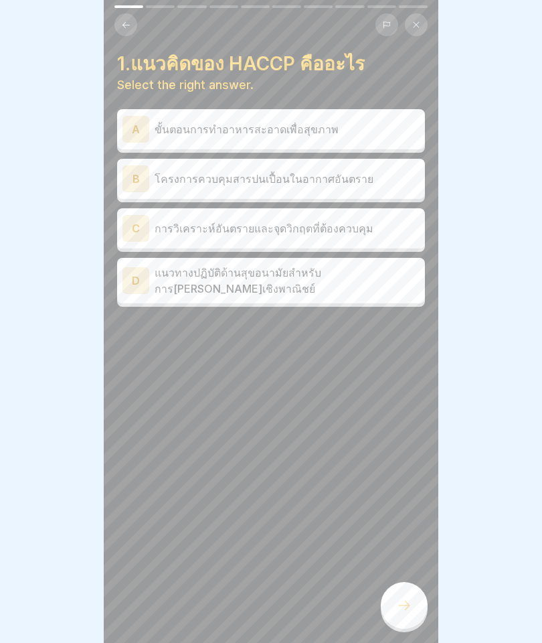
click at [152, 185] on div "B โครงการควบคุมสารปนเปื้อนในอากาศอันตราย" at bounding box center [270, 178] width 297 height 27
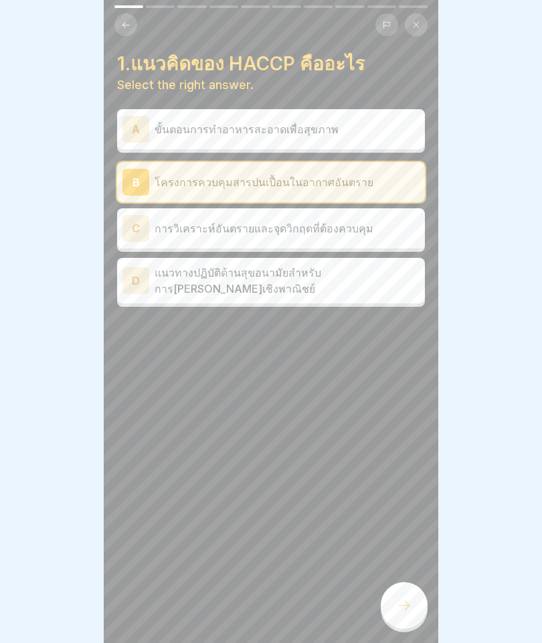
click at [406, 588] on div at bounding box center [404, 605] width 47 height 47
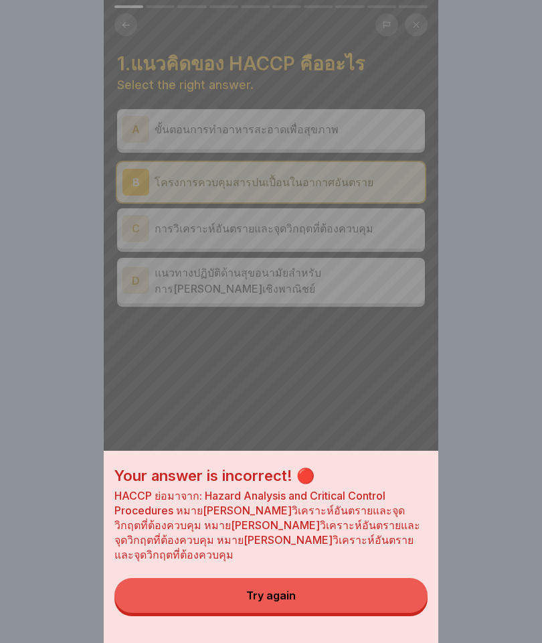
click at [293, 612] on button "Try again" at bounding box center [270, 595] width 313 height 35
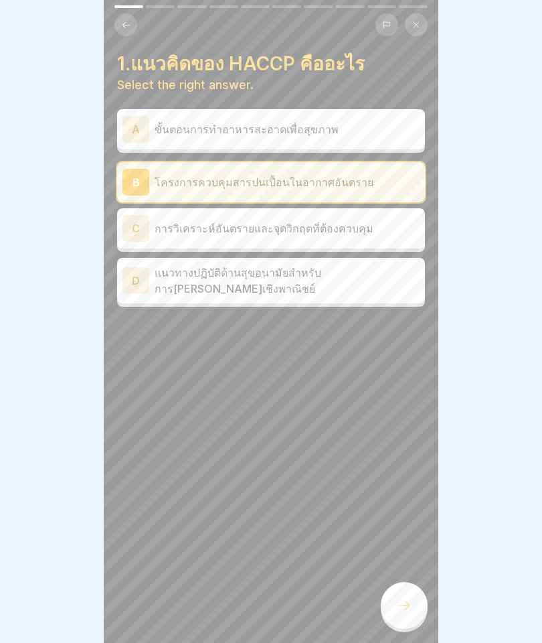
click at [210, 225] on p "การวิเคราะห์อันตรายและจุดวิกฤตที่ต้องควบคุม" at bounding box center [287, 228] width 265 height 16
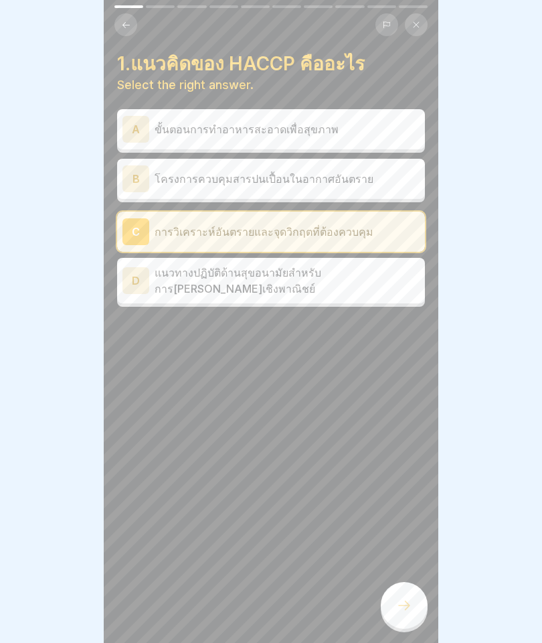
click at [436, 609] on div "1.แนวคิดของ HACCP คืออะไร Select the right answer. A ขั้นตอนการทำอาหารสะอาดเพื่…" at bounding box center [271, 321] width 335 height 643
click at [402, 598] on icon at bounding box center [404, 605] width 16 height 16
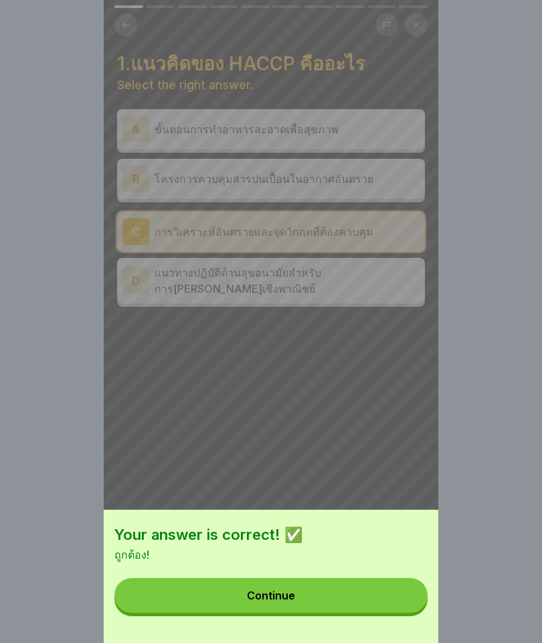
click at [302, 602] on button "Continue" at bounding box center [270, 595] width 313 height 35
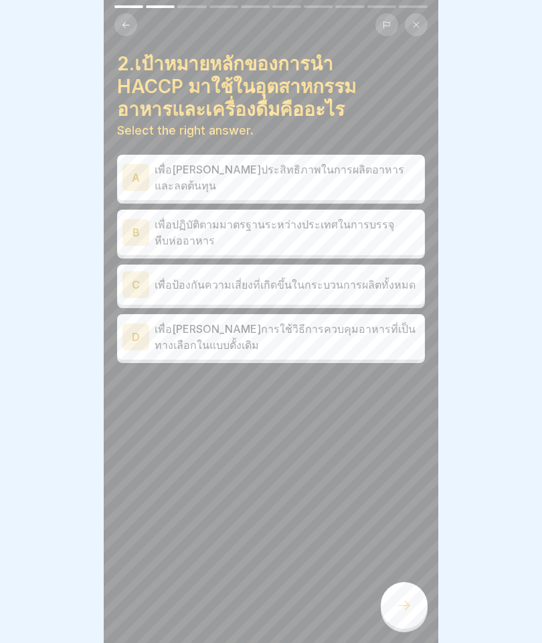
click at [138, 224] on div "B" at bounding box center [135, 232] width 27 height 27
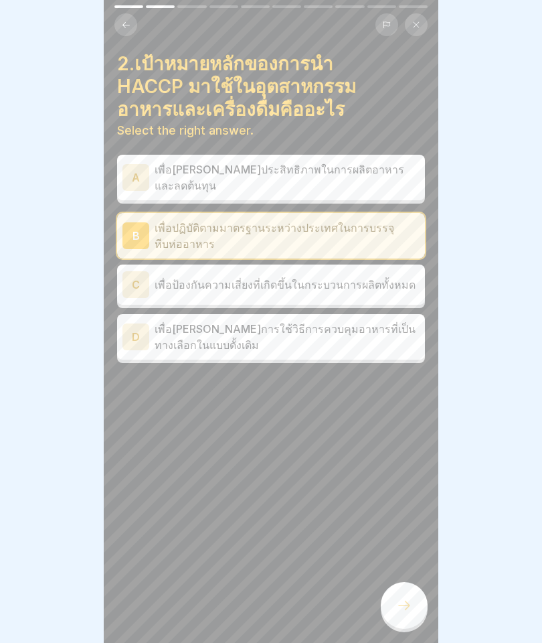
click at [399, 588] on div at bounding box center [404, 605] width 47 height 47
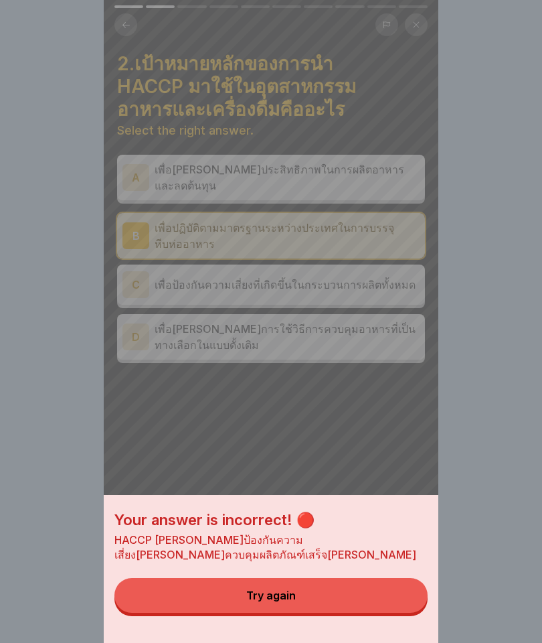
click at [240, 608] on button "Try again" at bounding box center [270, 595] width 313 height 35
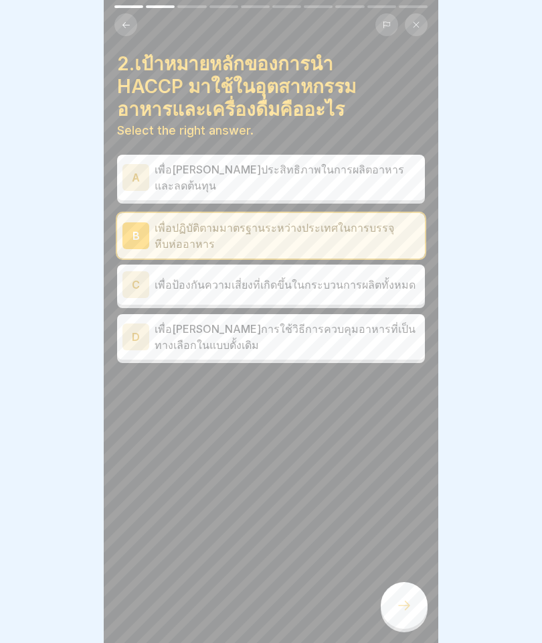
click at [176, 329] on p "เพื่อส่งเสริมการใช้วิธีการควบคุมอาหารที่เป็นทางเลือกในแบบดั้งเดิม" at bounding box center [287, 337] width 265 height 32
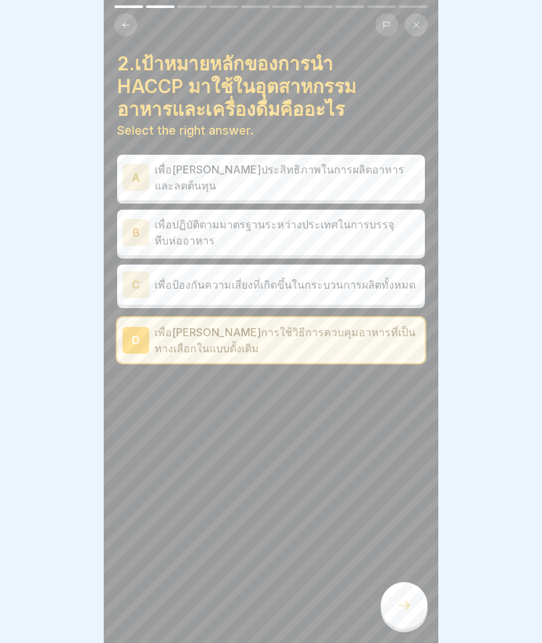
click at [203, 284] on p "เพื่อป้องกันความเสี่ยงที่เกิดขึ้นในกระบวนการผลิตทั้งหมด" at bounding box center [287, 284] width 265 height 16
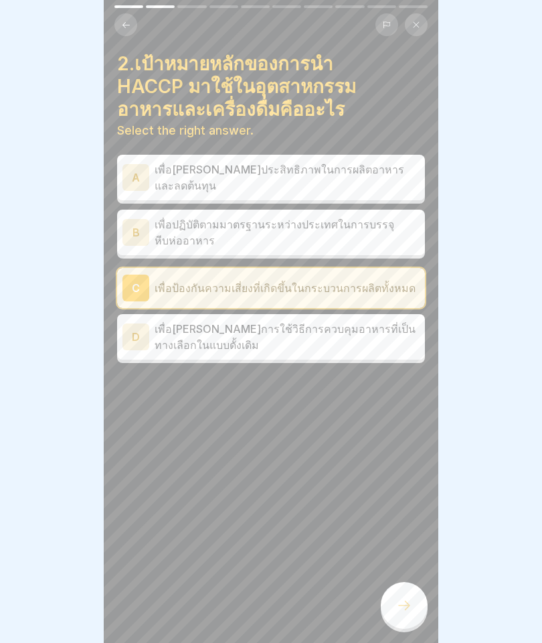
click at [422, 592] on div at bounding box center [404, 605] width 47 height 47
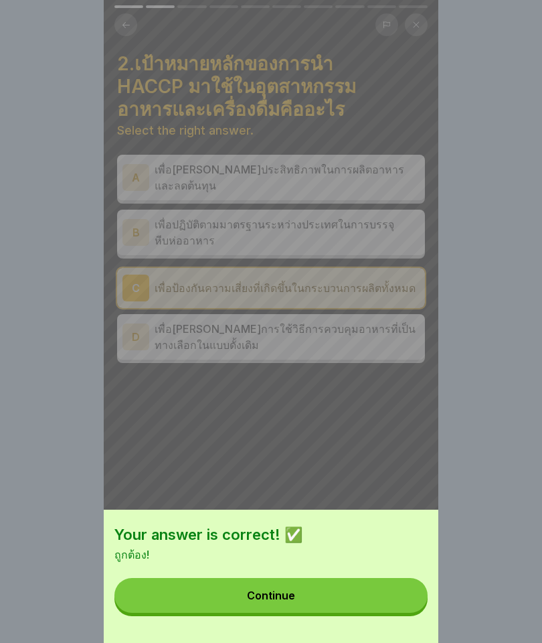
click at [247, 582] on button "Continue" at bounding box center [270, 595] width 313 height 35
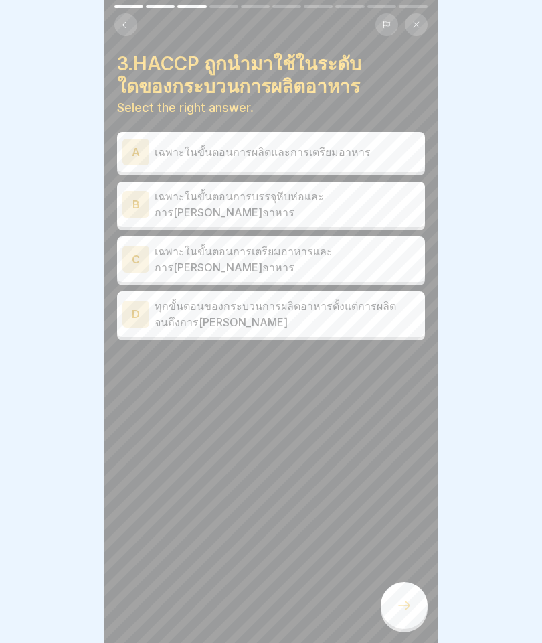
click at [150, 305] on div "D ทุกขั้นตอนของกระบวนการผลิตอาหารตั้งแต่การผลิตจนถึงการกระจาย" at bounding box center [270, 314] width 297 height 32
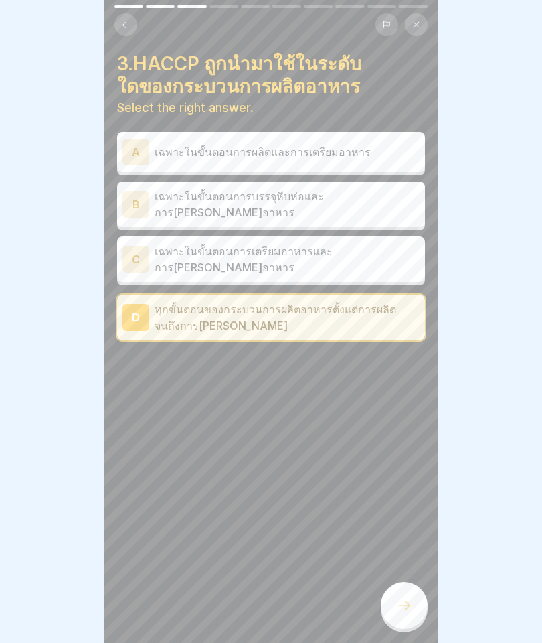
click at [386, 608] on div at bounding box center [404, 605] width 47 height 47
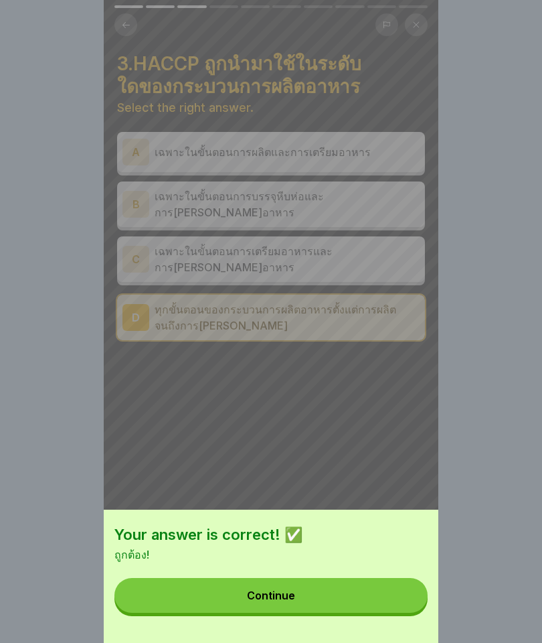
click at [186, 592] on button "Continue" at bounding box center [270, 595] width 313 height 35
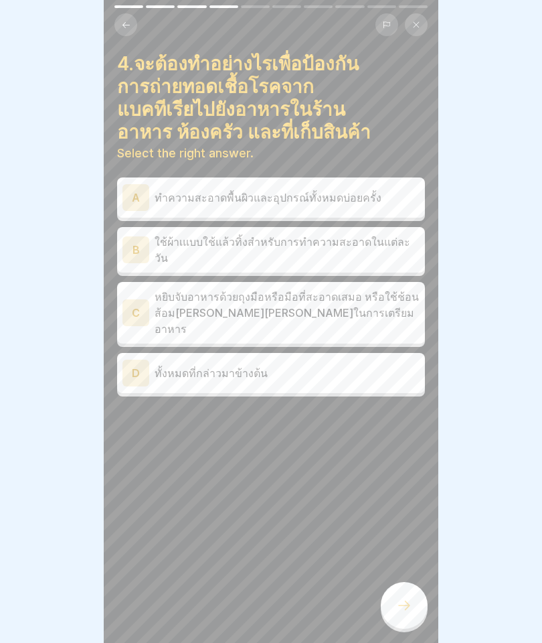
click at [242, 353] on div "D ทั้งหมดที่กล่าวมาข้างต้น" at bounding box center [271, 373] width 308 height 40
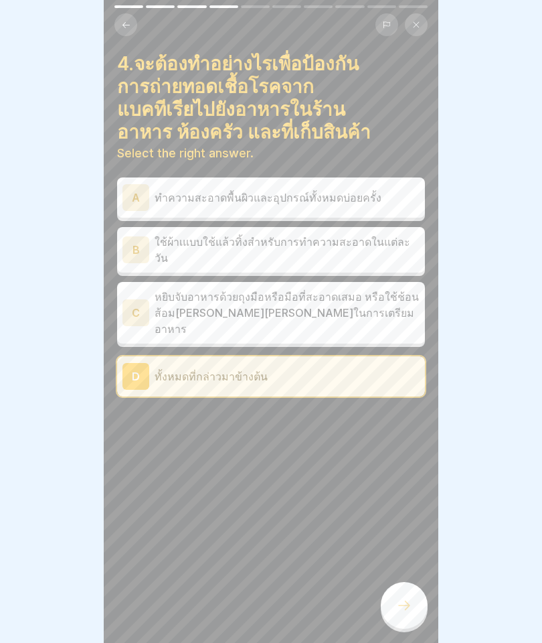
click at [394, 612] on div at bounding box center [404, 605] width 47 height 47
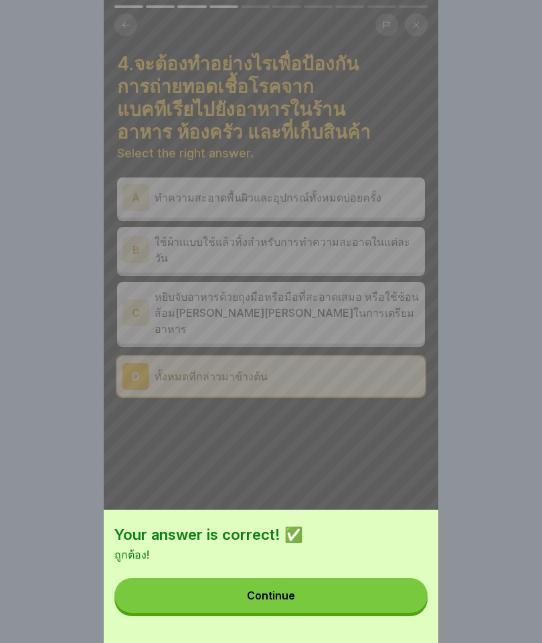
click at [244, 595] on button "Continue" at bounding box center [270, 595] width 313 height 35
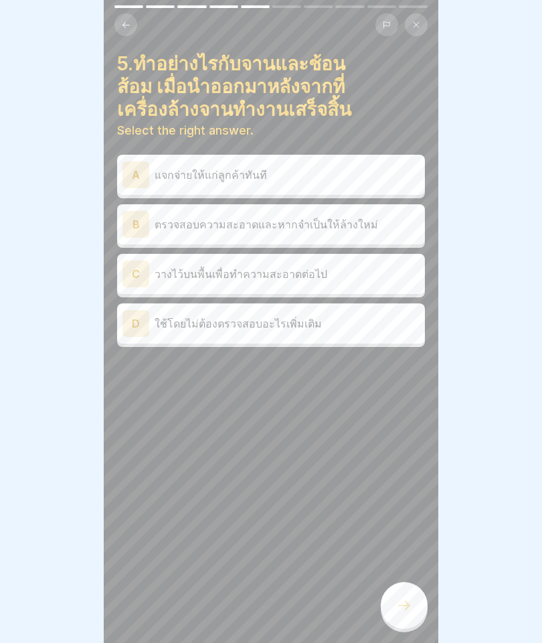
click at [183, 215] on div "B ตรวจสอบความสะอาดและหากจำเป็นให้ล้างใหม่" at bounding box center [270, 224] width 297 height 27
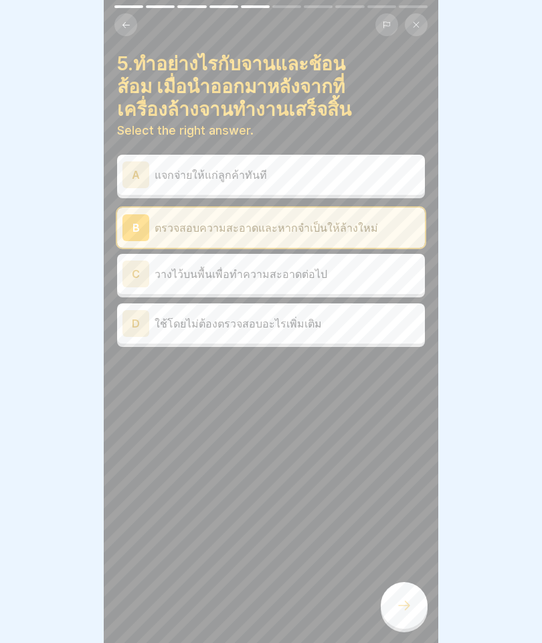
click at [393, 590] on div at bounding box center [404, 605] width 47 height 47
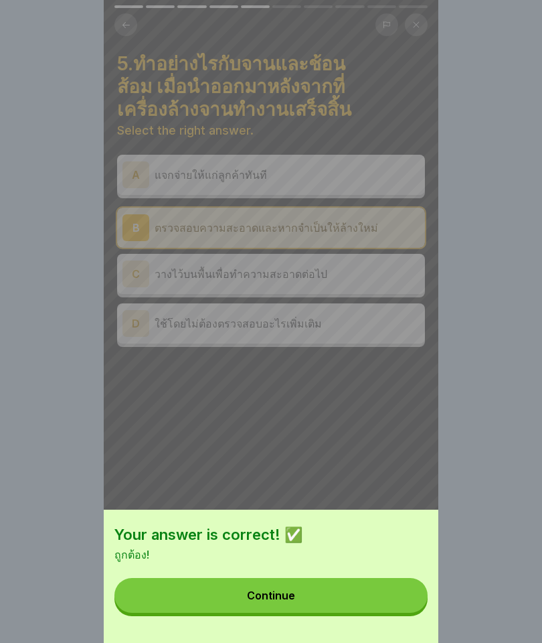
click at [320, 603] on button "Continue" at bounding box center [270, 595] width 313 height 35
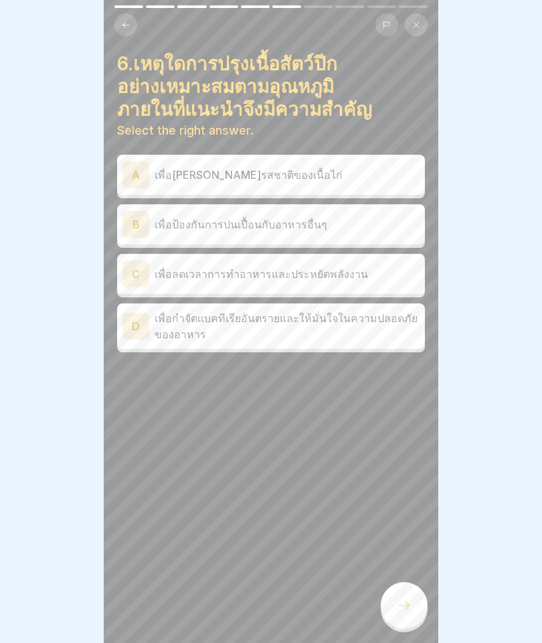
click at [218, 337] on p "เพื่อกำจัดแบคทีเรียอันตรายและให้มั่นใจในความปลอดภัยของอาหาร" at bounding box center [287, 326] width 265 height 32
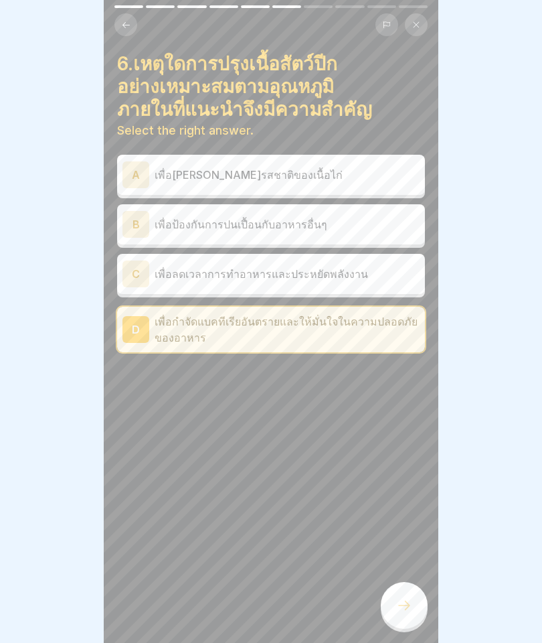
click at [392, 588] on div at bounding box center [404, 605] width 47 height 47
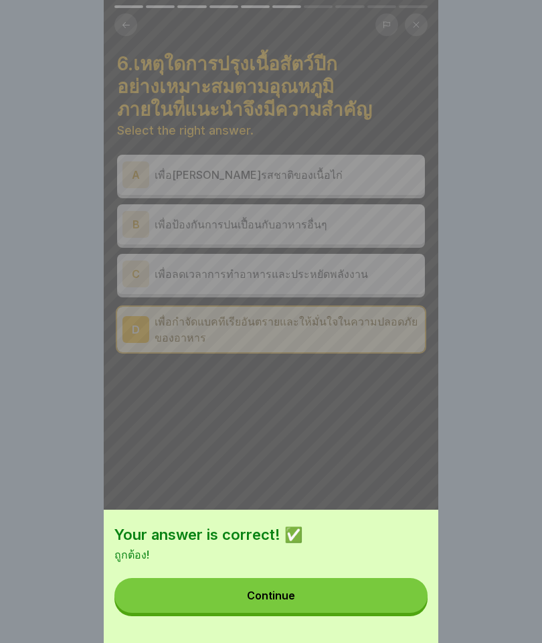
click at [284, 597] on div "Continue" at bounding box center [271, 595] width 48 height 12
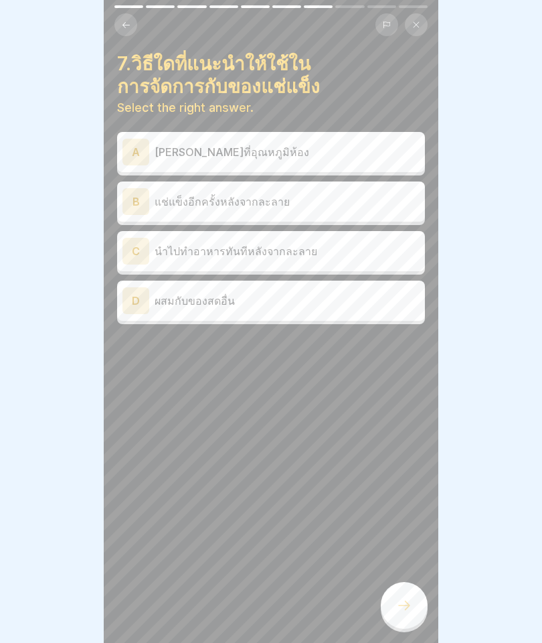
click at [226, 246] on p "นำไปทำอาหารทันทีหลังจากละลาย" at bounding box center [287, 251] width 265 height 16
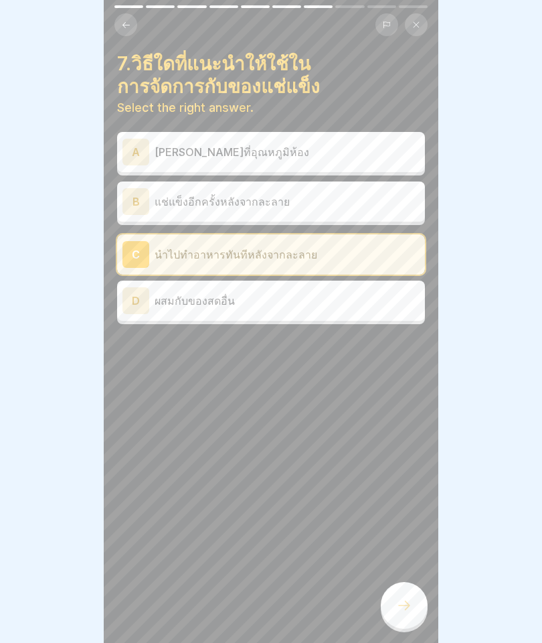
click at [406, 580] on div "7.วิธีใดที่แนะนำให้ใช้ในการจัดการกับของแช่แข็ง Select the right answer. A เก็บไ…" at bounding box center [271, 321] width 335 height 643
click at [397, 617] on div at bounding box center [404, 605] width 47 height 47
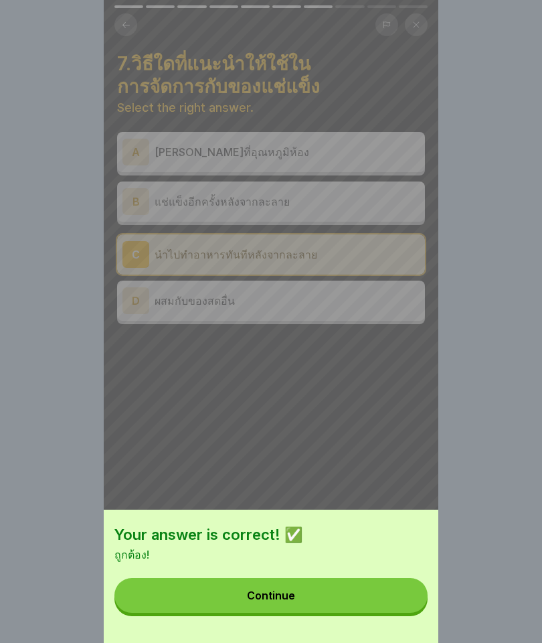
click at [307, 585] on button "Continue" at bounding box center [270, 595] width 313 height 35
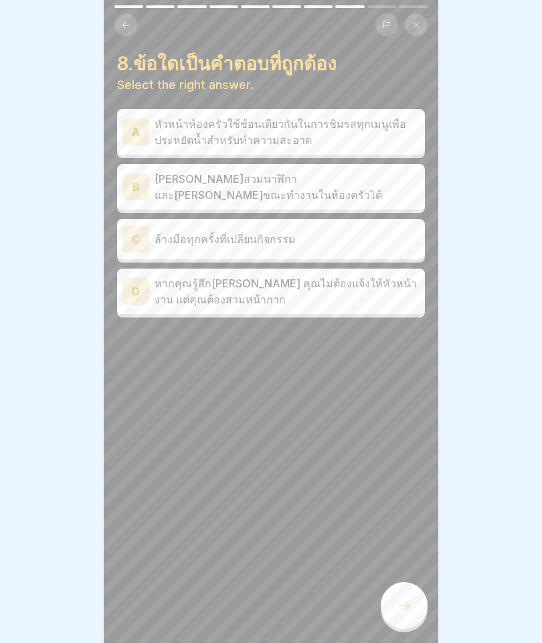
click at [201, 254] on div "C ล้างมือทุกครั้งที่เปลี่ยนกิจกรรม" at bounding box center [271, 239] width 308 height 40
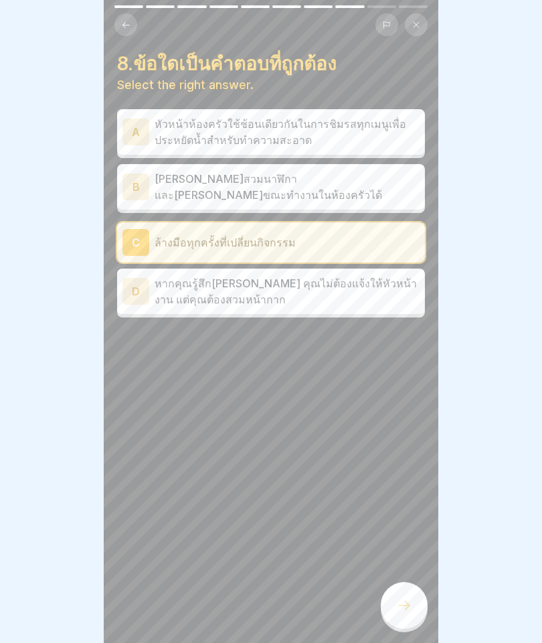
click at [390, 609] on div at bounding box center [404, 605] width 47 height 47
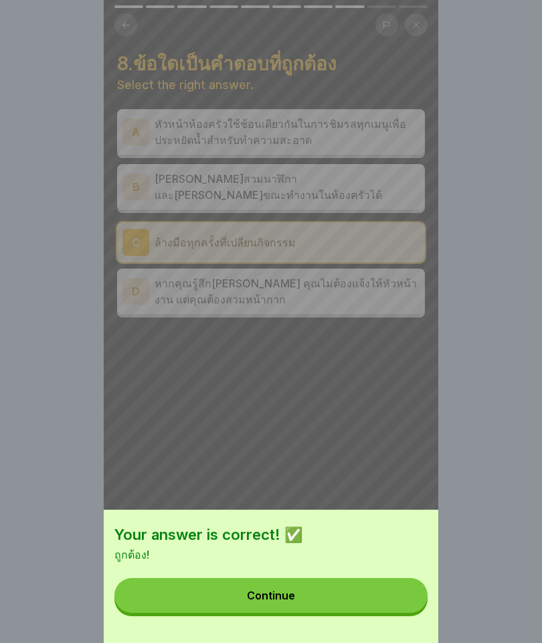
click at [308, 583] on button "Continue" at bounding box center [270, 595] width 313 height 35
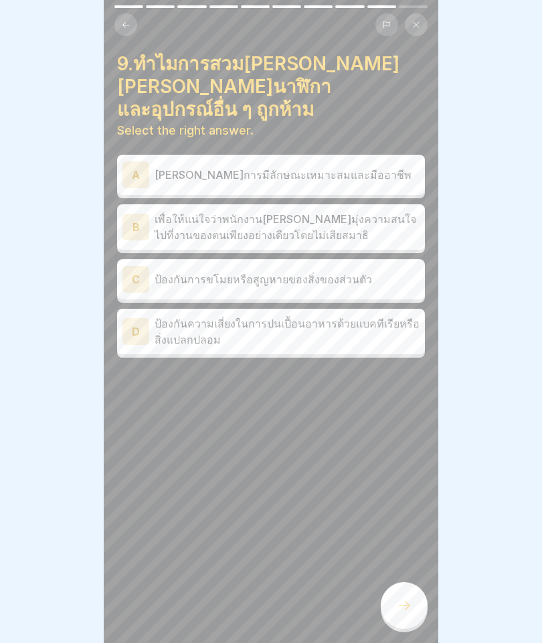
click at [230, 315] on p "ป้องกันความเสี่ยงในการปนเปื้อนอาหารด้วยแบคทีเรียหรือสิ่งแปลกปลอม" at bounding box center [287, 331] width 265 height 32
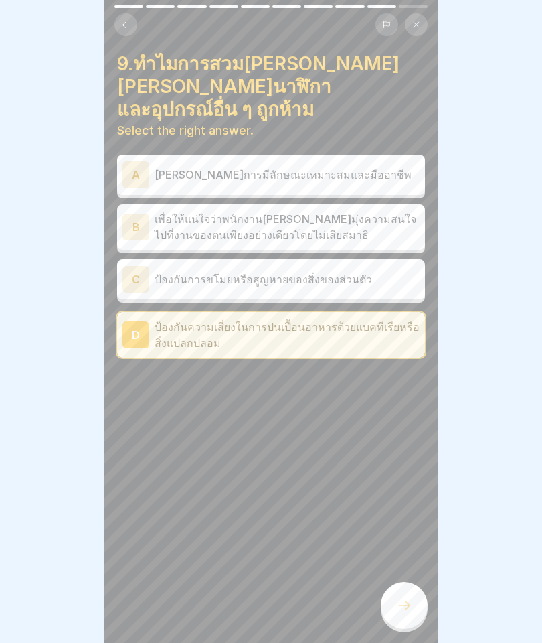
click at [412, 599] on icon at bounding box center [404, 605] width 16 height 16
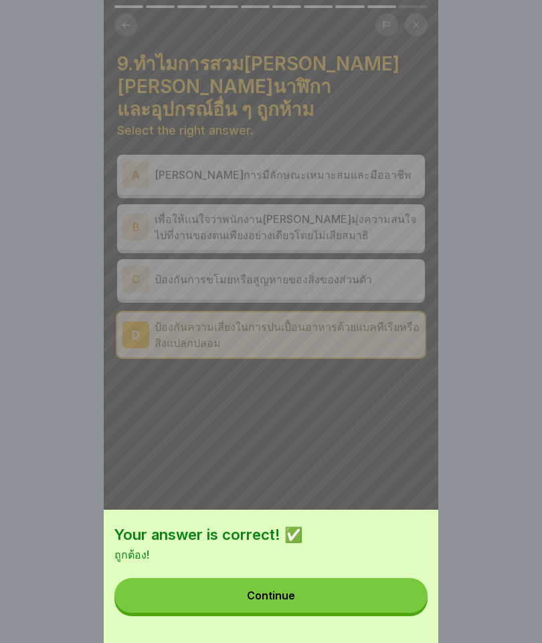
click at [210, 597] on button "Continue" at bounding box center [270, 595] width 313 height 35
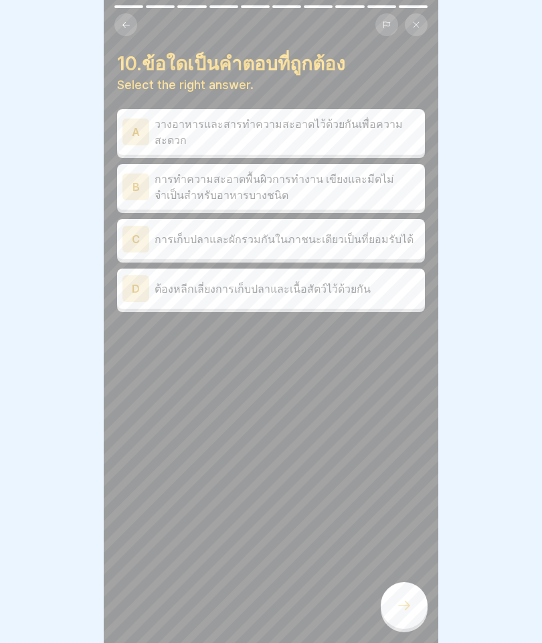
click at [184, 291] on div "D ต้องหลีกเลี่ยงการเก็บปลาและเนื้อสัตว์ไว้ด้วยกัน" at bounding box center [270, 288] width 297 height 27
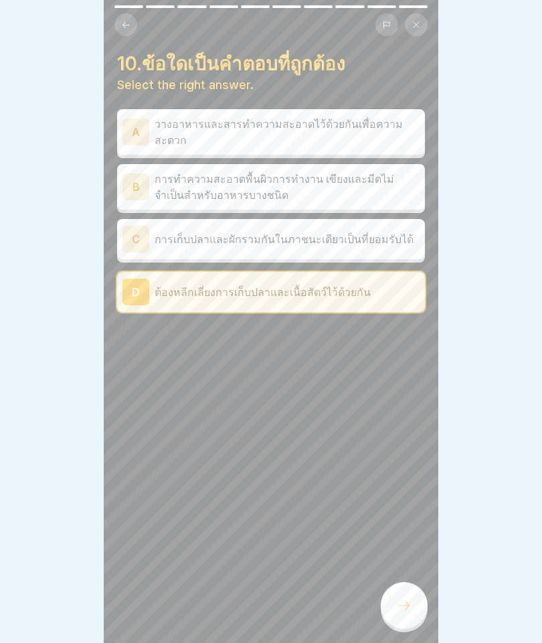
click at [402, 592] on div at bounding box center [404, 605] width 47 height 47
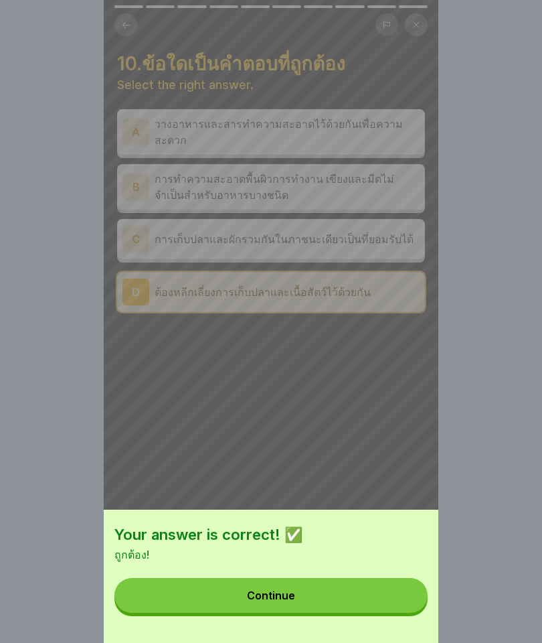
click at [298, 589] on button "Continue" at bounding box center [270, 595] width 313 height 35
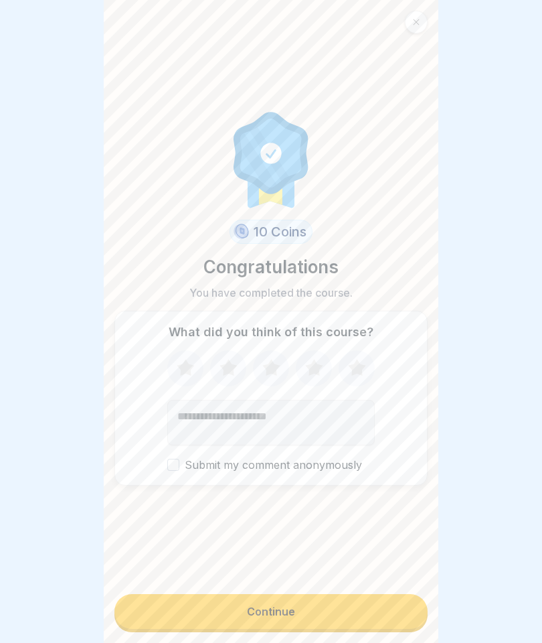
click at [351, 368] on icon at bounding box center [356, 367] width 17 height 17
click at [225, 595] on button "Continue" at bounding box center [270, 611] width 313 height 35
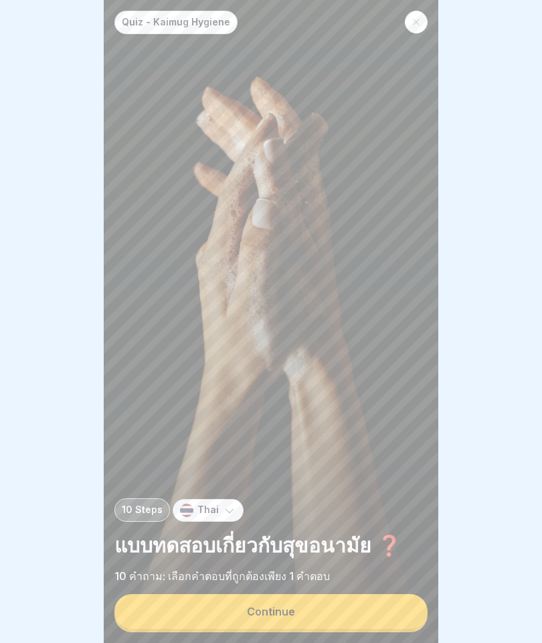
click at [212, 628] on button "Continue" at bounding box center [270, 611] width 313 height 35
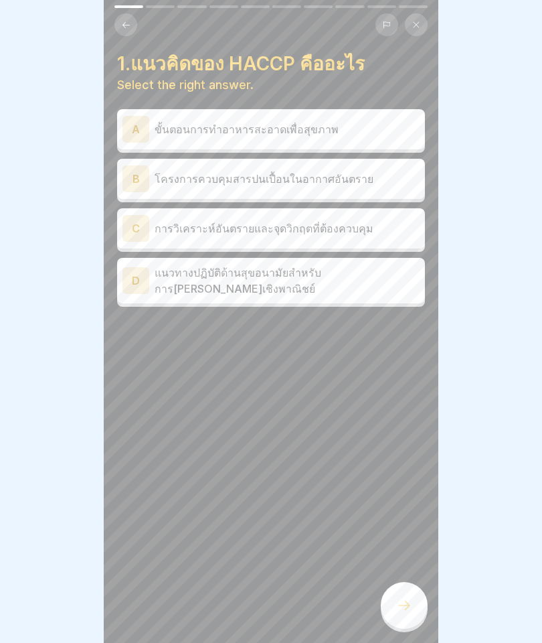
click at [197, 220] on p "การวิเคราะห์อันตรายและจุดวิกฤตที่ต้องควบคุม" at bounding box center [287, 228] width 265 height 16
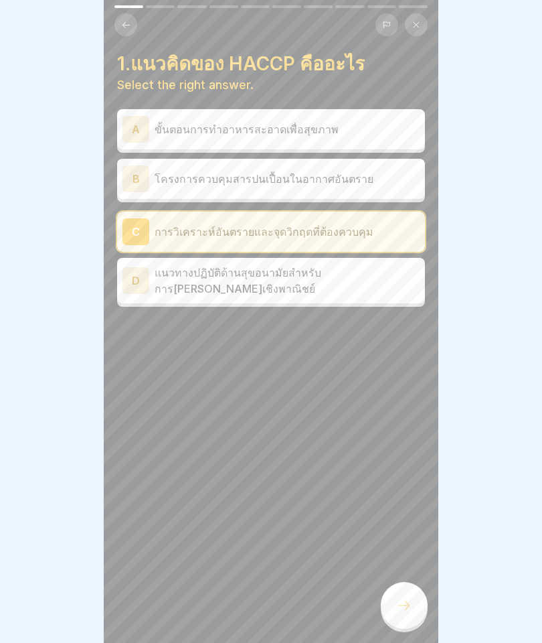
click at [406, 600] on icon at bounding box center [404, 605] width 16 height 16
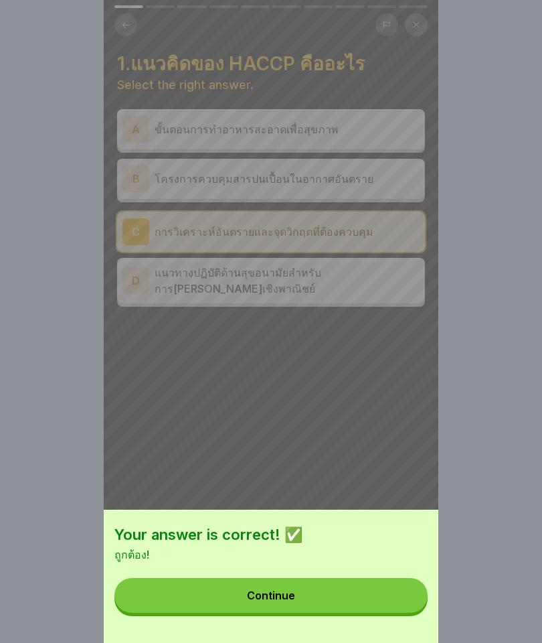
click at [220, 582] on button "Continue" at bounding box center [270, 595] width 313 height 35
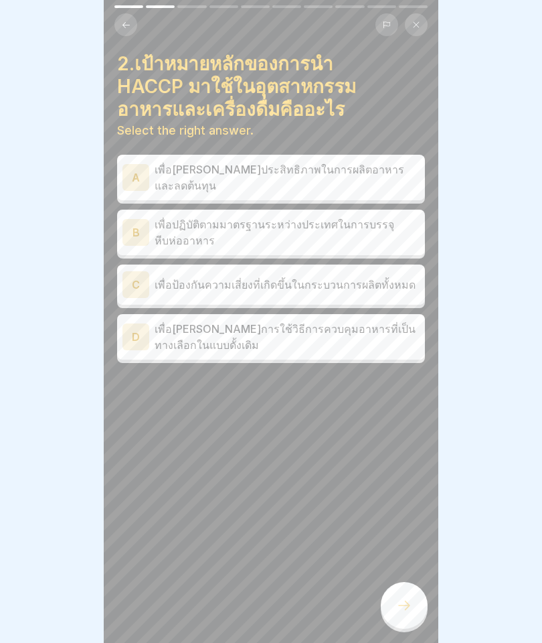
click at [156, 223] on p "เพื่อปฏิบัติตามมาตรฐานระหว่างประเทศในการบรรจุหีบห่ออาหาร" at bounding box center [287, 232] width 265 height 32
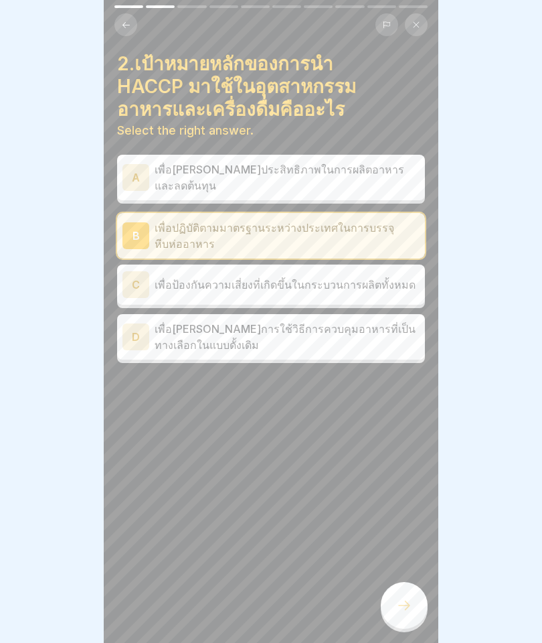
click at [422, 596] on div at bounding box center [404, 605] width 47 height 47
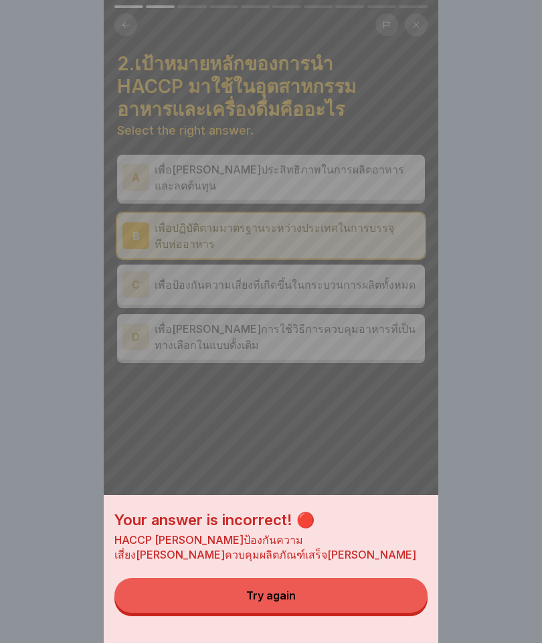
click at [313, 606] on button "Try again" at bounding box center [270, 595] width 313 height 35
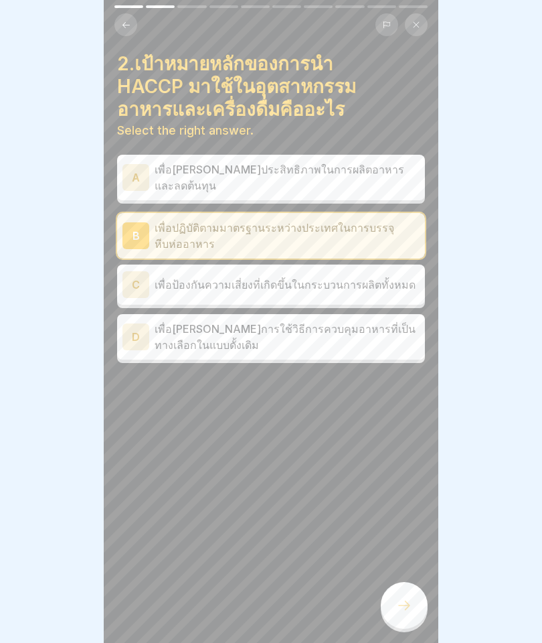
click at [196, 271] on div "C เพื่อป้องกันความเสี่ยงที่เกิดขึ้นในกระบวนการผลิตทั้งหมด" at bounding box center [270, 284] width 297 height 27
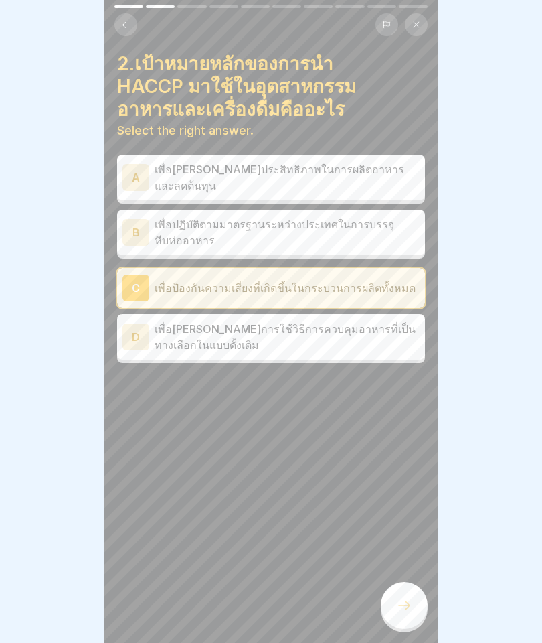
click at [421, 614] on div at bounding box center [404, 605] width 47 height 47
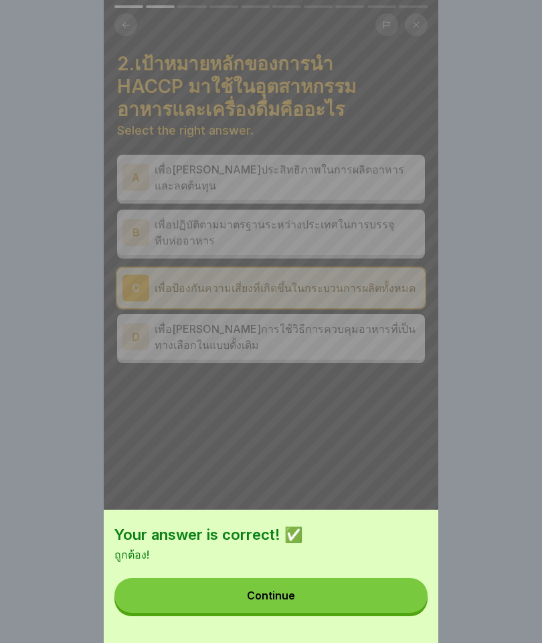
click at [273, 591] on div "Continue" at bounding box center [271, 595] width 48 height 12
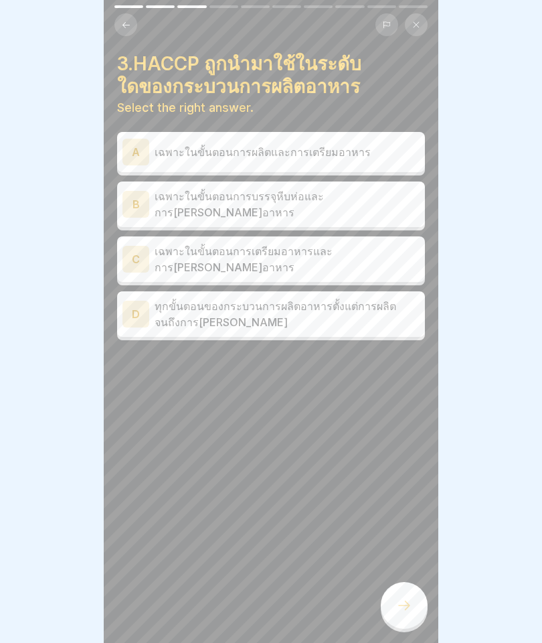
click at [206, 301] on p "ทุกขั้นตอนของกระบวนการผลิตอาหารตั้งแต่การผลิตจนถึงการกระจาย" at bounding box center [287, 314] width 265 height 32
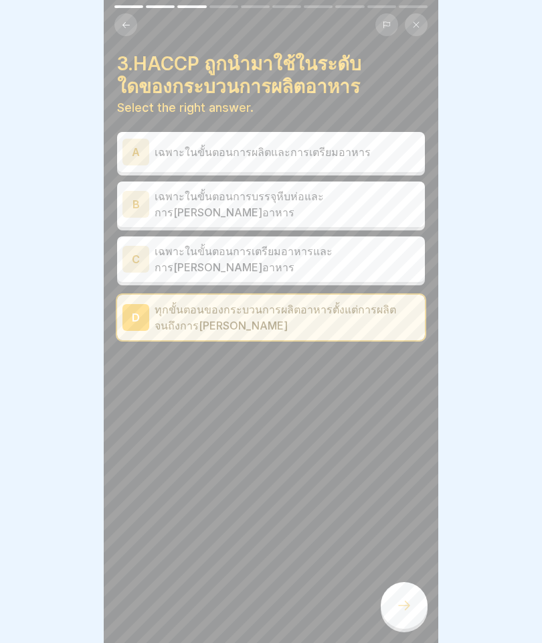
click at [403, 595] on div at bounding box center [404, 605] width 47 height 47
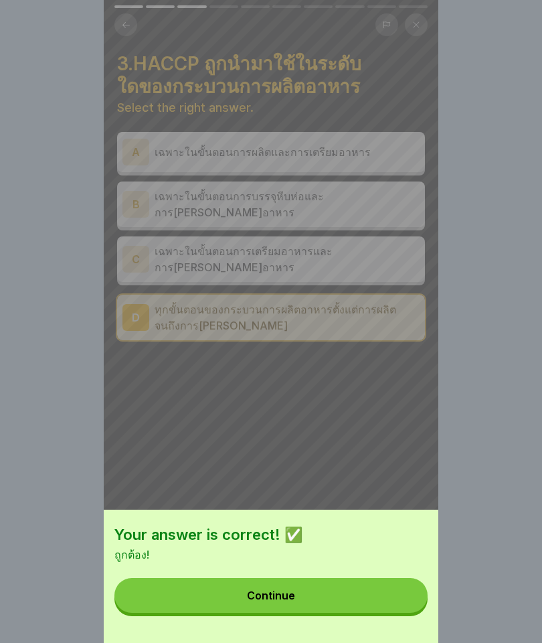
click at [244, 594] on button "Continue" at bounding box center [270, 595] width 313 height 35
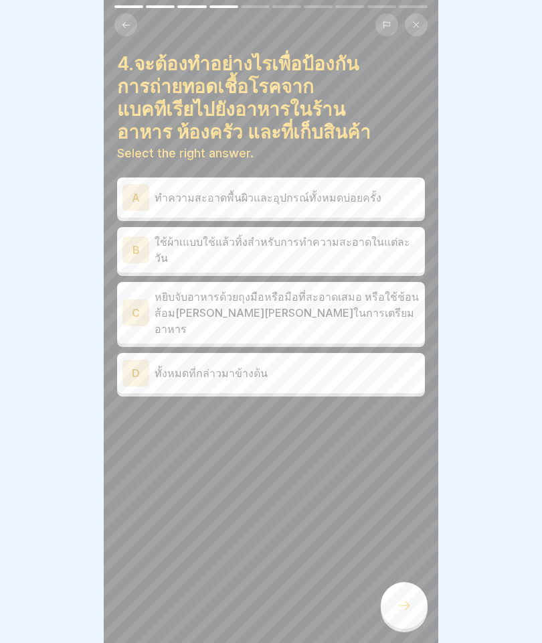
click at [185, 365] on p "ทั้งหมดที่กล่าวมาข้างต้น" at bounding box center [287, 373] width 265 height 16
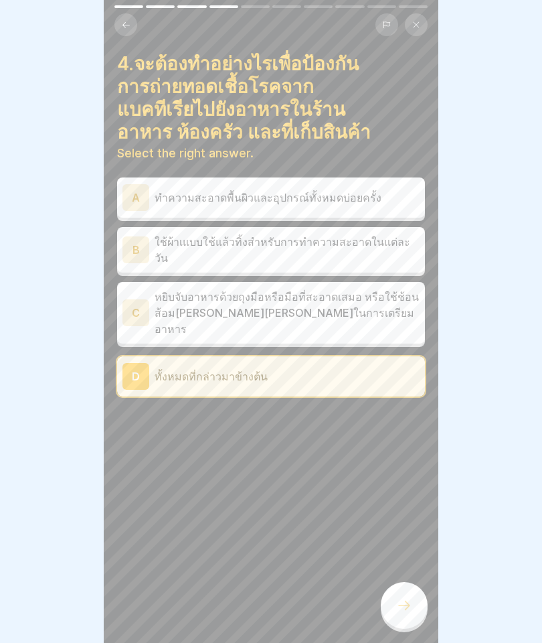
click at [404, 599] on icon at bounding box center [404, 605] width 16 height 16
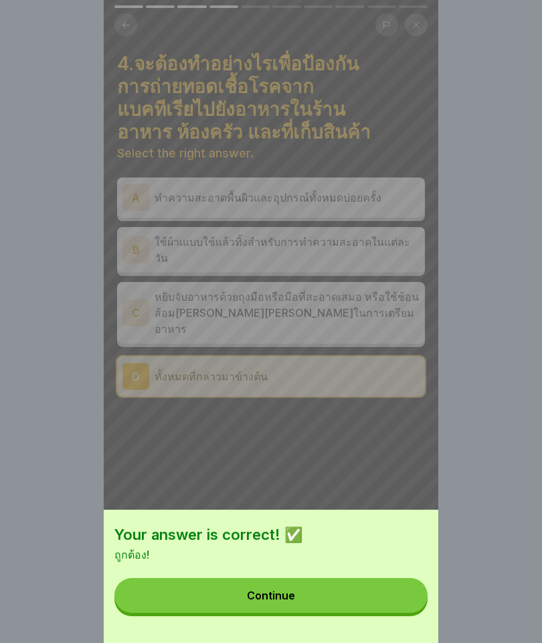
click at [260, 579] on button "Continue" at bounding box center [270, 595] width 313 height 35
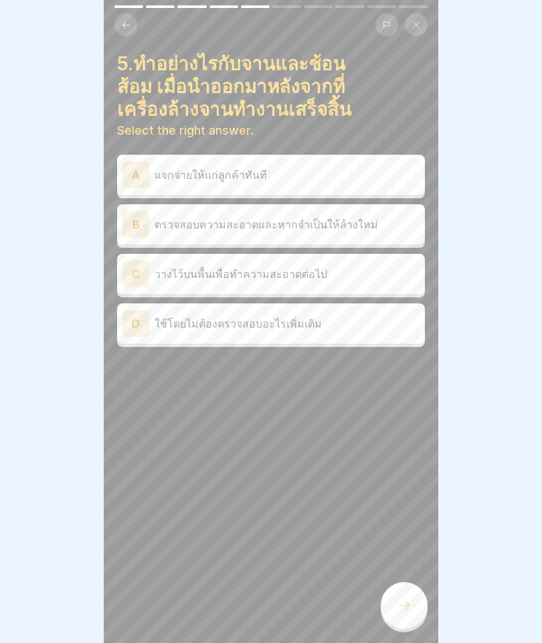
click at [287, 598] on div "5.ทำอย่างไรกับจานและช้อนส้อม เมื่อนำออกมาหลังจากที่เครื่องล้างจานทำงานเสร็จสิ้น…" at bounding box center [271, 321] width 335 height 643
click at [195, 217] on p "ตรวจสอบความสะอาดและหากจำเป็นให้ล้างใหม่" at bounding box center [287, 224] width 265 height 16
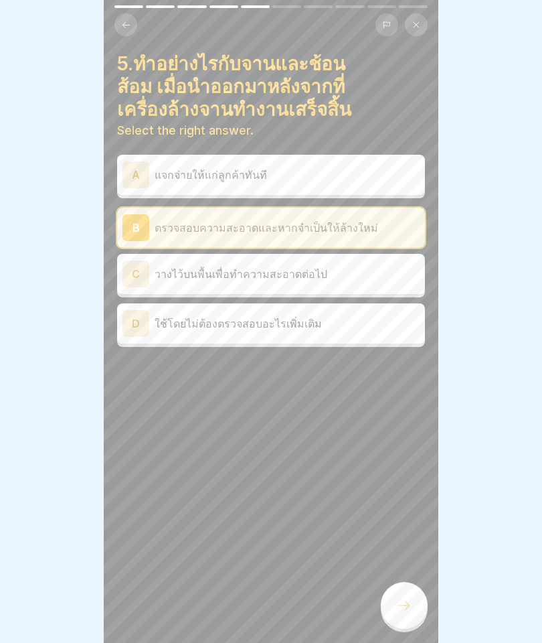
click at [415, 598] on div at bounding box center [404, 605] width 47 height 47
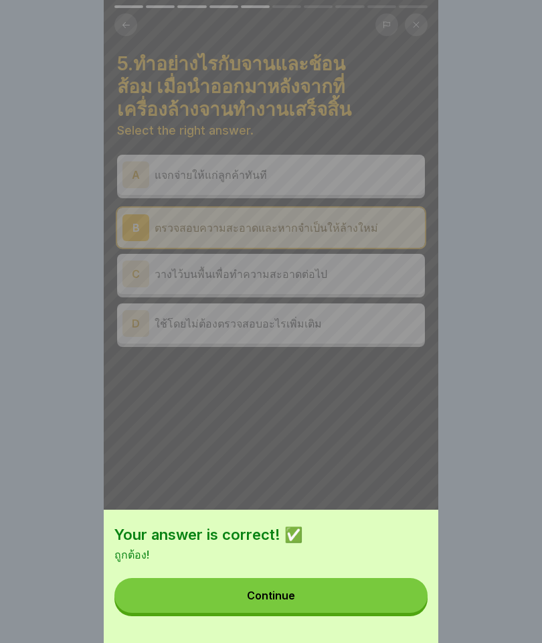
click at [236, 592] on button "Continue" at bounding box center [270, 595] width 313 height 35
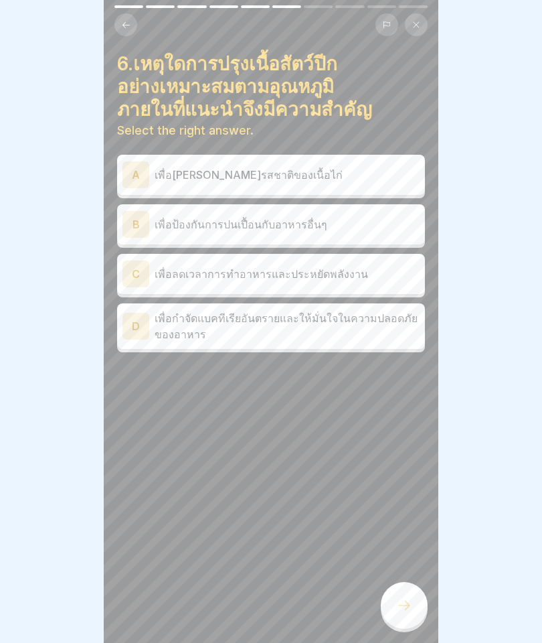
click at [178, 326] on p "เพื่อกำจัดแบคทีเรียอันตรายและให้มั่นใจในความปลอดภัยของอาหาร" at bounding box center [287, 326] width 265 height 32
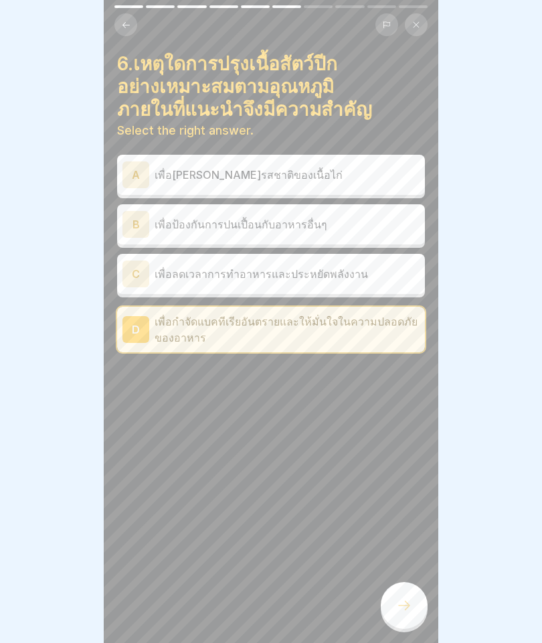
click at [400, 608] on icon at bounding box center [404, 605] width 16 height 16
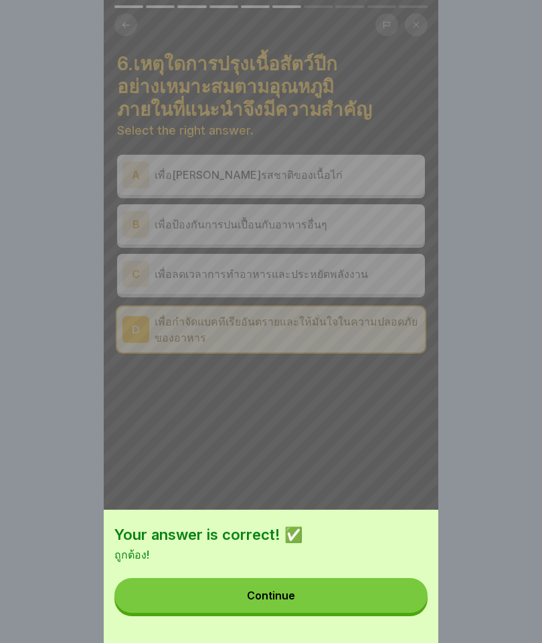
click at [268, 607] on button "Continue" at bounding box center [270, 595] width 313 height 35
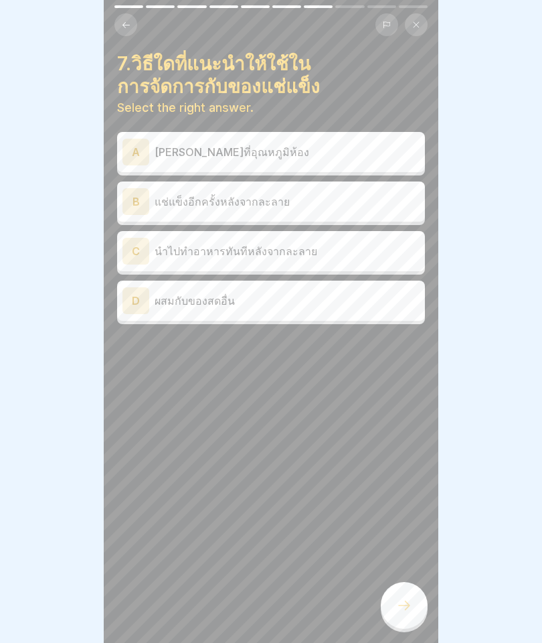
click at [165, 246] on p "นำไปทำอาหารทันทีหลังจากละลาย" at bounding box center [287, 251] width 265 height 16
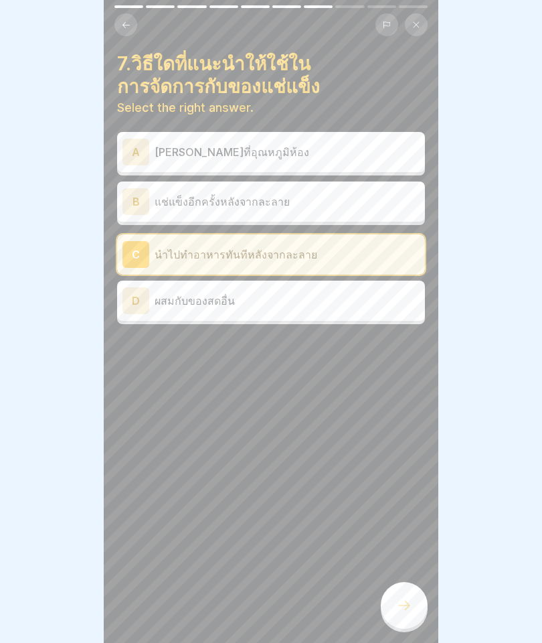
click at [381, 579] on div "7.วิธีใดที่แนะนำให้ใช้ในการจัดการกับของแช่แข็ง Select the right answer. A เก็บไ…" at bounding box center [271, 321] width 335 height 643
click at [397, 615] on div at bounding box center [404, 605] width 47 height 47
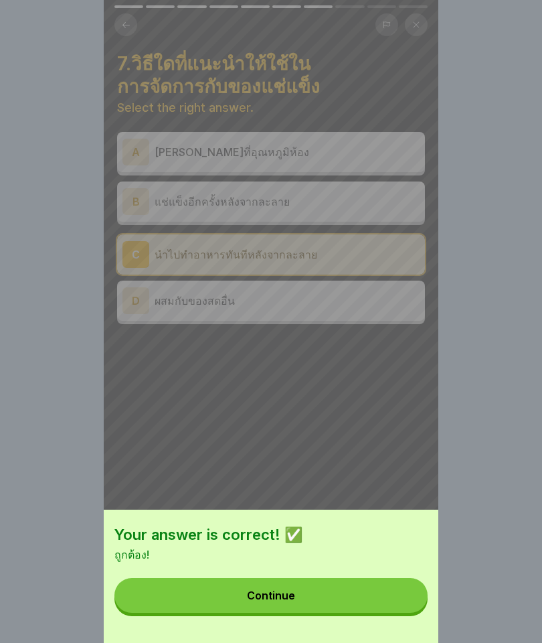
click at [252, 586] on button "Continue" at bounding box center [270, 595] width 313 height 35
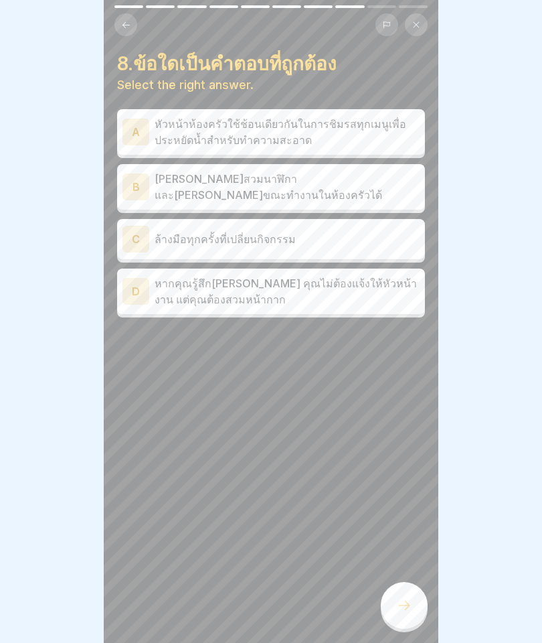
click at [154, 234] on div "C ล้างมือทุกครั้งที่เปลี่ยนกิจกรรม" at bounding box center [270, 239] width 297 height 27
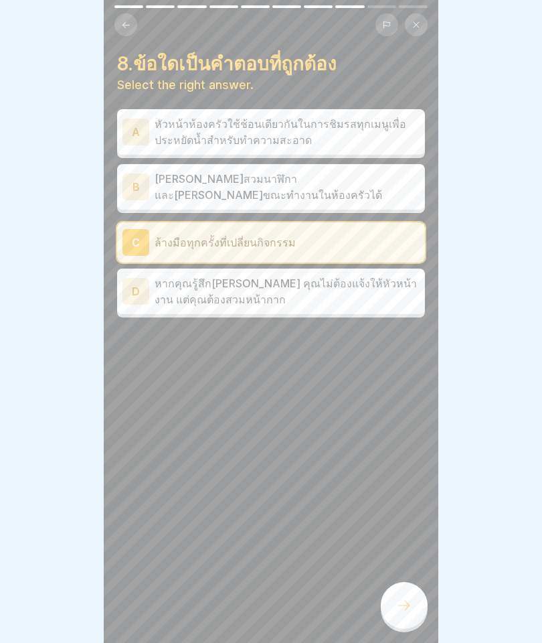
click at [412, 602] on icon at bounding box center [404, 605] width 16 height 16
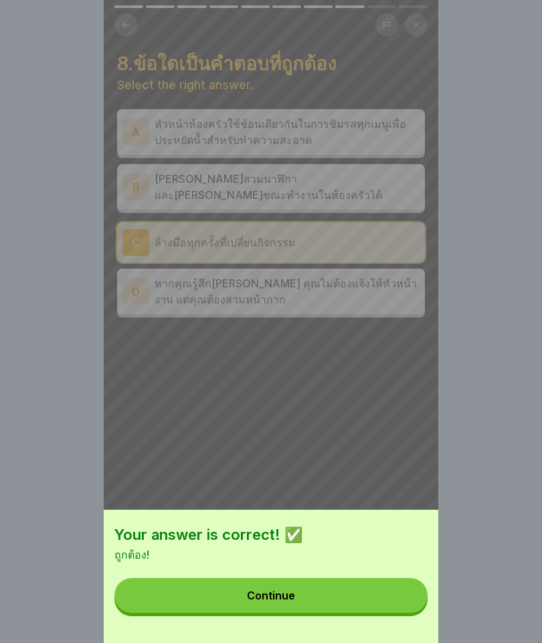
click at [241, 581] on button "Continue" at bounding box center [270, 595] width 313 height 35
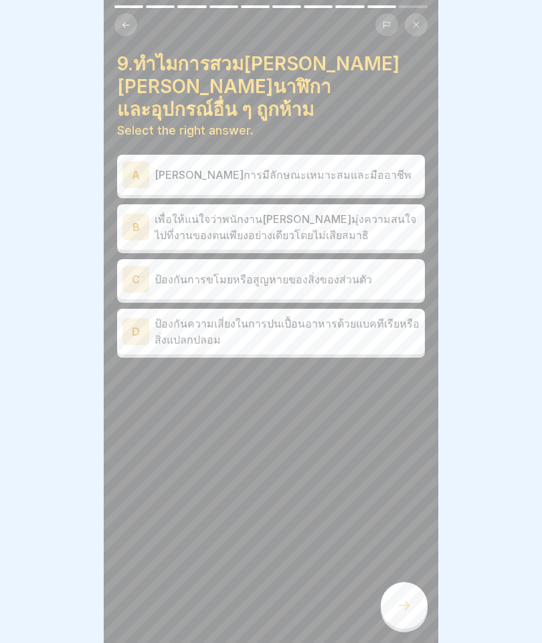
click at [175, 315] on p "ป้องกันความเสี่ยงในการปนเปื้อนอาหารด้วยแบคทีเรียหรือสิ่งแปลกปลอม" at bounding box center [287, 331] width 265 height 32
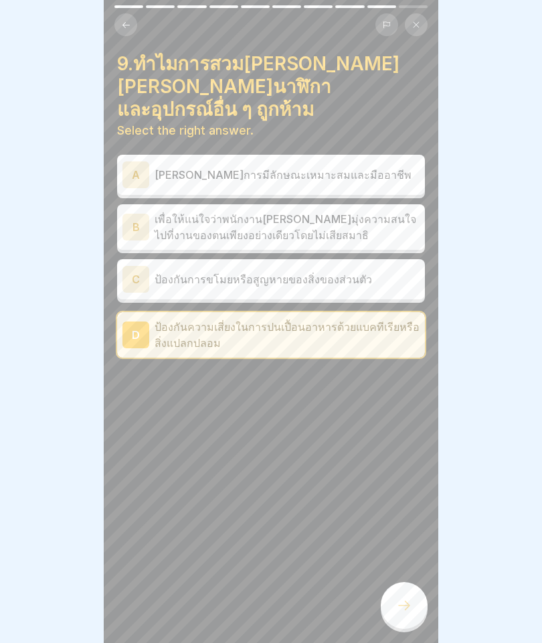
click at [398, 588] on div at bounding box center [404, 605] width 47 height 47
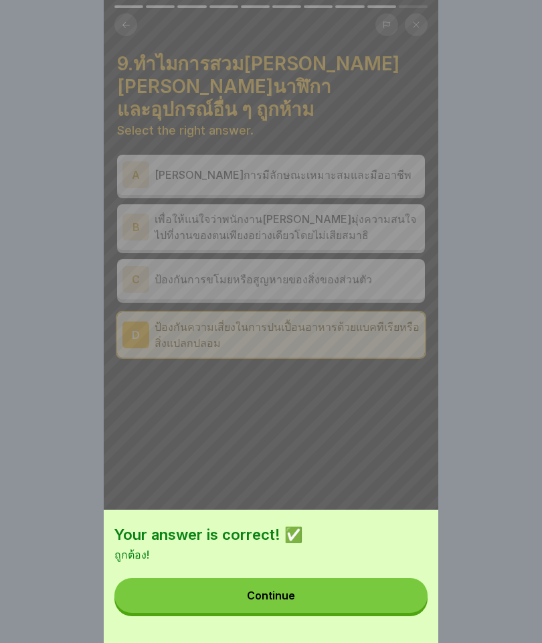
click at [242, 606] on button "Continue" at bounding box center [270, 595] width 313 height 35
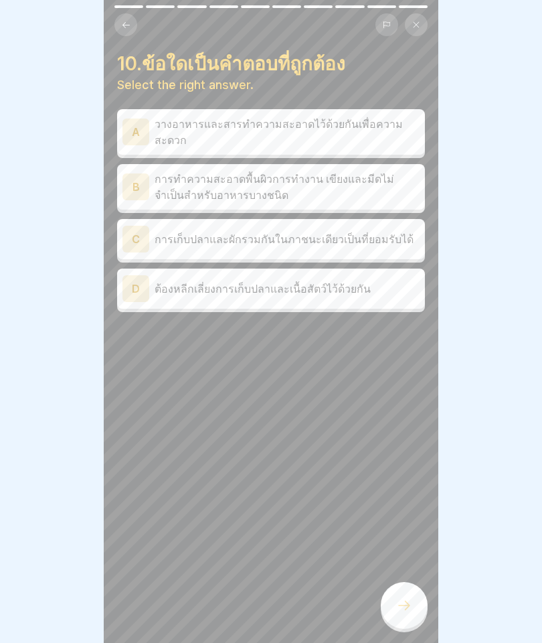
click at [203, 282] on p "ต้องหลีกเลี่ยงการเก็บปลาและเนื้อสัตว์ไว้ด้วยกัน" at bounding box center [287, 288] width 265 height 16
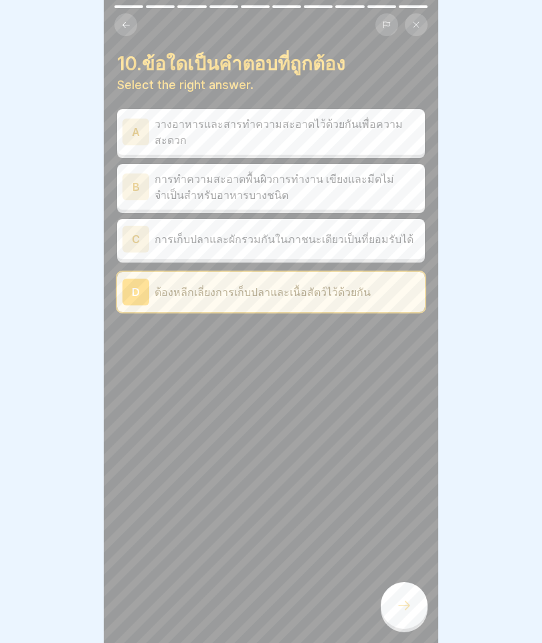
click at [416, 610] on div at bounding box center [404, 605] width 47 height 47
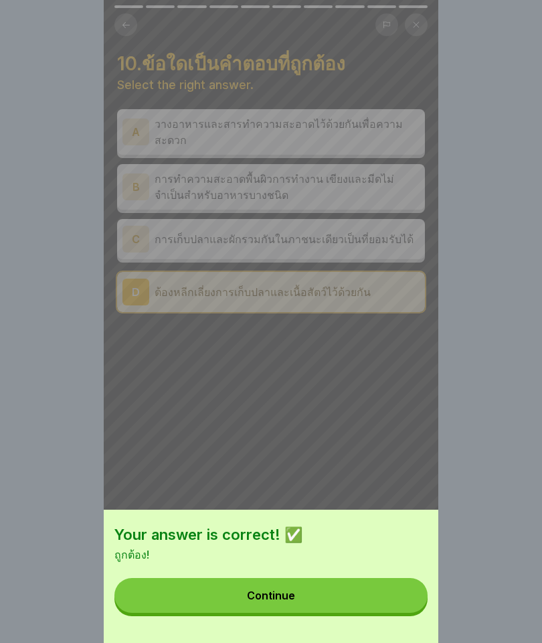
click at [264, 599] on div "Continue" at bounding box center [271, 595] width 48 height 12
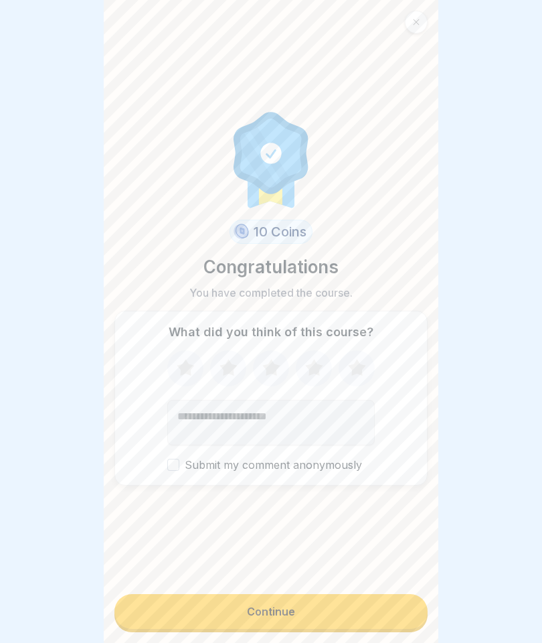
click at [351, 372] on icon at bounding box center [356, 368] width 35 height 35
click at [226, 614] on button "Continue" at bounding box center [270, 611] width 313 height 35
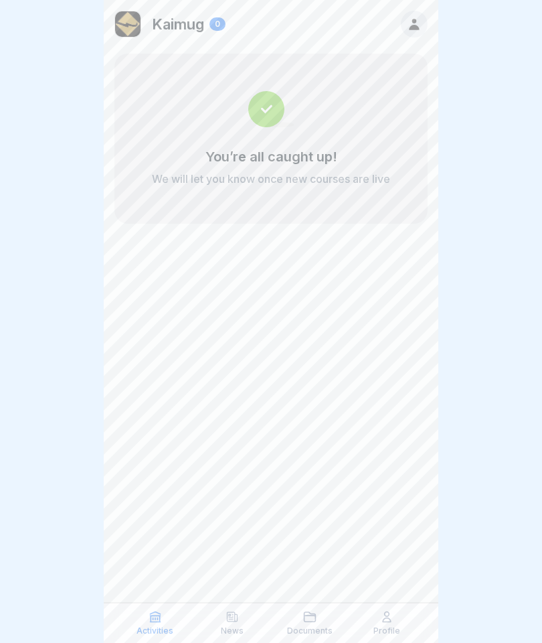
click at [243, 629] on p "News" at bounding box center [232, 630] width 23 height 9
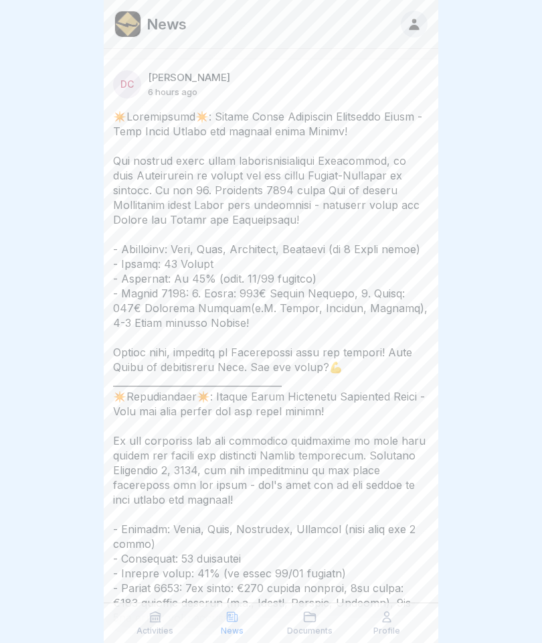
click at [230, 618] on icon at bounding box center [233, 616] width 10 height 9
click at [293, 620] on div "Documents" at bounding box center [309, 622] width 71 height 25
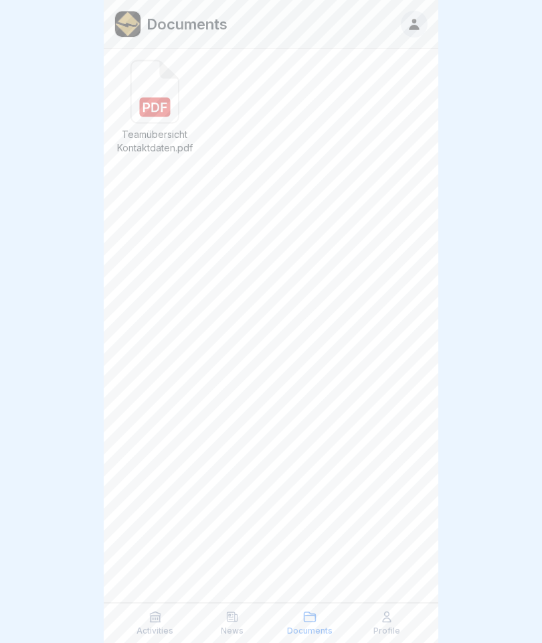
click at [384, 618] on icon at bounding box center [386, 616] width 13 height 13
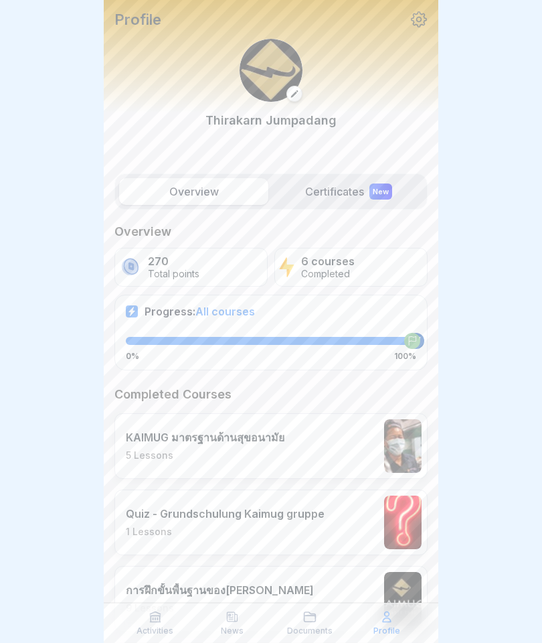
click at [149, 611] on icon at bounding box center [155, 616] width 13 height 13
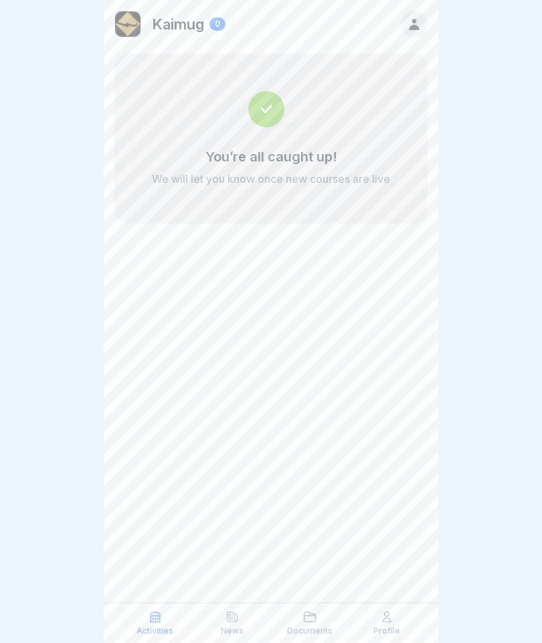
click at [274, 127] on img at bounding box center [271, 109] width 46 height 36
click at [274, 126] on img at bounding box center [271, 109] width 46 height 36
click at [379, 633] on p "Profile" at bounding box center [386, 630] width 27 height 9
click at [391, 633] on p "Profile" at bounding box center [386, 630] width 27 height 9
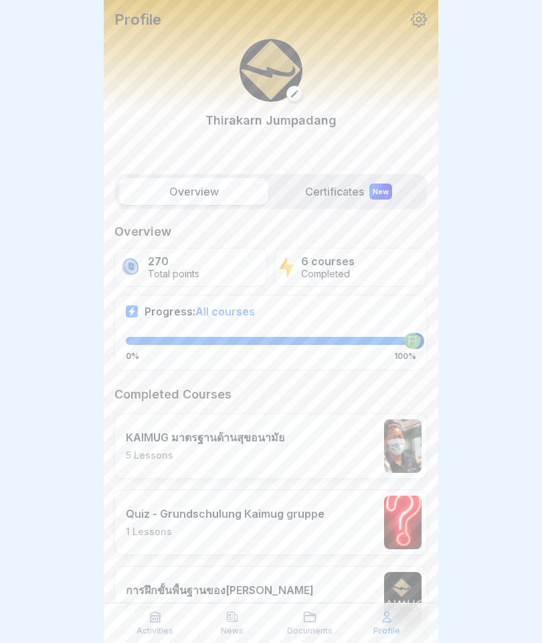
click at [310, 197] on label "Certificates New" at bounding box center [348, 191] width 149 height 27
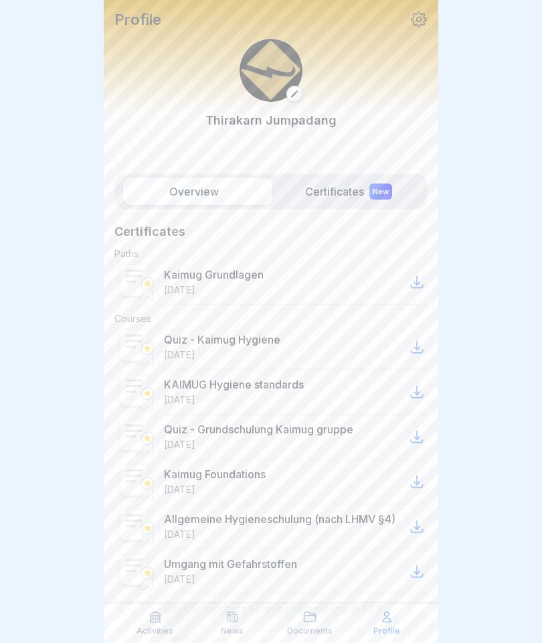
click at [335, 201] on label "Certificates New" at bounding box center [348, 191] width 149 height 27
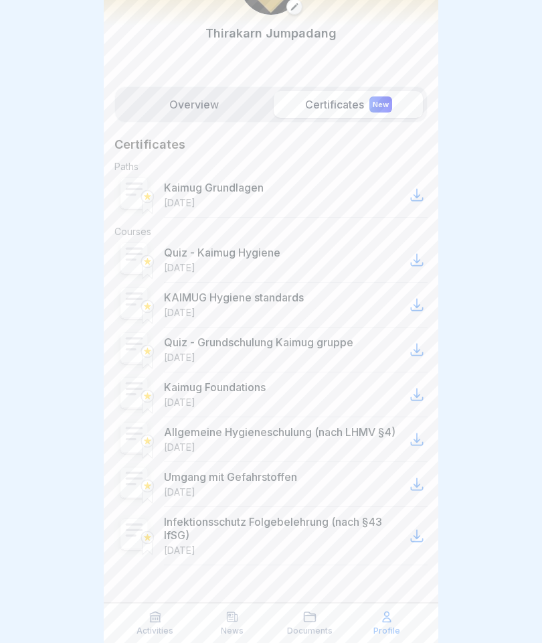
scroll to position [87, 0]
click at [418, 537] on icon at bounding box center [416, 535] width 11 height 11
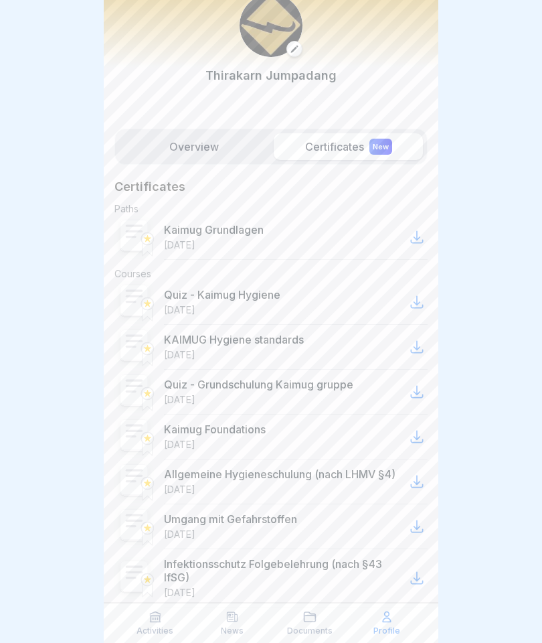
scroll to position [48, 0]
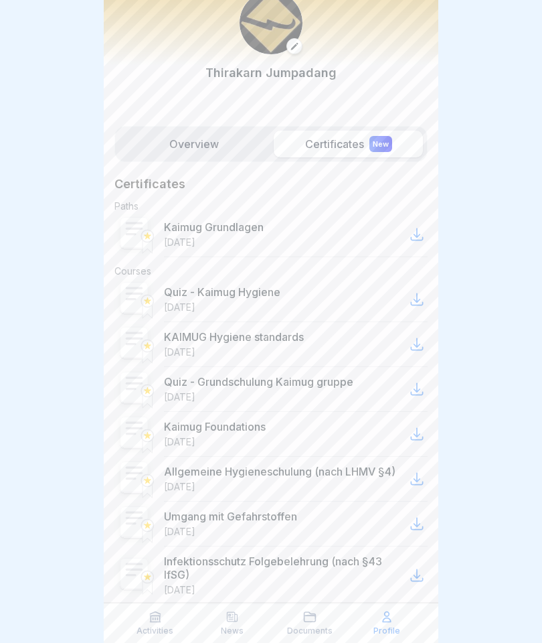
click at [413, 225] on div at bounding box center [416, 234] width 21 height 21
click at [414, 233] on icon at bounding box center [417, 234] width 16 height 16
